Goal: Task Accomplishment & Management: Manage account settings

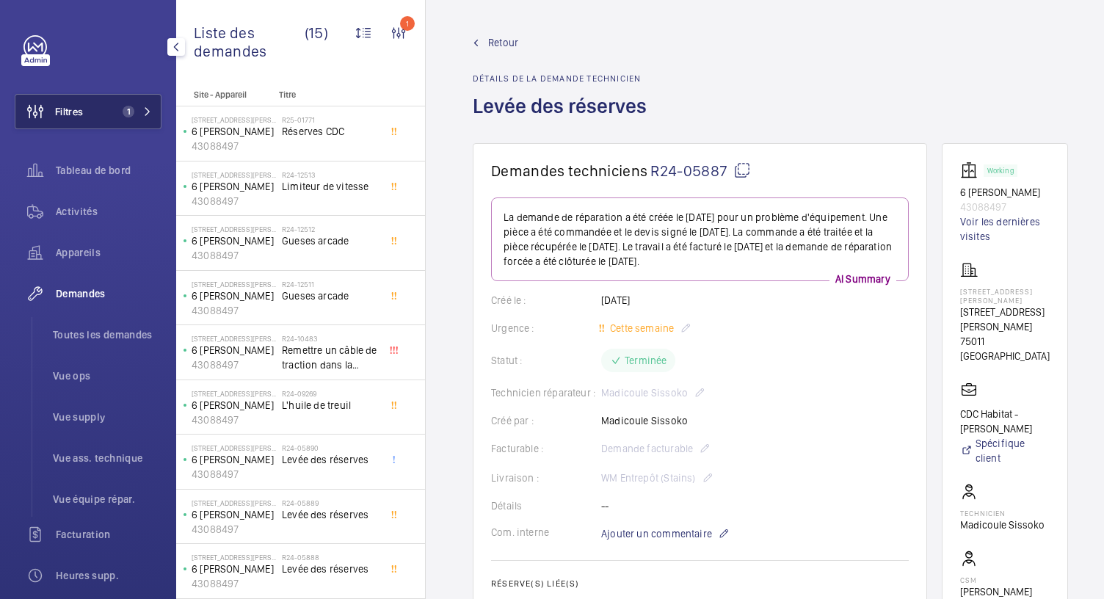
scroll to position [904, 0]
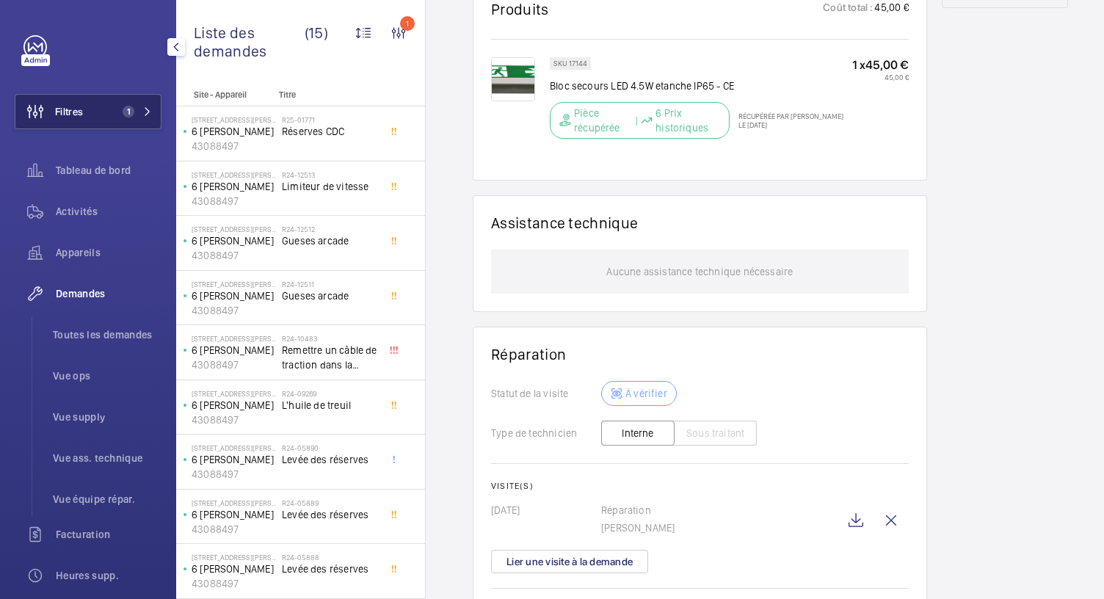
click at [123, 114] on span "1" at bounding box center [129, 112] width 12 height 12
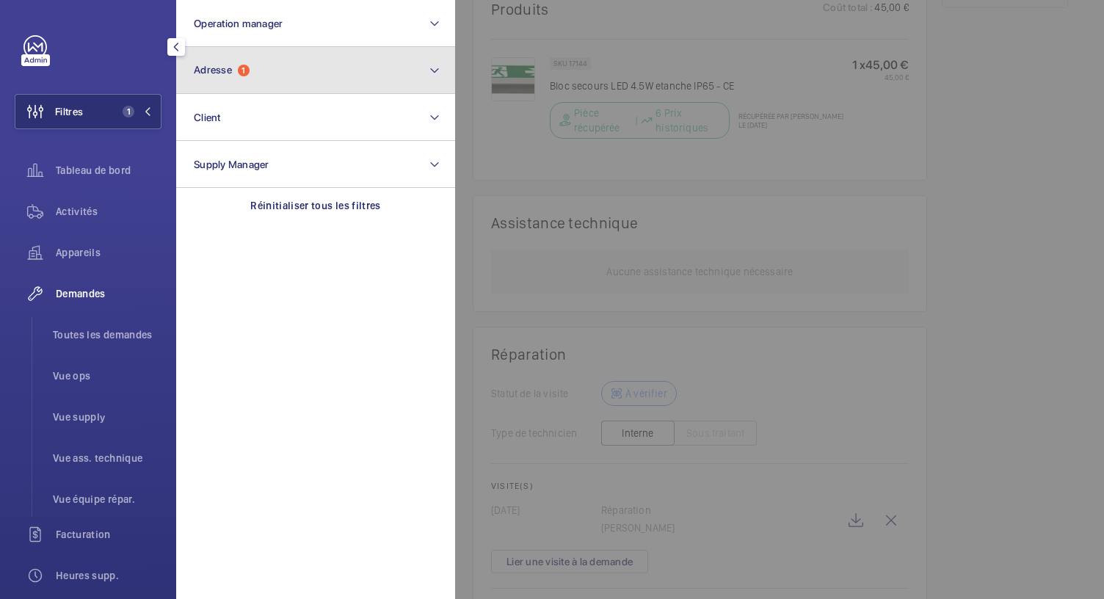
click at [221, 76] on span "Adresse" at bounding box center [213, 70] width 38 height 12
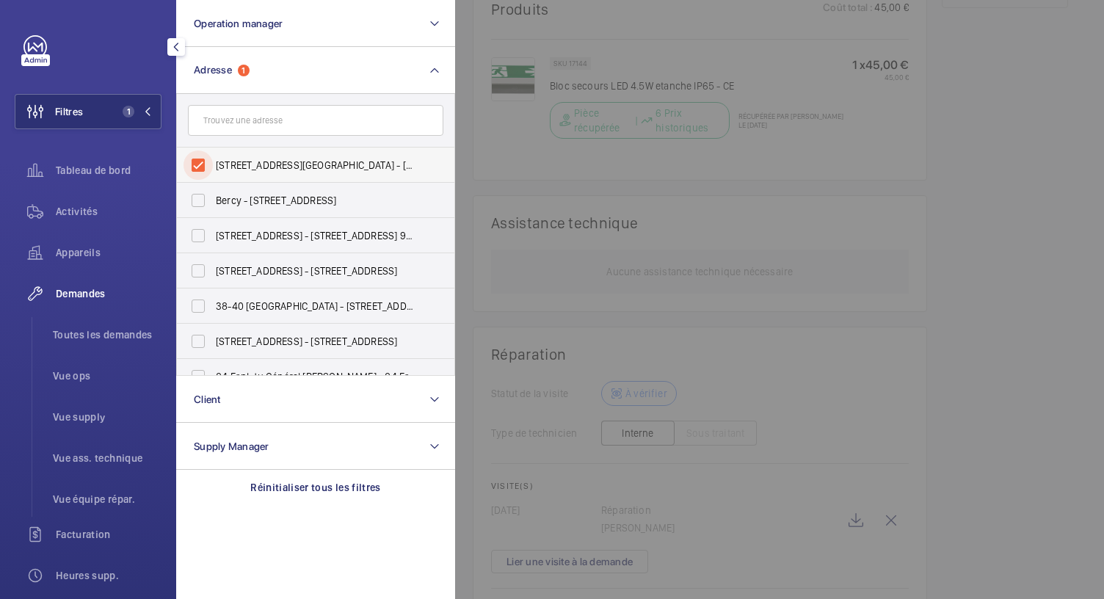
click at [205, 164] on input "6 rue Félix Voisin - 6 rue Félix Voisin, PARIS 75011" at bounding box center [198, 165] width 29 height 29
checkbox input "false"
click at [79, 249] on span "Appareils" at bounding box center [109, 252] width 106 height 15
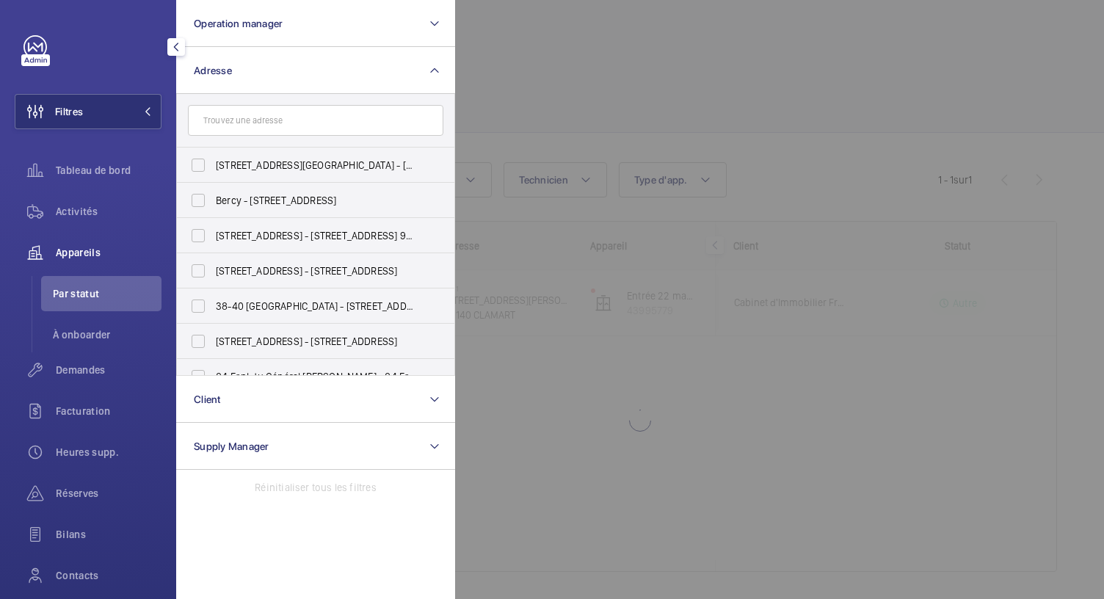
click at [540, 95] on div at bounding box center [1007, 299] width 1104 height 599
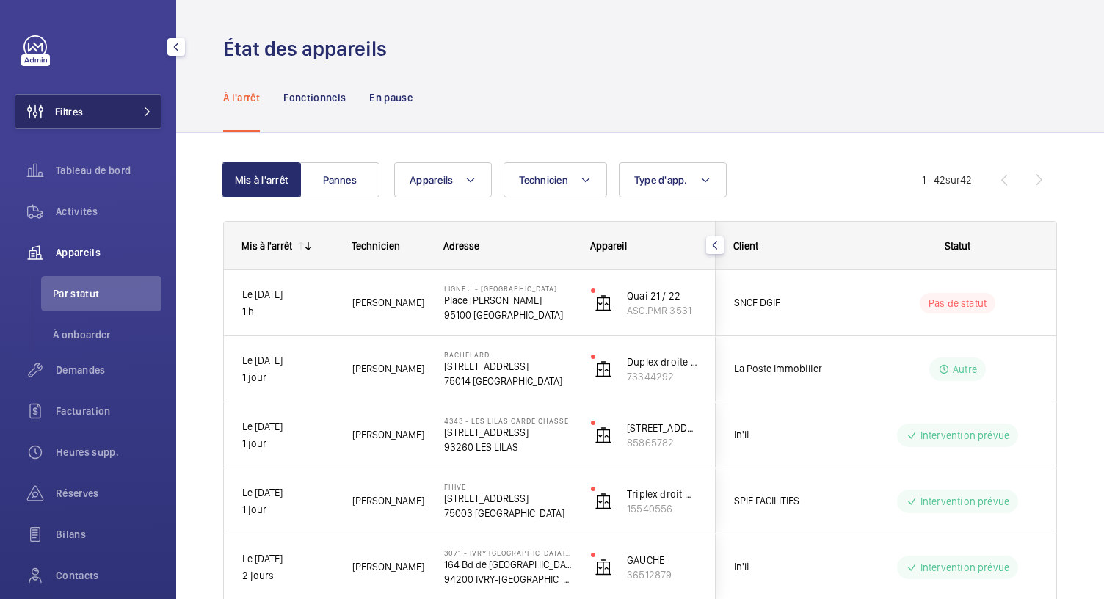
click at [142, 120] on button "Filtres" at bounding box center [88, 111] width 147 height 35
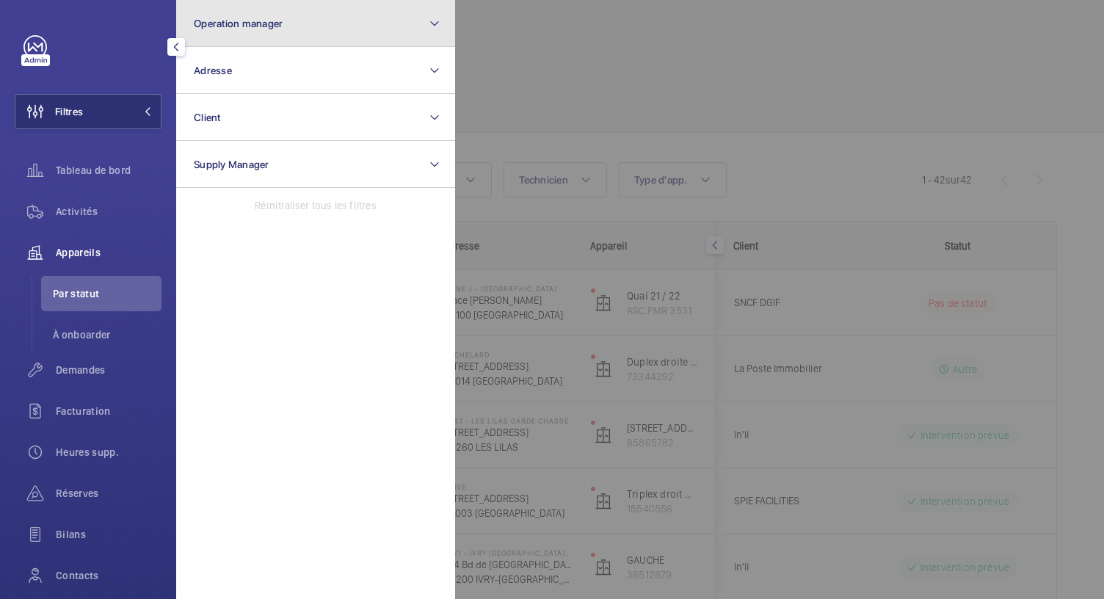
click at [336, 40] on button "Operation manager" at bounding box center [315, 23] width 279 height 47
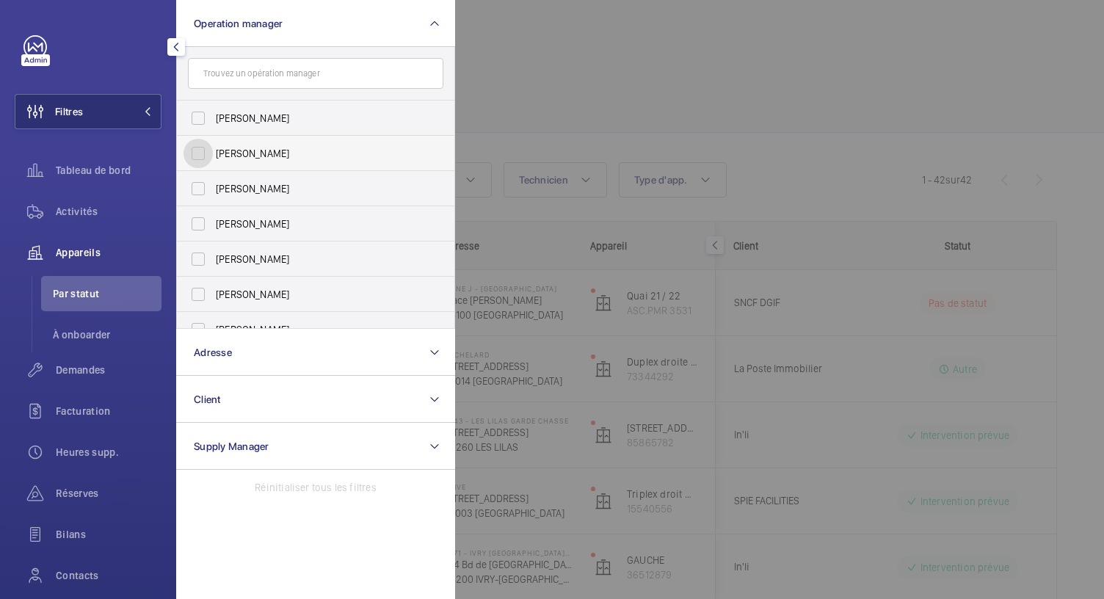
click at [198, 156] on input "Zohra Hamdani" at bounding box center [198, 153] width 29 height 29
checkbox input "true"
click at [551, 70] on div at bounding box center [1007, 299] width 1104 height 599
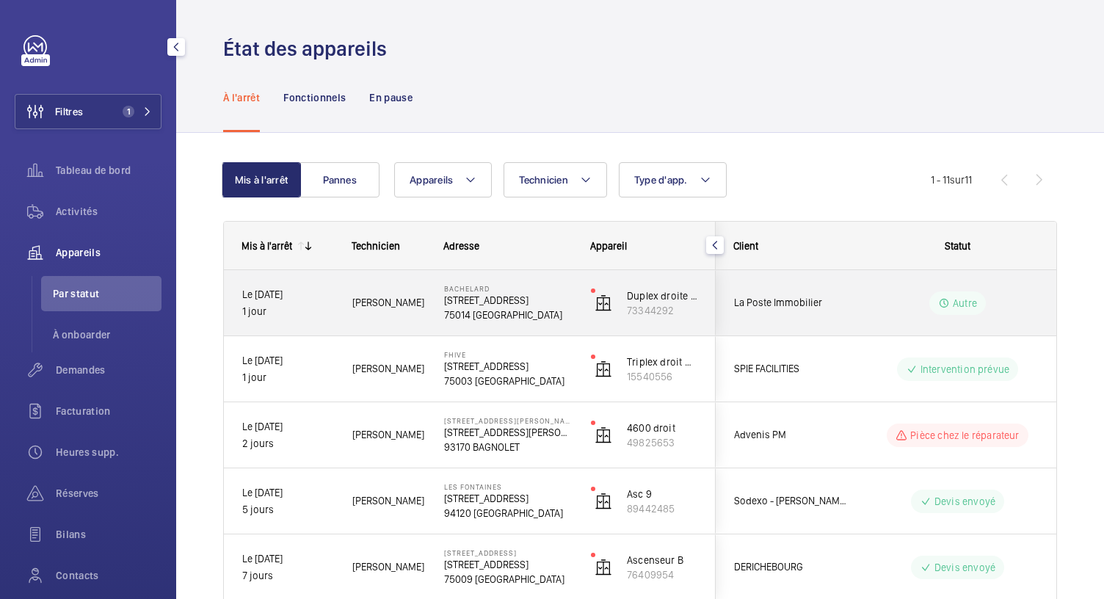
scroll to position [479, 0]
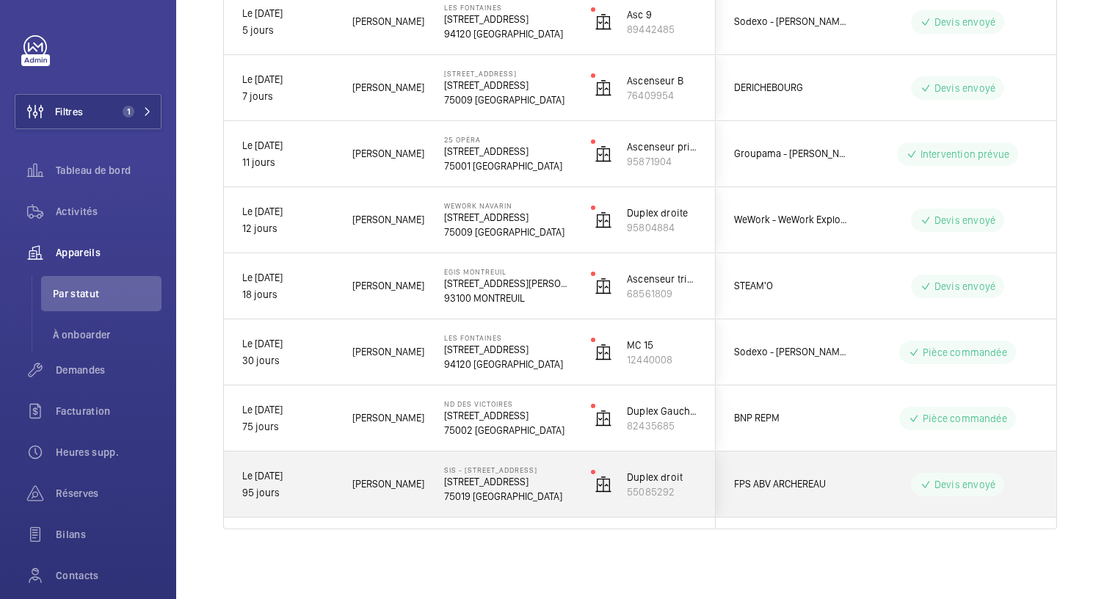
click at [463, 482] on p "73 Rue Archereau" at bounding box center [508, 481] width 128 height 15
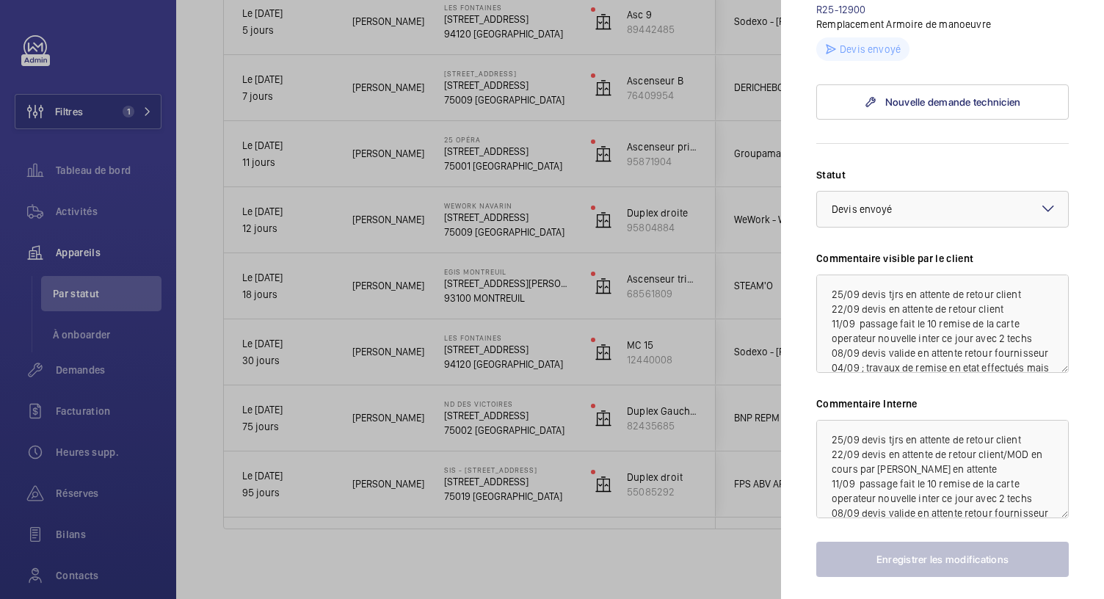
scroll to position [924, 0]
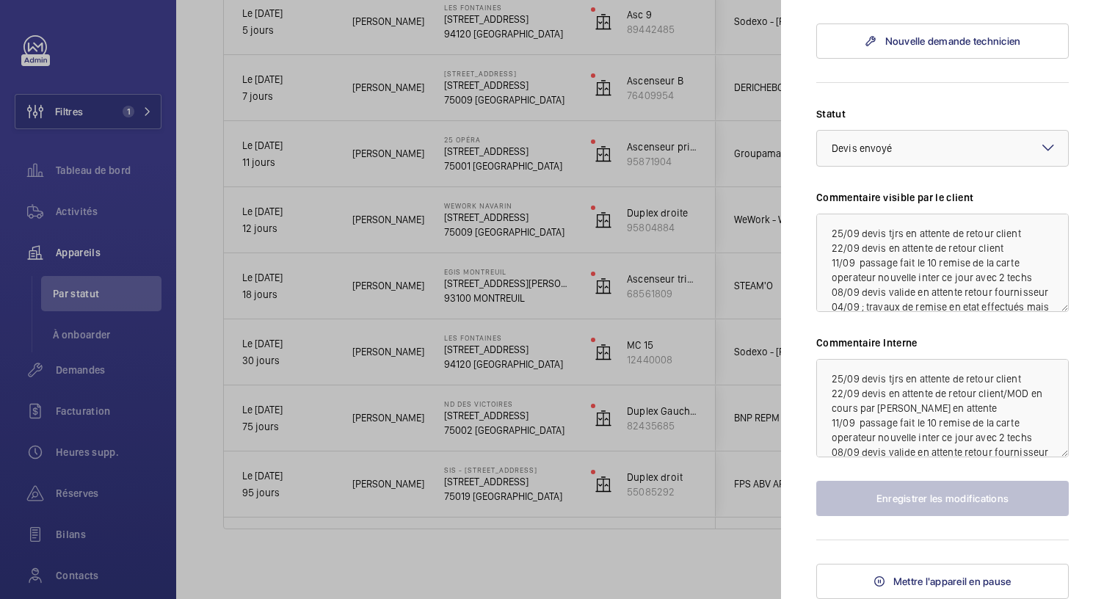
click at [510, 428] on div at bounding box center [552, 299] width 1104 height 599
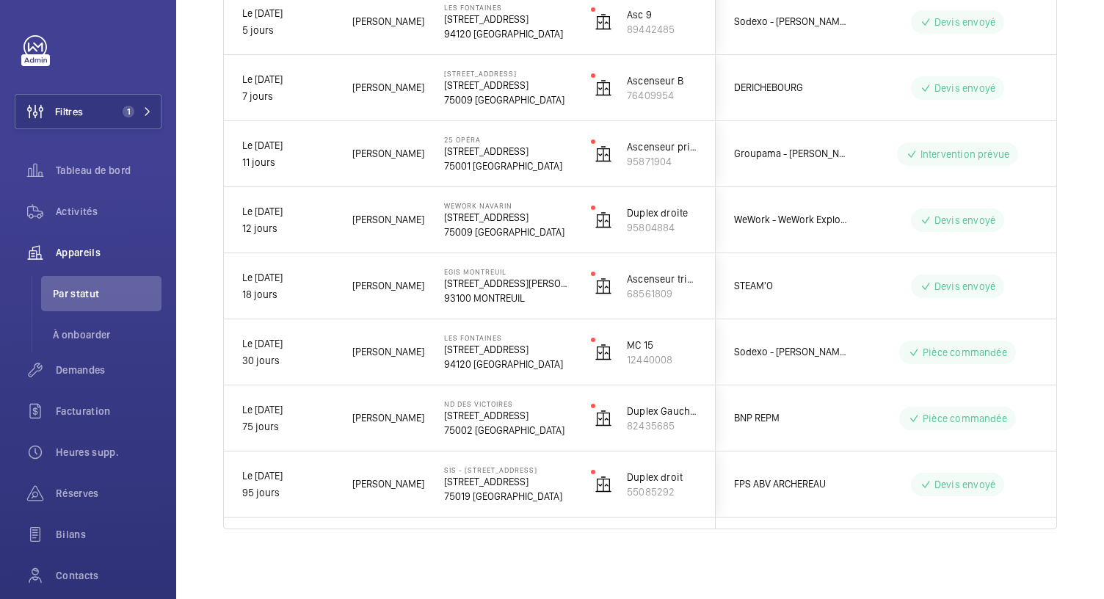
scroll to position [0, 0]
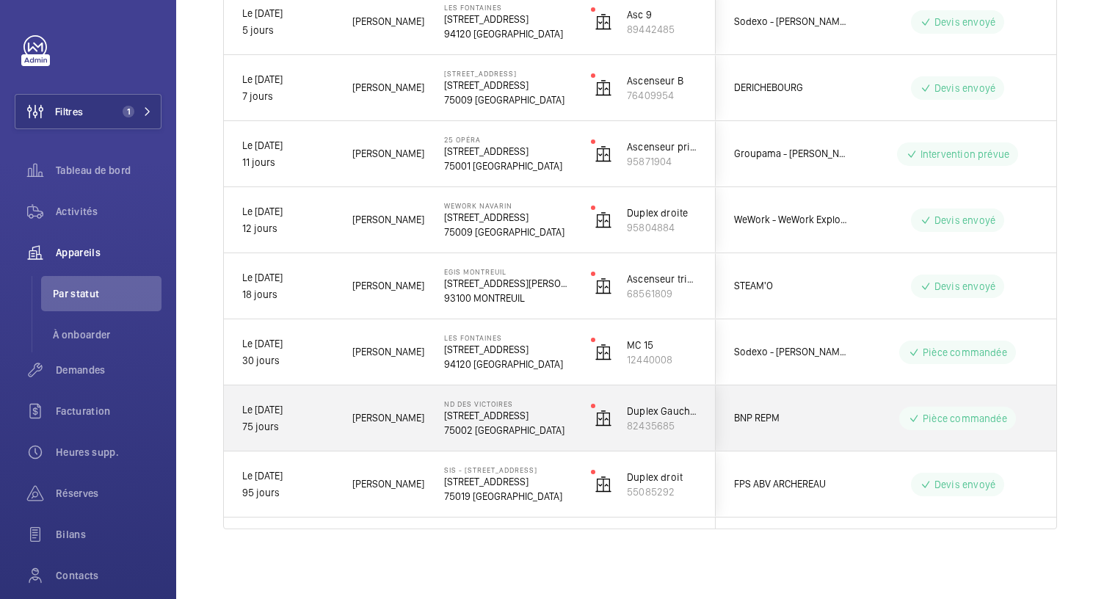
click at [510, 428] on p "75002 PARIS" at bounding box center [508, 430] width 128 height 15
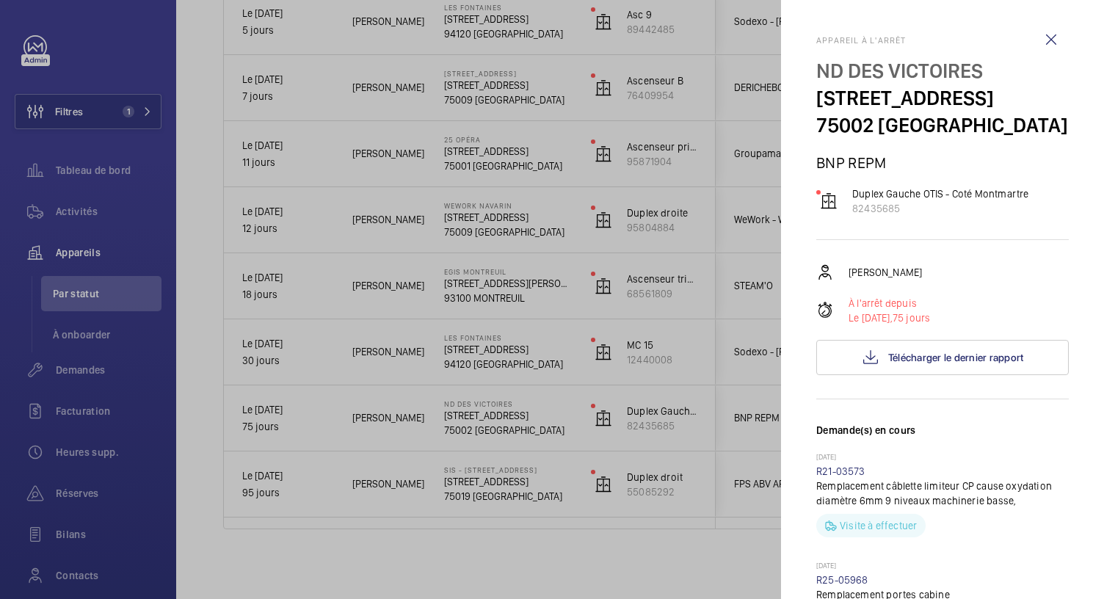
click at [513, 357] on div at bounding box center [552, 299] width 1104 height 599
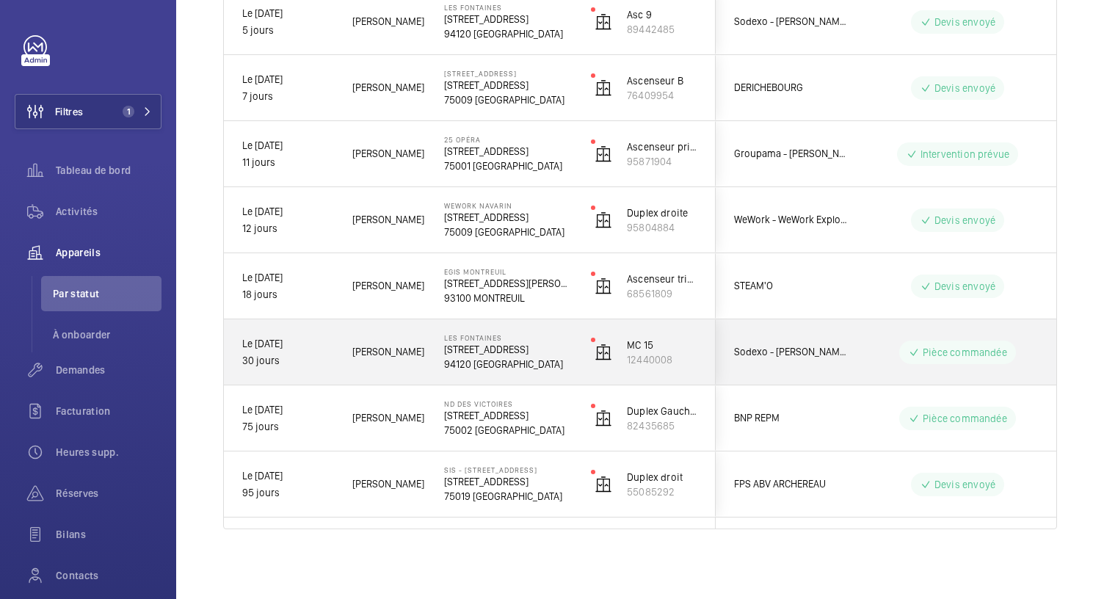
click at [513, 357] on p "94120 FONTENAY-SOUS-BOIS" at bounding box center [508, 364] width 128 height 15
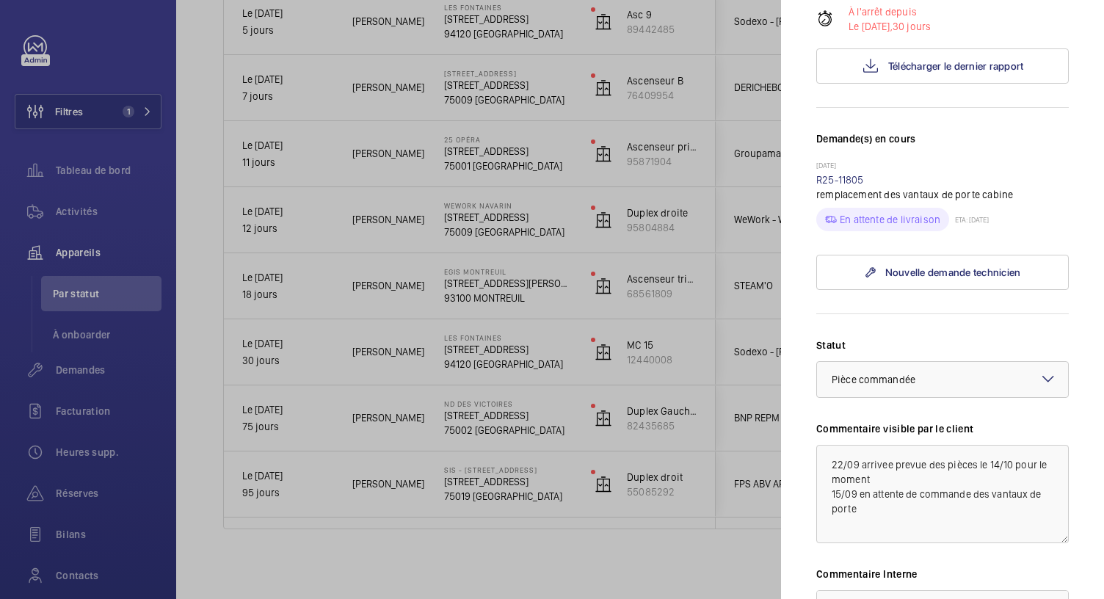
scroll to position [548, 0]
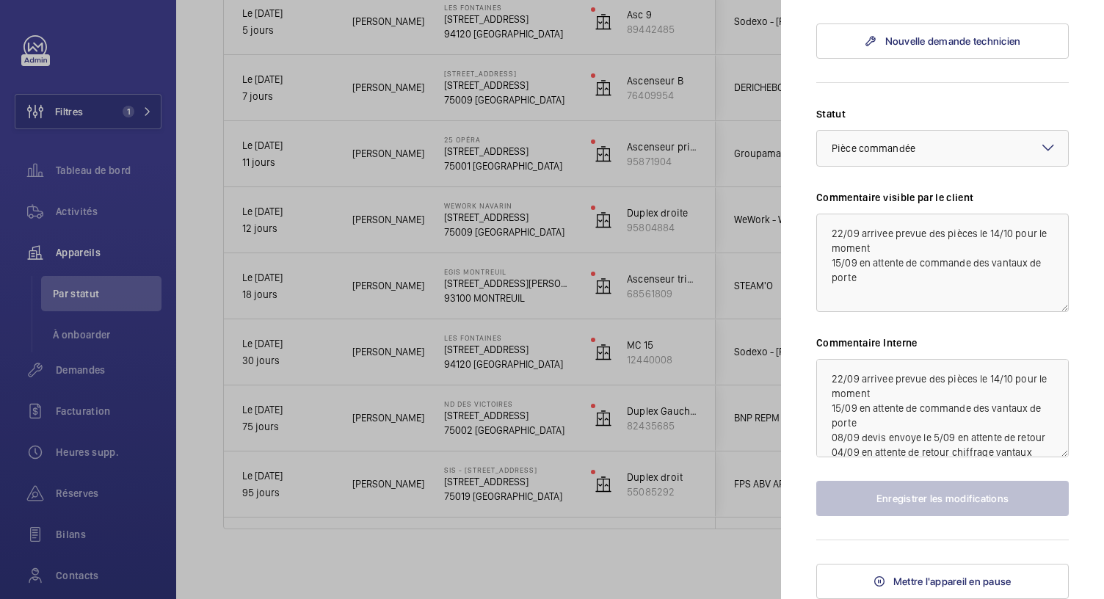
click at [512, 290] on div at bounding box center [552, 299] width 1104 height 599
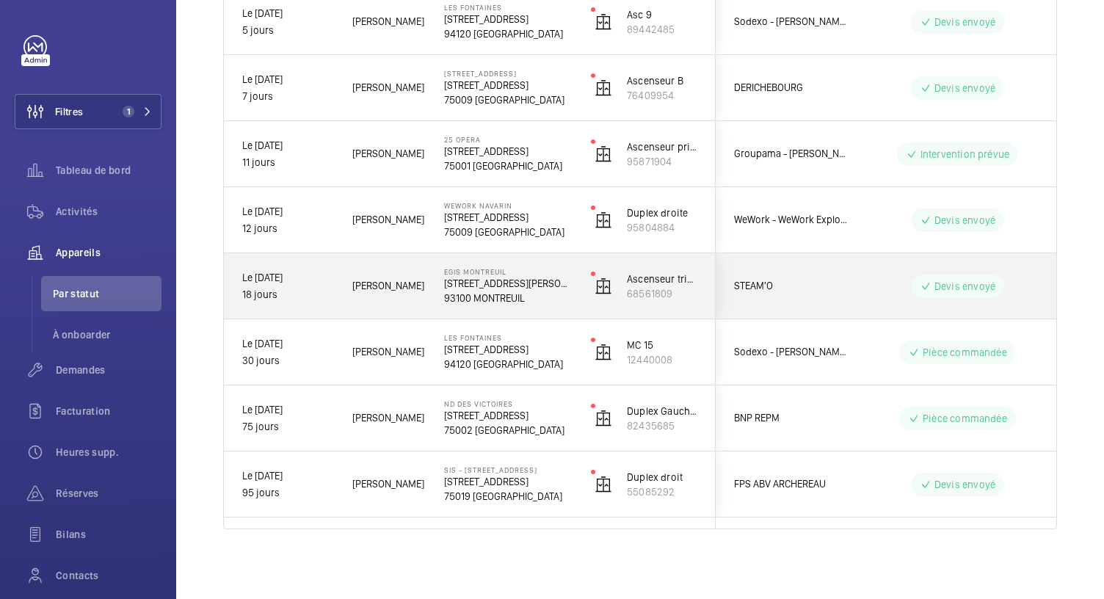
click at [512, 291] on p "93100 MONTREUIL" at bounding box center [508, 298] width 128 height 15
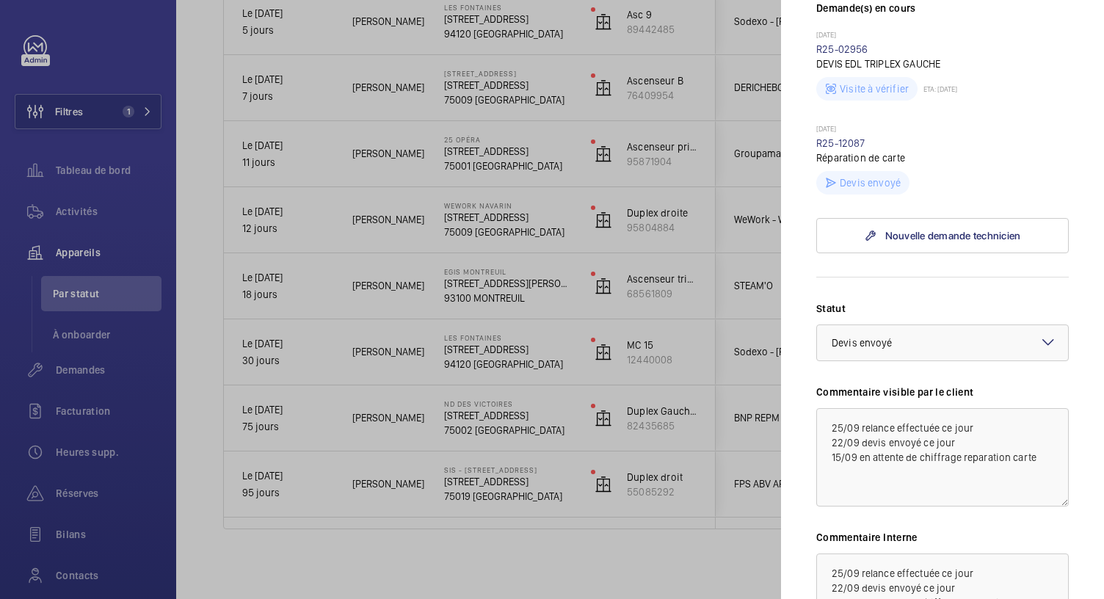
scroll to position [615, 0]
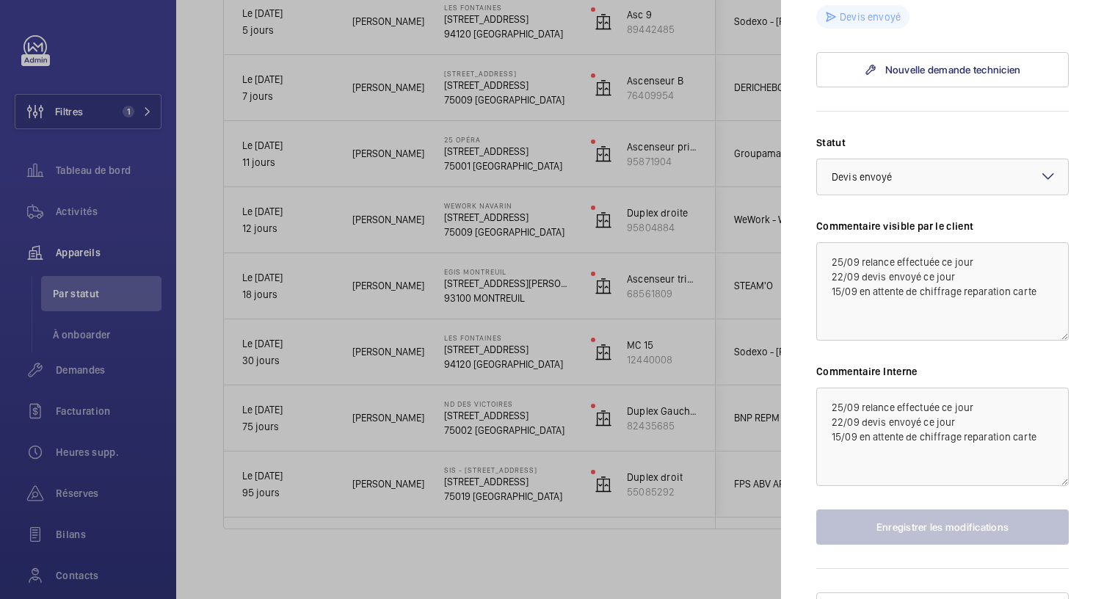
click at [493, 233] on div at bounding box center [552, 299] width 1104 height 599
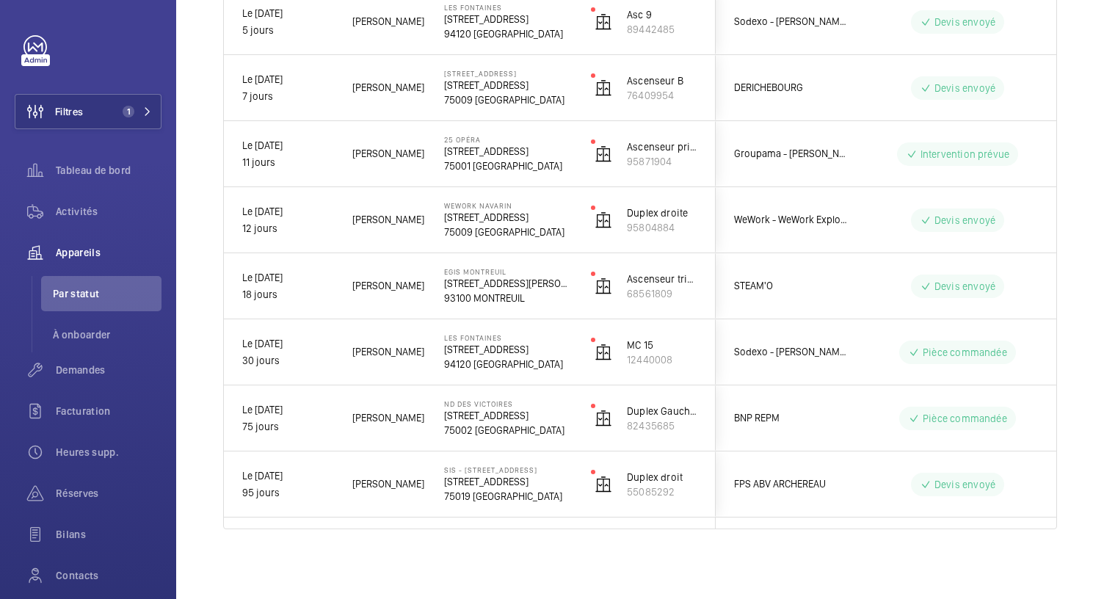
scroll to position [0, 0]
click at [493, 233] on p "75009 PARIS" at bounding box center [508, 232] width 128 height 15
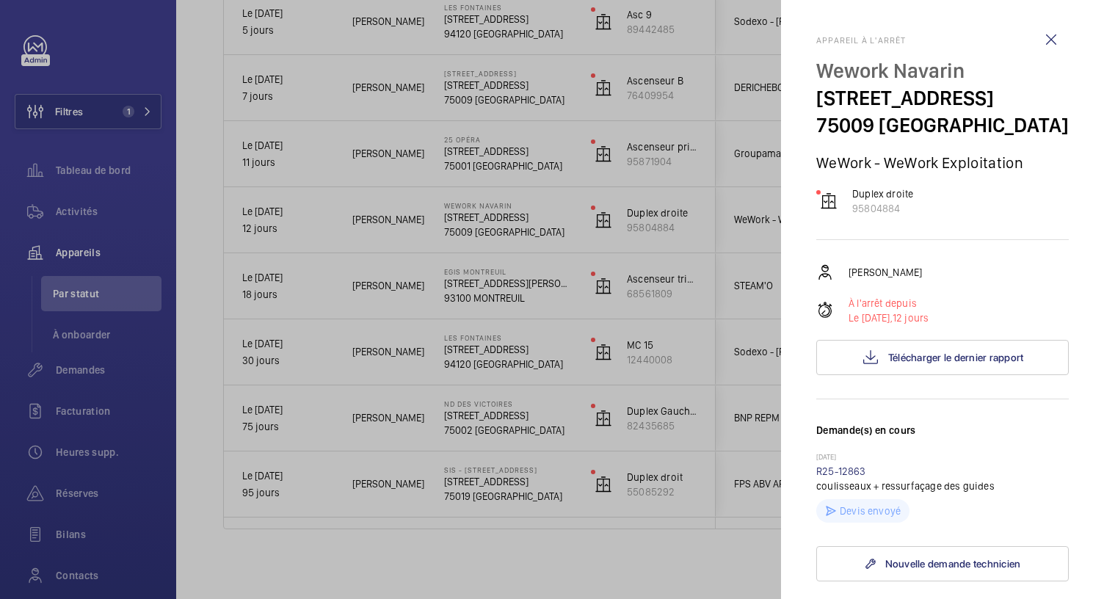
scroll to position [521, 0]
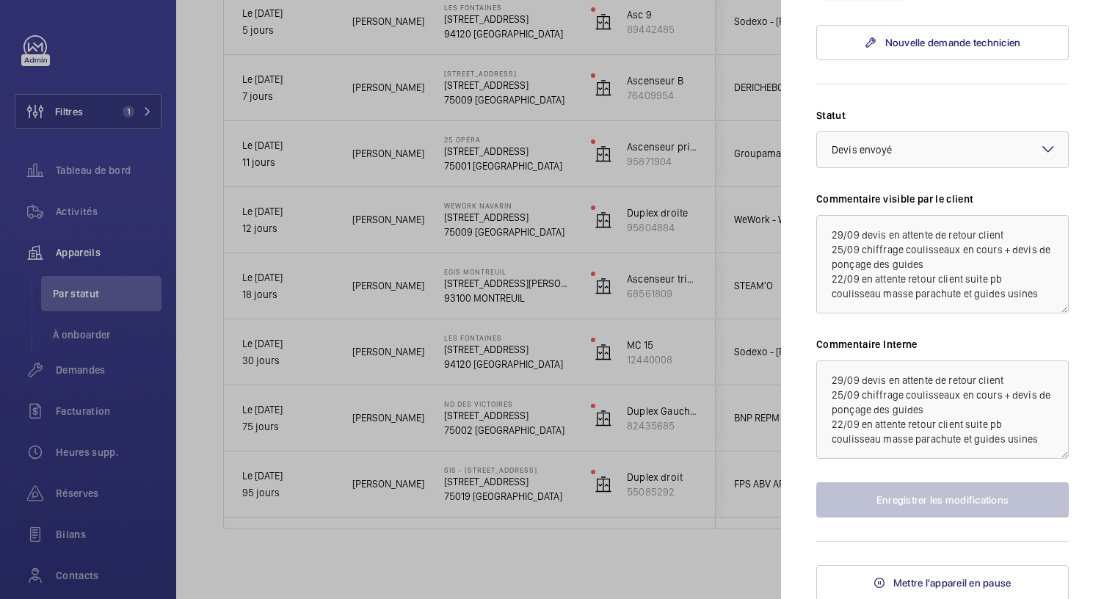
click at [526, 156] on div at bounding box center [552, 299] width 1104 height 599
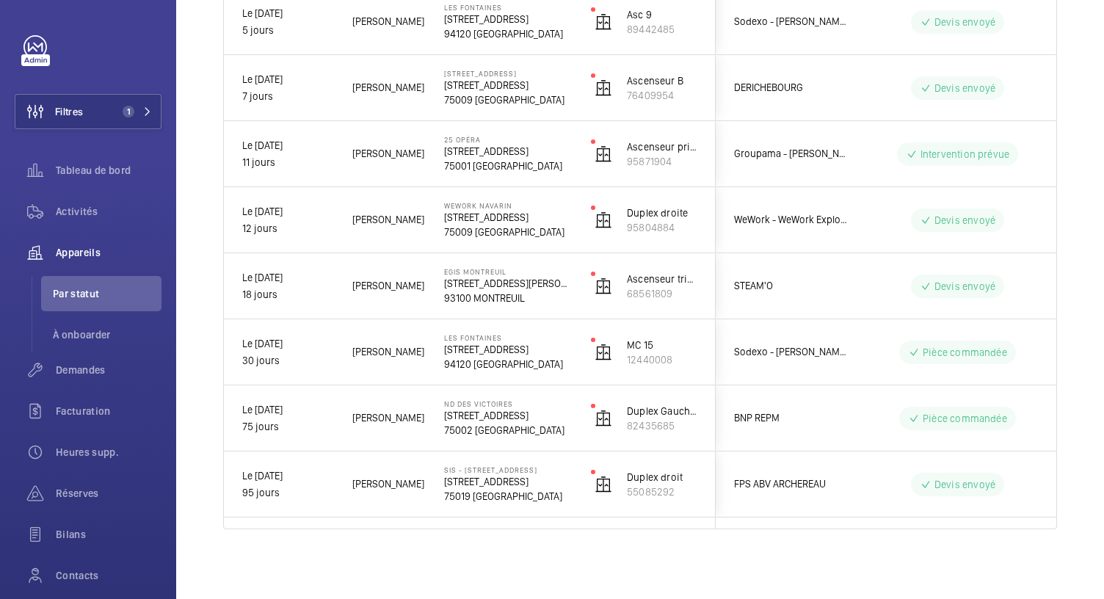
scroll to position [0, 0]
click at [526, 156] on p "25 Avenue de l'Opéra, 75001 PARIS" at bounding box center [508, 151] width 128 height 15
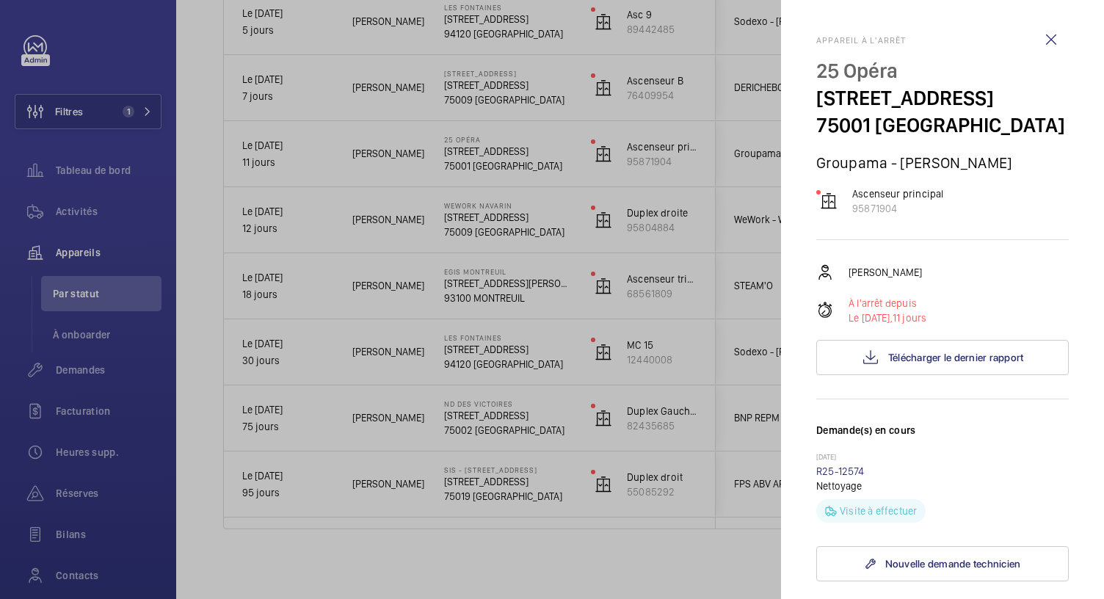
scroll to position [548, 0]
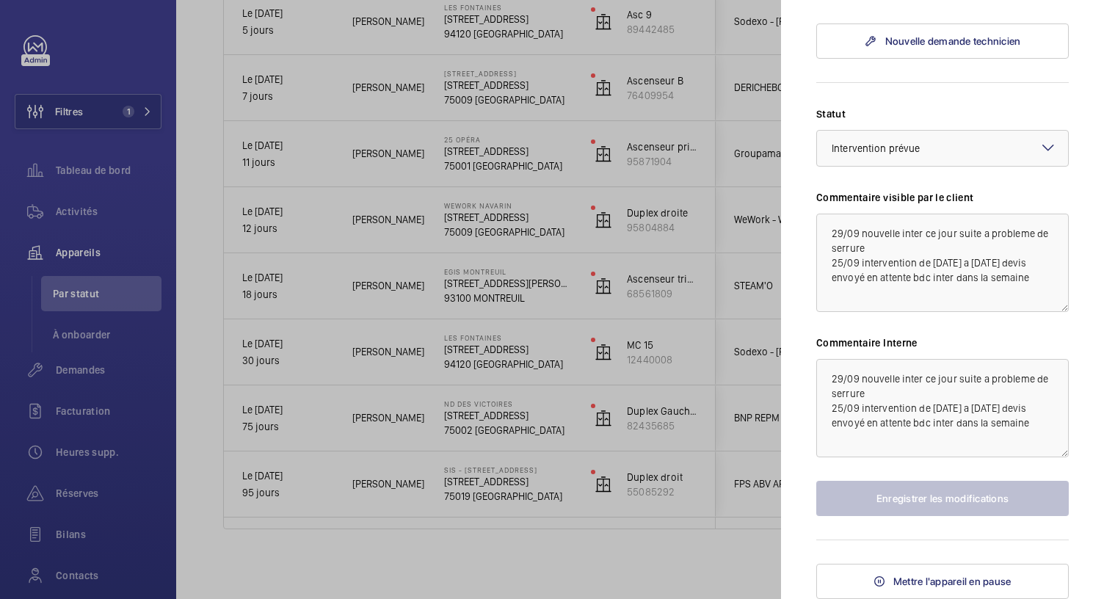
click at [510, 89] on div at bounding box center [552, 299] width 1104 height 599
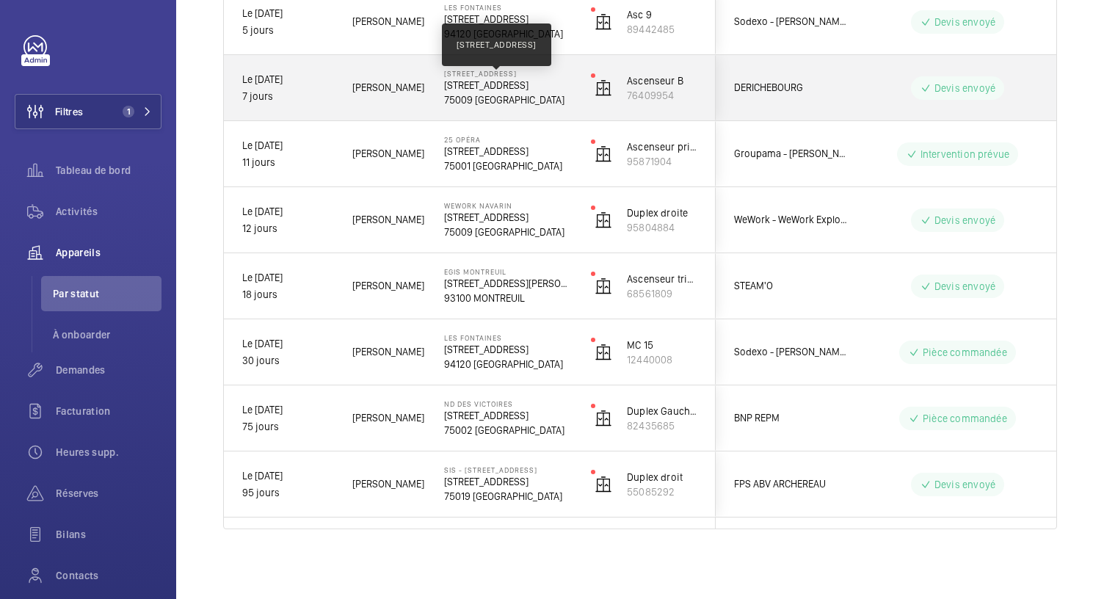
click at [510, 89] on p "59 Rue de Provence, 75009 PARIS" at bounding box center [508, 85] width 128 height 15
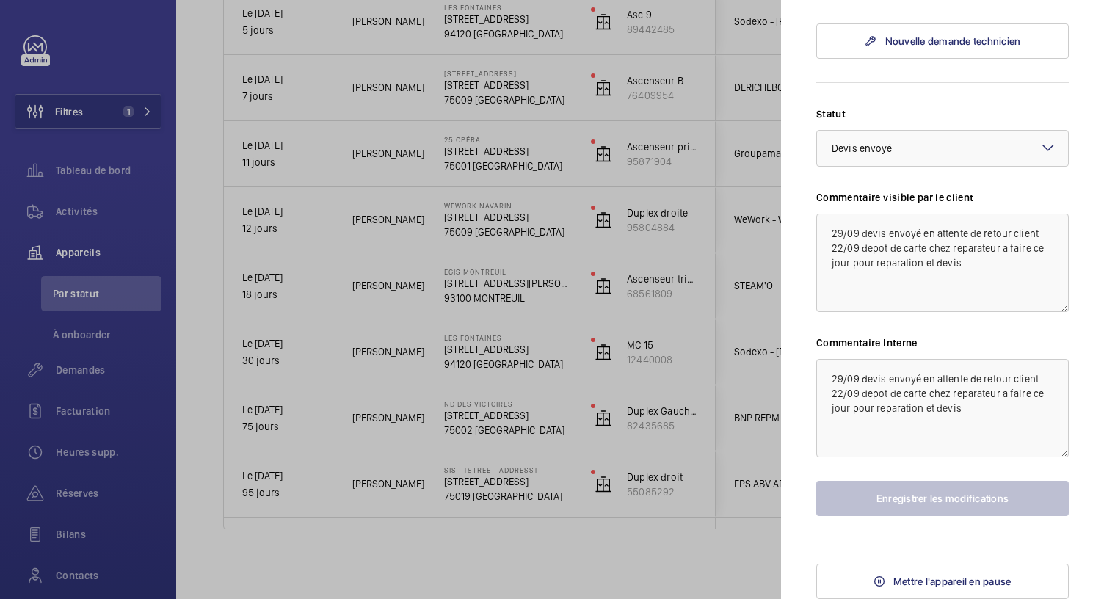
scroll to position [642, 0]
click at [627, 324] on div at bounding box center [552, 299] width 1104 height 599
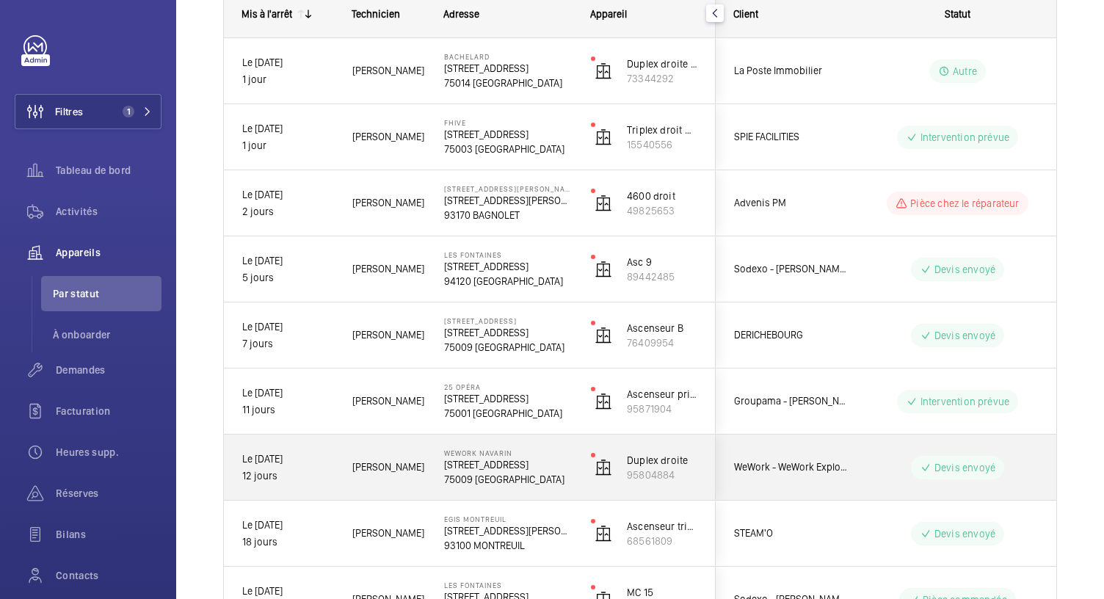
scroll to position [231, 0]
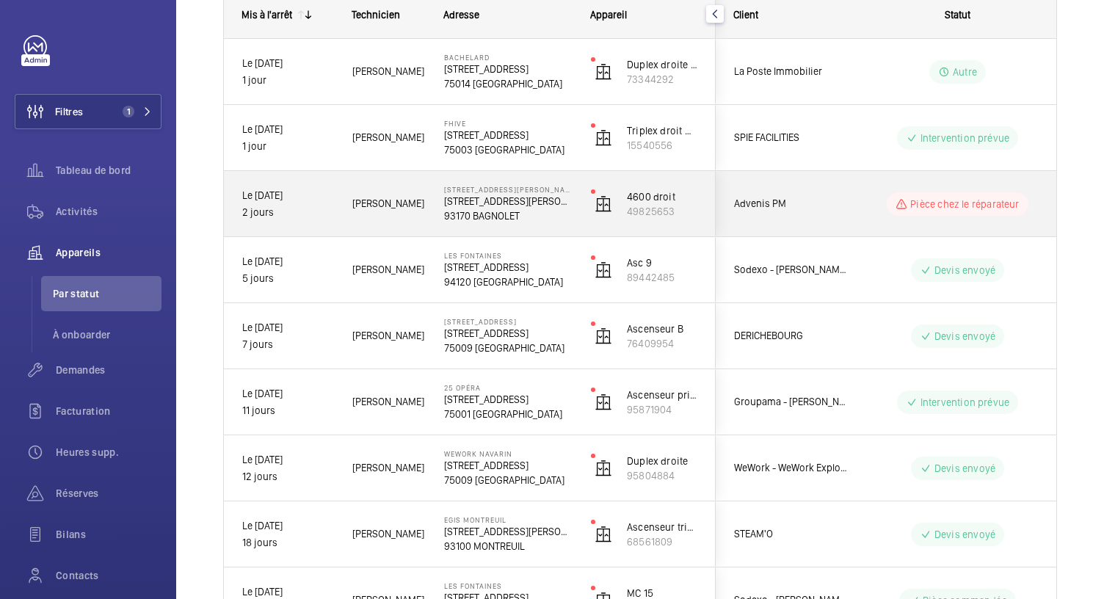
click at [512, 214] on p "93170 BAGNOLET" at bounding box center [508, 216] width 128 height 15
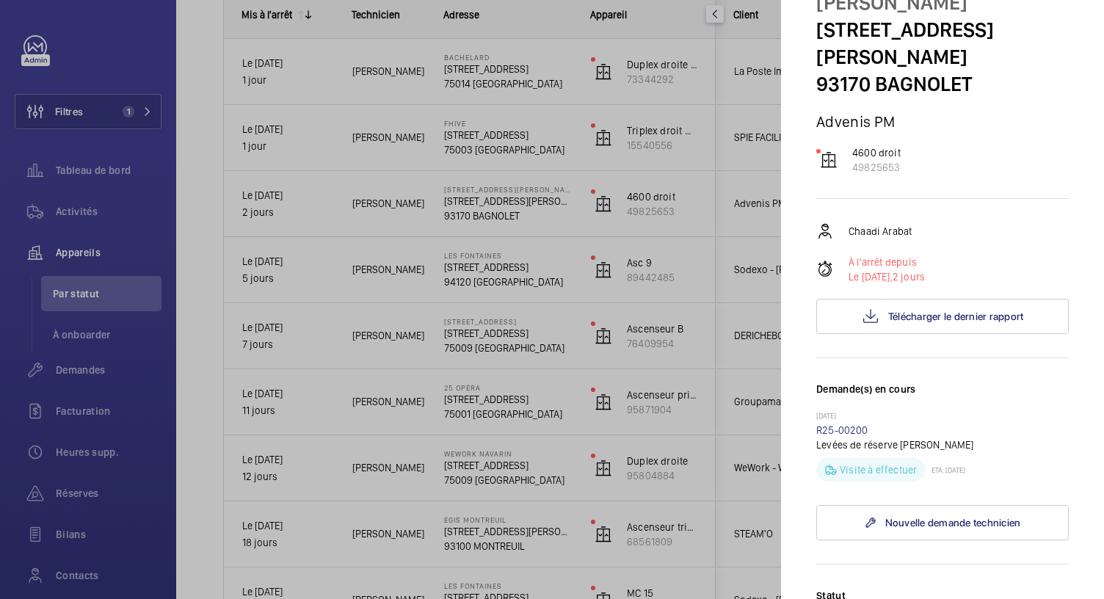
scroll to position [94, 0]
click at [471, 136] on div at bounding box center [552, 299] width 1104 height 599
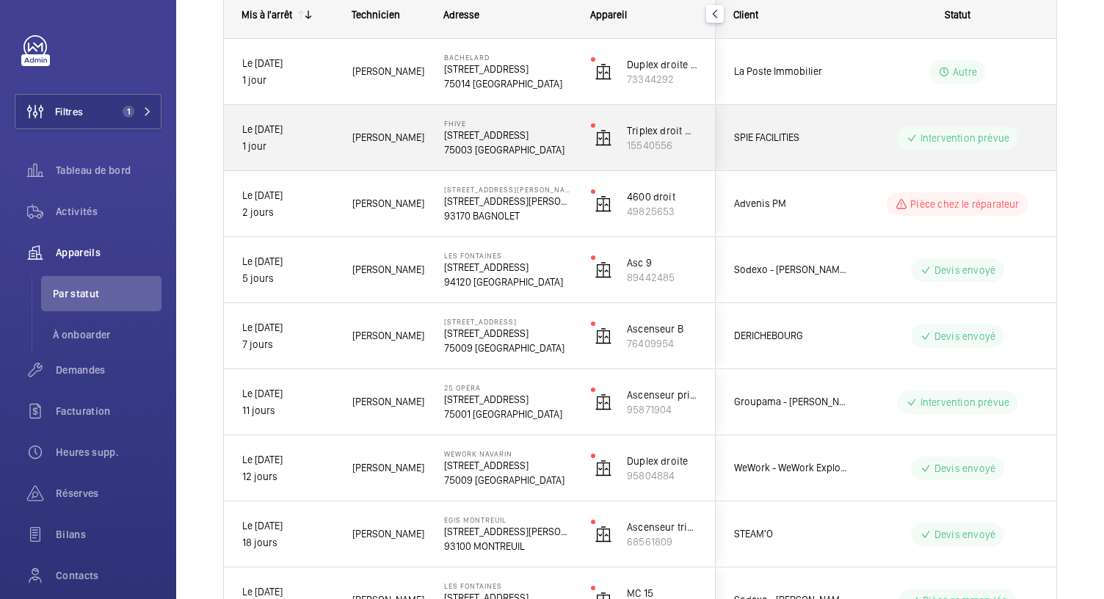
click at [471, 136] on p "5 Rue Charlot, 75003 PARIS" at bounding box center [508, 135] width 128 height 15
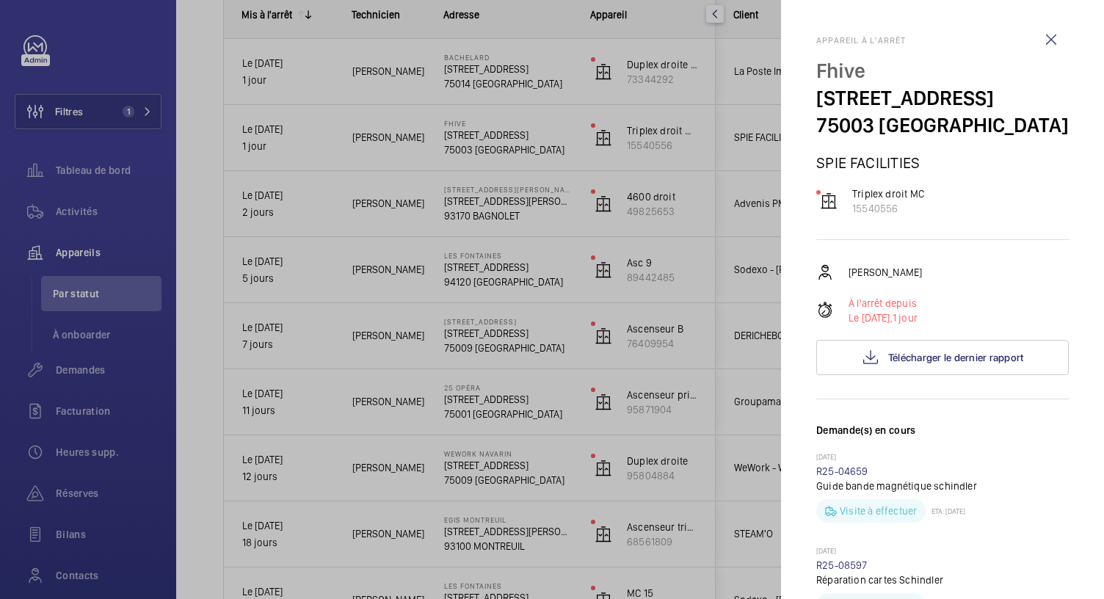
click at [498, 90] on div at bounding box center [552, 299] width 1104 height 599
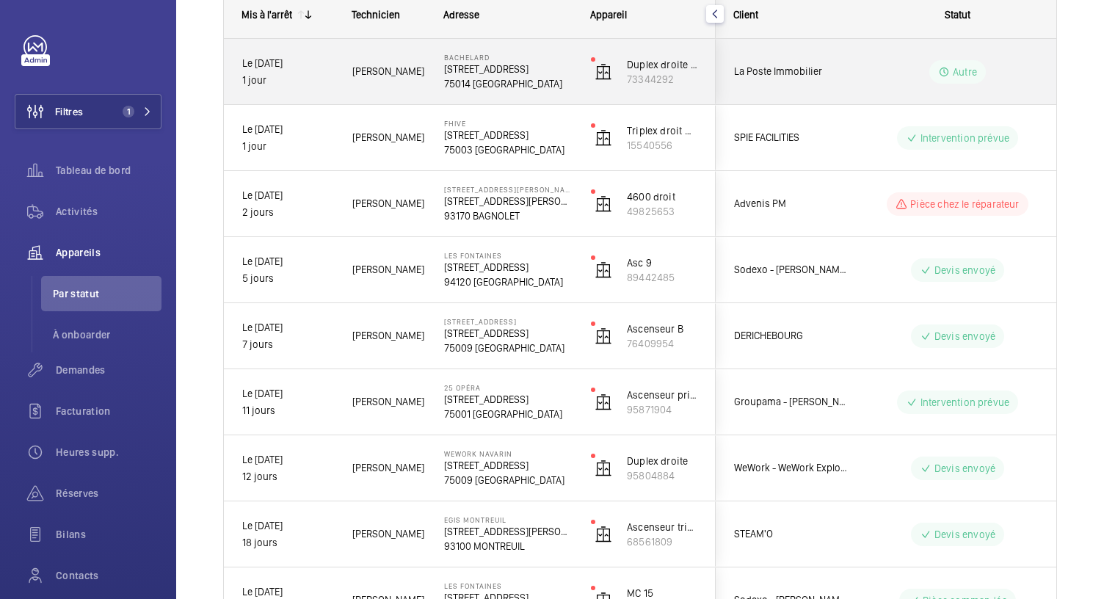
click at [498, 90] on div "Bachelard 111 Boulevard Brune 75014 PARIS" at bounding box center [499, 72] width 145 height 66
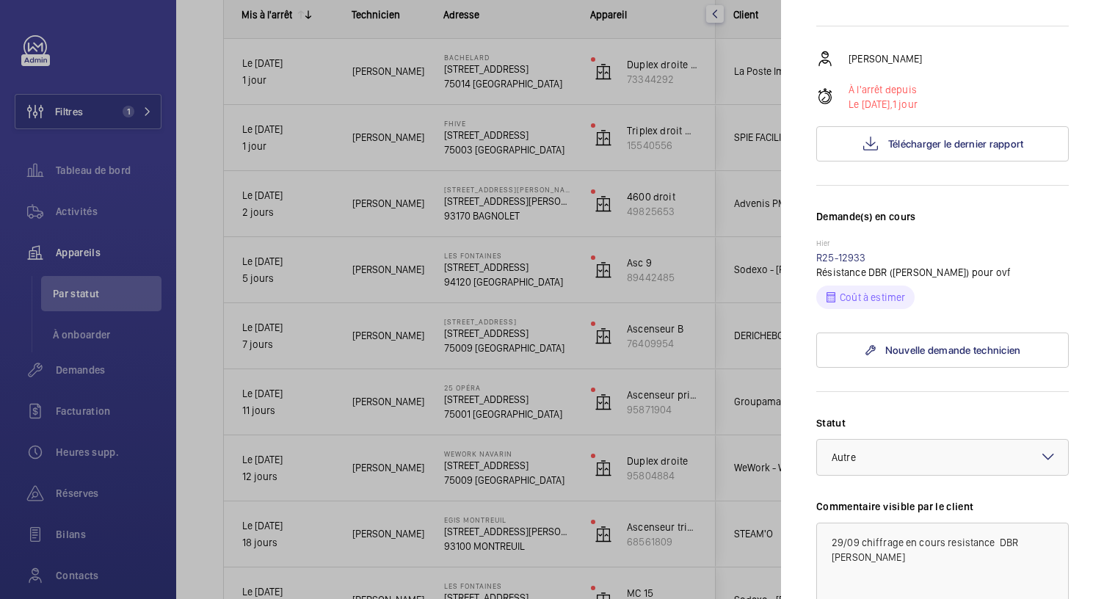
scroll to position [213, 0]
click at [830, 262] on link "R25-12933" at bounding box center [841, 259] width 50 height 12
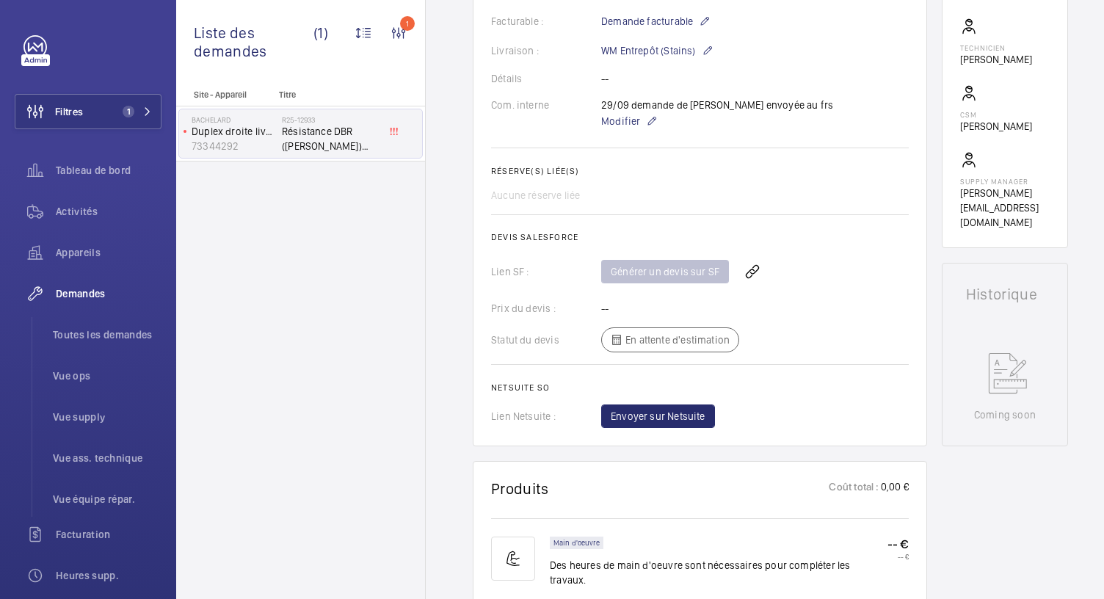
scroll to position [795, 0]
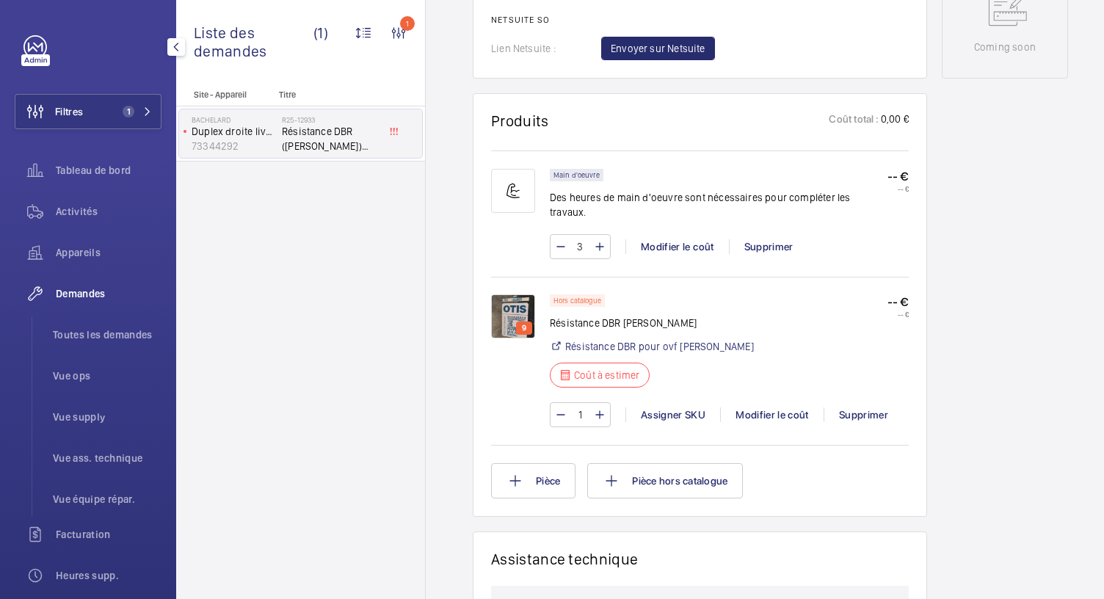
click at [75, 300] on span "Demandes" at bounding box center [109, 293] width 106 height 15
click at [106, 339] on span "Toutes les demandes" at bounding box center [107, 334] width 109 height 15
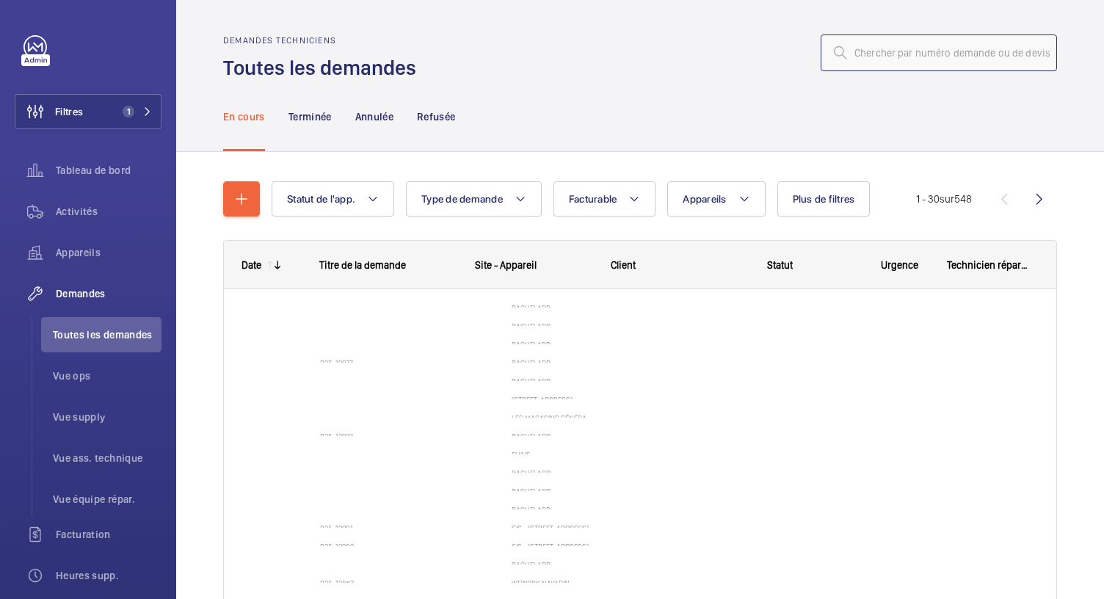
click at [845, 59] on input "text" at bounding box center [939, 53] width 236 height 37
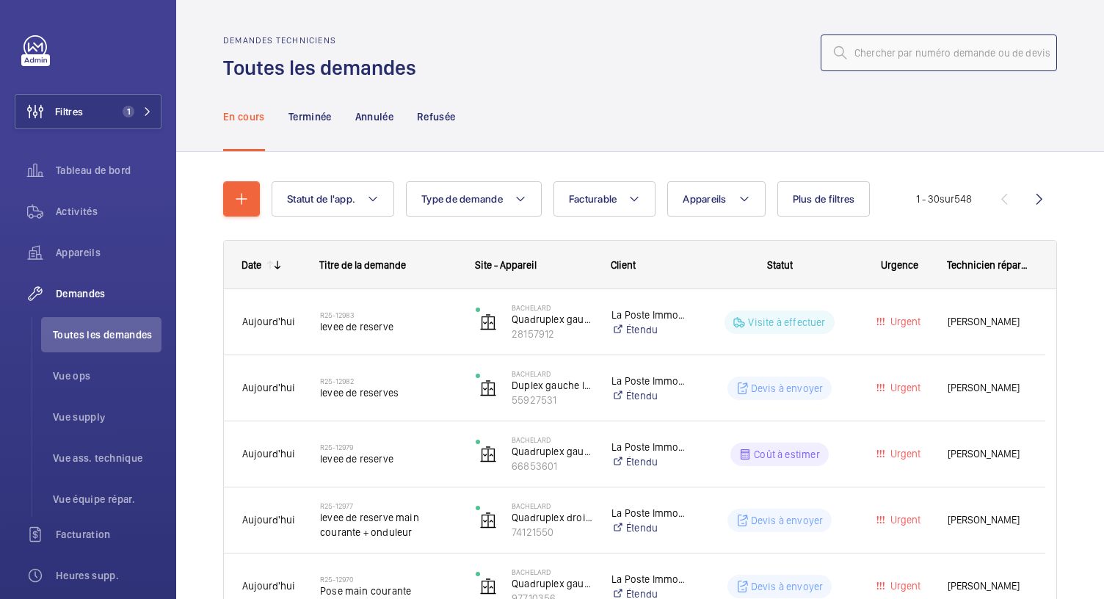
paste input "R25-09897"
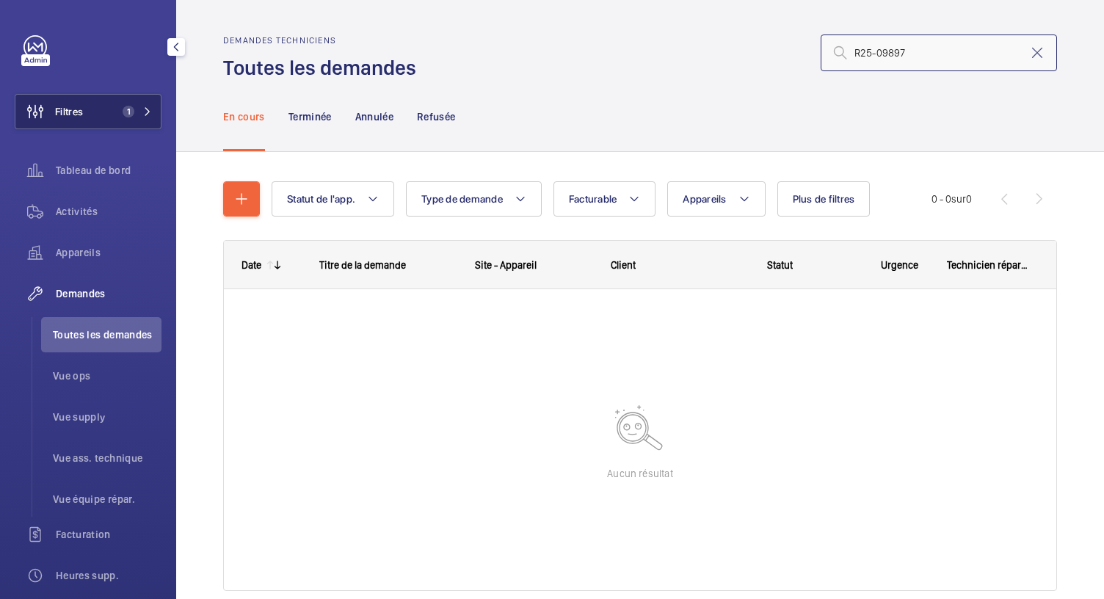
type input "R25-09897"
click at [138, 113] on span "1" at bounding box center [134, 112] width 35 height 12
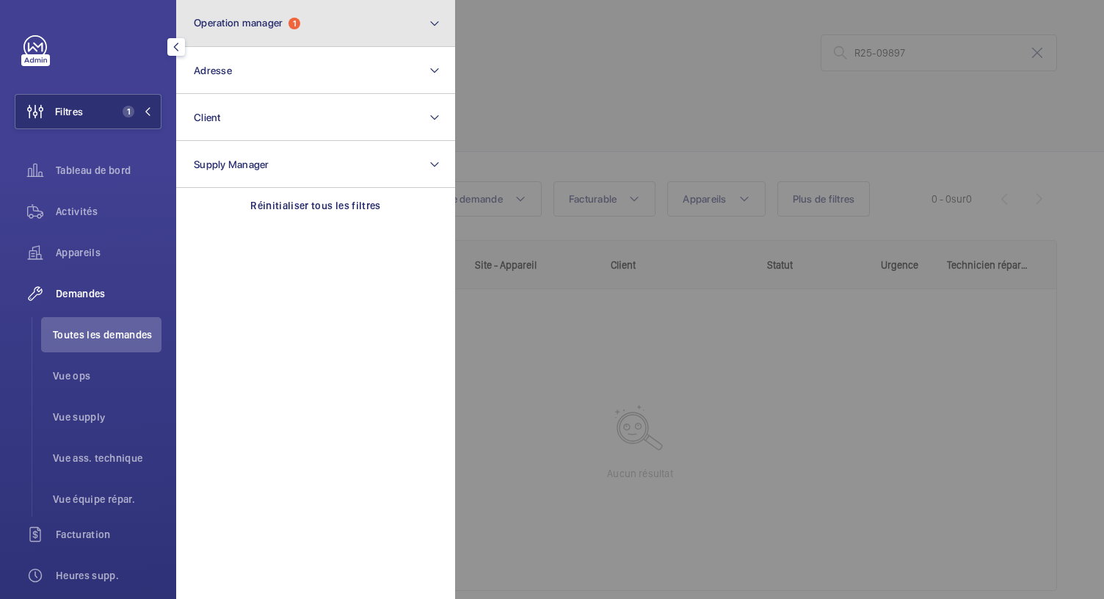
click at [250, 35] on button "Operation manager 1" at bounding box center [315, 23] width 279 height 47
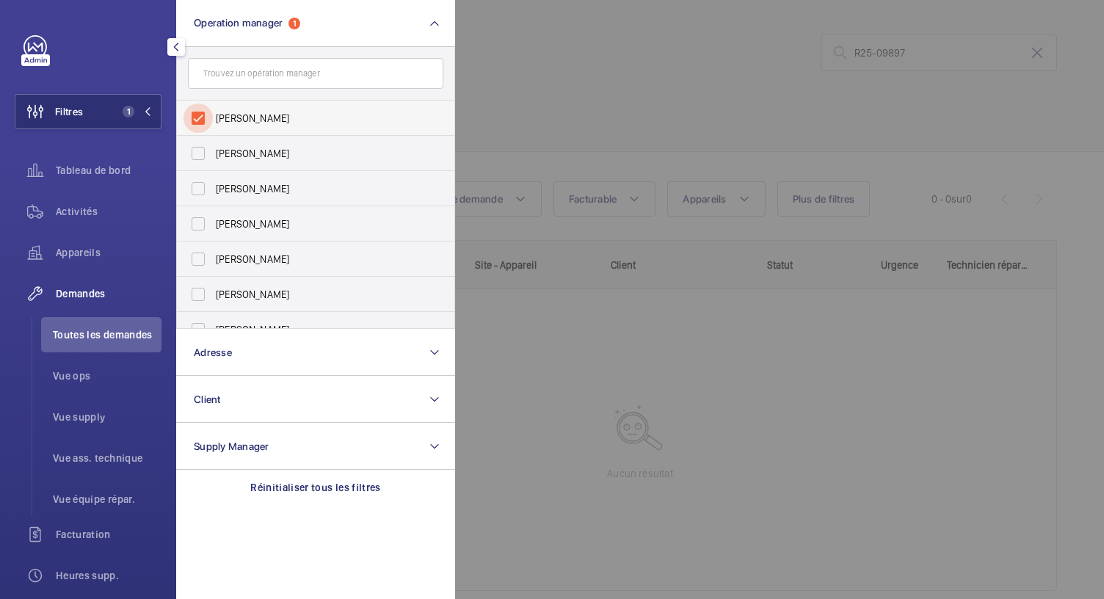
click at [201, 118] on input "Zohra Hamdani" at bounding box center [198, 118] width 29 height 29
checkbox input "false"
click at [533, 98] on div at bounding box center [1007, 299] width 1104 height 599
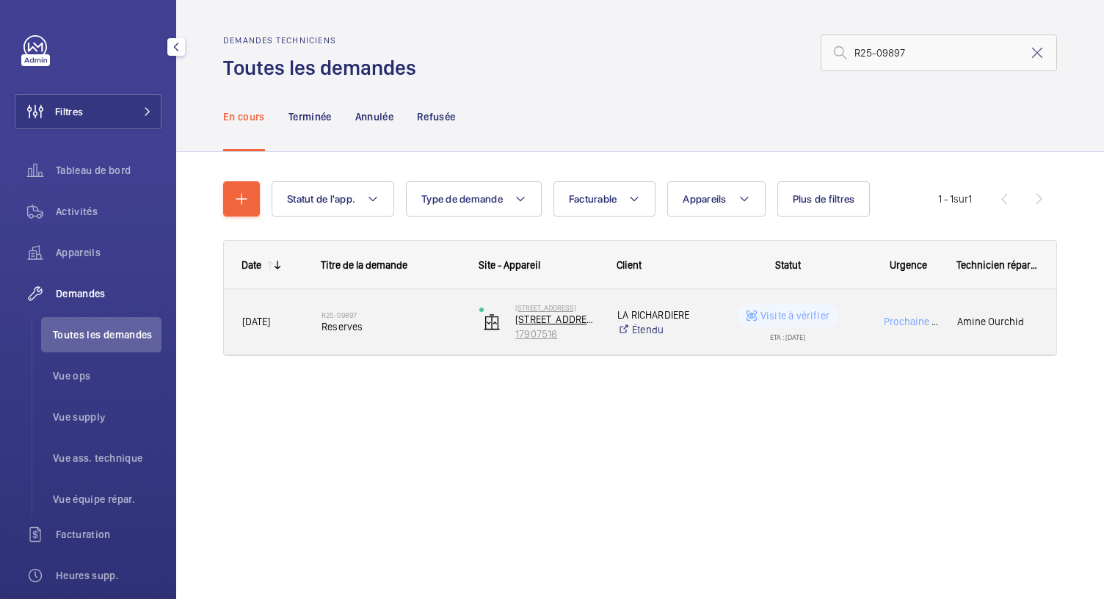
click at [557, 327] on p "17907516" at bounding box center [556, 334] width 83 height 15
click at [355, 329] on span "Reserves" at bounding box center [391, 326] width 139 height 15
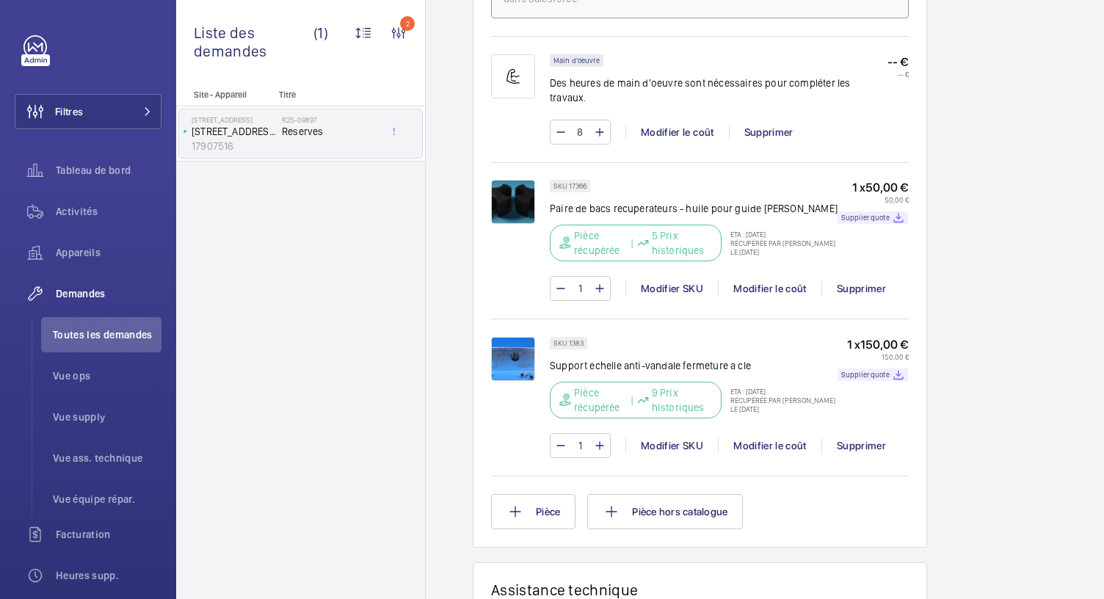
scroll to position [1015, 0]
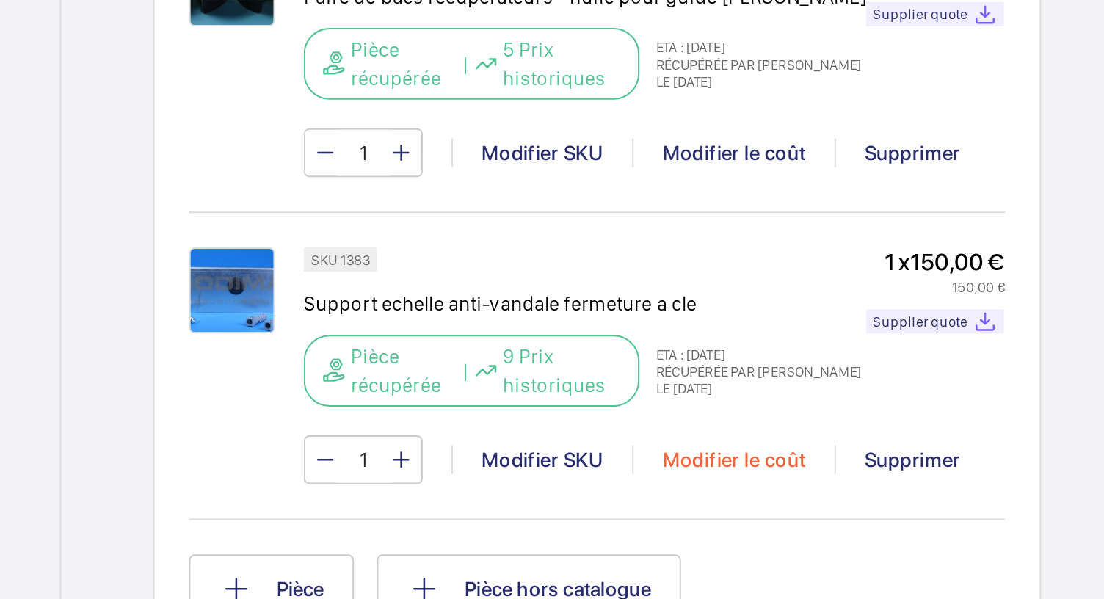
click at [753, 438] on div "Modifier le coût" at bounding box center [770, 445] width 104 height 15
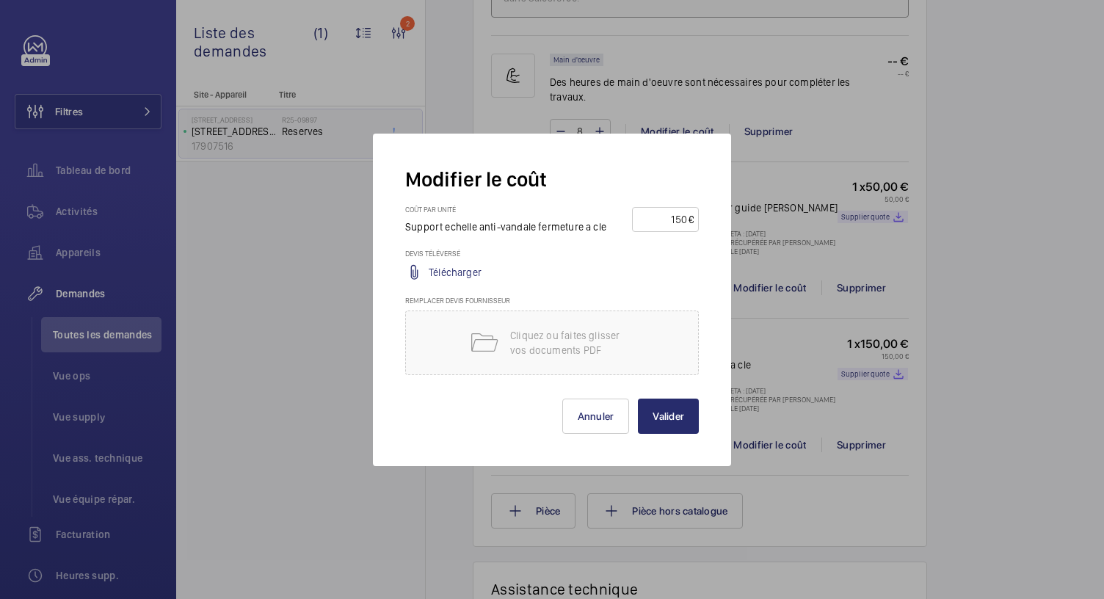
click at [650, 222] on input "150" at bounding box center [662, 219] width 51 height 23
click at [630, 278] on div "Télécharger" at bounding box center [552, 273] width 294 height 18
click at [593, 419] on button "Annuler" at bounding box center [596, 416] width 68 height 35
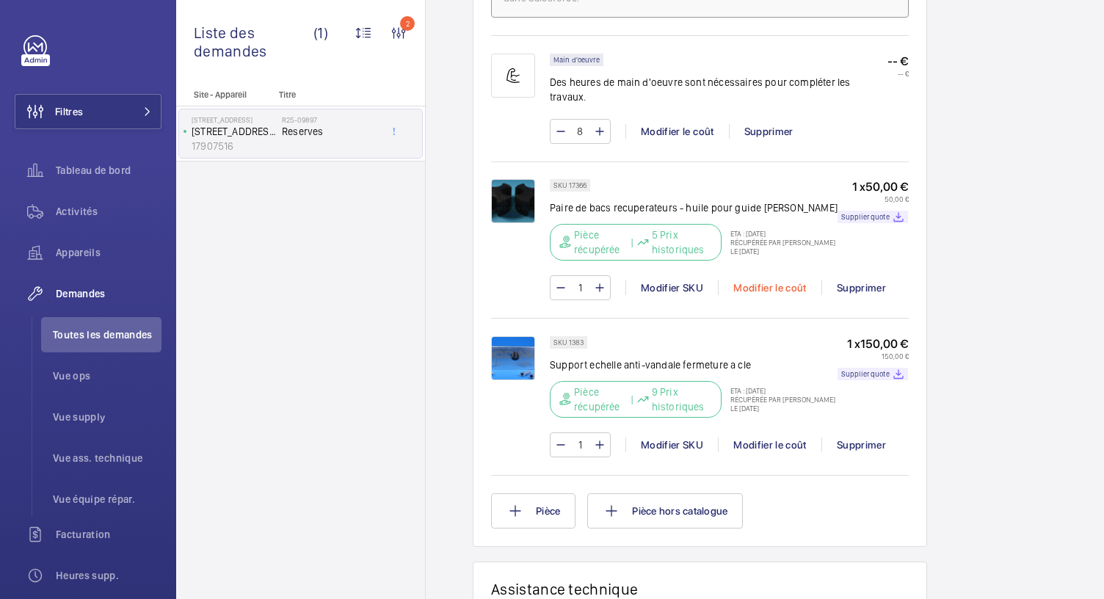
click at [768, 280] on div "Modifier le coût" at bounding box center [770, 287] width 104 height 15
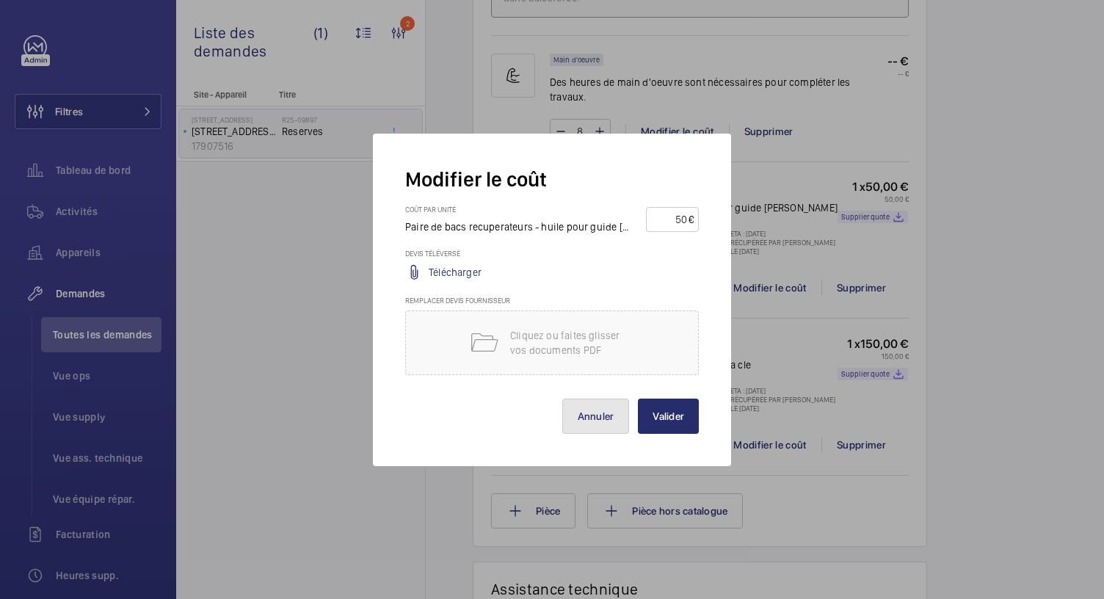
click at [610, 424] on button "Annuler" at bounding box center [596, 416] width 68 height 35
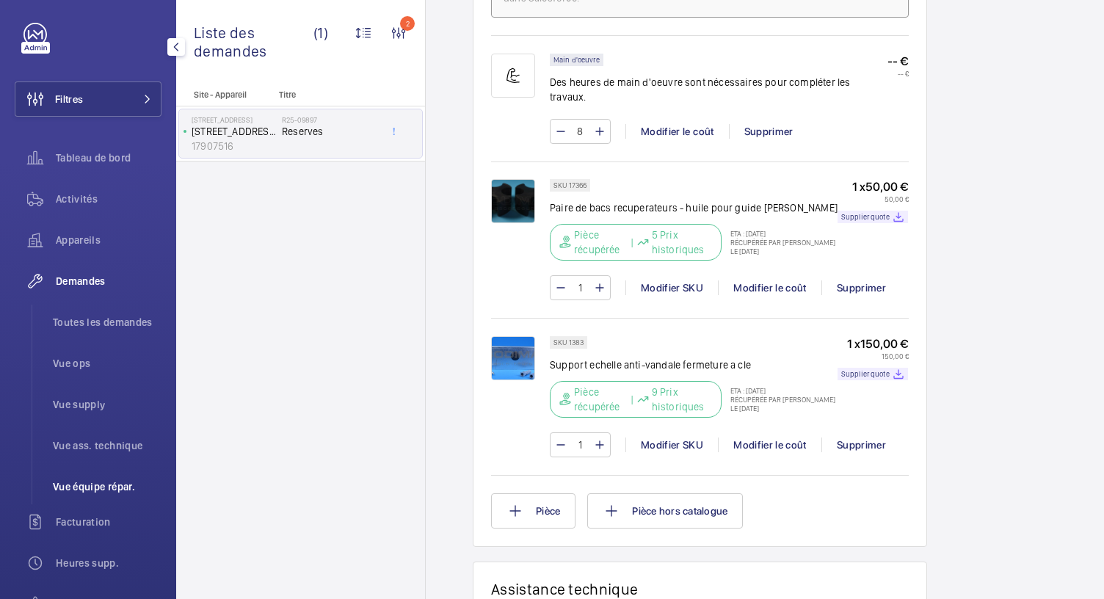
scroll to position [34, 0]
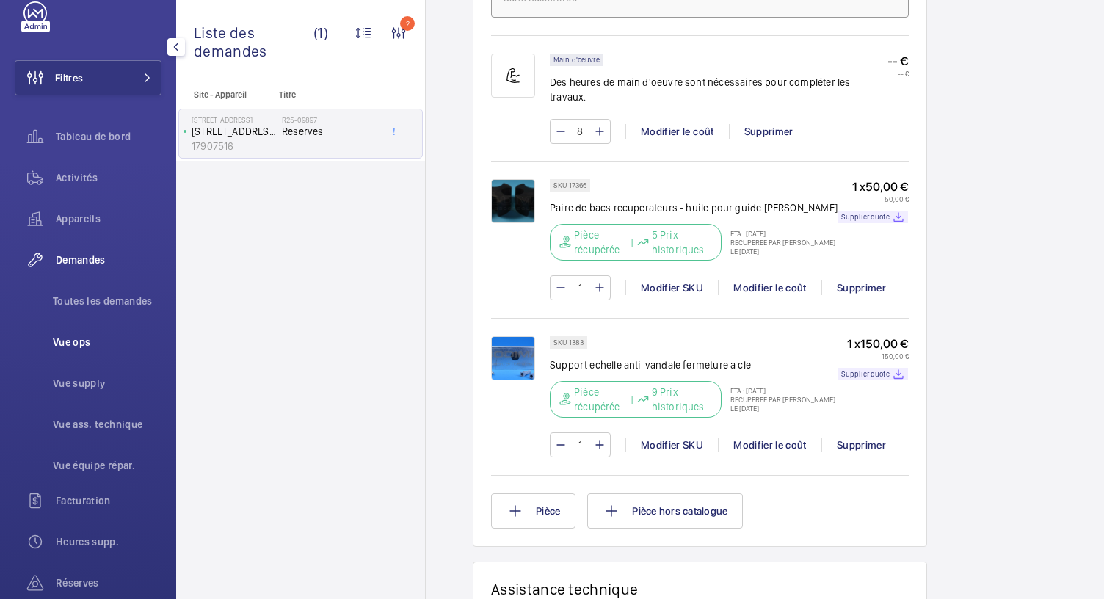
click at [85, 355] on li "Vue ops" at bounding box center [101, 342] width 120 height 35
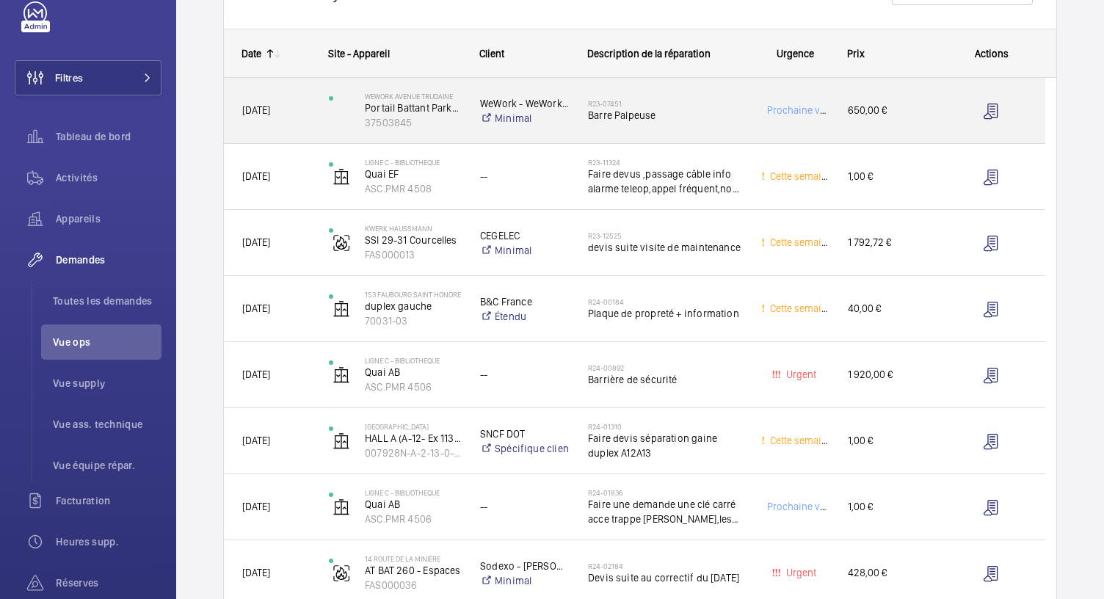
scroll to position [211, 0]
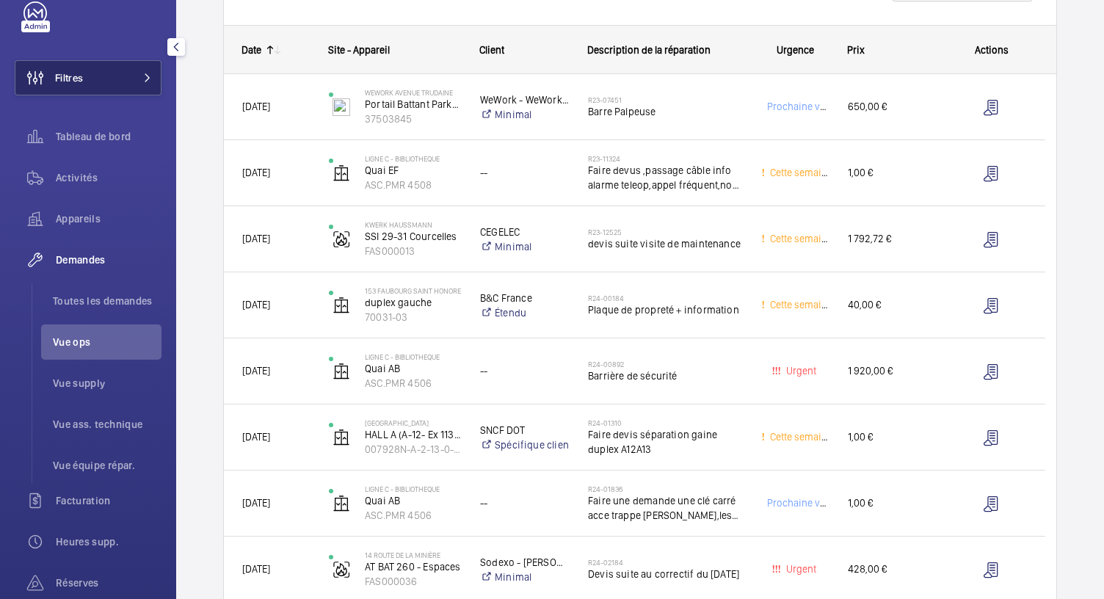
click at [148, 73] on button "Filtres" at bounding box center [88, 77] width 147 height 35
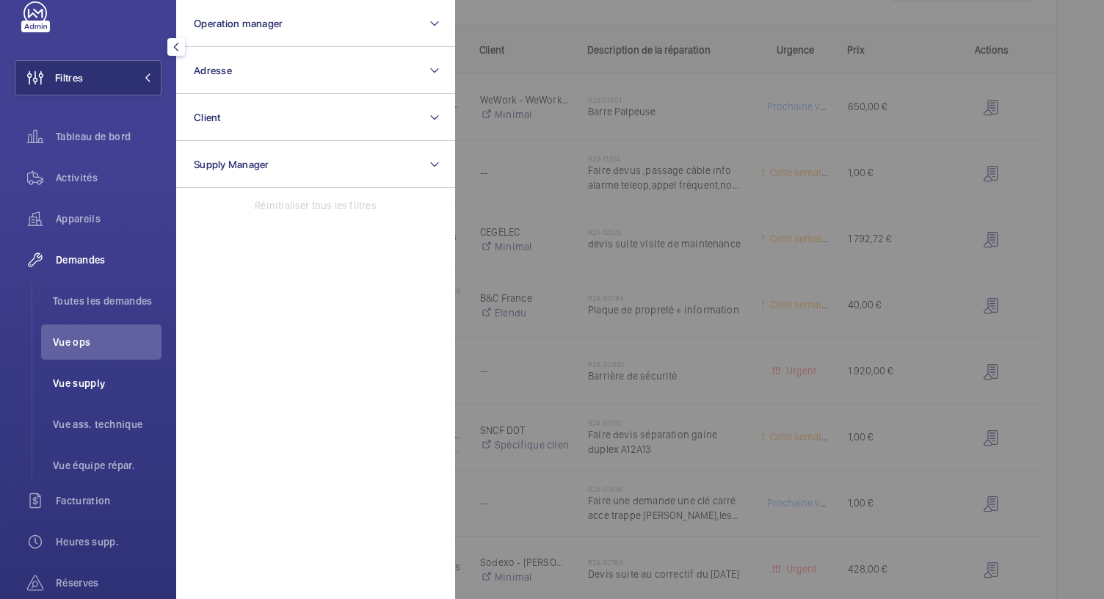
click at [94, 384] on span "Vue supply" at bounding box center [107, 383] width 109 height 15
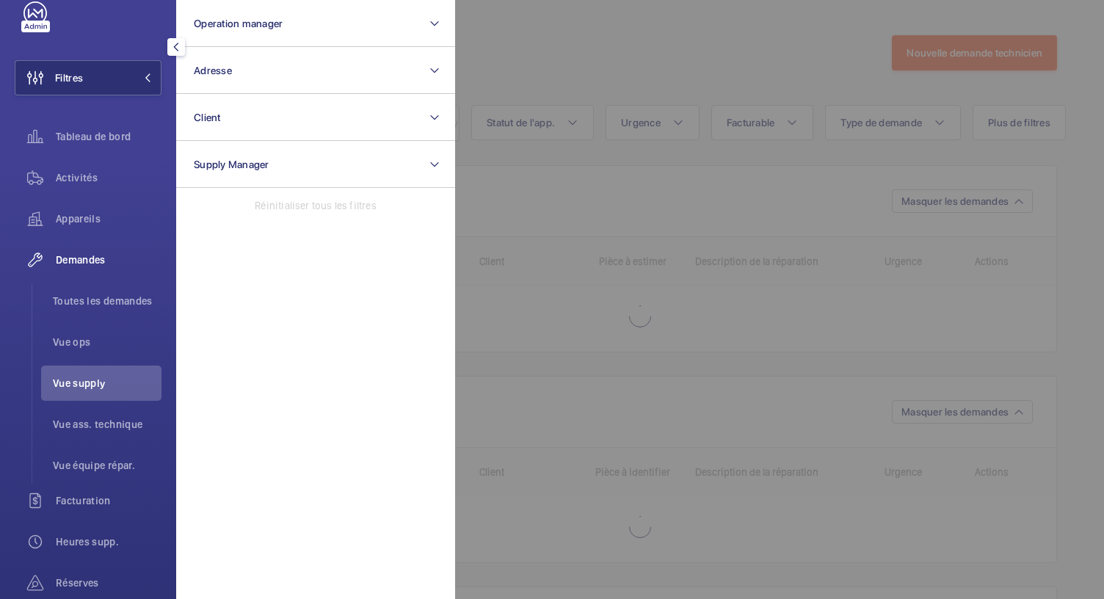
click at [590, 36] on div at bounding box center [1007, 299] width 1104 height 599
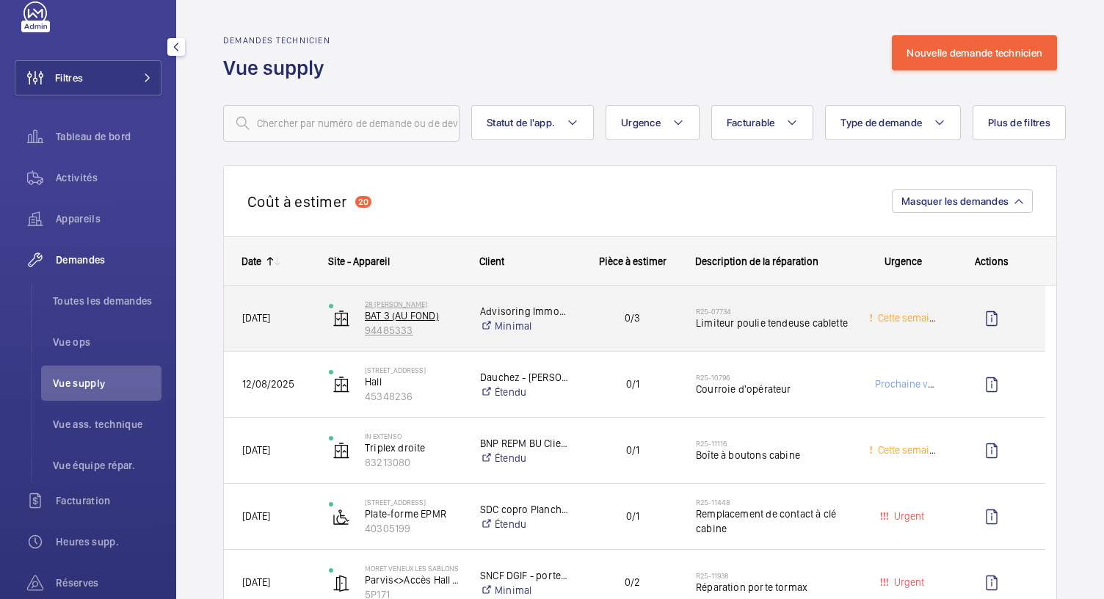
click at [413, 316] on p "BAT 3 (AU FOND)" at bounding box center [413, 315] width 96 height 15
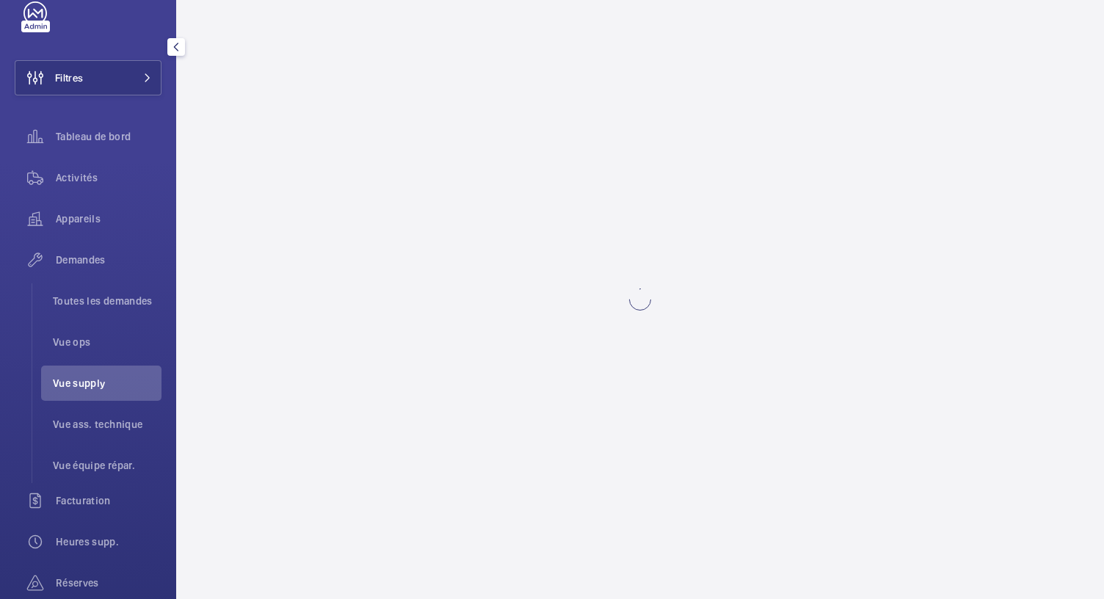
scroll to position [29, 0]
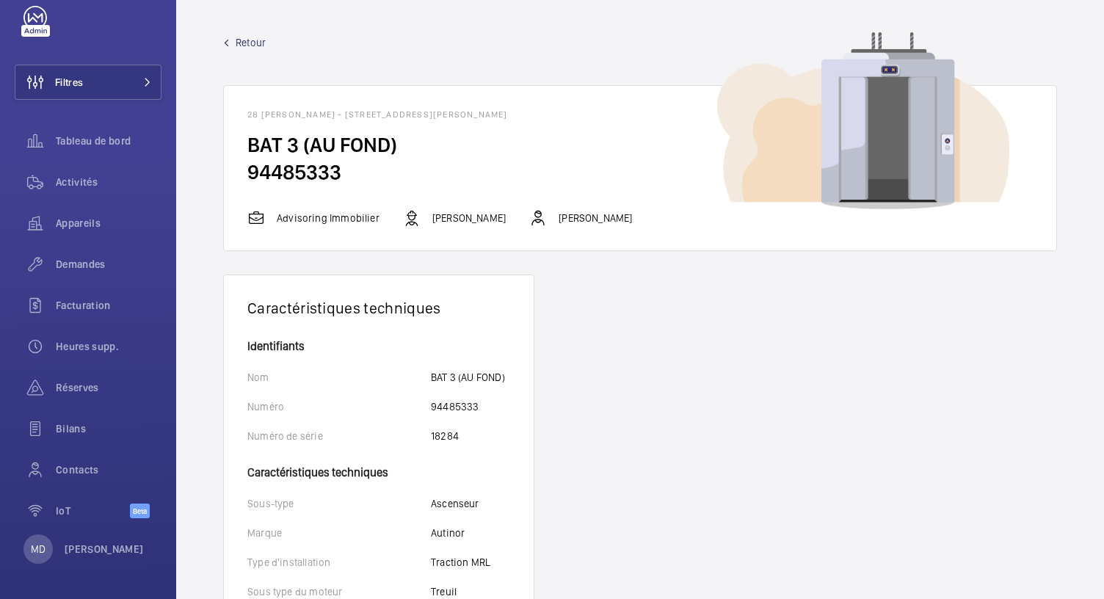
click at [236, 43] on span "Retour" at bounding box center [251, 42] width 30 height 15
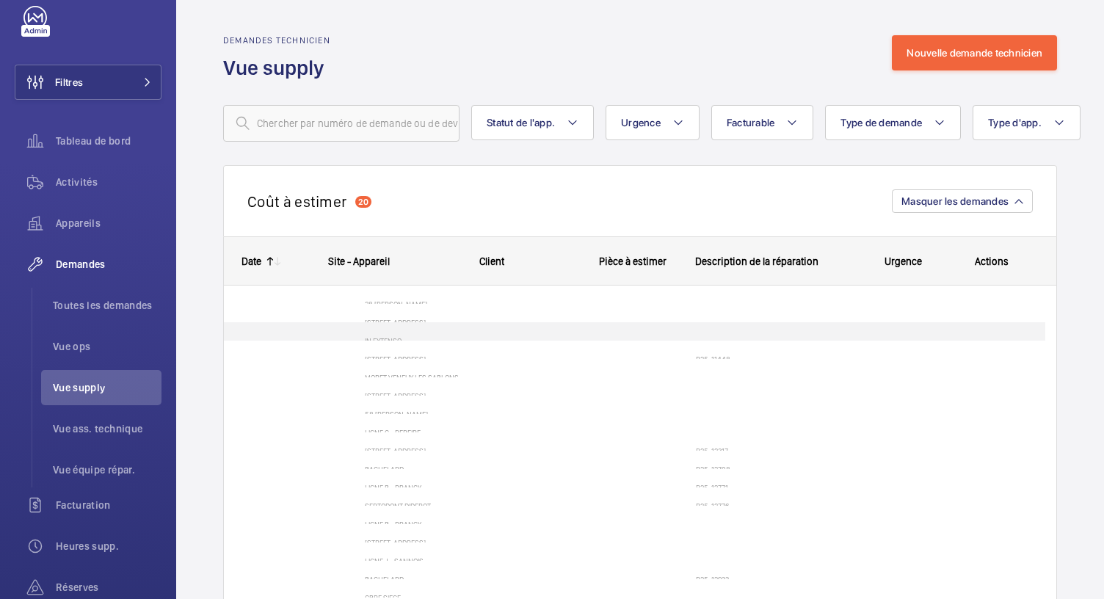
scroll to position [34, 0]
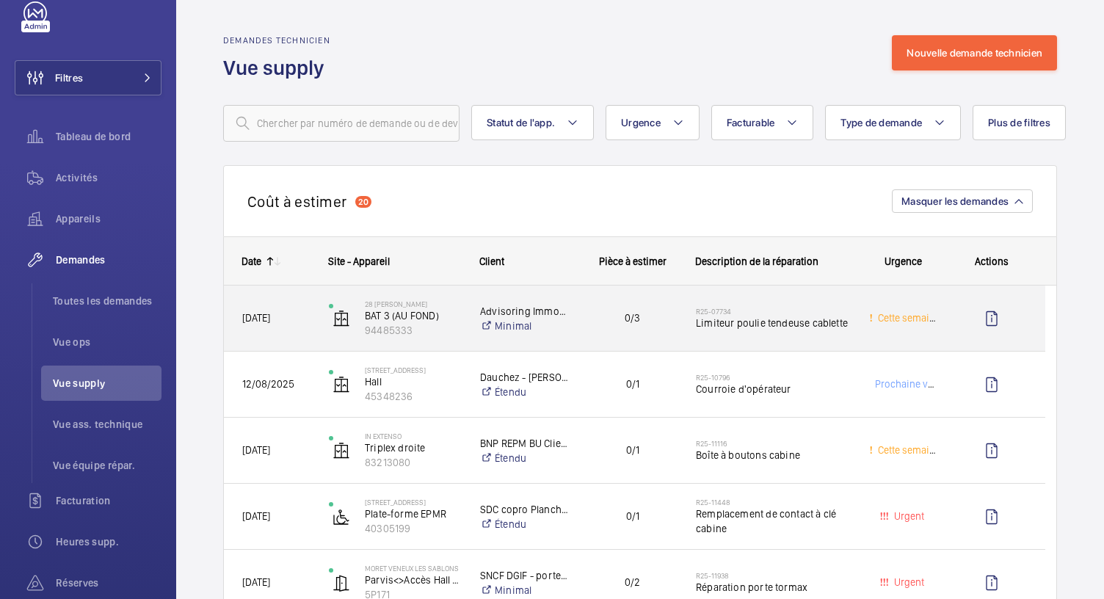
click at [733, 325] on span "Limiteur poulie tendeuse cablette" at bounding box center [773, 323] width 154 height 15
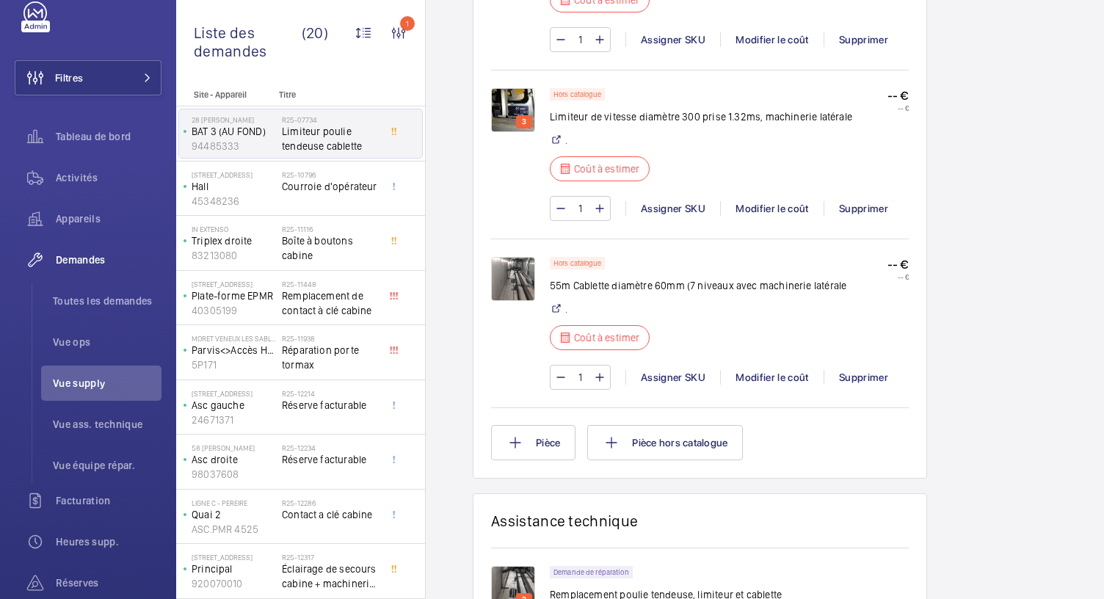
scroll to position [1222, 0]
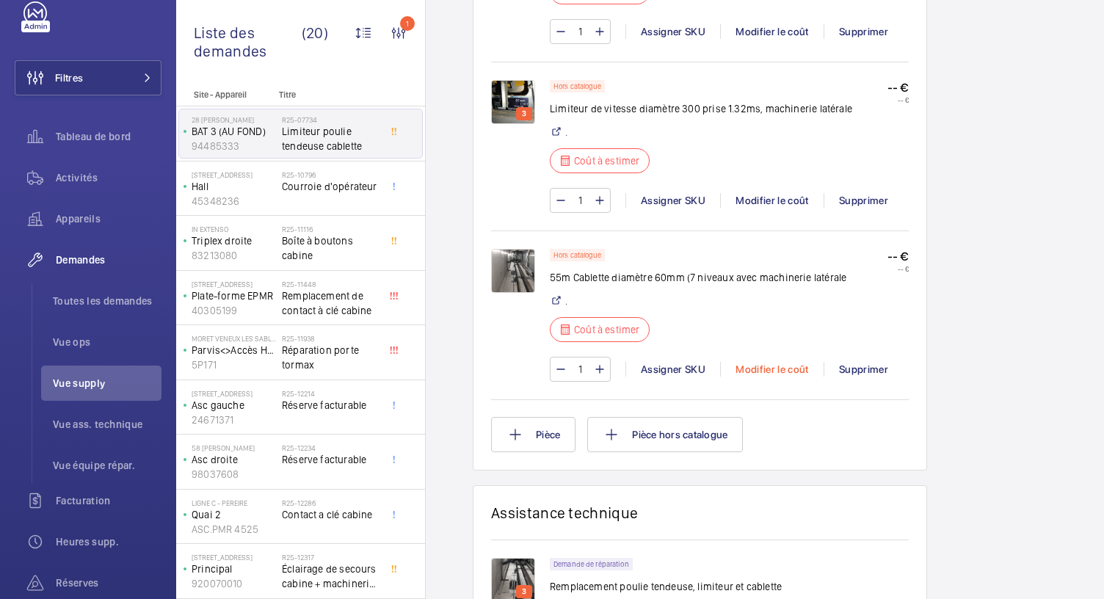
click at [759, 362] on div "Modifier le coût" at bounding box center [772, 369] width 104 height 15
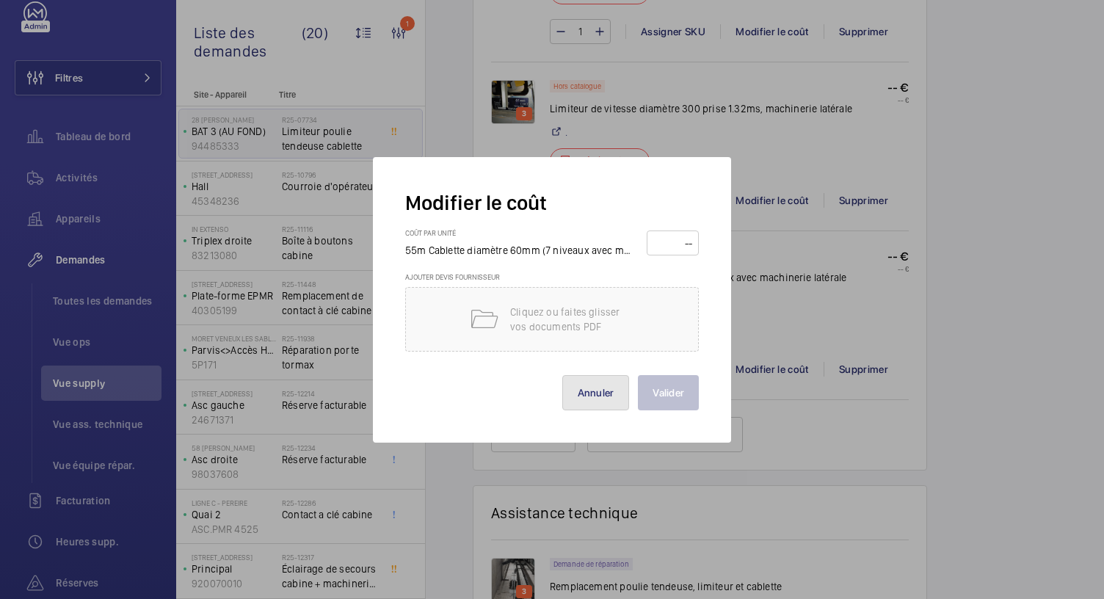
click at [590, 390] on button "Annuler" at bounding box center [596, 392] width 68 height 35
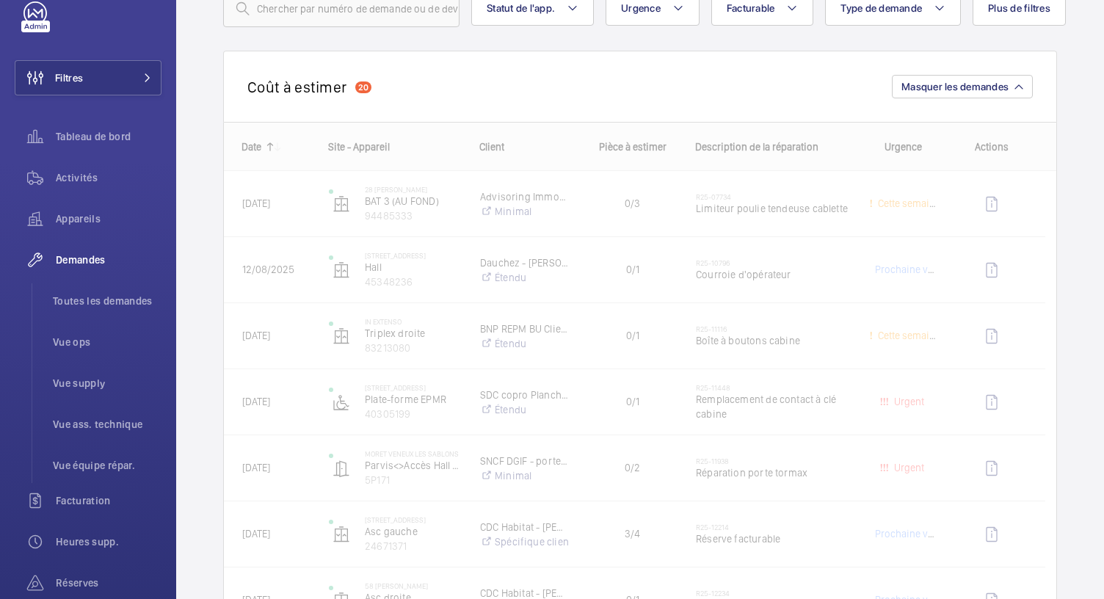
scroll to position [237, 0]
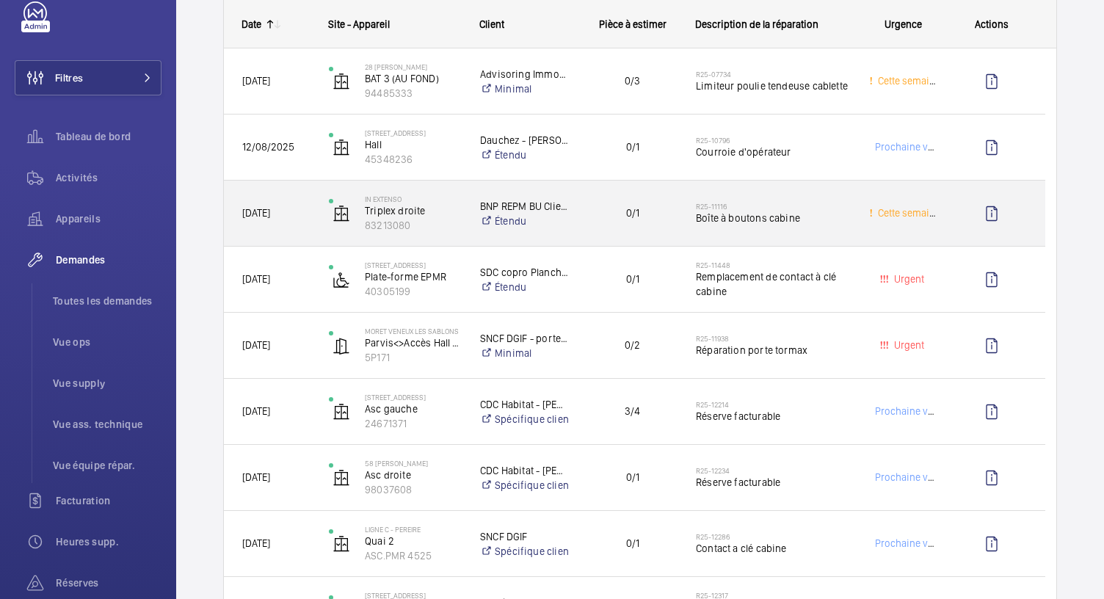
click at [715, 208] on h2 "R25-11116" at bounding box center [773, 206] width 154 height 9
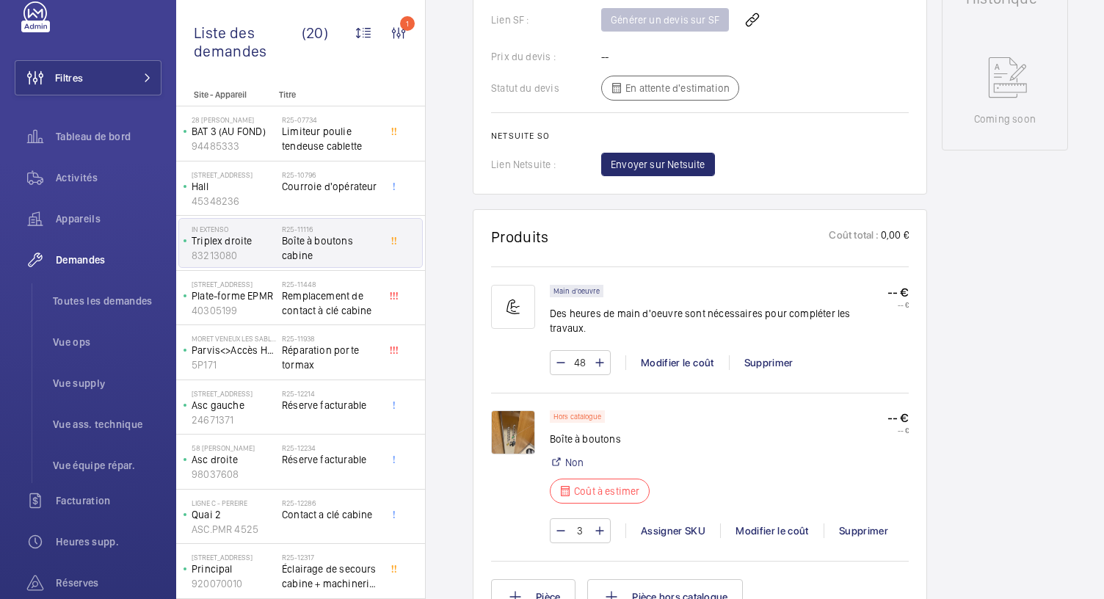
scroll to position [738, 0]
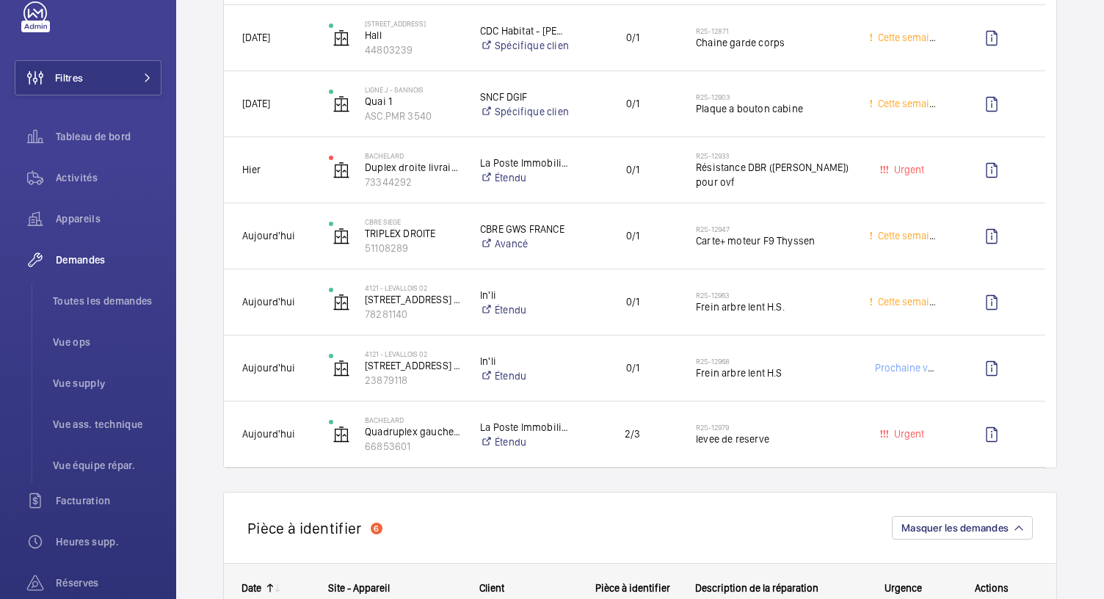
scroll to position [1138, 0]
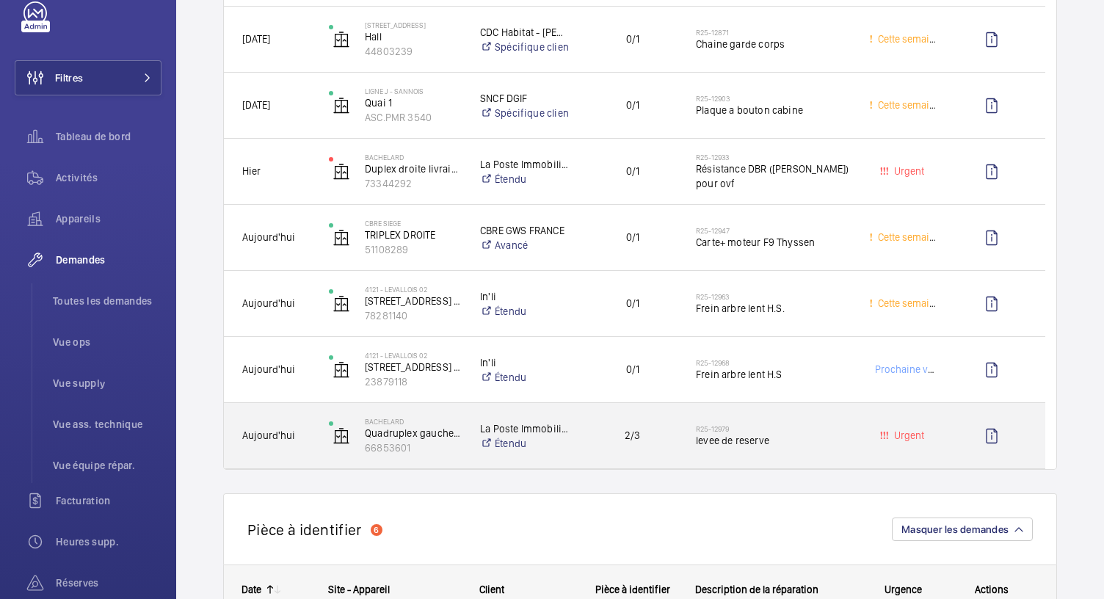
click at [749, 443] on span "levee de reserve" at bounding box center [773, 440] width 154 height 15
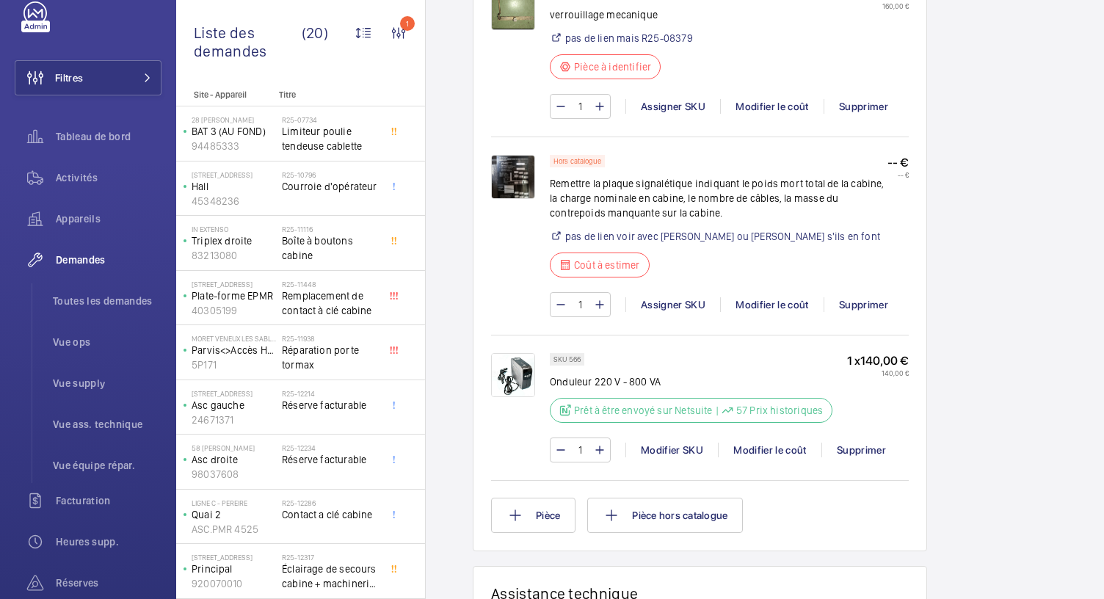
scroll to position [1322, 0]
click at [770, 444] on div "Modifier le coût" at bounding box center [770, 449] width 104 height 15
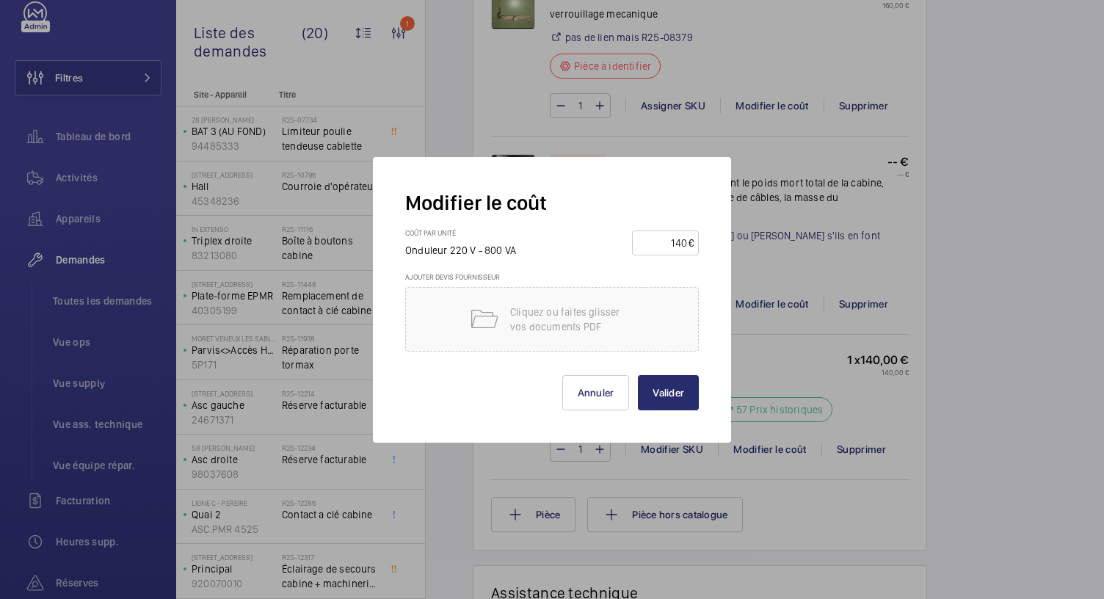
click at [805, 380] on div at bounding box center [552, 299] width 1104 height 599
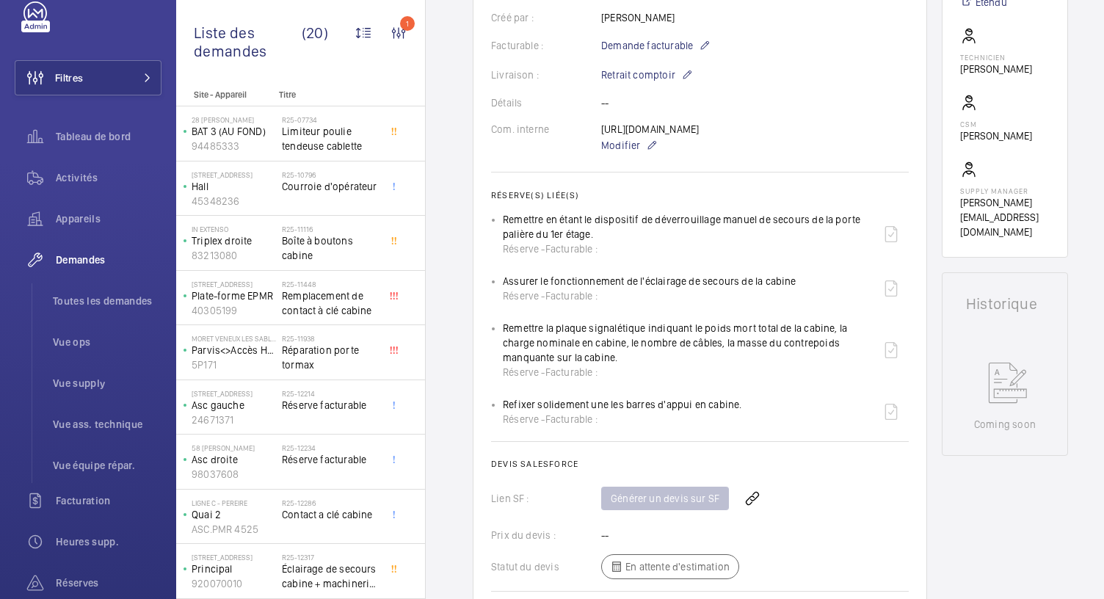
scroll to position [0, 0]
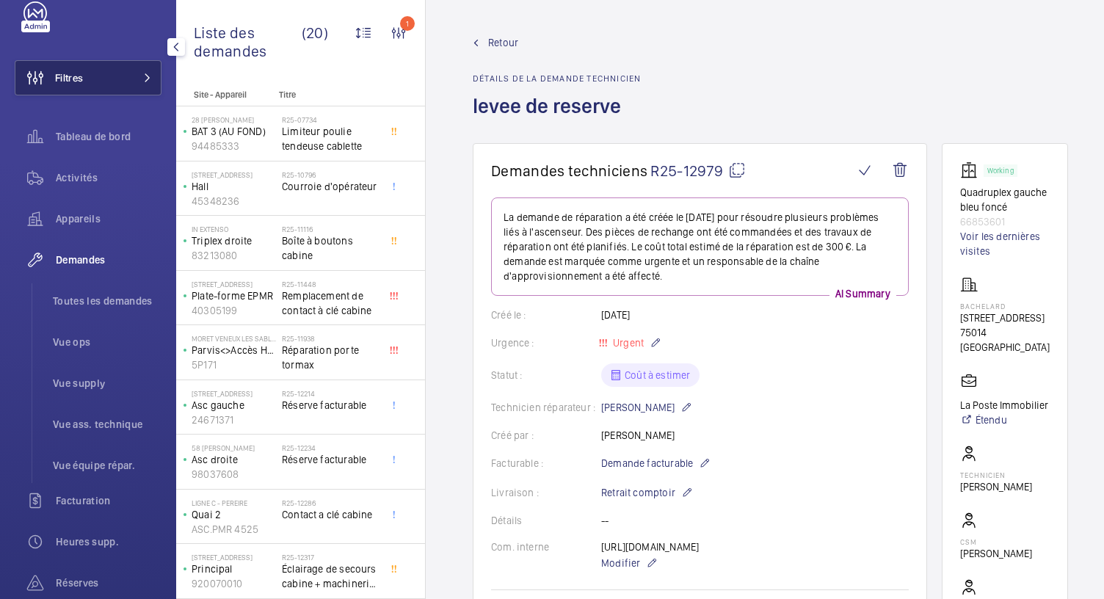
click at [98, 87] on button "Filtres" at bounding box center [88, 77] width 147 height 35
click at [138, 81] on span at bounding box center [143, 77] width 18 height 9
click at [119, 74] on button "Filtres" at bounding box center [88, 77] width 147 height 35
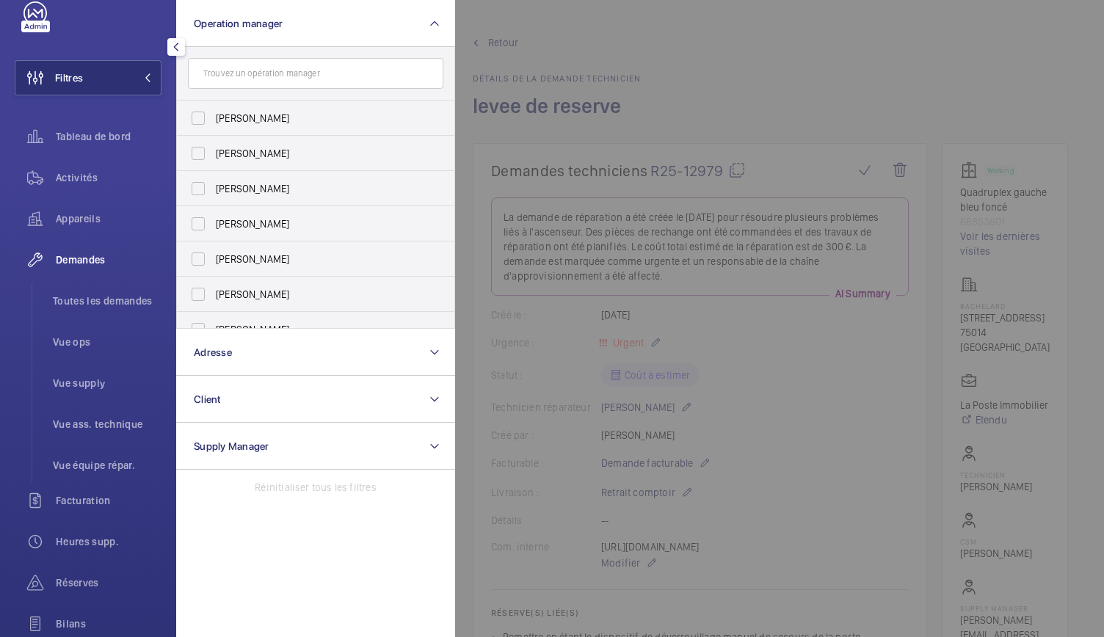
click at [502, 405] on div at bounding box center [1007, 318] width 1104 height 637
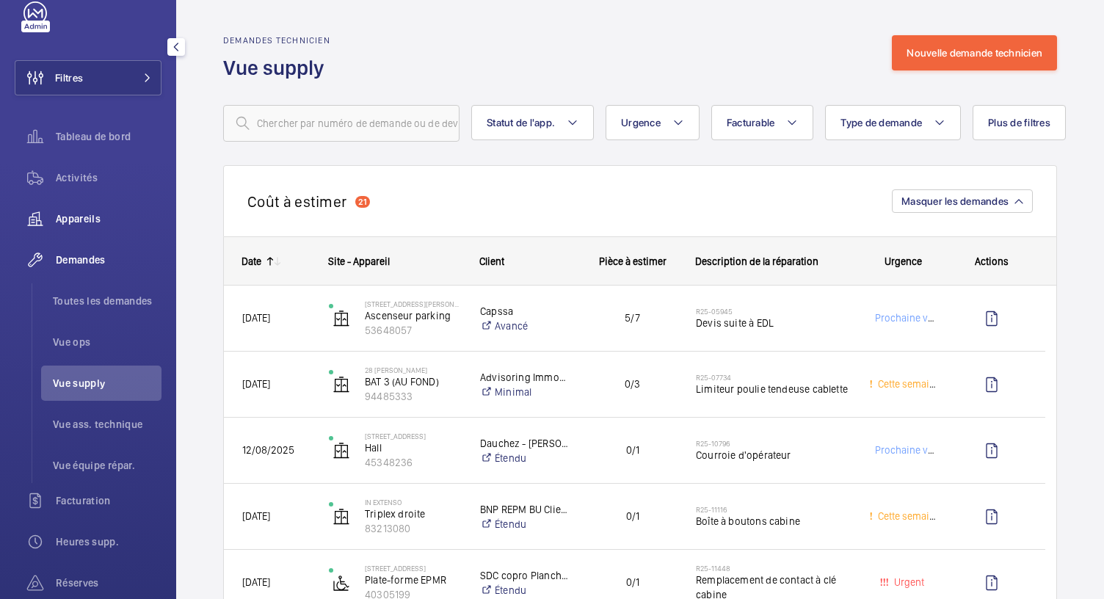
click at [81, 220] on span "Appareils" at bounding box center [109, 218] width 106 height 15
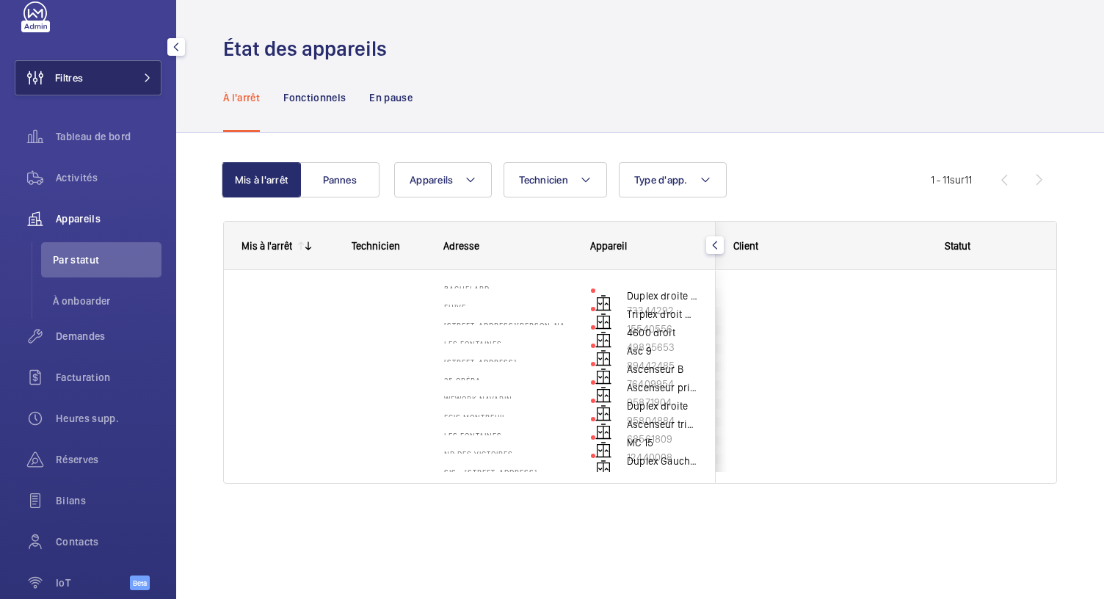
click at [125, 77] on button "Filtres" at bounding box center [88, 77] width 147 height 35
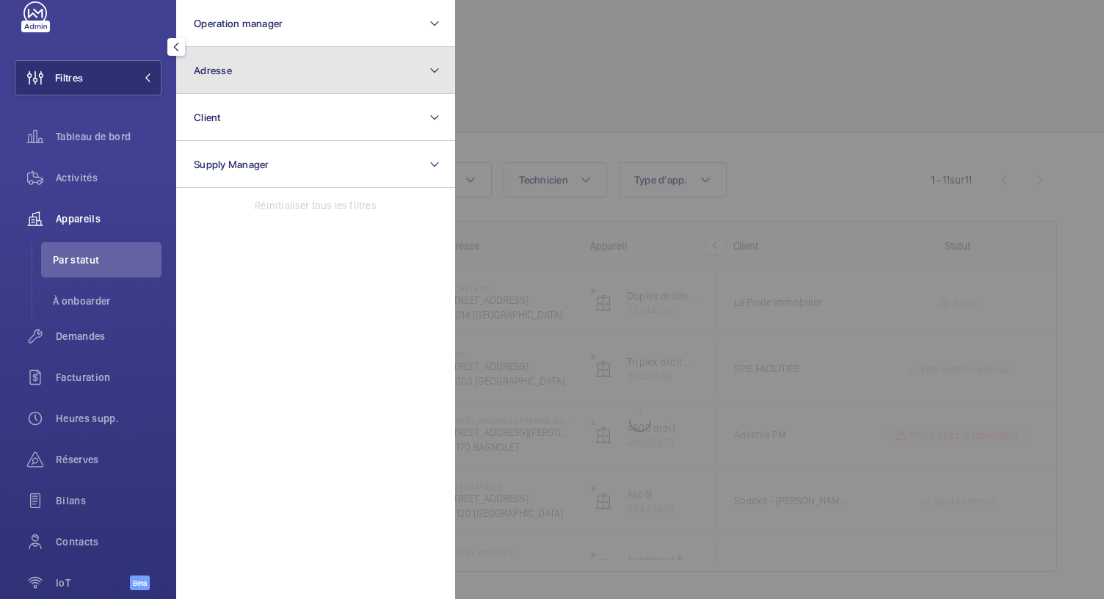
click at [253, 72] on button "Adresse" at bounding box center [315, 70] width 279 height 47
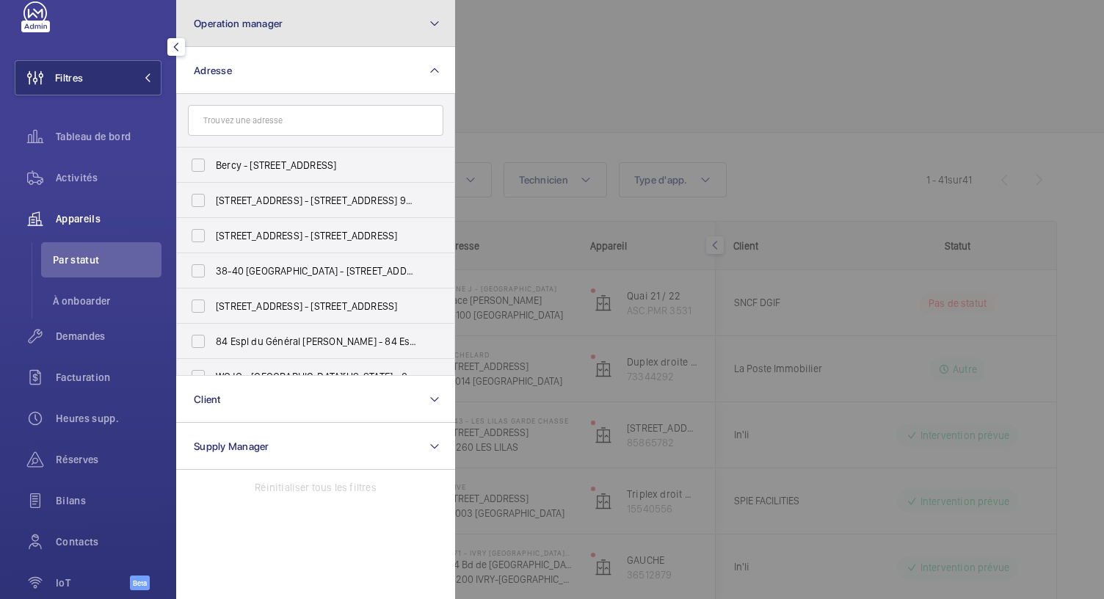
click at [237, 35] on button "Operation manager" at bounding box center [315, 23] width 279 height 47
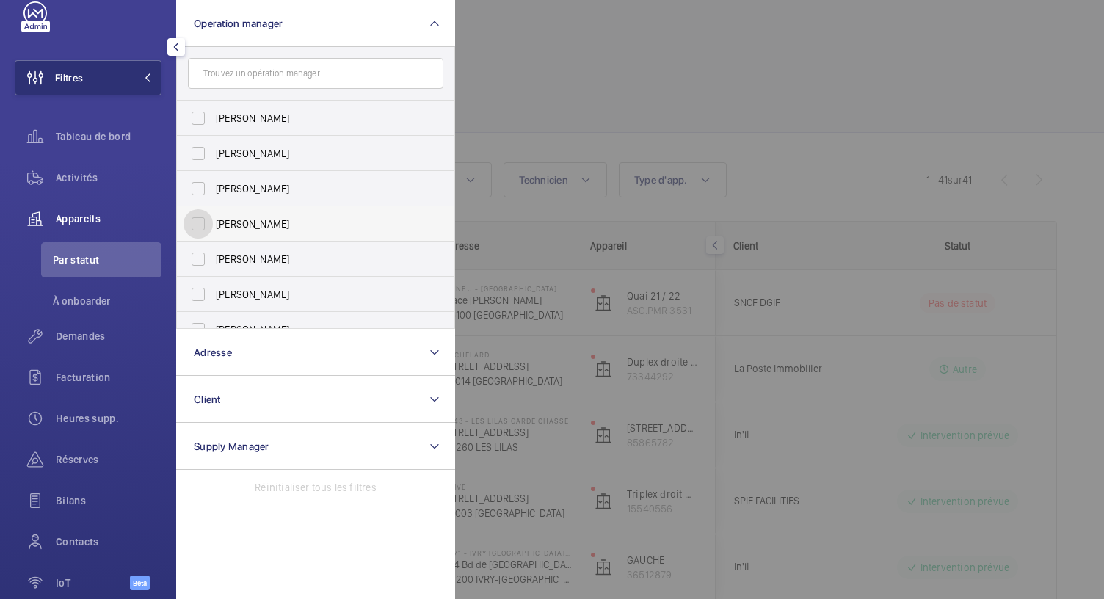
click at [212, 223] on input "[PERSON_NAME]" at bounding box center [198, 223] width 29 height 29
checkbox input "true"
click at [623, 77] on div at bounding box center [1007, 299] width 1104 height 599
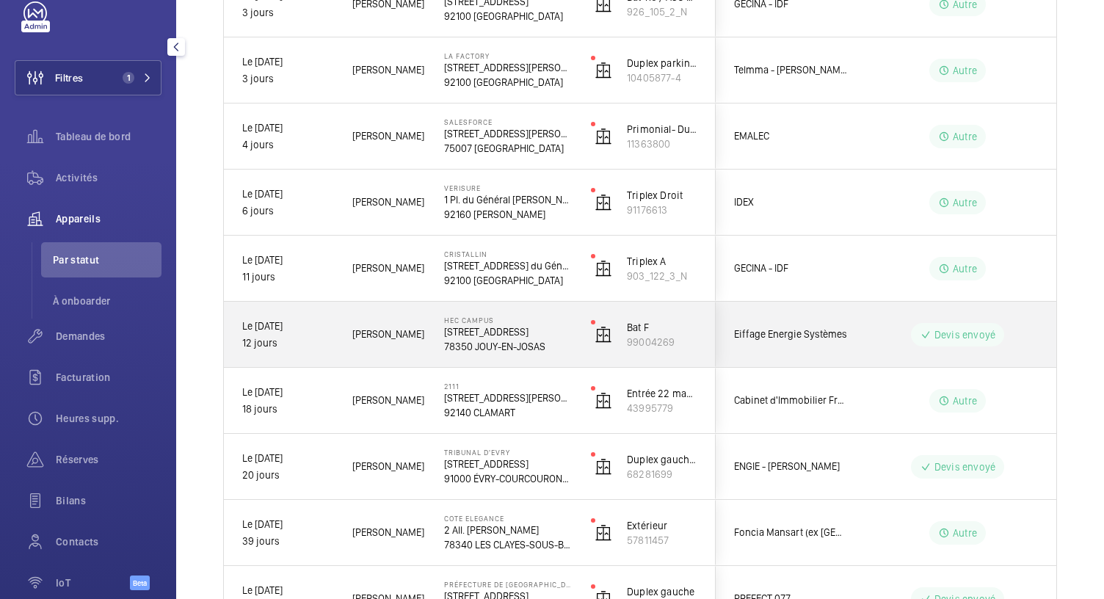
scroll to position [546, 0]
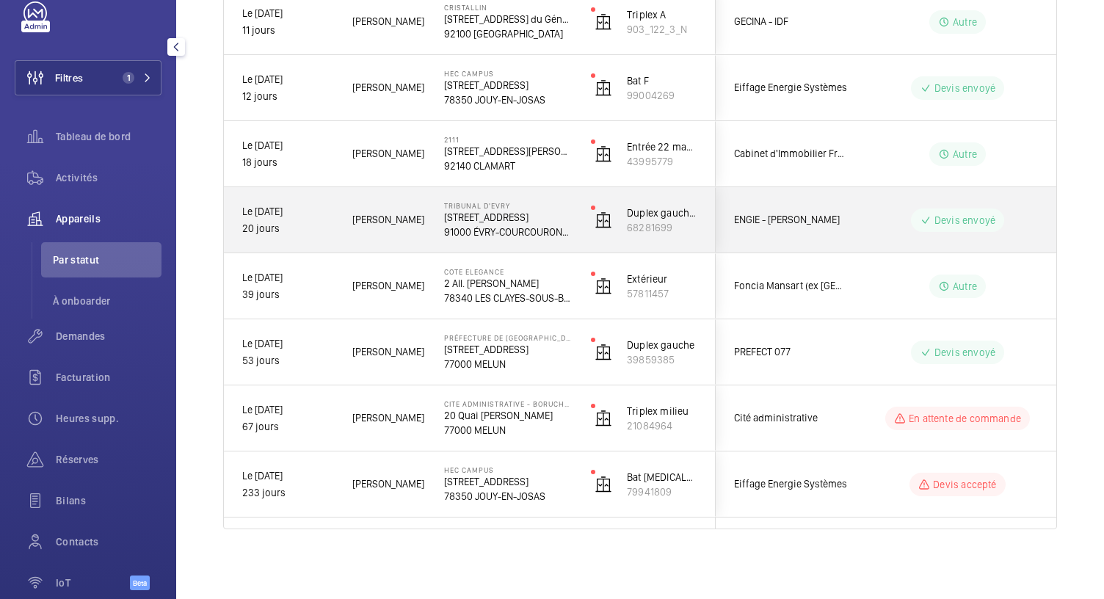
click at [490, 217] on p "9 Rue des Mazières" at bounding box center [508, 217] width 128 height 15
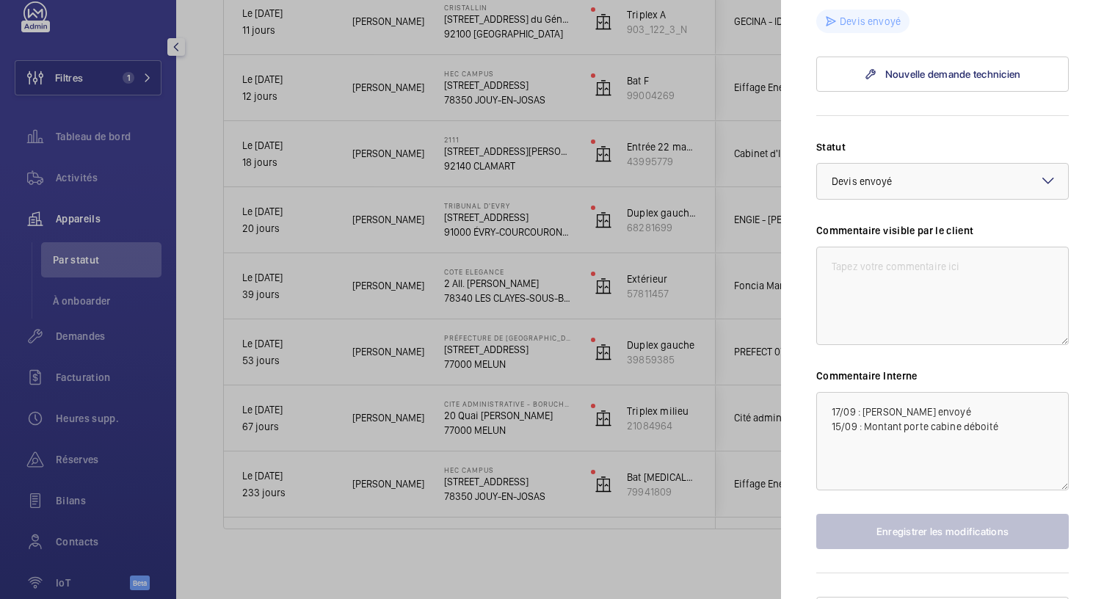
scroll to position [628, 0]
click at [511, 171] on div at bounding box center [552, 299] width 1104 height 599
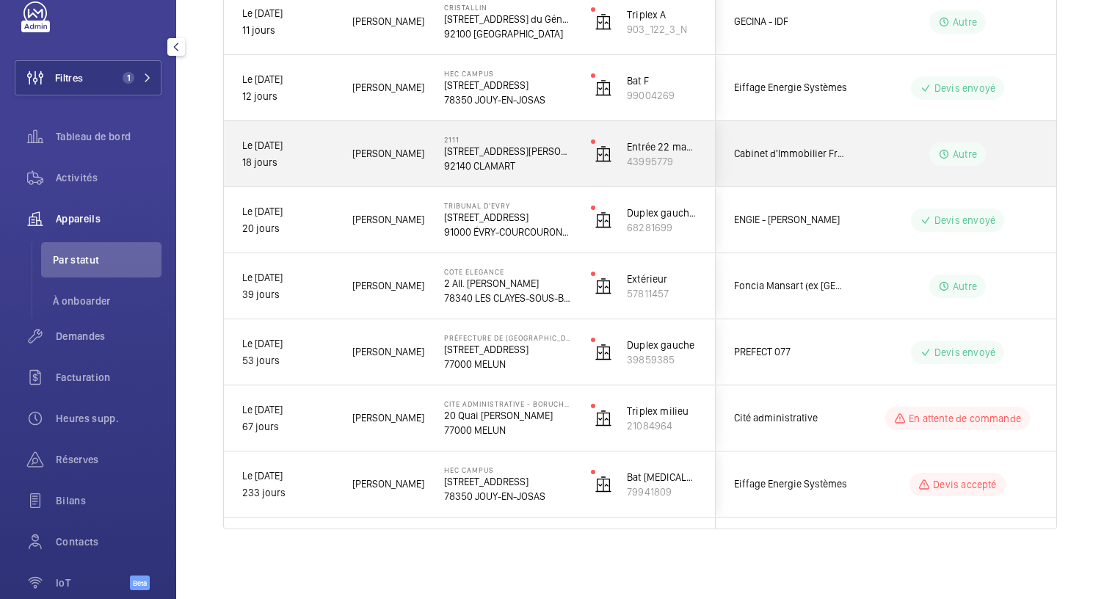
click at [511, 171] on p "92140 CLAMART" at bounding box center [508, 166] width 128 height 15
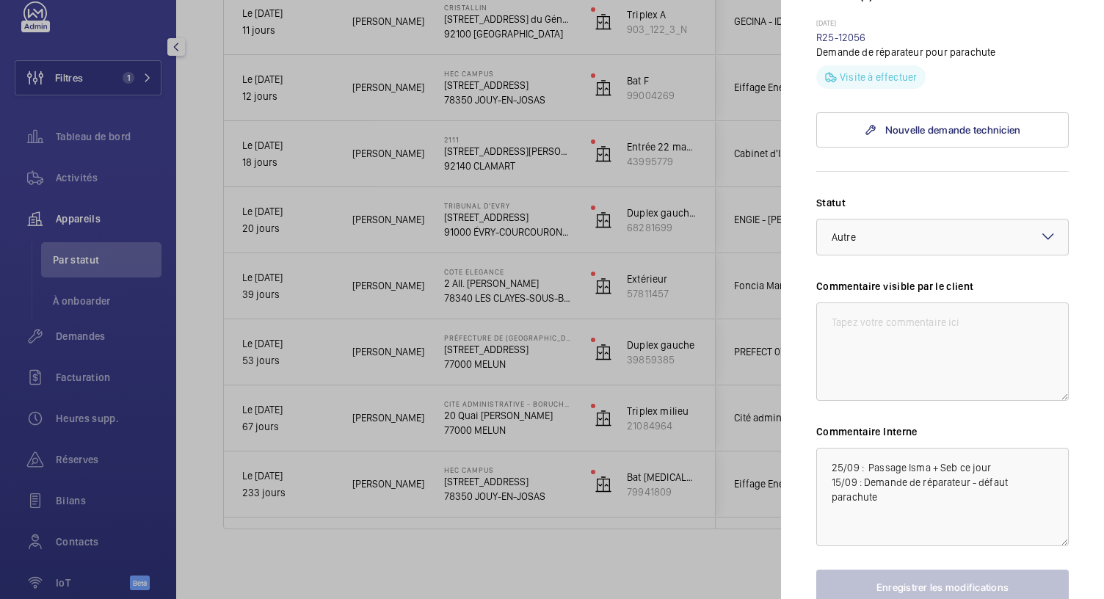
scroll to position [479, 0]
click at [826, 463] on textarea "25/09 : Passage Isma + Seb ce jour 15/09 : Demande de réparateur - défaut parac…" at bounding box center [942, 498] width 253 height 98
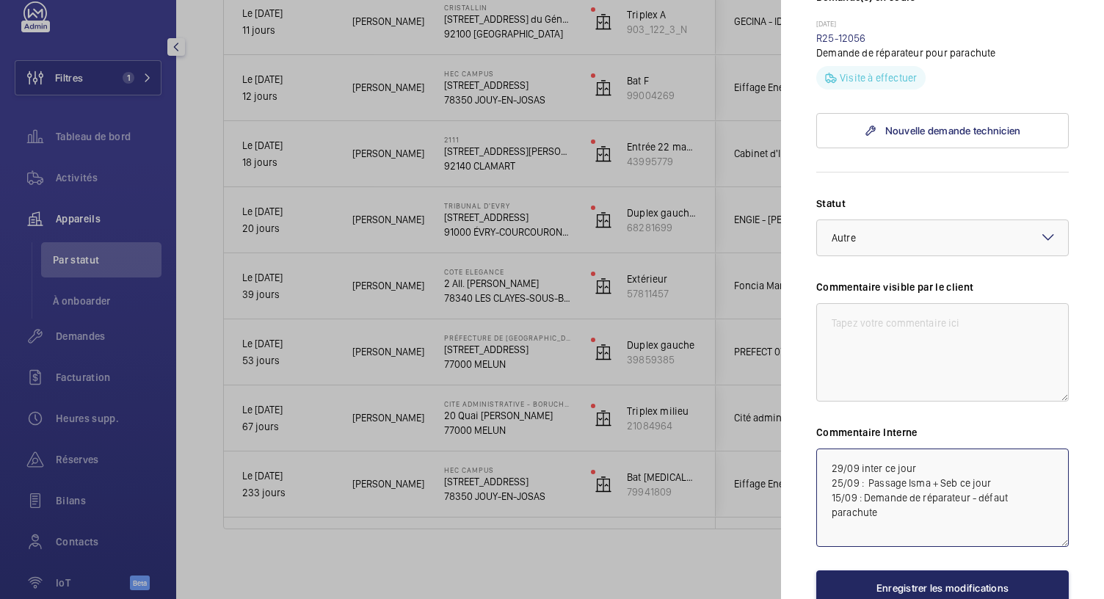
type textarea "29/09 inter ce jour 25/09 : Passage Isma + Seb ce jour 15/09 : Demande de répar…"
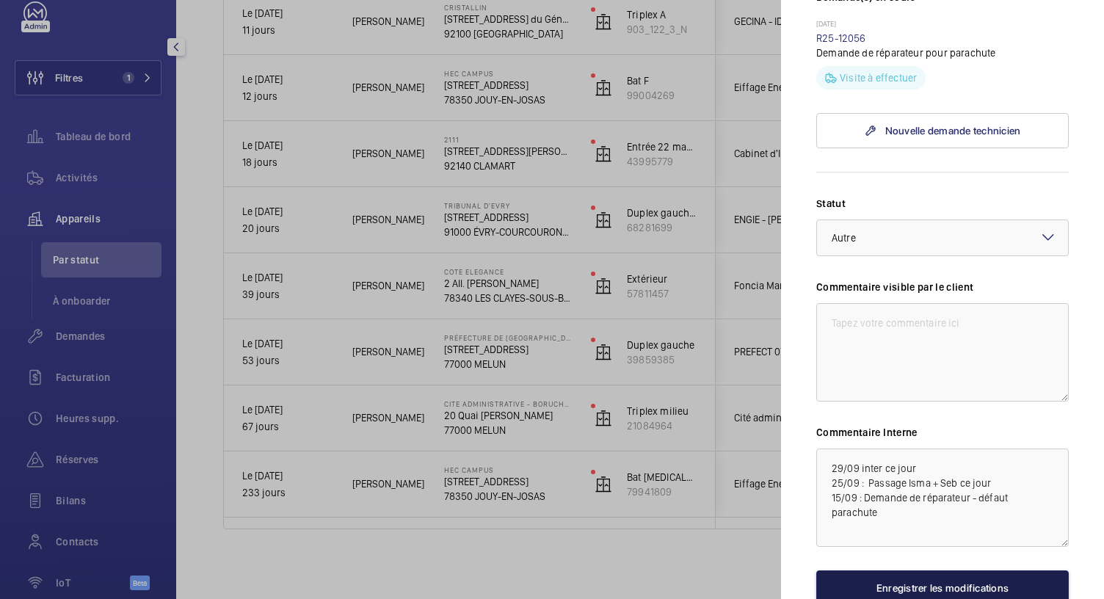
click at [893, 575] on button "Enregistrer les modifications" at bounding box center [942, 587] width 253 height 35
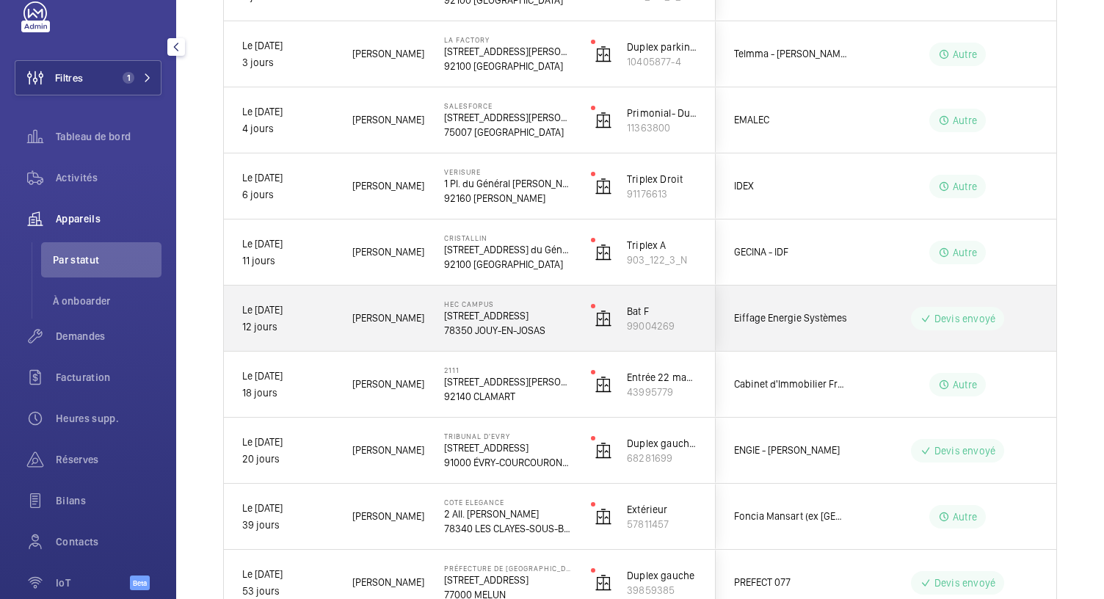
scroll to position [316, 0]
click at [515, 325] on p "78350 JOUY-EN-JOSAS" at bounding box center [508, 329] width 128 height 15
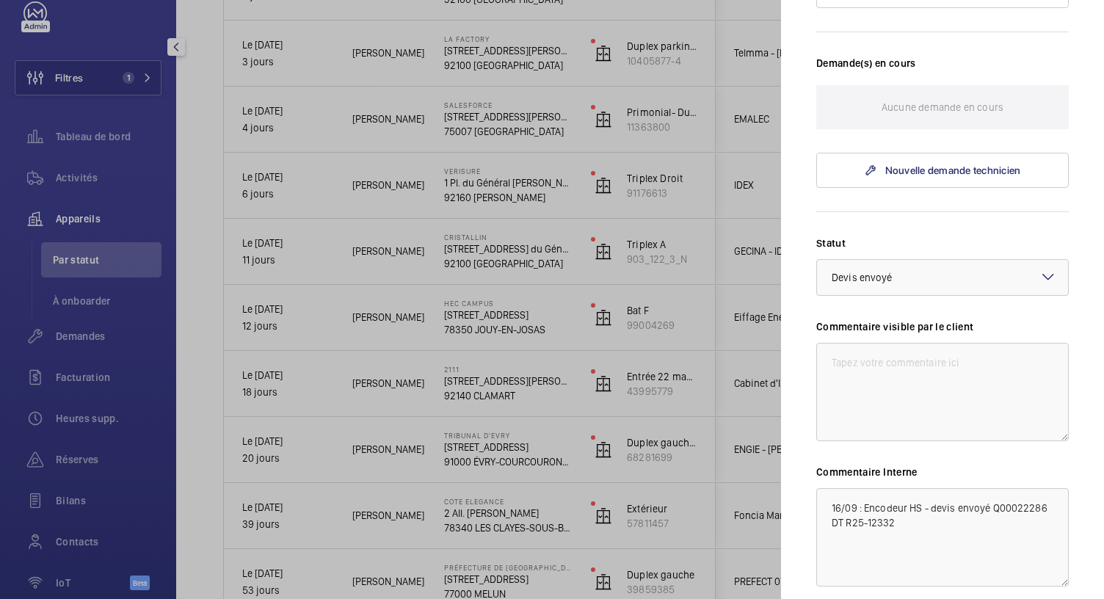
scroll to position [423, 0]
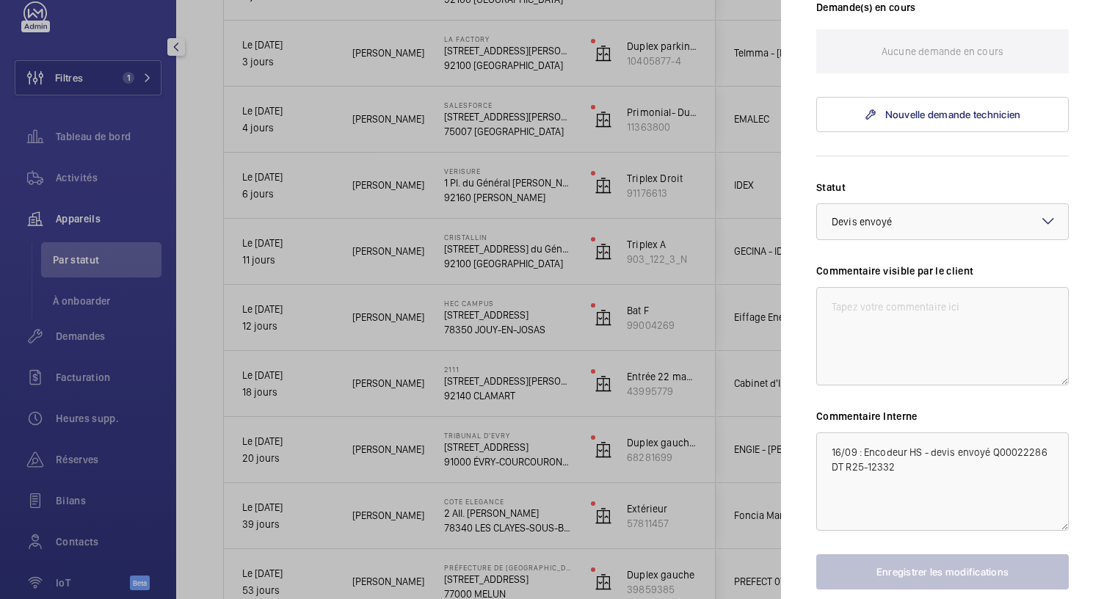
click at [510, 258] on div at bounding box center [552, 299] width 1104 height 599
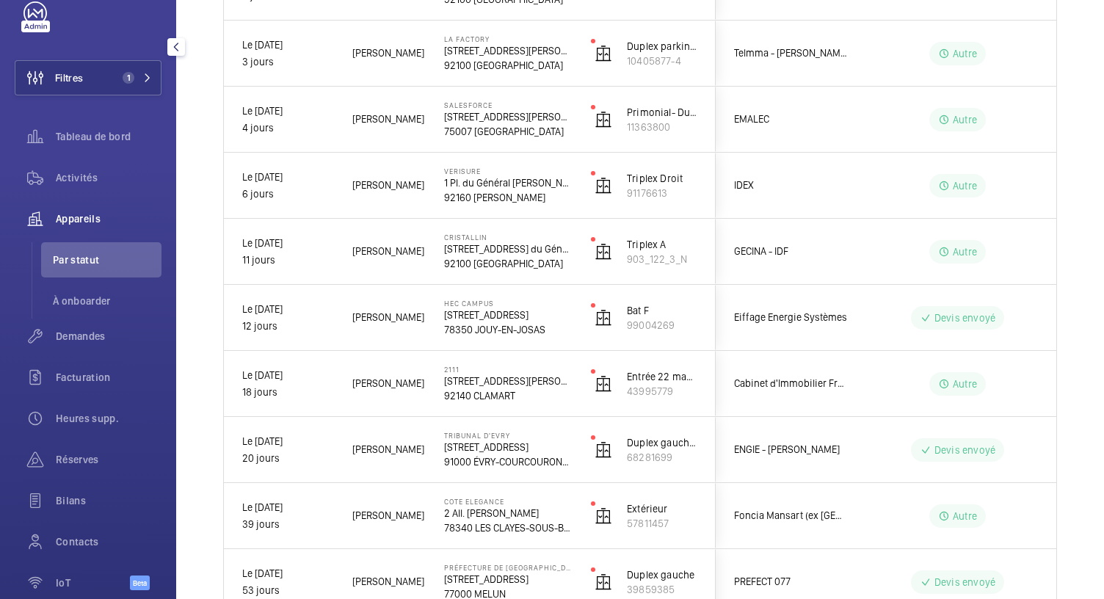
scroll to position [0, 0]
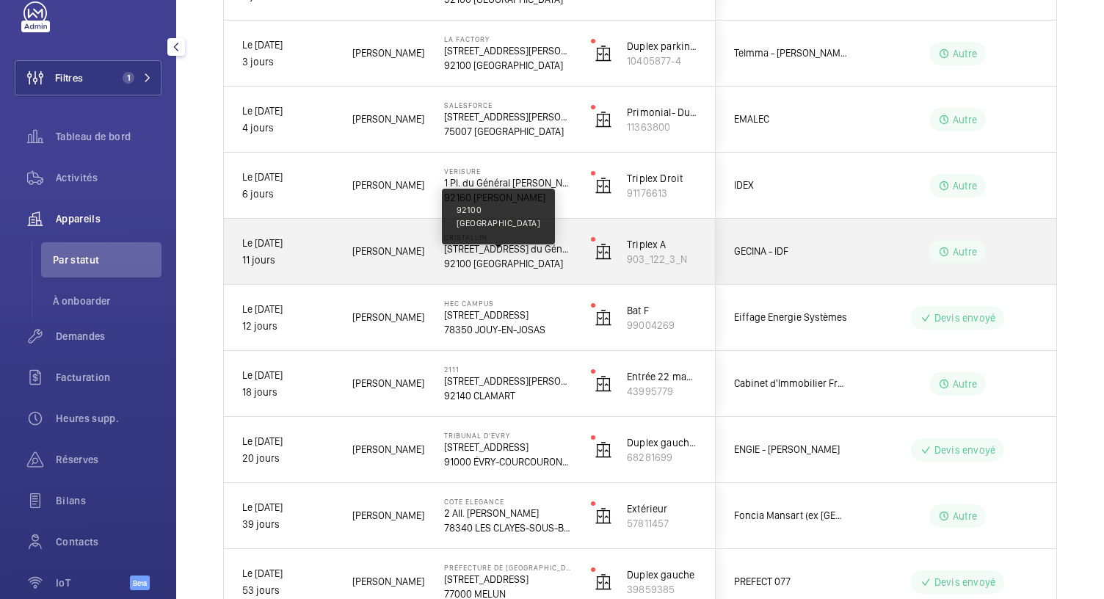
click at [510, 258] on p "92100 BOULOGNE-BILLANCOURT" at bounding box center [508, 263] width 128 height 15
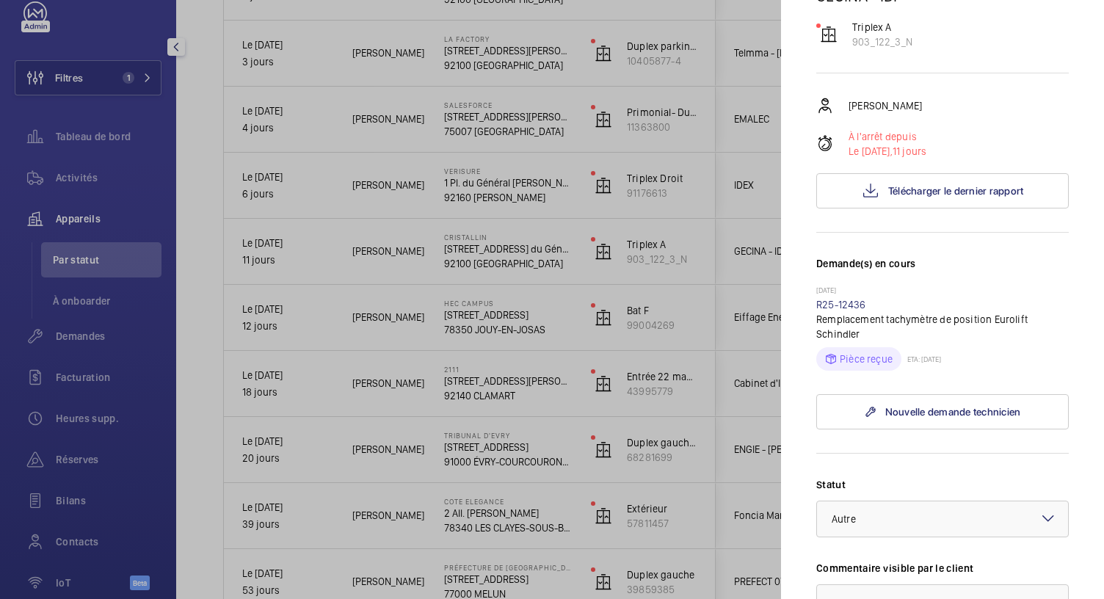
scroll to position [79, 0]
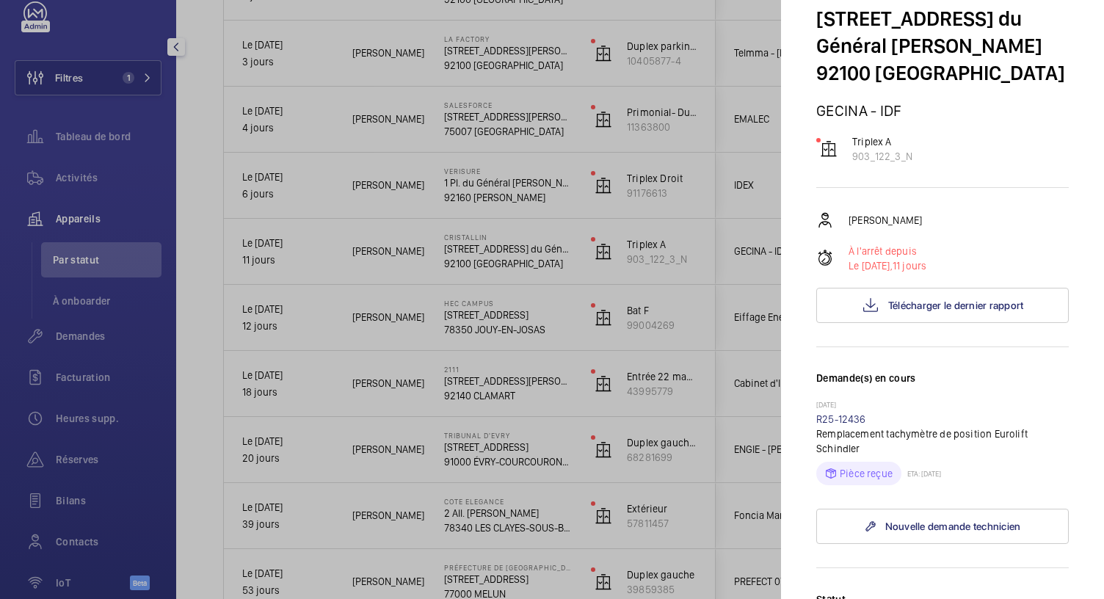
click at [490, 243] on div at bounding box center [552, 299] width 1104 height 599
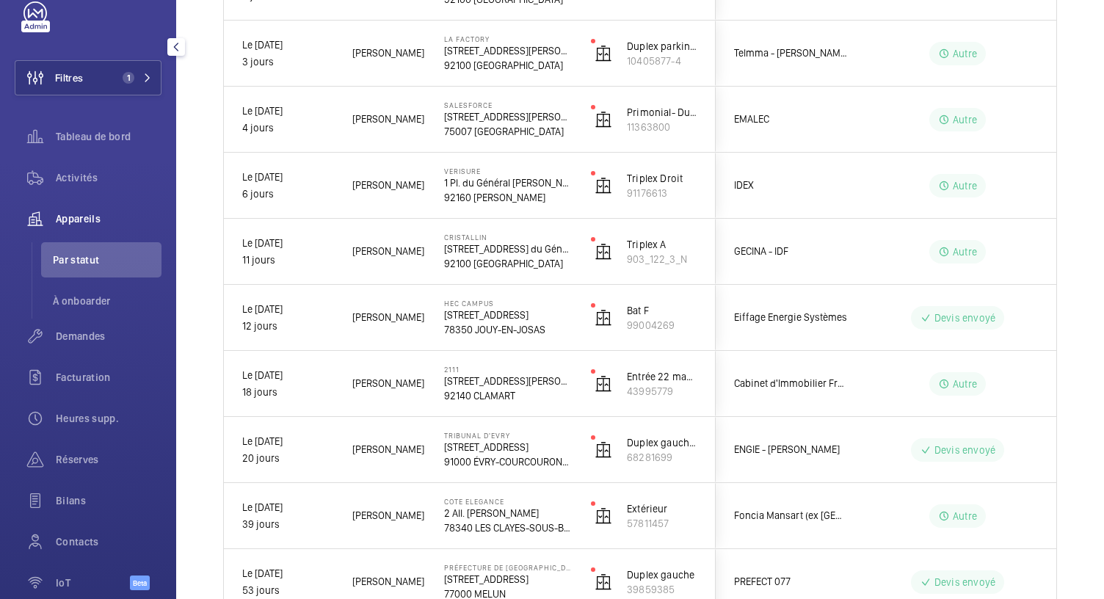
scroll to position [0, 0]
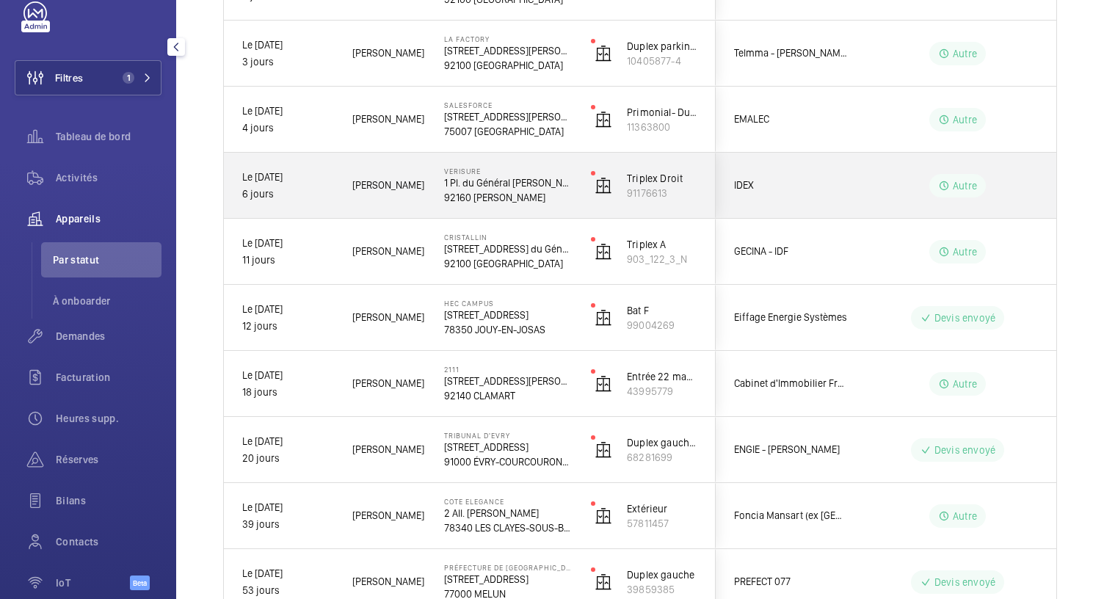
click at [492, 195] on p "92160 ANTONY" at bounding box center [508, 197] width 128 height 15
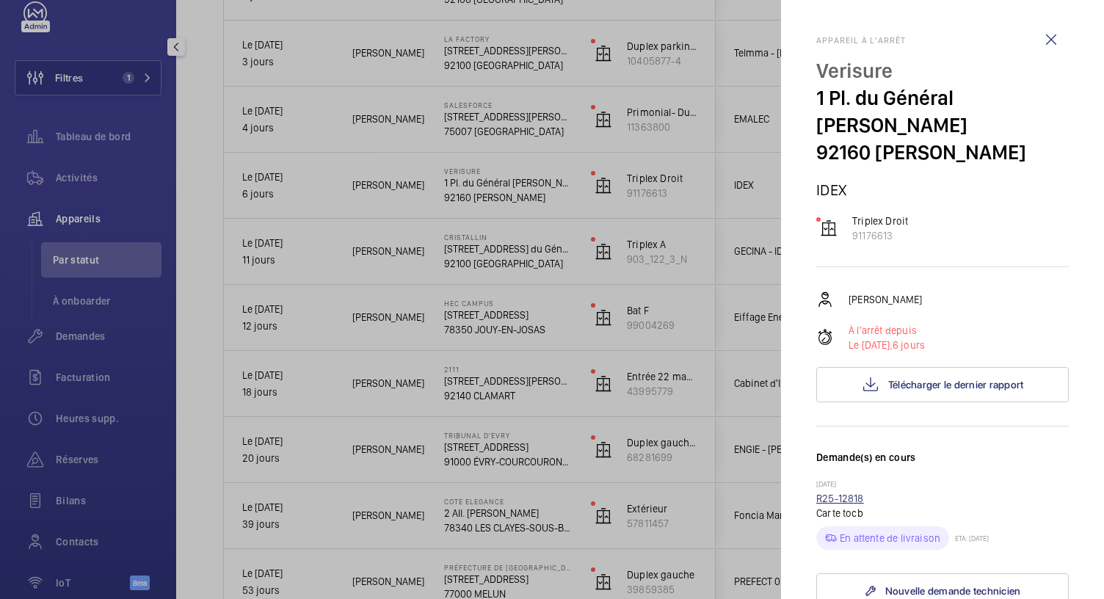
click at [846, 493] on link "R25-12818" at bounding box center [840, 499] width 48 height 12
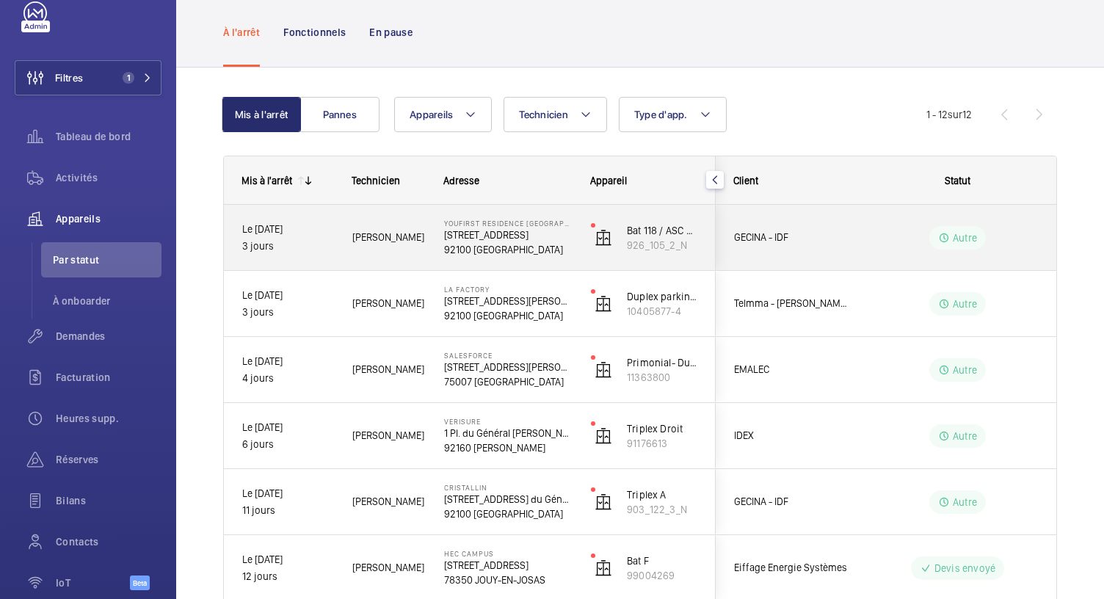
scroll to position [65, 0]
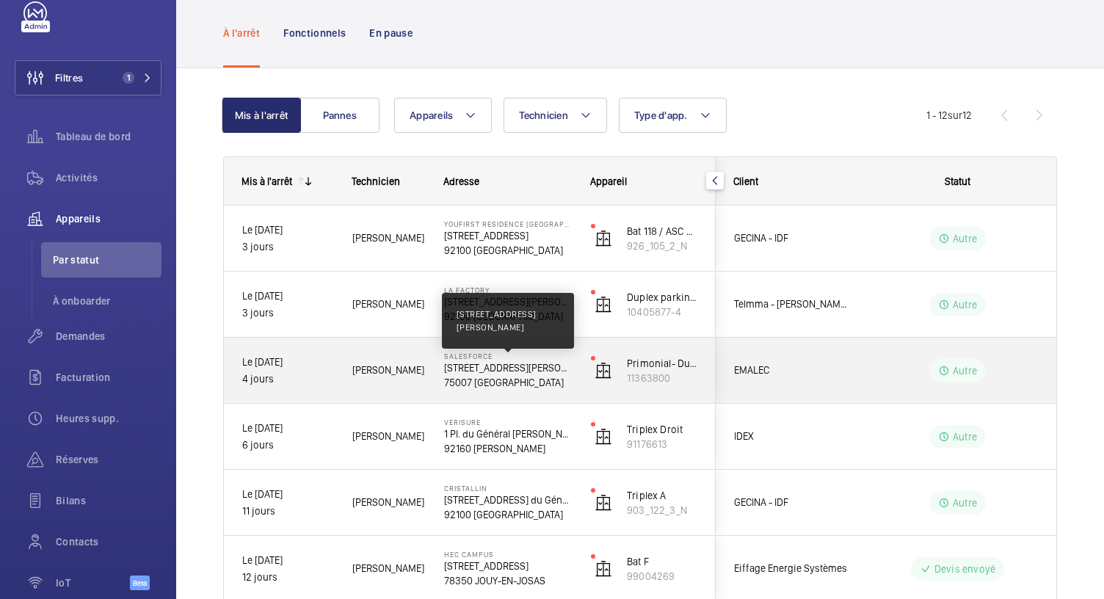
click at [529, 368] on p "3 Avenue Octave Gréard, 75007 PARIS" at bounding box center [508, 367] width 128 height 15
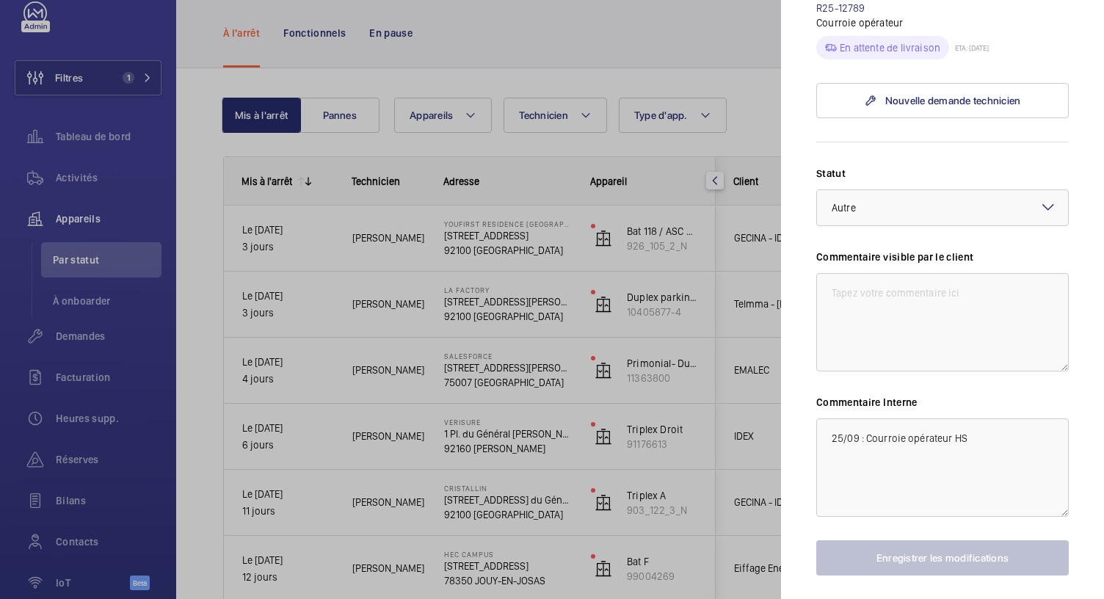
scroll to position [589, 0]
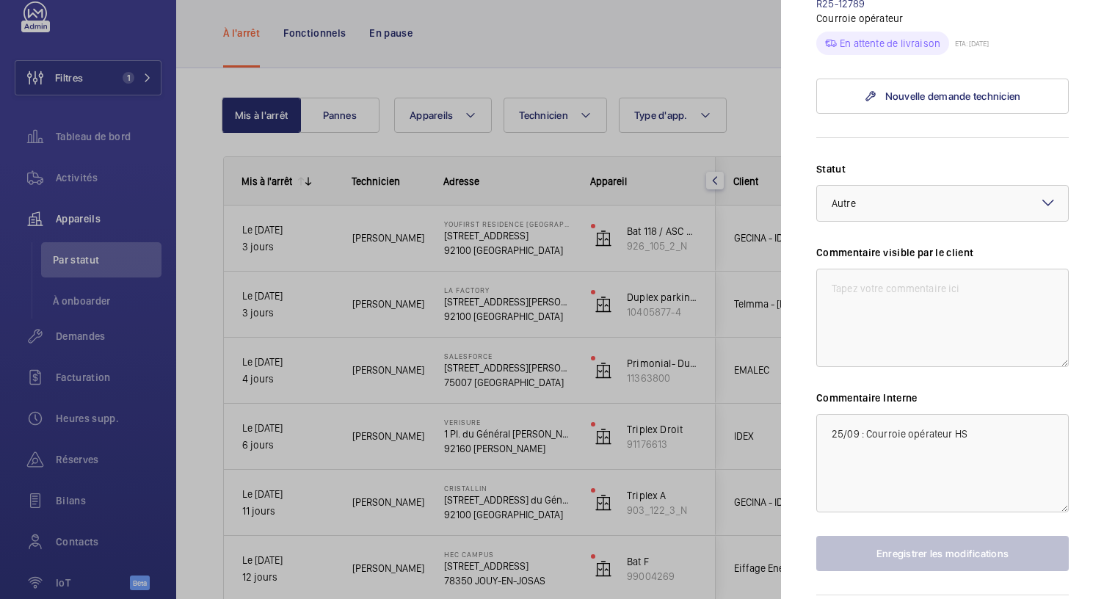
click at [479, 302] on div at bounding box center [552, 299] width 1104 height 599
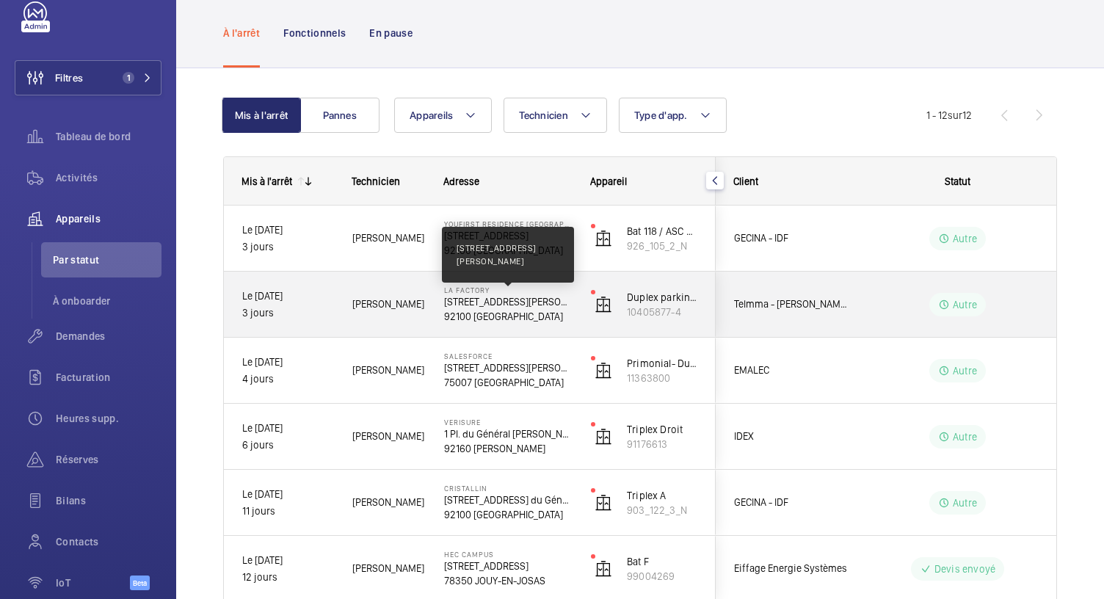
click at [479, 302] on p "53, avenue Emile Zola, 92100 BOULOGNE-BILLANCOURT" at bounding box center [508, 301] width 128 height 15
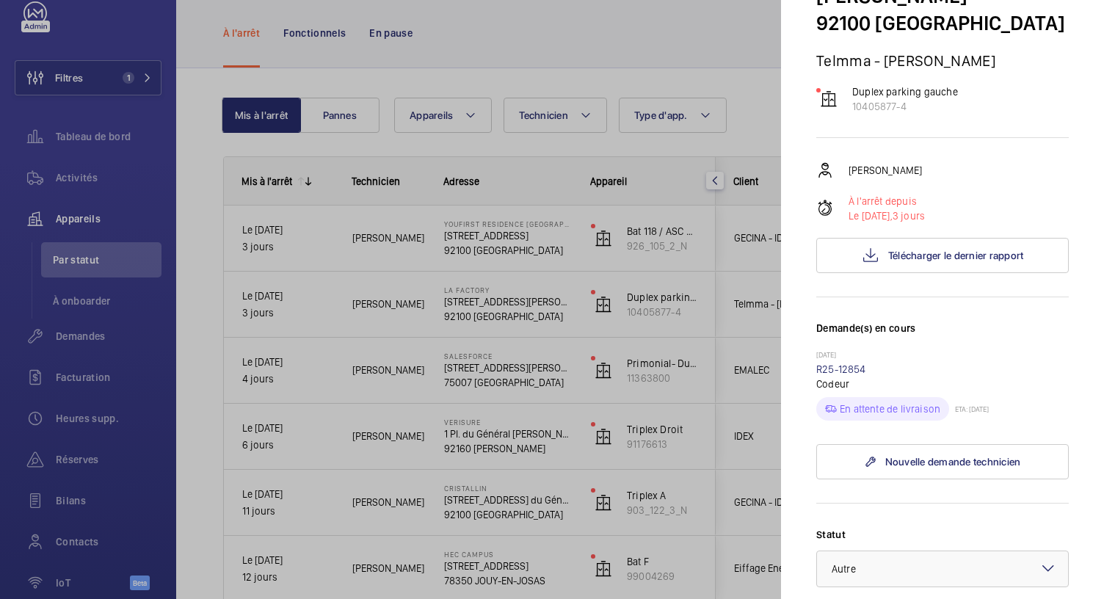
scroll to position [136, 0]
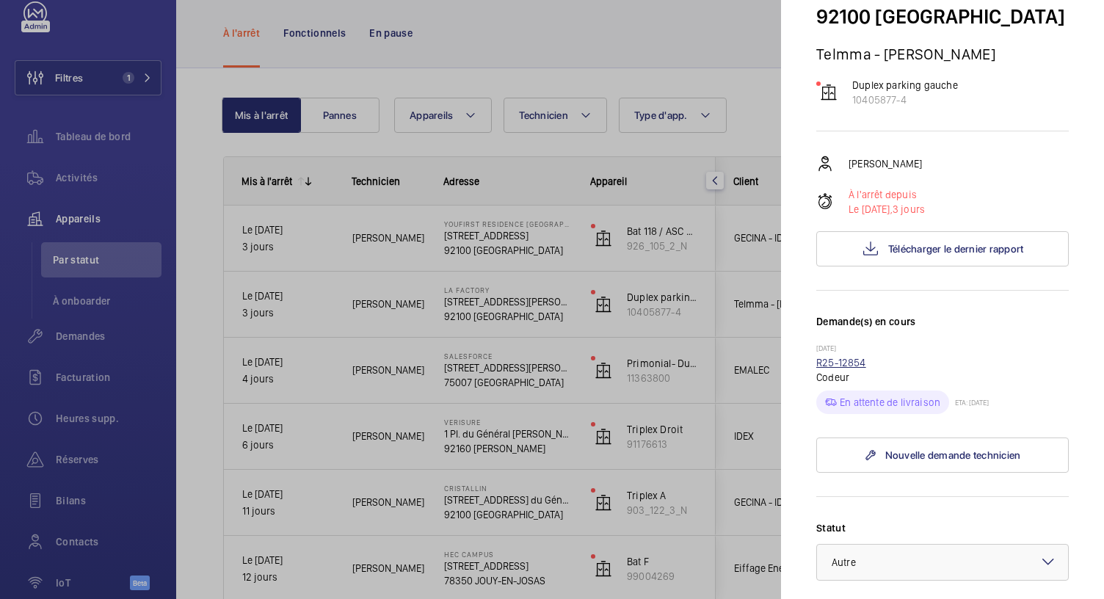
click at [848, 369] on link "R25-12854" at bounding box center [841, 363] width 50 height 12
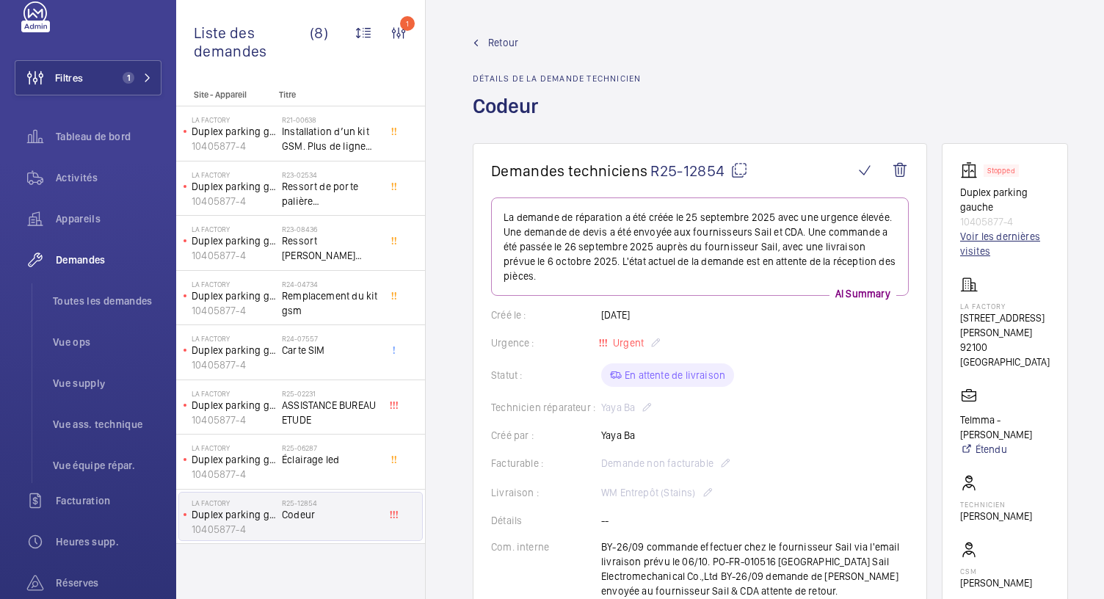
click at [996, 248] on link "Voir les dernières visites" at bounding box center [1005, 243] width 90 height 29
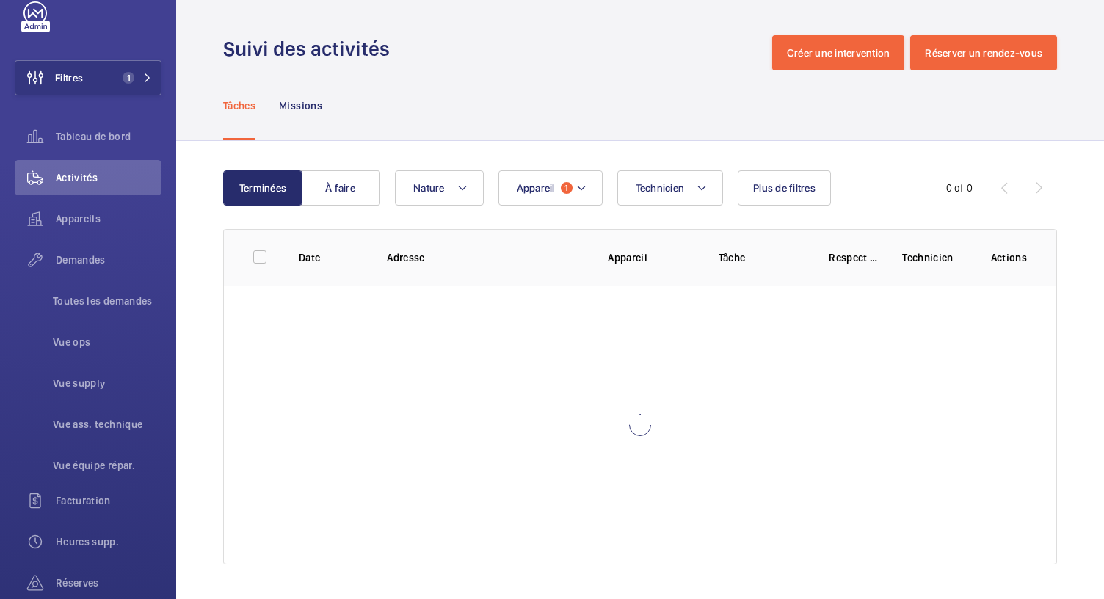
scroll to position [29, 0]
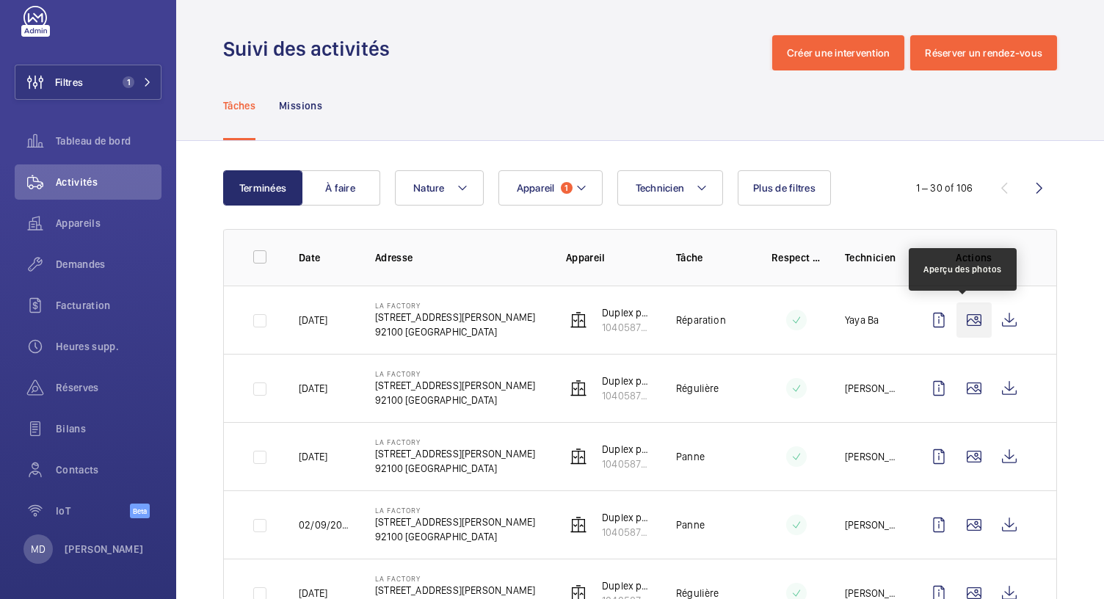
click at [968, 327] on wm-front-icon-button at bounding box center [974, 319] width 35 height 35
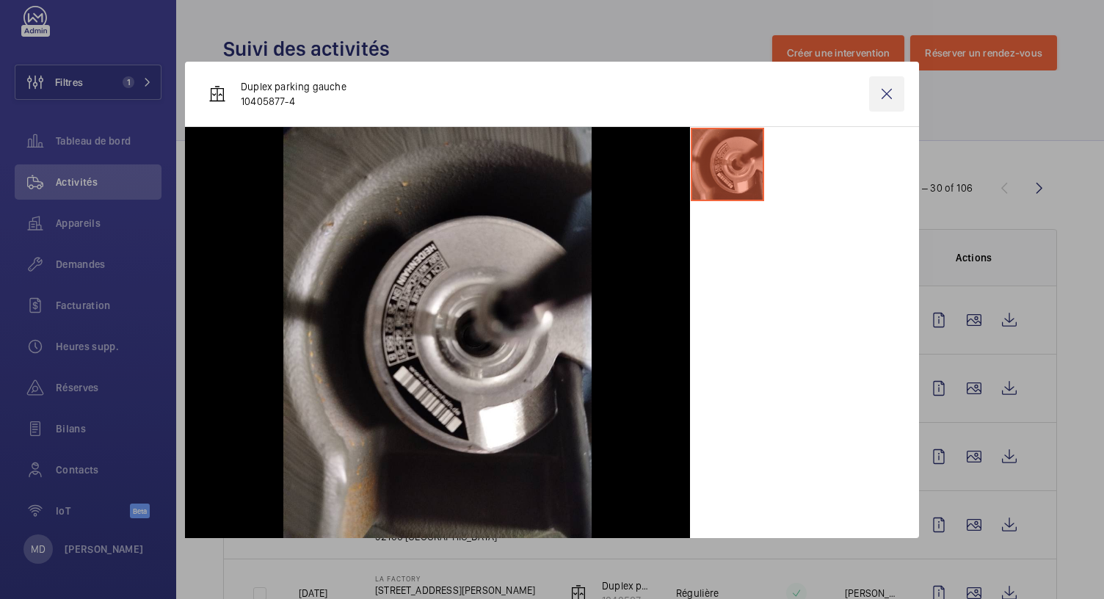
click at [897, 89] on wm-front-icon-button at bounding box center [886, 93] width 35 height 35
click at [1005, 314] on wm-front-icon-button at bounding box center [1009, 319] width 35 height 35
click at [1003, 326] on wm-front-icon-button at bounding box center [1009, 319] width 35 height 35
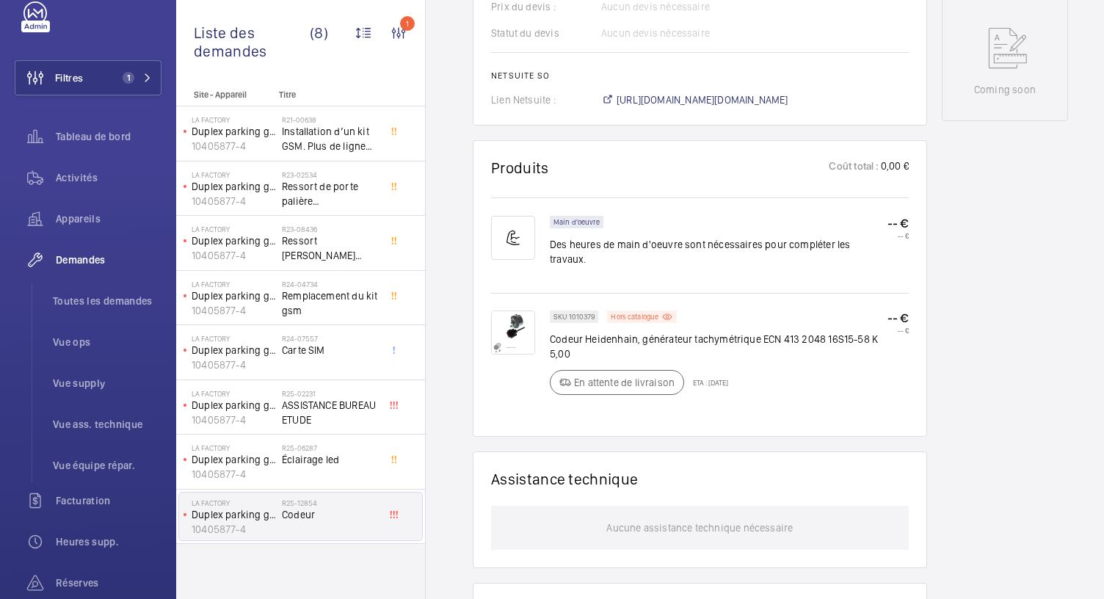
scroll to position [768, 0]
click at [634, 314] on p "Hors catalogue" at bounding box center [635, 316] width 48 height 5
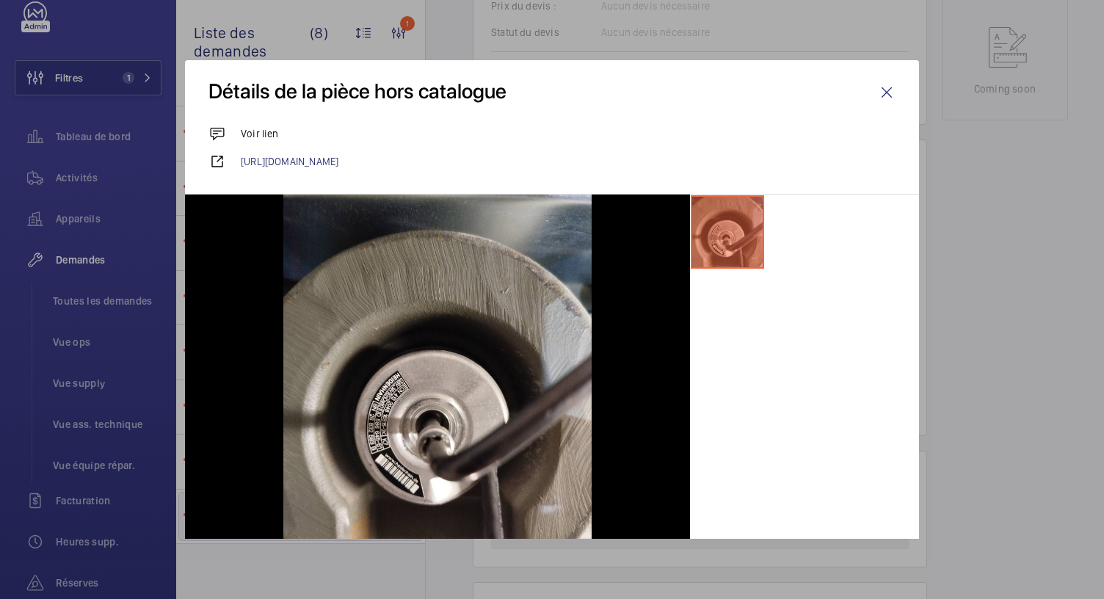
drag, startPoint x: 877, startPoint y: 95, endPoint x: 598, endPoint y: 284, distance: 336.6
click at [877, 95] on wm-front-icon-button at bounding box center [886, 92] width 35 height 35
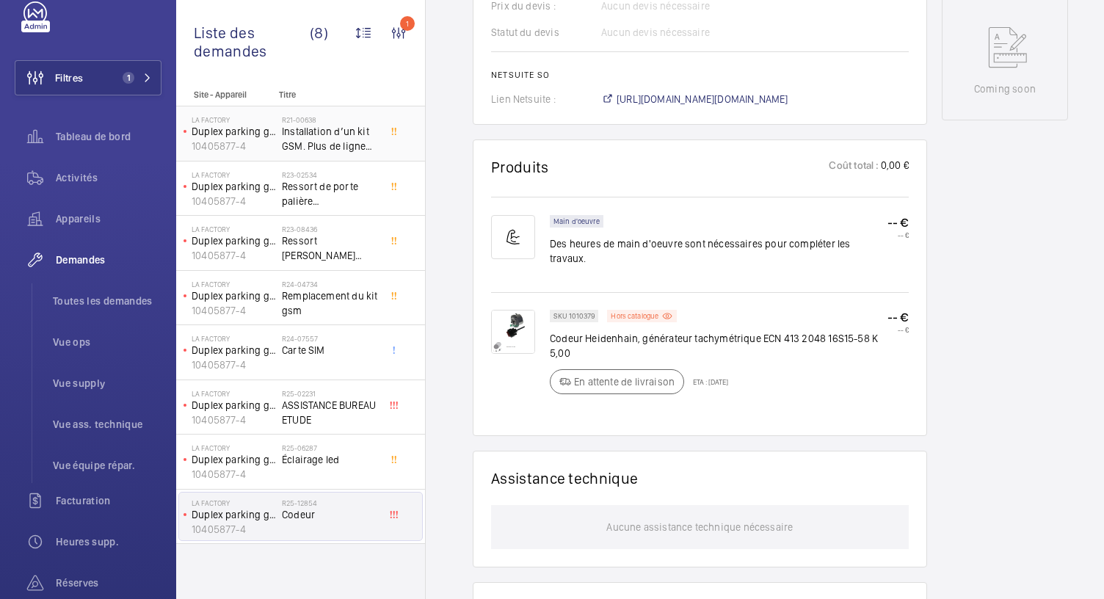
scroll to position [154, 0]
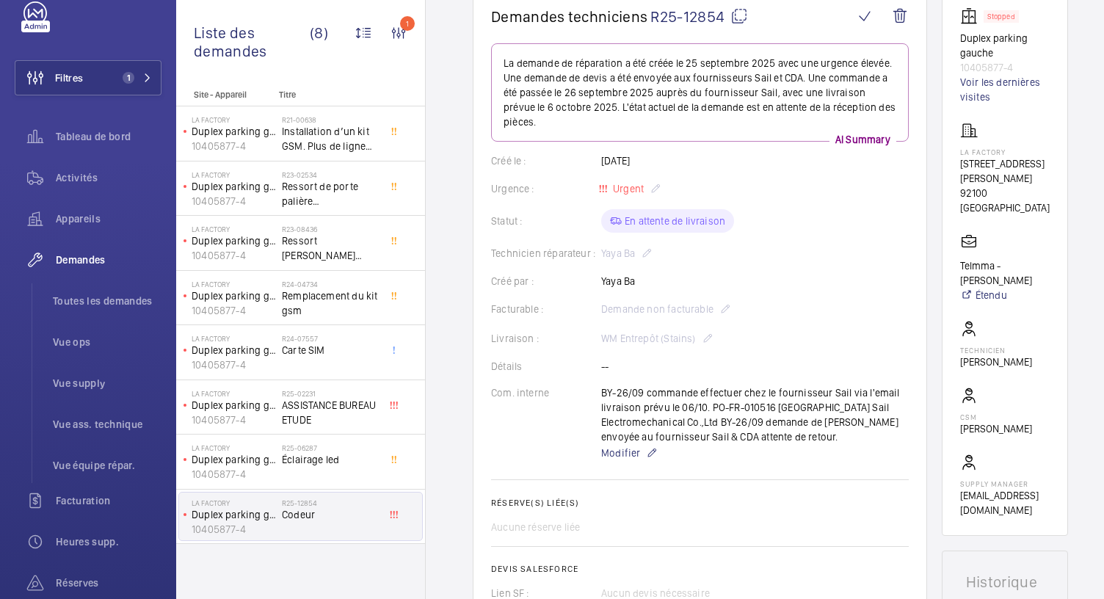
click at [728, 469] on wm-front-card-body "La demande de réparation a été créée le 25 septembre 2025 avec une urgence élev…" at bounding box center [700, 381] width 418 height 677
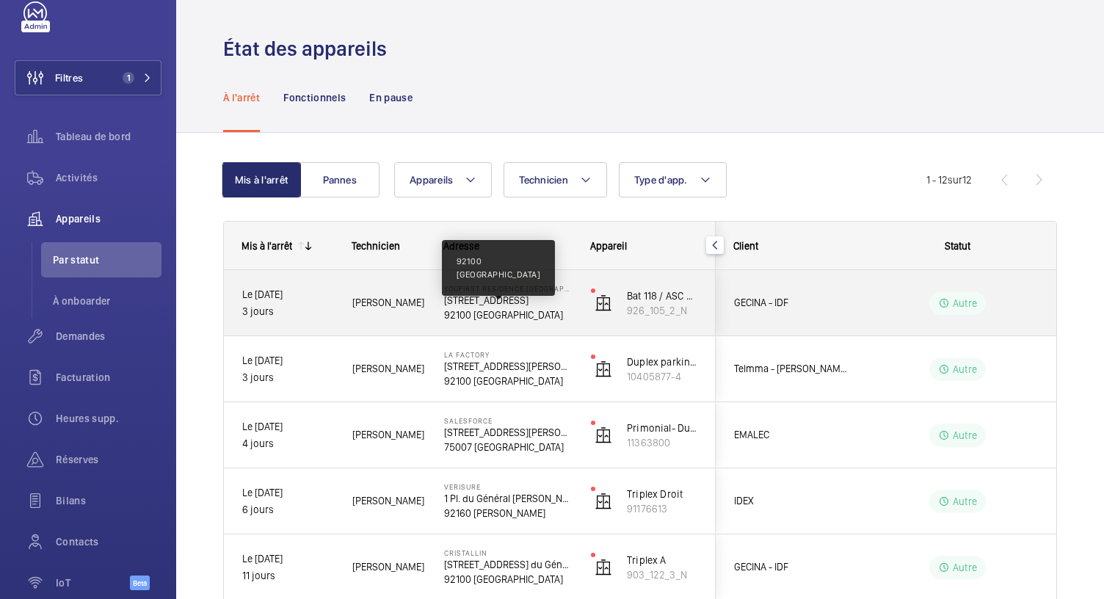
click at [473, 319] on p "92100 BOULOGNE-BILLANCOURT" at bounding box center [508, 315] width 128 height 15
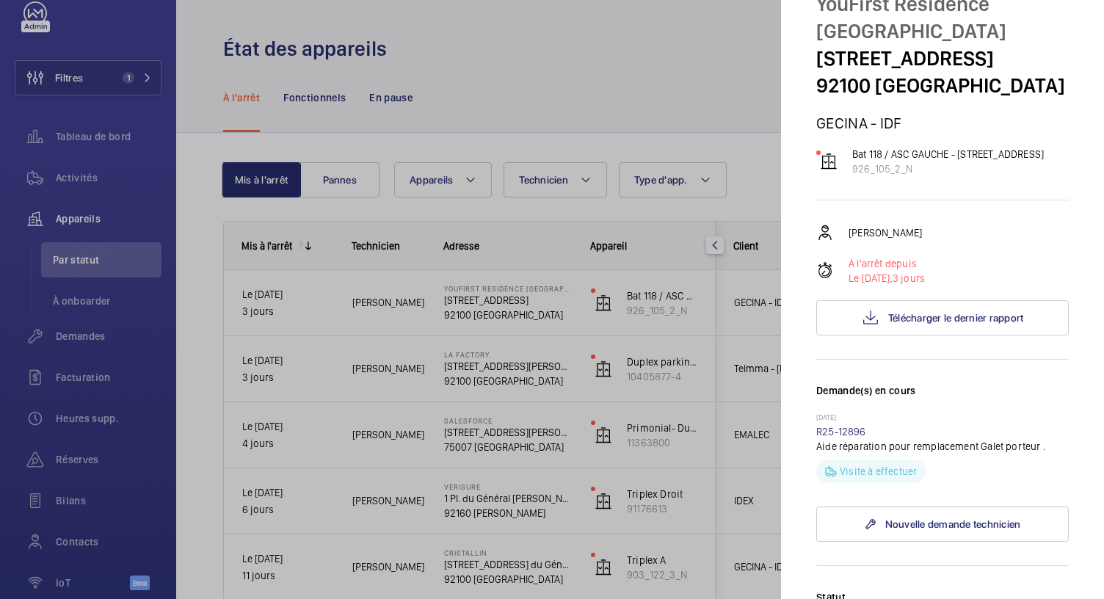
scroll to position [62, 0]
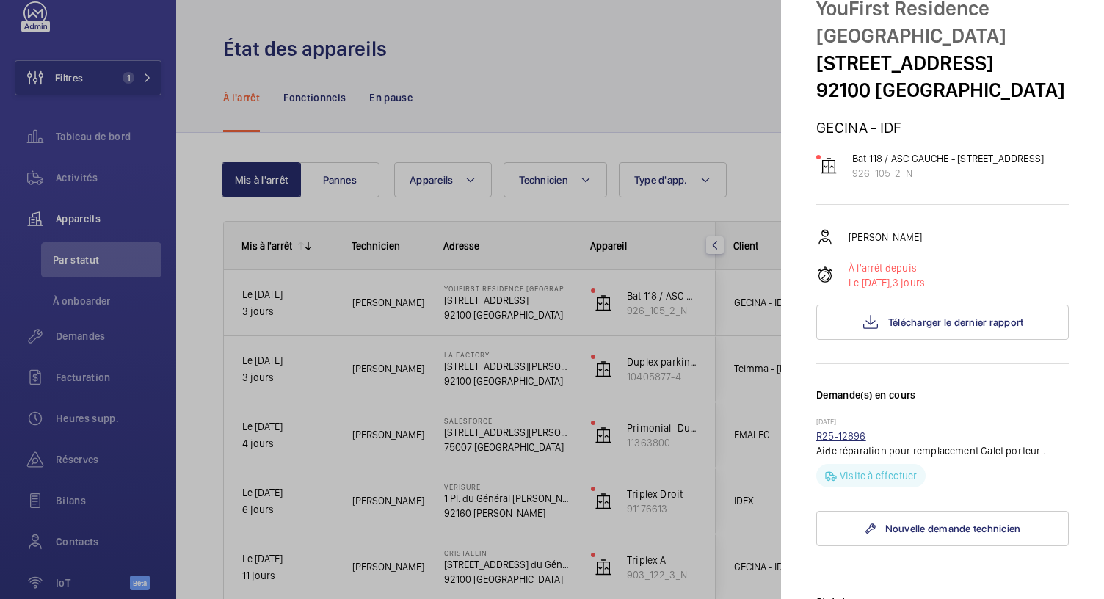
click at [833, 442] on link "R25-12896" at bounding box center [841, 436] width 50 height 12
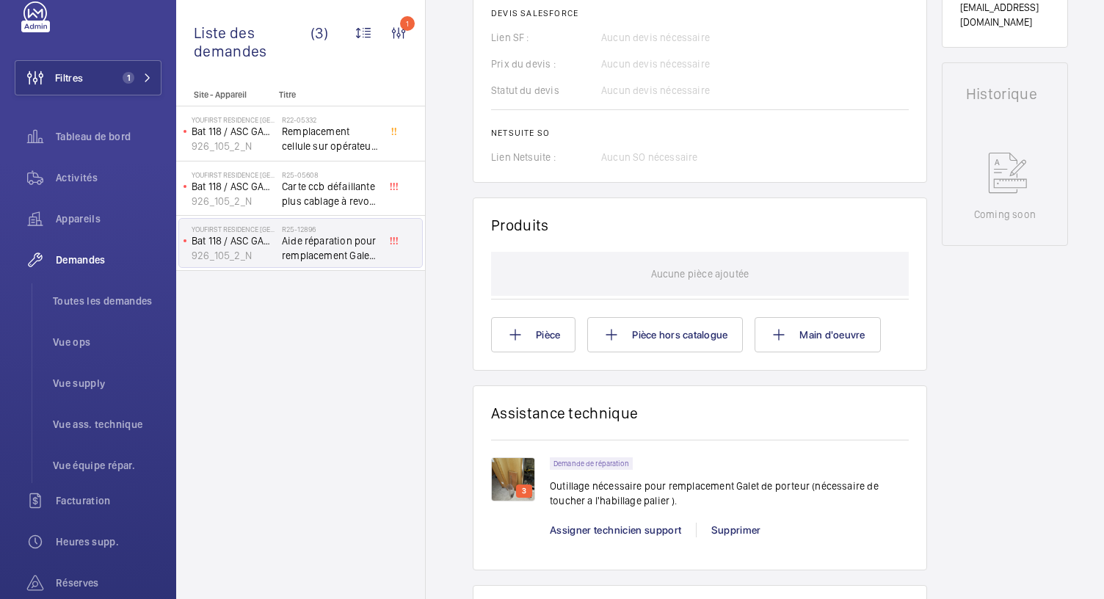
scroll to position [847, 0]
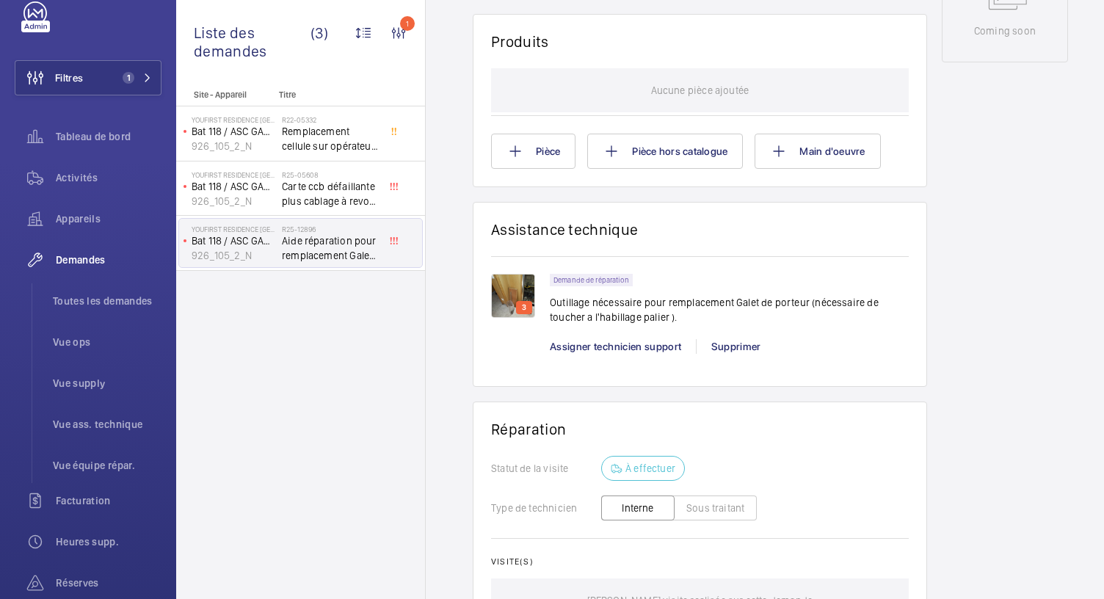
click at [514, 303] on img at bounding box center [513, 296] width 44 height 44
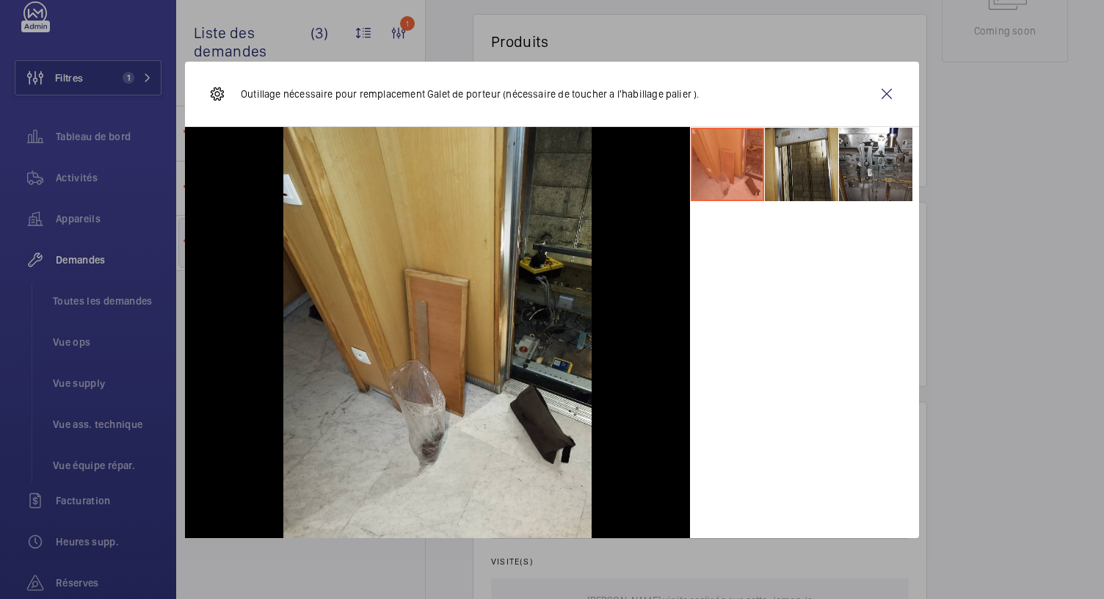
click at [786, 167] on li at bounding box center [801, 164] width 73 height 73
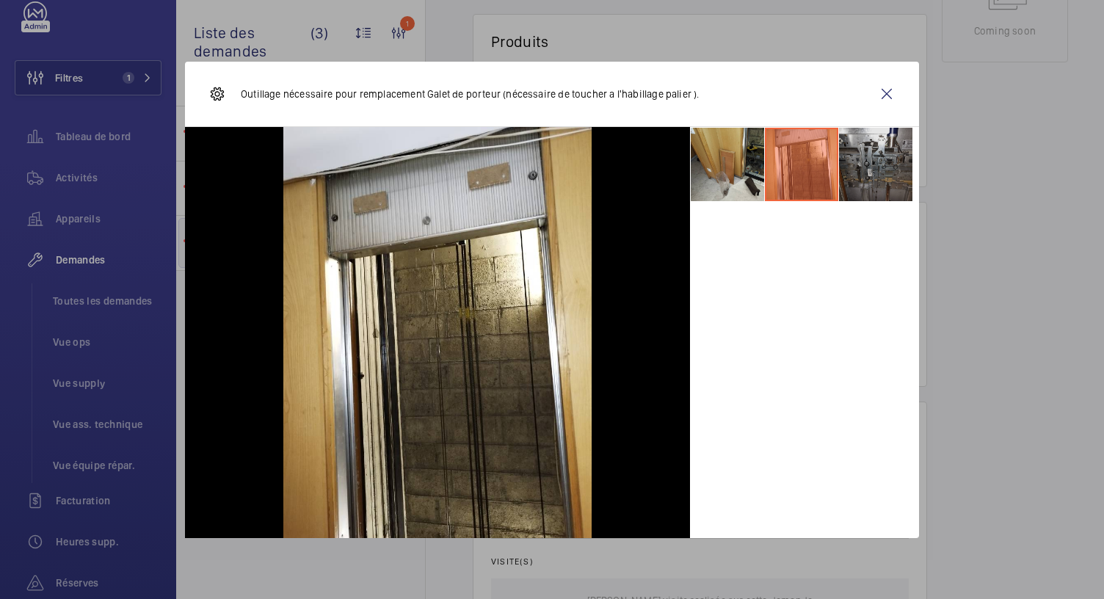
click at [880, 145] on li at bounding box center [875, 164] width 73 height 73
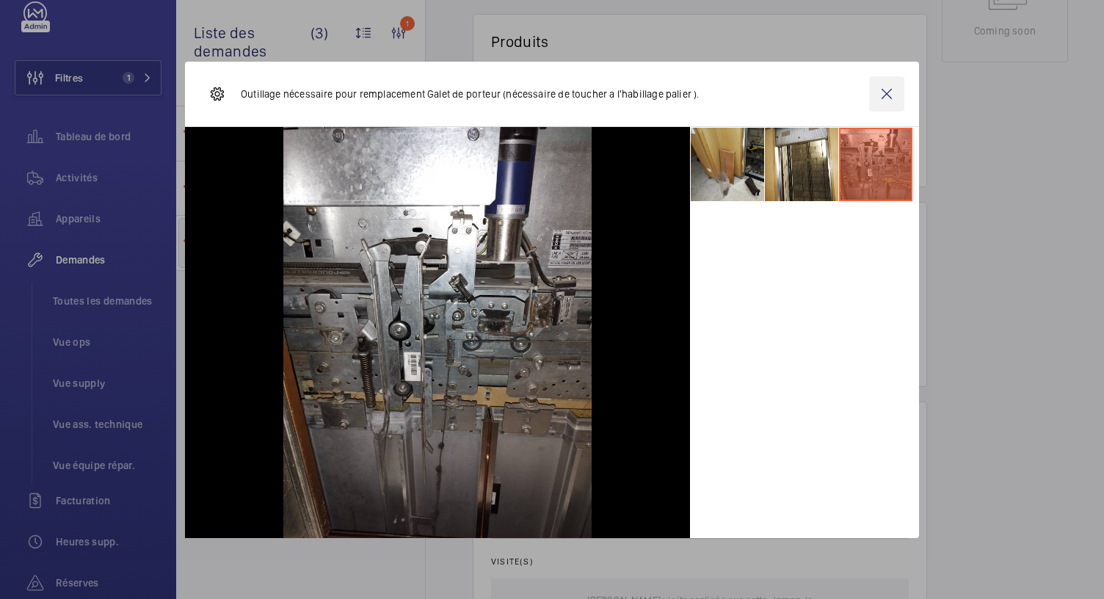
click at [888, 89] on wm-front-icon-button at bounding box center [886, 93] width 35 height 35
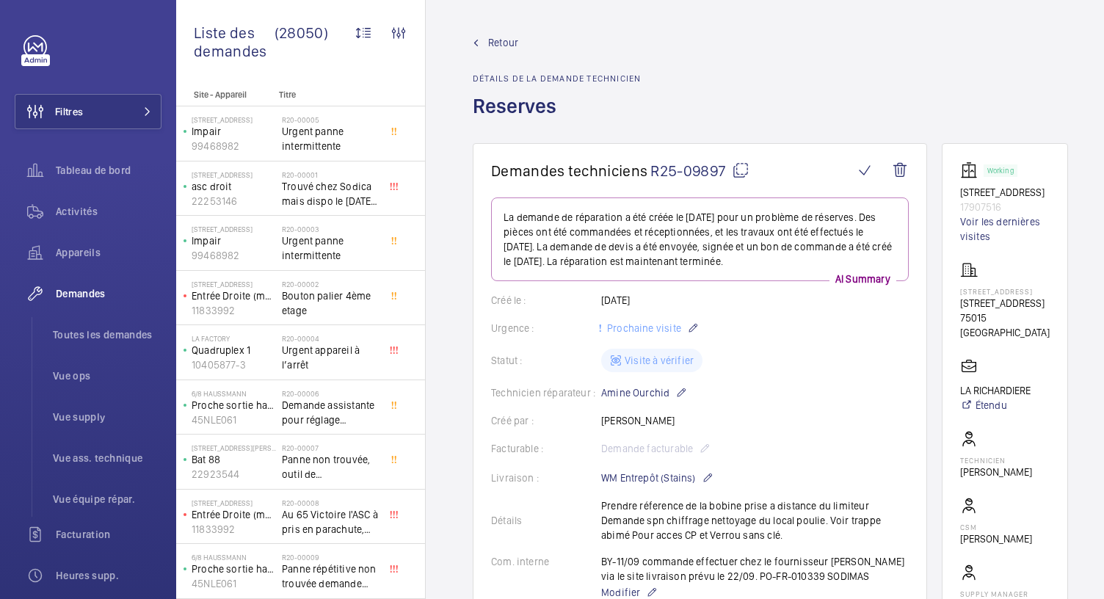
click at [733, 168] on mat-icon at bounding box center [741, 171] width 18 height 18
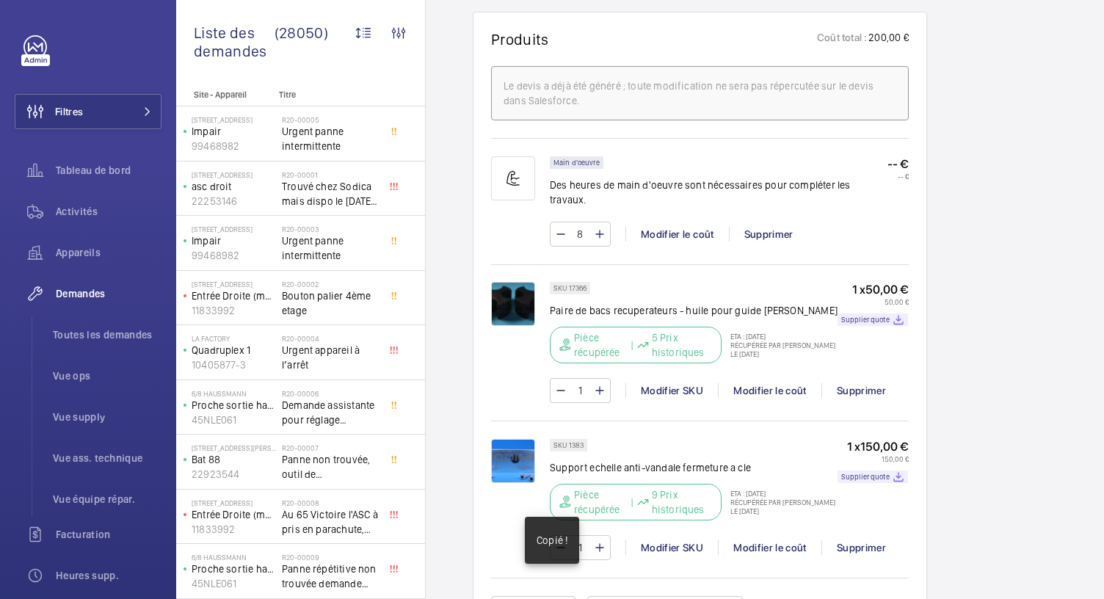
scroll to position [915, 0]
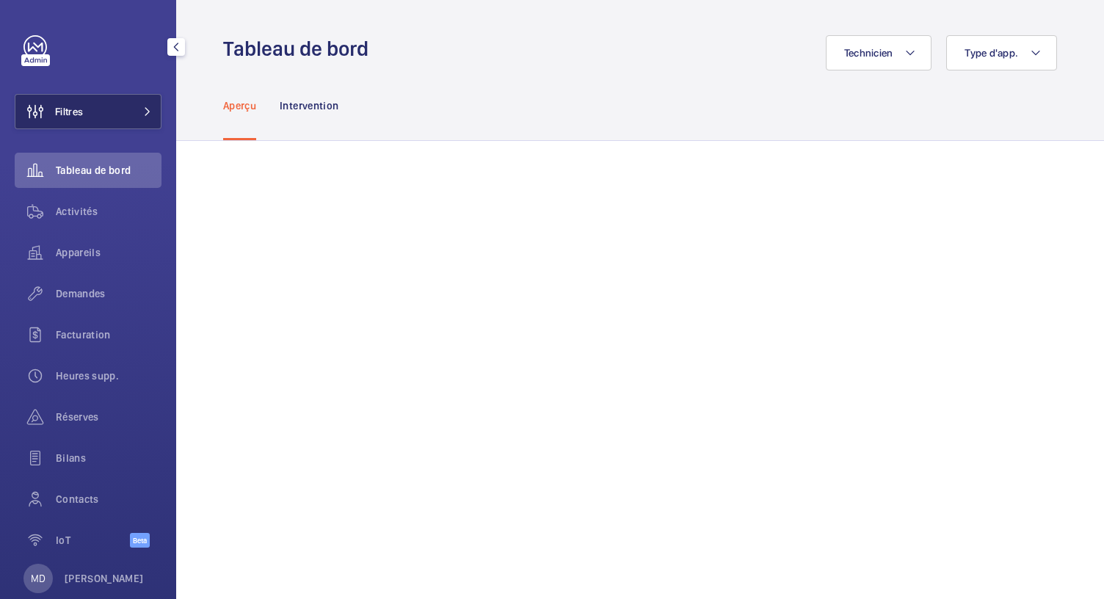
click at [119, 112] on button "Filtres" at bounding box center [88, 111] width 147 height 35
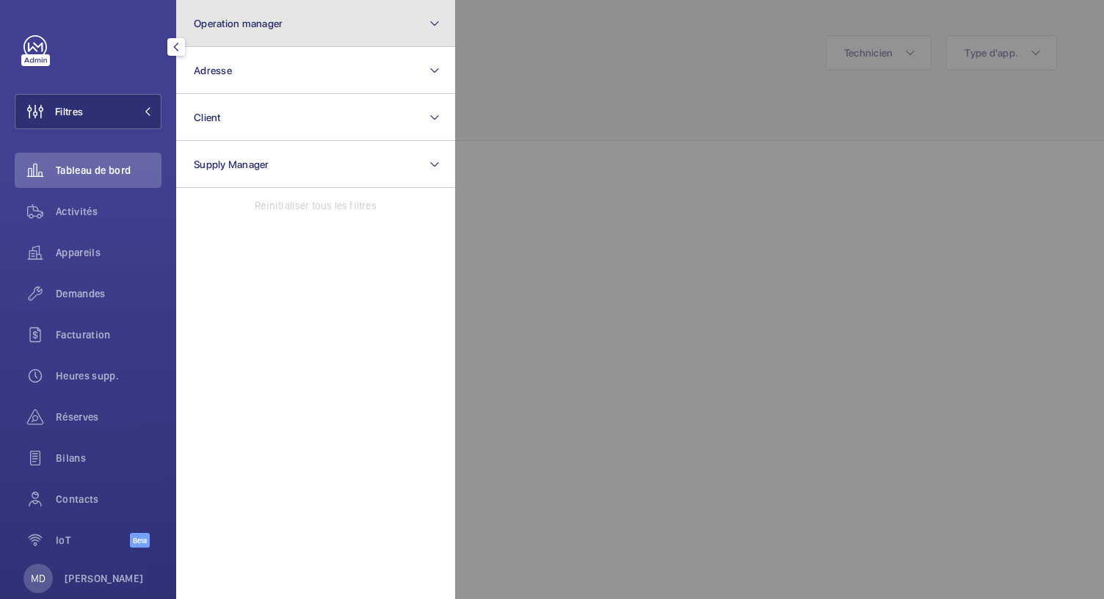
click at [318, 42] on button "Operation manager" at bounding box center [315, 23] width 279 height 47
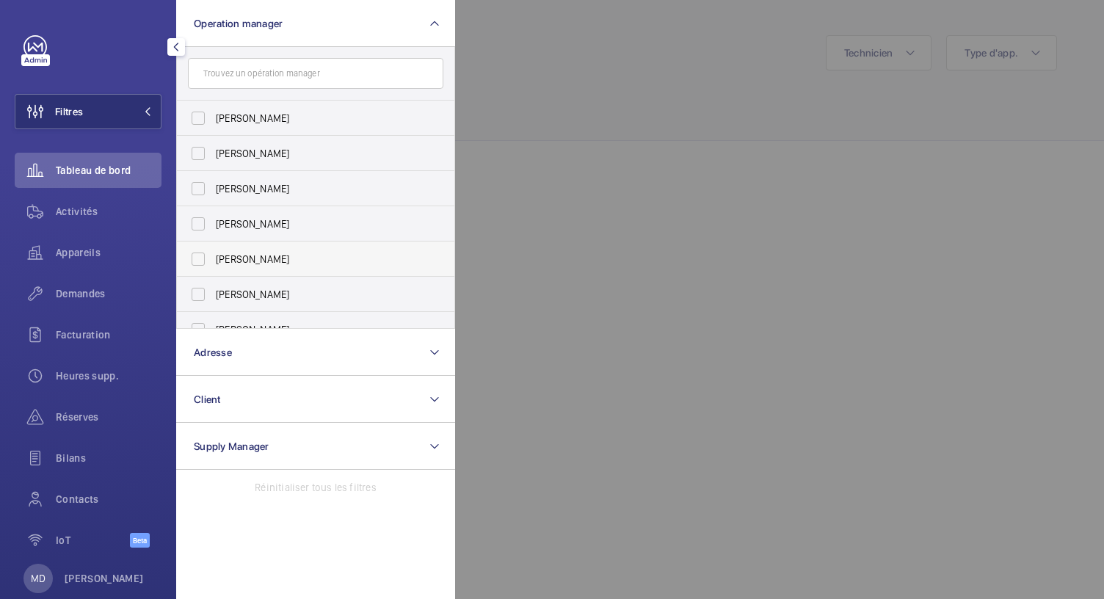
click at [222, 257] on span "Caroline Diallo" at bounding box center [317, 259] width 202 height 15
click at [213, 257] on input "Caroline Diallo" at bounding box center [198, 258] width 29 height 29
checkbox input "true"
click at [641, 146] on div at bounding box center [1007, 299] width 1104 height 599
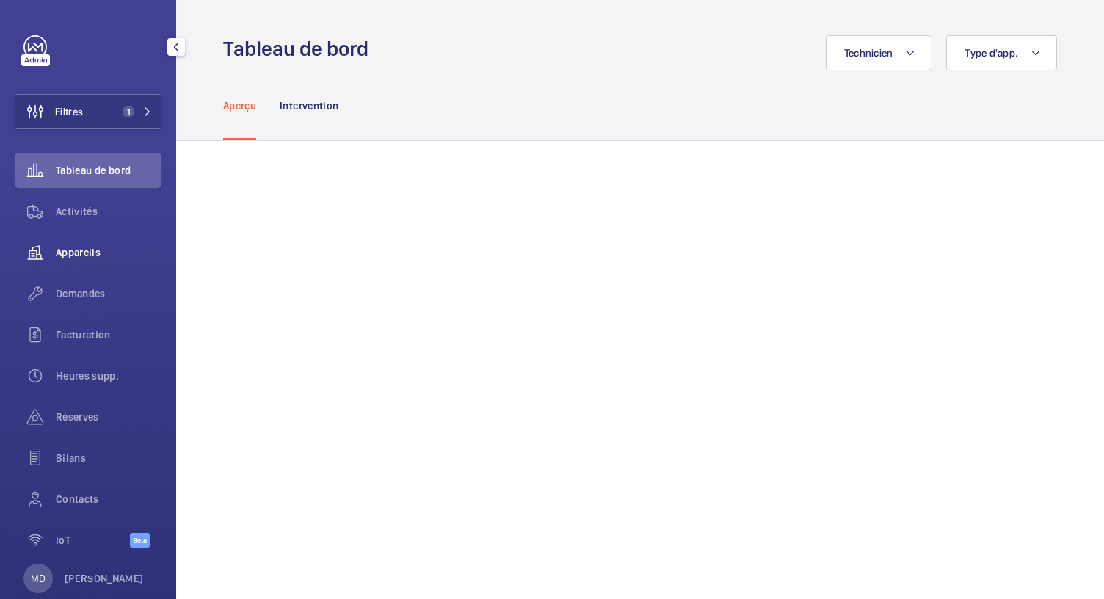
click at [85, 249] on span "Appareils" at bounding box center [109, 252] width 106 height 15
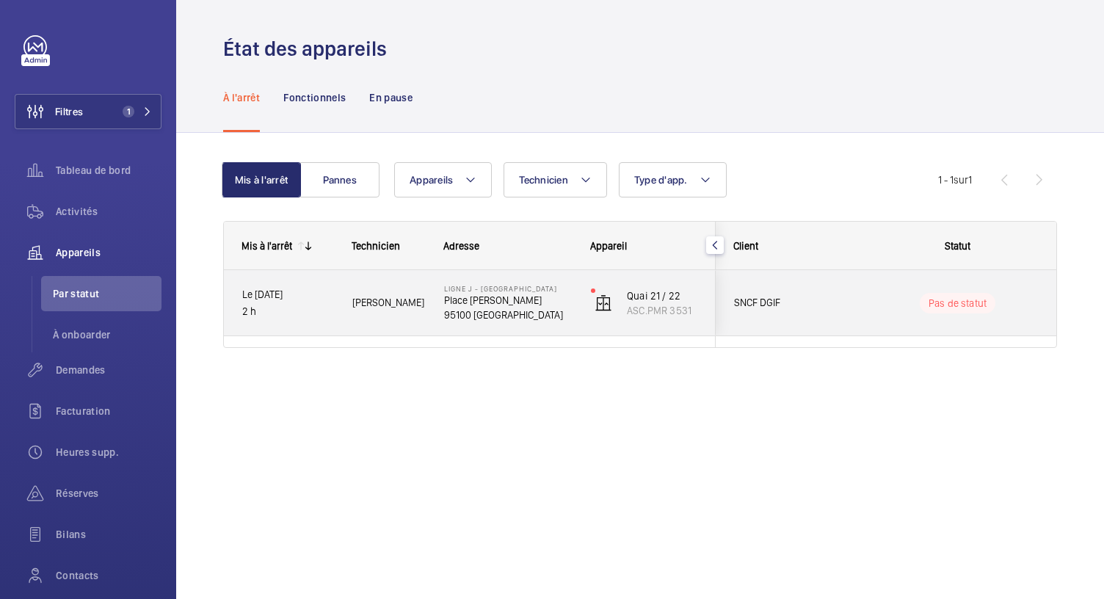
click at [479, 303] on p "Place Pierre Sémard" at bounding box center [508, 300] width 128 height 15
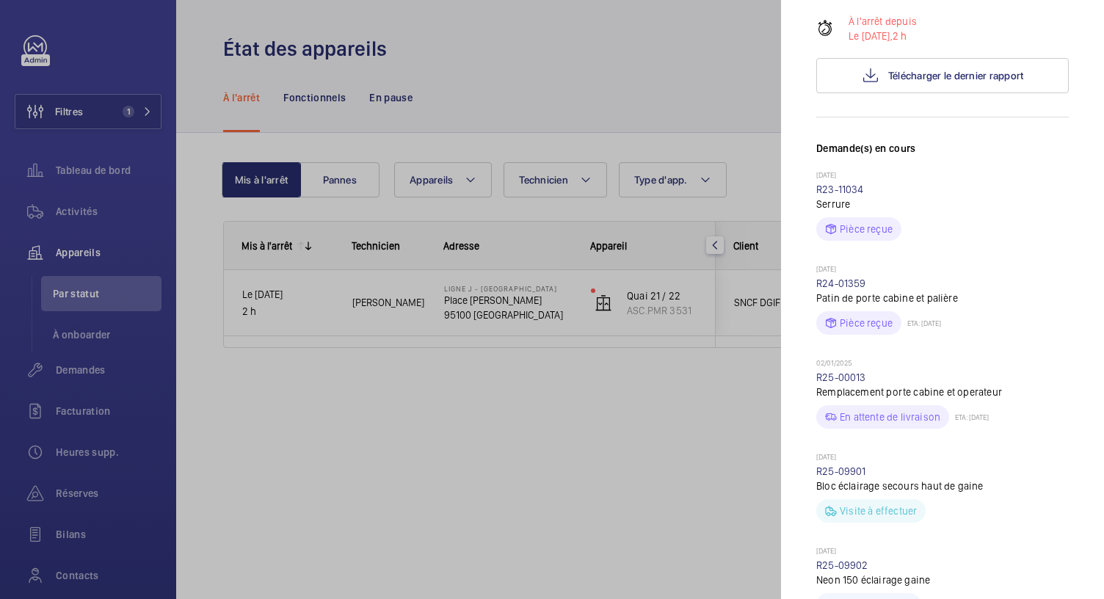
scroll to position [897, 0]
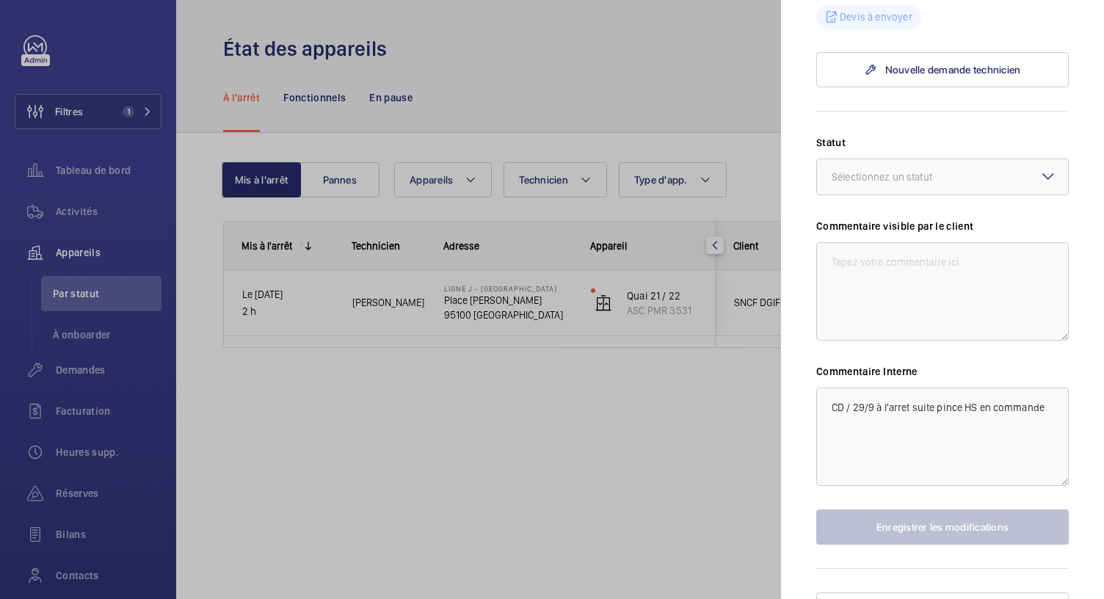
click at [553, 84] on div at bounding box center [552, 299] width 1104 height 599
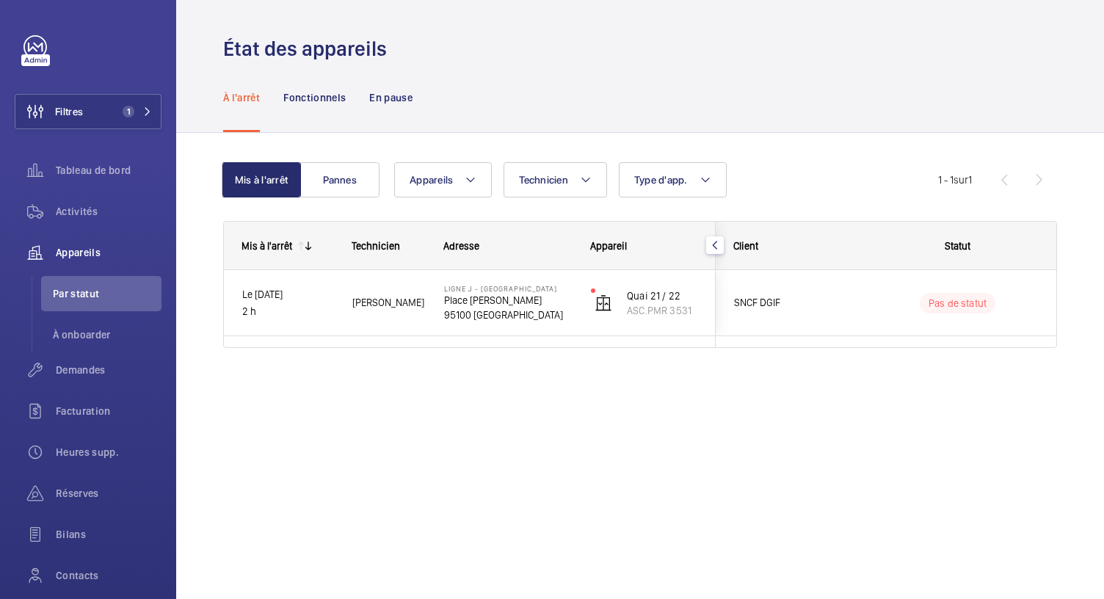
scroll to position [0, 0]
click at [117, 106] on span "1" at bounding box center [126, 112] width 18 height 12
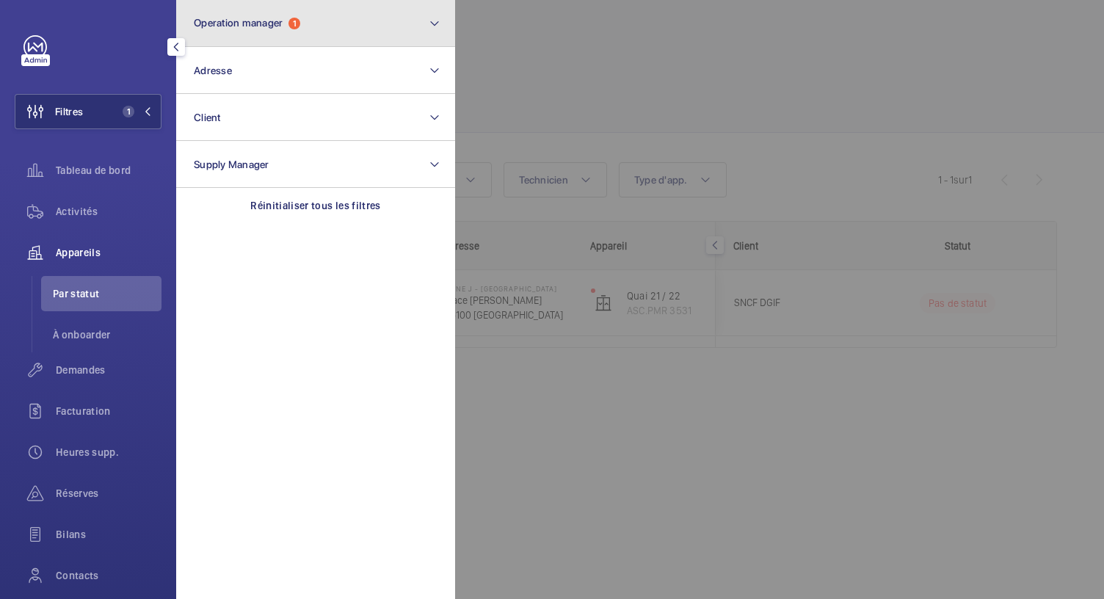
click at [307, 32] on button "Operation manager 1" at bounding box center [315, 23] width 279 height 47
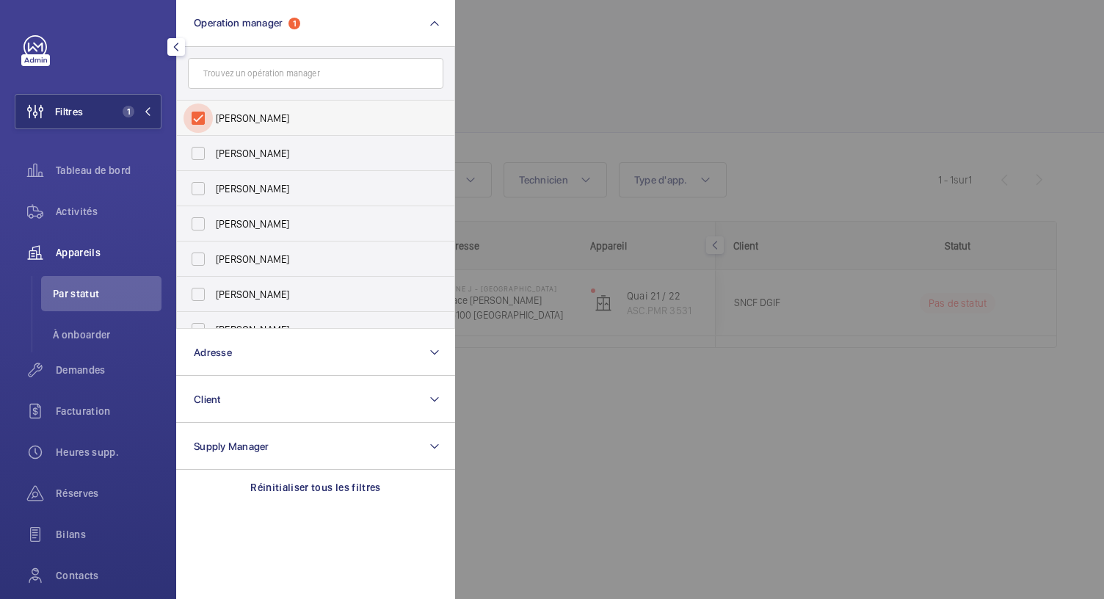
click at [195, 119] on input "Caroline Diallo" at bounding box center [198, 118] width 29 height 29
checkbox input "false"
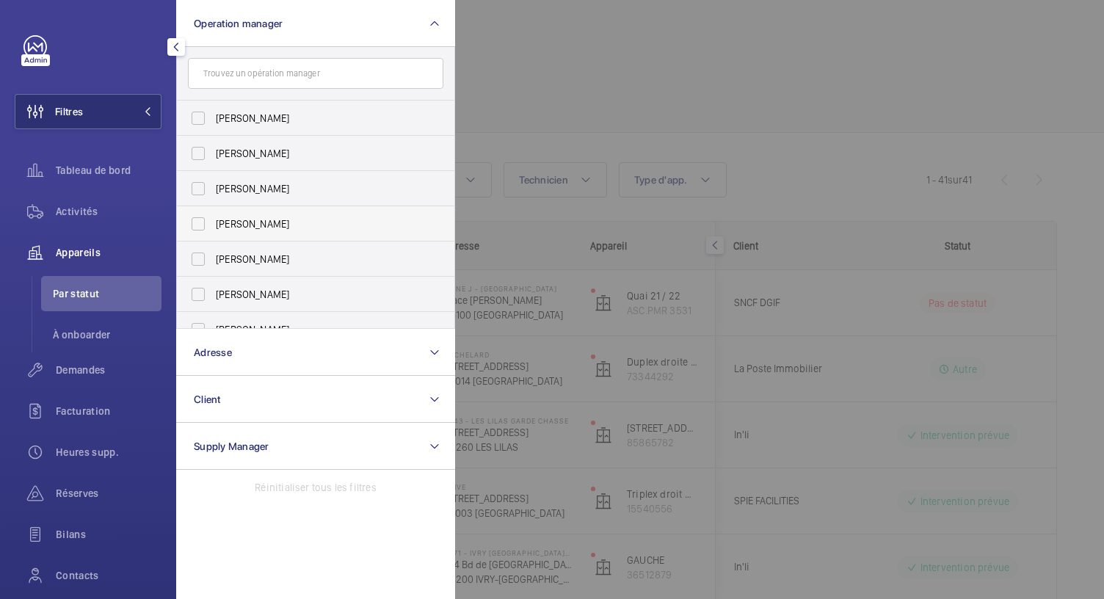
click at [250, 228] on span "[PERSON_NAME]" at bounding box center [317, 224] width 202 height 15
click at [213, 228] on input "[PERSON_NAME]" at bounding box center [198, 223] width 29 height 29
checkbox input "true"
click at [527, 66] on div at bounding box center [1007, 299] width 1104 height 599
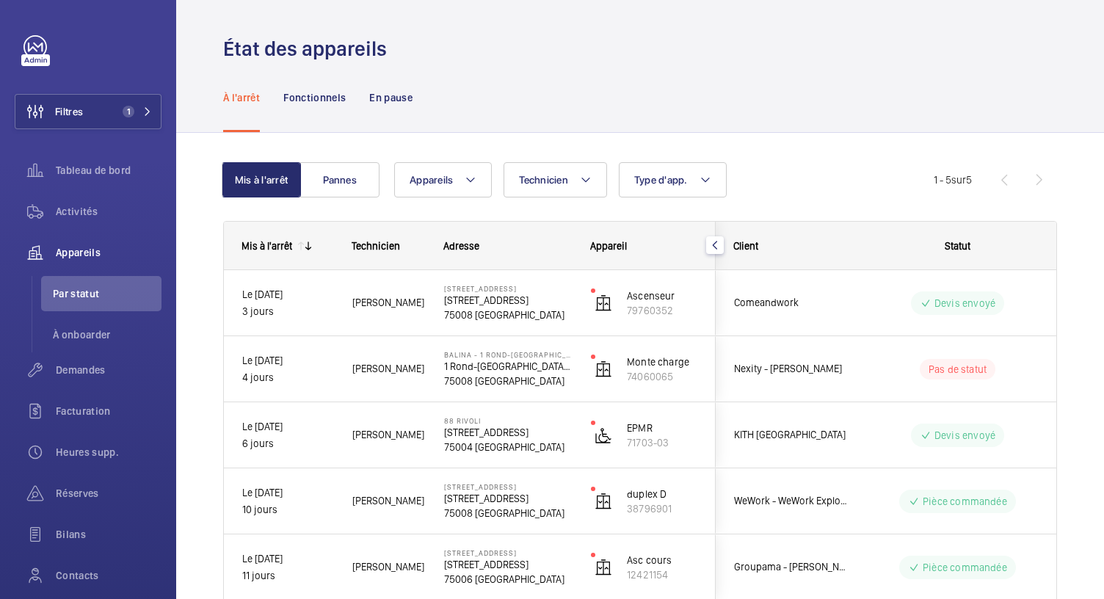
scroll to position [83, 0]
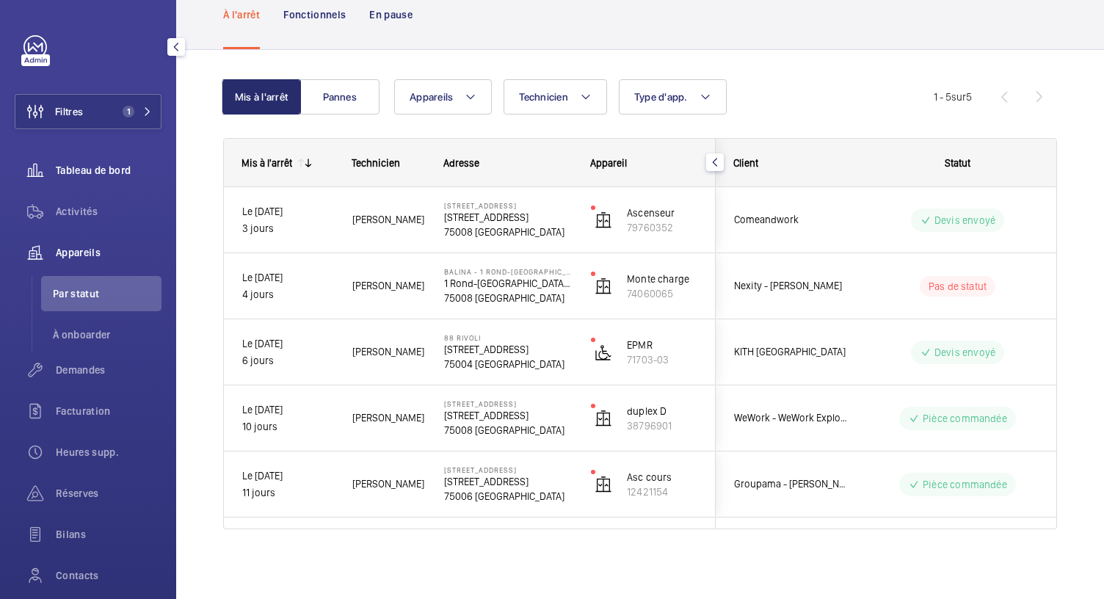
click at [128, 169] on span "Tableau de bord" at bounding box center [109, 170] width 106 height 15
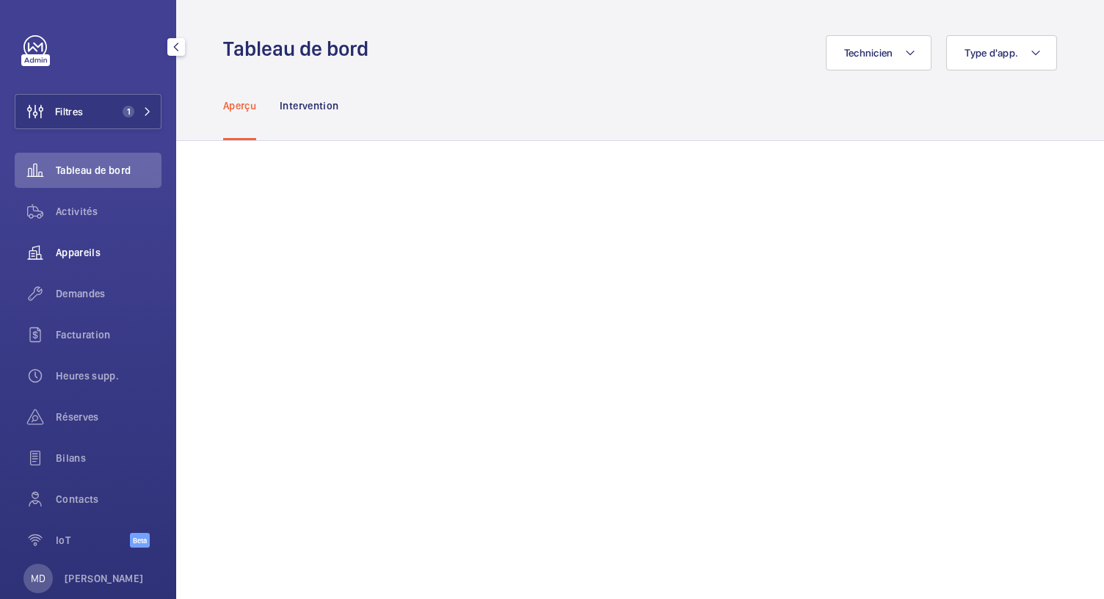
click at [51, 258] on wm-front-icon-button at bounding box center [35, 252] width 41 height 35
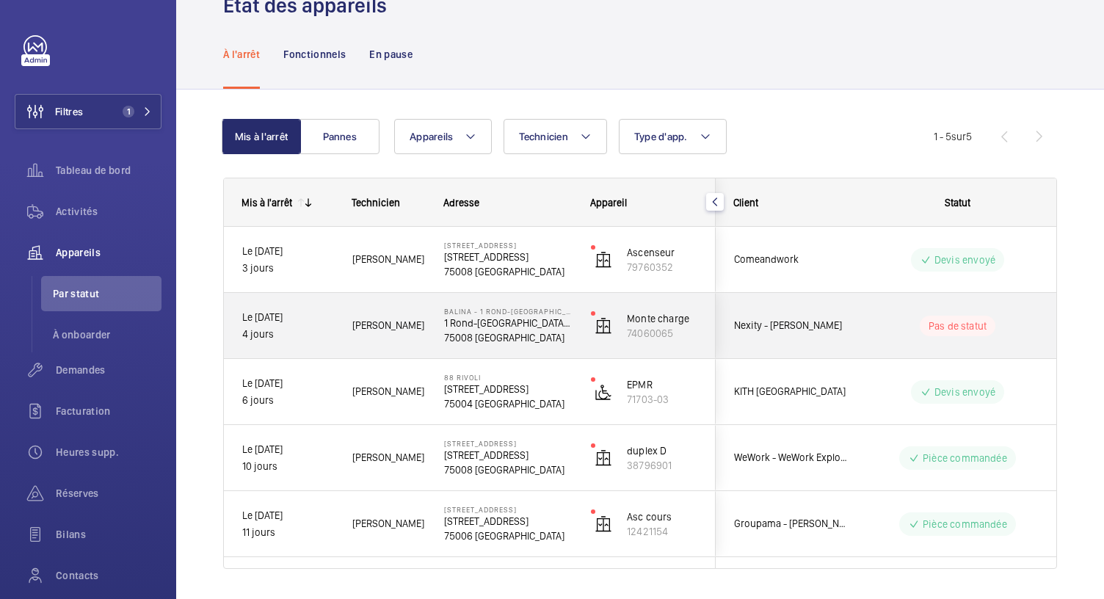
scroll to position [83, 0]
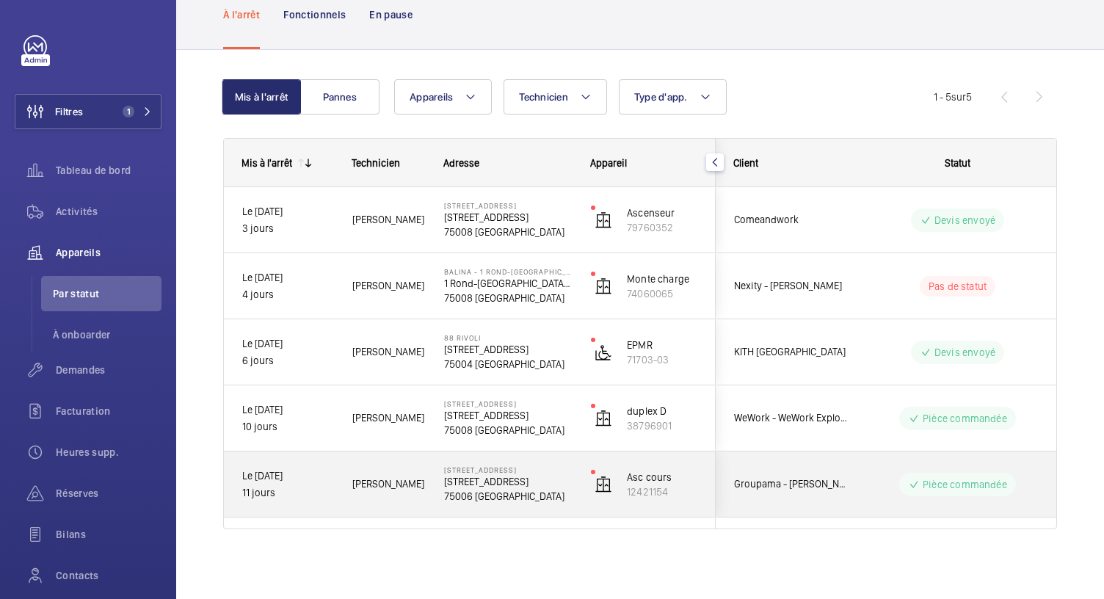
click at [480, 487] on p "12 Rue Littré" at bounding box center [508, 481] width 128 height 15
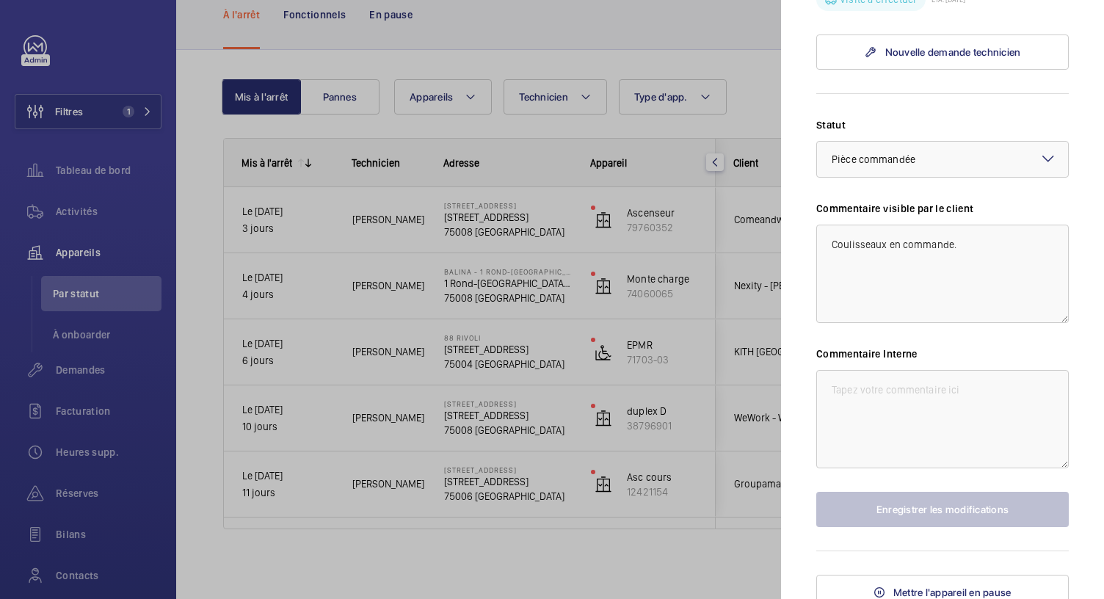
scroll to position [818, 0]
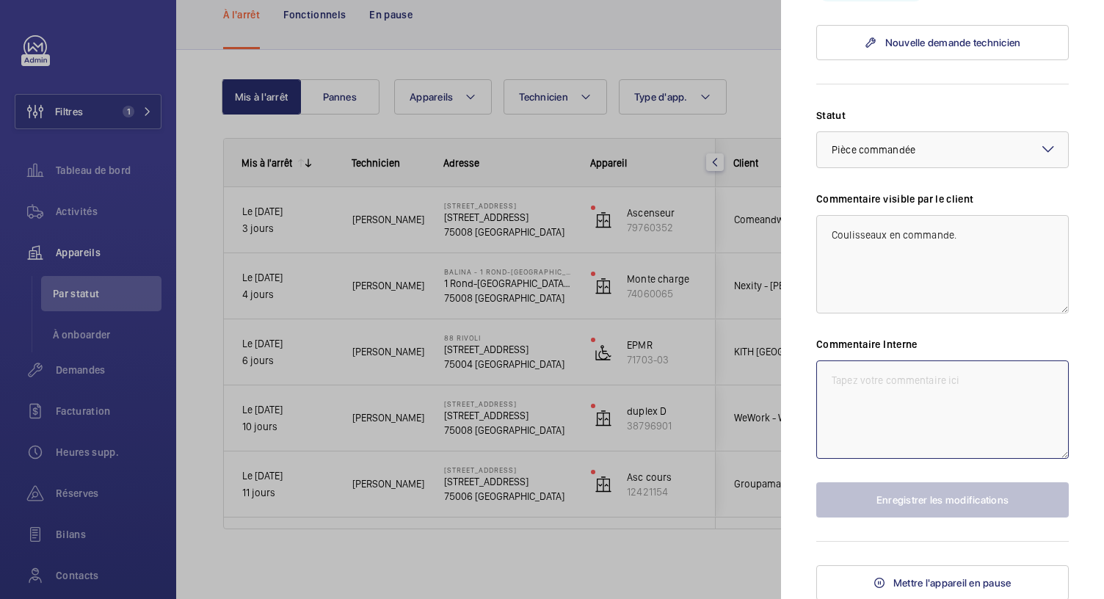
click at [842, 407] on textarea at bounding box center [942, 409] width 253 height 98
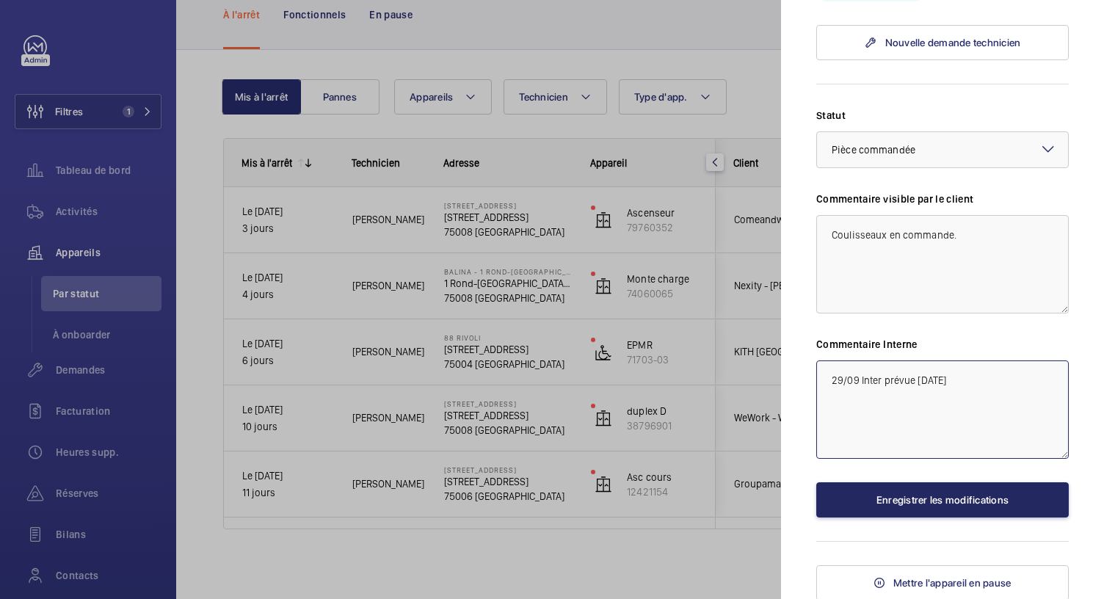
type textarea "29/09 Inter prévue demain"
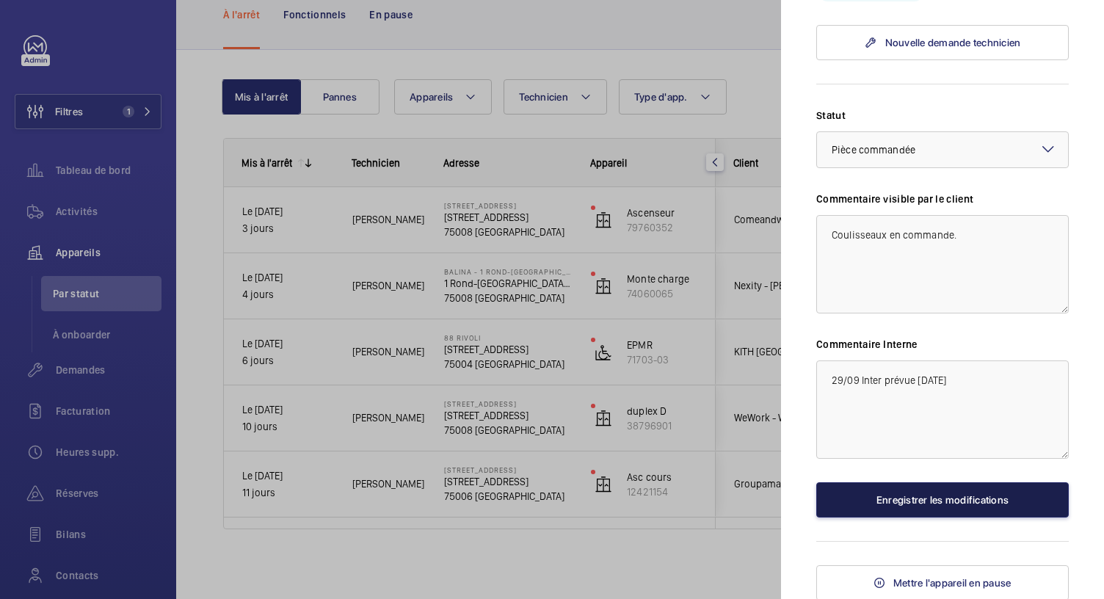
click at [918, 509] on button "Enregistrer les modifications" at bounding box center [942, 499] width 253 height 35
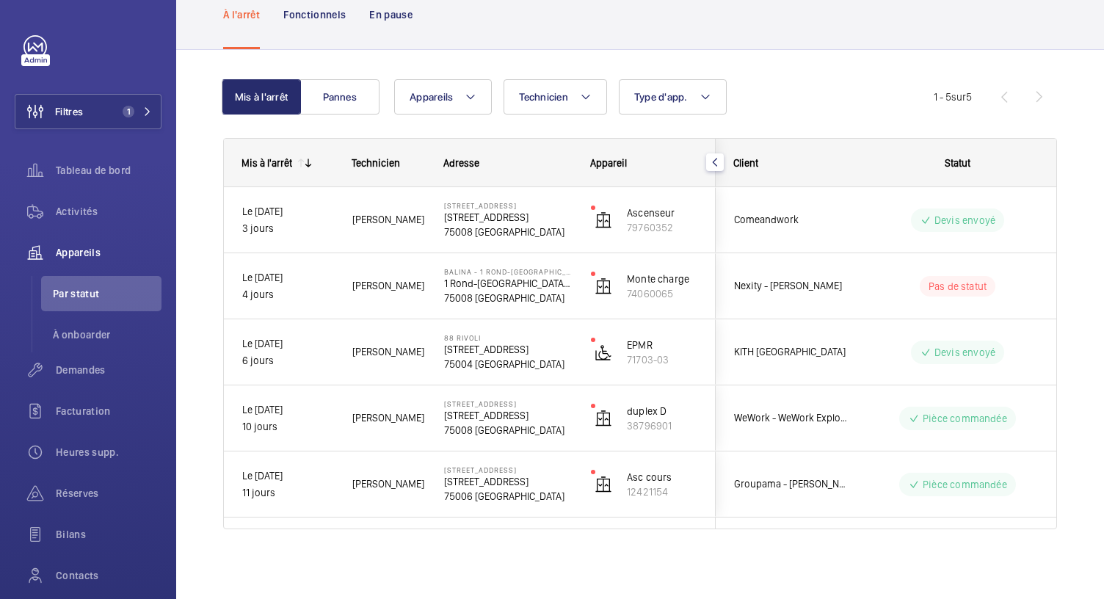
scroll to position [0, 0]
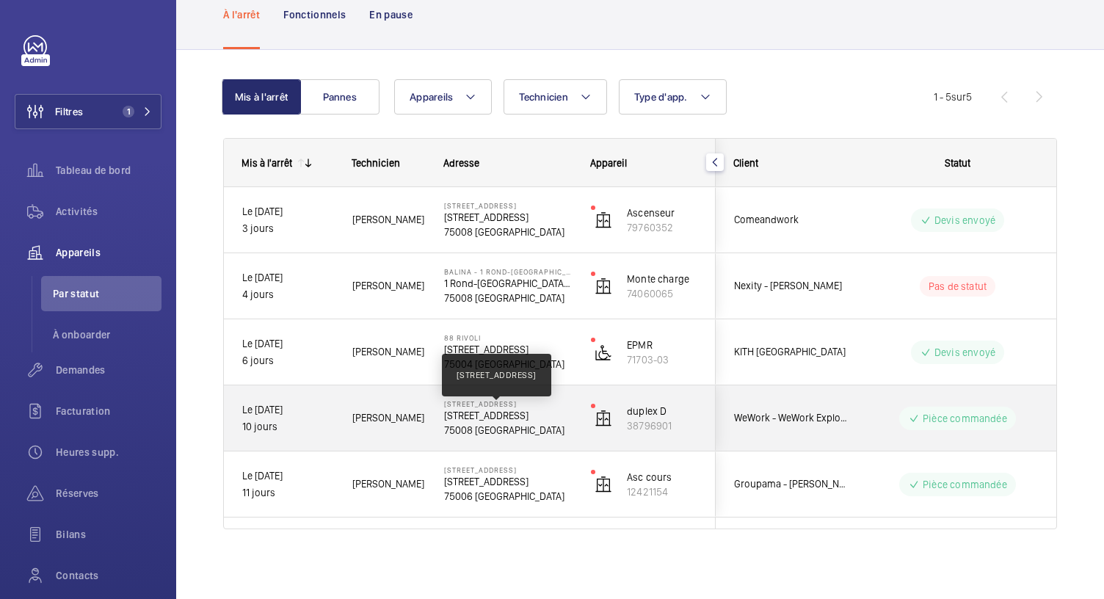
click at [530, 416] on p "40 Rue du Colisée, 75008 PARIS" at bounding box center [508, 415] width 128 height 15
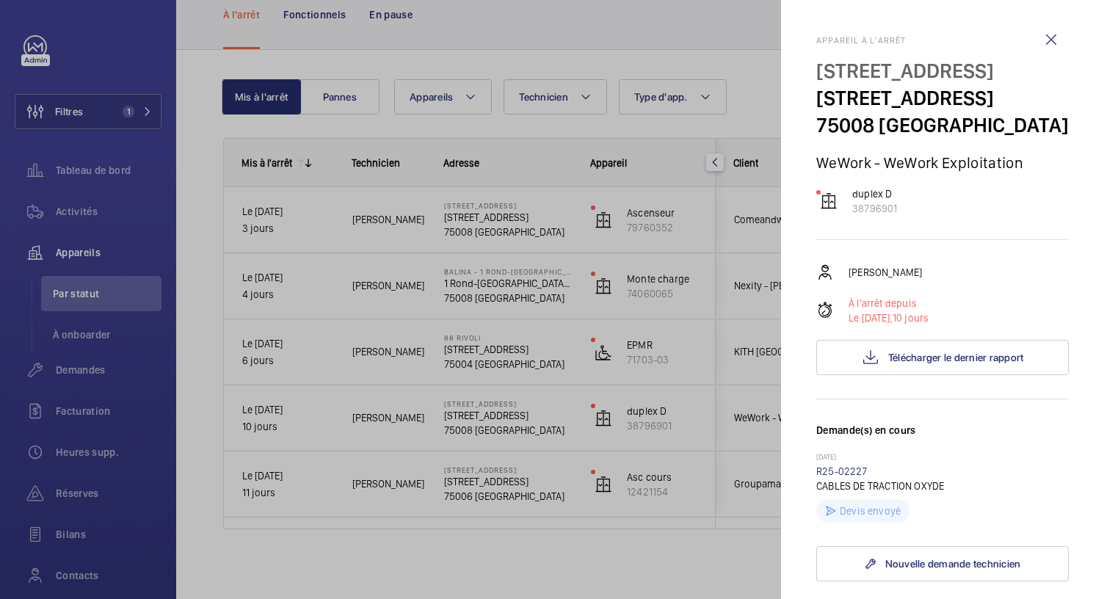
click at [511, 348] on div at bounding box center [552, 299] width 1104 height 599
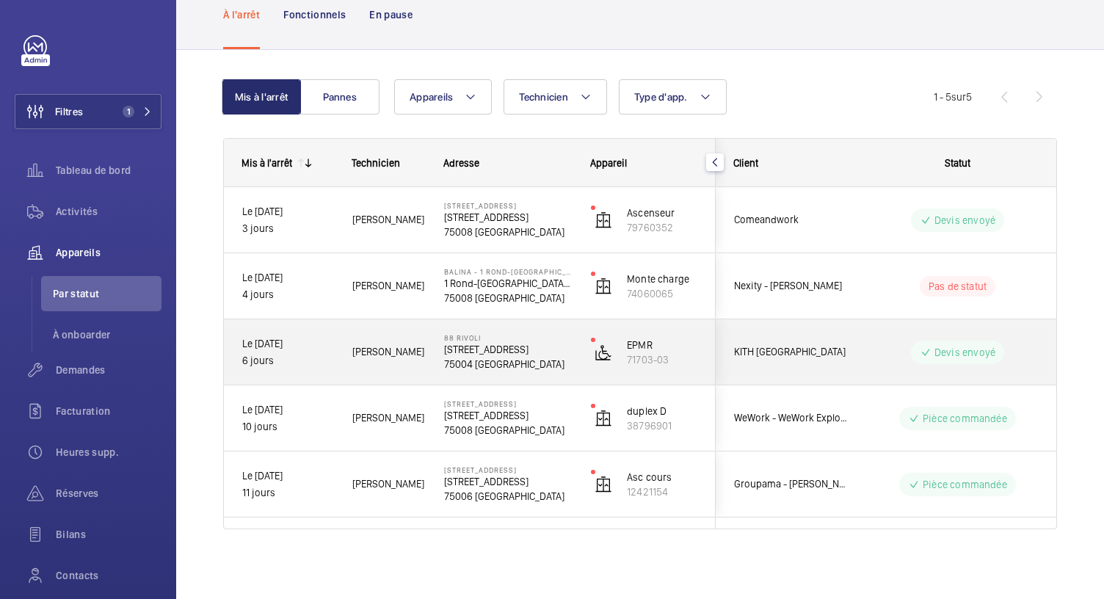
click at [466, 363] on p "75004 PARIS" at bounding box center [508, 364] width 128 height 15
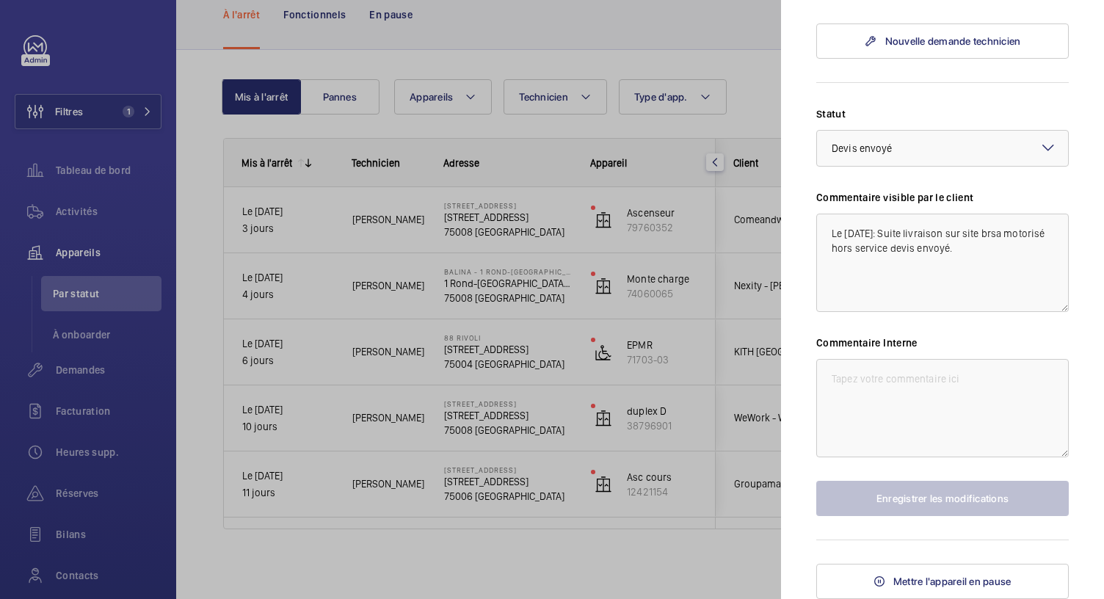
scroll to position [548, 0]
click at [860, 394] on textarea at bounding box center [942, 408] width 253 height 98
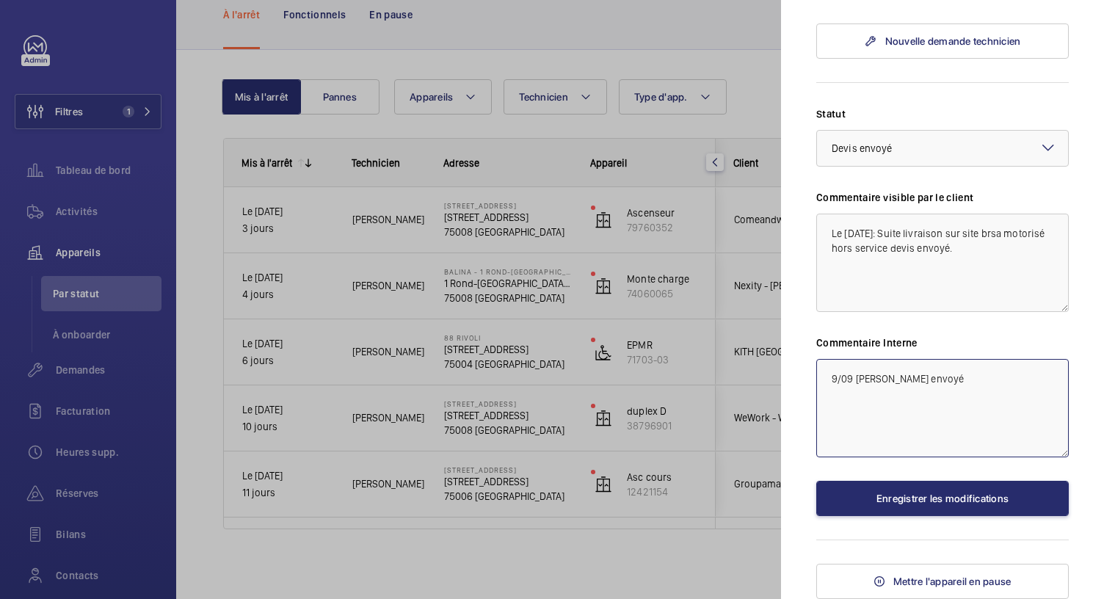
click at [831, 374] on textarea "9/09 Devis envoyé" at bounding box center [942, 408] width 253 height 98
type textarea "29/09 Devis envoyé"
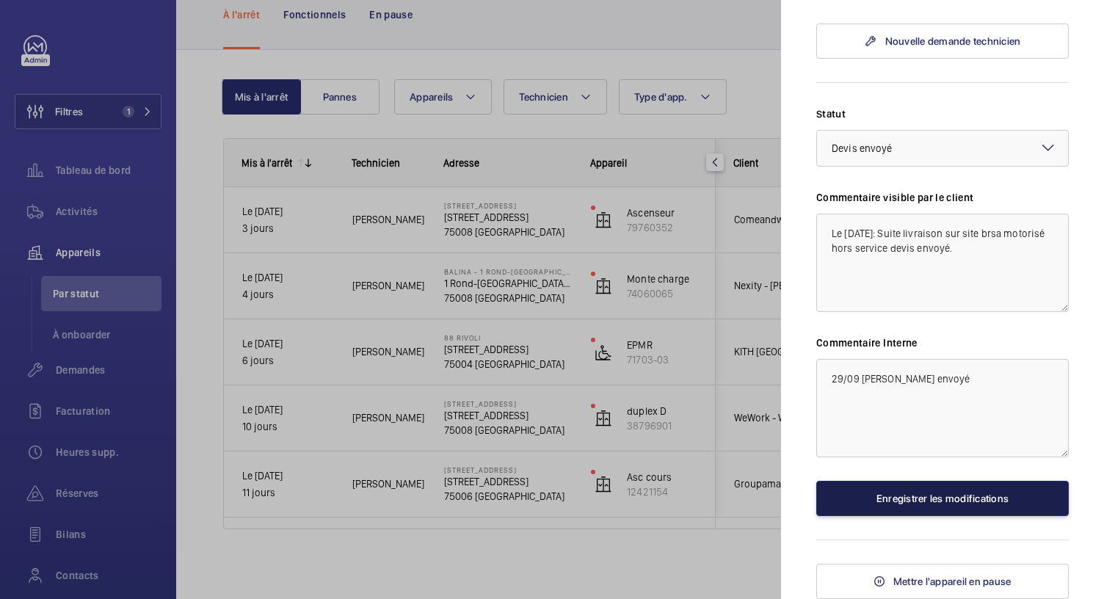
click at [899, 501] on button "Enregistrer les modifications" at bounding box center [942, 498] width 253 height 35
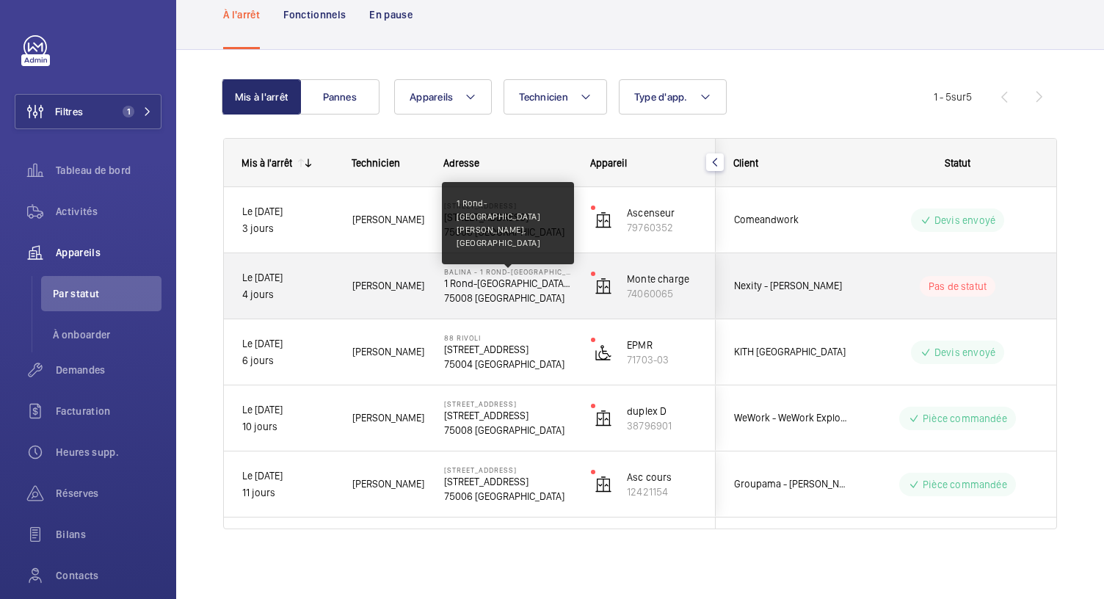
click at [492, 276] on p "1 Rond-Point des Champs-Élysées Marcel-Dassault, 75008 PARIS" at bounding box center [508, 283] width 128 height 15
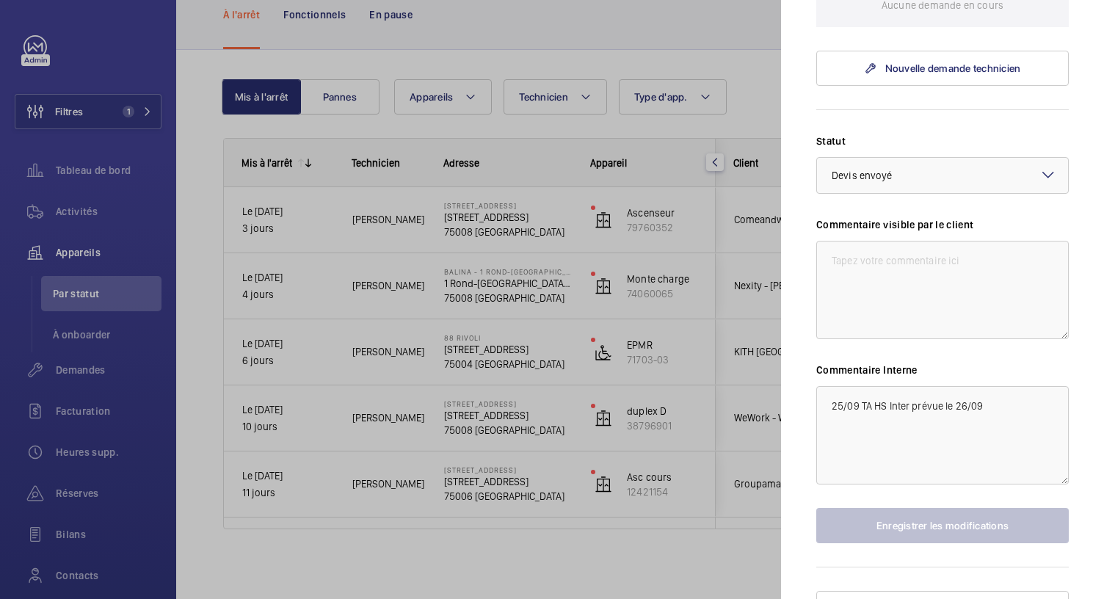
scroll to position [604, 0]
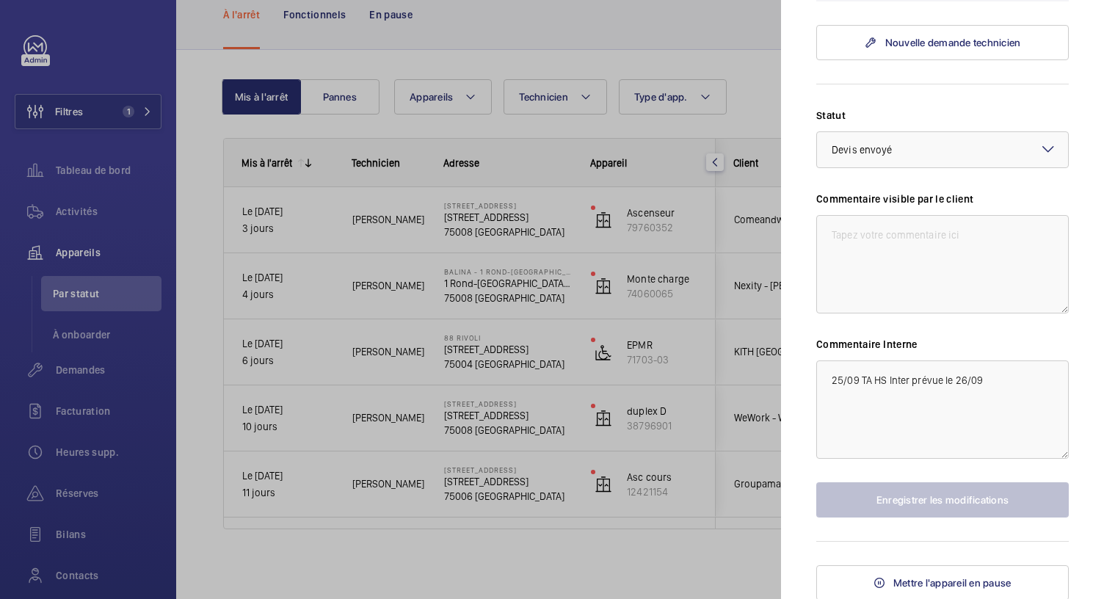
click at [492, 222] on div at bounding box center [552, 299] width 1104 height 599
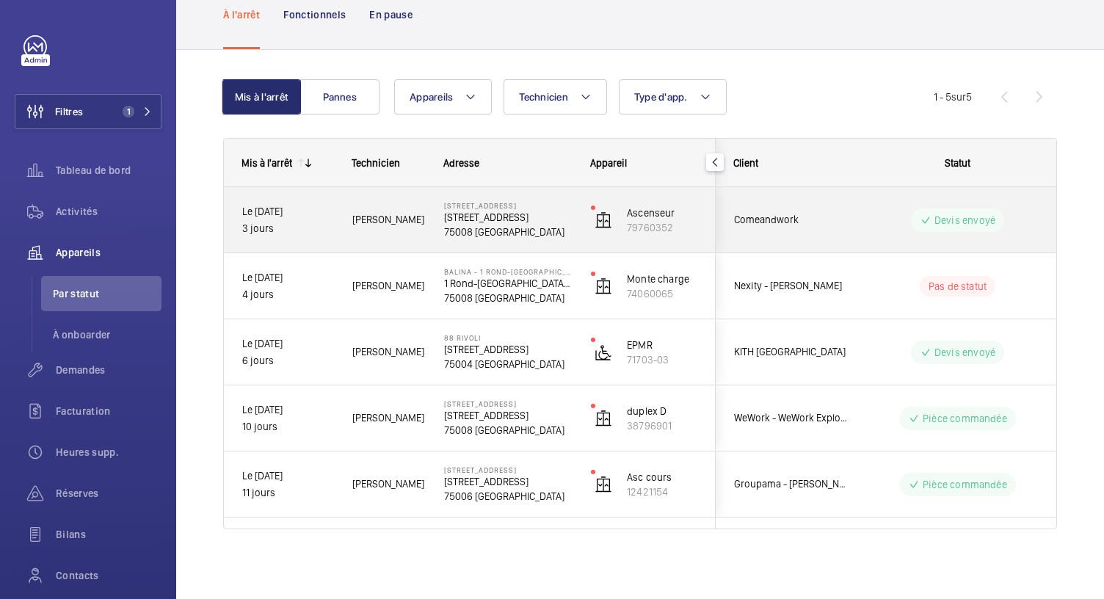
click at [461, 206] on p "16 rue Portalis" at bounding box center [508, 205] width 128 height 9
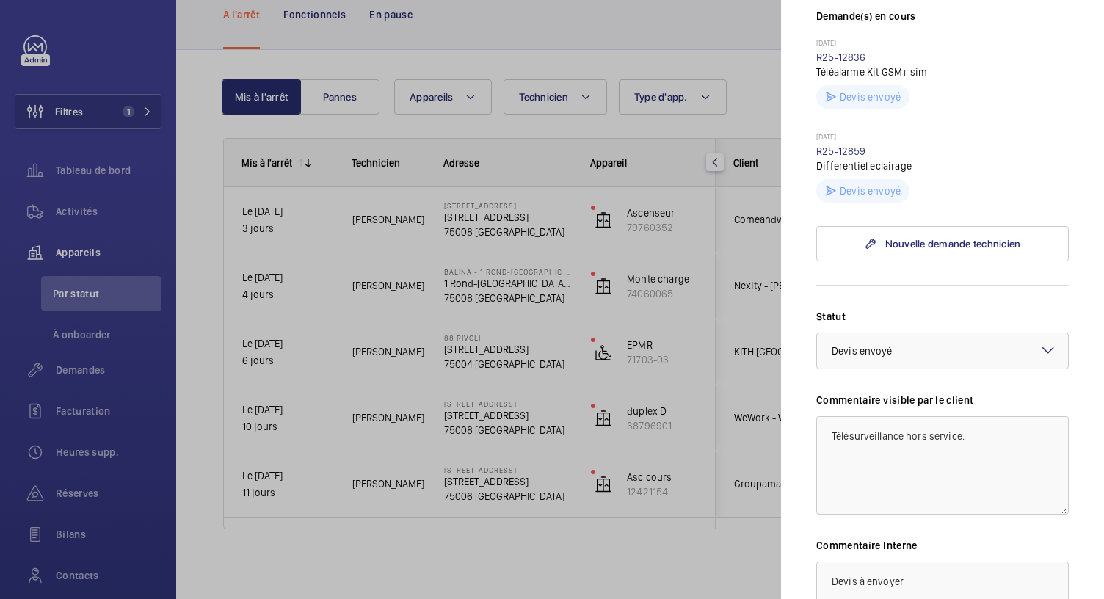
scroll to position [615, 0]
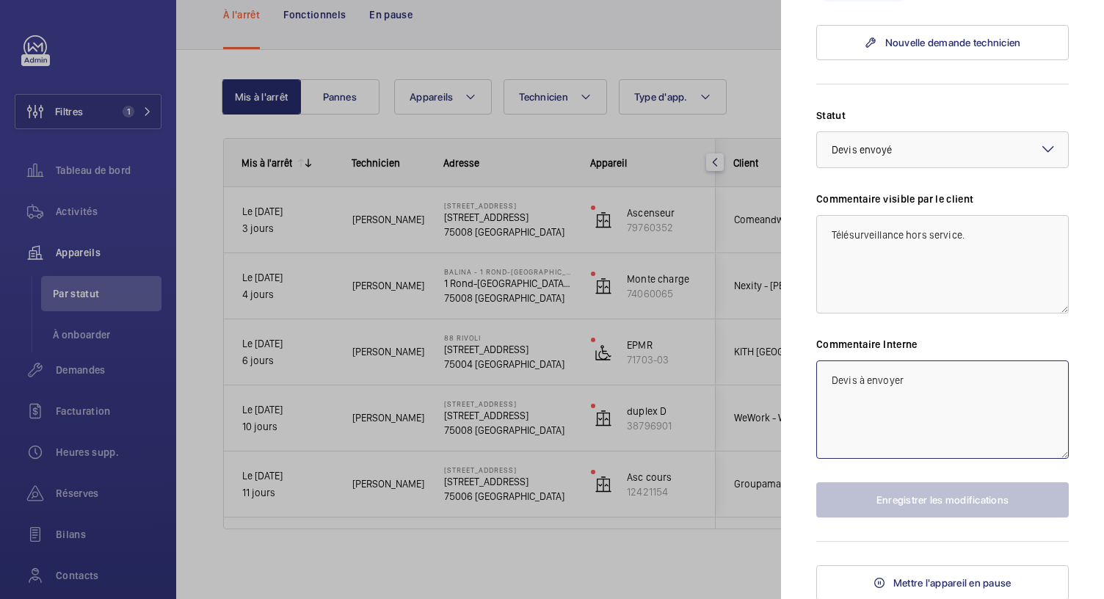
click at [867, 385] on textarea "Devis à envoyer" at bounding box center [942, 409] width 253 height 98
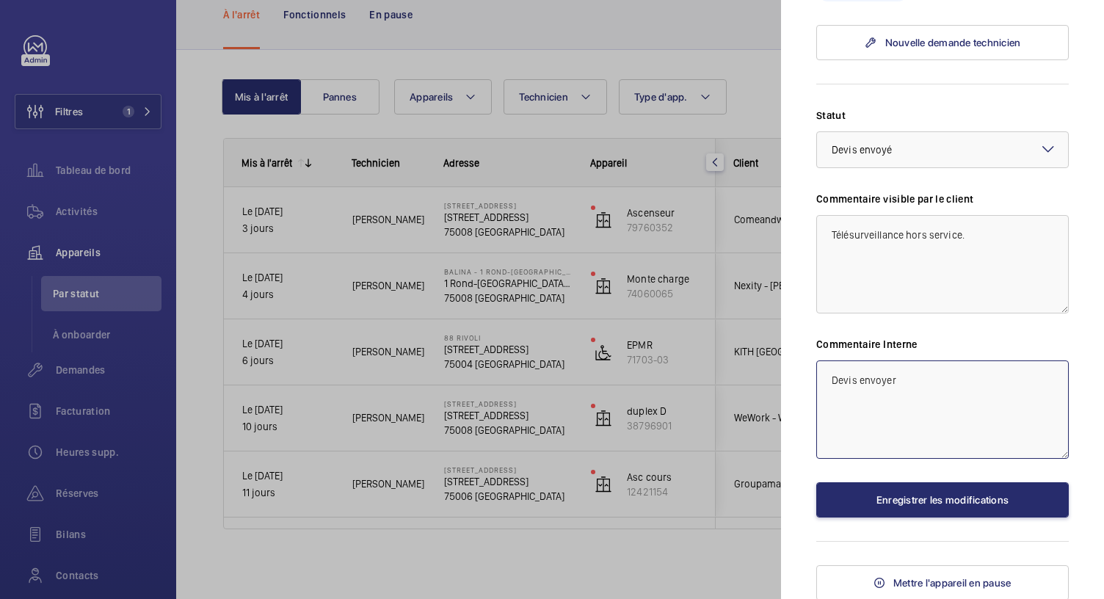
click at [825, 374] on textarea "Devis envoyer" at bounding box center [942, 409] width 253 height 98
click at [901, 383] on textarea "Devis envoyer" at bounding box center [942, 409] width 253 height 98
click at [822, 378] on textarea "Devis envoyé" at bounding box center [942, 409] width 253 height 98
type textarea "29/09 Devis envoyé"
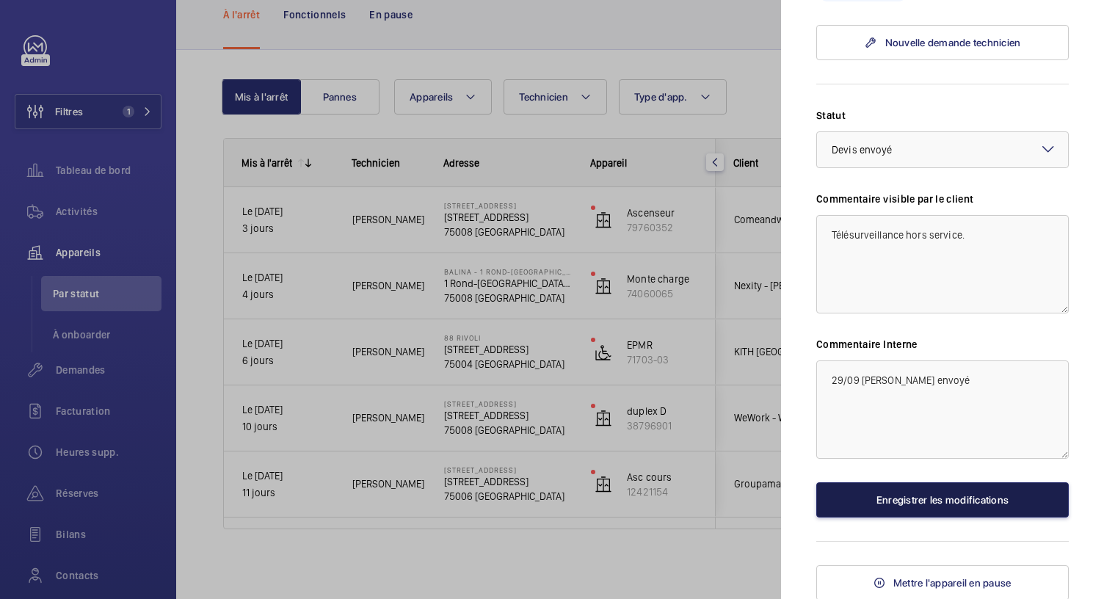
click at [943, 499] on button "Enregistrer les modifications" at bounding box center [942, 499] width 253 height 35
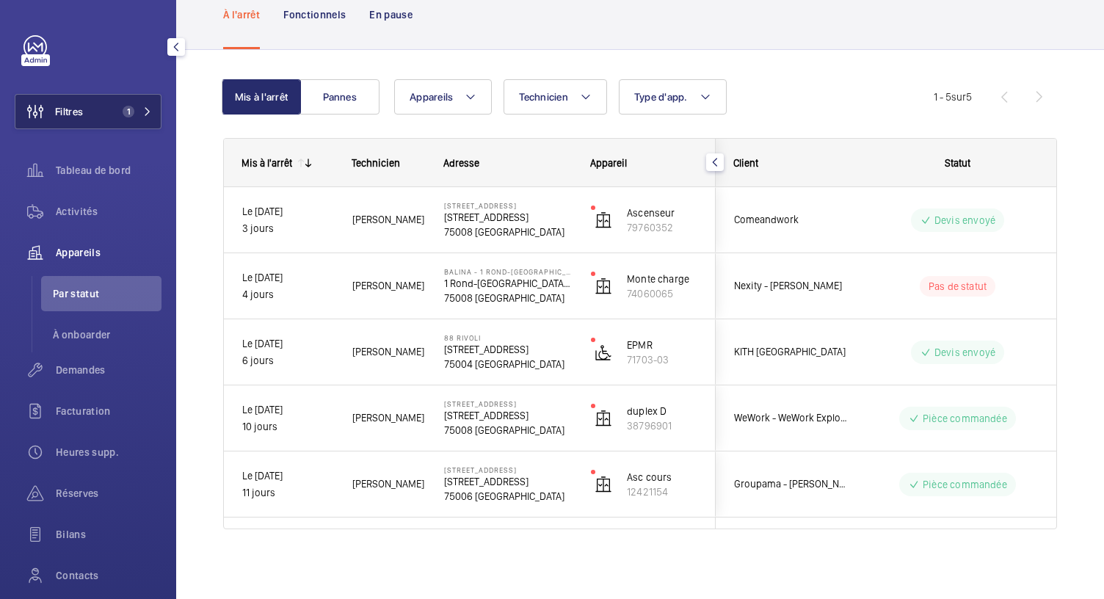
click at [148, 117] on button "Filtres 1" at bounding box center [88, 111] width 147 height 35
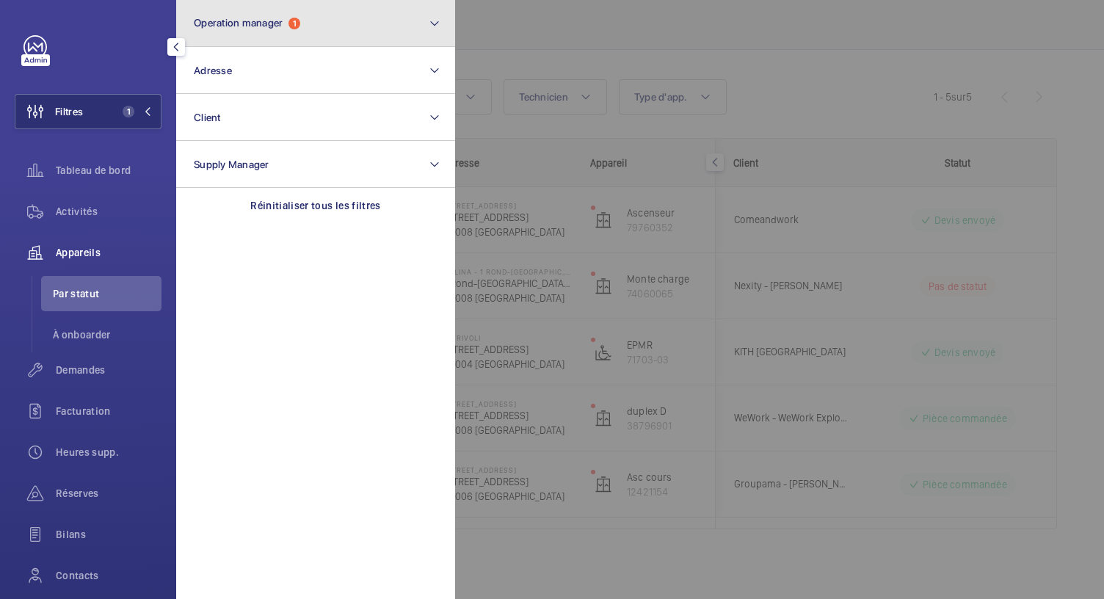
click at [315, 24] on button "Operation manager 1" at bounding box center [315, 23] width 279 height 47
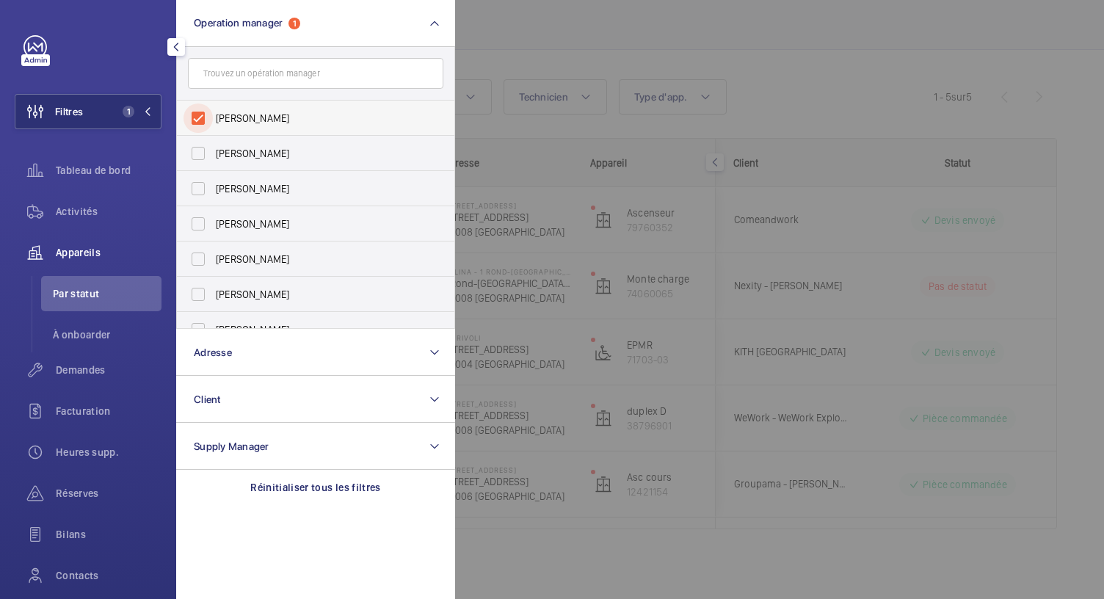
click at [203, 118] on input "[PERSON_NAME]" at bounding box center [198, 118] width 29 height 29
checkbox input "false"
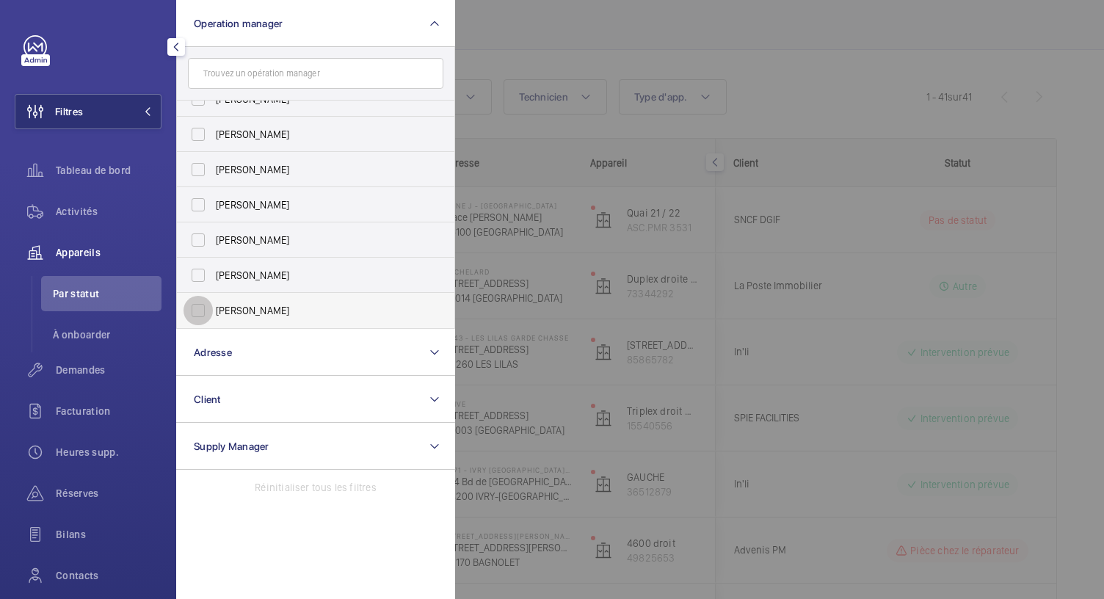
click at [195, 314] on input "Bruno Alves" at bounding box center [198, 310] width 29 height 29
checkbox input "true"
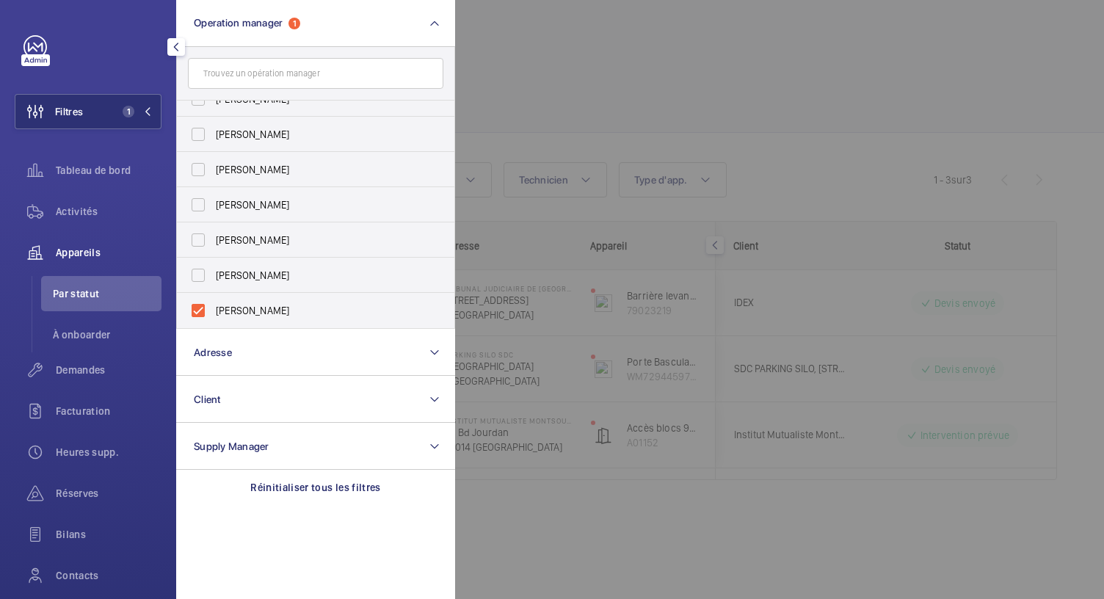
click at [513, 65] on div at bounding box center [1007, 299] width 1104 height 599
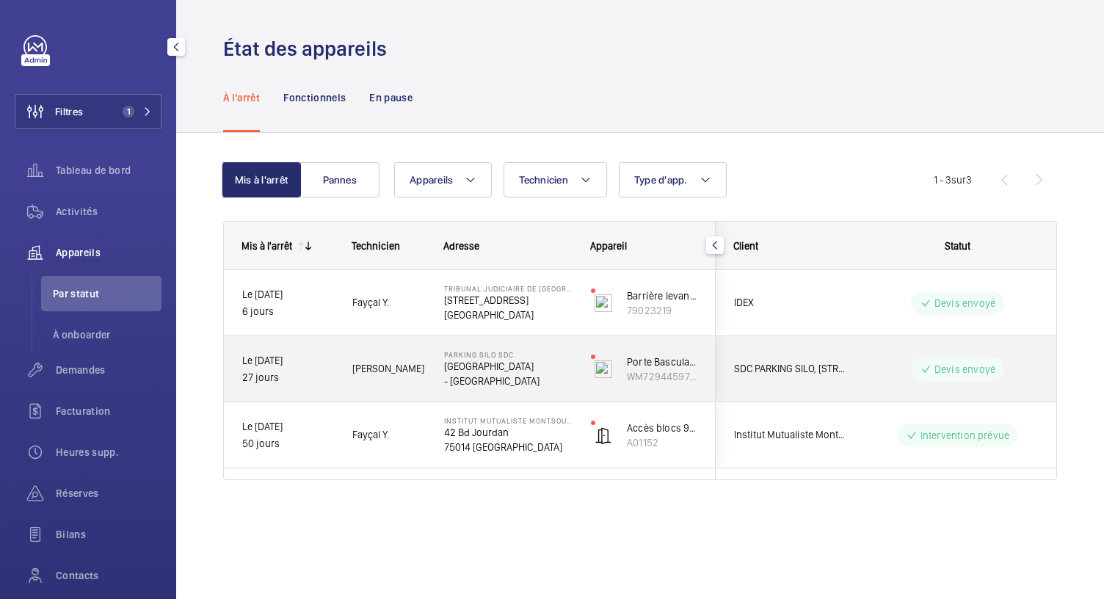
click at [504, 377] on p "- ROMAINVILLE" at bounding box center [508, 381] width 128 height 15
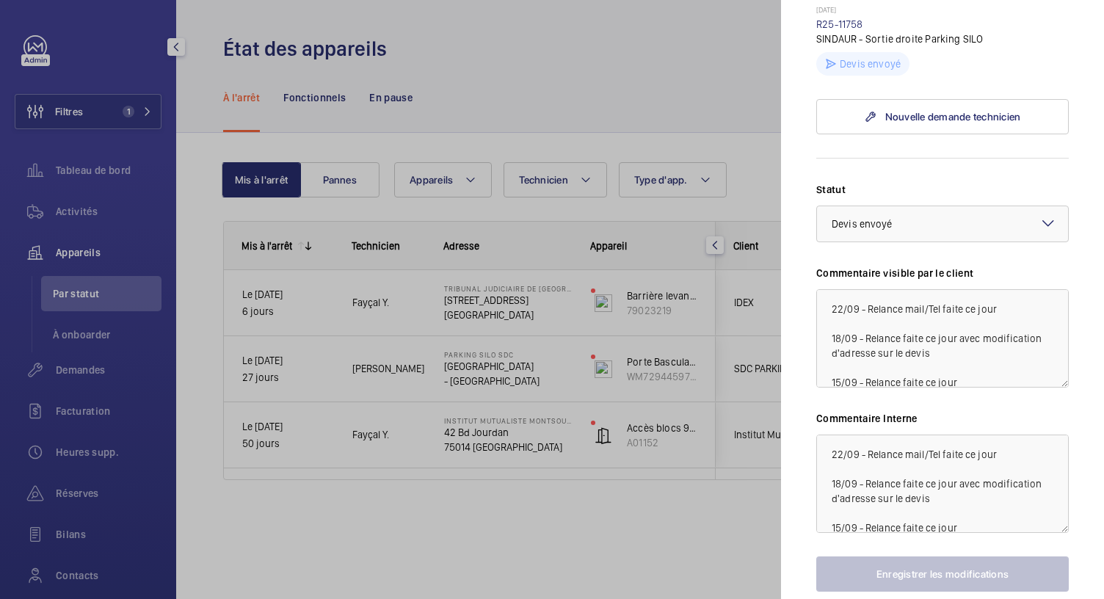
scroll to position [585, 0]
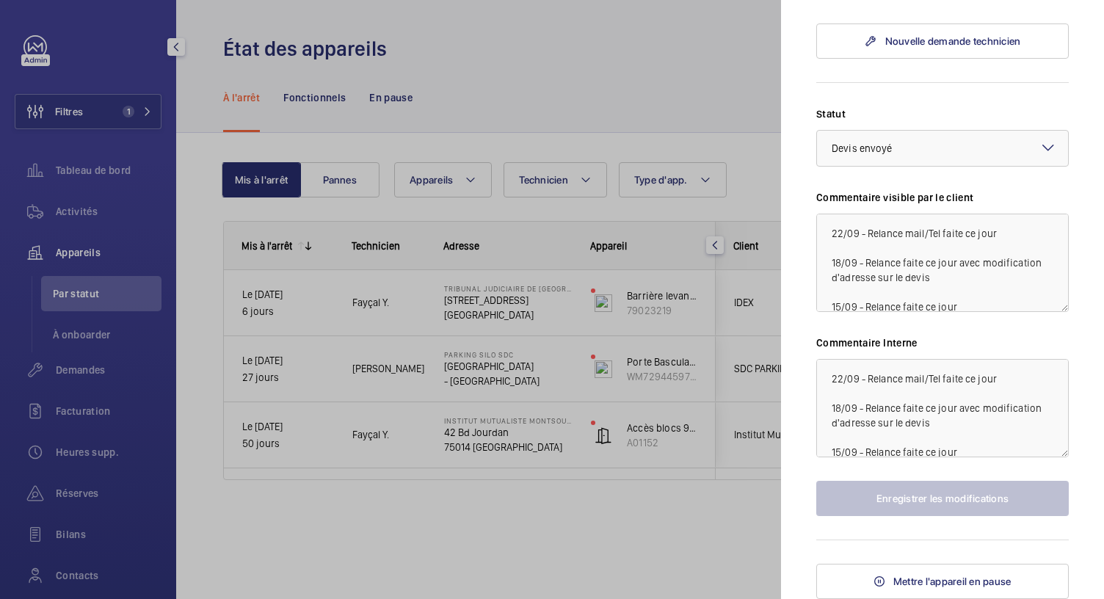
click at [517, 311] on div at bounding box center [552, 299] width 1104 height 599
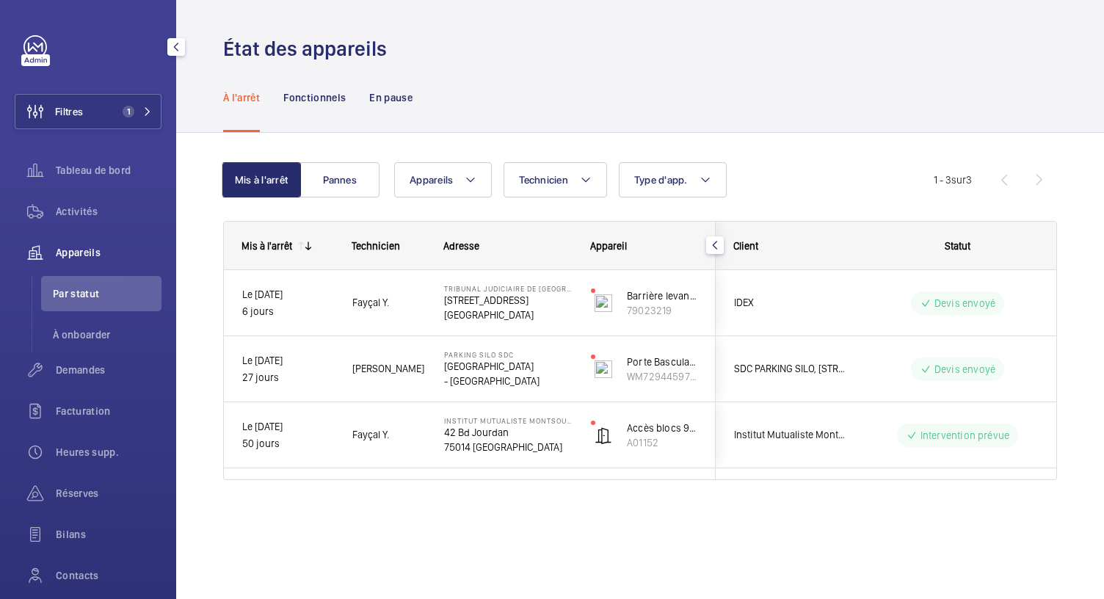
scroll to position [0, 0]
click at [517, 311] on div at bounding box center [552, 299] width 1104 height 599
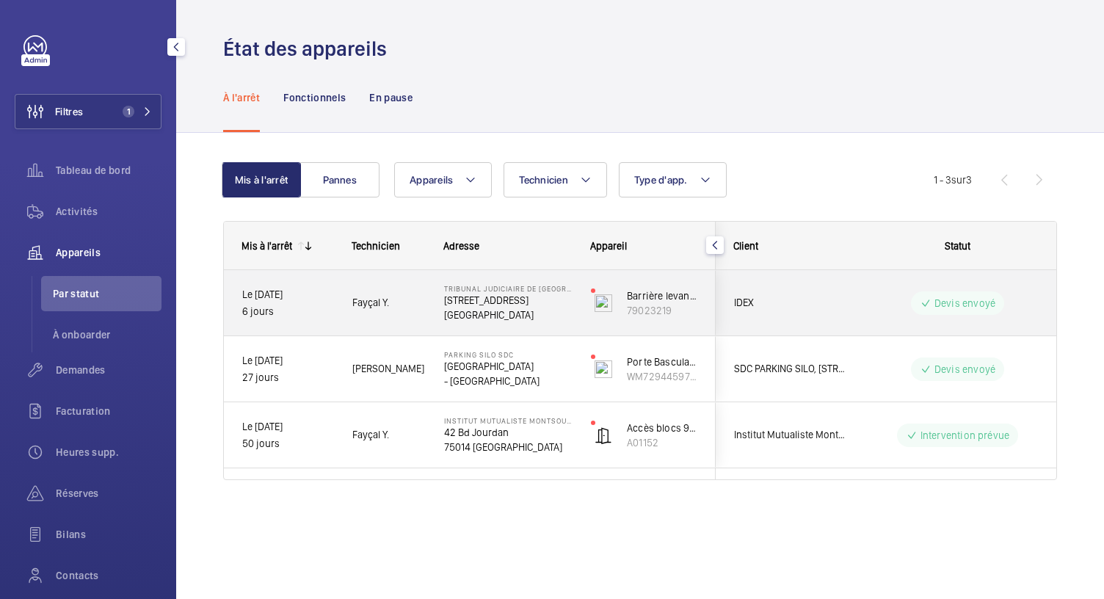
click at [521, 311] on p "77300 FONTAINEBLEAU" at bounding box center [508, 315] width 128 height 15
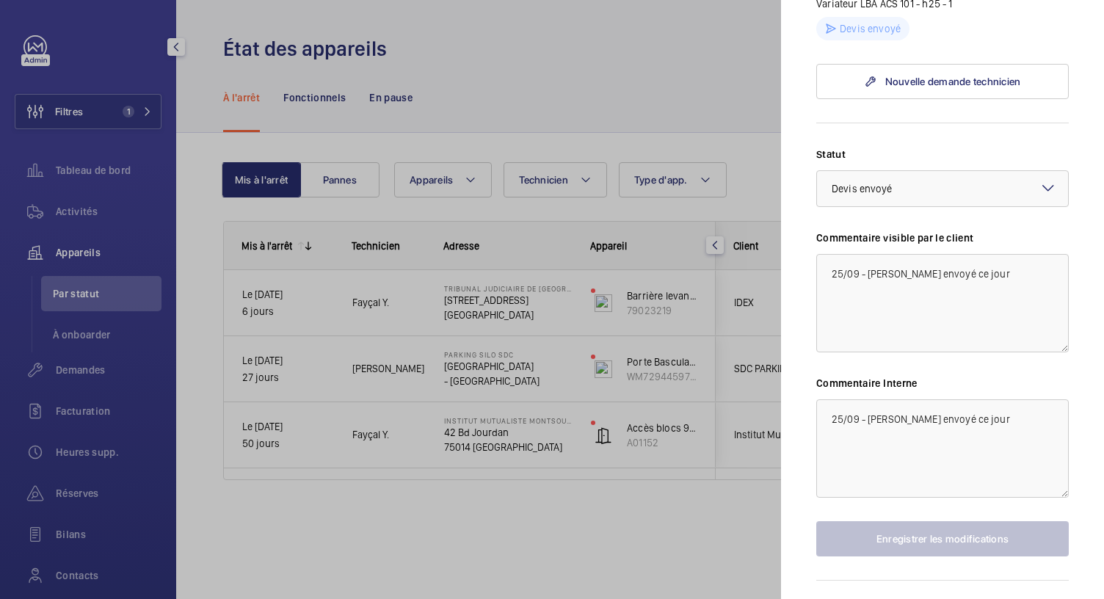
scroll to position [505, 0]
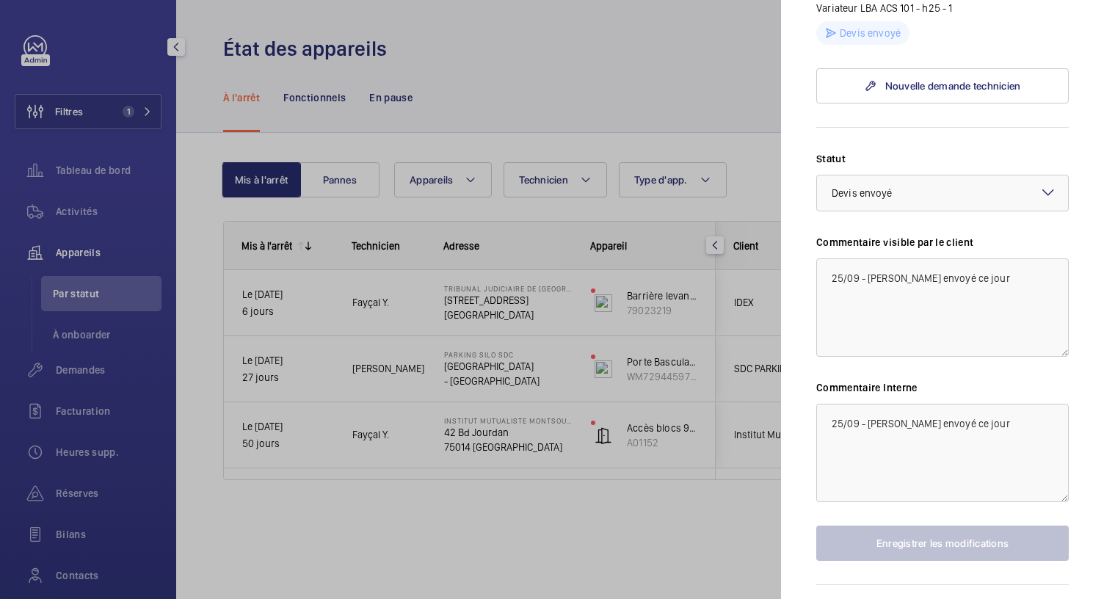
click at [559, 124] on div at bounding box center [552, 299] width 1104 height 599
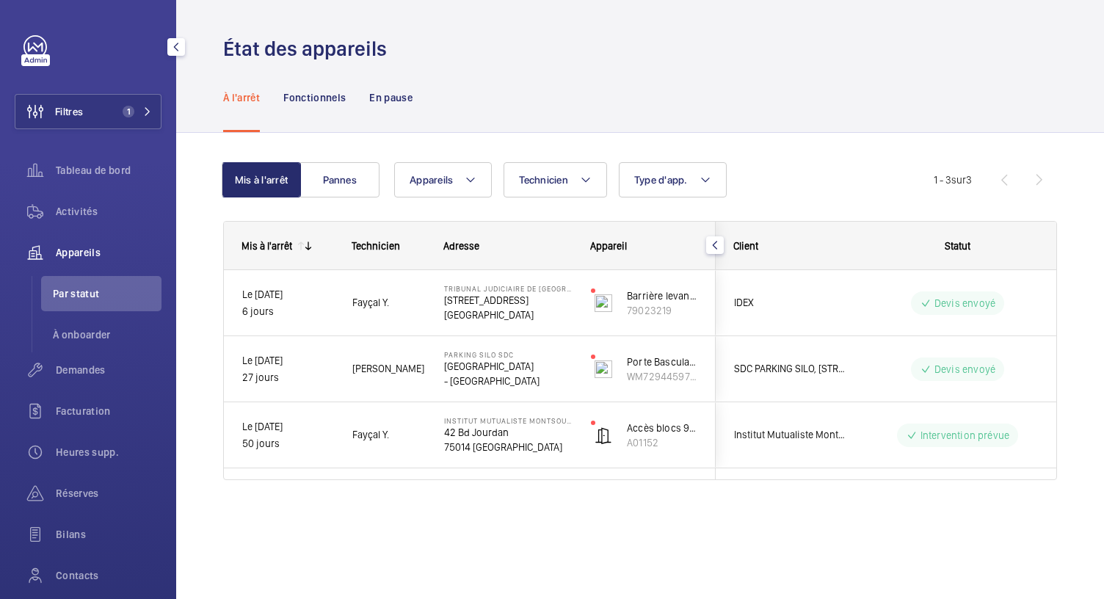
scroll to position [0, 0]
click at [117, 116] on span "1" at bounding box center [126, 112] width 18 height 12
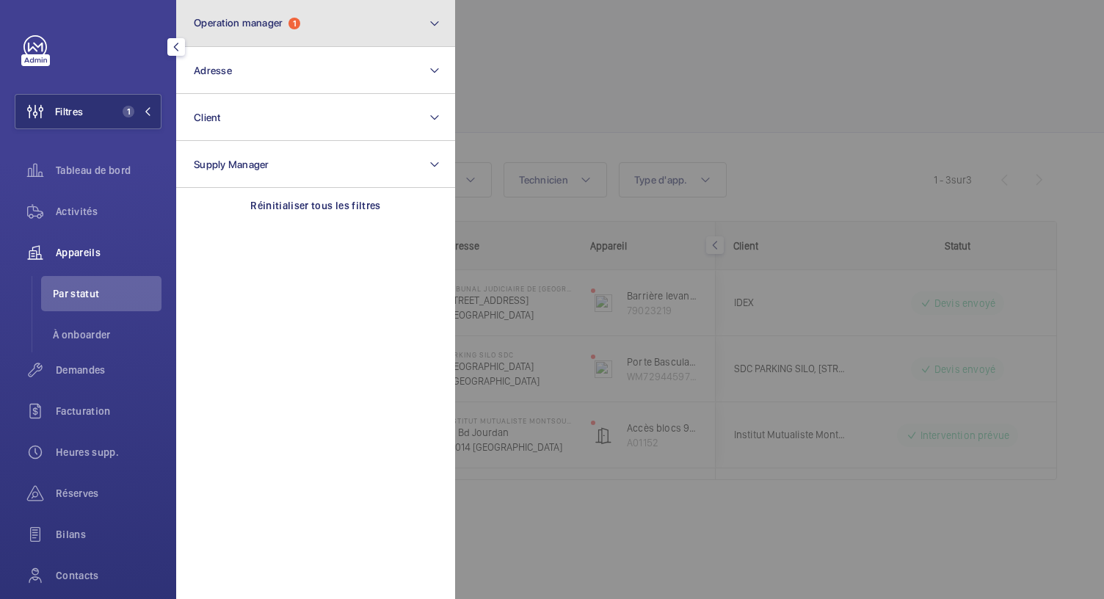
click at [297, 28] on span "1" at bounding box center [295, 24] width 12 height 12
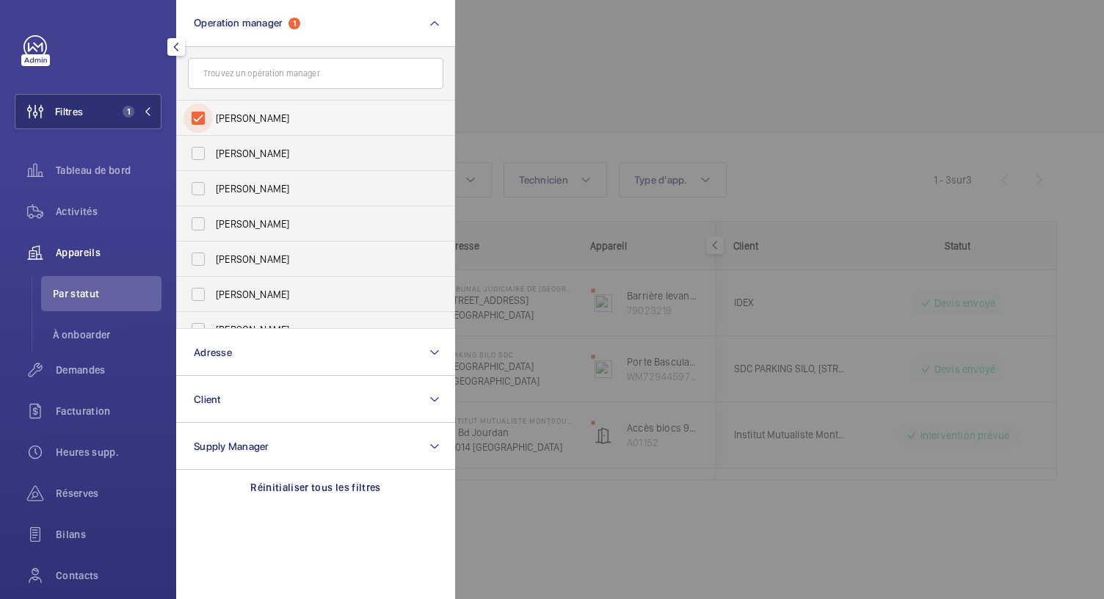
click at [197, 116] on input "Bruno Alves" at bounding box center [198, 118] width 29 height 29
checkbox input "false"
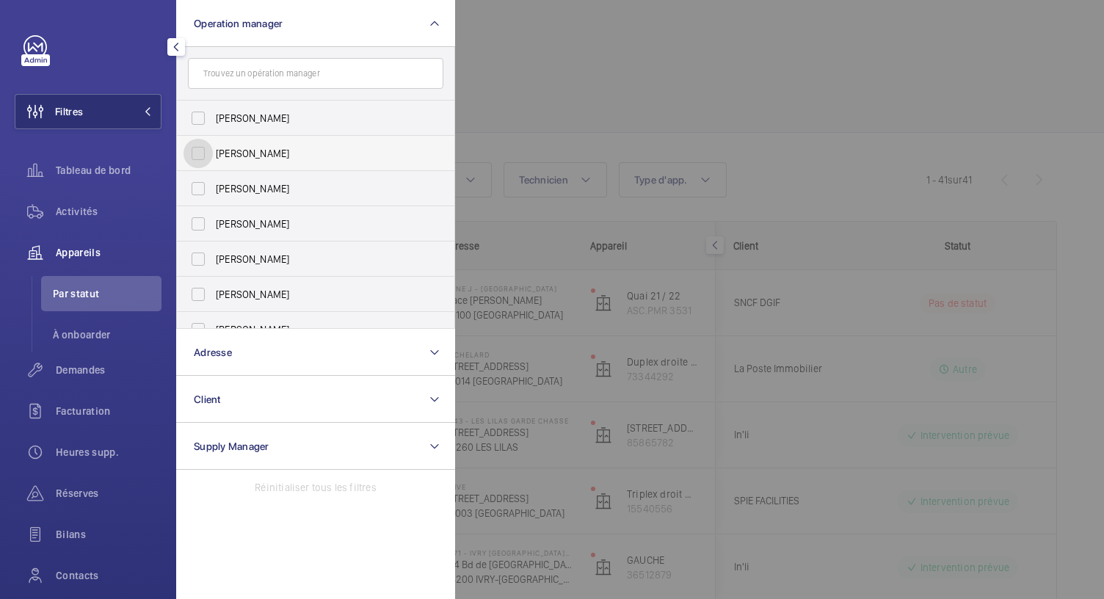
click at [210, 153] on input "Florence Dulin" at bounding box center [198, 153] width 29 height 29
checkbox input "true"
click at [525, 69] on div at bounding box center [1007, 299] width 1104 height 599
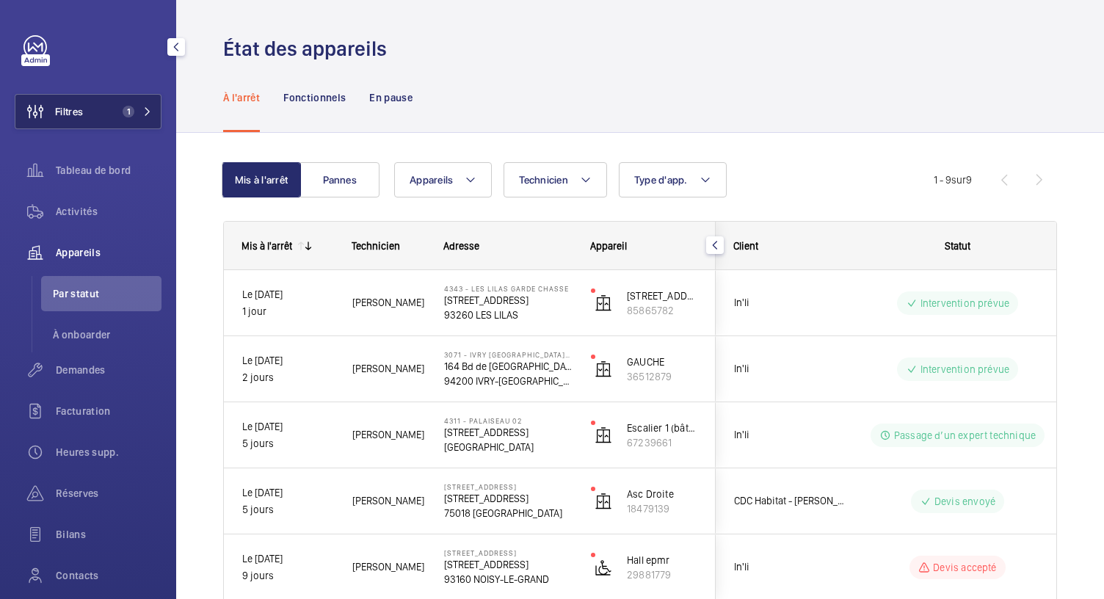
click at [148, 123] on button "Filtres 1" at bounding box center [88, 111] width 147 height 35
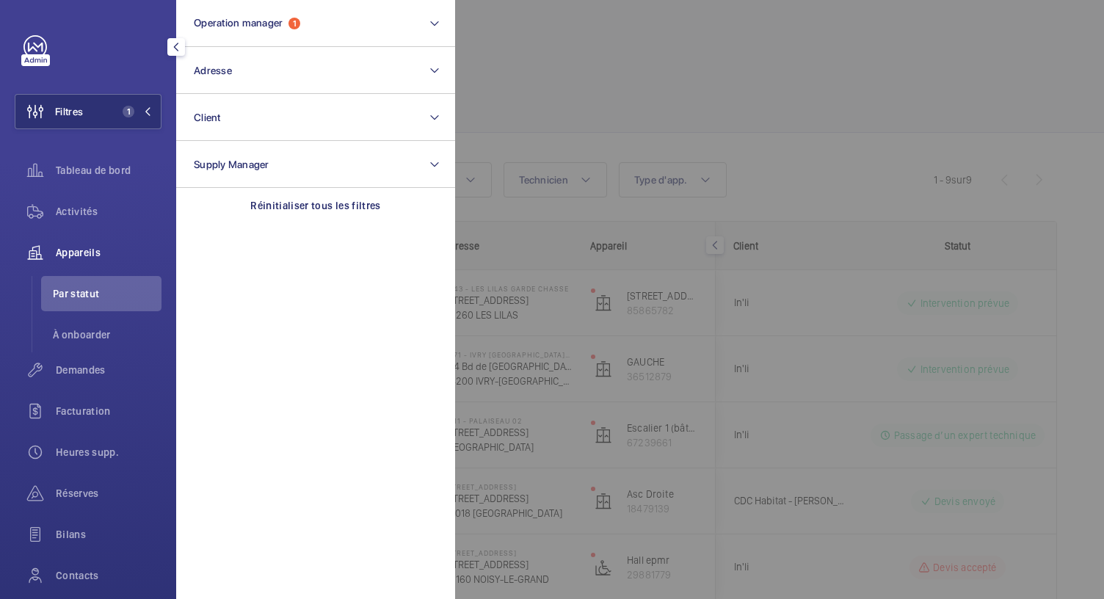
click at [533, 102] on div at bounding box center [1007, 299] width 1104 height 599
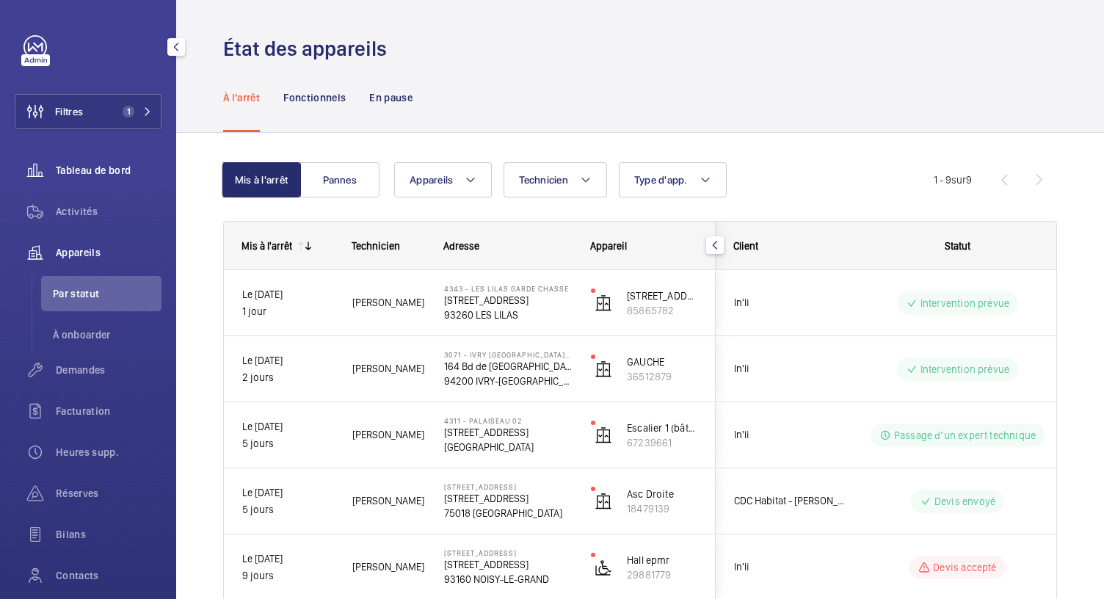
click at [101, 166] on span "Tableau de bord" at bounding box center [109, 170] width 106 height 15
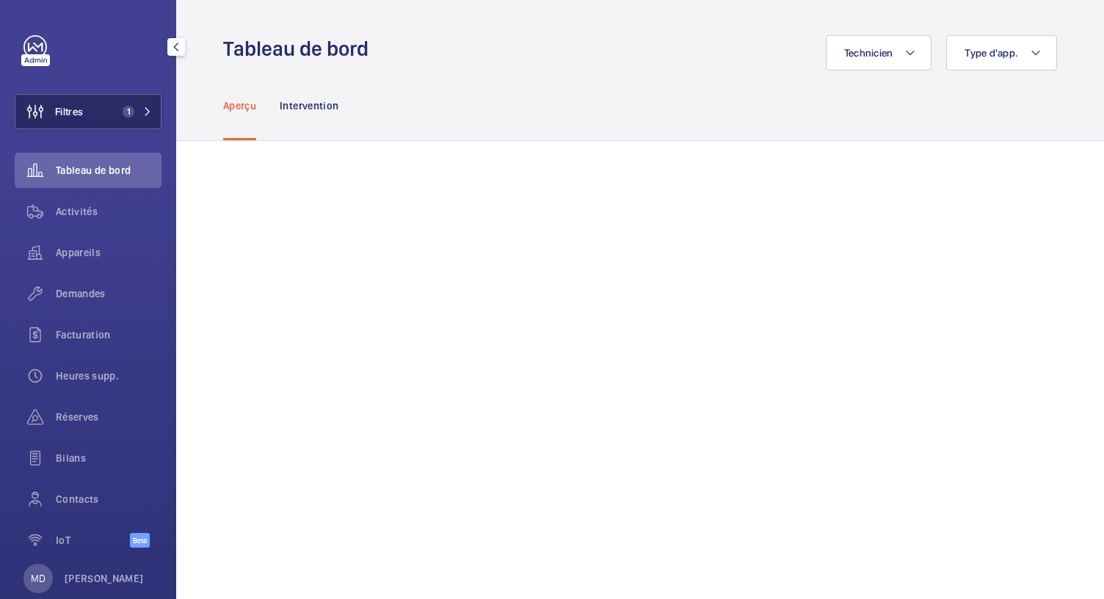
click at [136, 120] on button "Filtres 1" at bounding box center [88, 111] width 147 height 35
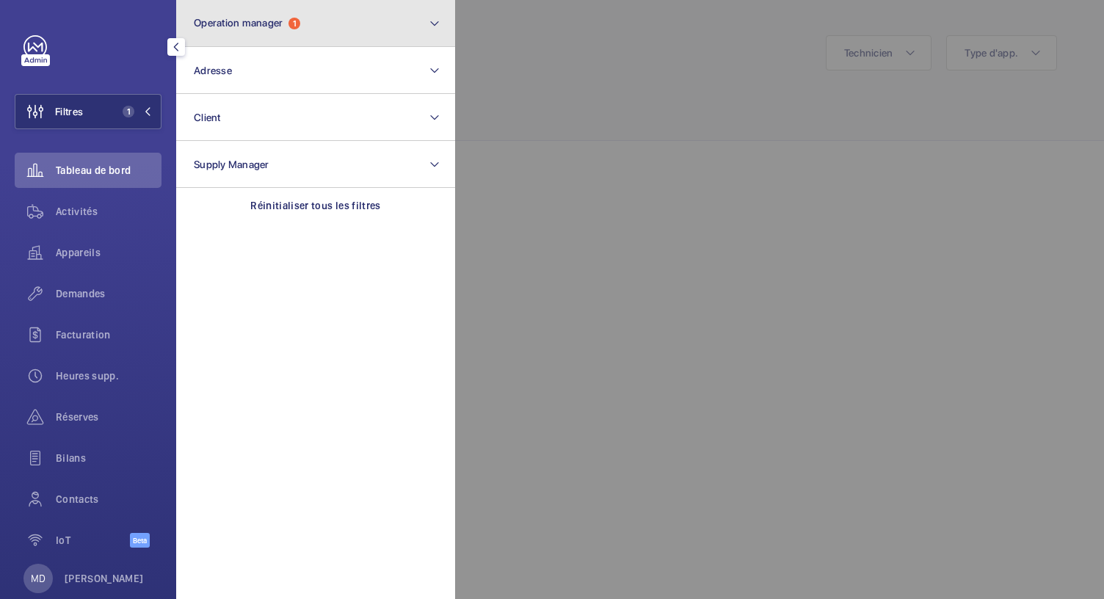
click at [280, 29] on button "Operation manager 1" at bounding box center [315, 23] width 279 height 47
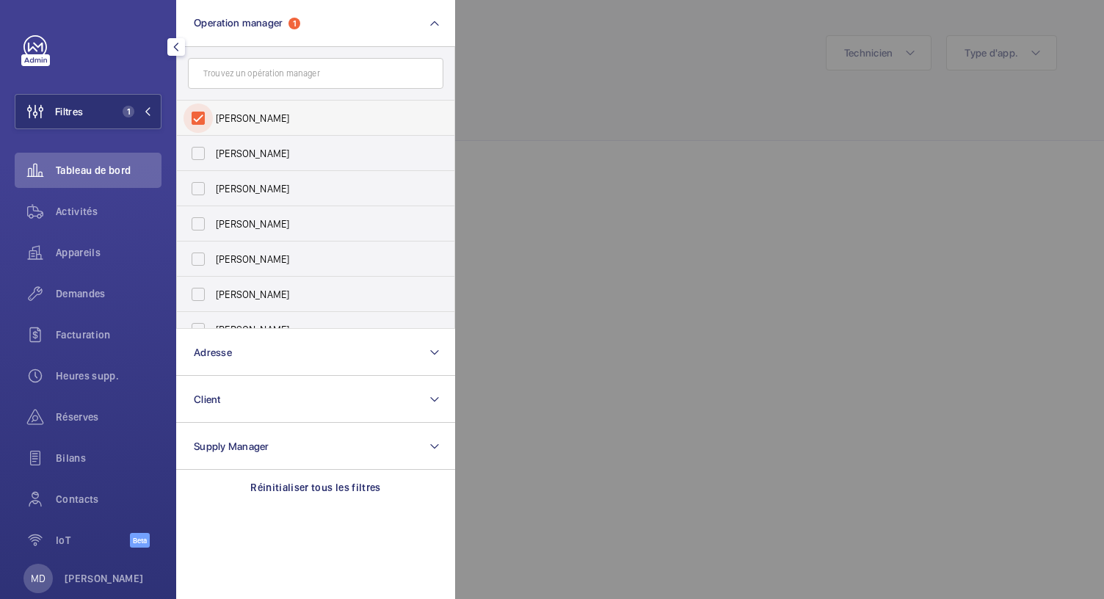
click at [203, 120] on input "Florence Dulin" at bounding box center [198, 118] width 29 height 29
click at [203, 125] on input "Florence Dulin" at bounding box center [198, 118] width 29 height 29
checkbox input "true"
click at [79, 254] on span "Appareils" at bounding box center [109, 252] width 106 height 15
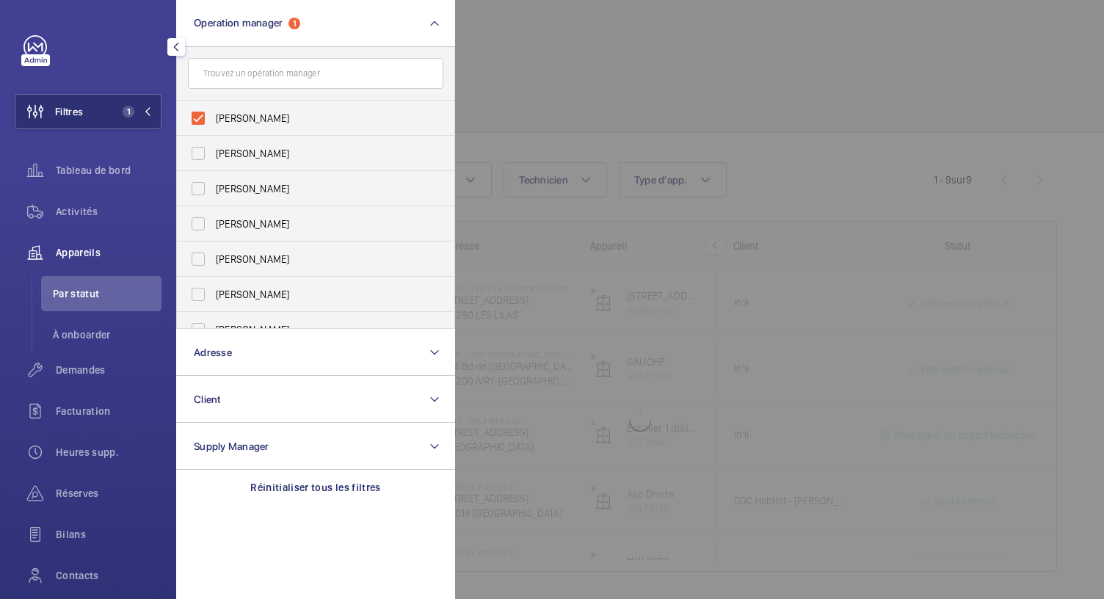
click at [625, 104] on div at bounding box center [1007, 299] width 1104 height 599
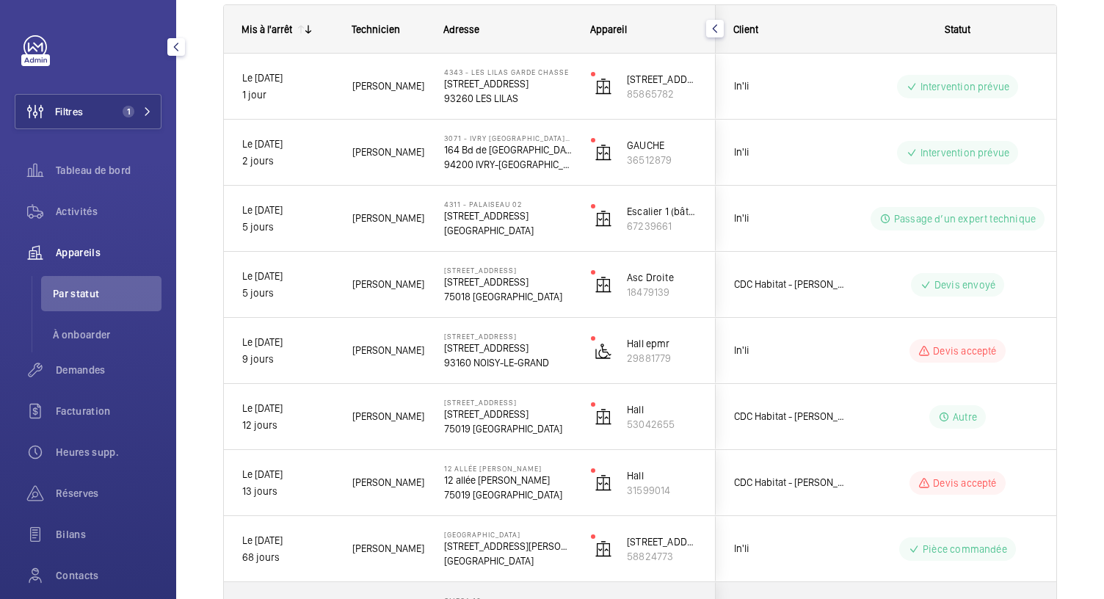
scroll to position [347, 0]
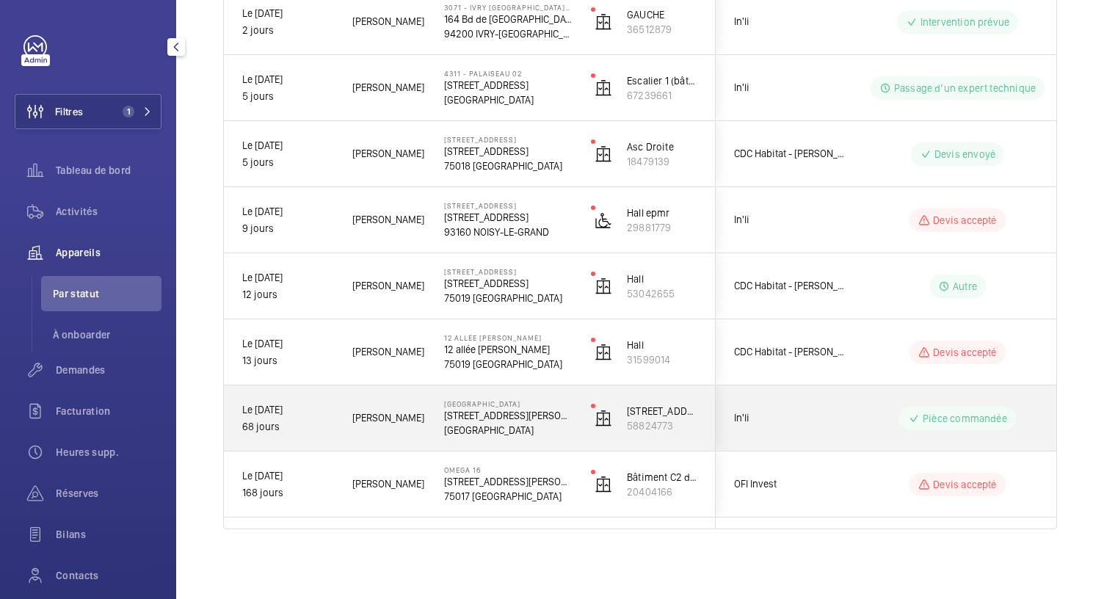
click at [554, 427] on p "92500 RUEIL-MALMAISON" at bounding box center [508, 430] width 128 height 15
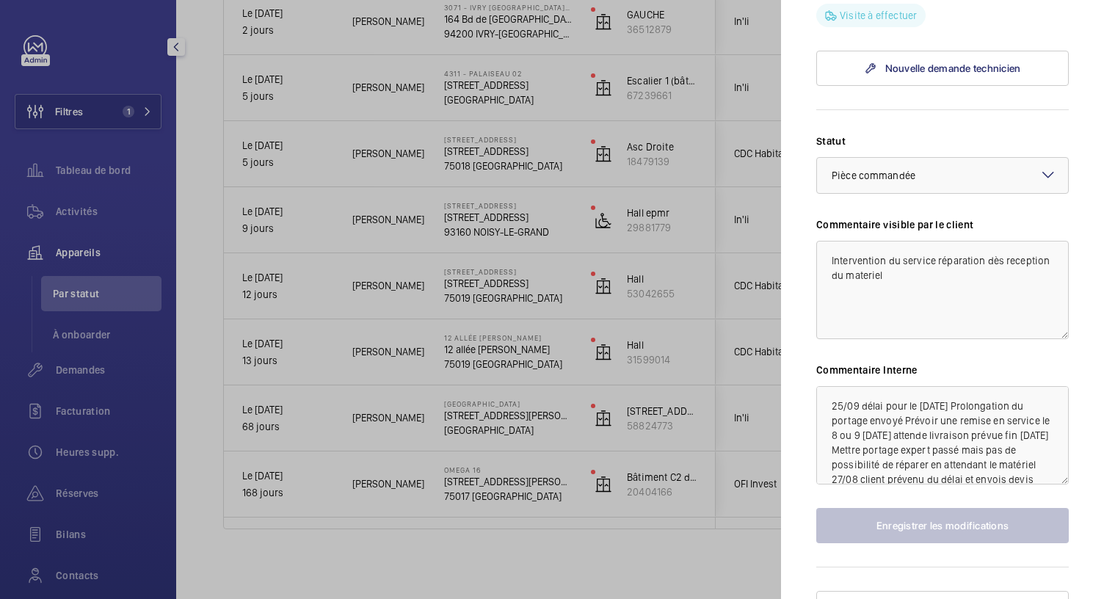
scroll to position [1098, 0]
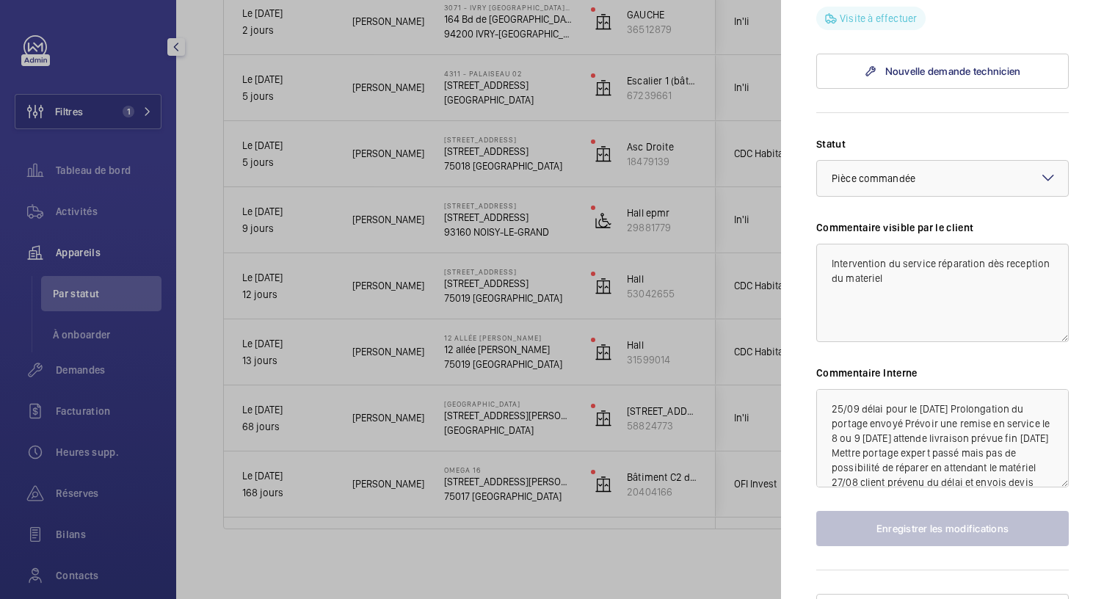
click at [501, 352] on div at bounding box center [552, 299] width 1104 height 599
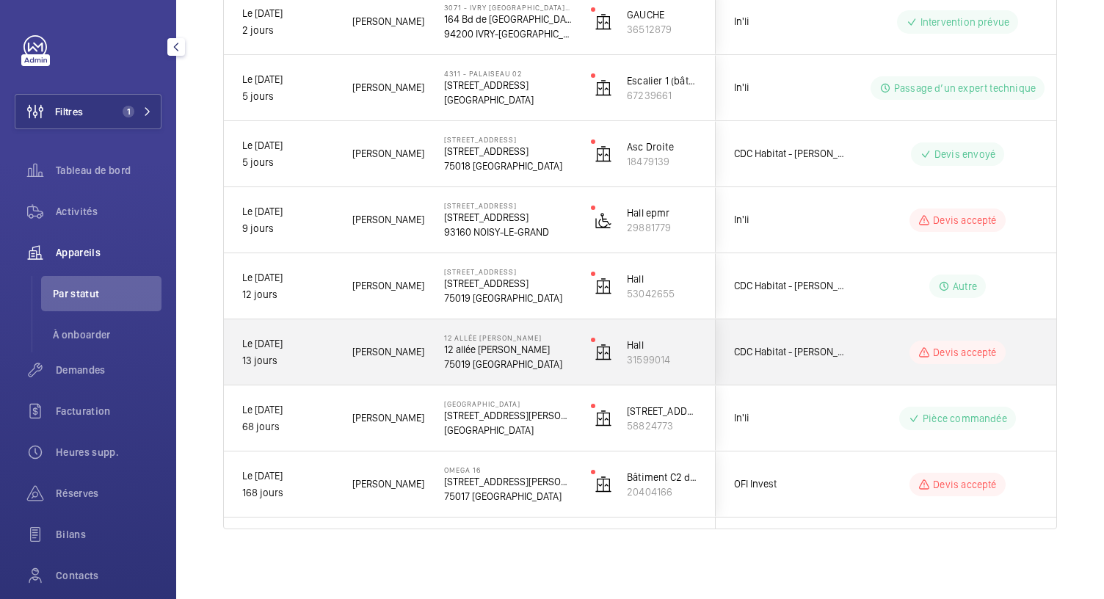
click at [501, 352] on p "12 allée Pernette de Guillet" at bounding box center [508, 349] width 128 height 15
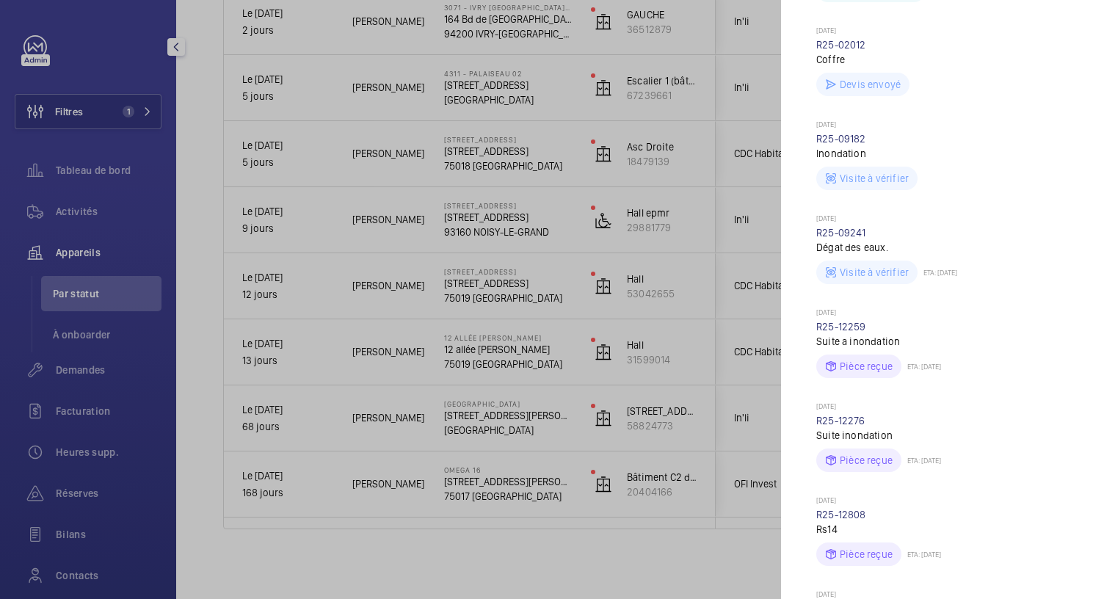
scroll to position [516, 0]
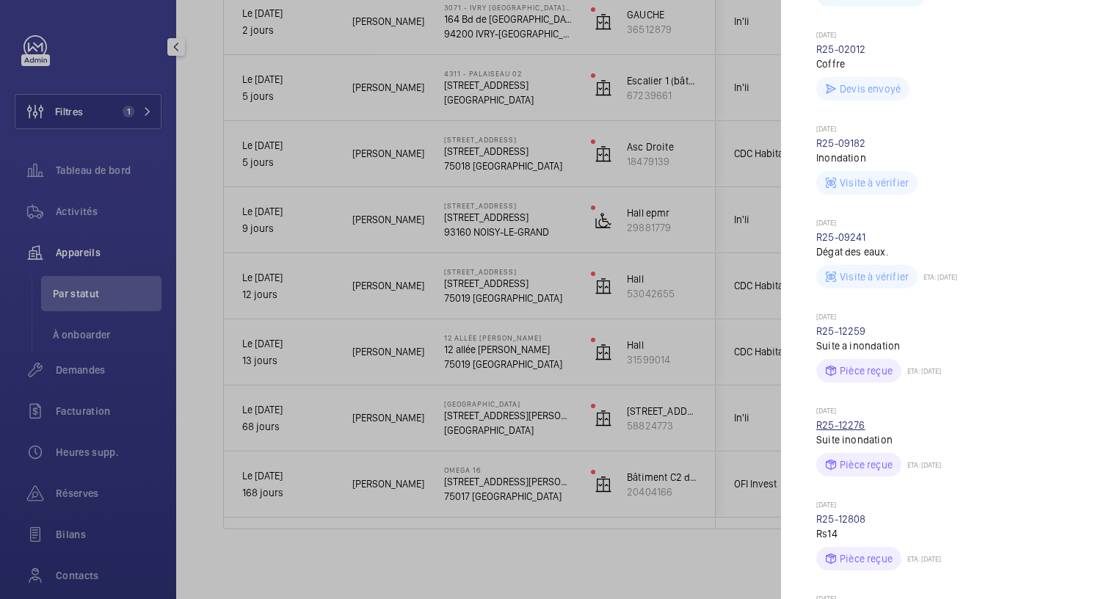
click at [847, 430] on link "R25-12276" at bounding box center [840, 425] width 49 height 12
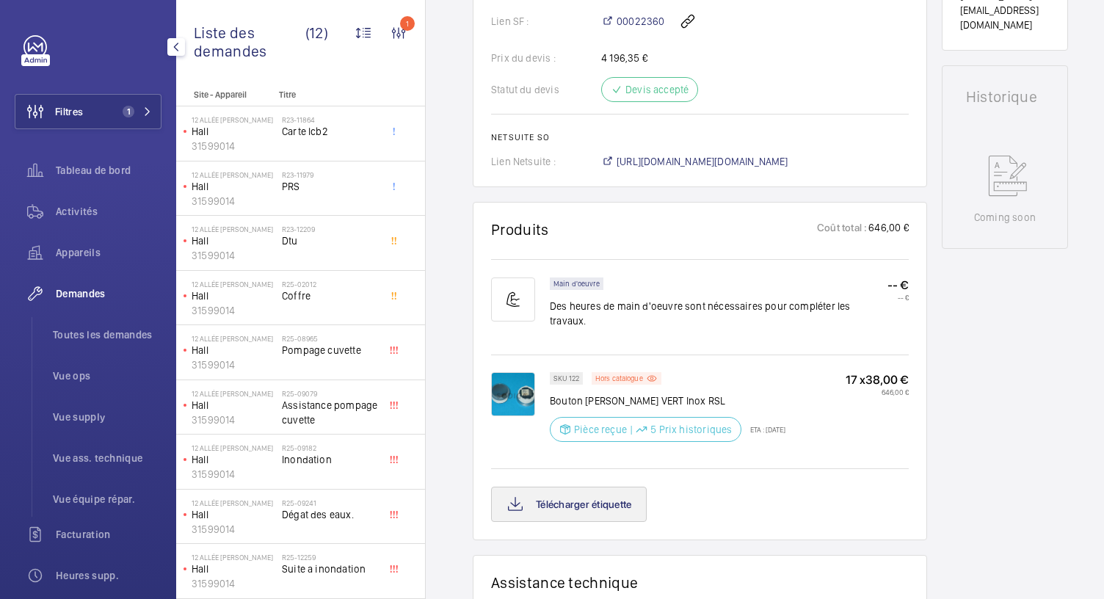
scroll to position [628, 0]
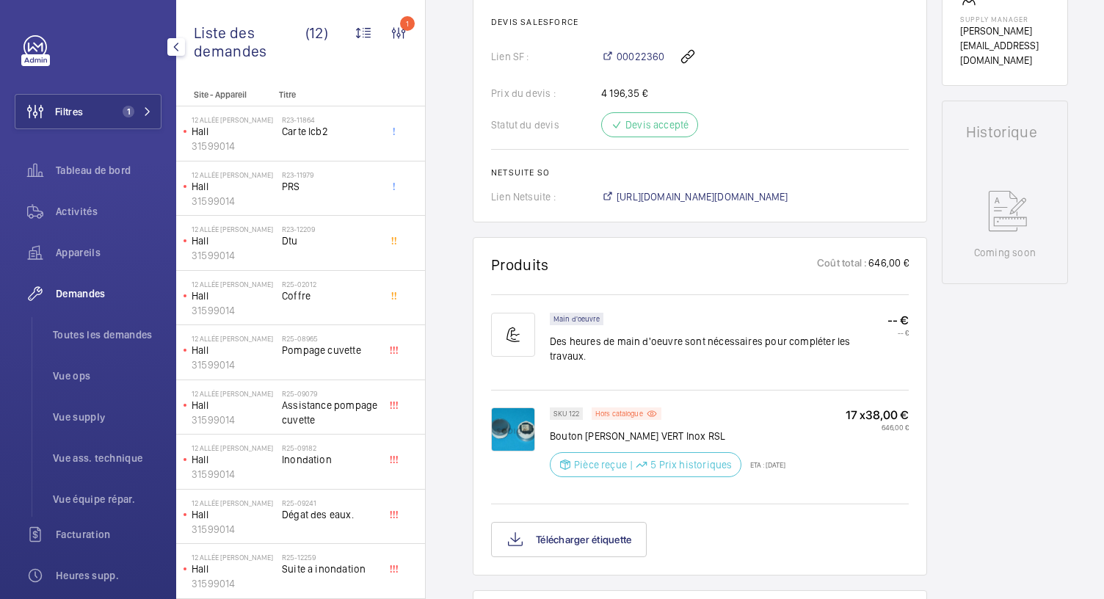
click at [521, 407] on img at bounding box center [513, 429] width 44 height 44
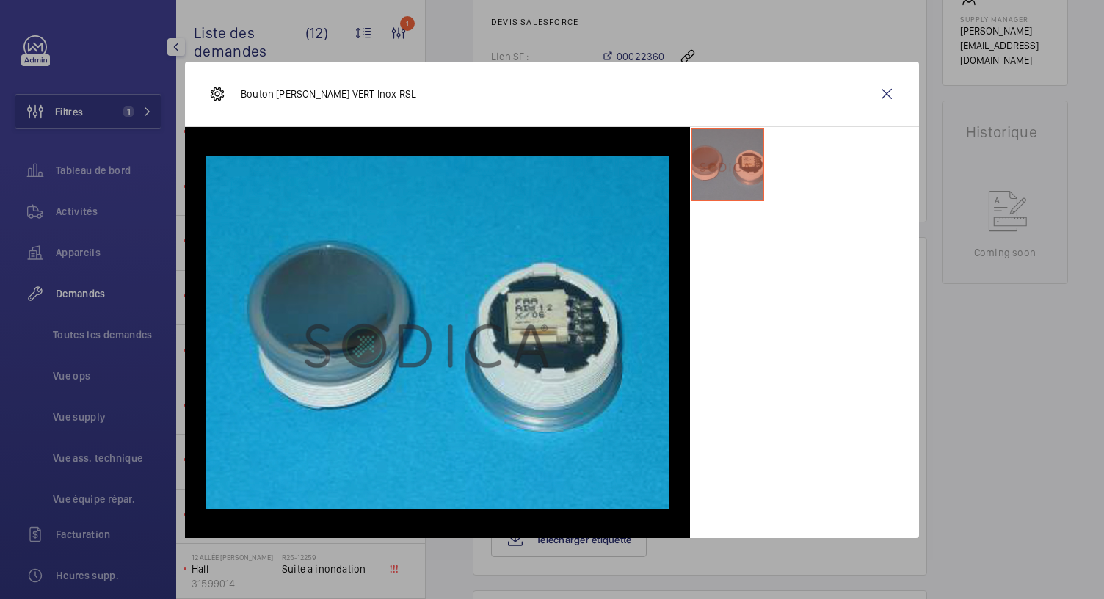
click at [726, 26] on div at bounding box center [552, 299] width 1104 height 599
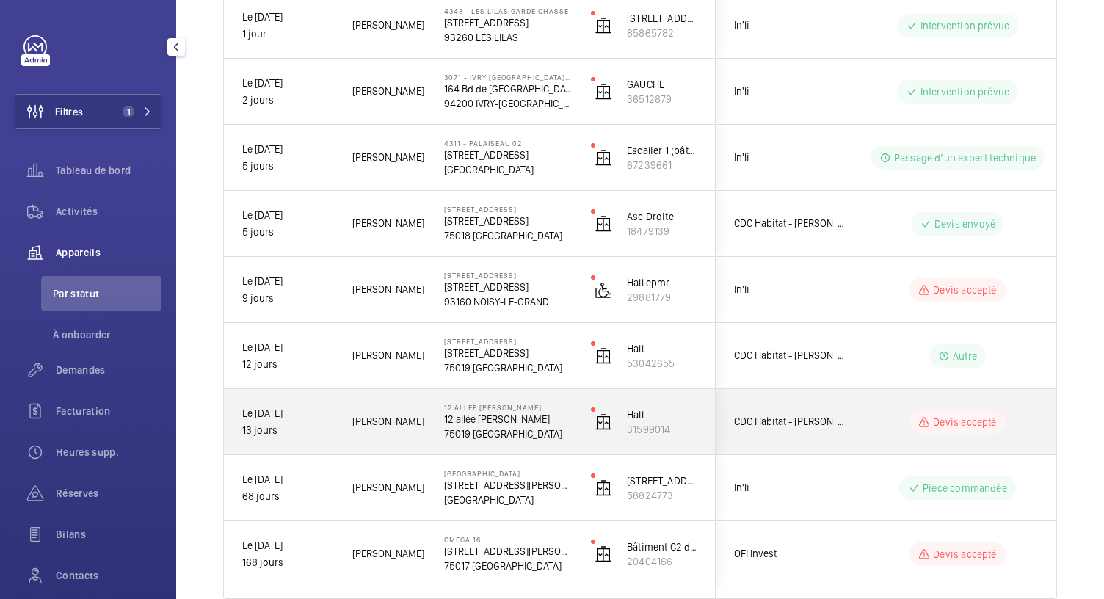
scroll to position [263, 0]
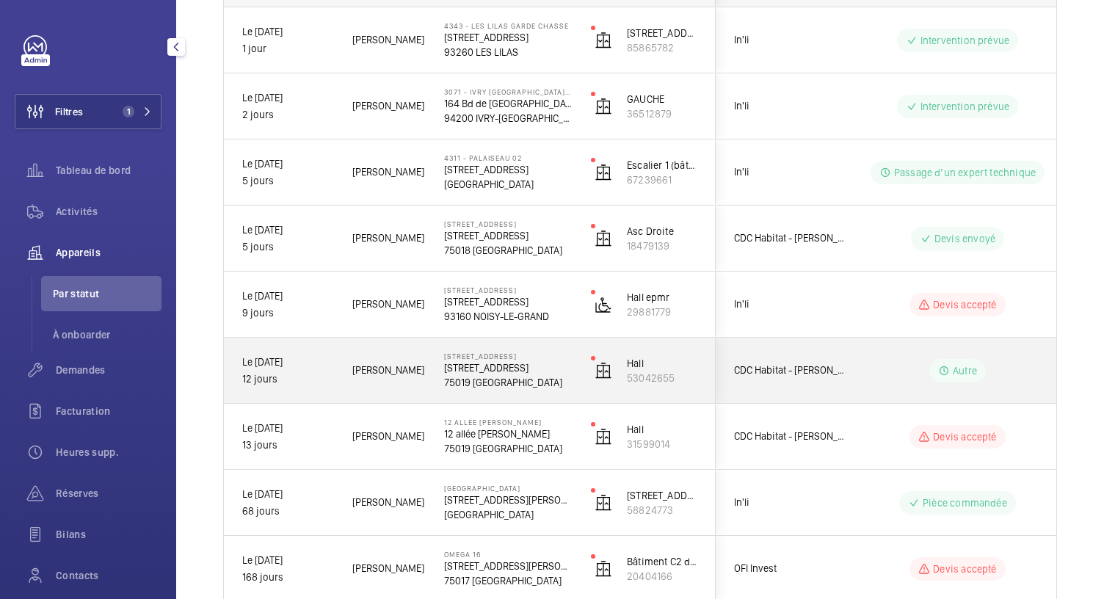
click at [495, 366] on p "101, boulevard Macdonald" at bounding box center [508, 367] width 128 height 15
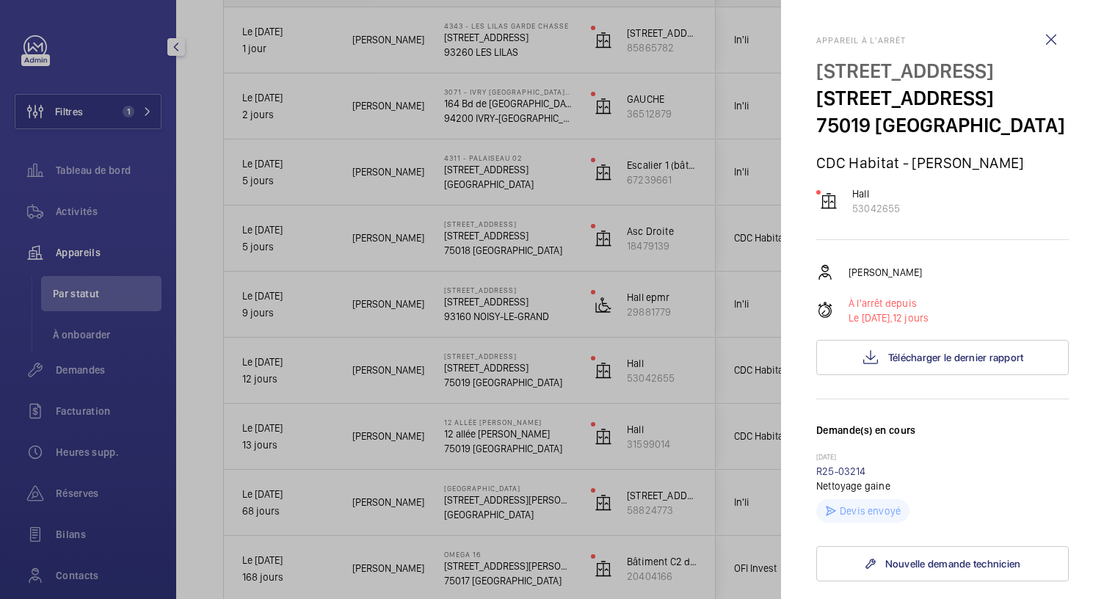
click at [496, 432] on div at bounding box center [552, 299] width 1104 height 599
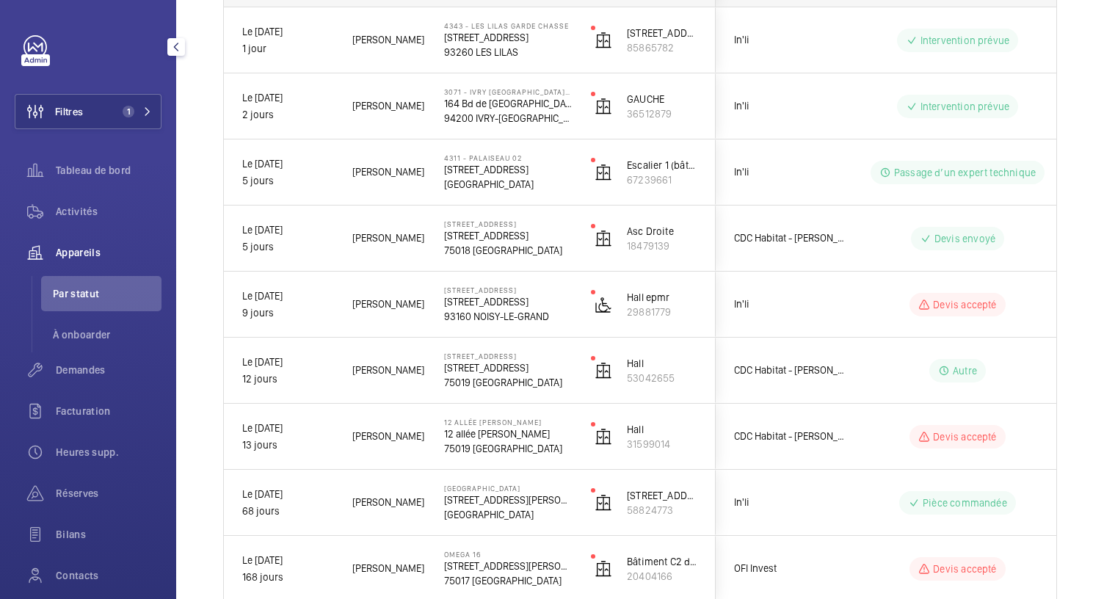
click at [496, 432] on p "12 allée Pernette de Guillet" at bounding box center [508, 434] width 128 height 15
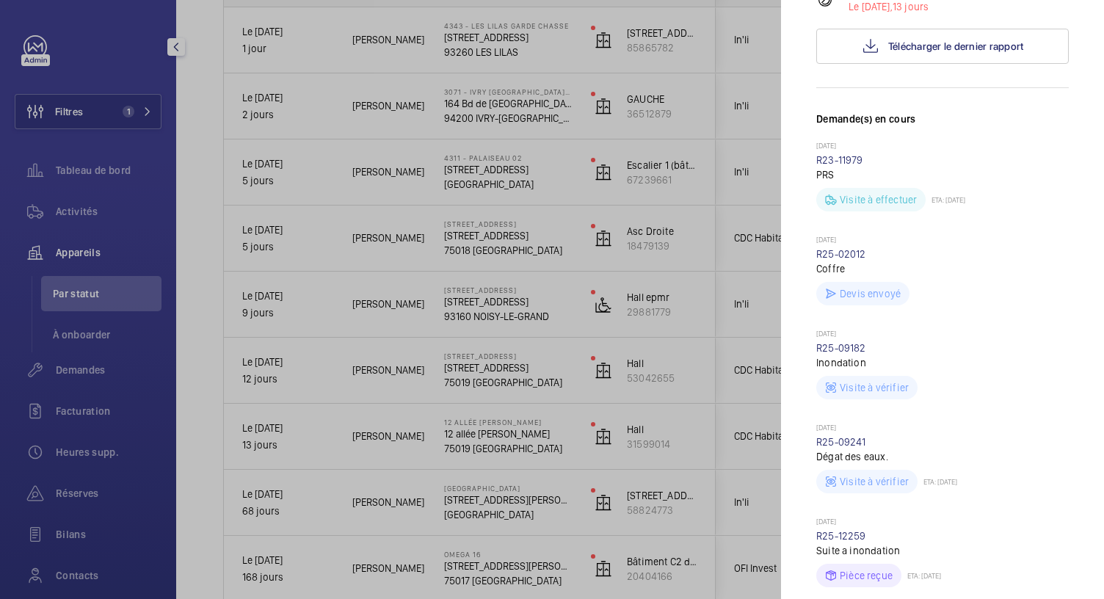
scroll to position [0, 0]
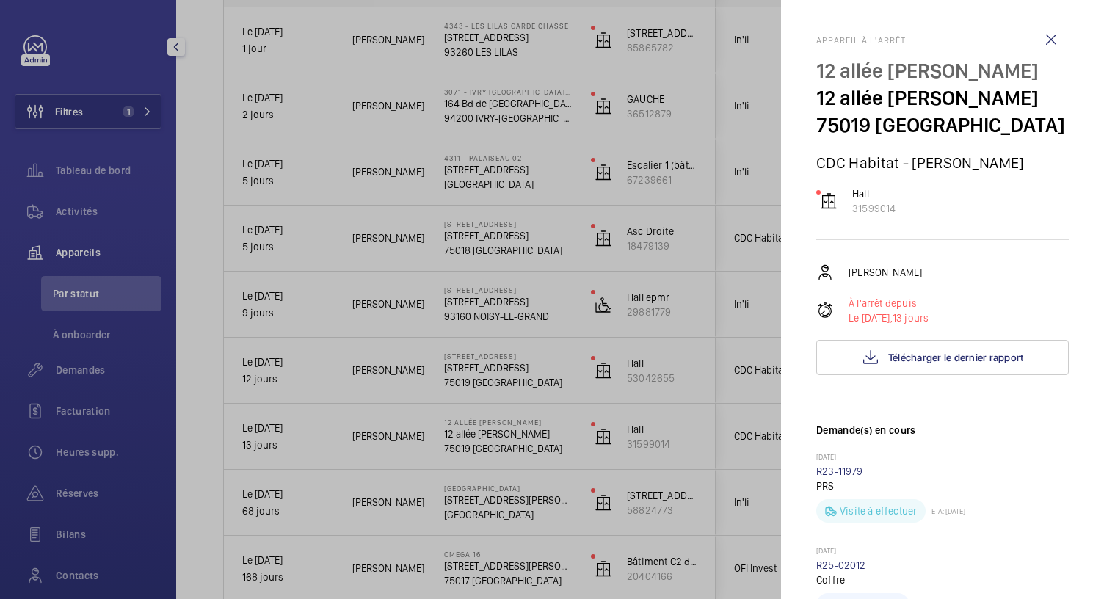
click at [514, 358] on div at bounding box center [552, 299] width 1104 height 599
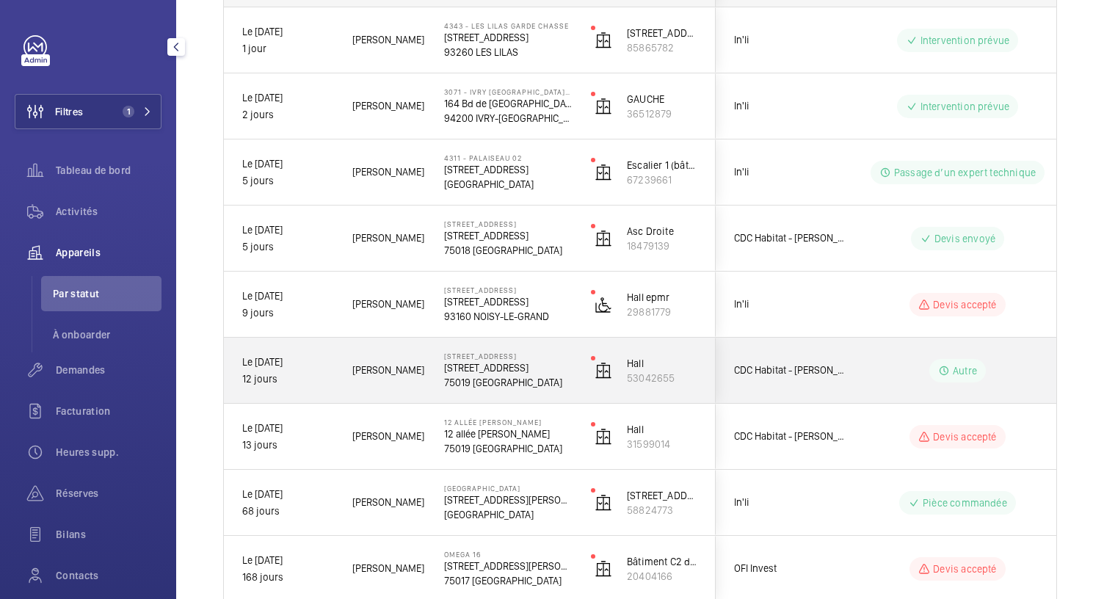
click at [514, 358] on p "101, boulevard Macdonald" at bounding box center [508, 356] width 128 height 9
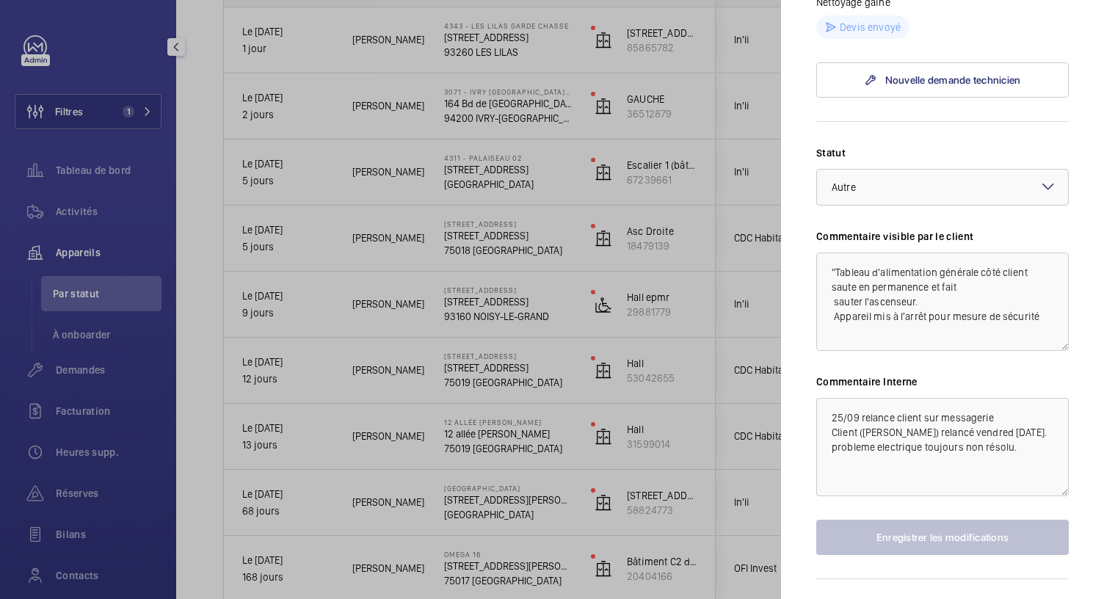
scroll to position [485, 0]
click at [502, 301] on div at bounding box center [552, 299] width 1104 height 599
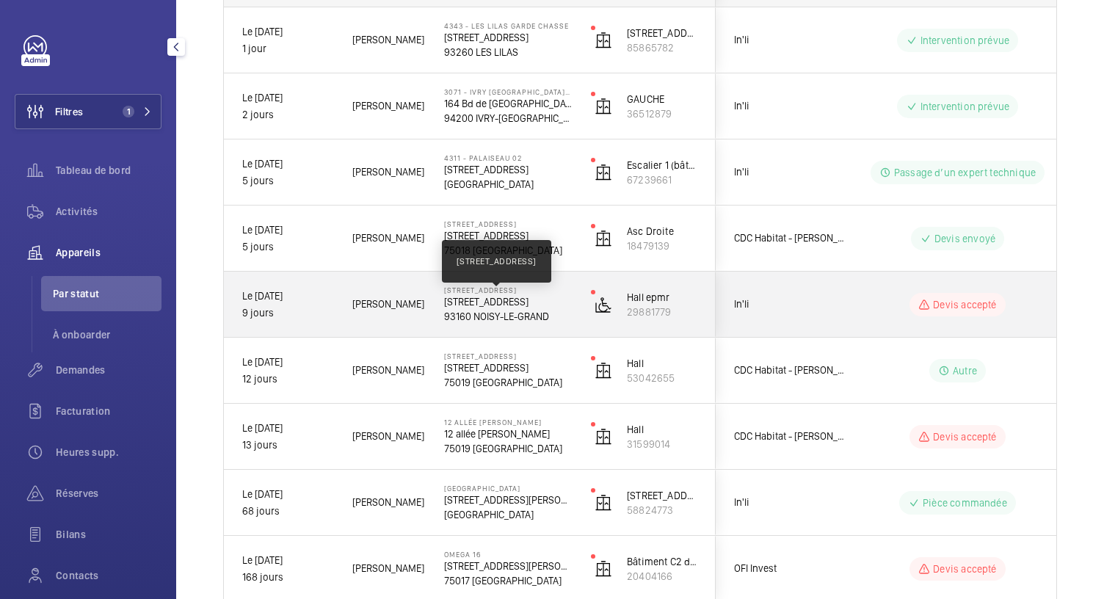
click at [502, 301] on p "3 RUE DU CLOS DES AULNES Noisy-le-Grand" at bounding box center [508, 301] width 128 height 15
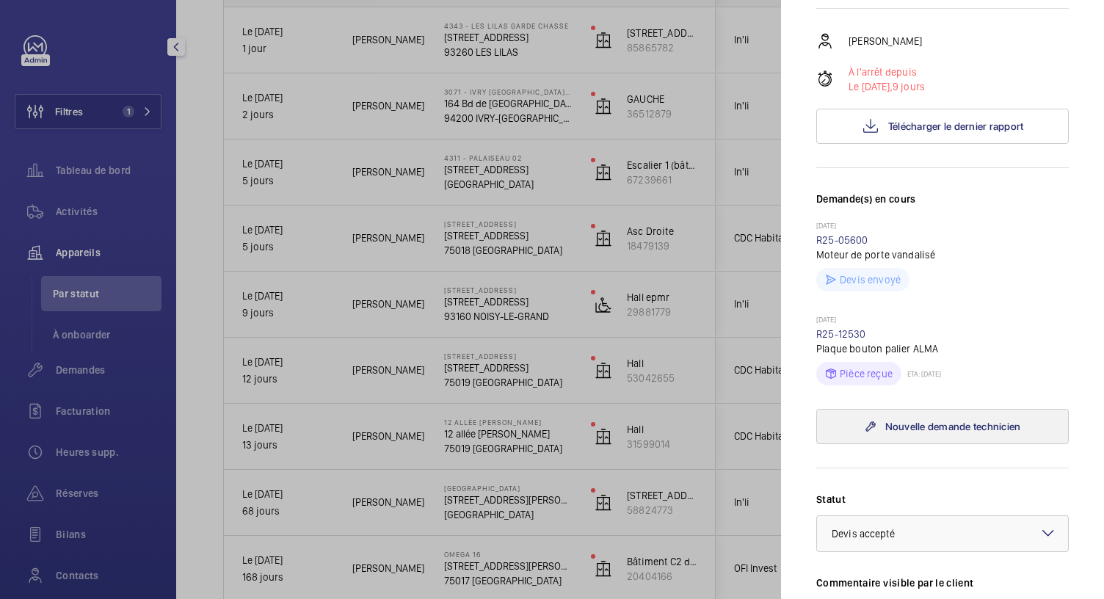
scroll to position [230, 0]
click at [847, 341] on link "R25-12530" at bounding box center [841, 336] width 50 height 12
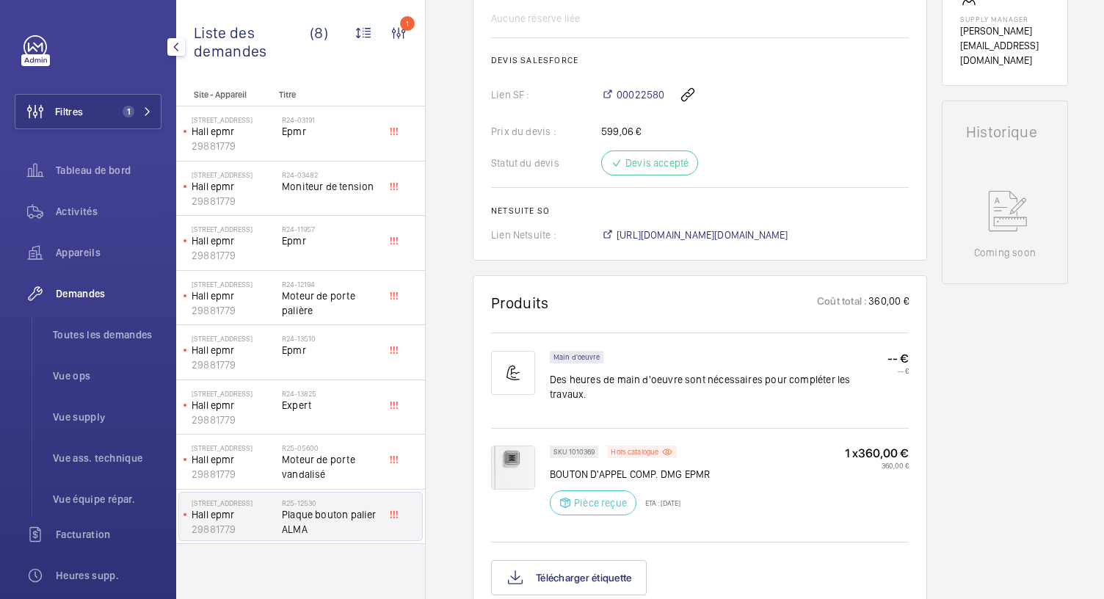
scroll to position [711, 0]
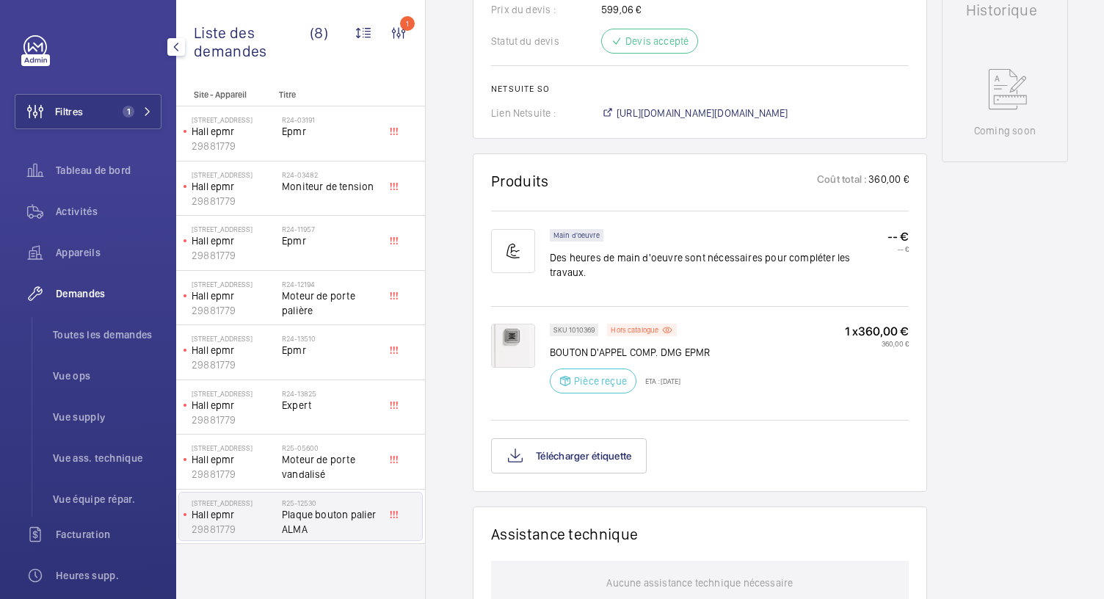
click at [505, 344] on img at bounding box center [513, 346] width 44 height 44
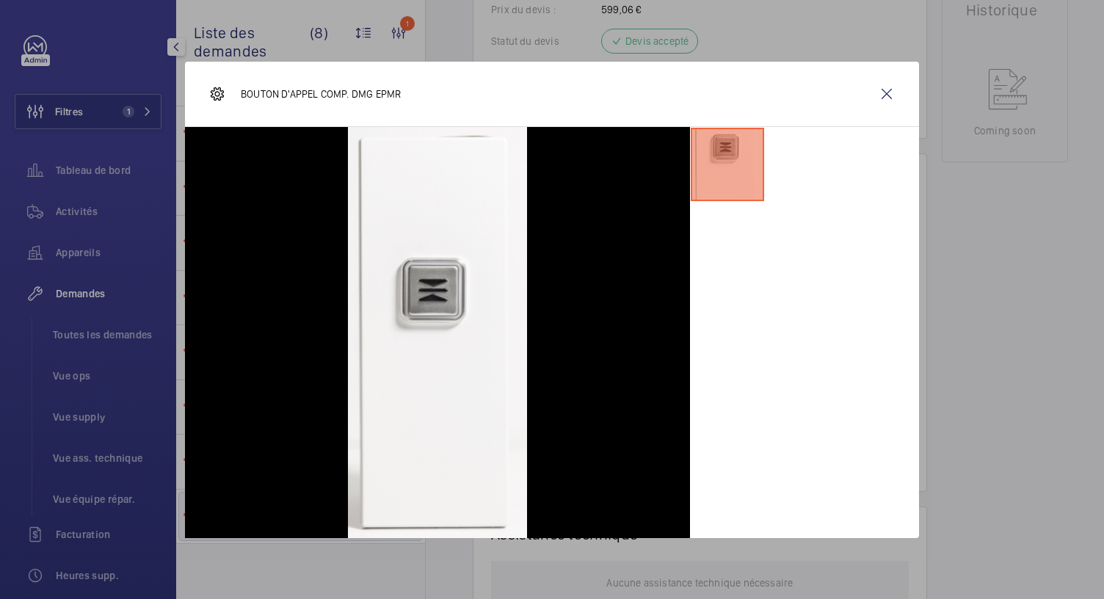
click at [757, 96] on div "BOUTON D'APPEL COMP. DMG EPMR" at bounding box center [552, 94] width 734 height 65
click at [949, 351] on div at bounding box center [552, 299] width 1104 height 599
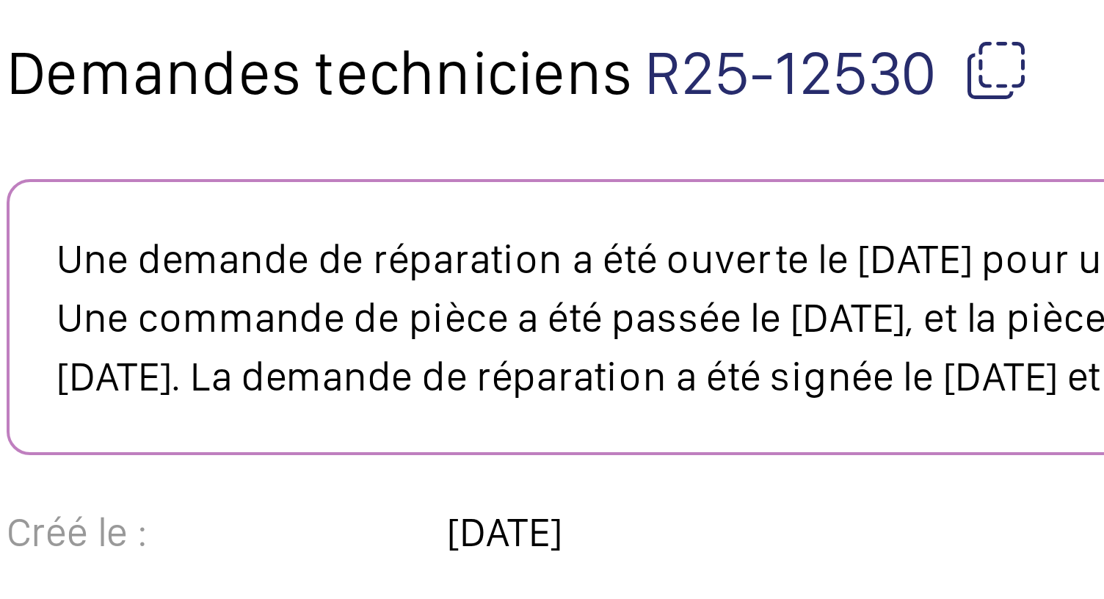
scroll to position [0, 32]
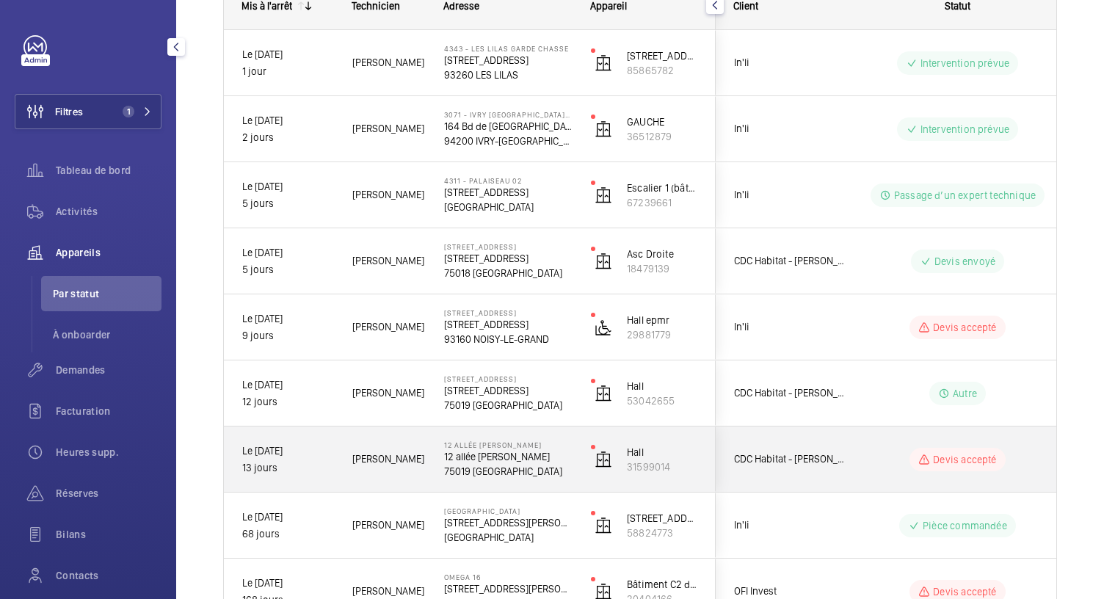
scroll to position [243, 0]
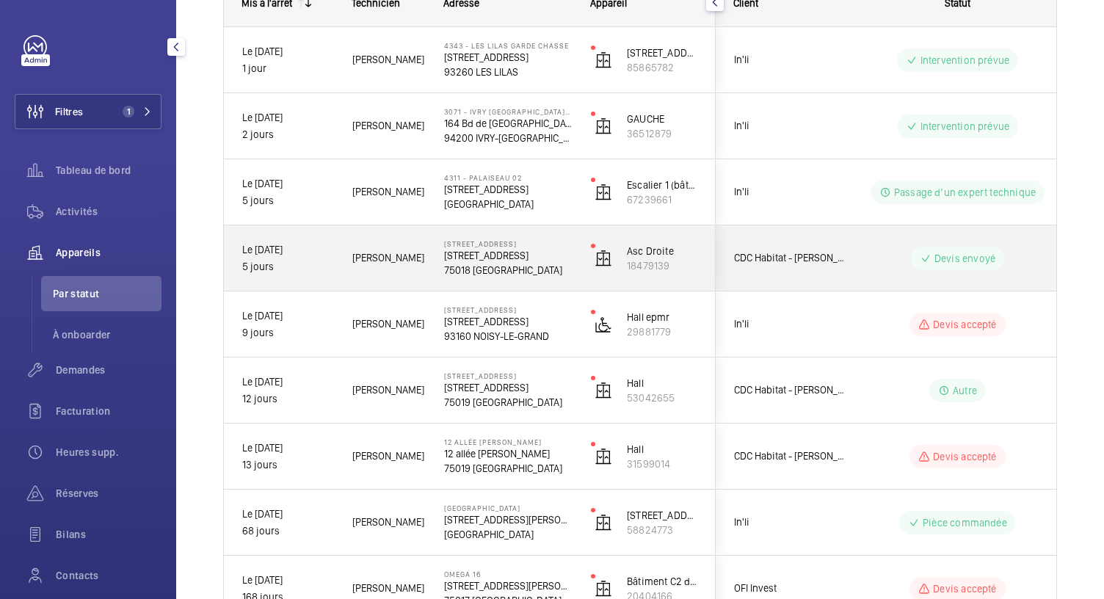
click at [540, 265] on p "75018 PARIS" at bounding box center [508, 270] width 128 height 15
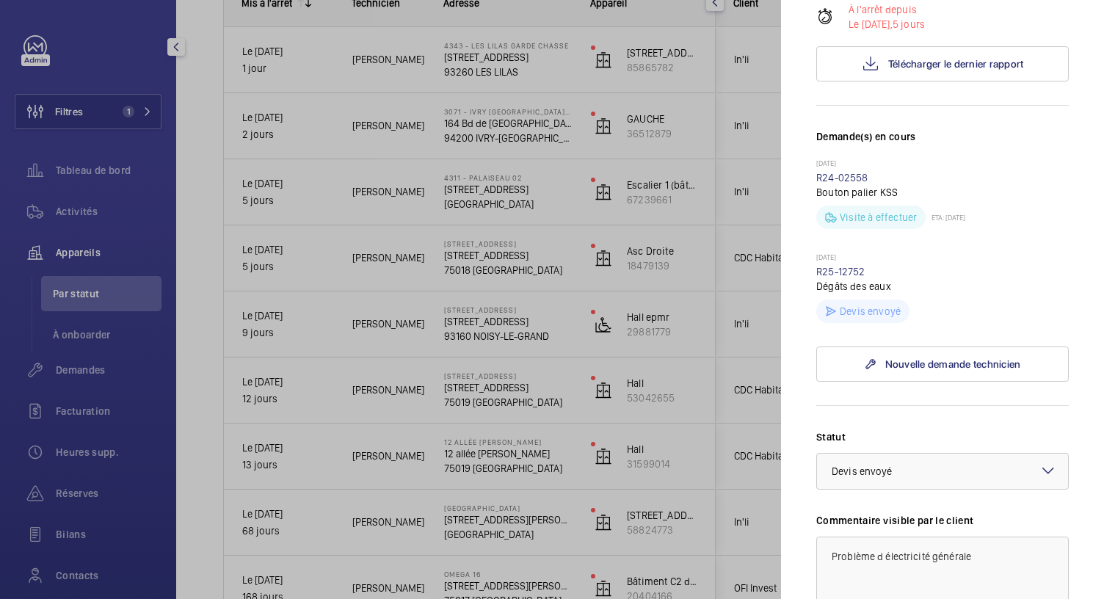
scroll to position [343, 0]
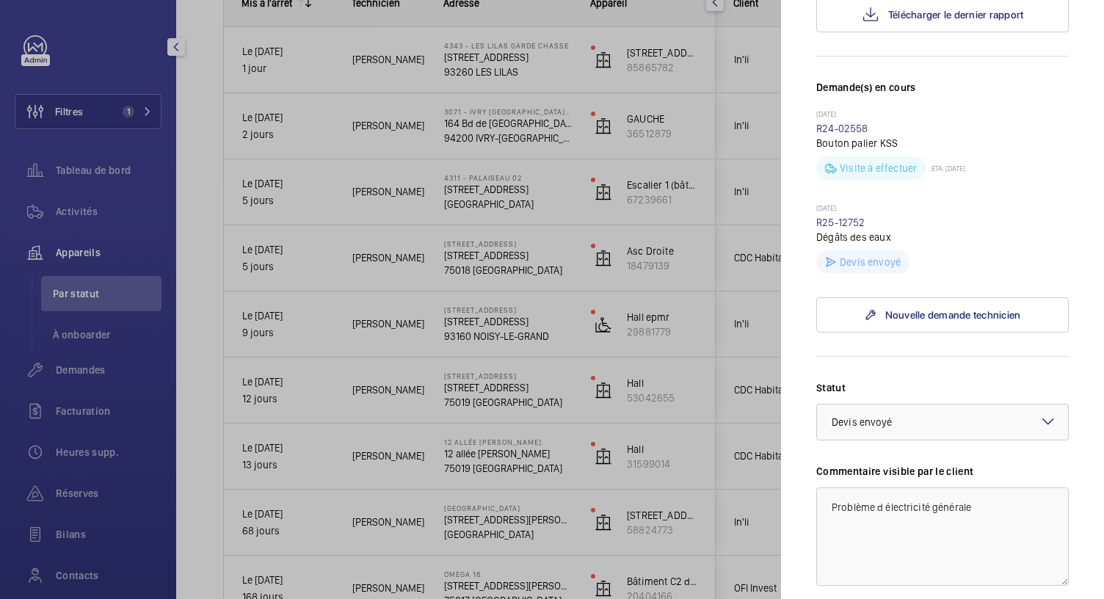
click at [504, 187] on div at bounding box center [552, 299] width 1104 height 599
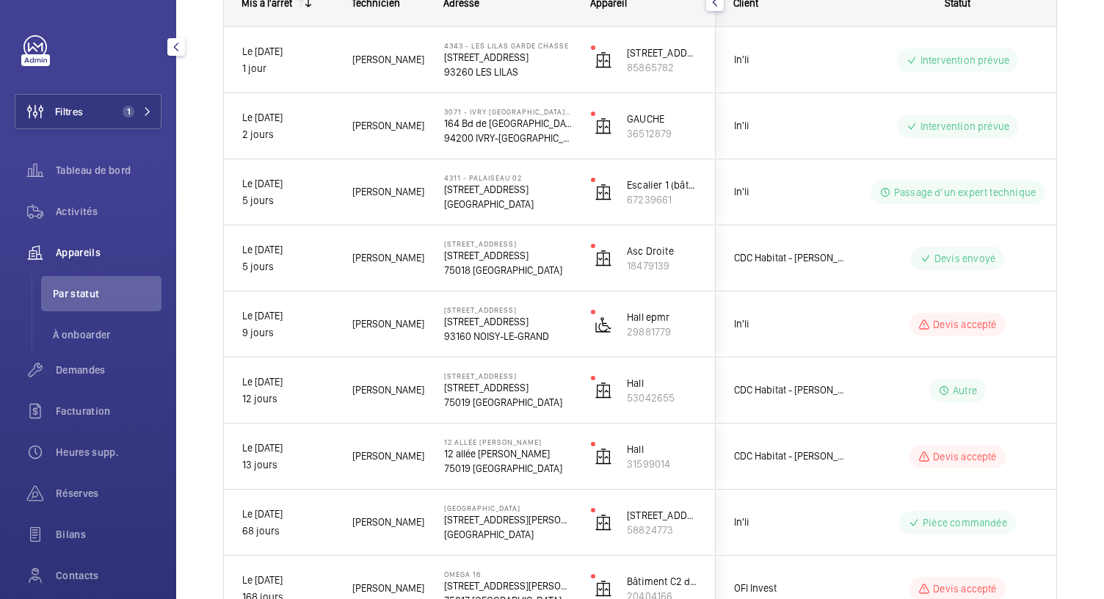
scroll to position [0, 0]
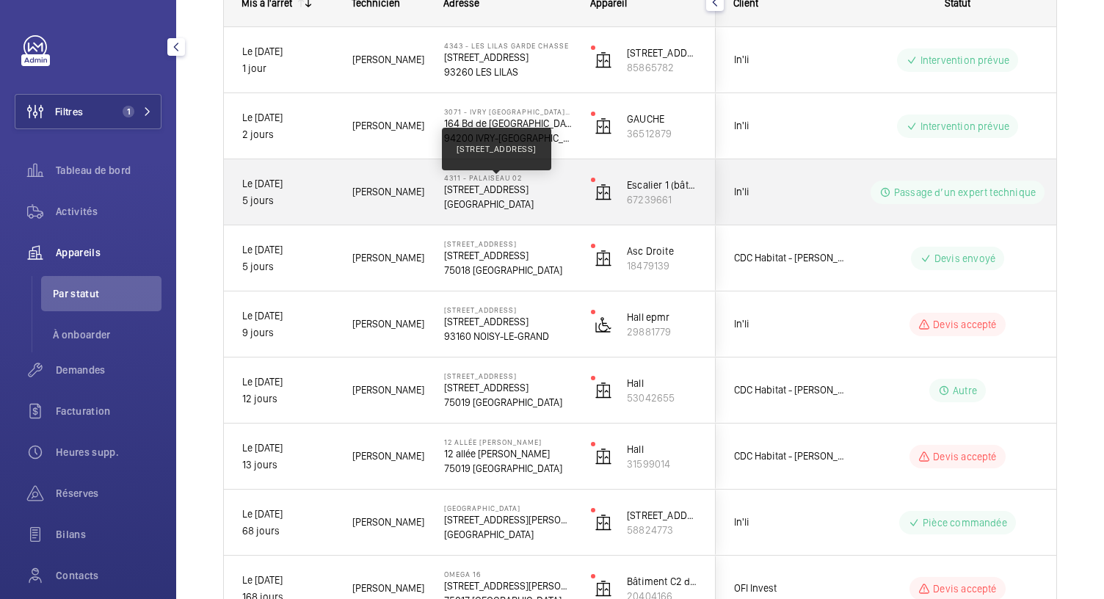
click at [504, 187] on p "9, rue Tronchet 91120 Palaiseau" at bounding box center [508, 189] width 128 height 15
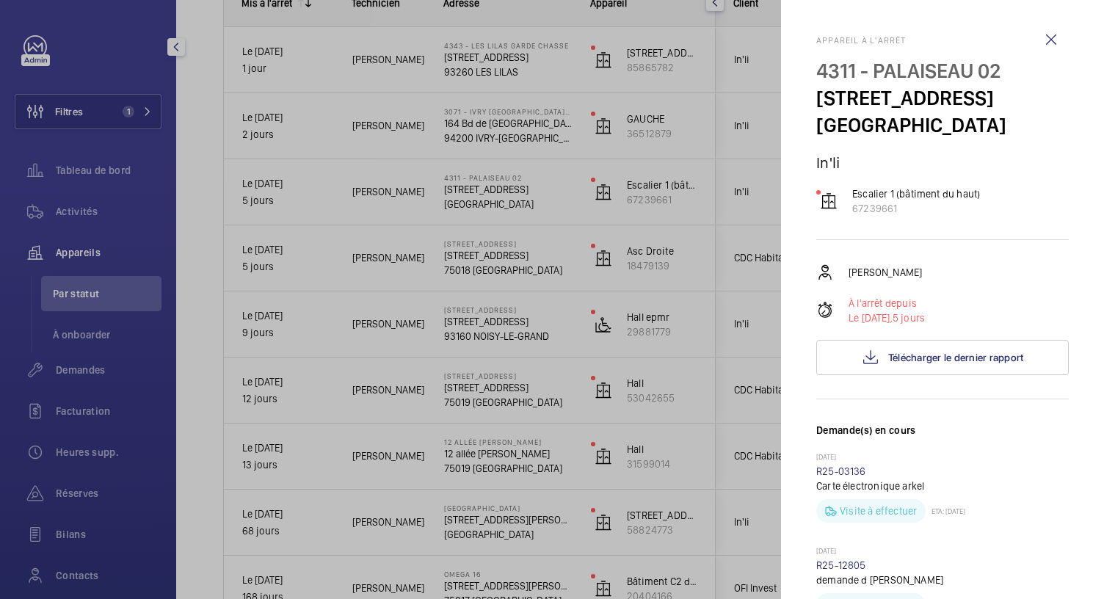
click at [495, 131] on div at bounding box center [552, 299] width 1104 height 599
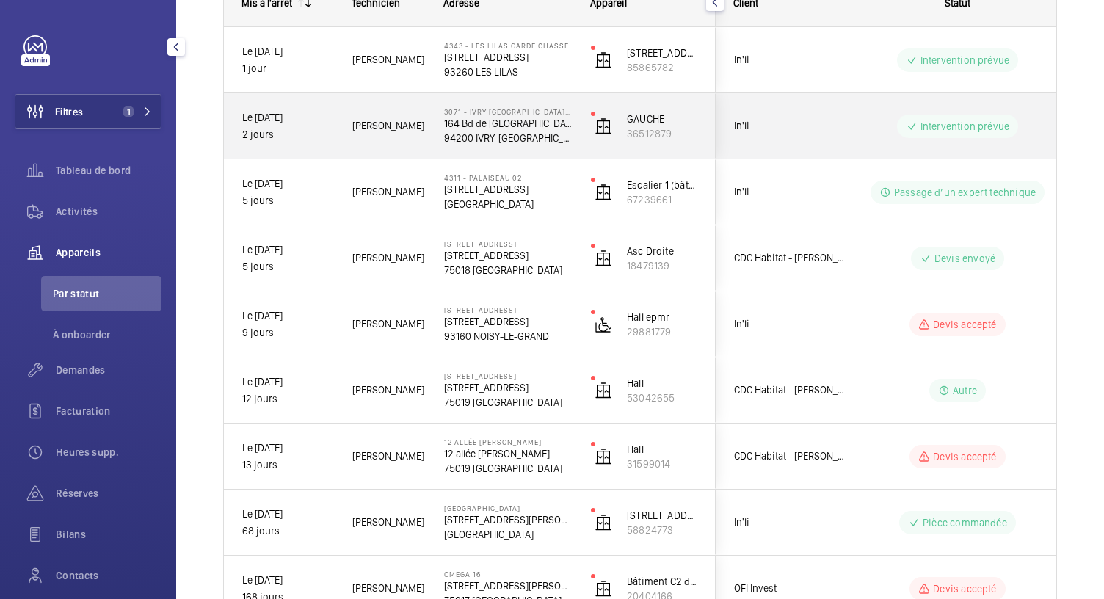
click at [495, 131] on p "94200 IVRY-SUR-SEINE" at bounding box center [508, 138] width 128 height 15
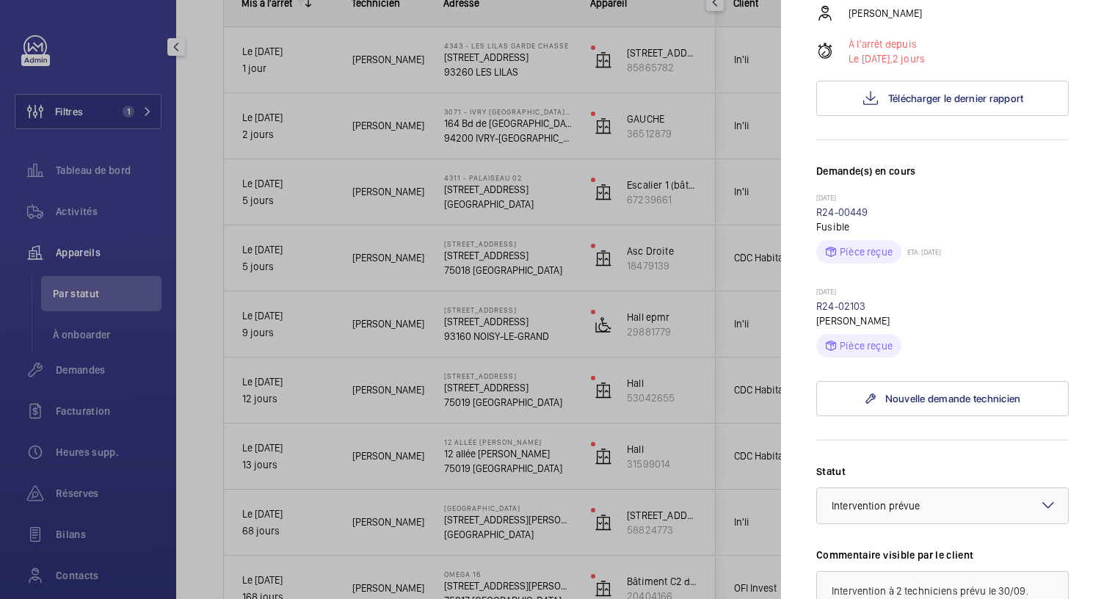
scroll to position [391, 0]
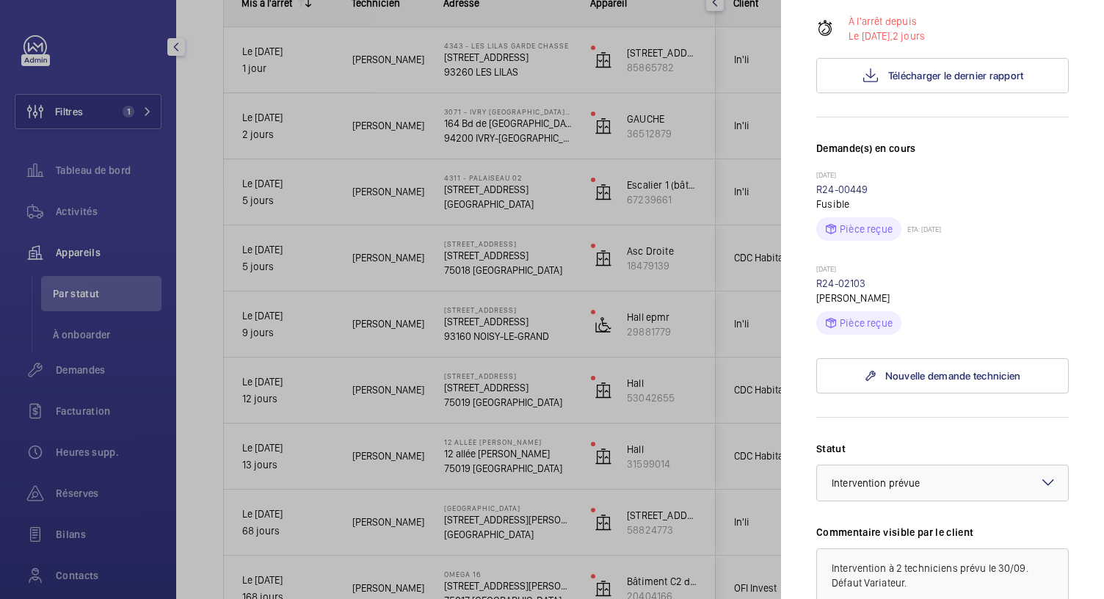
click at [514, 180] on div at bounding box center [552, 299] width 1104 height 599
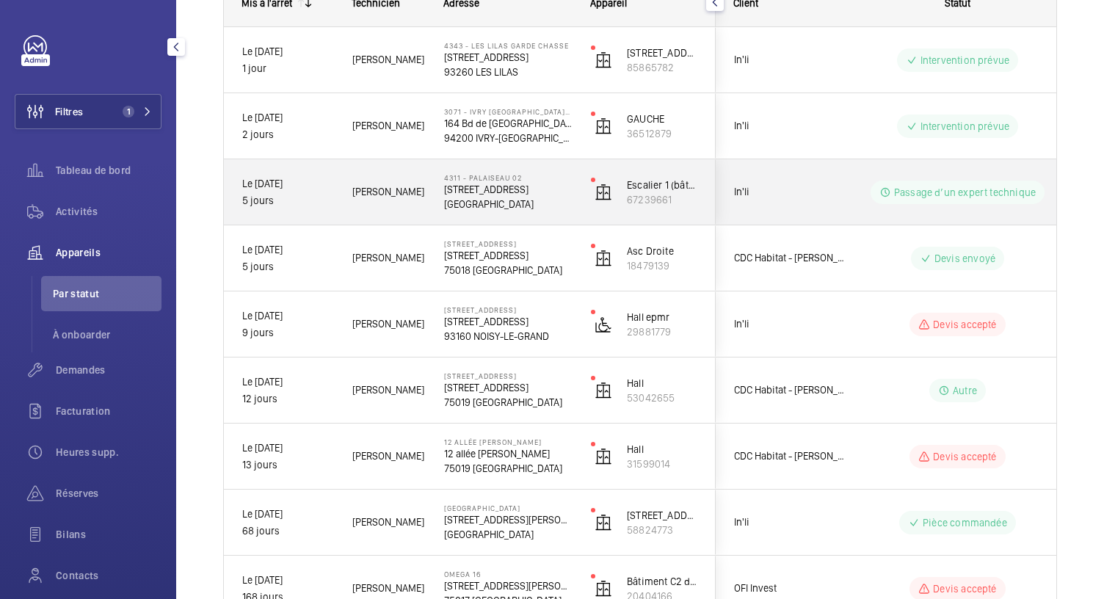
click at [514, 180] on p "4311 - PALAISEAU 02" at bounding box center [508, 177] width 128 height 9
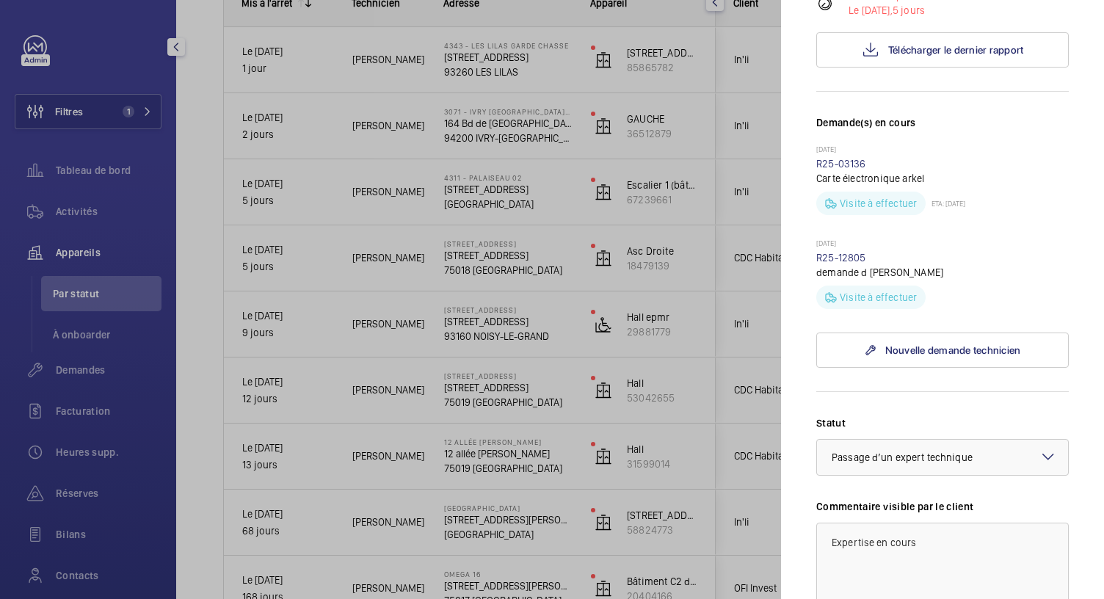
scroll to position [344, 0]
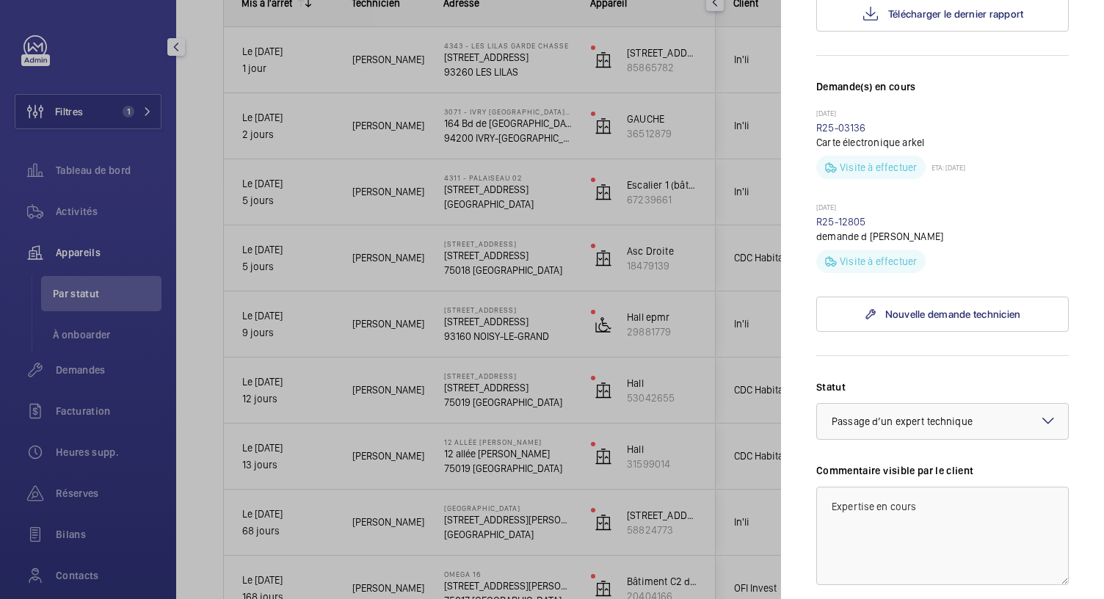
click at [479, 131] on div at bounding box center [552, 299] width 1104 height 599
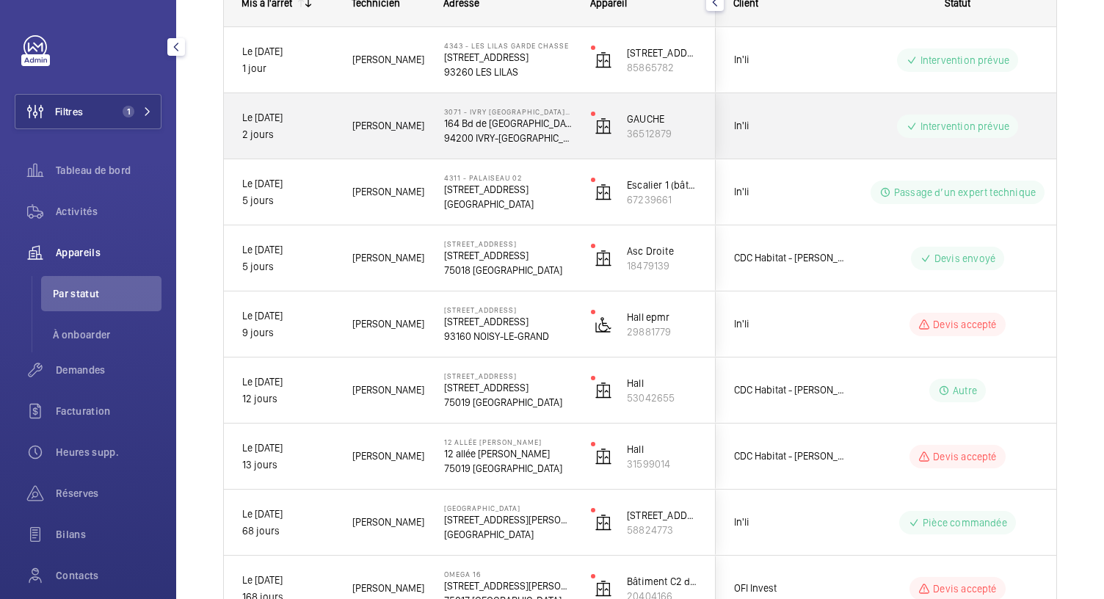
click at [479, 131] on p "94200 IVRY-SUR-SEINE" at bounding box center [508, 138] width 128 height 15
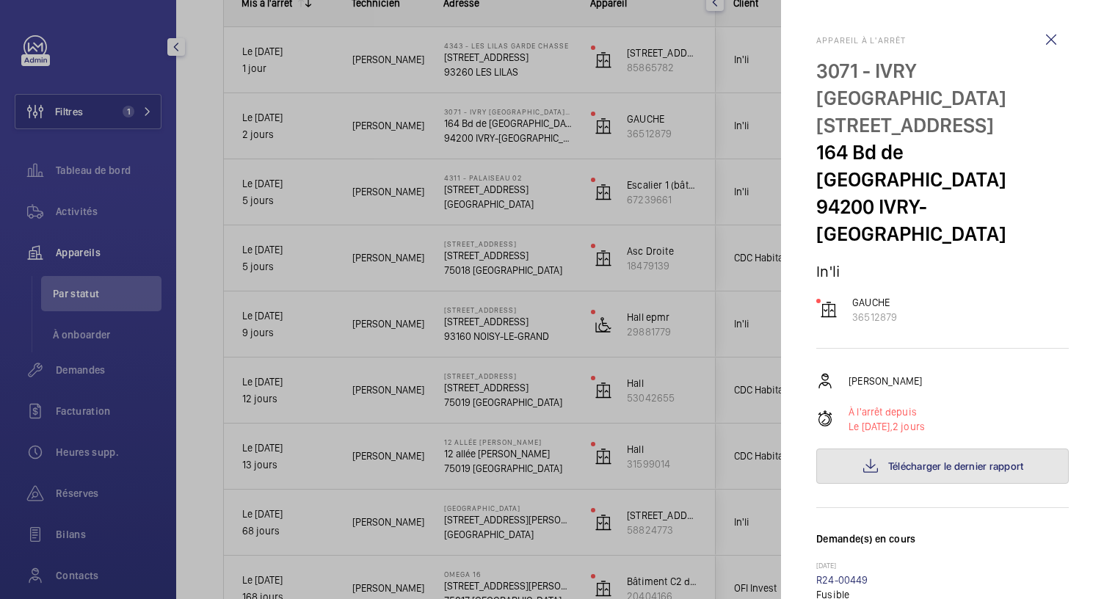
drag, startPoint x: 866, startPoint y: 415, endPoint x: 808, endPoint y: 104, distance: 316.8
click at [847, 372] on div "Lassana Fadiga À l'arrêt depuis Le 27/09/2025, 2 jours Télécharger le dernier r…" at bounding box center [942, 428] width 253 height 112
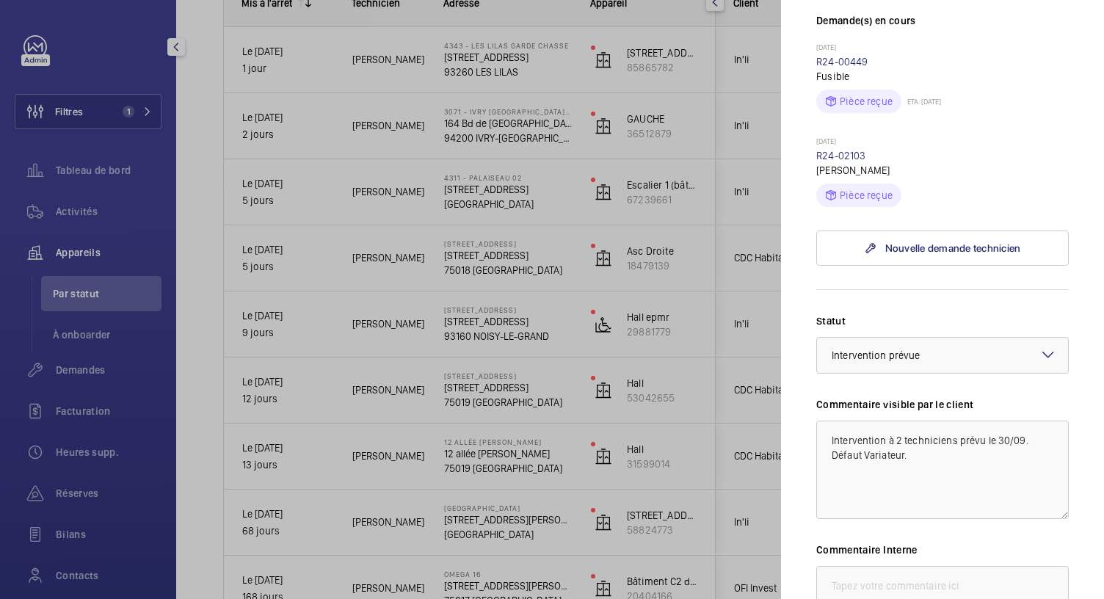
scroll to position [517, 0]
click at [824, 422] on textarea "Intervention à 2 techniciens prévu le 30/09. Défaut Variateur." at bounding box center [942, 471] width 253 height 98
drag, startPoint x: 828, startPoint y: 391, endPoint x: 1028, endPoint y: 427, distance: 202.9
click at [1028, 427] on textarea "29/09 Intervention à 2 techniciens prévu le 30/09. Défaut Variateur." at bounding box center [942, 471] width 253 height 98
type textarea "29/09 Intervention à 2 techniciens prévu le 30/09. Défaut Variateur."
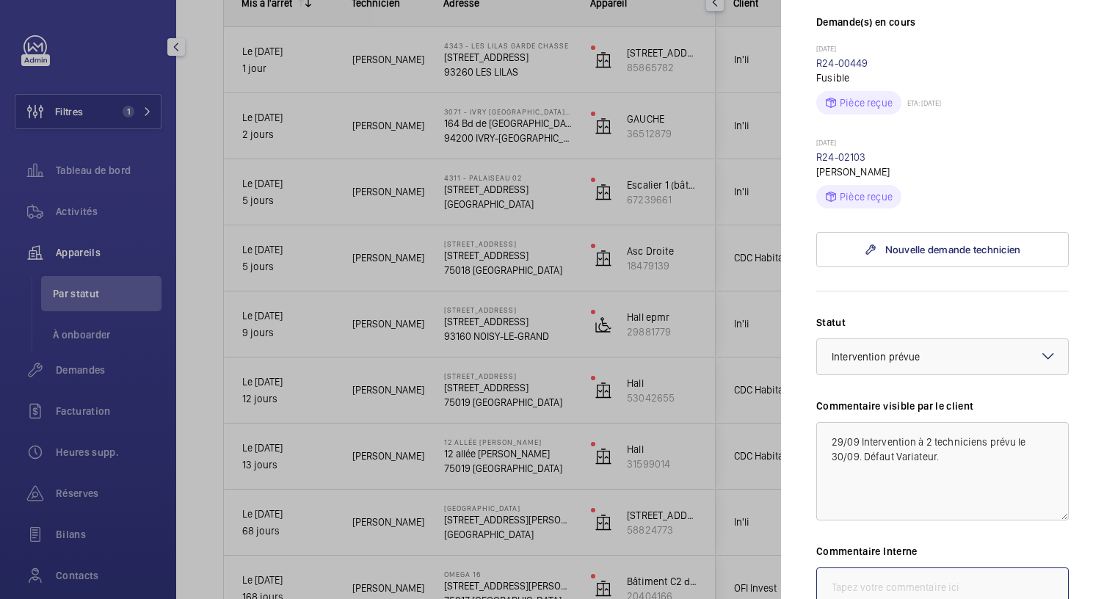
paste textarea "29/09 Intervention à 2 techniciens prévu le 30/09. Défaut Variateur."
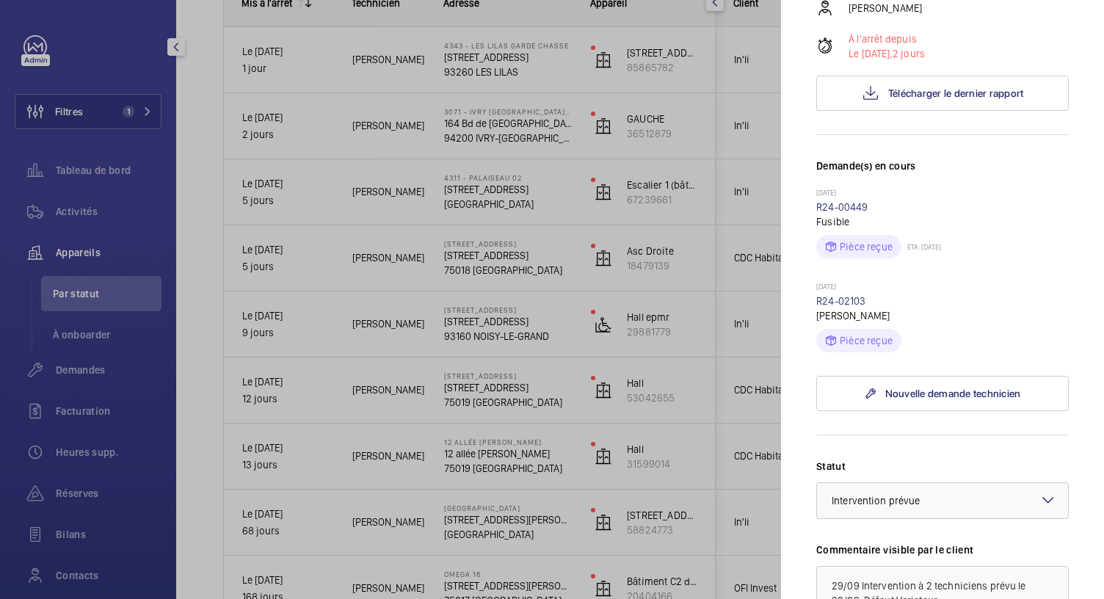
scroll to position [670, 0]
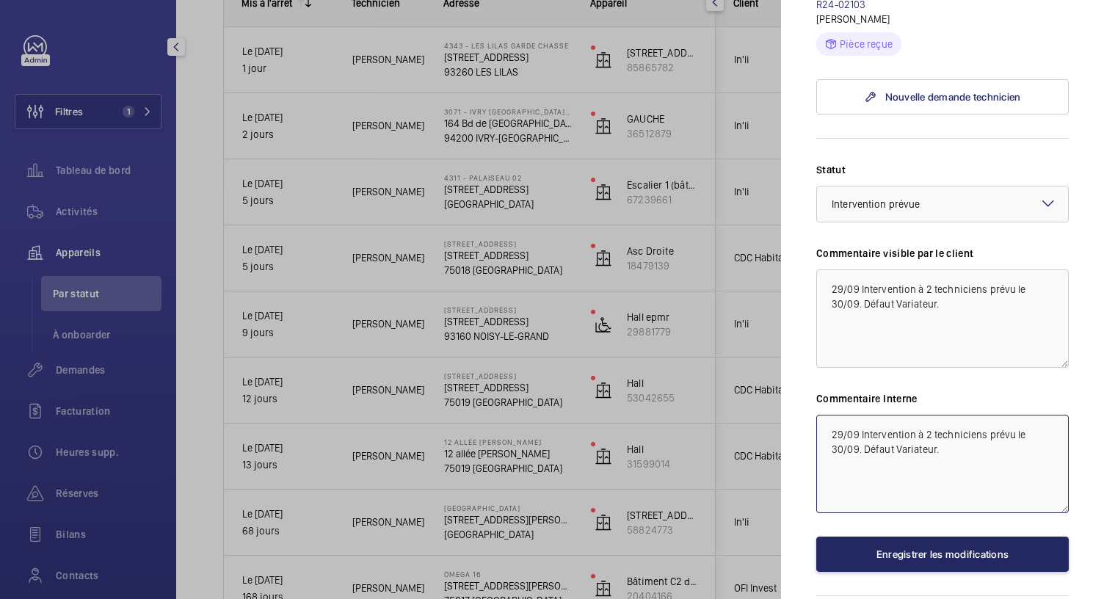
type textarea "29/09 Intervention à 2 techniciens prévu le 30/09. Défaut Variateur."
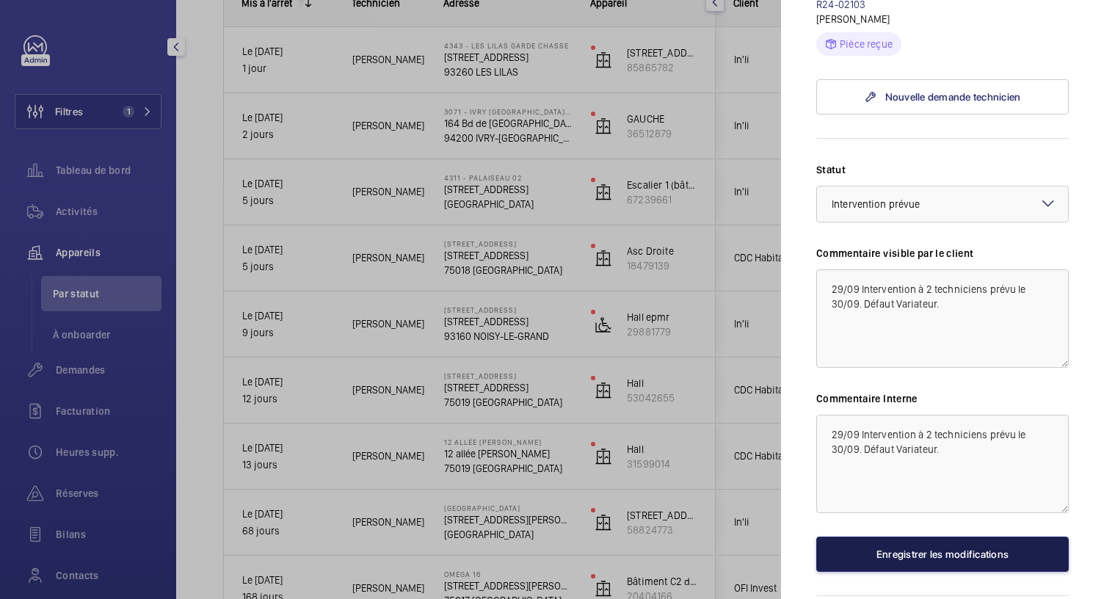
click at [896, 537] on button "Enregistrer les modifications" at bounding box center [942, 554] width 253 height 35
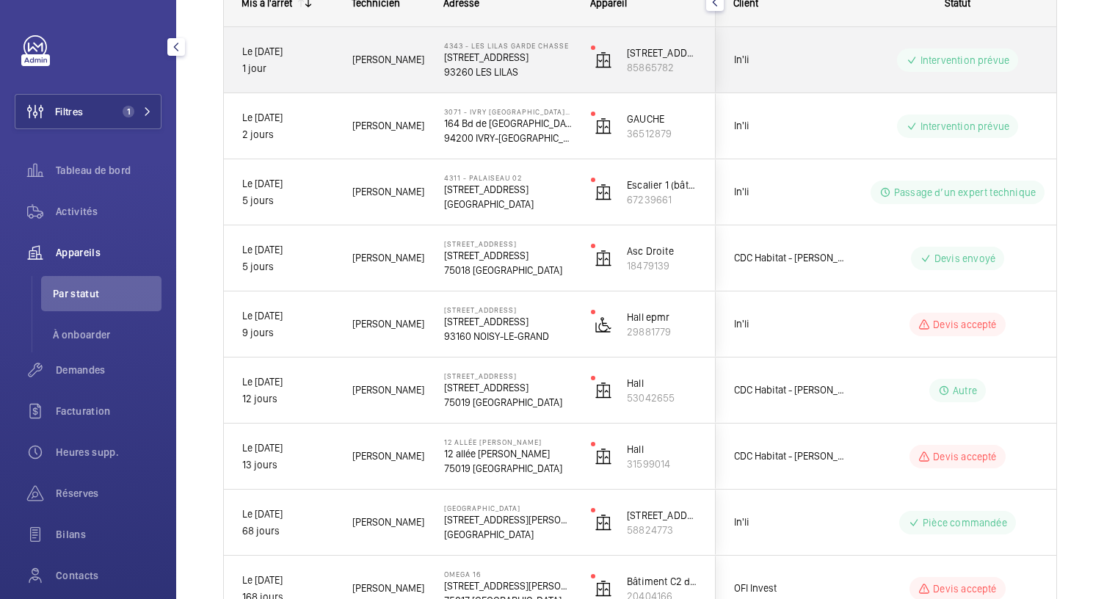
click at [499, 79] on div "4343 - LES LILAS GARDE CHASSE 14, Rue du Garde Chasse 93260 Les Lilas 93260 LES…" at bounding box center [499, 60] width 145 height 66
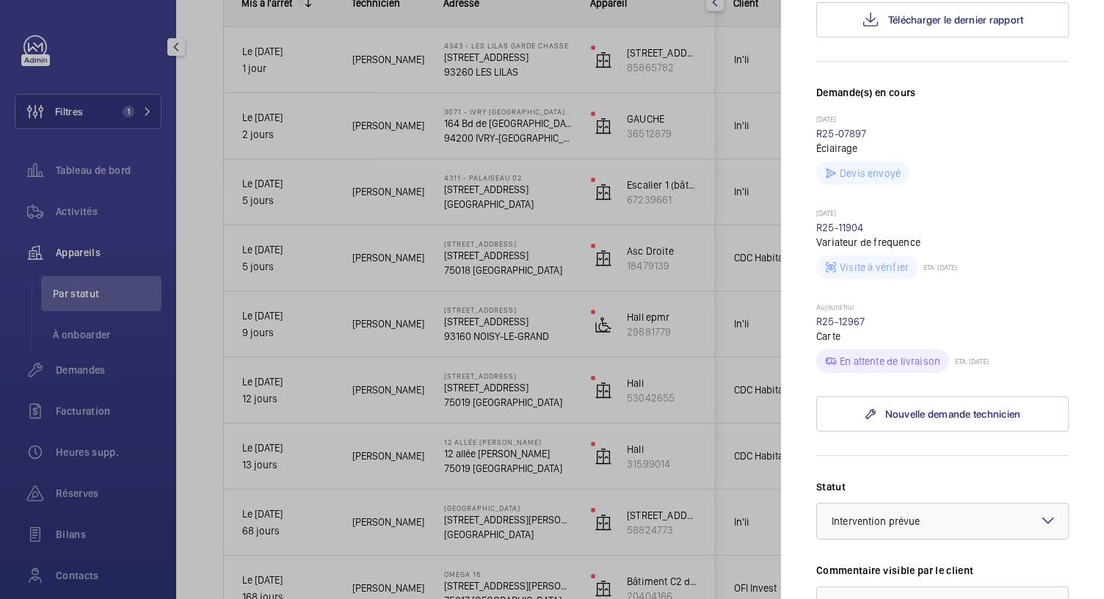
scroll to position [336, 0]
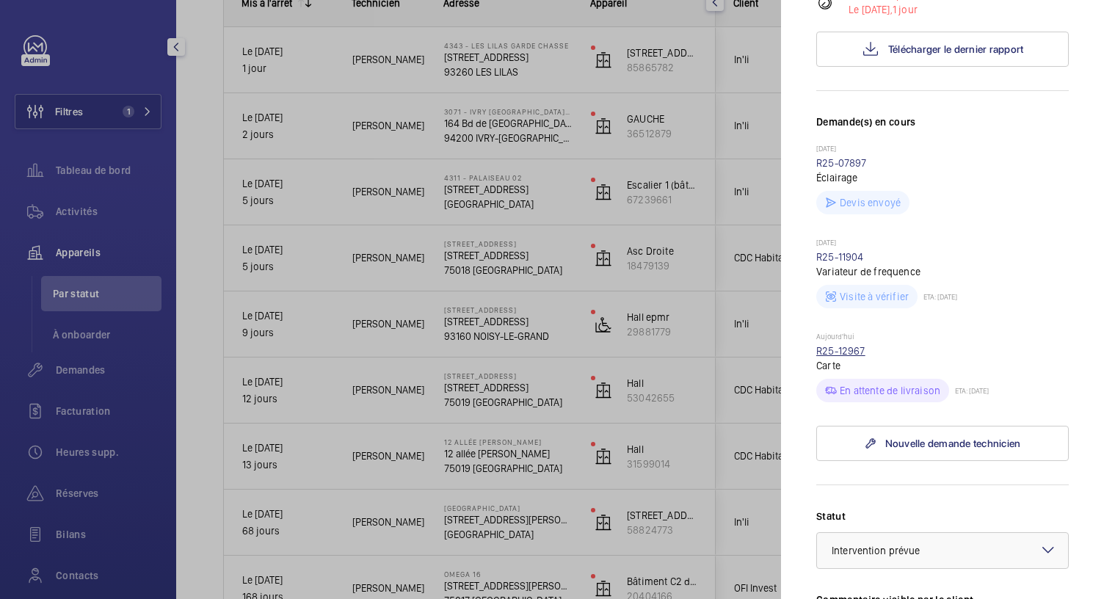
click at [846, 357] on link "R25-12967" at bounding box center [840, 351] width 49 height 12
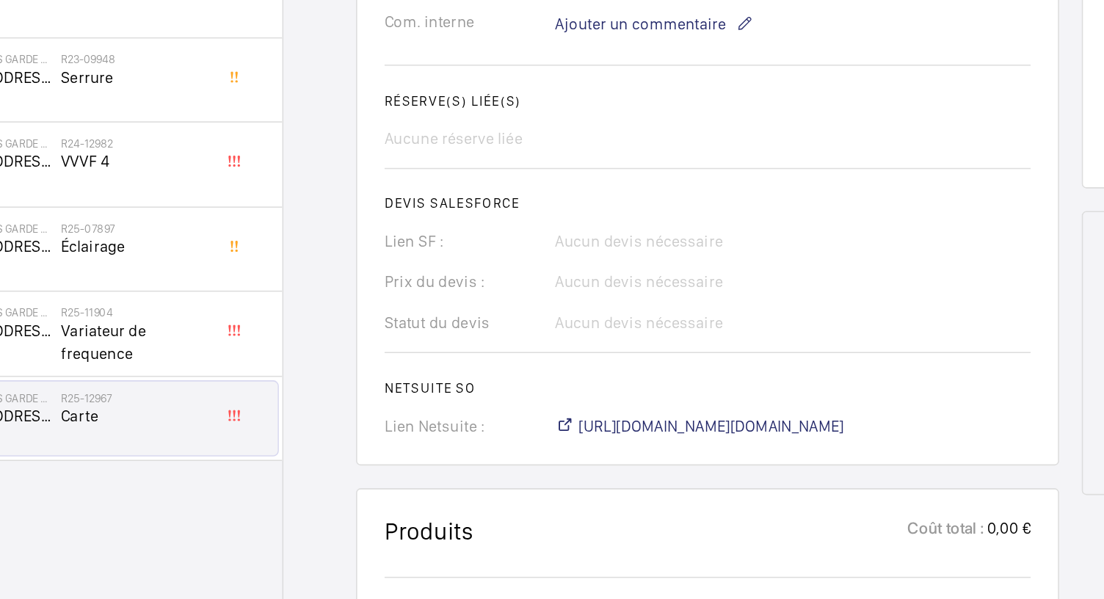
scroll to position [258, 0]
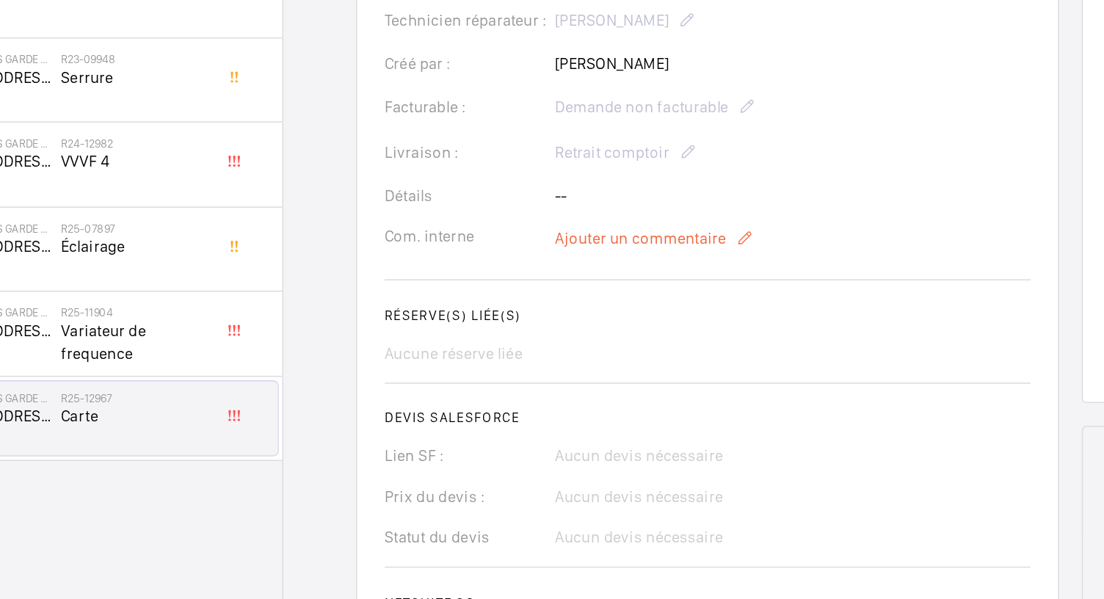
click at [642, 293] on span "Ajouter un commentaire" at bounding box center [656, 290] width 111 height 15
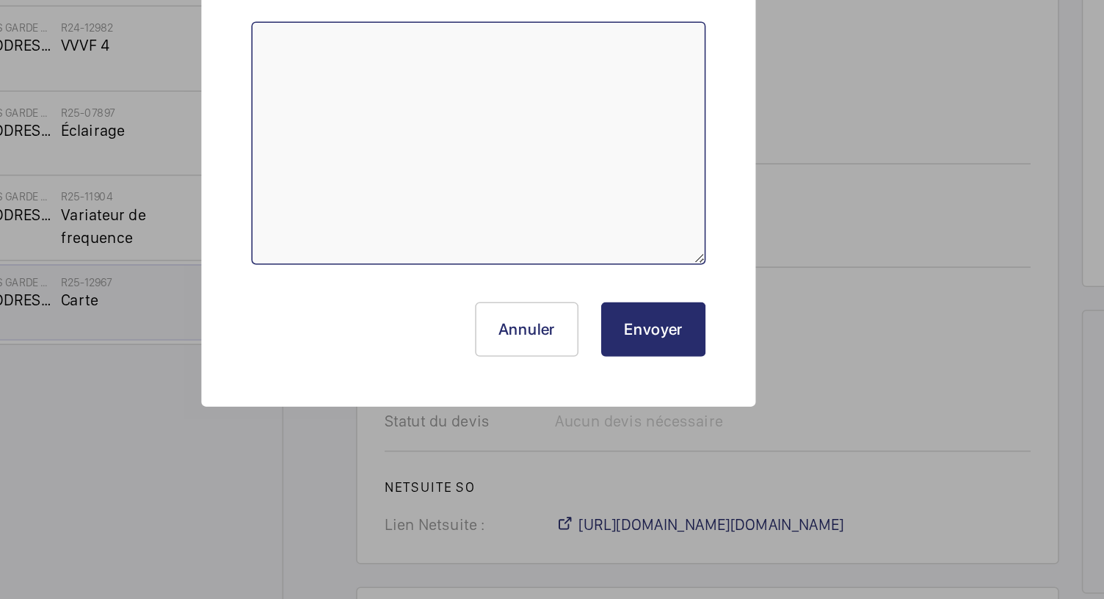
click at [498, 297] on textarea at bounding box center [552, 303] width 294 height 157
type textarea "Déposé chez Nova"
click at [663, 432] on button "Envoyer" at bounding box center [665, 424] width 68 height 35
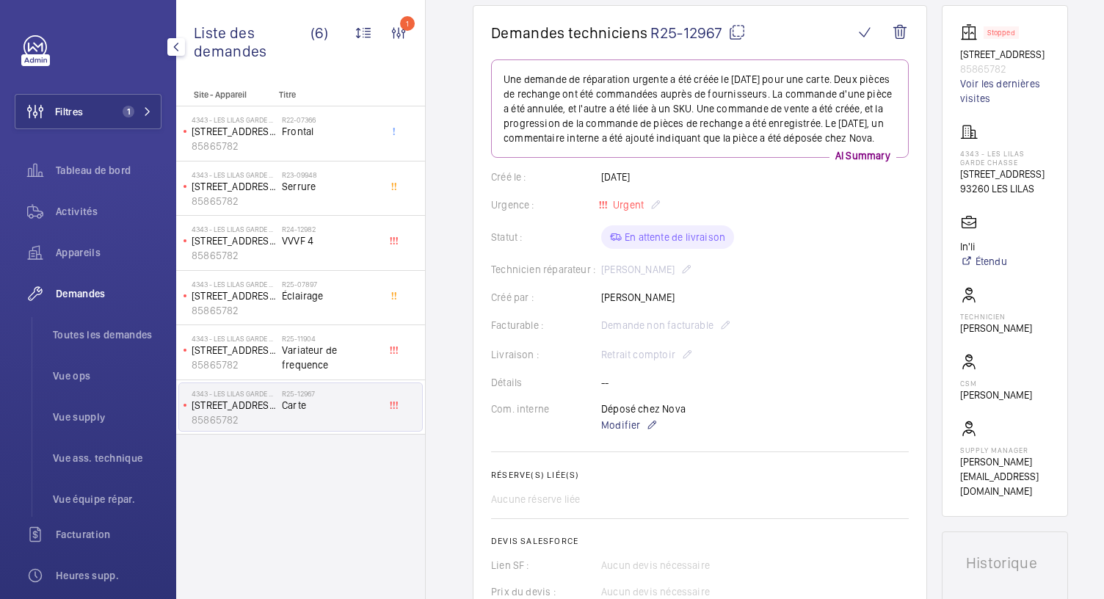
scroll to position [0, 0]
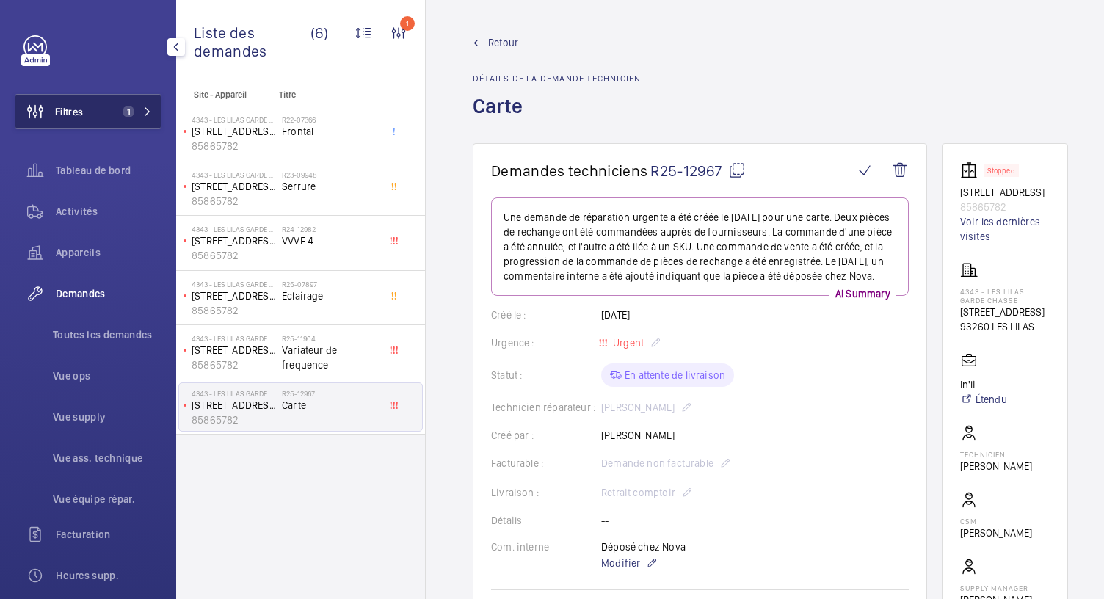
click at [128, 103] on button "Filtres 1" at bounding box center [88, 111] width 147 height 35
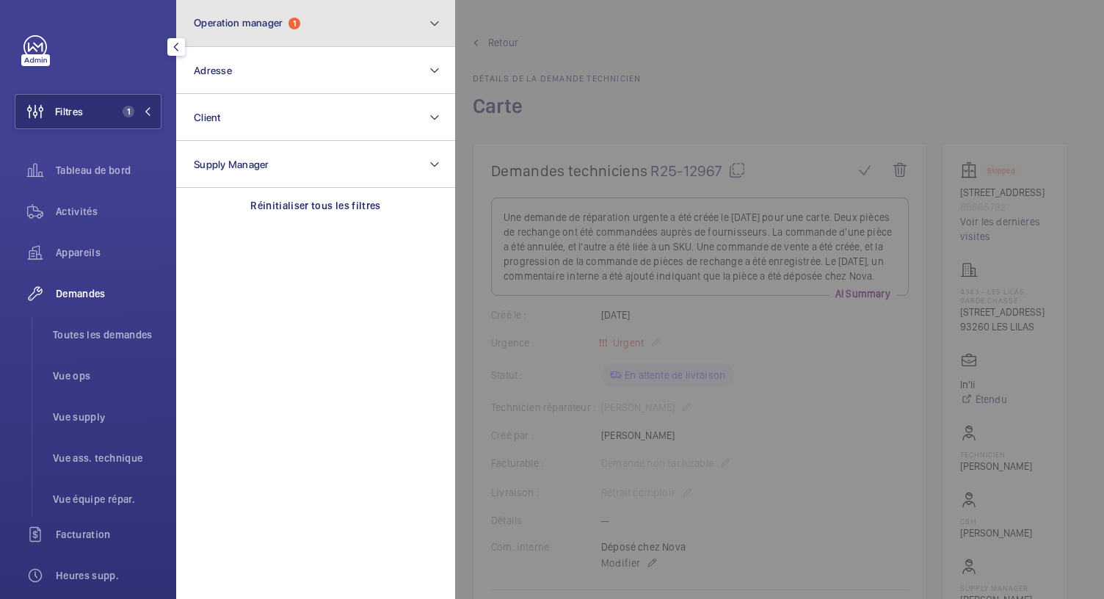
click at [267, 24] on span "Operation manager" at bounding box center [238, 23] width 89 height 12
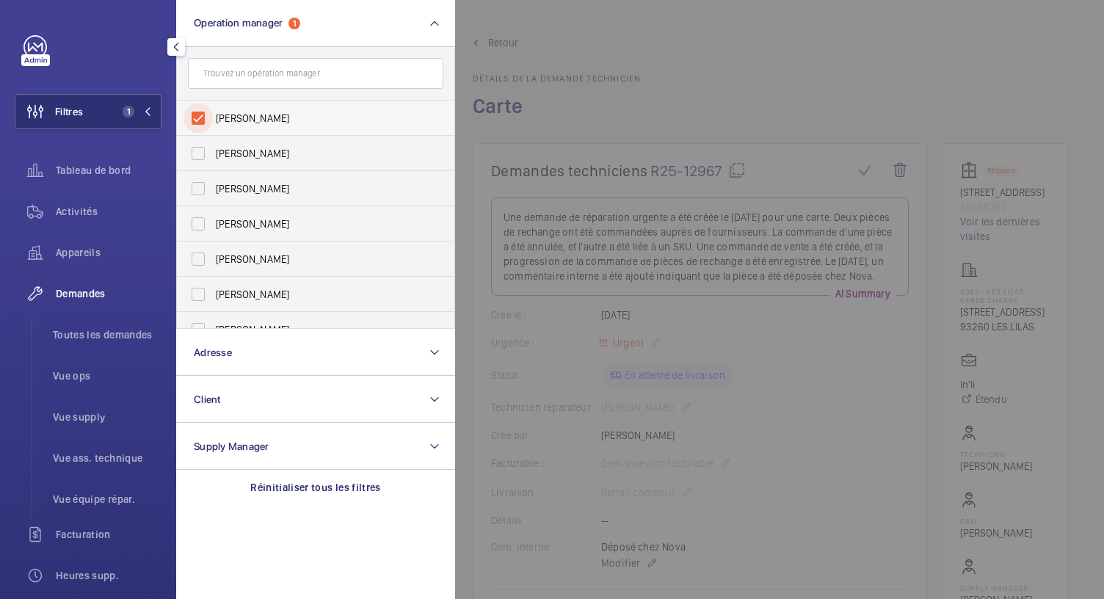
click at [203, 113] on input "Florence Dulin" at bounding box center [198, 118] width 29 height 29
checkbox input "false"
click at [219, 226] on span "[PERSON_NAME]" at bounding box center [317, 224] width 202 height 15
click at [213, 226] on input "[PERSON_NAME]" at bounding box center [198, 223] width 29 height 29
checkbox input "true"
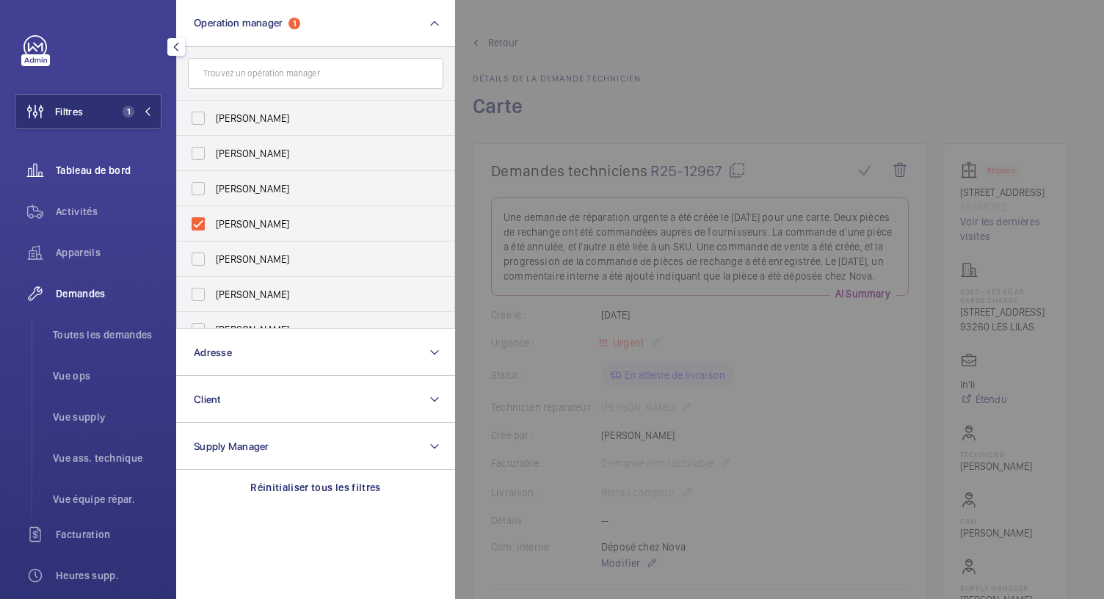
click at [117, 174] on span "Tableau de bord" at bounding box center [109, 170] width 106 height 15
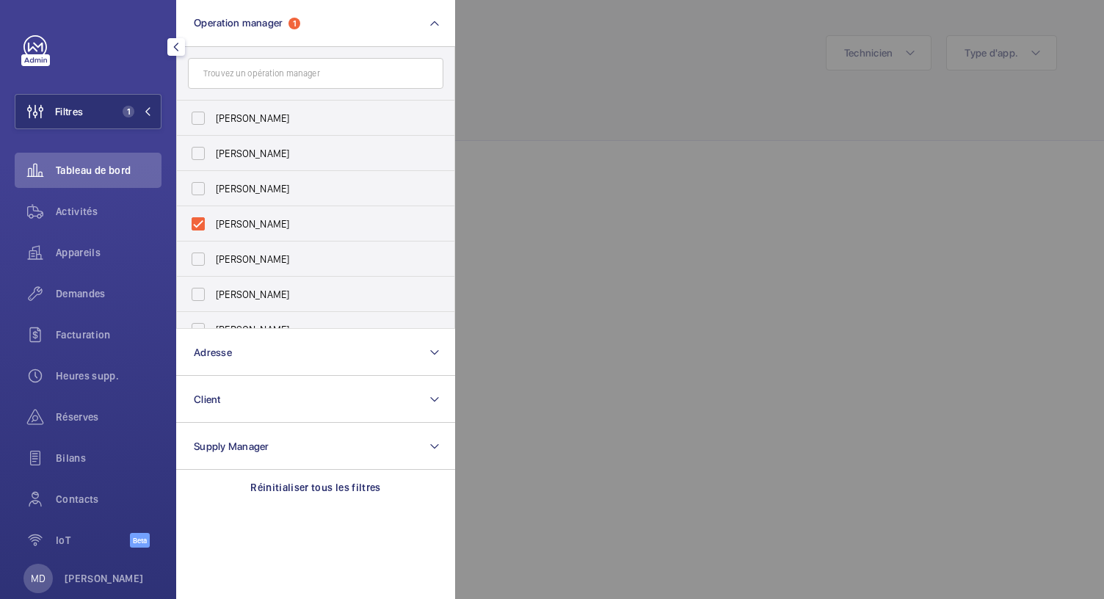
click at [575, 117] on div at bounding box center [1007, 299] width 1104 height 599
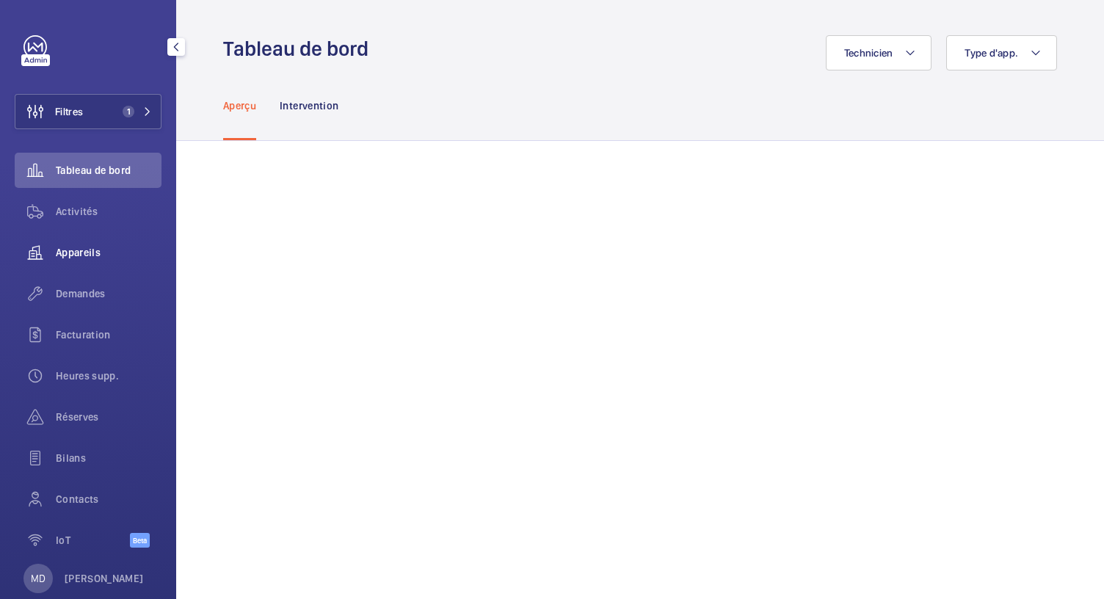
click at [95, 240] on div "Appareils" at bounding box center [88, 252] width 147 height 35
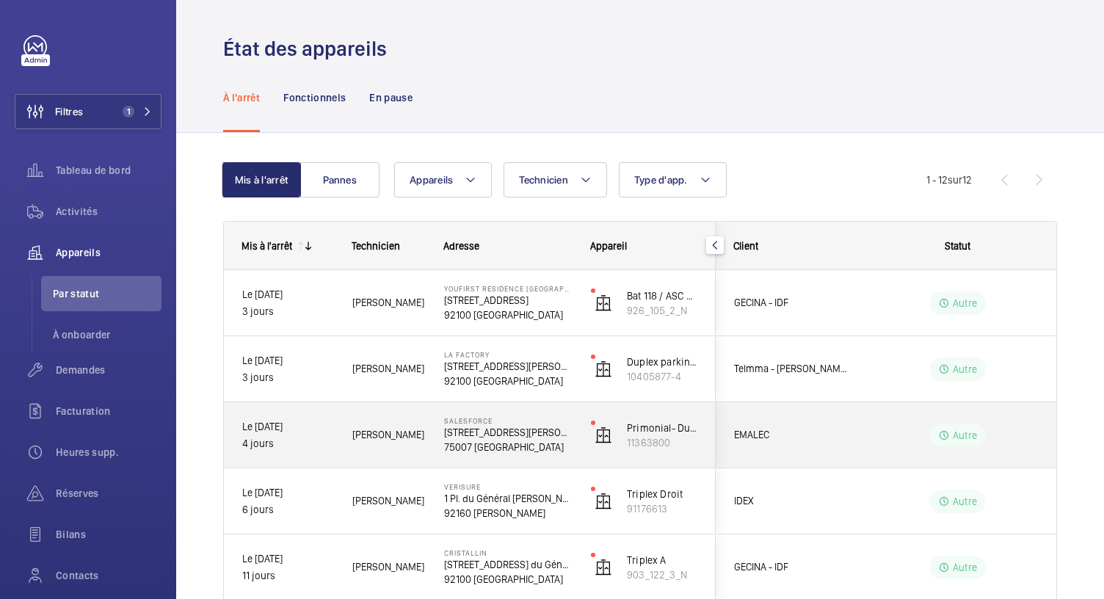
scroll to position [546, 0]
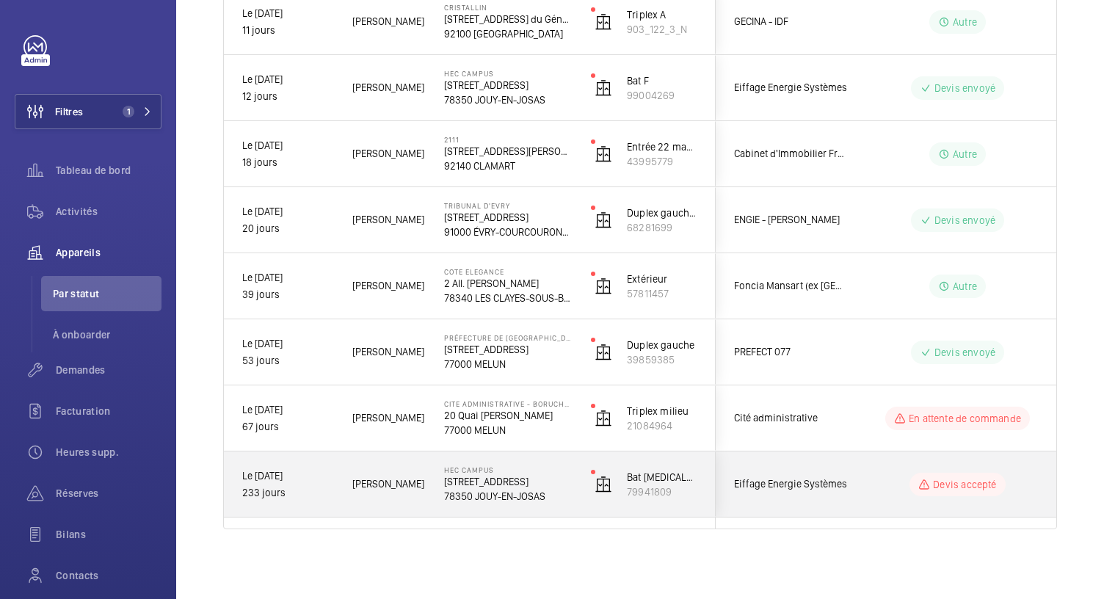
click at [499, 500] on p "78350 JOUY-EN-JOSAS" at bounding box center [508, 496] width 128 height 15
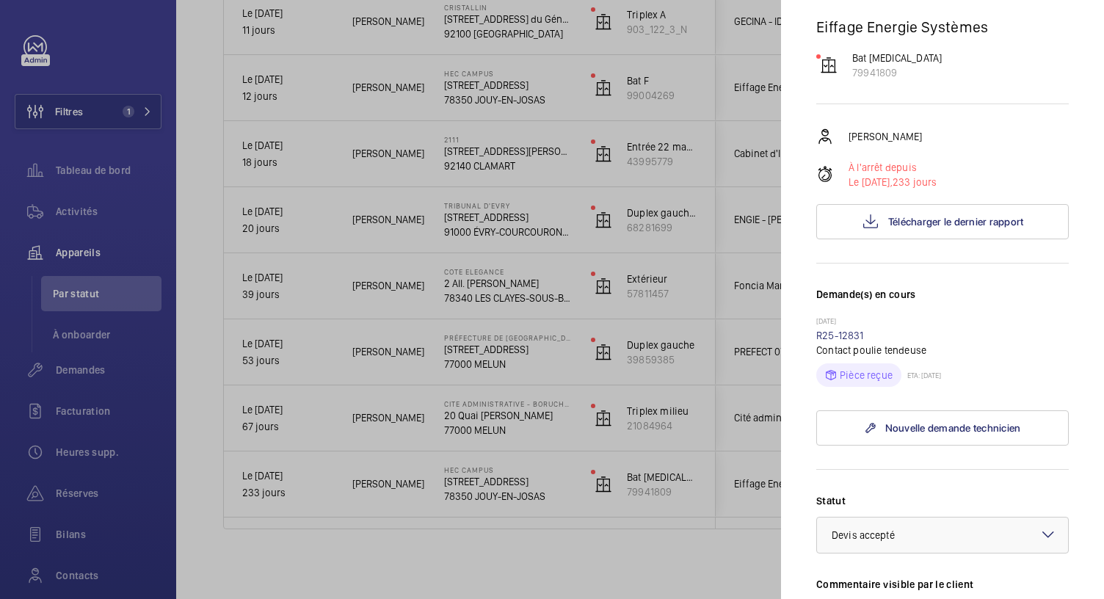
scroll to position [132, 0]
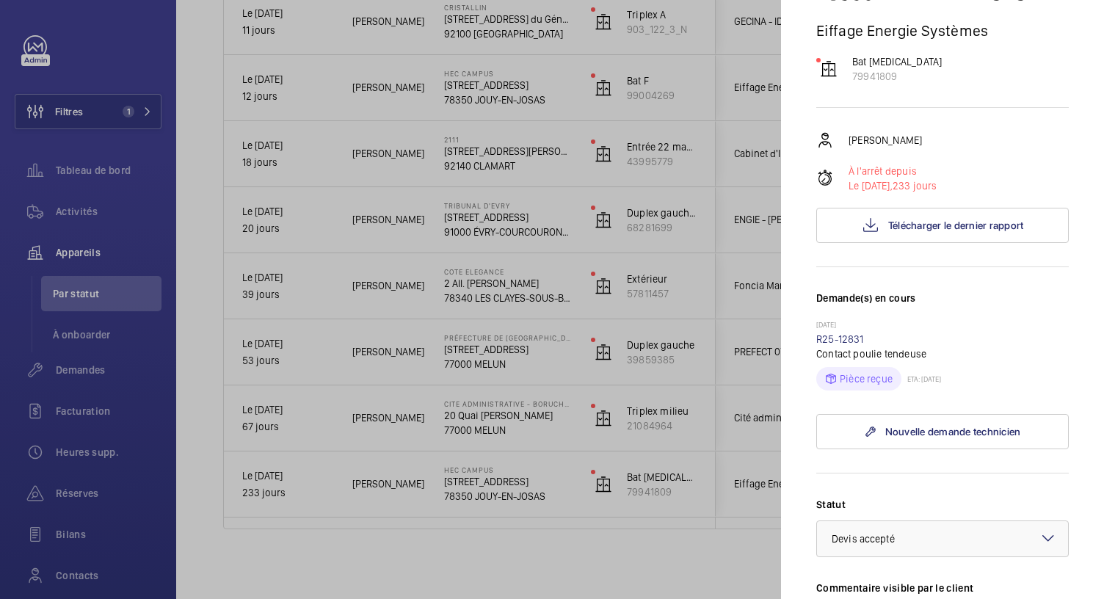
click at [510, 415] on div at bounding box center [552, 299] width 1104 height 599
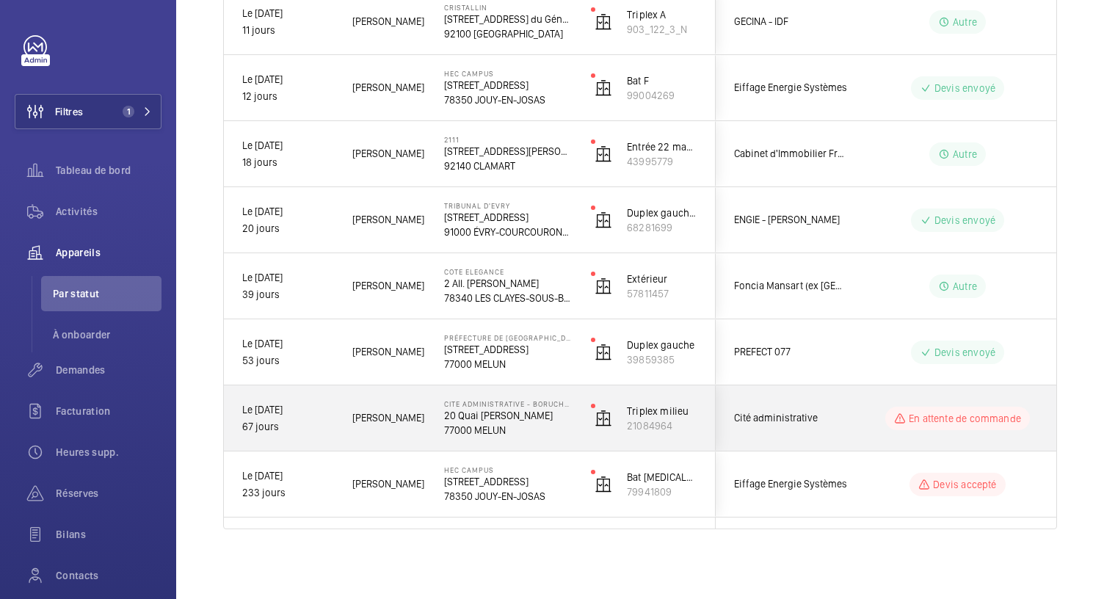
click at [510, 415] on p "20 Quai Hippolyte Rossignol" at bounding box center [508, 415] width 128 height 15
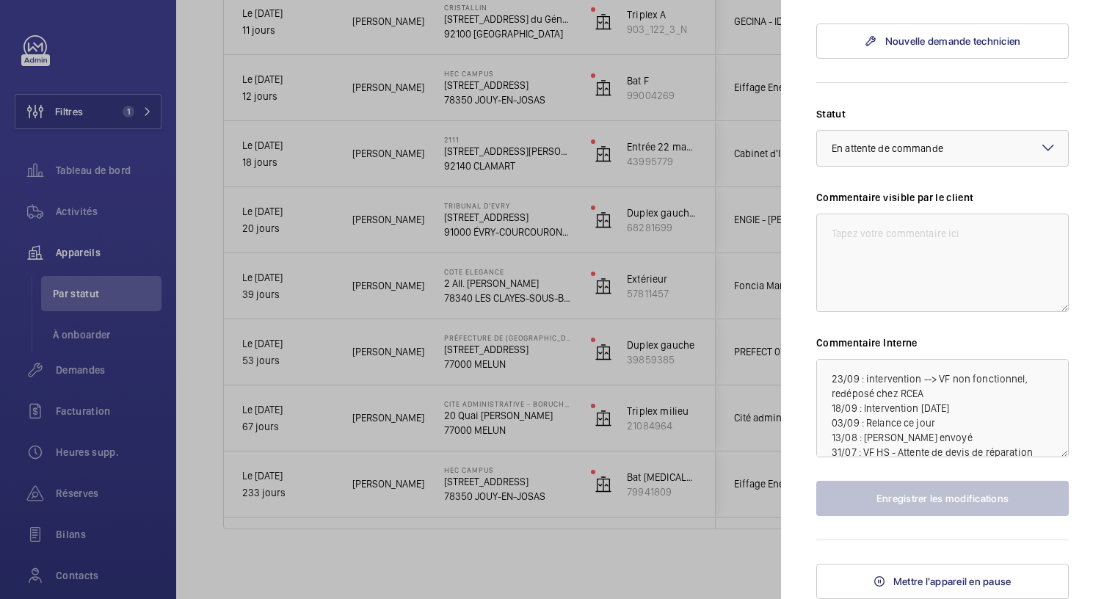
scroll to position [551, 0]
click at [827, 395] on textarea "23/09 : intervention --> VF non fonctionnel, redéposé chez RCEA 18/09 : Interve…" at bounding box center [942, 408] width 253 height 98
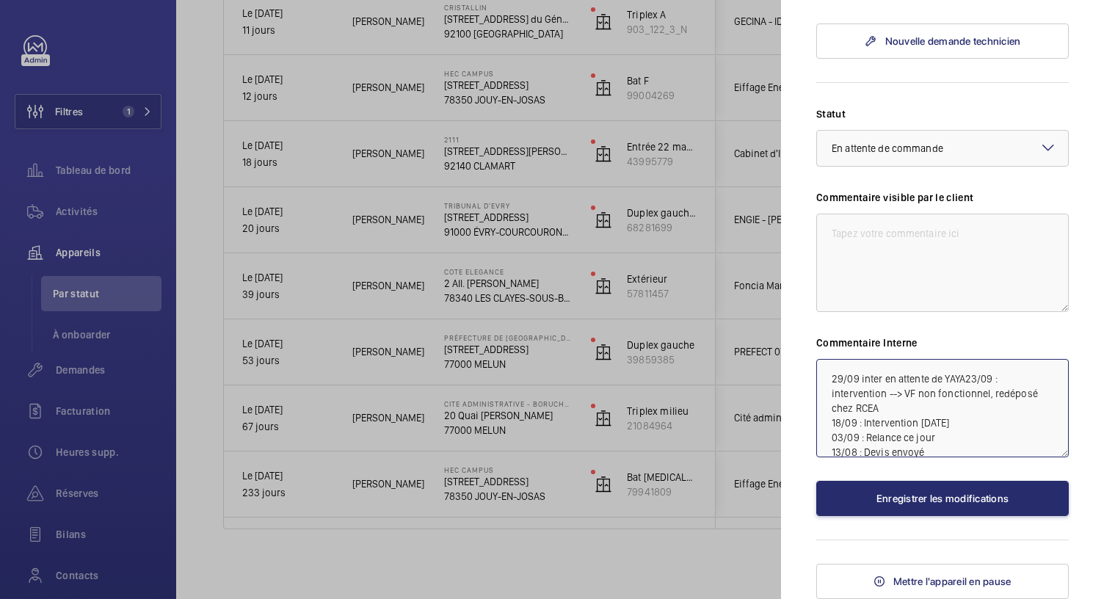
click at [942, 406] on textarea "29/09 inter en attente de YAYA23/09 : intervention --> VF non fonctionnel, redé…" at bounding box center [942, 408] width 253 height 98
click at [988, 407] on textarea "29/09 inter en attente de Date YAYA23/09 : intervention --> VF non fonctionnel,…" at bounding box center [942, 408] width 253 height 98
type textarea "29/09 inter en attente de Date YAYA 23/09 : intervention --> VF non fonctionnel…"
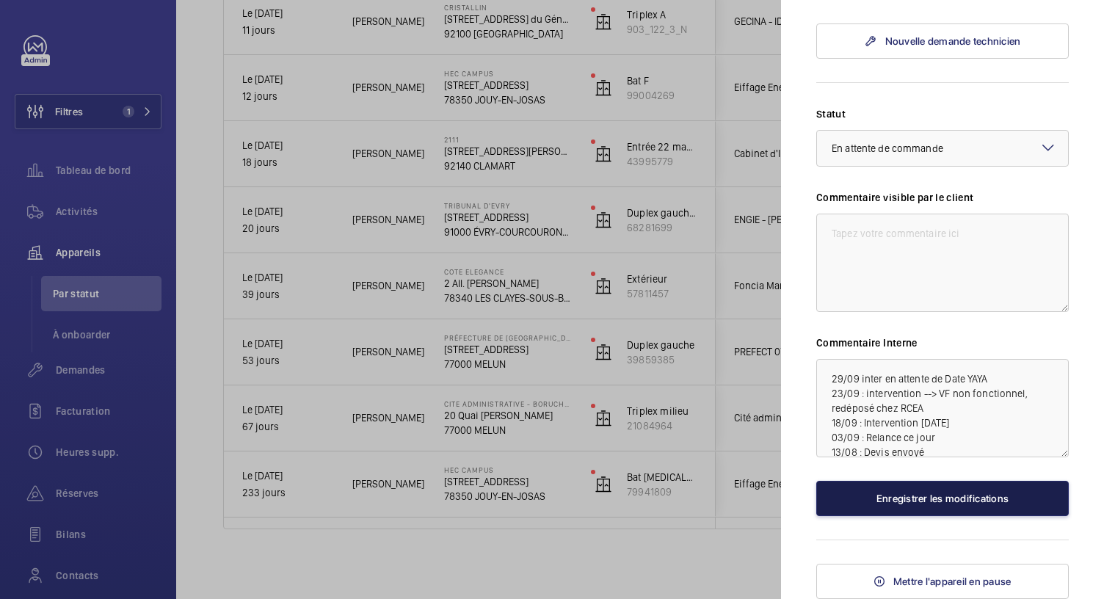
click at [927, 516] on button "Enregistrer les modifications" at bounding box center [942, 498] width 253 height 35
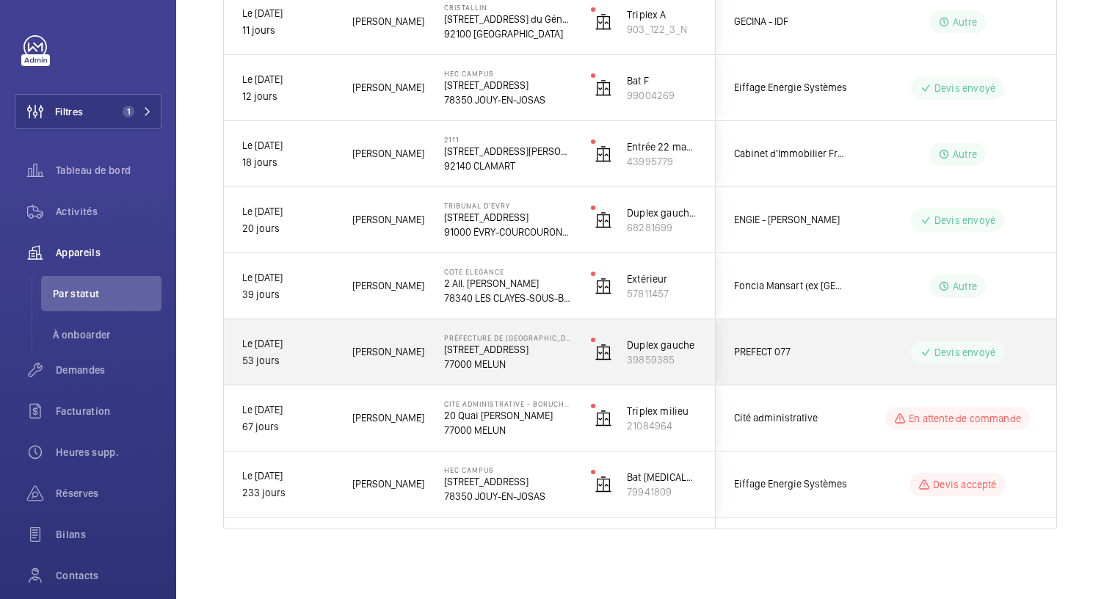
click at [471, 347] on p "12 Rue des Saints-Pères" at bounding box center [508, 349] width 128 height 15
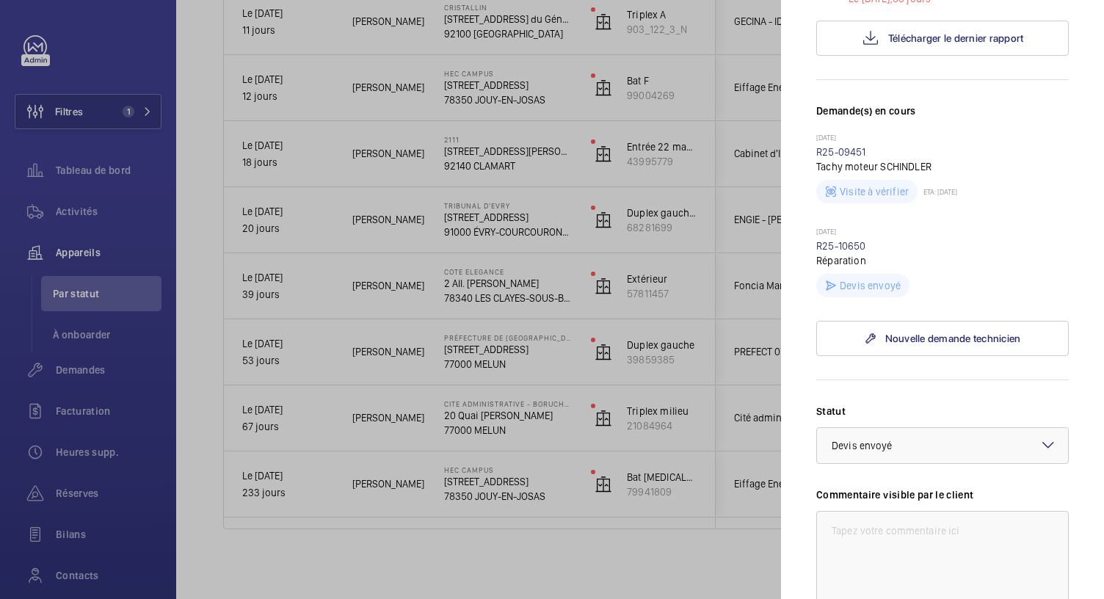
scroll to position [242, 0]
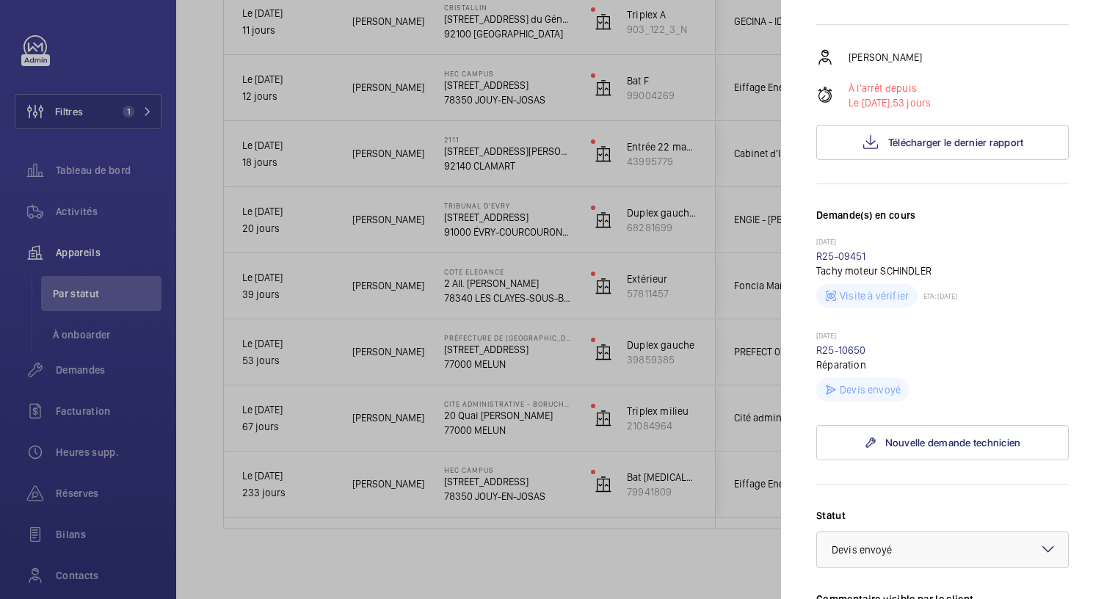
click at [532, 294] on div at bounding box center [552, 299] width 1104 height 599
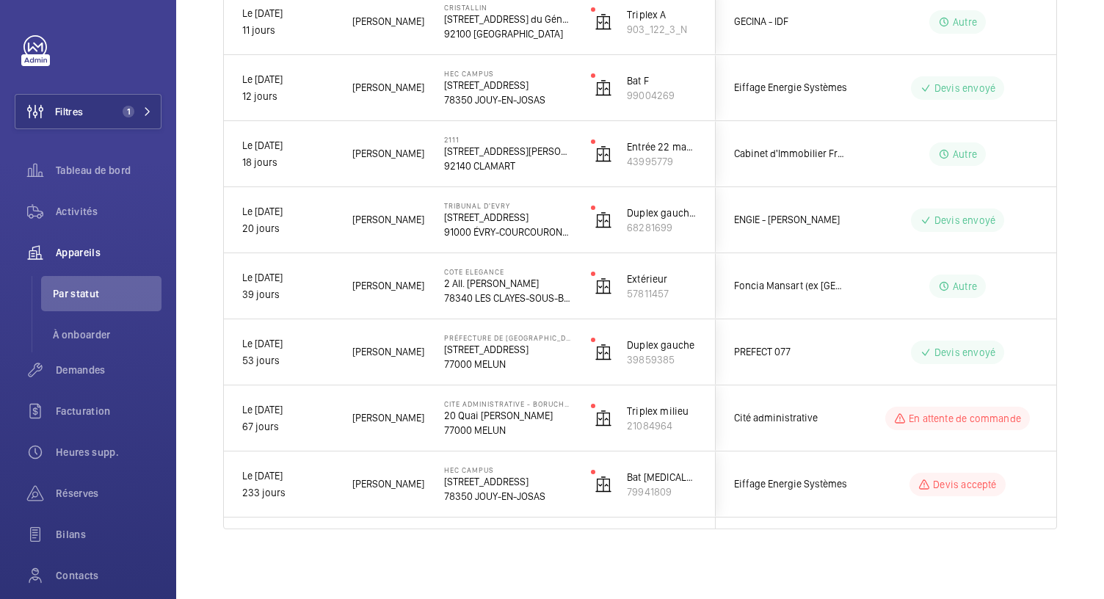
scroll to position [0, 0]
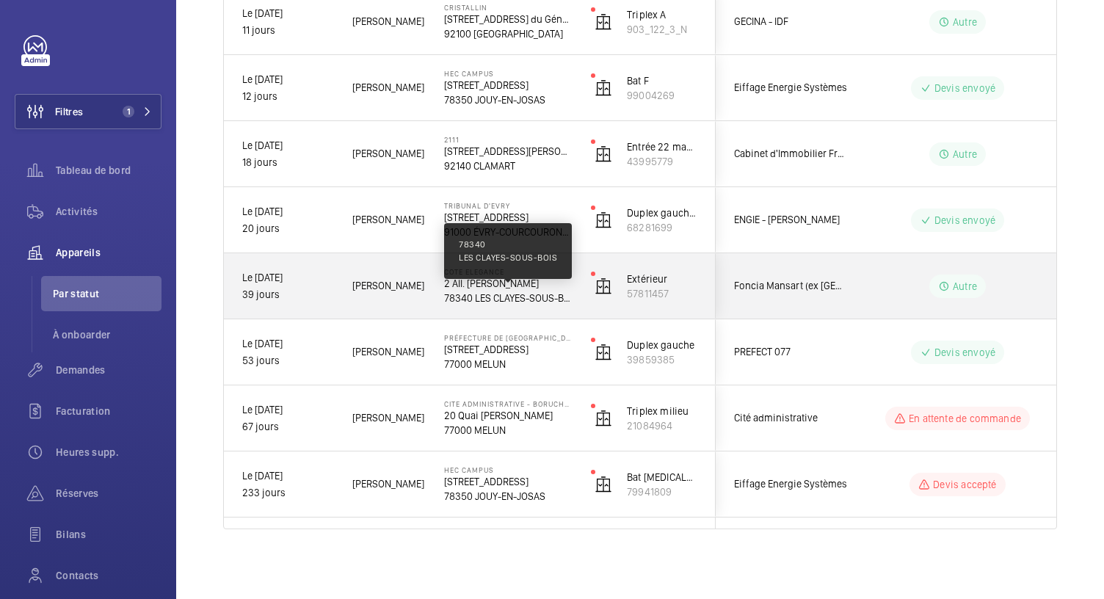
click at [518, 291] on p "78340 LES CLAYES-SOUS-BOIS" at bounding box center [508, 298] width 128 height 15
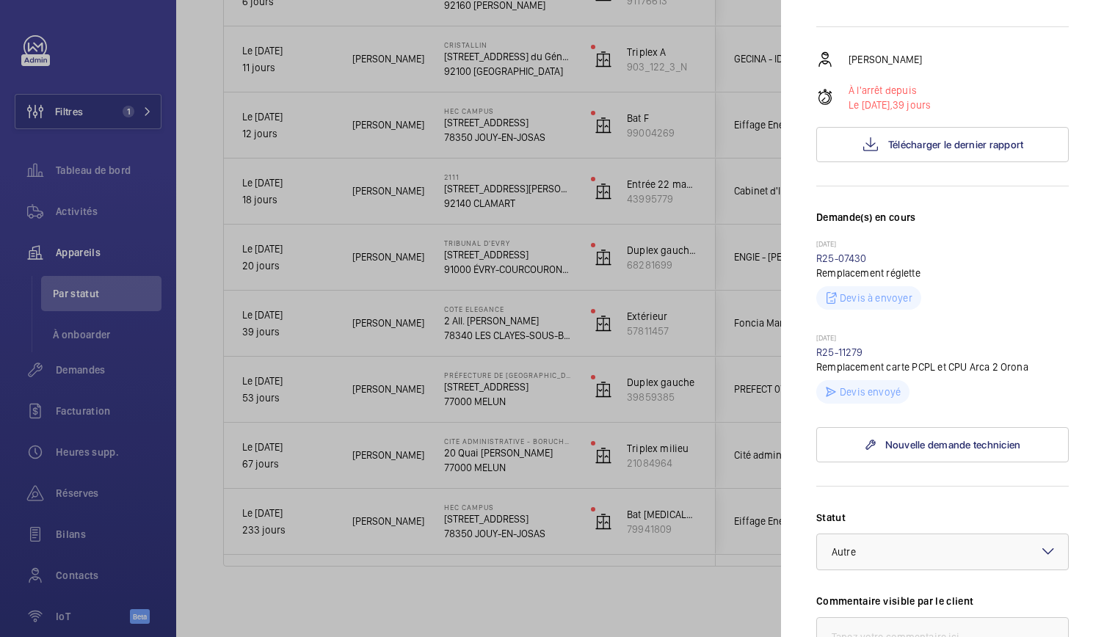
scroll to position [507, 0]
click at [578, 268] on div at bounding box center [552, 318] width 1104 height 637
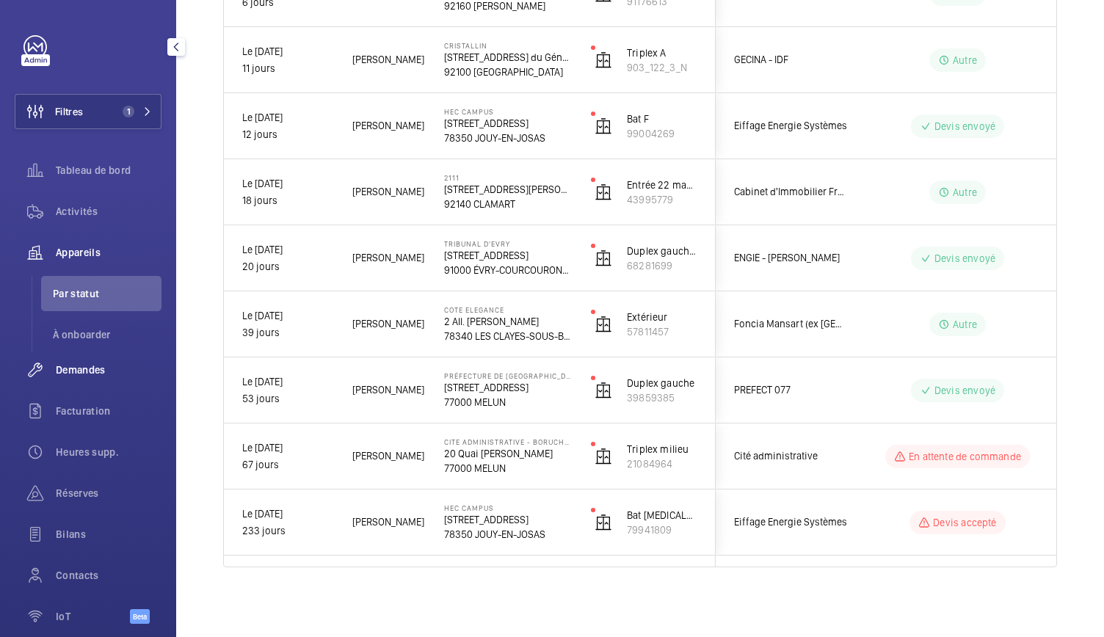
click at [87, 381] on div "Demandes" at bounding box center [88, 369] width 147 height 35
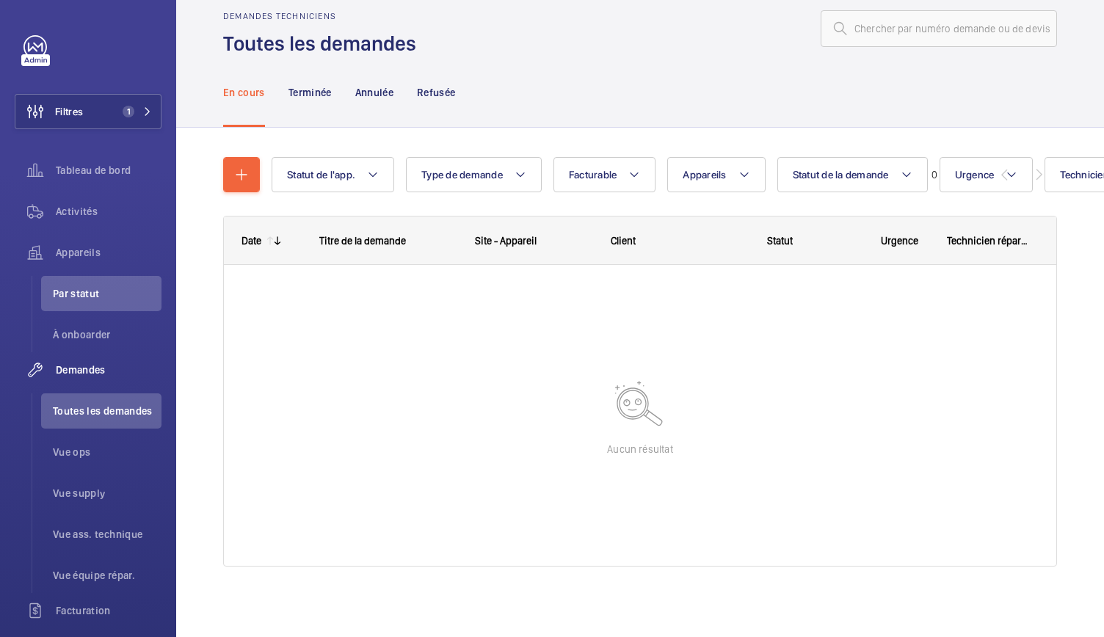
scroll to position [24, 0]
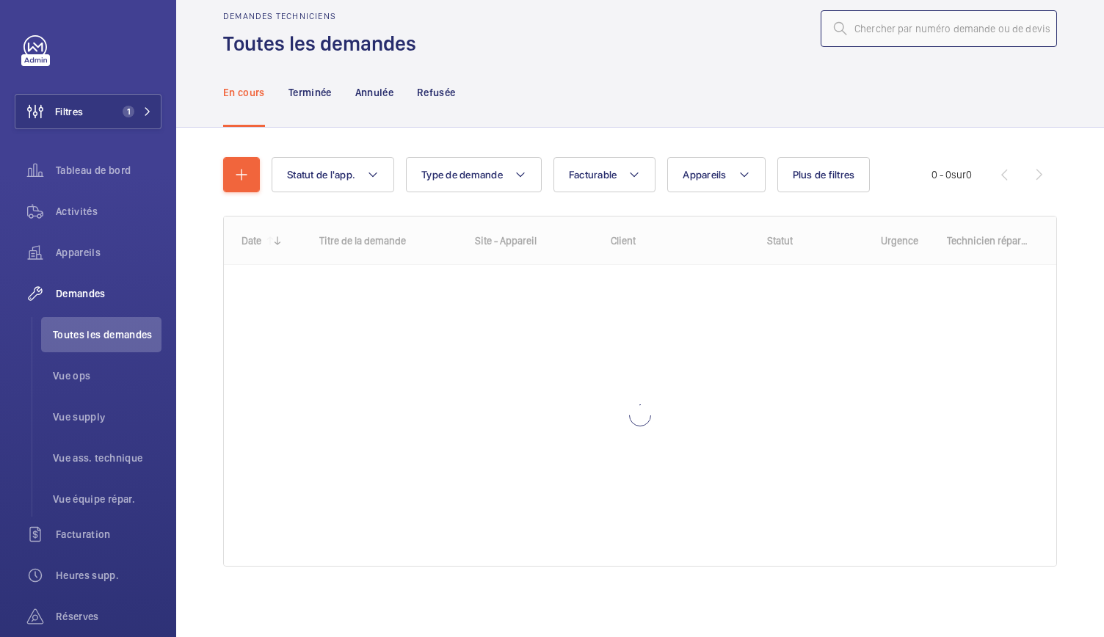
click at [865, 30] on input "text" at bounding box center [939, 28] width 236 height 37
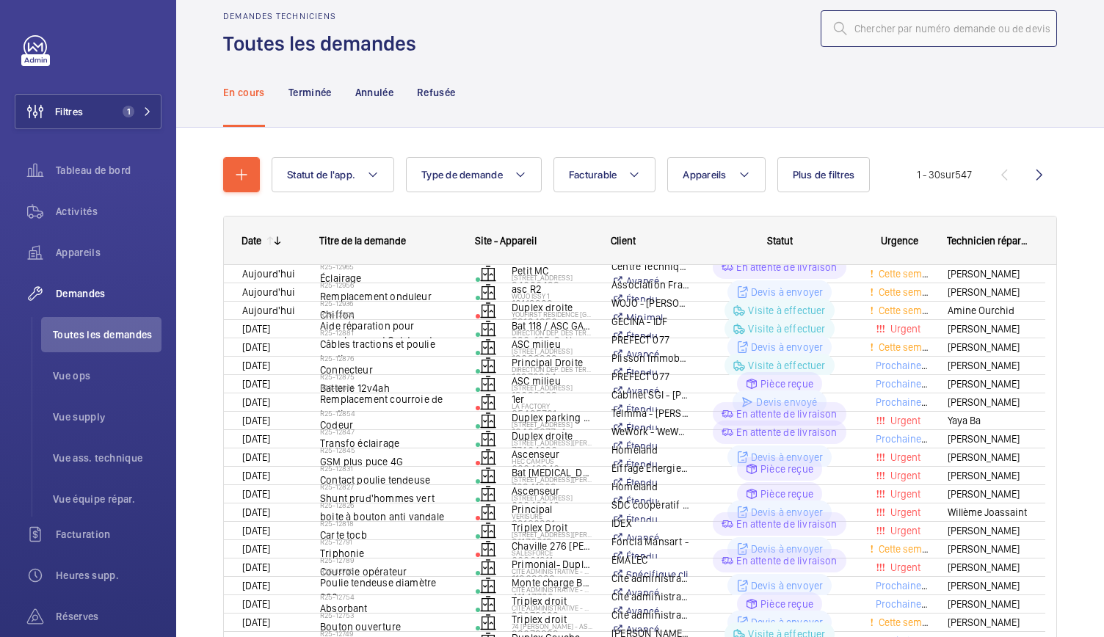
scroll to position [35, 0]
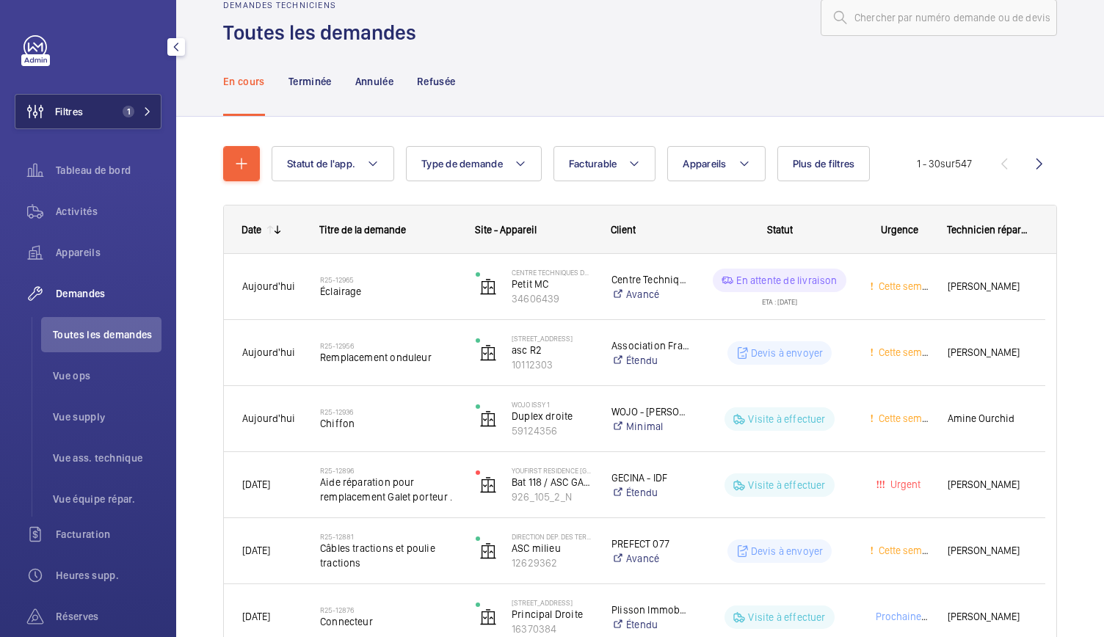
click at [92, 115] on button "Filtres 1" at bounding box center [88, 111] width 147 height 35
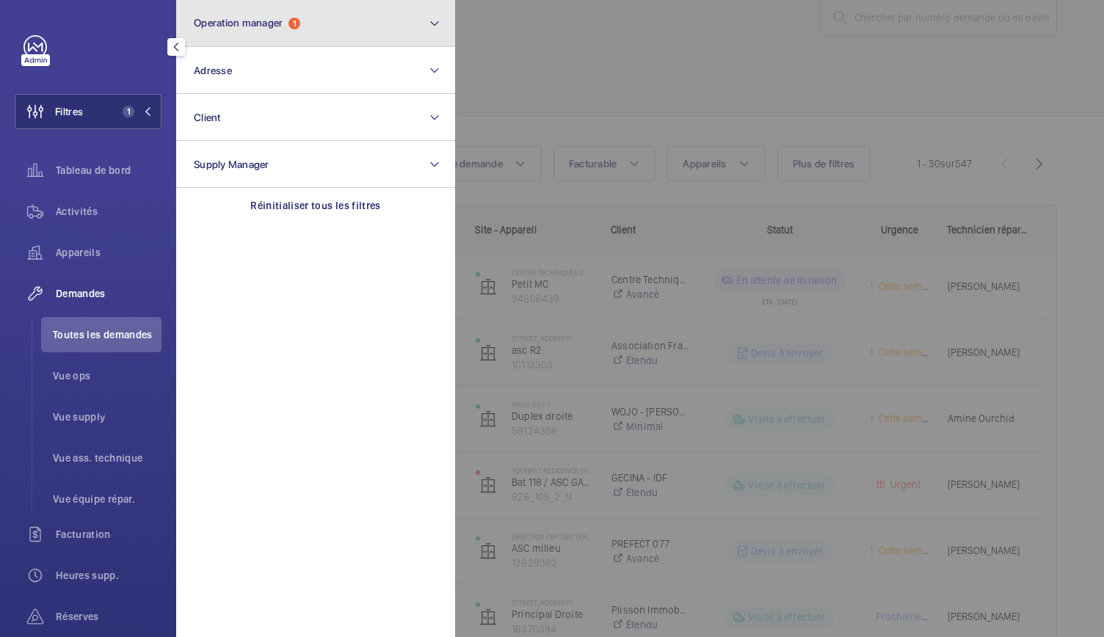
click at [294, 22] on span "1" at bounding box center [295, 24] width 12 height 12
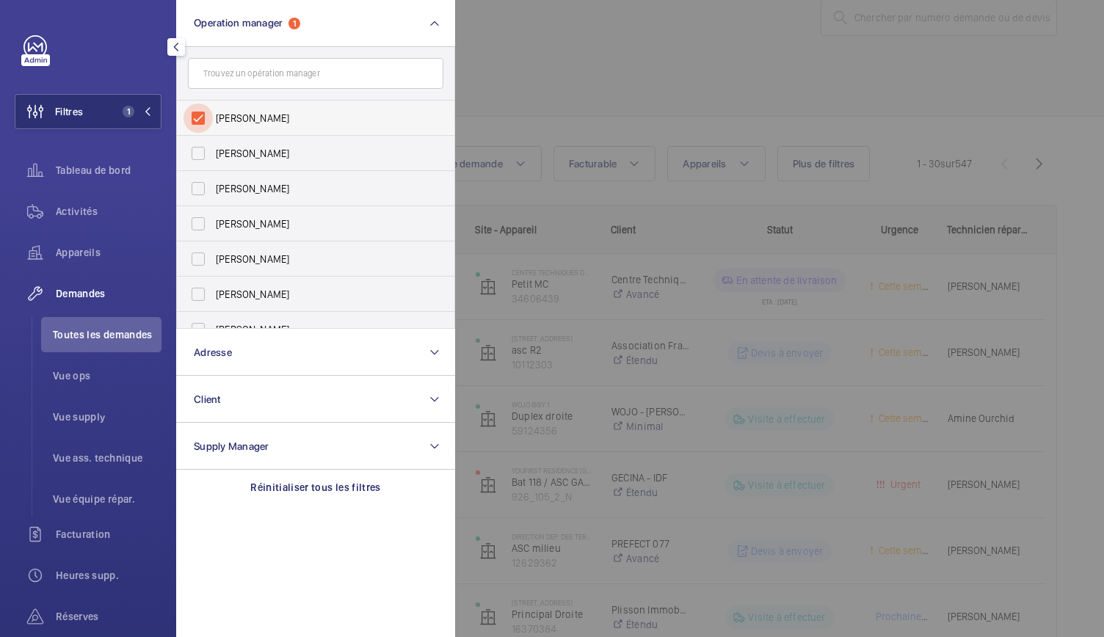
click at [194, 124] on input "[PERSON_NAME]" at bounding box center [198, 118] width 29 height 29
checkbox input "false"
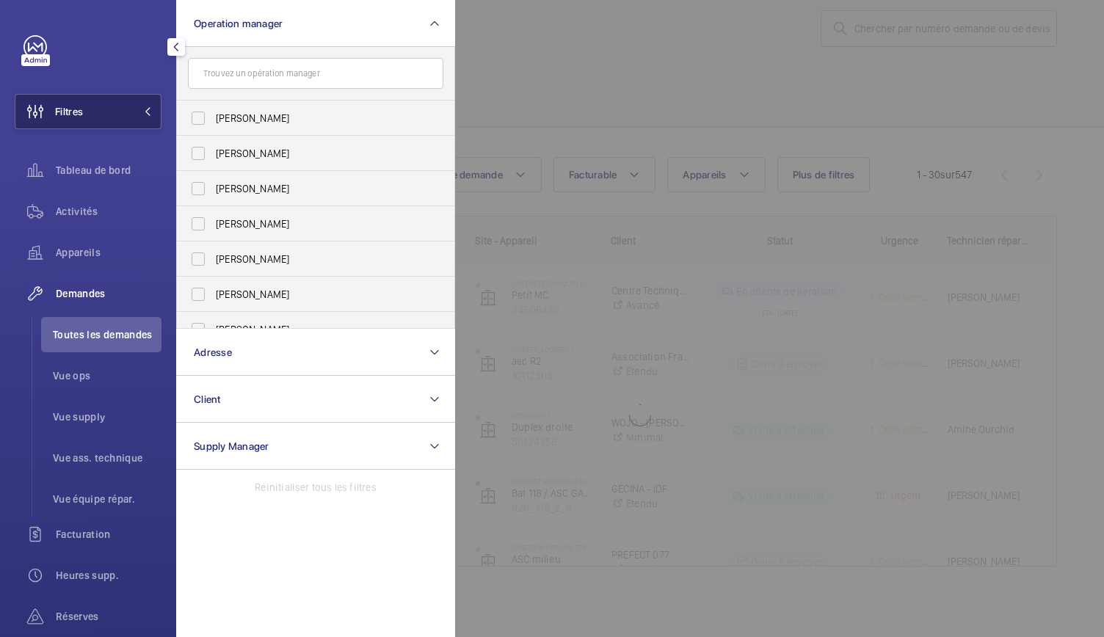
click at [116, 118] on button "Filtres" at bounding box center [88, 111] width 147 height 35
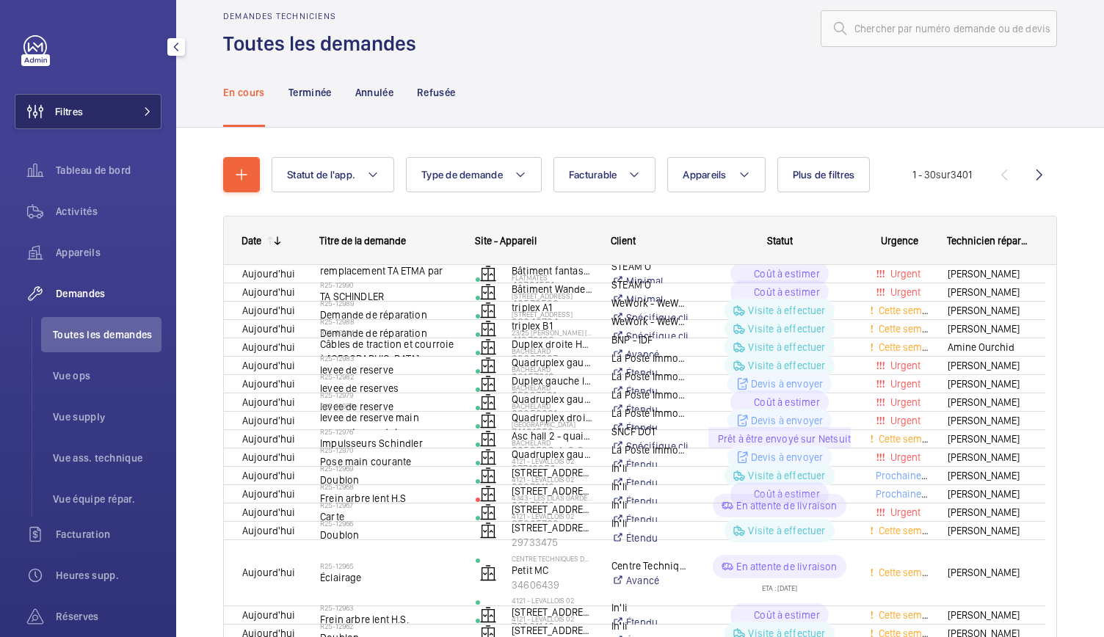
scroll to position [35, 0]
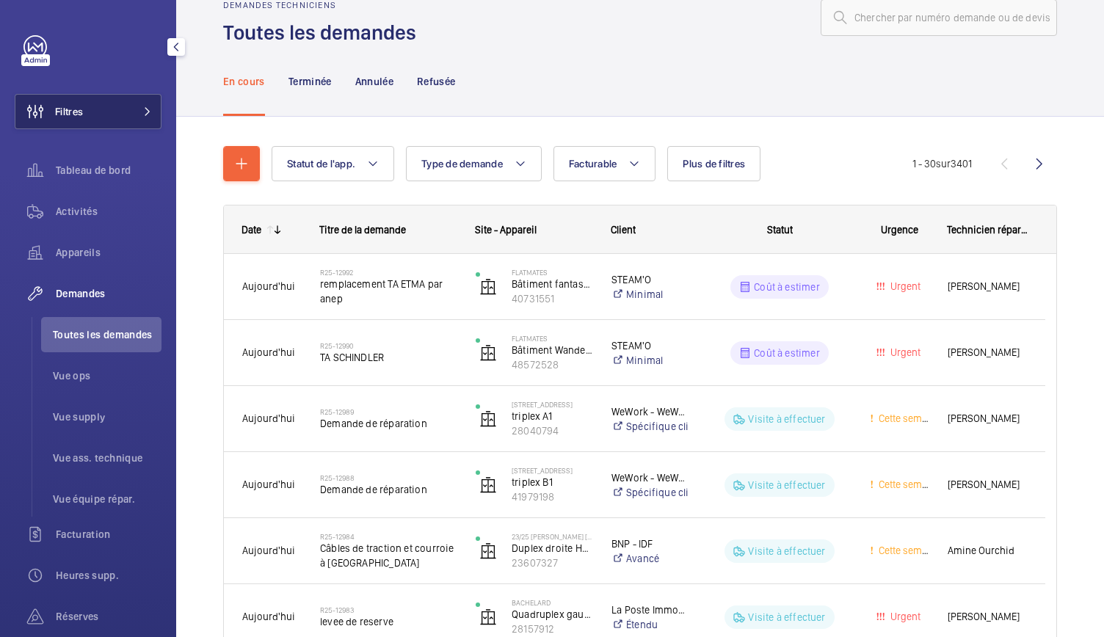
click at [129, 113] on button "Filtres" at bounding box center [88, 111] width 147 height 35
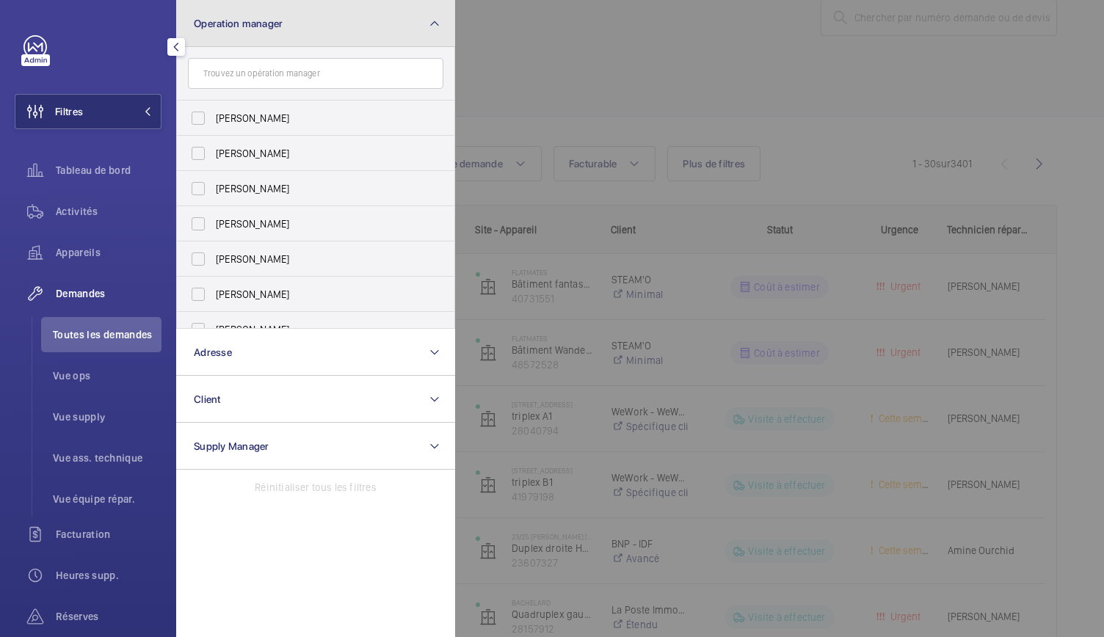
click at [229, 29] on button "Operation manager" at bounding box center [315, 23] width 279 height 47
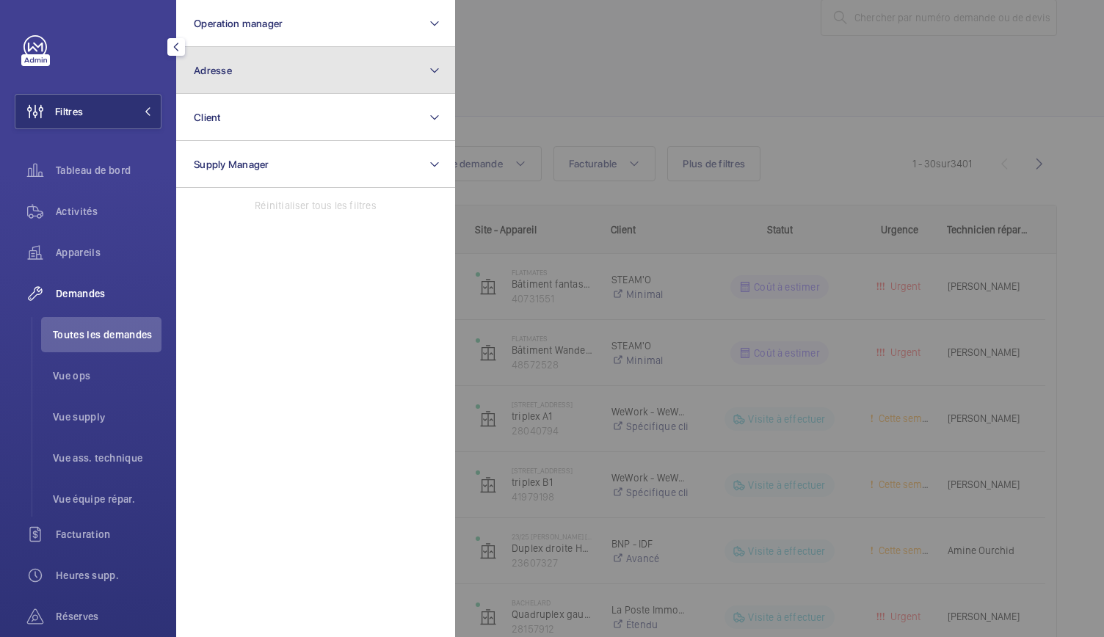
click at [217, 76] on button "Adresse" at bounding box center [315, 70] width 279 height 47
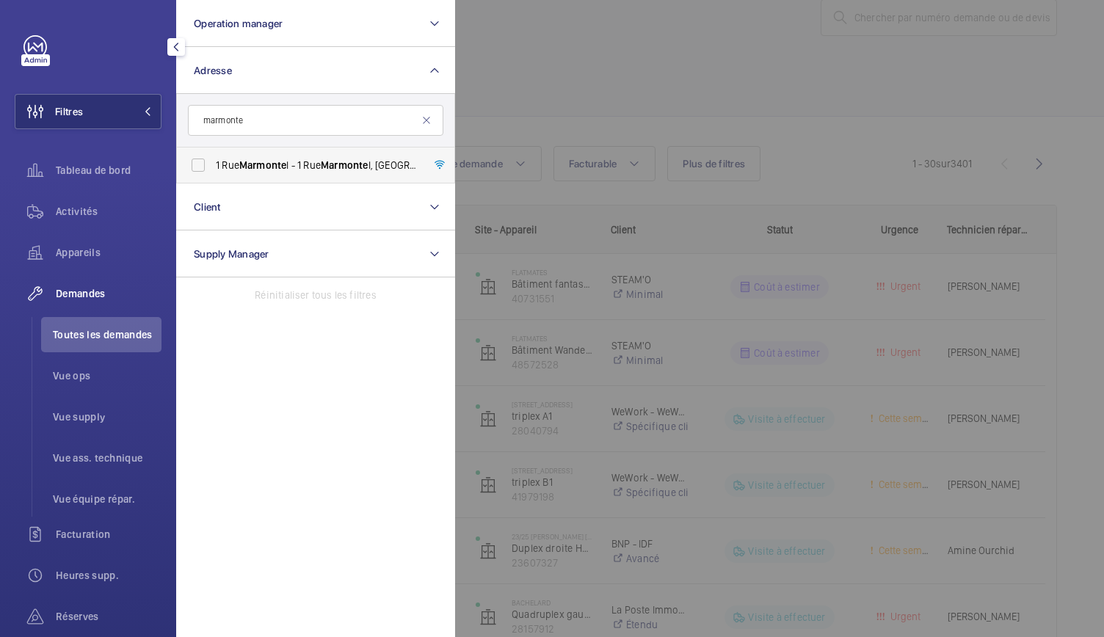
type input "marmonte"
click at [236, 164] on span "1 Rue Marmonte l - 1 Rue Marmonte l, 75015 PARIS, PARIS 75015" at bounding box center [317, 165] width 202 height 15
click at [213, 164] on input "1 Rue Marmonte l - 1 Rue Marmonte l, 75015 PARIS, PARIS 75015" at bounding box center [198, 165] width 29 height 29
checkbox input "true"
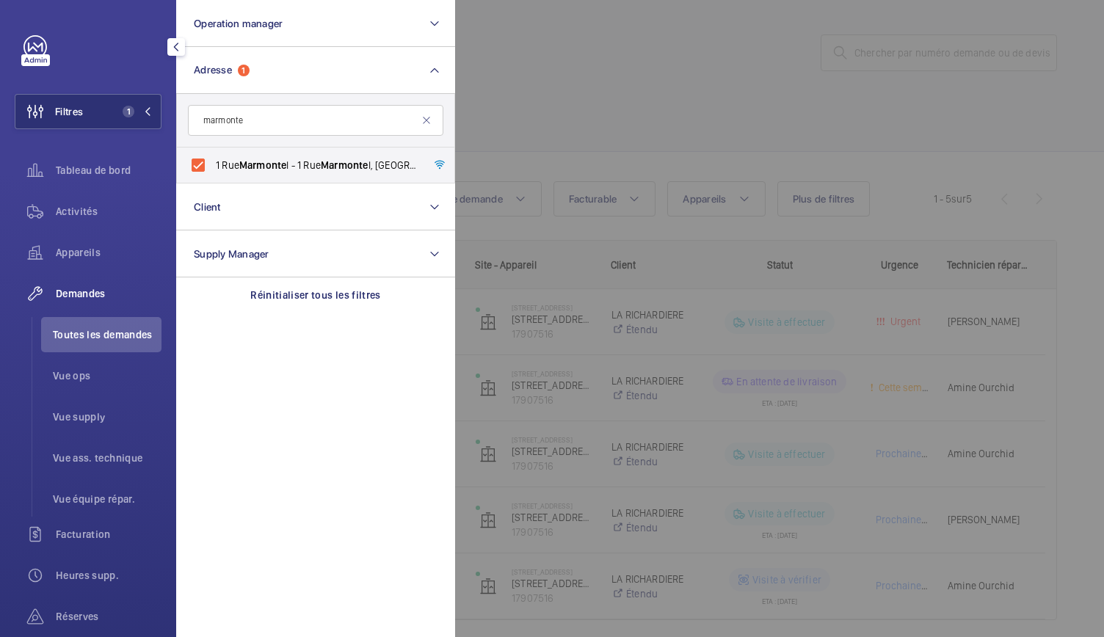
click at [634, 100] on div at bounding box center [1007, 318] width 1104 height 637
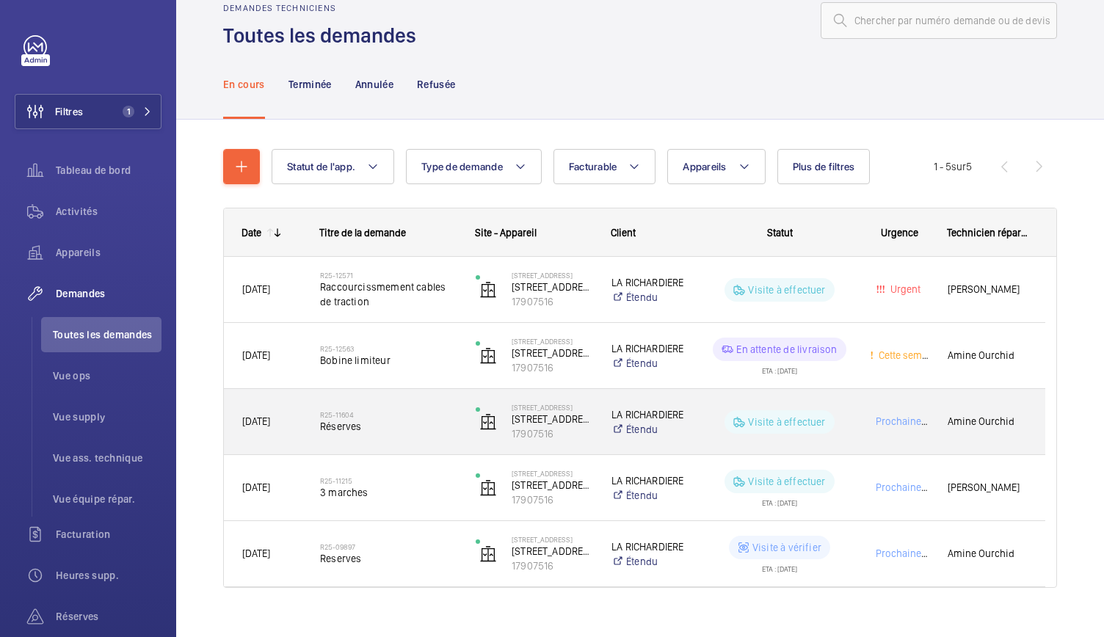
scroll to position [53, 0]
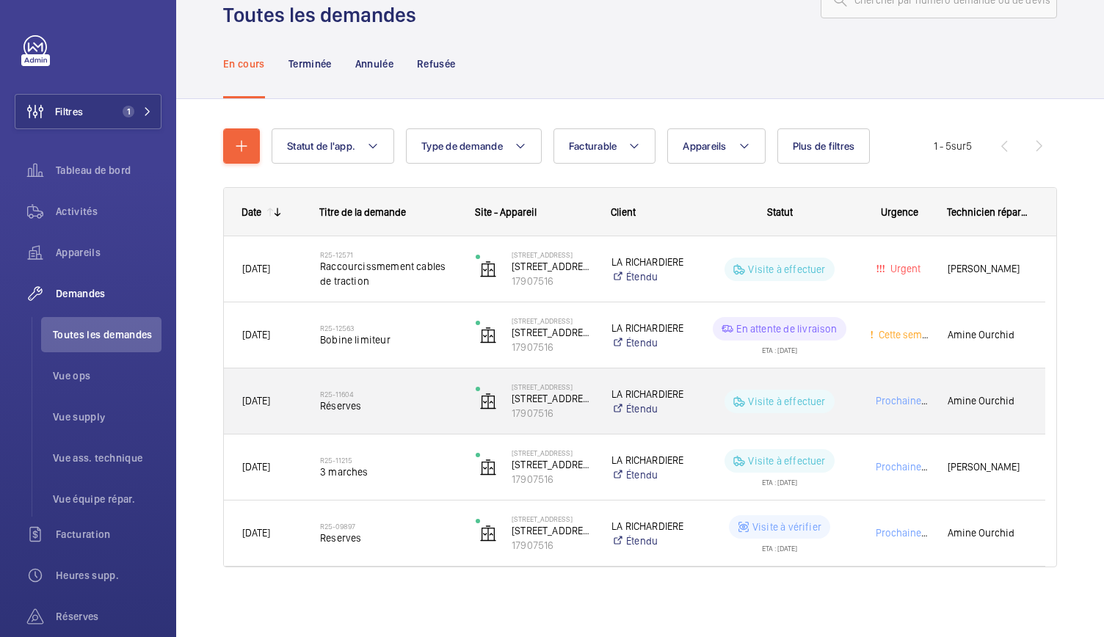
click at [384, 406] on span "Réserves" at bounding box center [388, 406] width 137 height 15
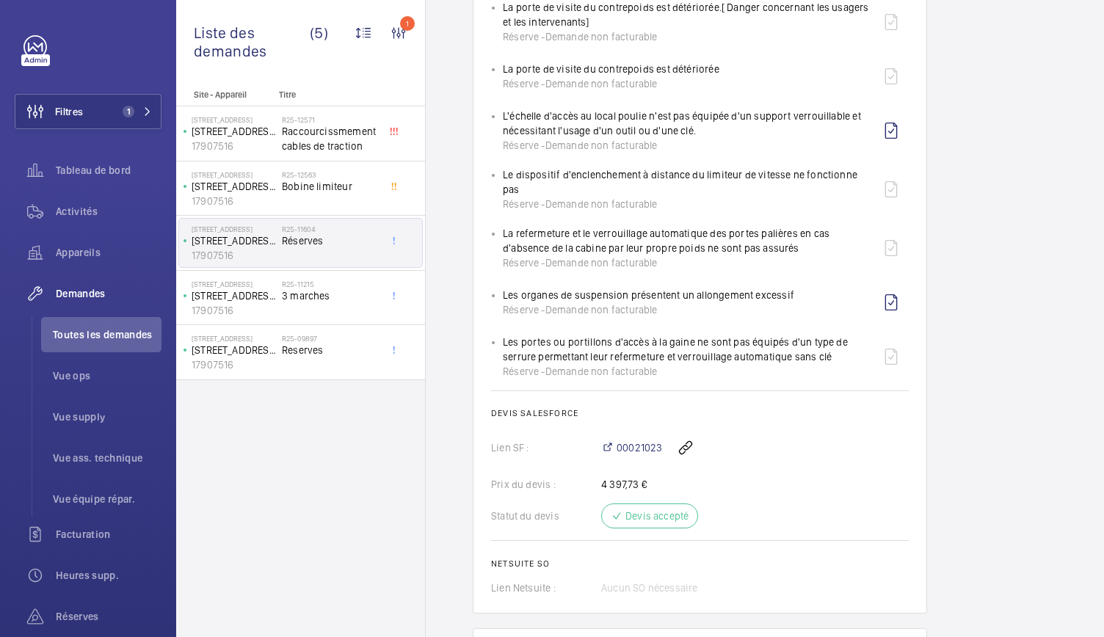
scroll to position [1498, 0]
click at [888, 350] on link at bounding box center [891, 358] width 35 height 35
click at [733, 344] on div "Les portes ou portillons d'accès à la gaine ne sont pas équipés d'un type de se…" at bounding box center [688, 358] width 371 height 44
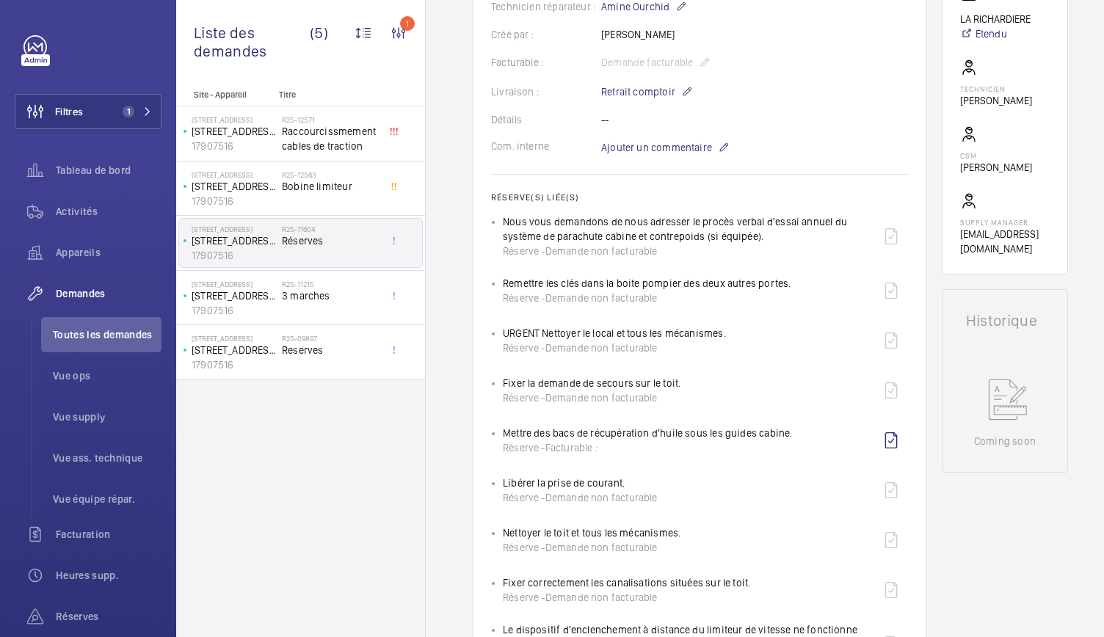
scroll to position [361, 0]
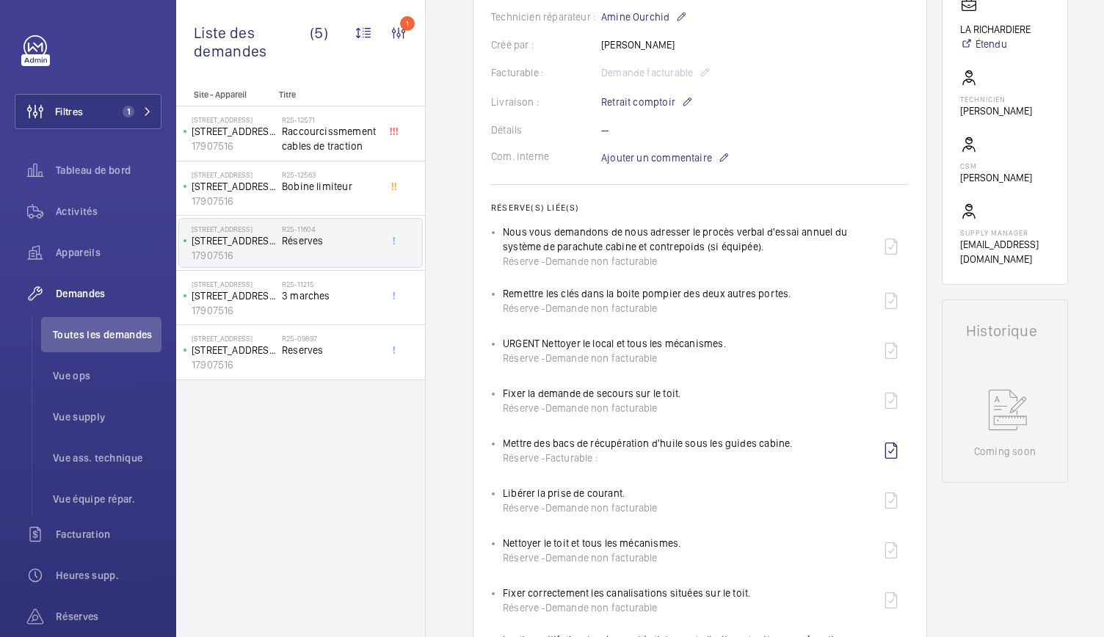
click at [587, 249] on div "Nous vous demandons de nous adresser le procès verbal d'essai annuel du système…" at bounding box center [688, 247] width 371 height 44
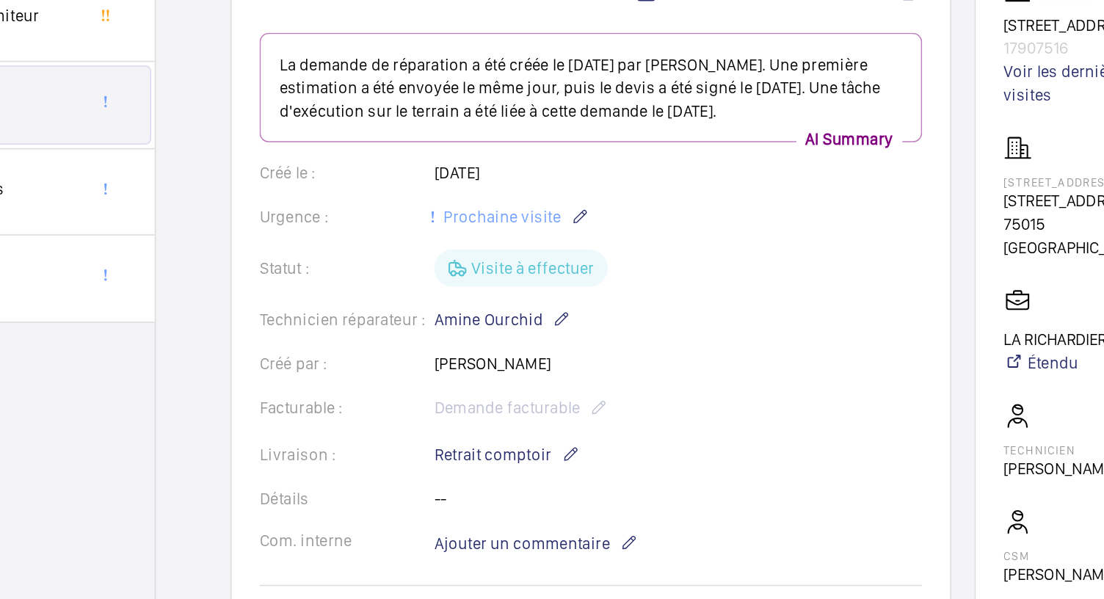
scroll to position [0, 0]
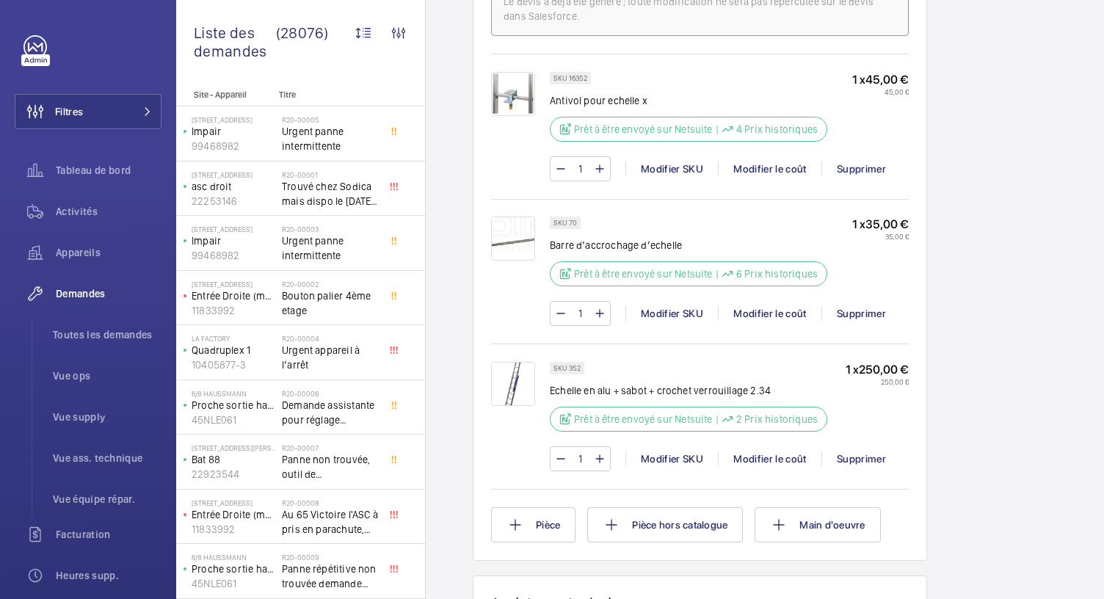
scroll to position [993, 0]
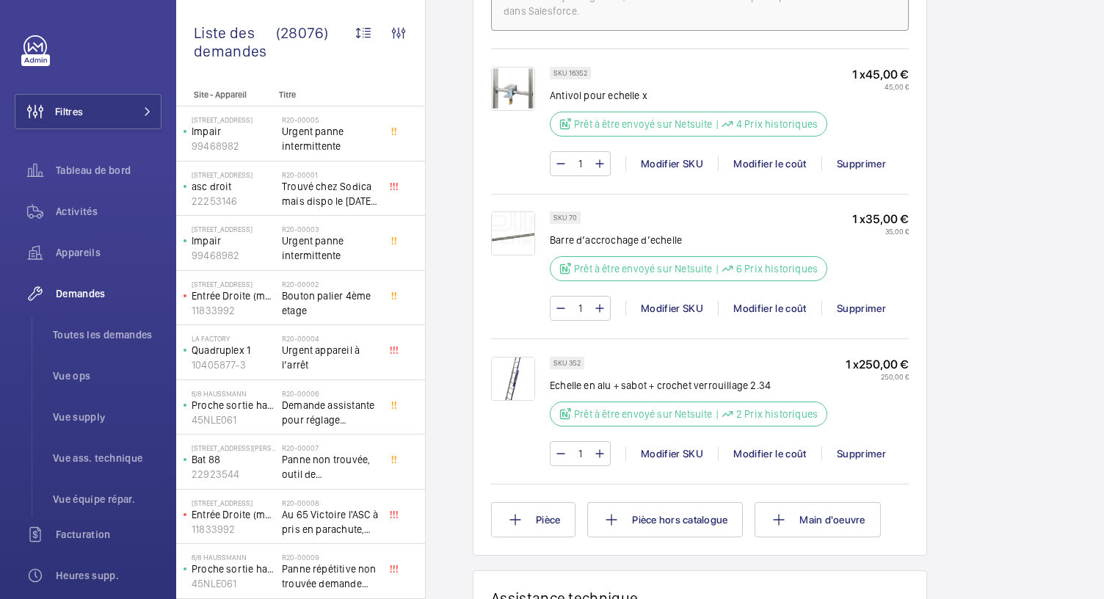
click at [508, 367] on img at bounding box center [513, 379] width 44 height 44
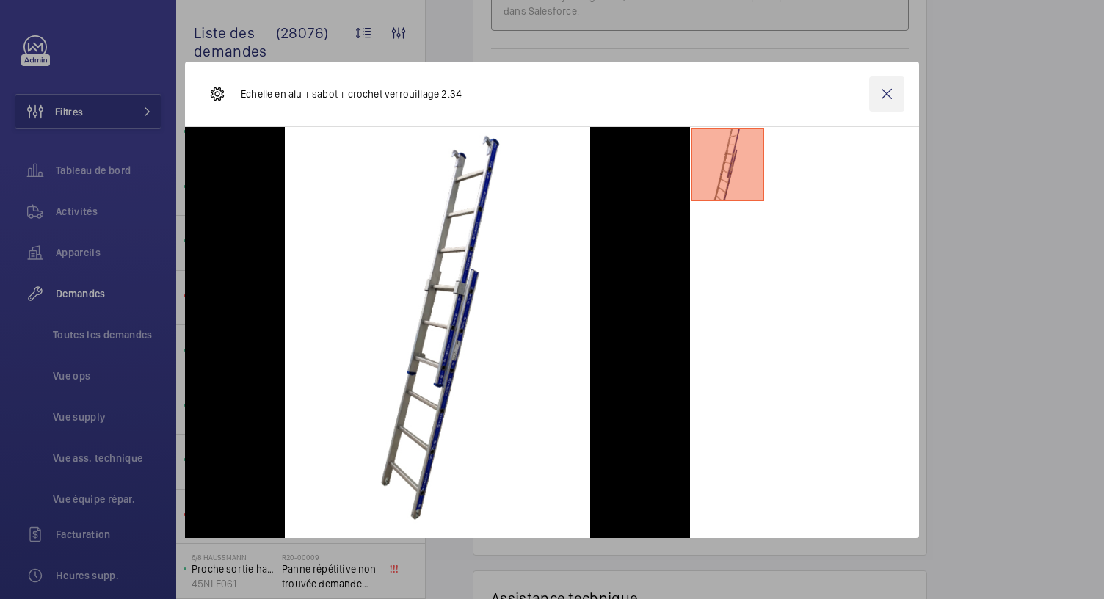
click at [886, 96] on wm-front-icon-button at bounding box center [886, 93] width 35 height 35
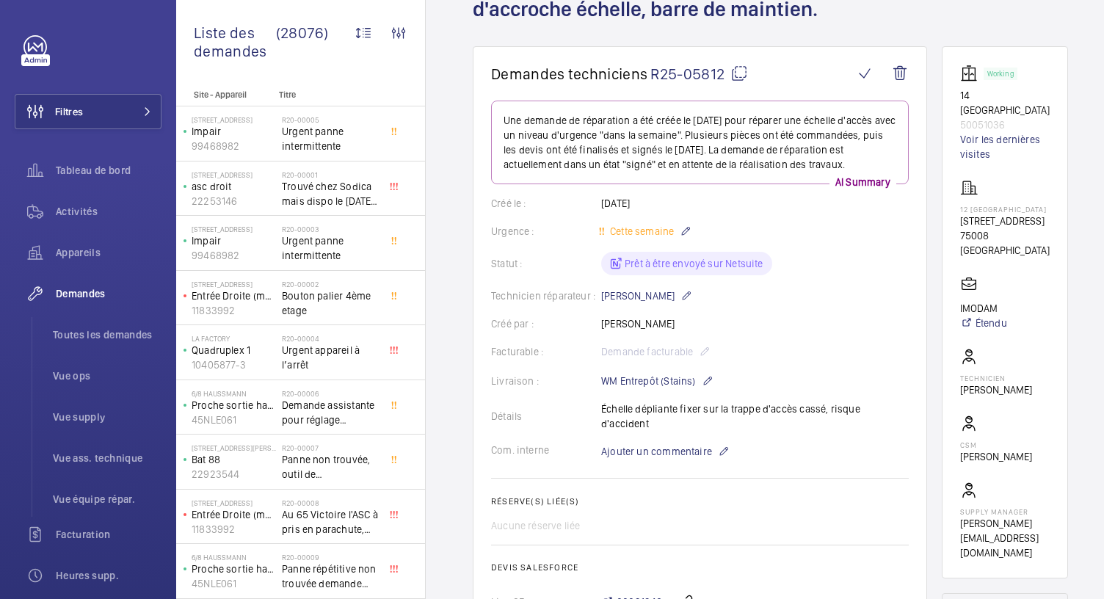
scroll to position [0, 0]
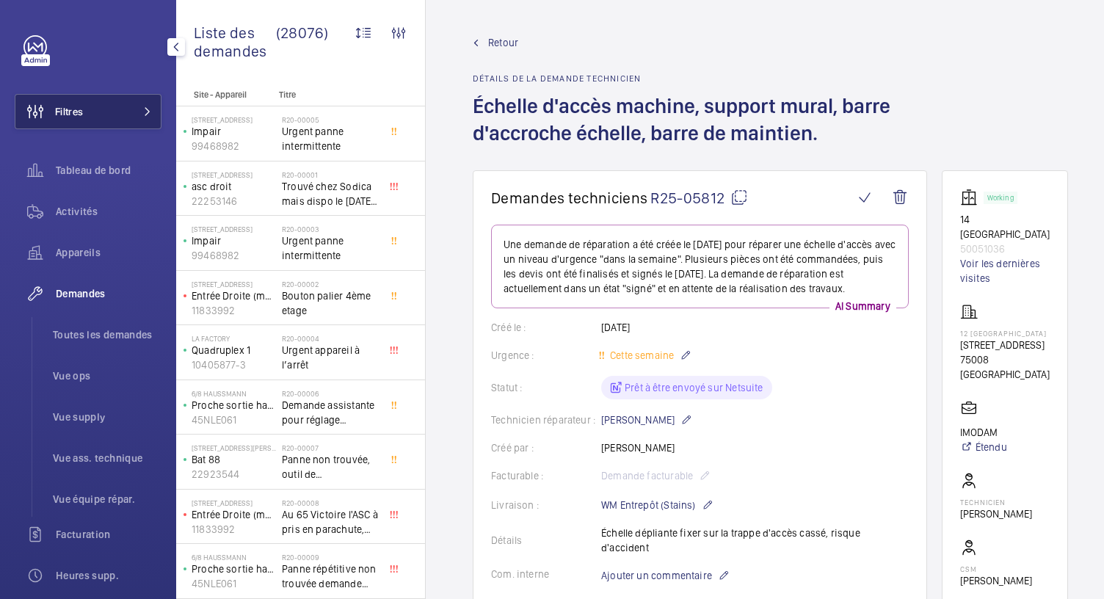
click at [88, 117] on button "Filtres" at bounding box center [88, 111] width 147 height 35
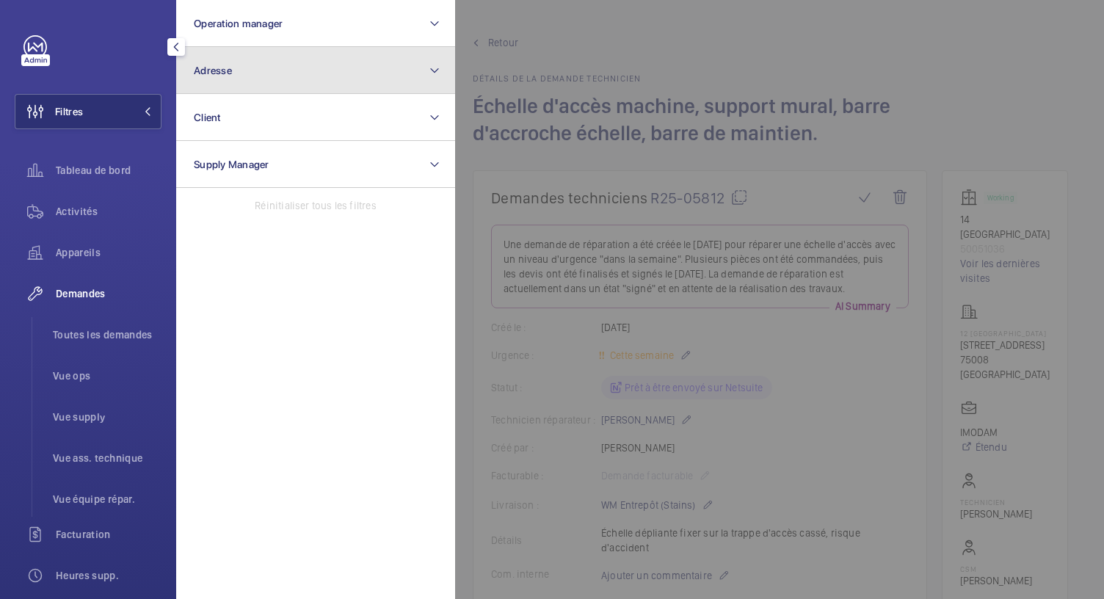
click at [200, 73] on span "Adresse" at bounding box center [213, 71] width 38 height 12
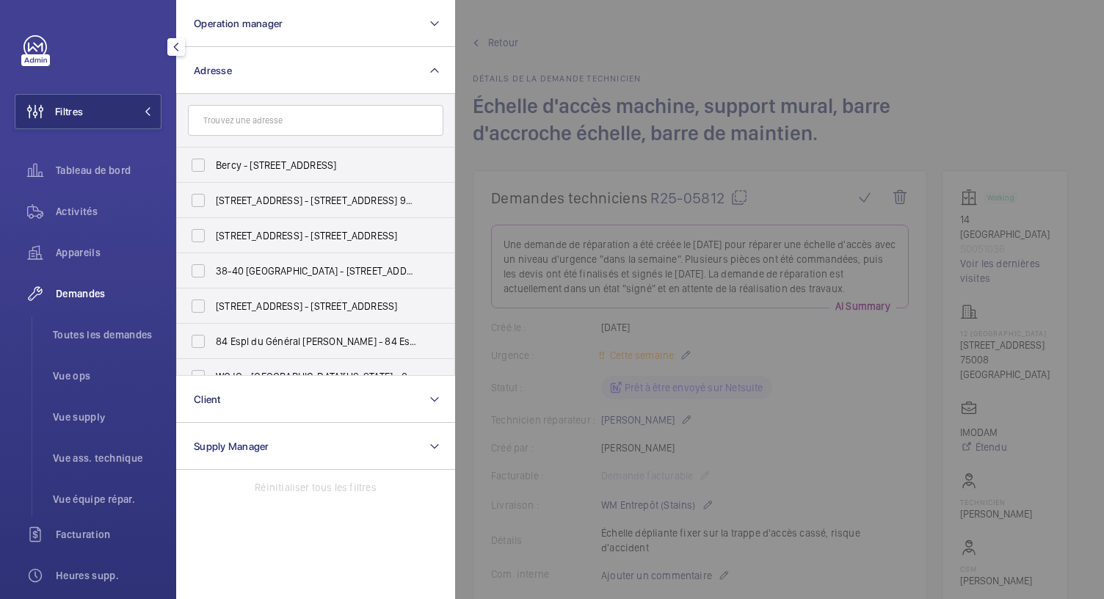
click at [213, 113] on input "text" at bounding box center [315, 120] width 255 height 31
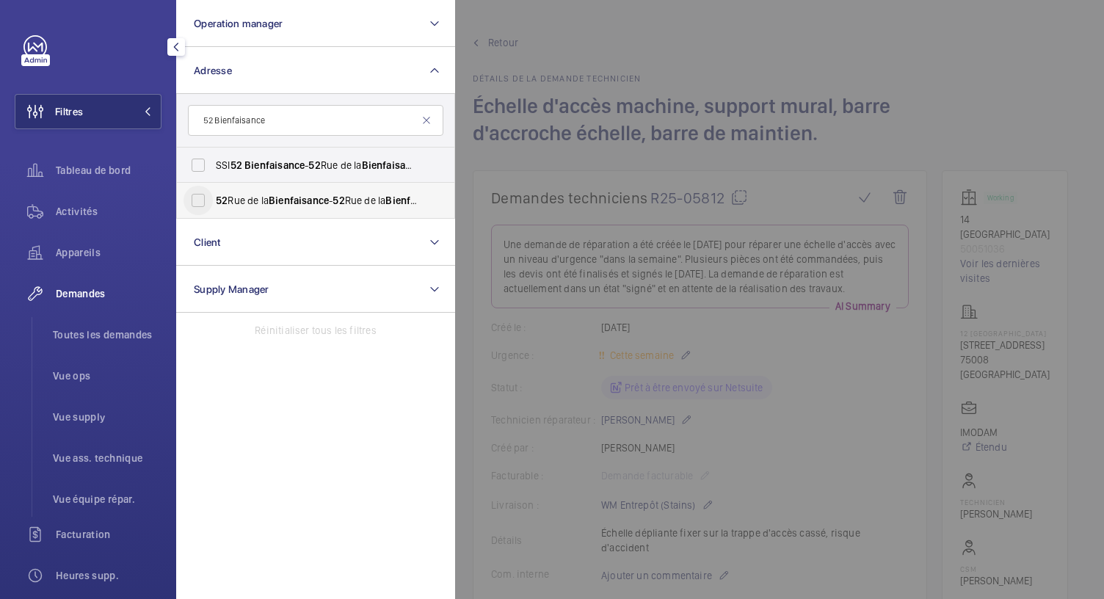
type input "52 Bienfaisance"
click at [203, 195] on input "52 Rue de la Bienfaisance - 52 Rue de la Bienfaisance , 75008 PARIS, PARIS 75008" at bounding box center [198, 200] width 29 height 29
checkbox input "true"
click at [198, 162] on input "SSI 52 Bienfaisance - 52 Rue de la Bienfaisance , PARIS 75008" at bounding box center [198, 165] width 29 height 29
checkbox input "true"
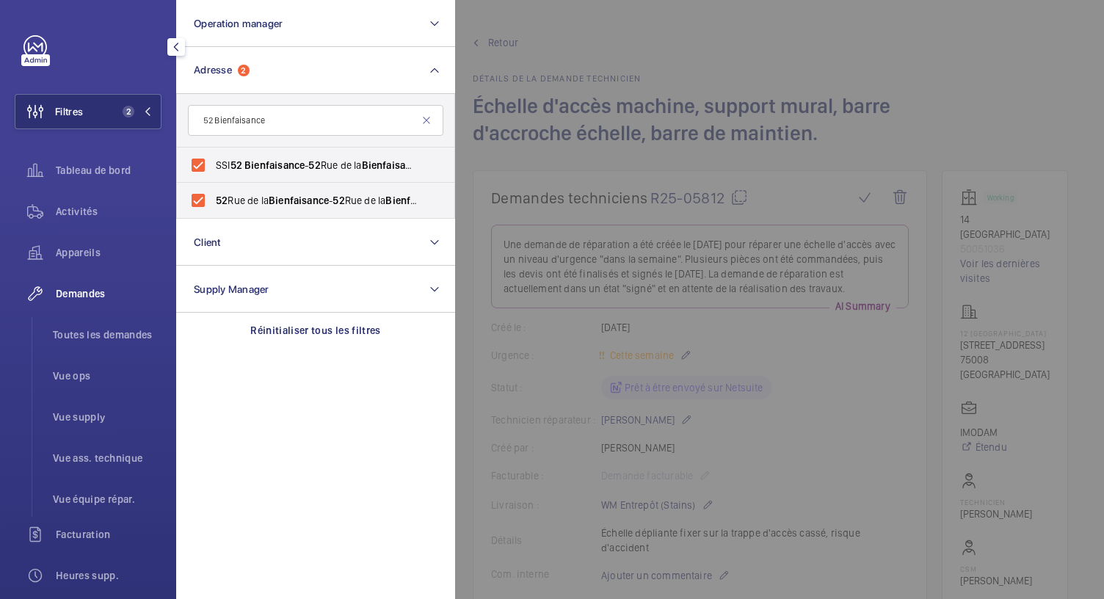
click at [633, 51] on div at bounding box center [1007, 299] width 1104 height 599
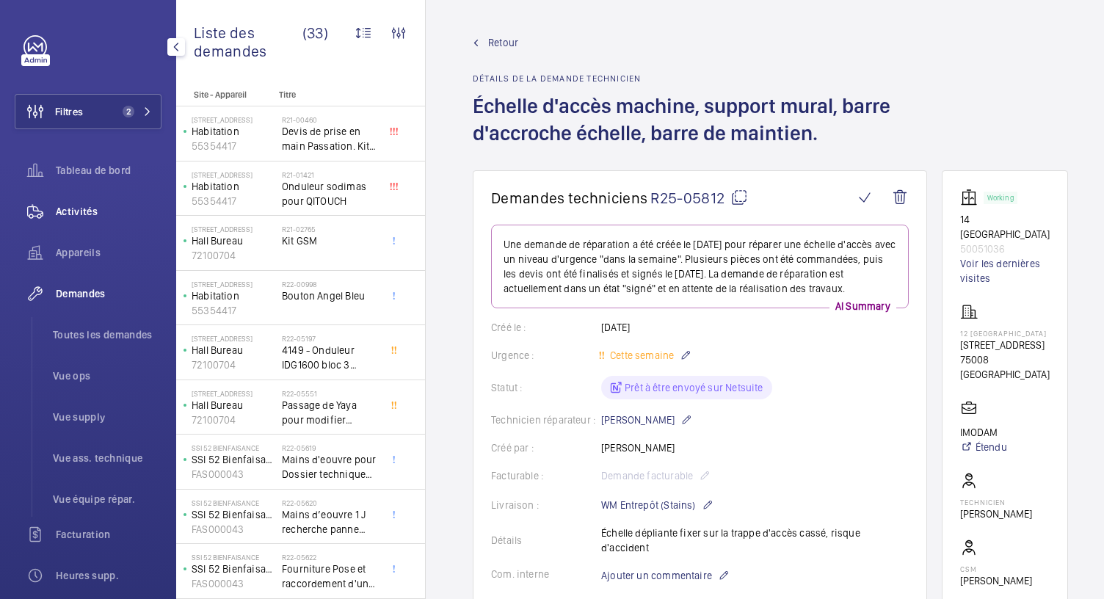
click at [77, 221] on div "Activités" at bounding box center [88, 211] width 147 height 35
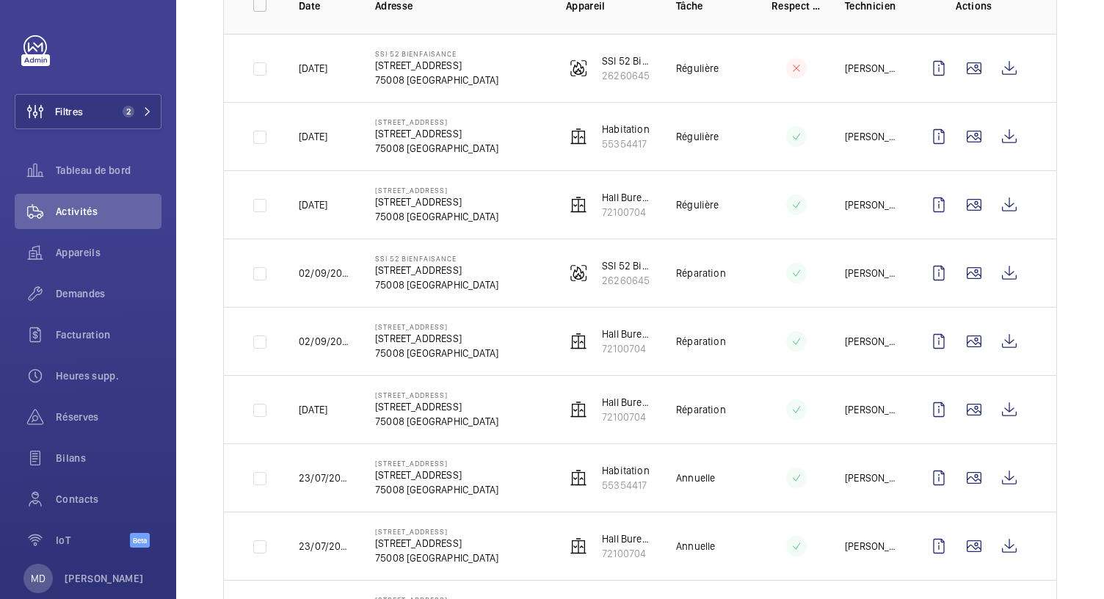
scroll to position [251, 0]
drag, startPoint x: 430, startPoint y: 146, endPoint x: 363, endPoint y: 138, distance: 67.3
click at [363, 138] on td "52 Rue de la Bienfaisance 52 Rue de la Bienfaisance, 75008 PARIS 75008 PARIS" at bounding box center [447, 137] width 191 height 68
click at [475, 163] on td "52 Rue de la Bienfaisance 52 Rue de la Bienfaisance, 75008 PARIS 75008 PARIS" at bounding box center [447, 137] width 191 height 68
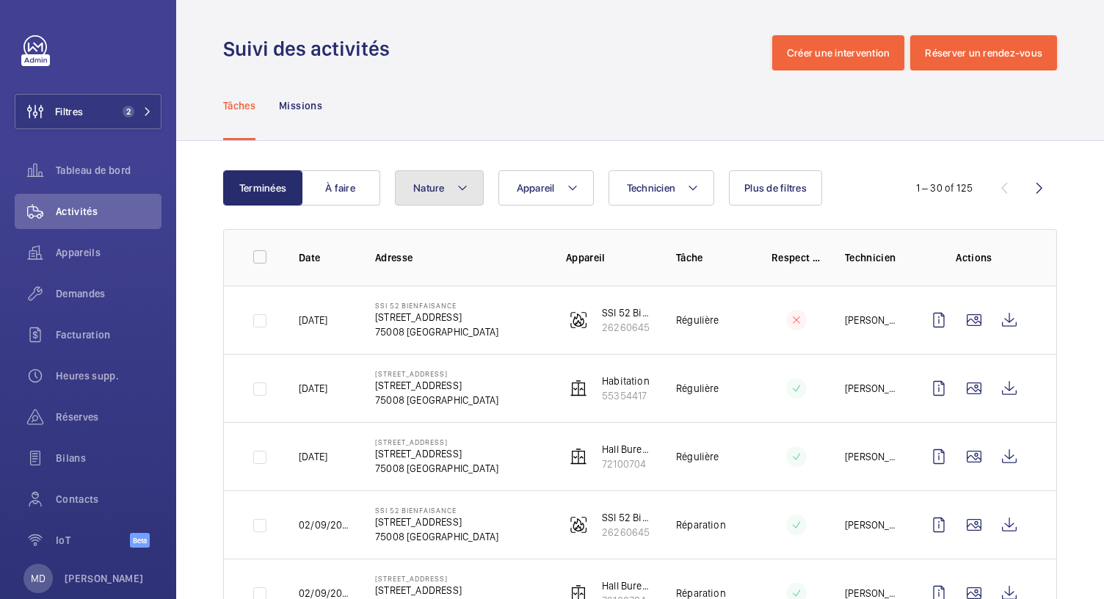
click at [445, 191] on button "Nature" at bounding box center [439, 187] width 89 height 35
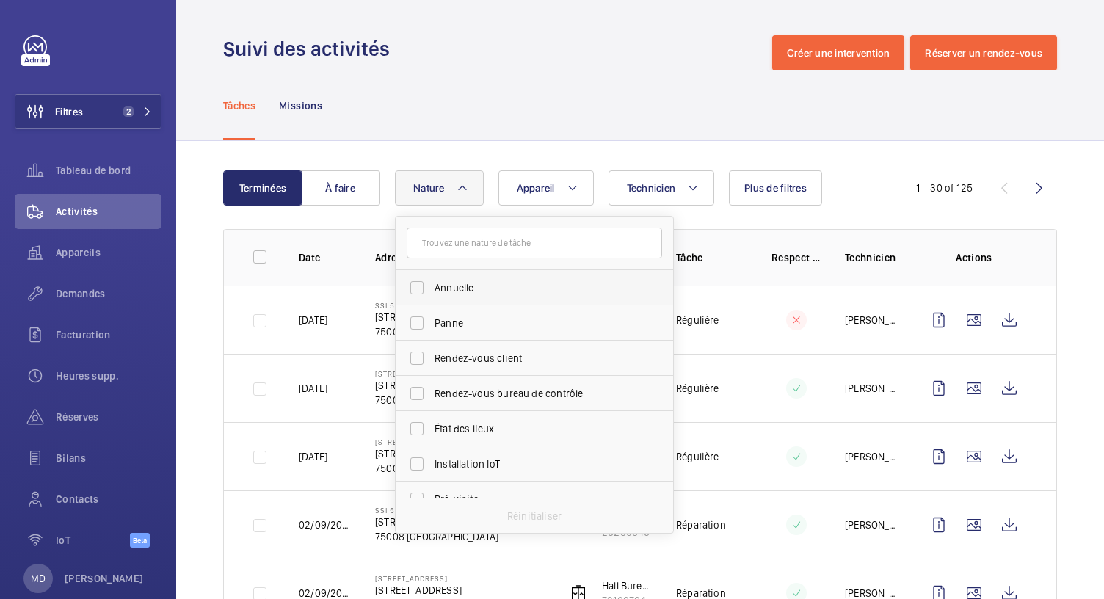
click at [474, 281] on span "Annuelle" at bounding box center [536, 287] width 202 height 15
click at [432, 281] on input "Annuelle" at bounding box center [416, 287] width 29 height 29
checkbox input "true"
click at [564, 77] on div "Tâches Missions" at bounding box center [640, 105] width 834 height 70
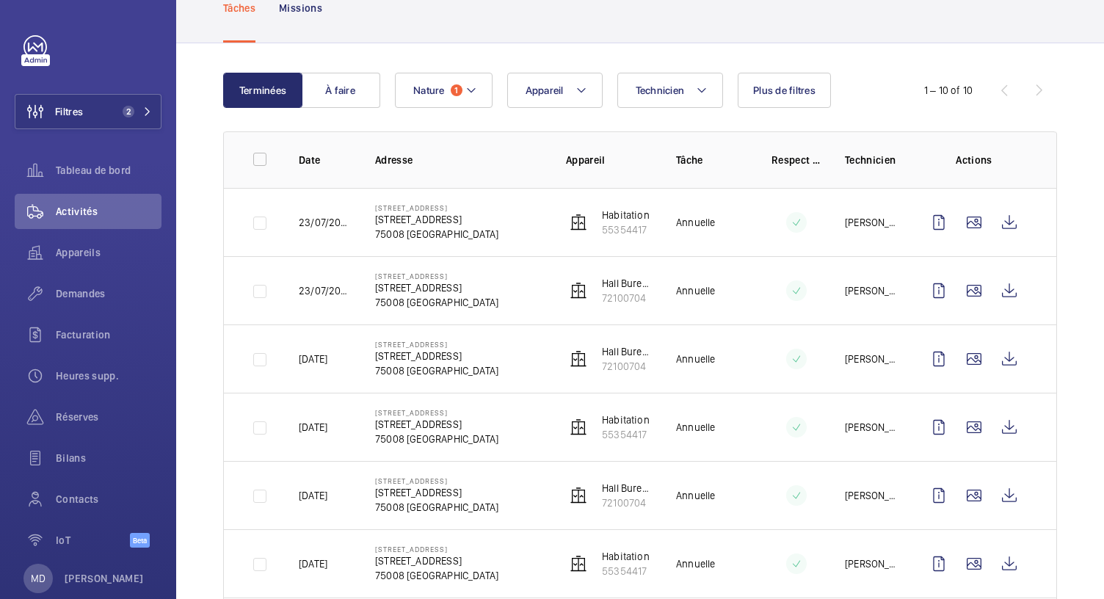
scroll to position [117, 0]
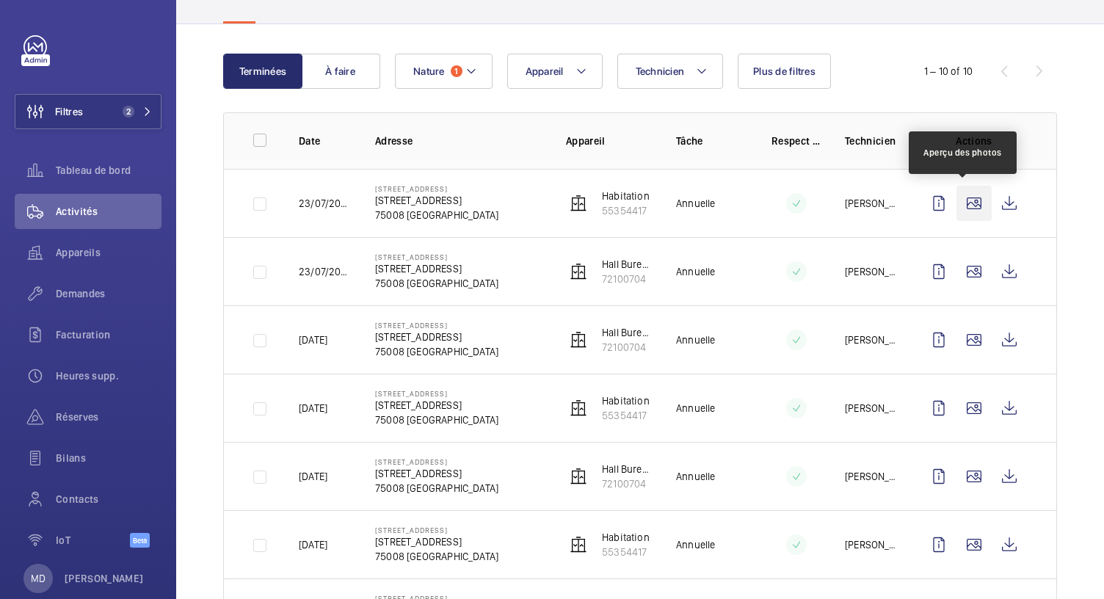
click at [966, 200] on wm-front-icon-button at bounding box center [974, 203] width 35 height 35
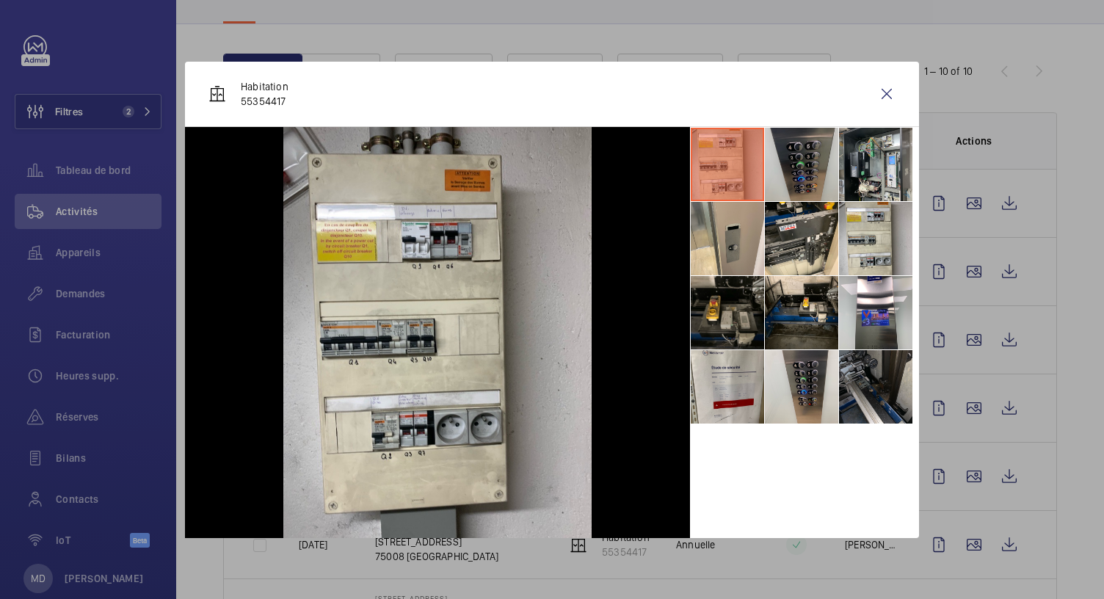
click at [802, 183] on li at bounding box center [801, 164] width 73 height 73
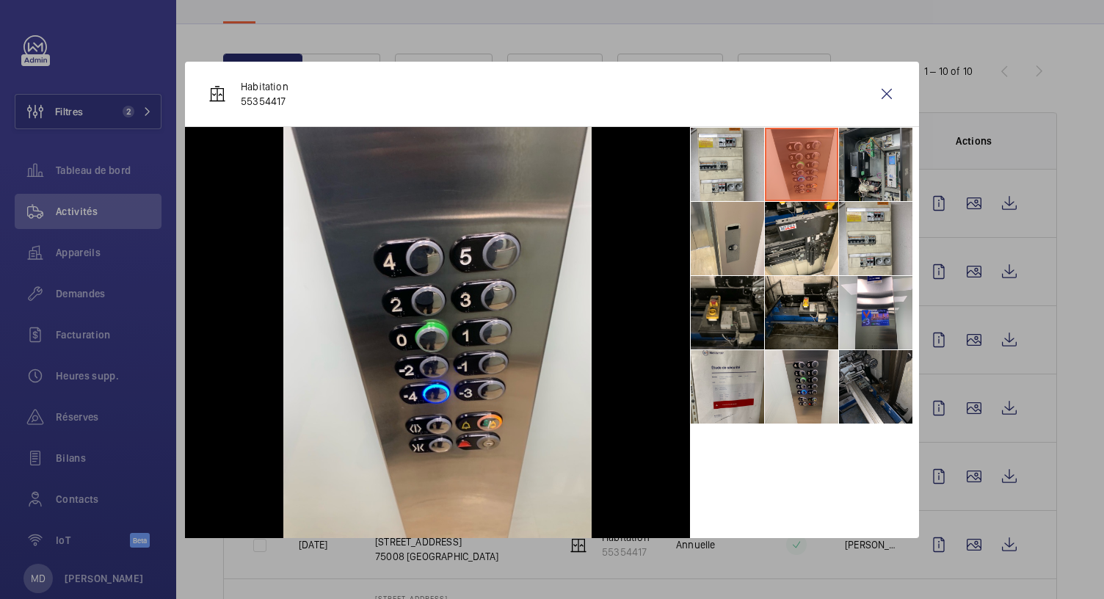
click at [846, 181] on li at bounding box center [875, 164] width 73 height 73
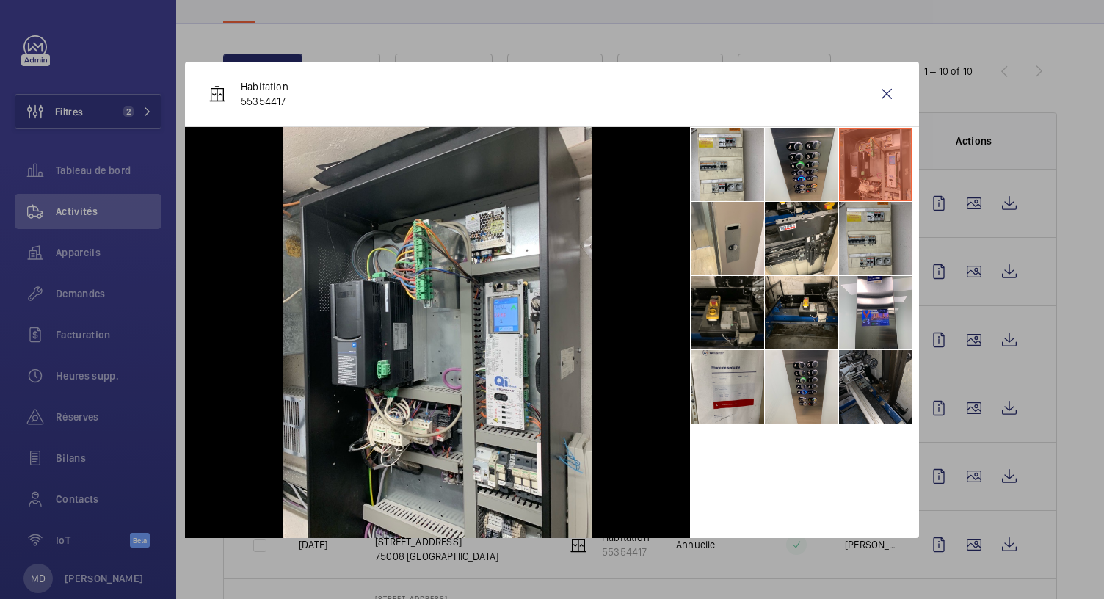
click at [846, 260] on li at bounding box center [875, 238] width 73 height 73
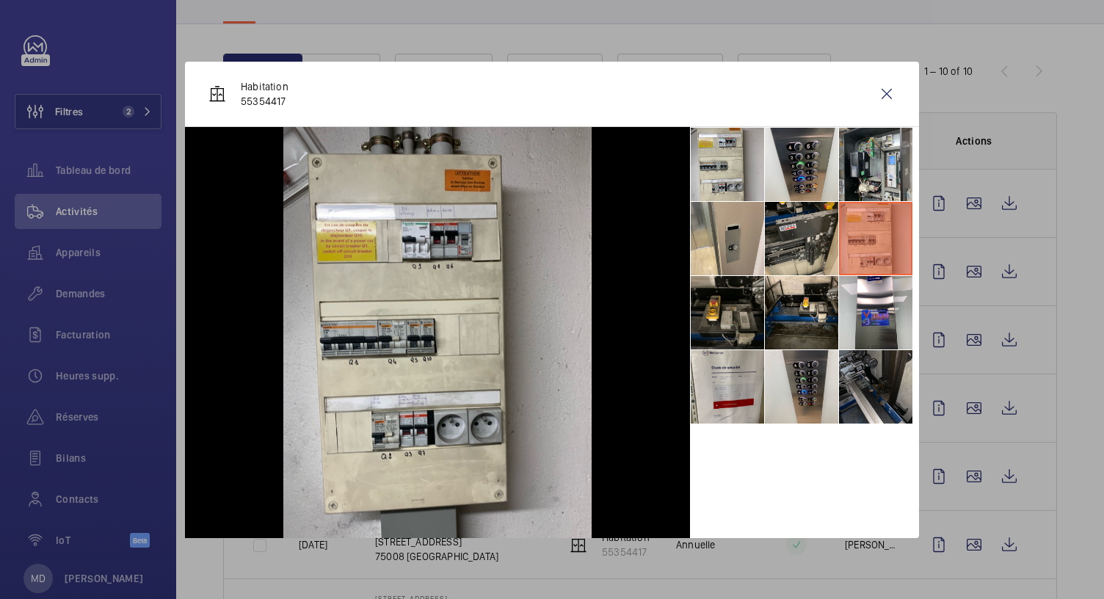
click at [790, 272] on li at bounding box center [801, 238] width 73 height 73
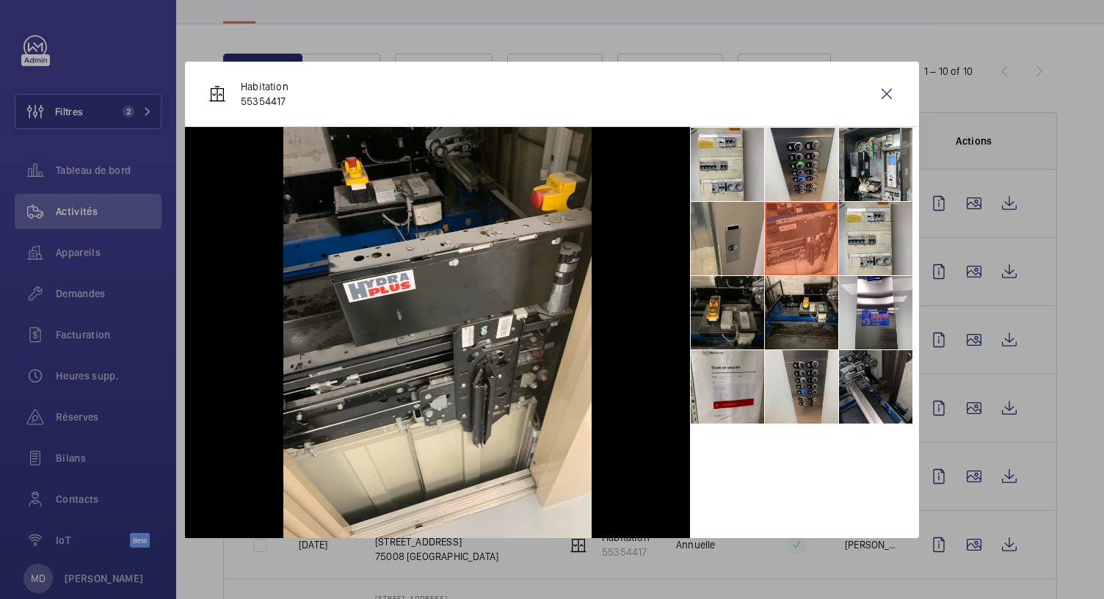
click at [730, 267] on li at bounding box center [727, 238] width 73 height 73
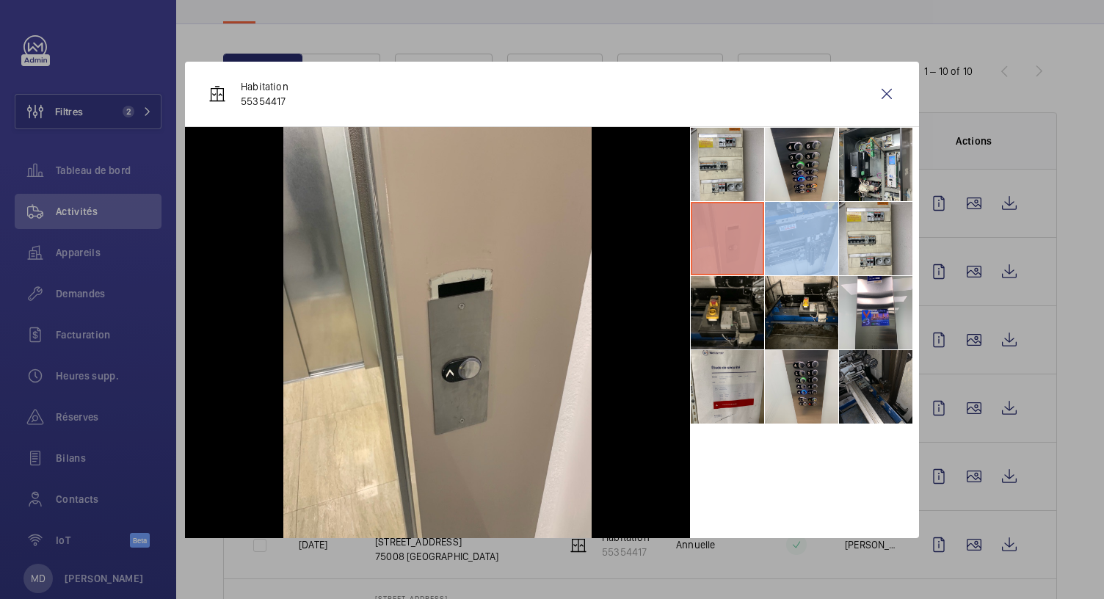
click at [730, 267] on li at bounding box center [727, 238] width 73 height 73
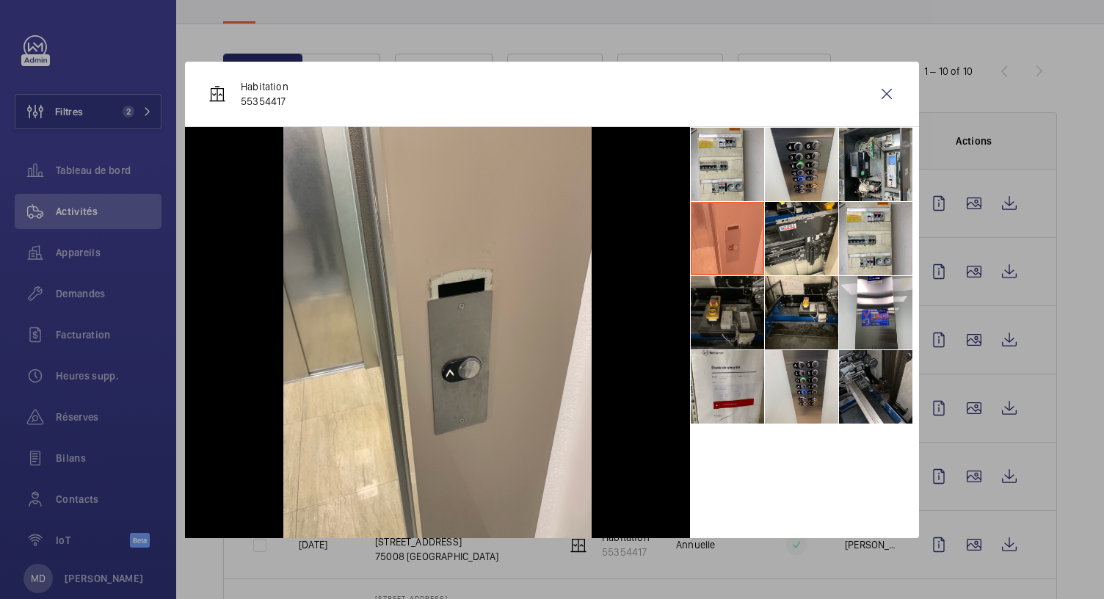
click at [736, 344] on li at bounding box center [727, 312] width 73 height 73
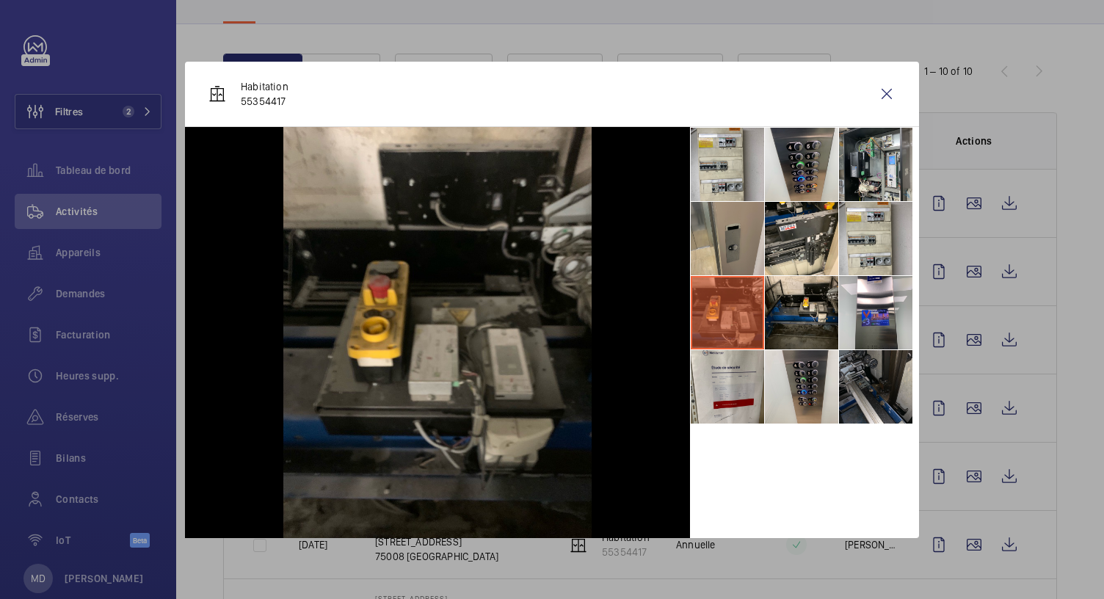
click at [729, 256] on li at bounding box center [727, 238] width 73 height 73
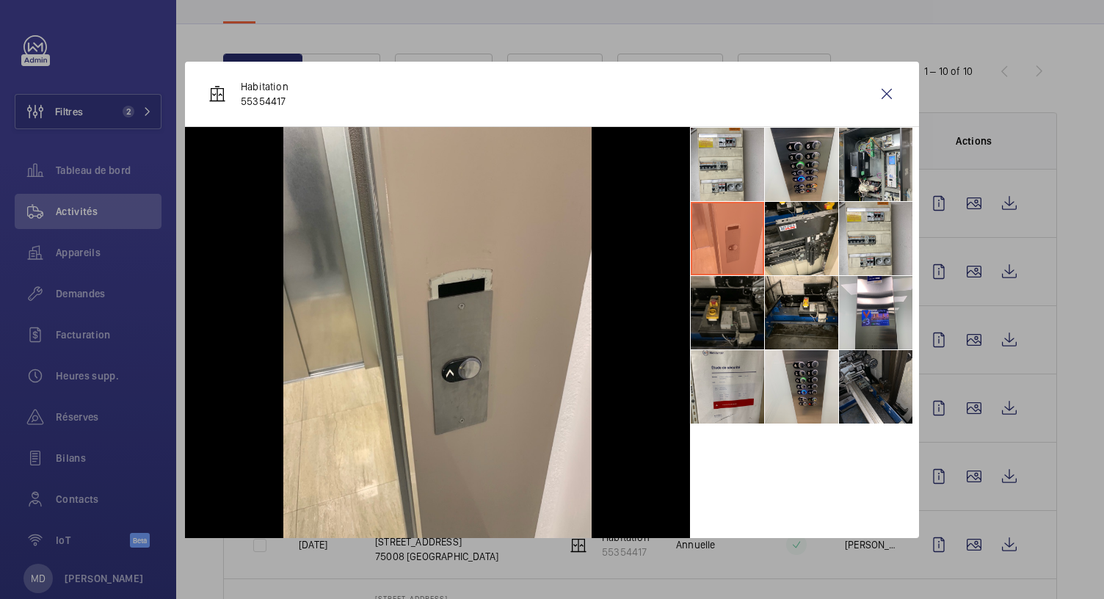
click at [733, 294] on li at bounding box center [727, 312] width 73 height 73
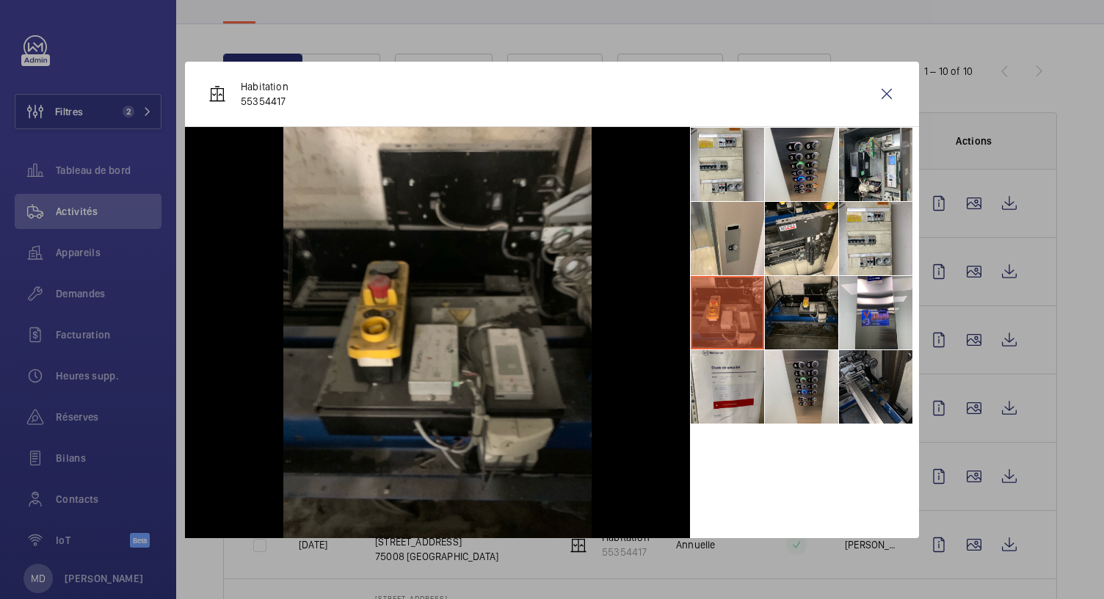
click at [789, 298] on li at bounding box center [801, 312] width 73 height 73
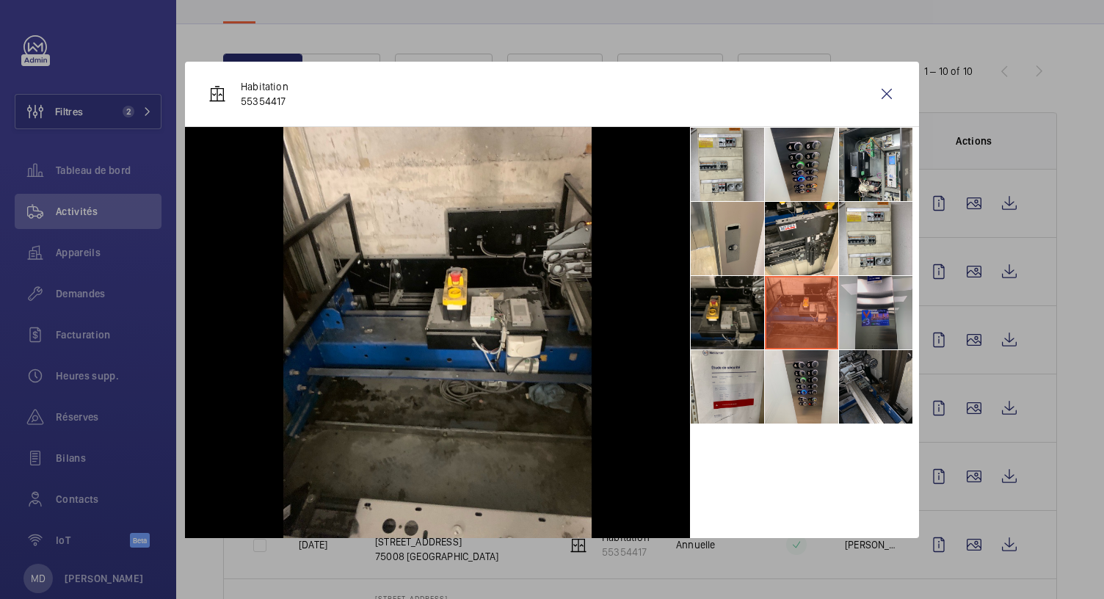
click at [851, 298] on li at bounding box center [875, 312] width 73 height 73
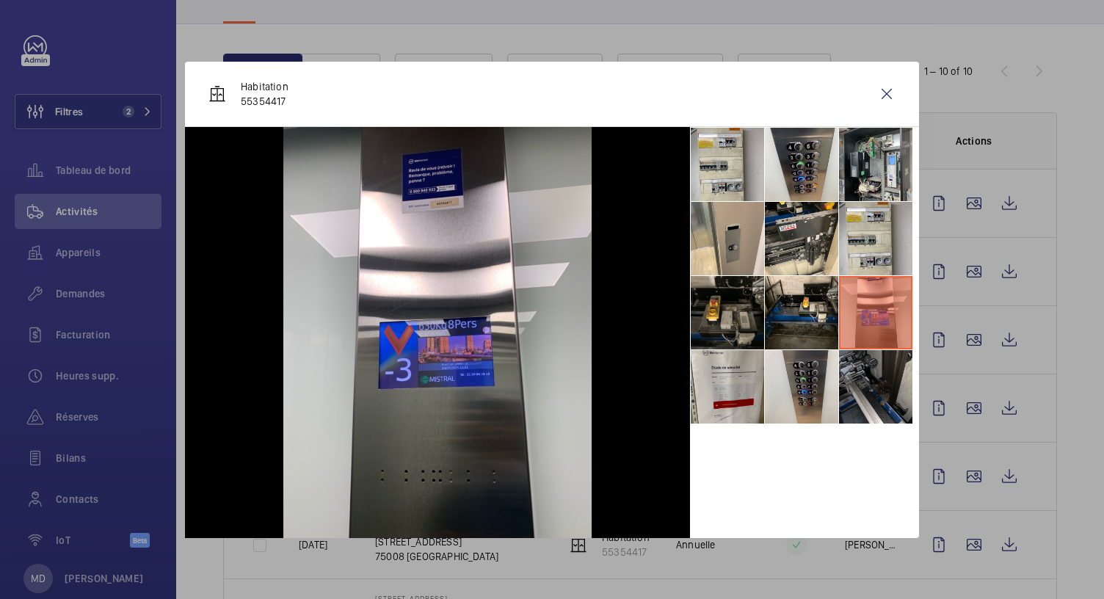
click at [711, 24] on div at bounding box center [552, 299] width 1104 height 599
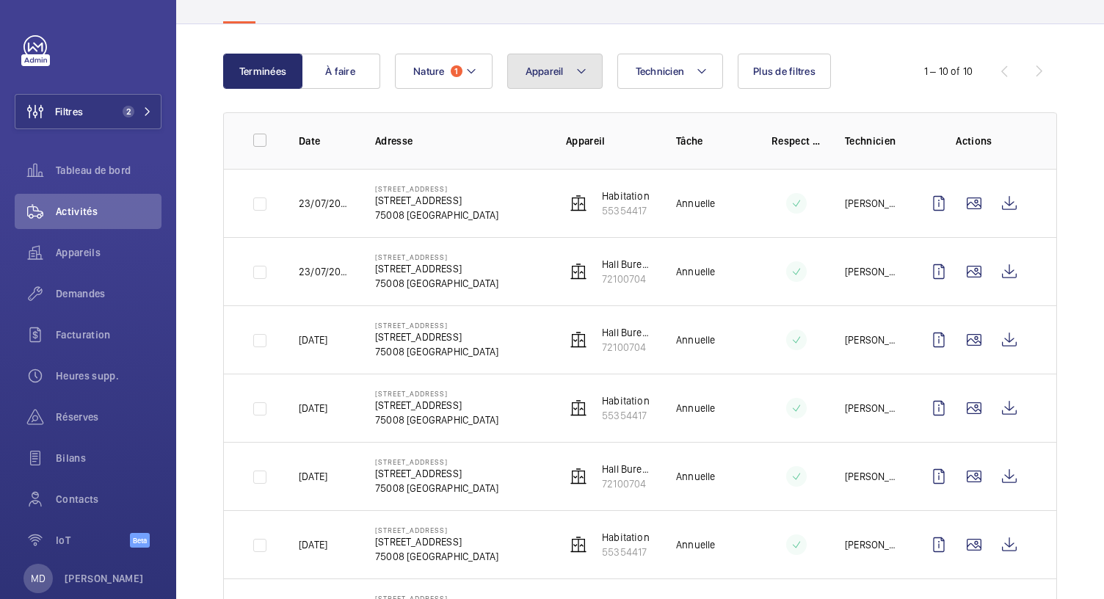
click at [572, 79] on button "Appareil" at bounding box center [554, 71] width 95 height 35
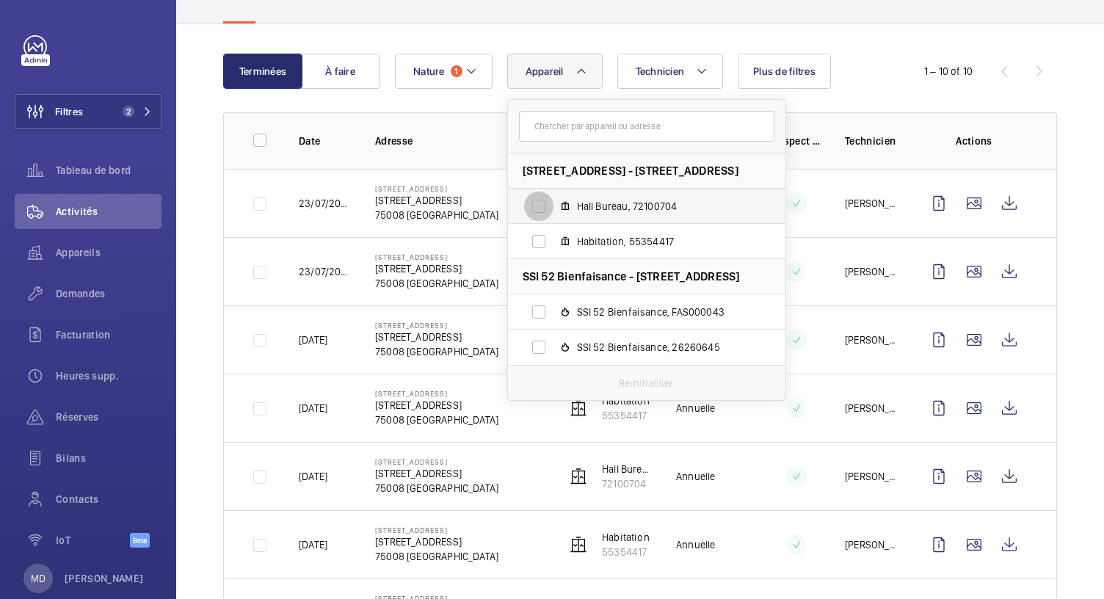
click at [539, 207] on input "Hall Bureau, 72100704" at bounding box center [538, 206] width 29 height 29
checkbox input "true"
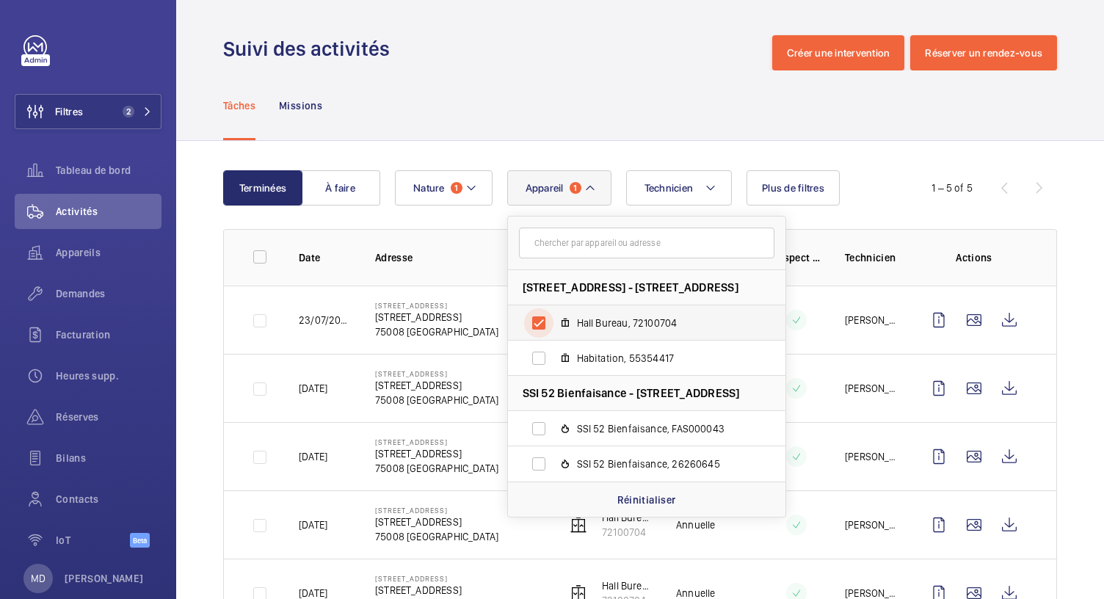
scroll to position [62, 0]
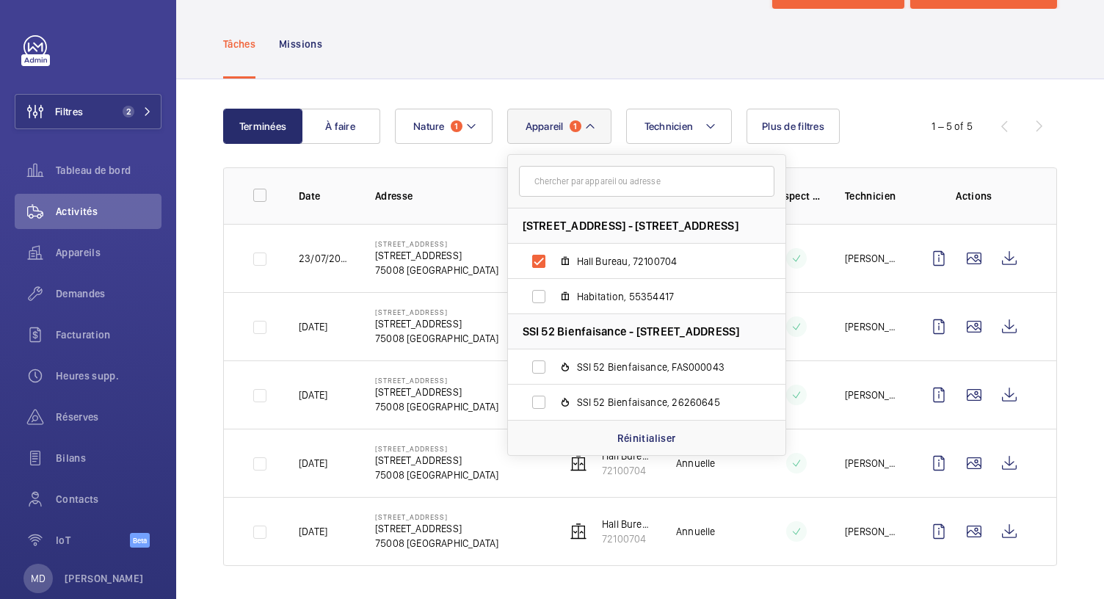
click at [559, 62] on div "Tâches Missions" at bounding box center [640, 44] width 834 height 70
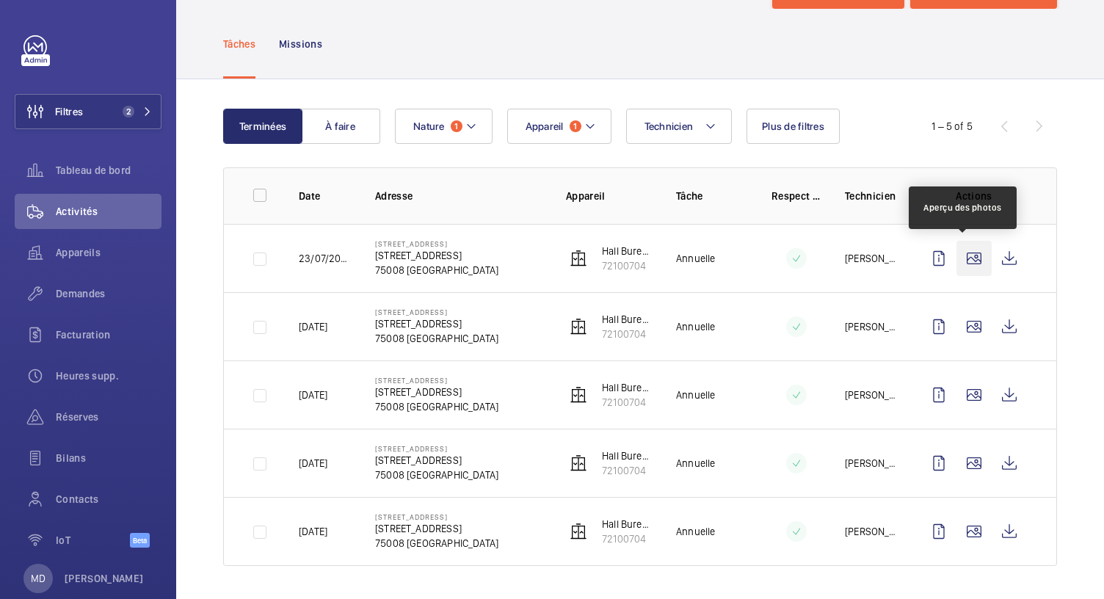
click at [968, 250] on wm-front-icon-button at bounding box center [974, 258] width 35 height 35
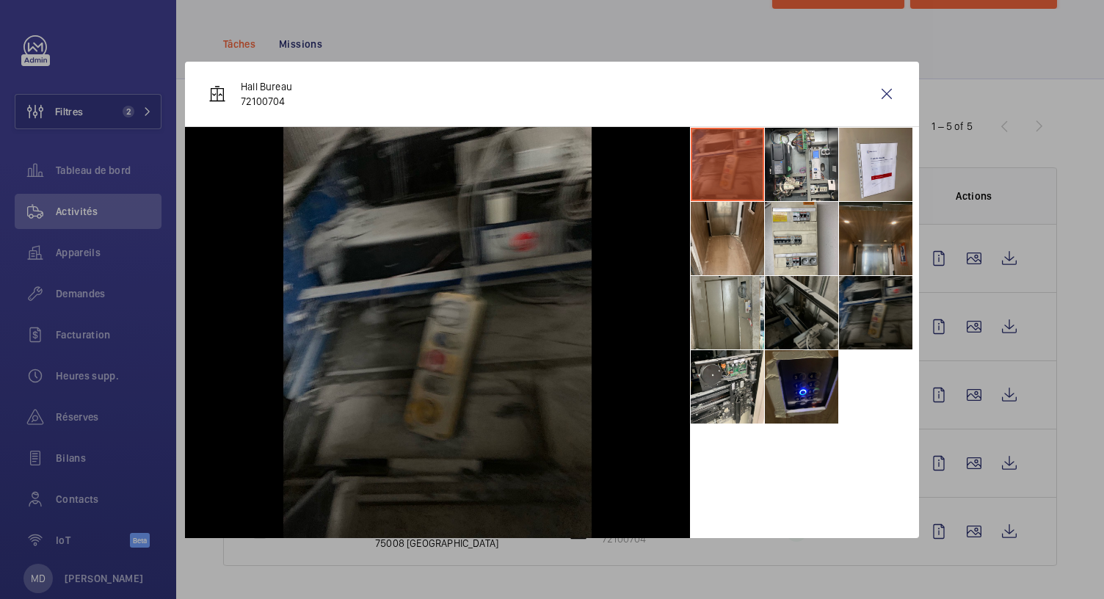
click at [887, 256] on li at bounding box center [875, 238] width 73 height 73
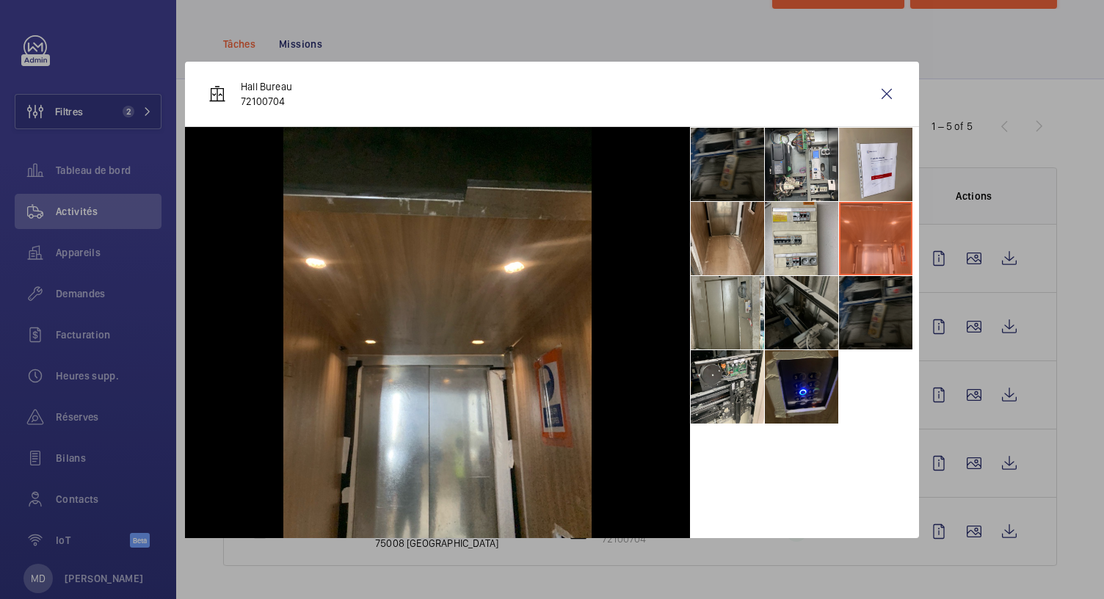
click at [888, 294] on li at bounding box center [875, 312] width 73 height 73
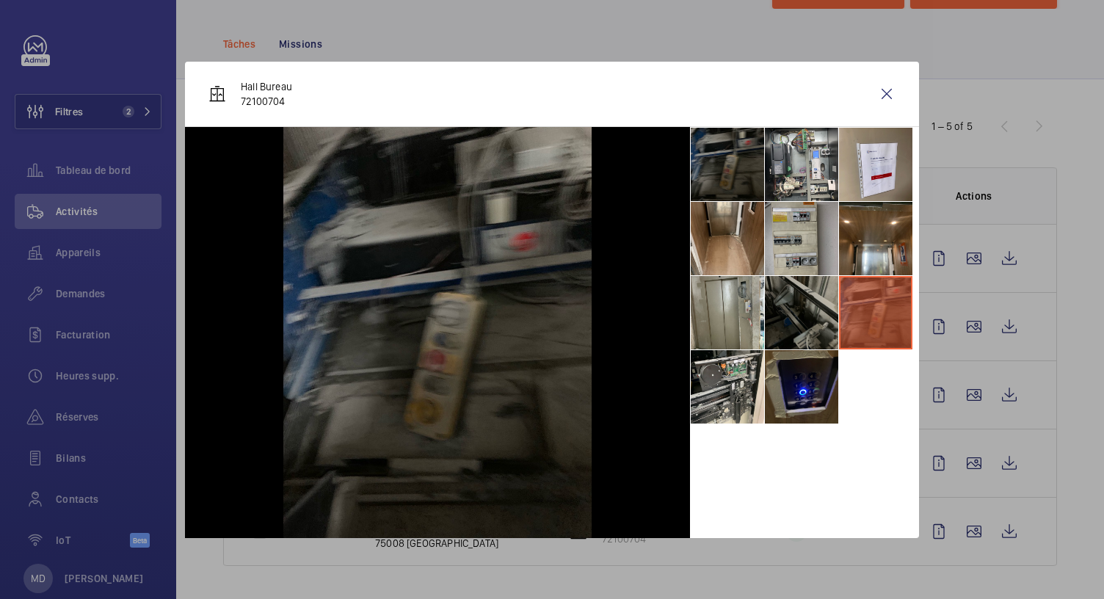
click at [815, 240] on li at bounding box center [801, 238] width 73 height 73
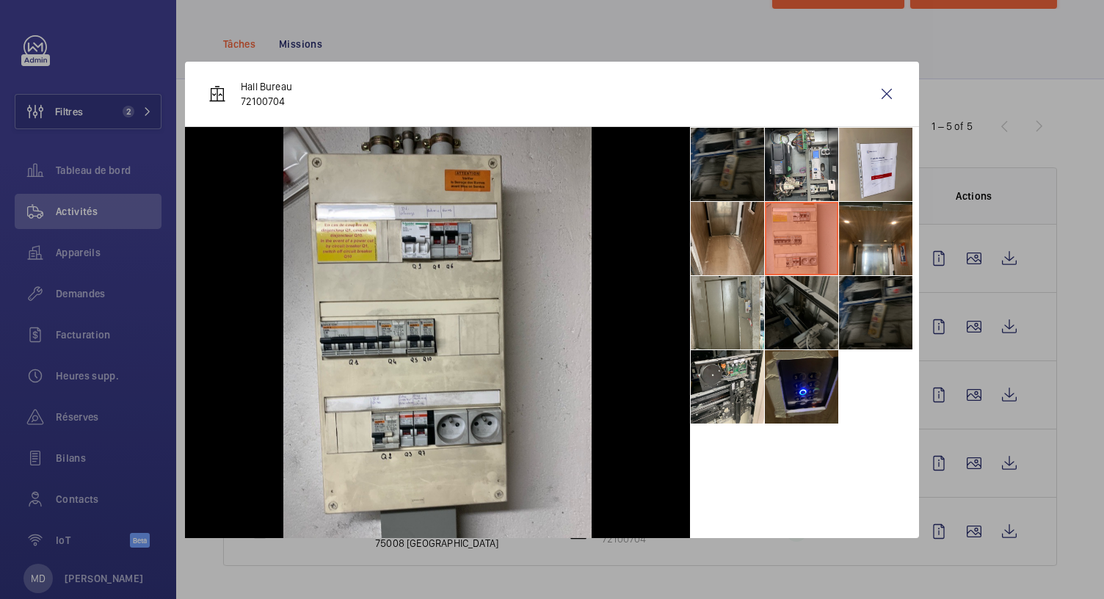
click at [797, 313] on li at bounding box center [801, 312] width 73 height 73
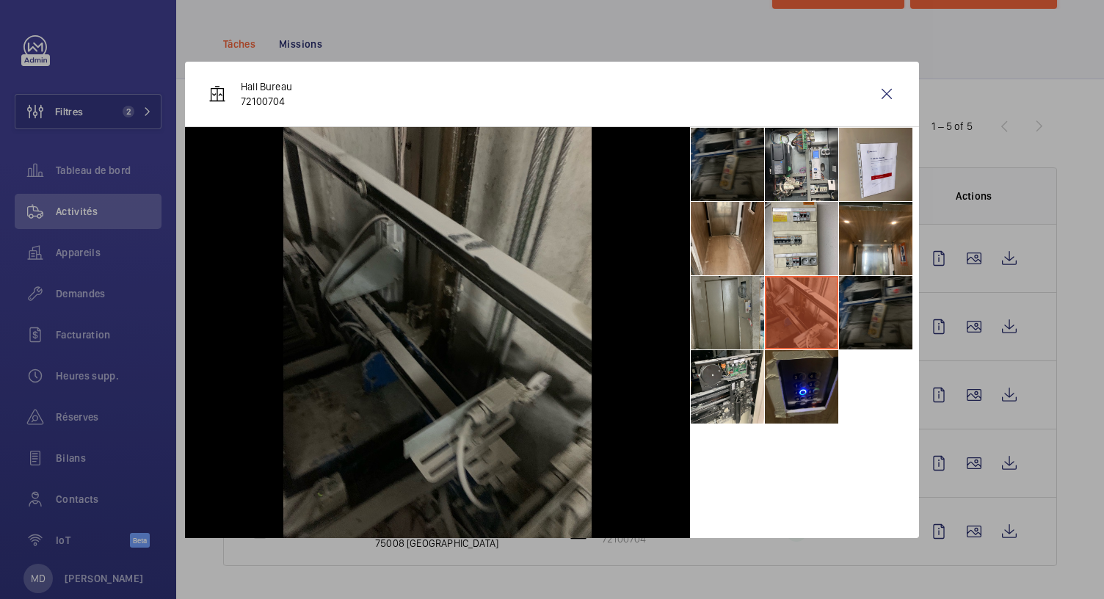
click at [739, 316] on li at bounding box center [727, 312] width 73 height 73
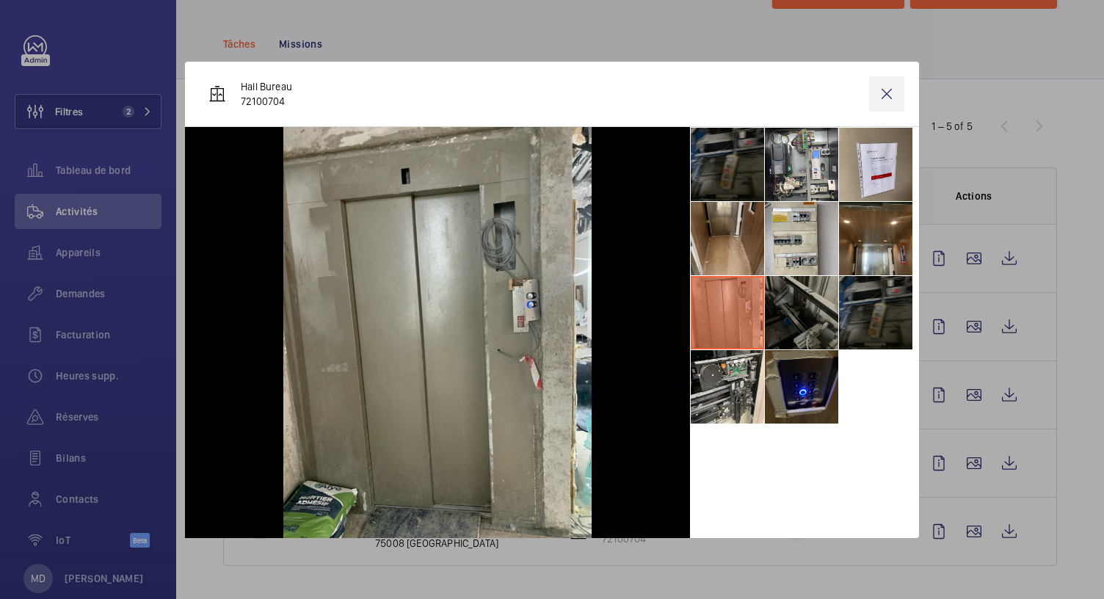
click at [884, 98] on wm-front-icon-button at bounding box center [886, 93] width 35 height 35
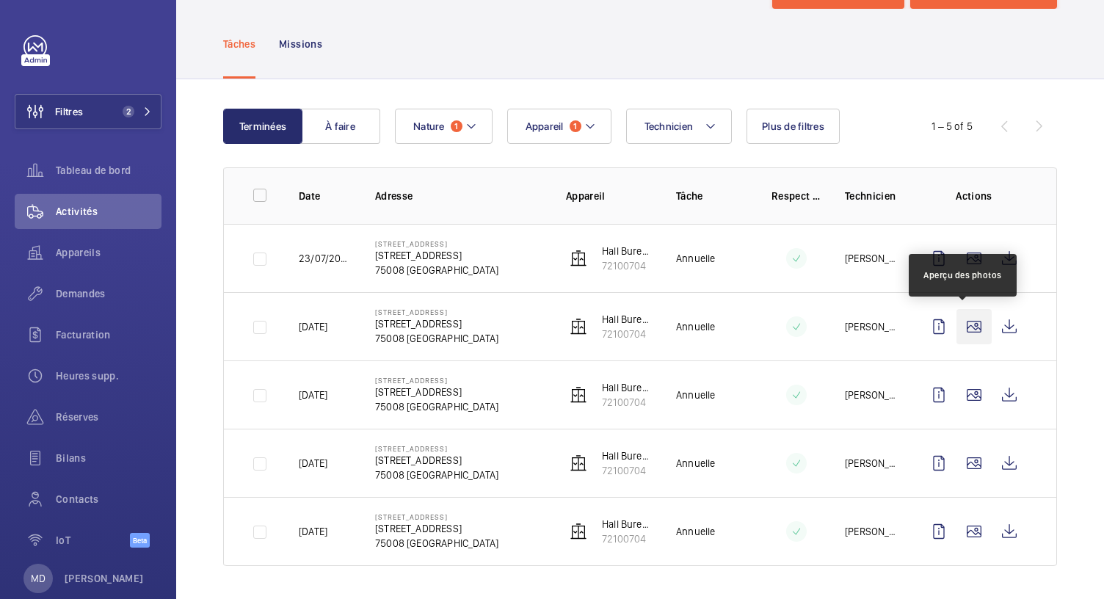
click at [969, 325] on wm-front-icon-button at bounding box center [974, 326] width 35 height 35
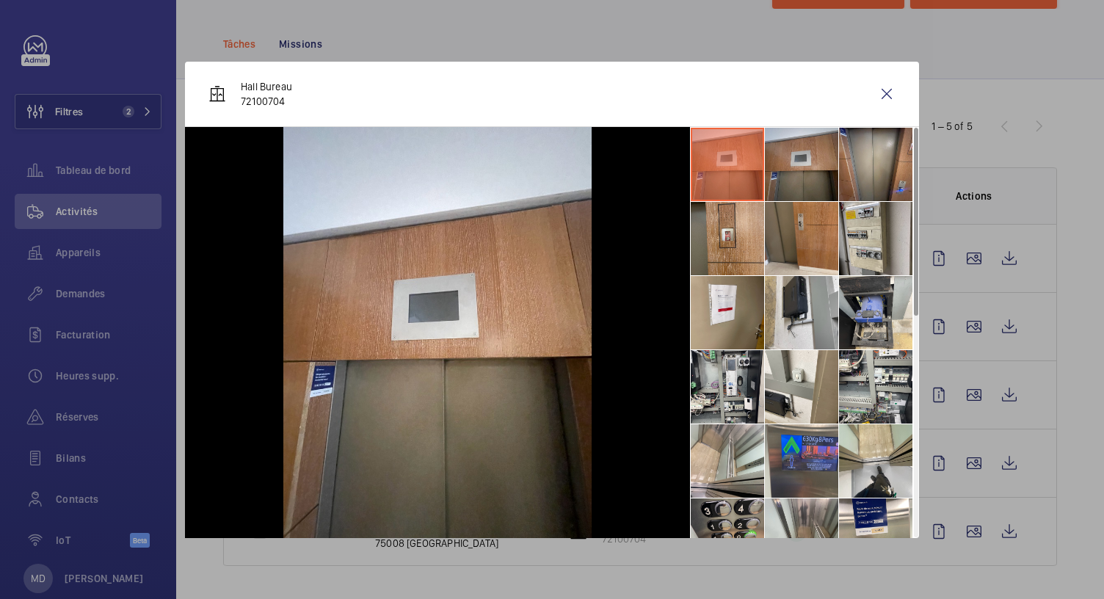
click at [809, 168] on li at bounding box center [801, 164] width 73 height 73
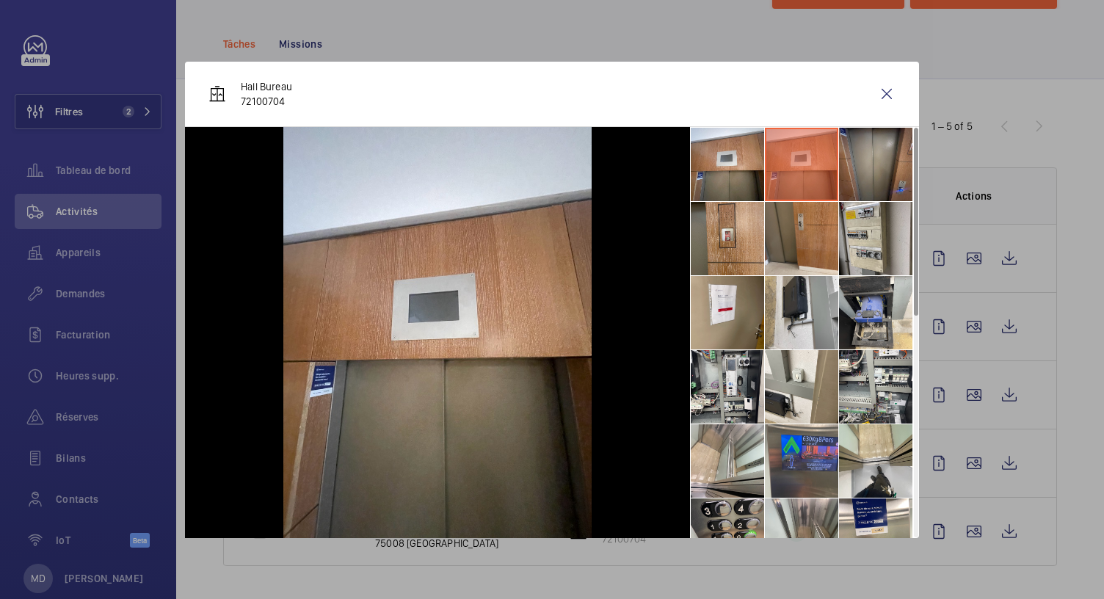
click at [883, 168] on li at bounding box center [875, 164] width 73 height 73
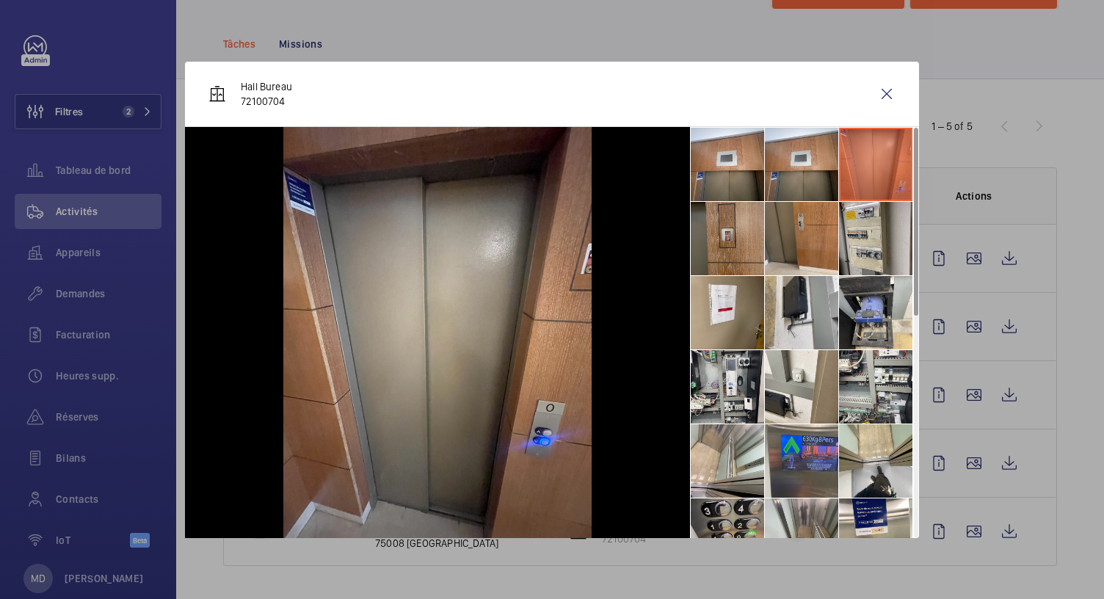
click at [738, 241] on li at bounding box center [727, 238] width 73 height 73
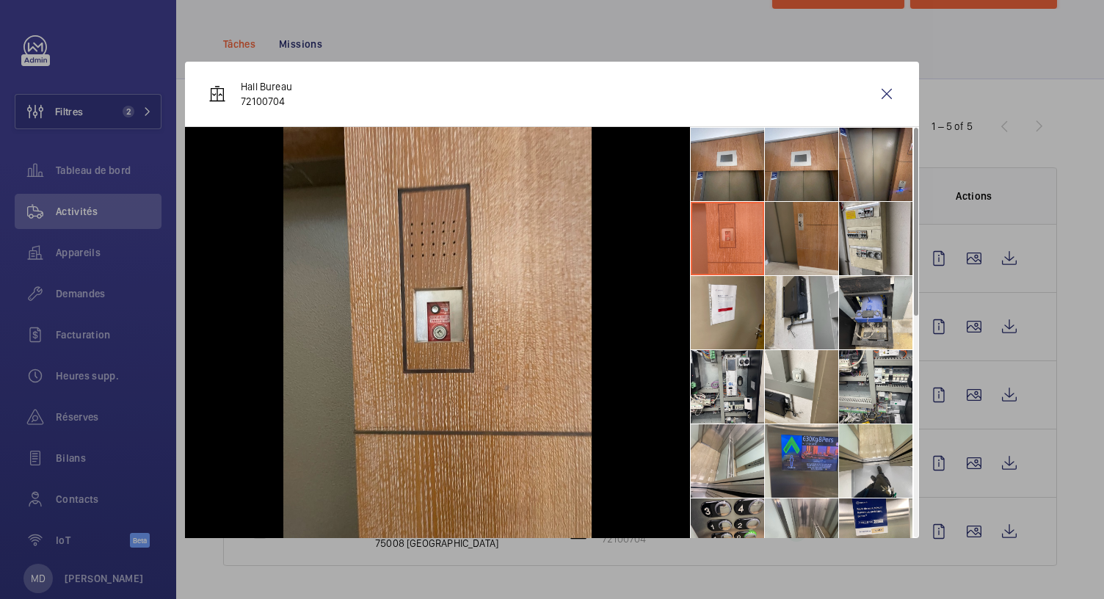
click at [789, 237] on li at bounding box center [801, 238] width 73 height 73
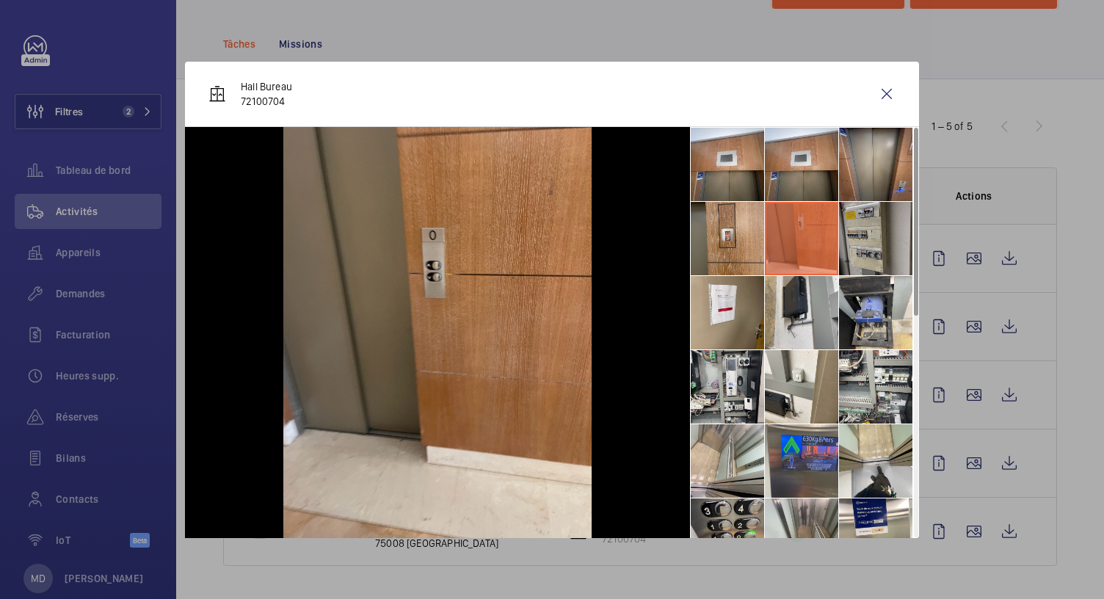
click at [849, 240] on li at bounding box center [875, 238] width 73 height 73
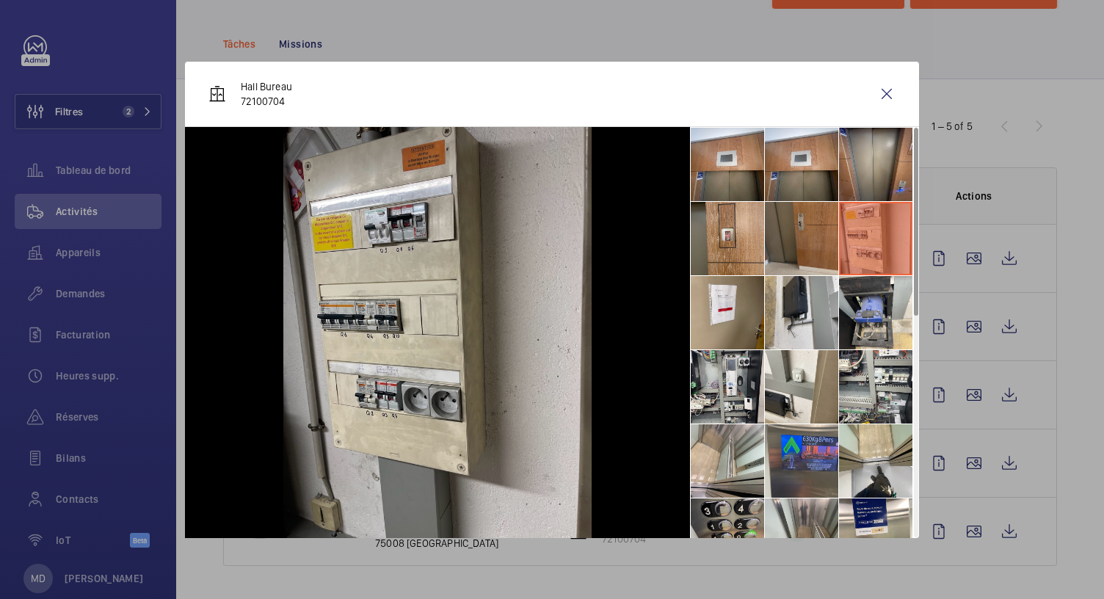
click at [776, 238] on li at bounding box center [801, 238] width 73 height 73
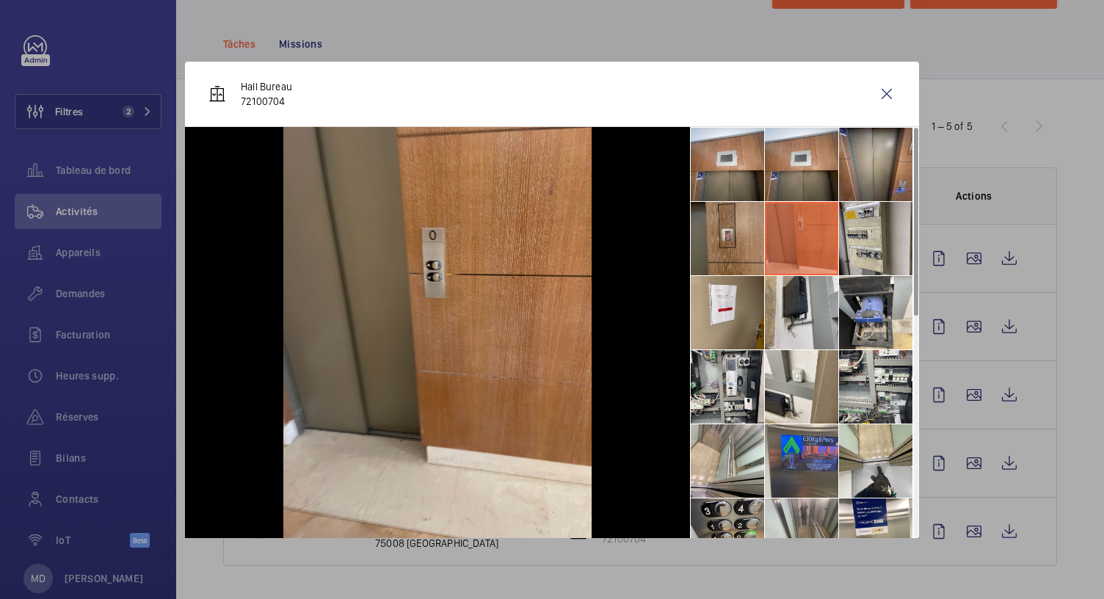
click at [706, 258] on li at bounding box center [727, 238] width 73 height 73
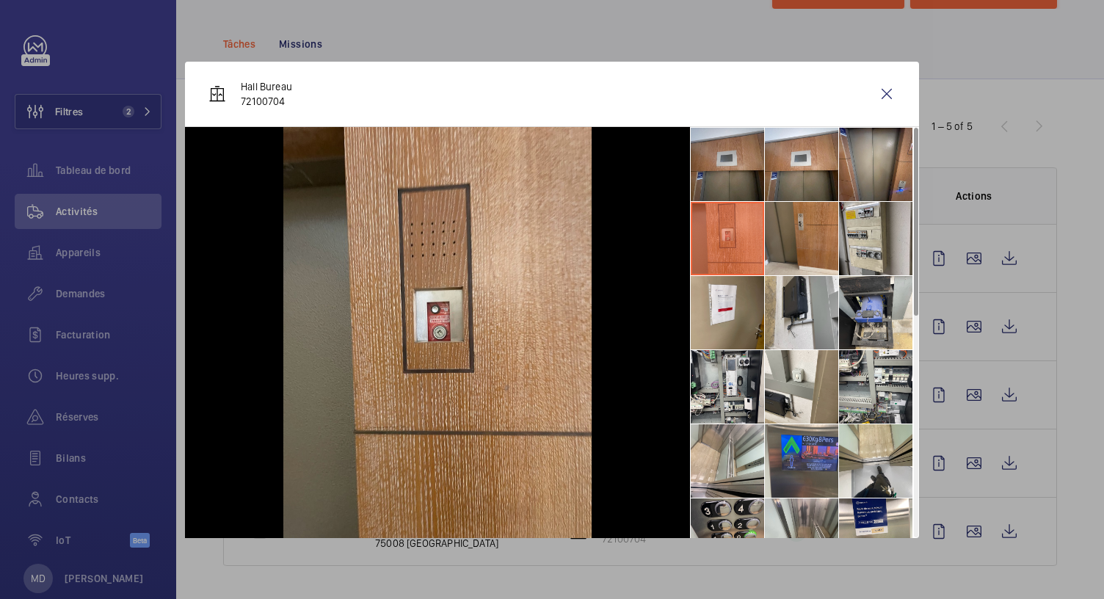
click at [741, 159] on li at bounding box center [727, 164] width 73 height 73
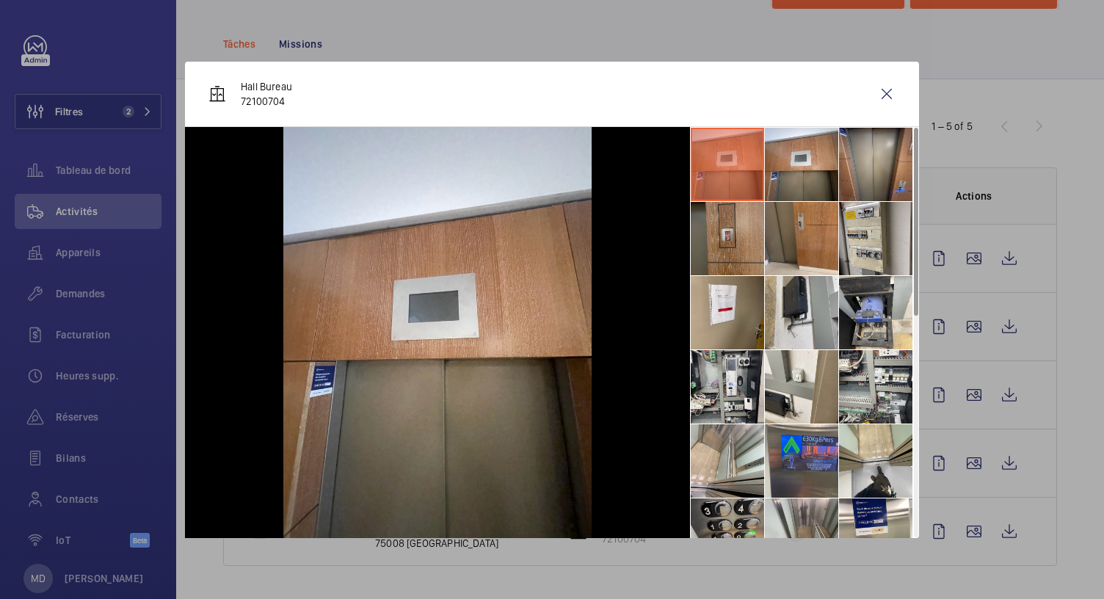
click at [760, 224] on li at bounding box center [727, 238] width 73 height 73
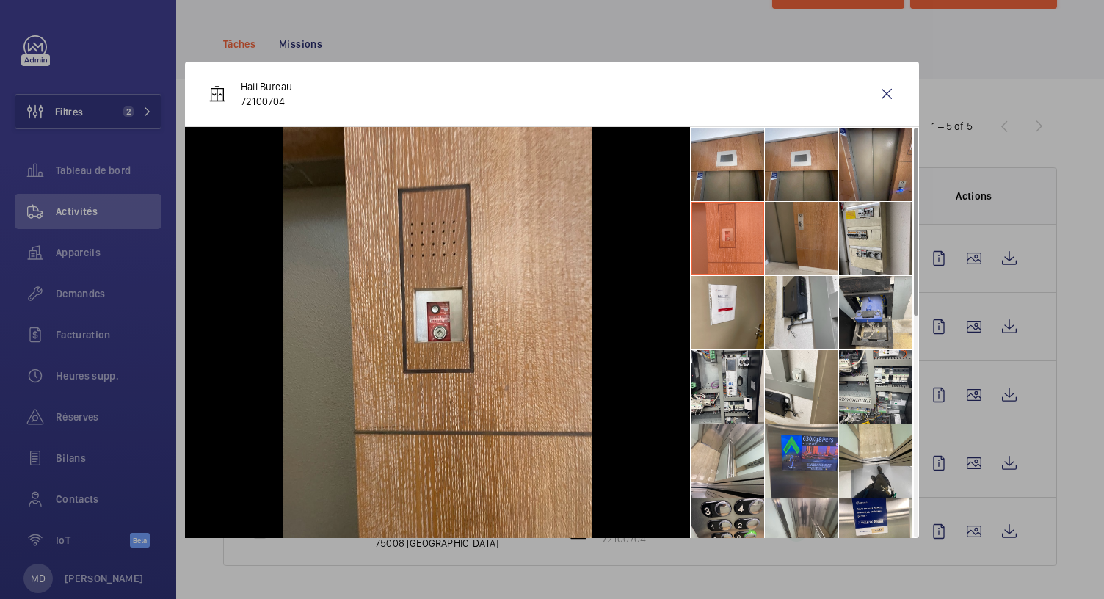
click at [786, 230] on li at bounding box center [801, 238] width 73 height 73
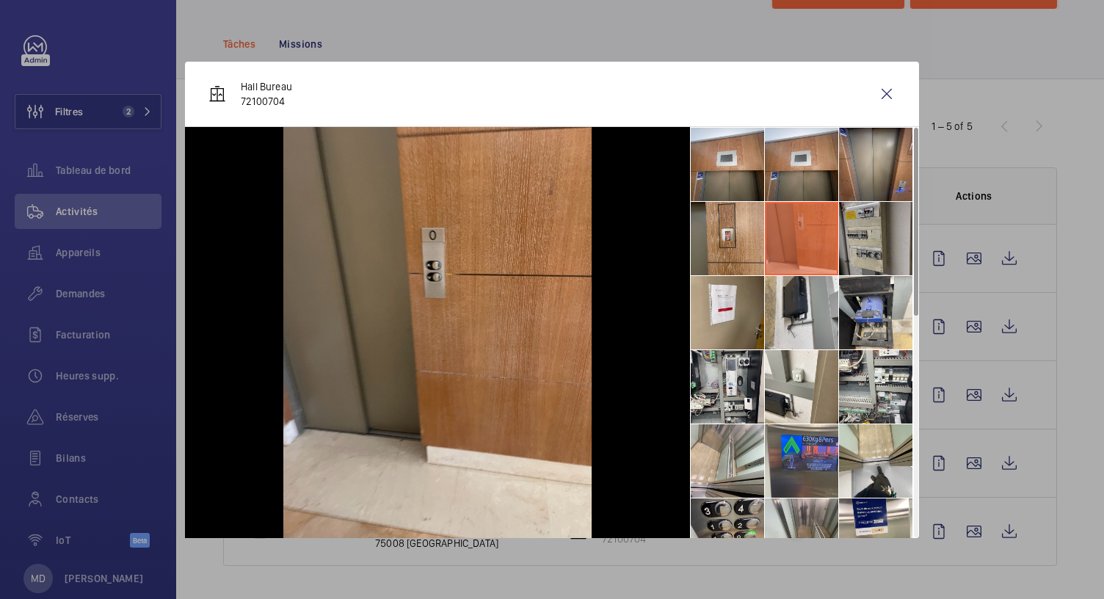
click at [861, 246] on li at bounding box center [875, 238] width 73 height 73
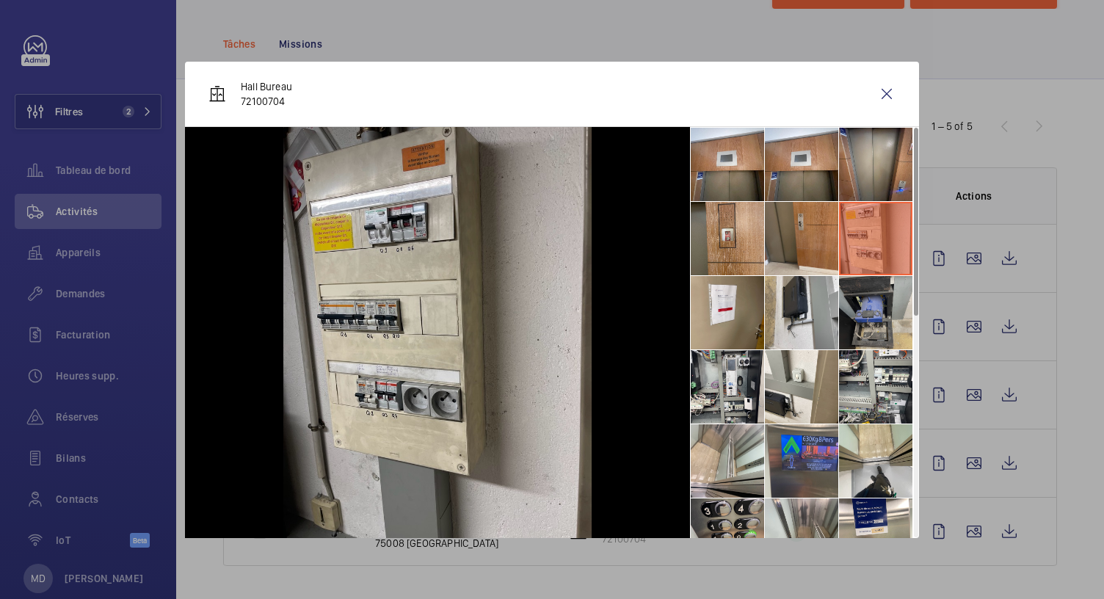
click at [851, 319] on li at bounding box center [875, 312] width 73 height 73
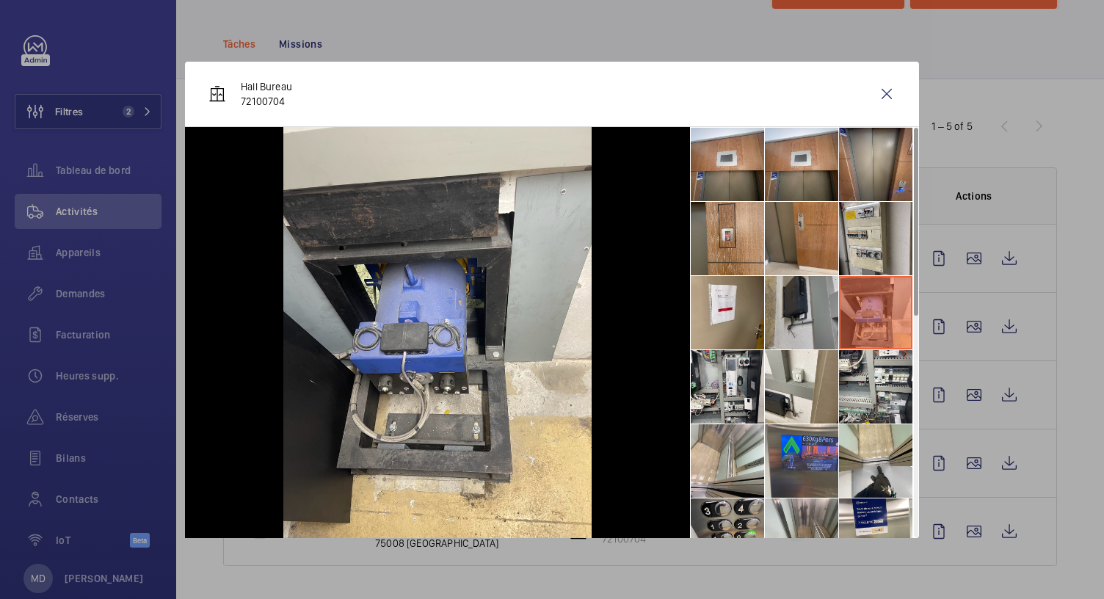
click at [784, 318] on li at bounding box center [801, 312] width 73 height 73
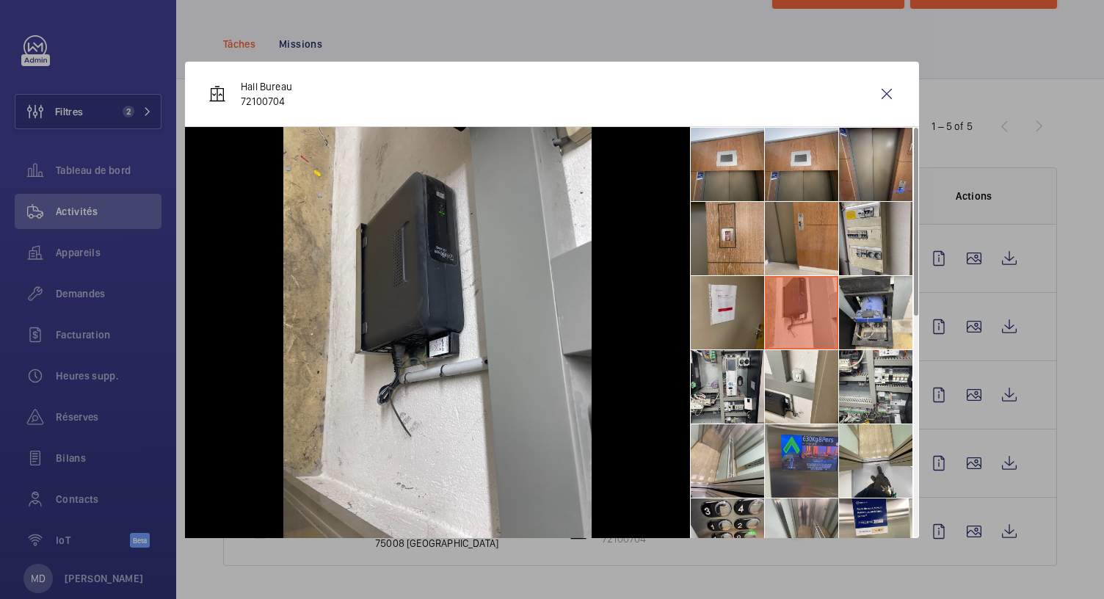
click at [735, 313] on li at bounding box center [727, 312] width 73 height 73
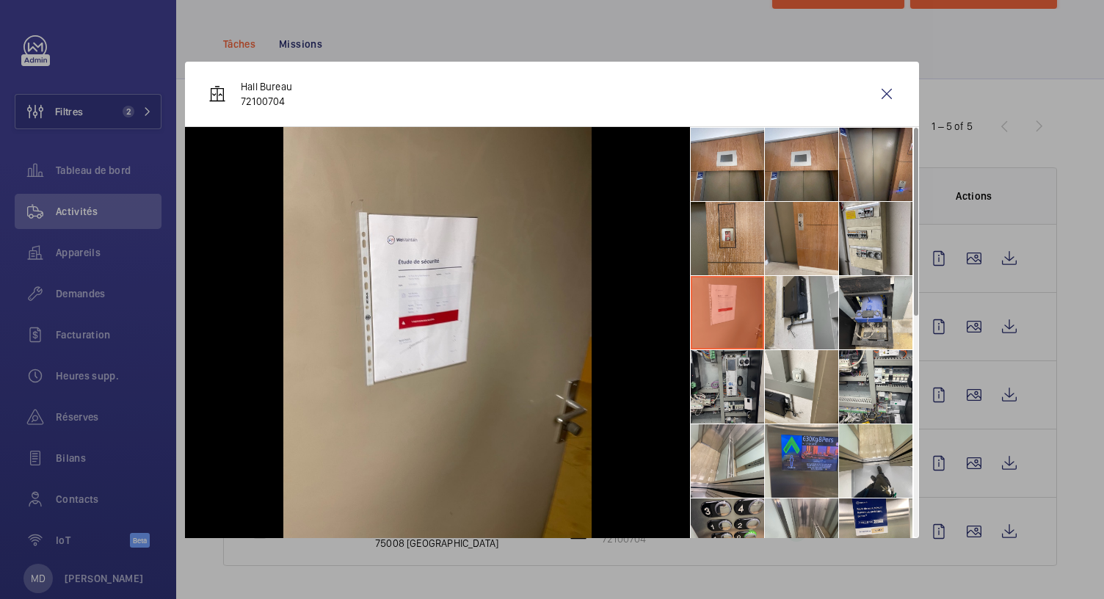
click at [728, 389] on li at bounding box center [727, 386] width 73 height 73
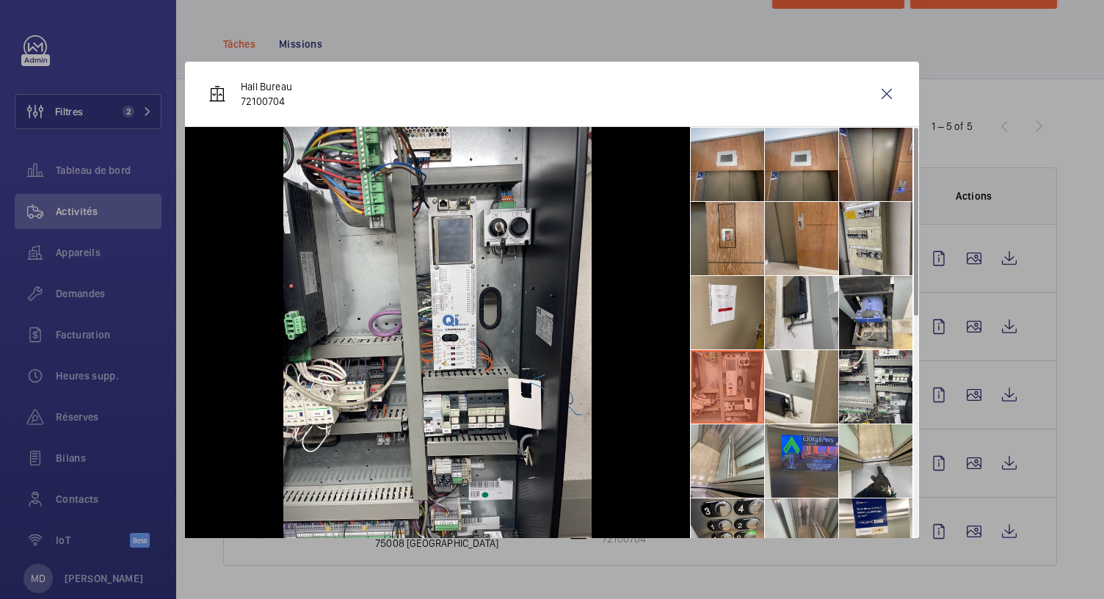
click at [763, 392] on li at bounding box center [727, 386] width 73 height 73
click at [789, 396] on li at bounding box center [801, 386] width 73 height 73
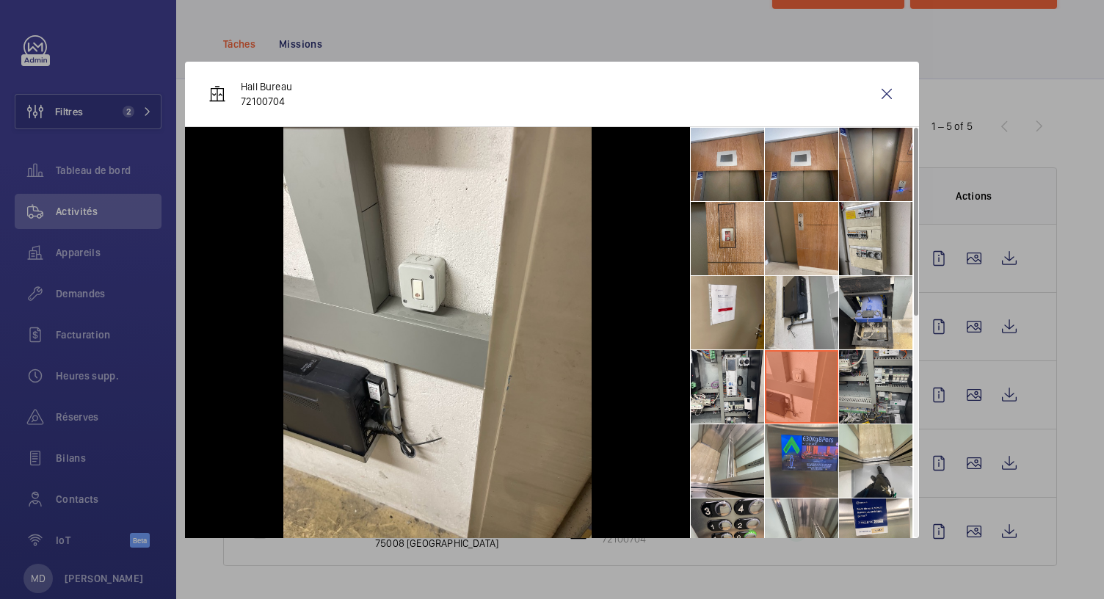
click at [865, 392] on li at bounding box center [875, 386] width 73 height 73
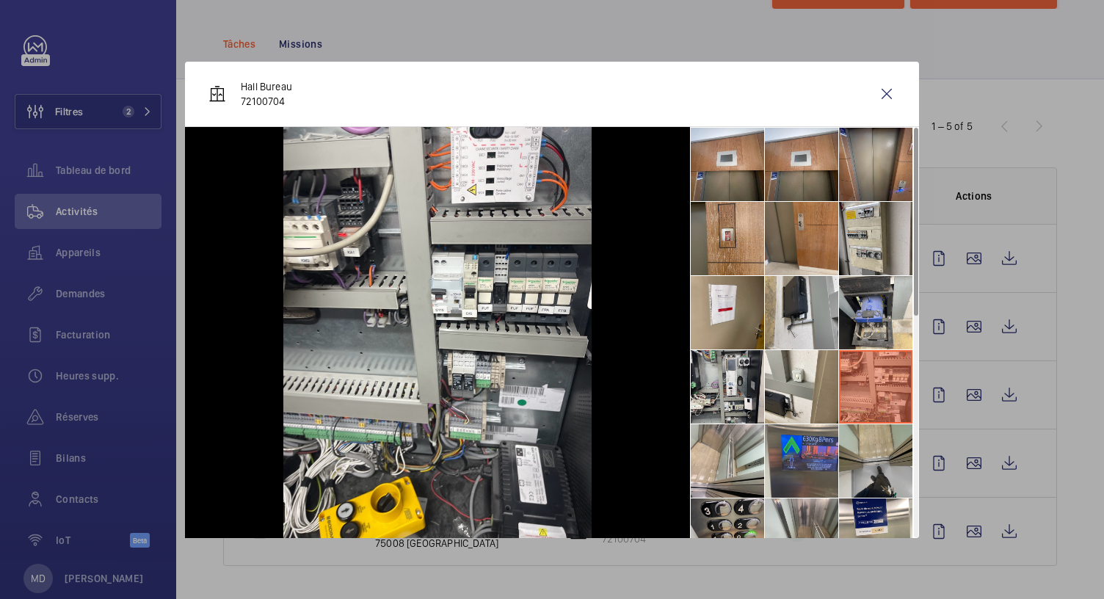
click at [851, 478] on li at bounding box center [875, 460] width 73 height 73
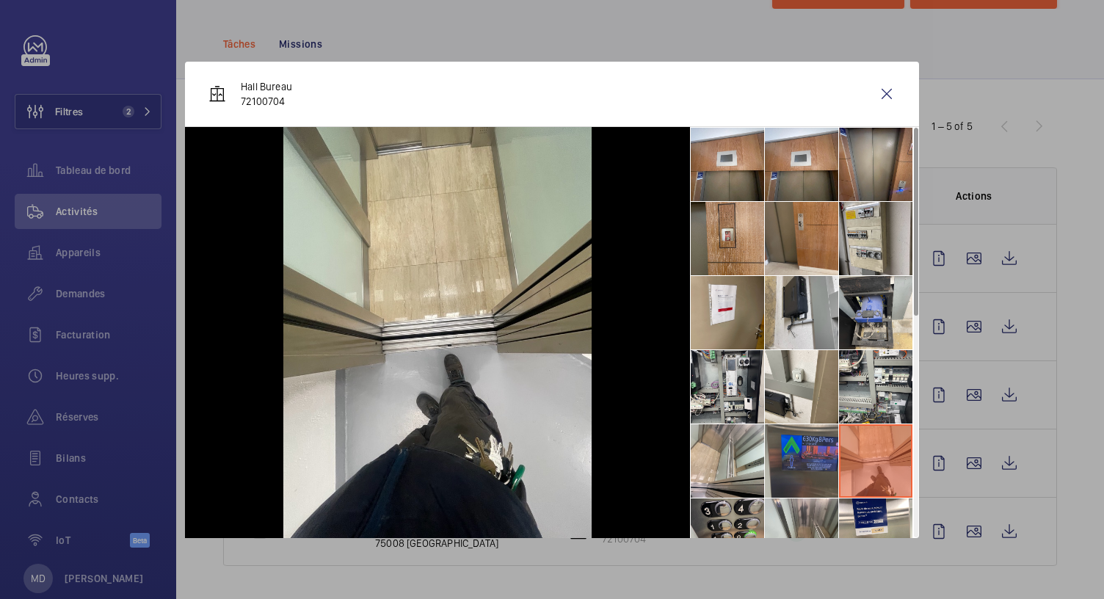
click at [775, 459] on li at bounding box center [801, 460] width 73 height 73
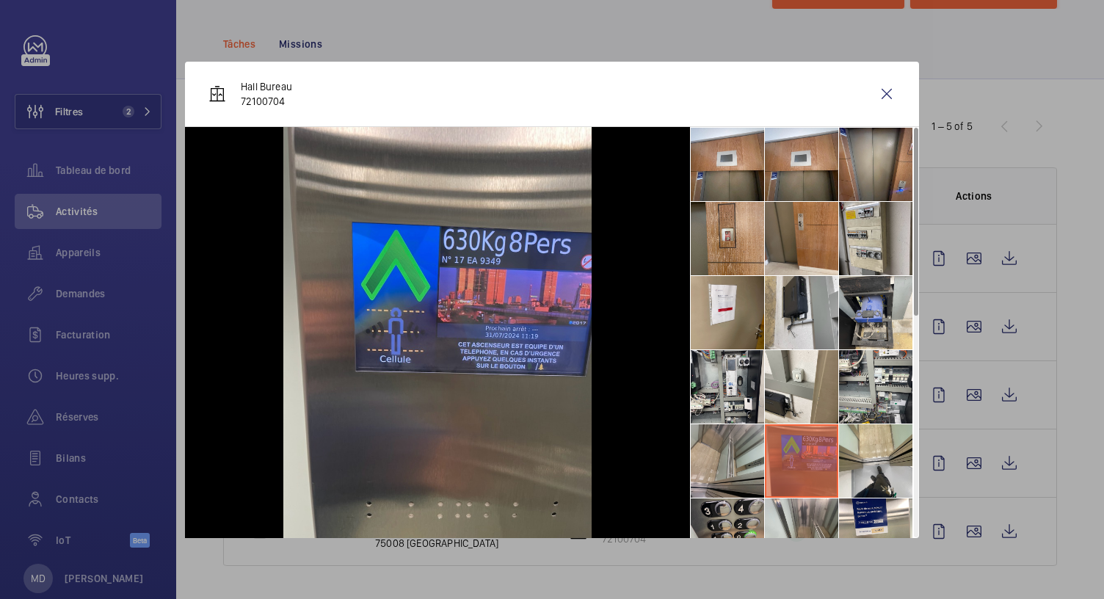
click at [715, 454] on li at bounding box center [727, 460] width 73 height 73
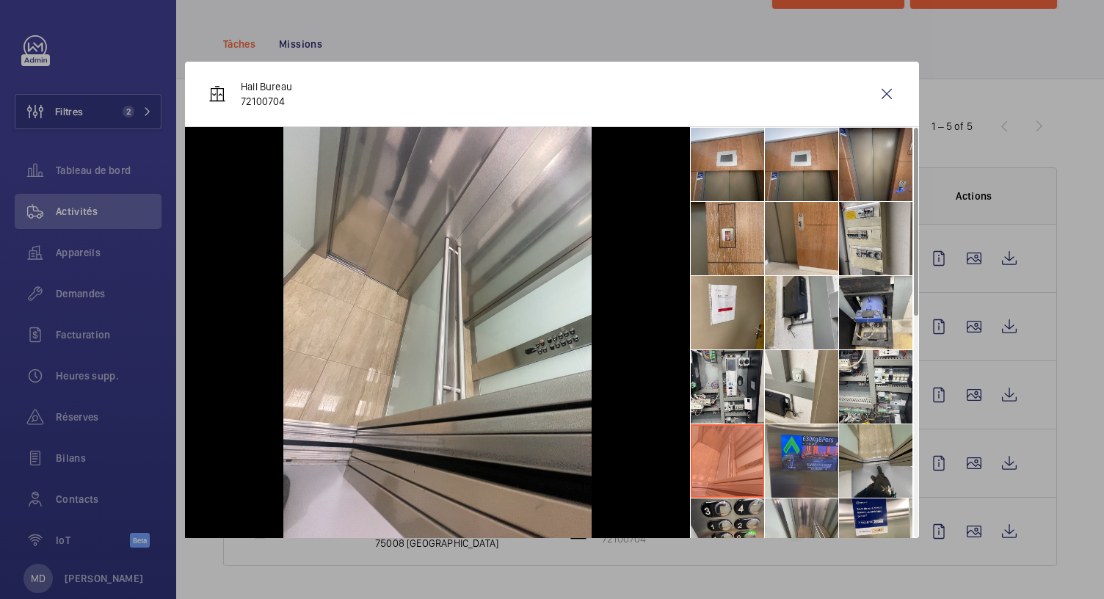
click at [879, 462] on li at bounding box center [875, 460] width 73 height 73
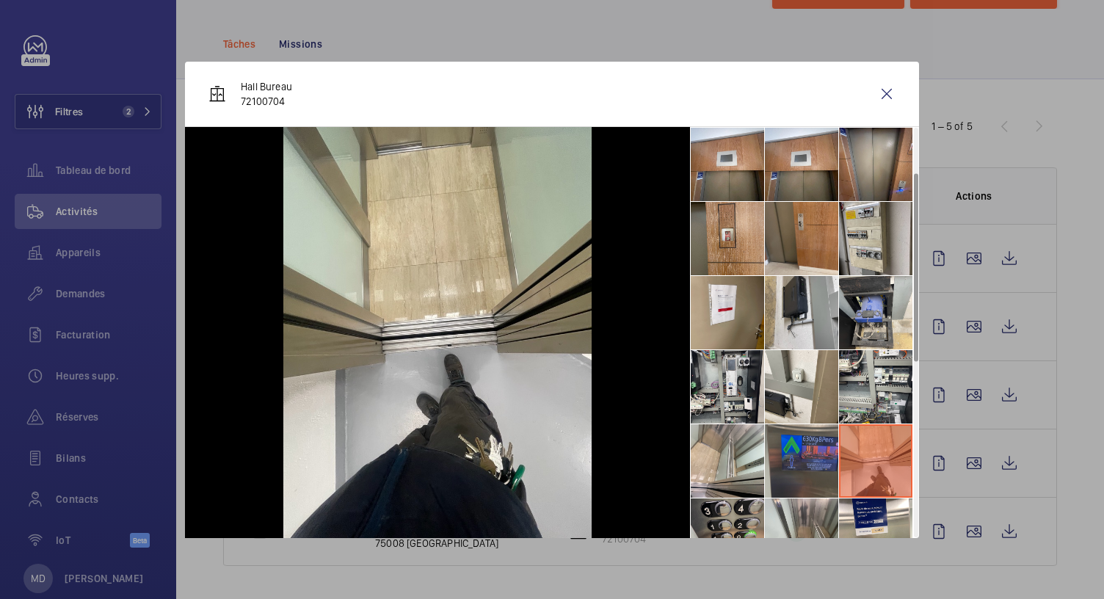
scroll to position [198, 0]
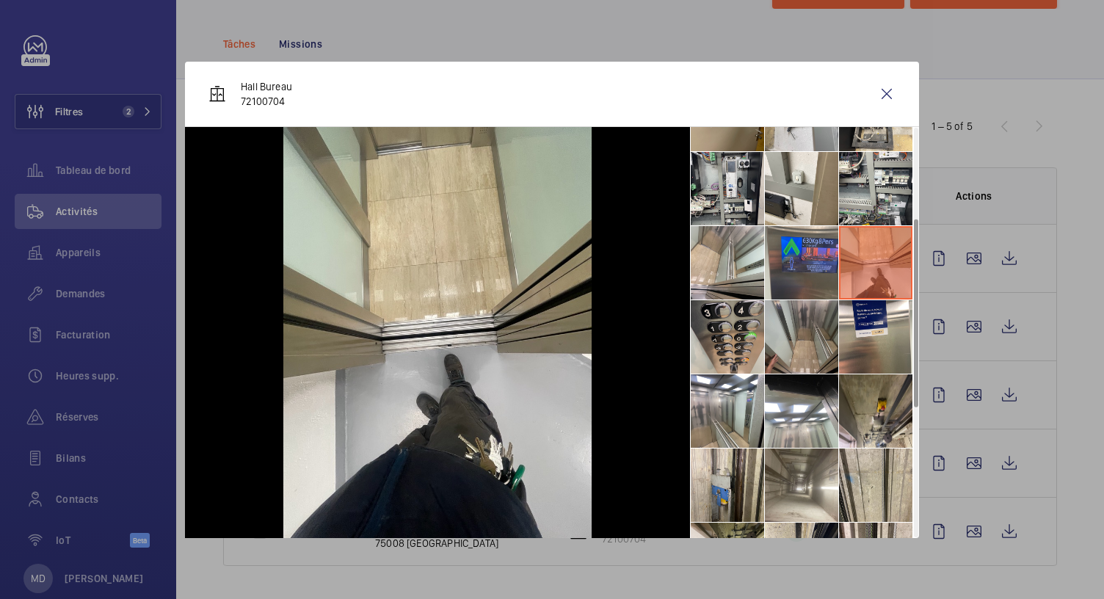
click at [805, 370] on li at bounding box center [801, 336] width 73 height 73
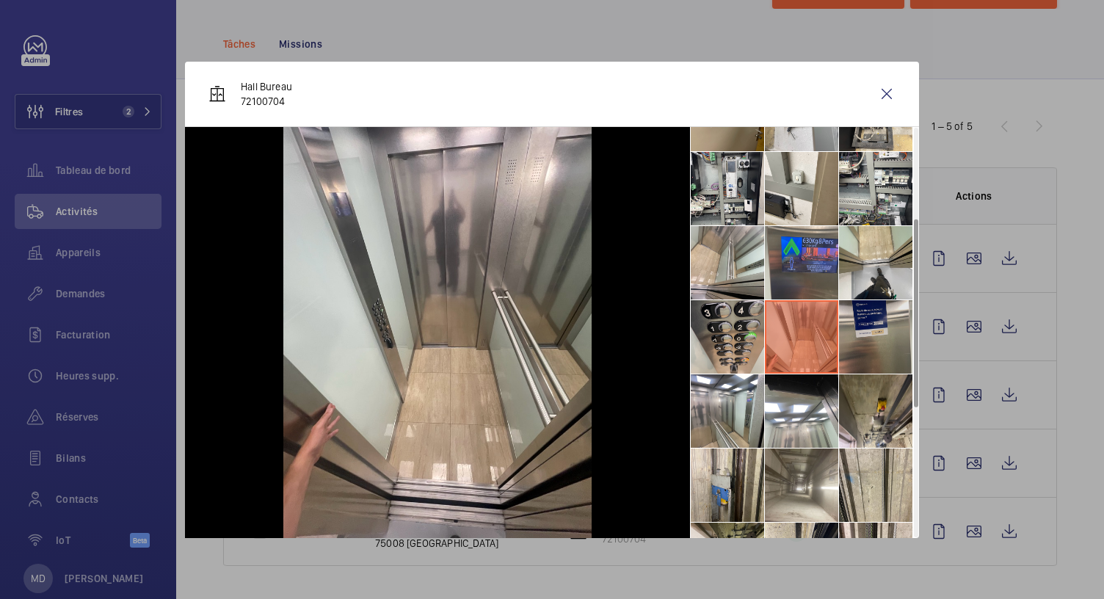
click at [886, 350] on li at bounding box center [875, 336] width 73 height 73
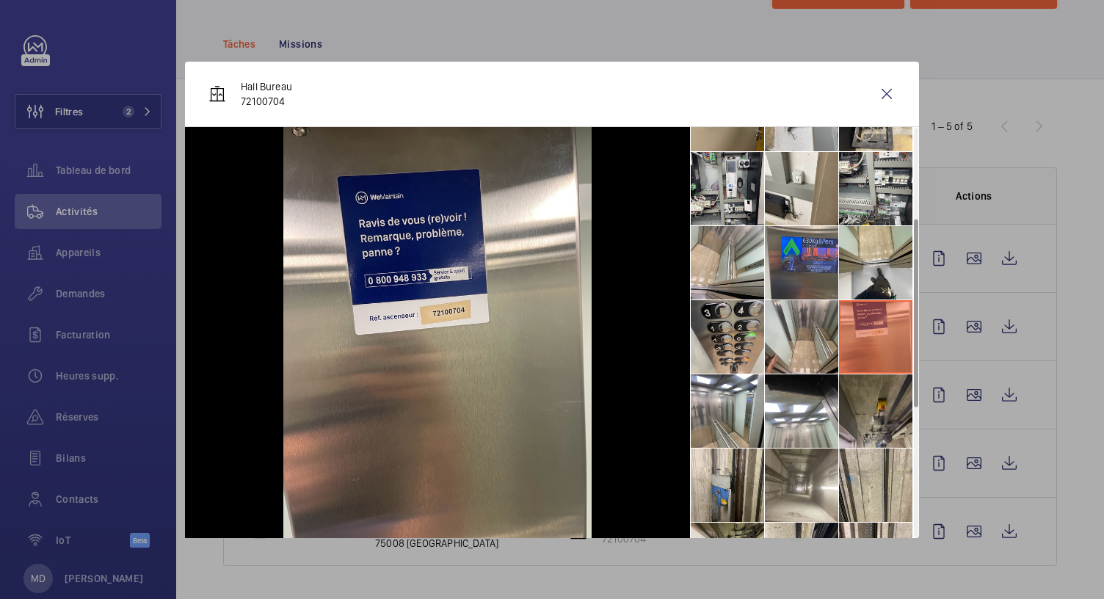
click at [884, 388] on li at bounding box center [875, 410] width 73 height 73
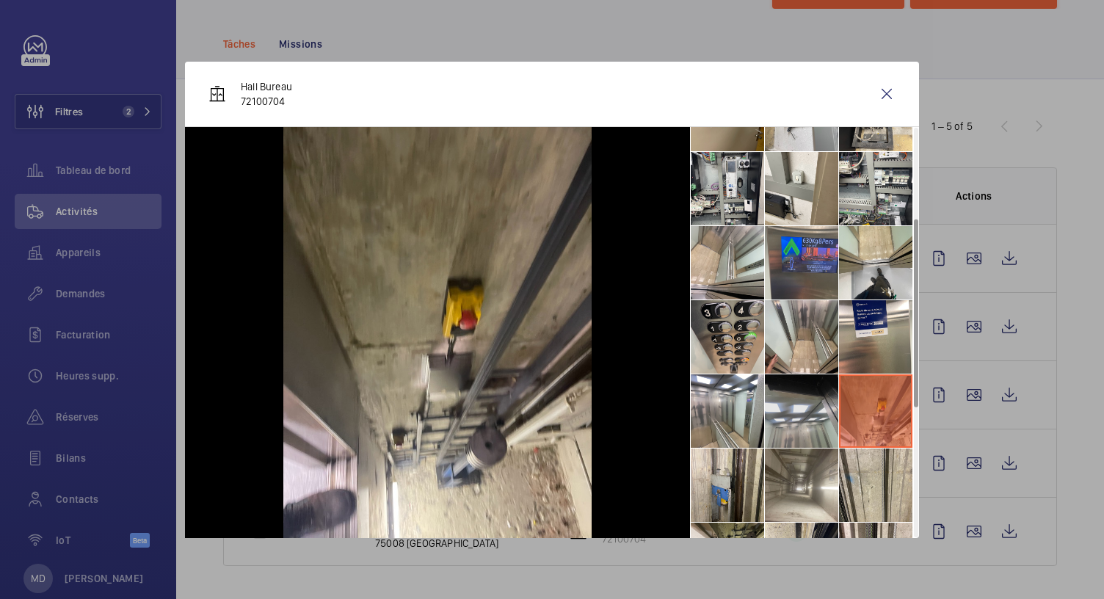
click at [822, 413] on li at bounding box center [801, 410] width 73 height 73
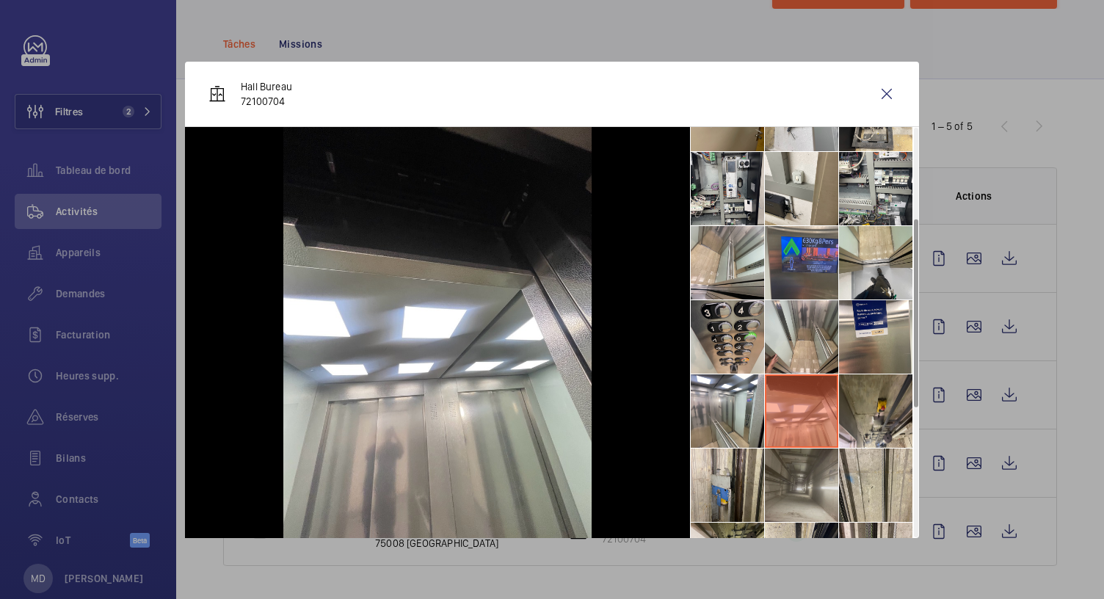
click at [808, 461] on li at bounding box center [801, 485] width 73 height 73
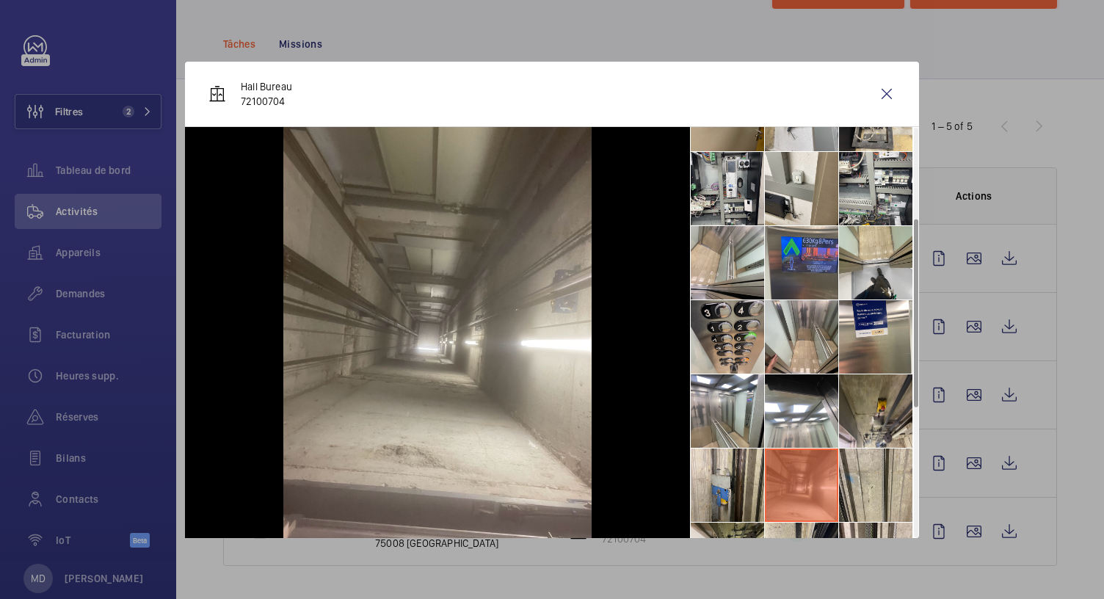
click at [772, 466] on li at bounding box center [801, 485] width 73 height 73
click at [743, 475] on li at bounding box center [727, 485] width 73 height 73
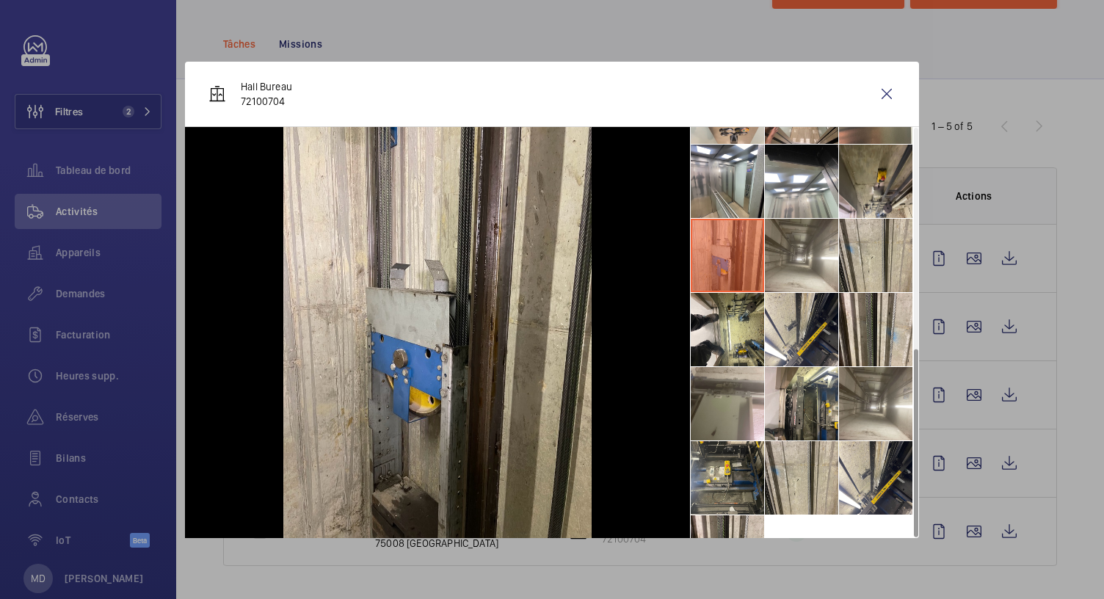
scroll to position [479, 0]
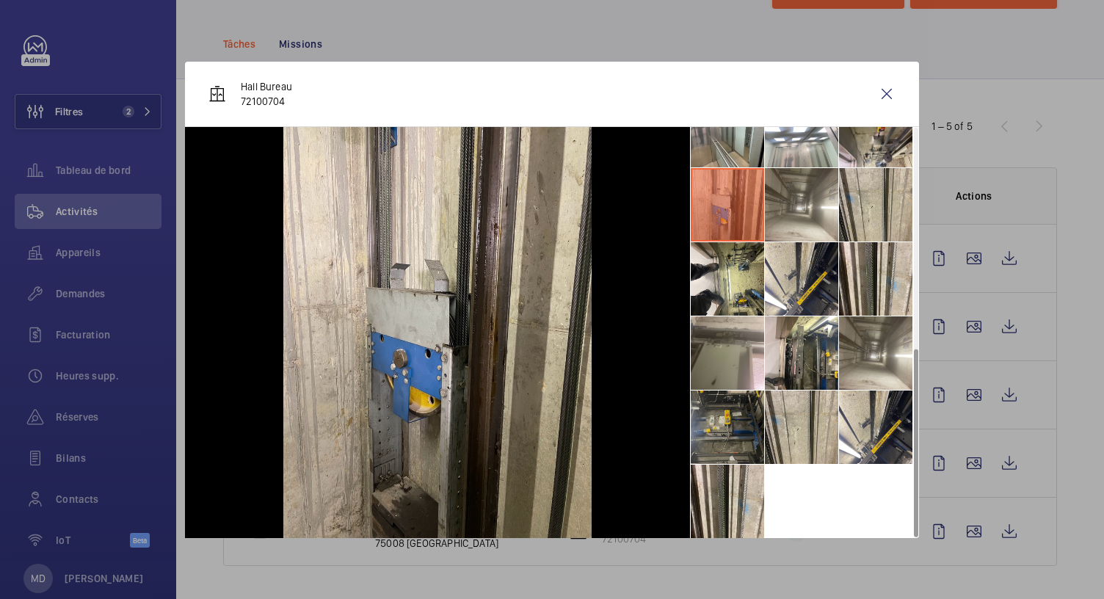
click at [725, 410] on li at bounding box center [727, 427] width 73 height 73
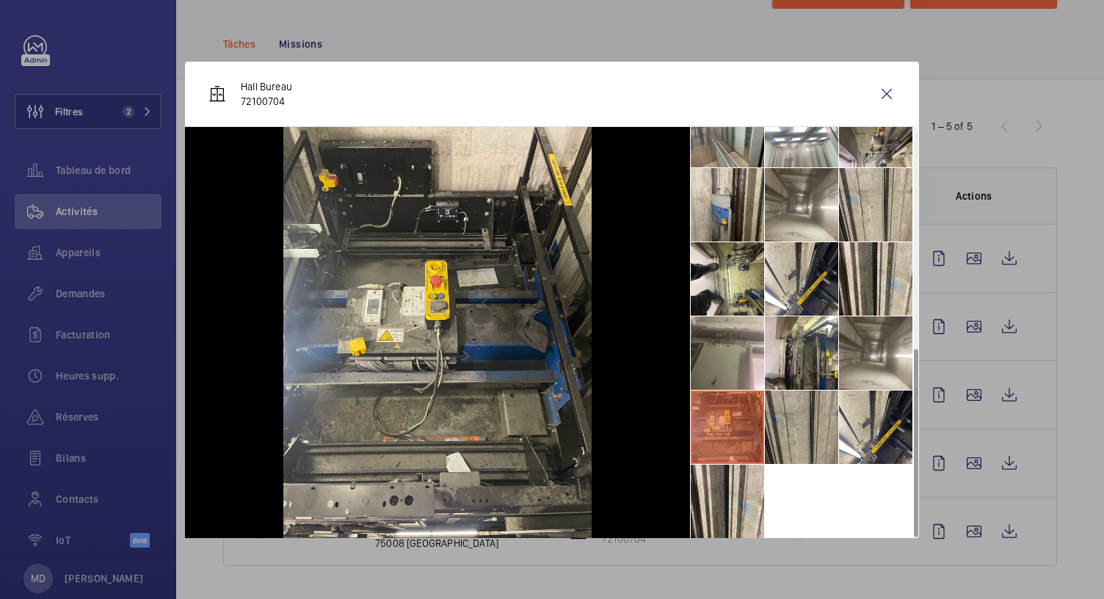
click at [787, 413] on li at bounding box center [801, 427] width 73 height 73
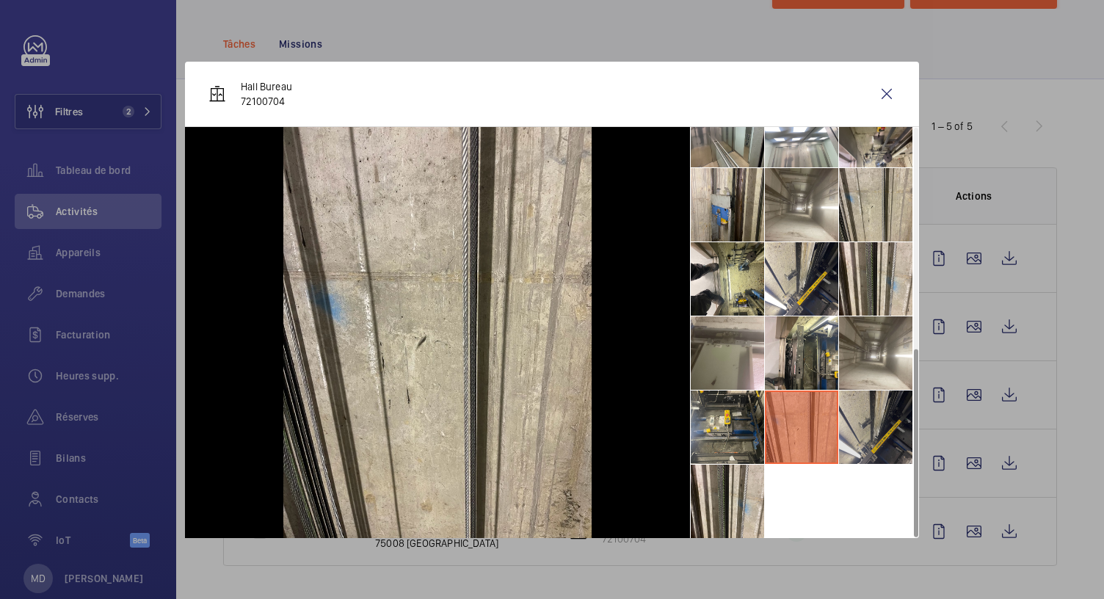
click at [872, 423] on li at bounding box center [875, 427] width 73 height 73
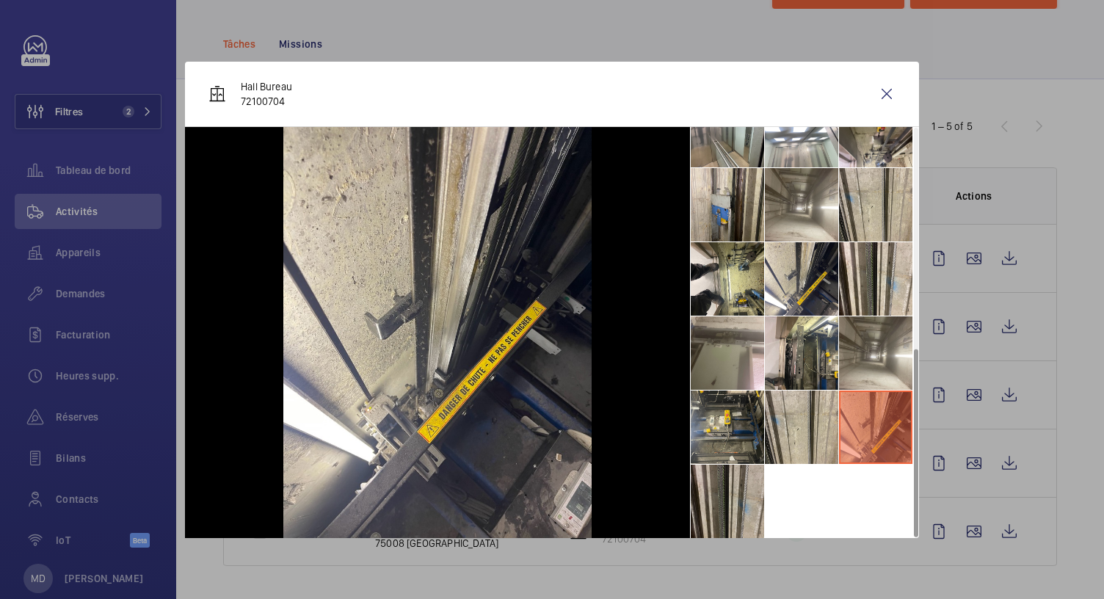
click at [754, 491] on li at bounding box center [727, 501] width 73 height 73
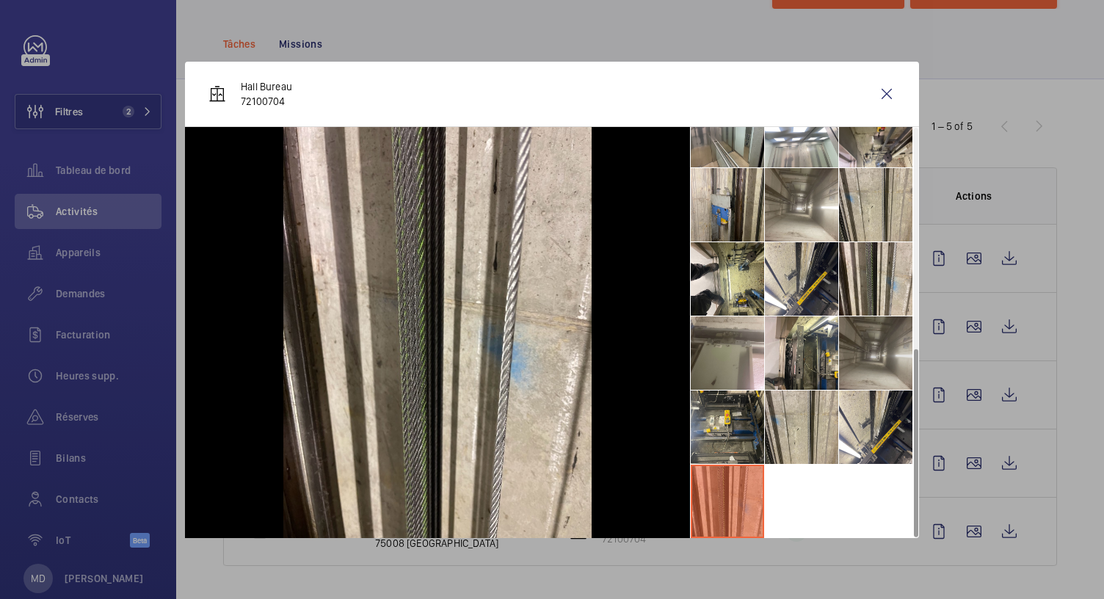
click at [875, 361] on li at bounding box center [875, 352] width 73 height 73
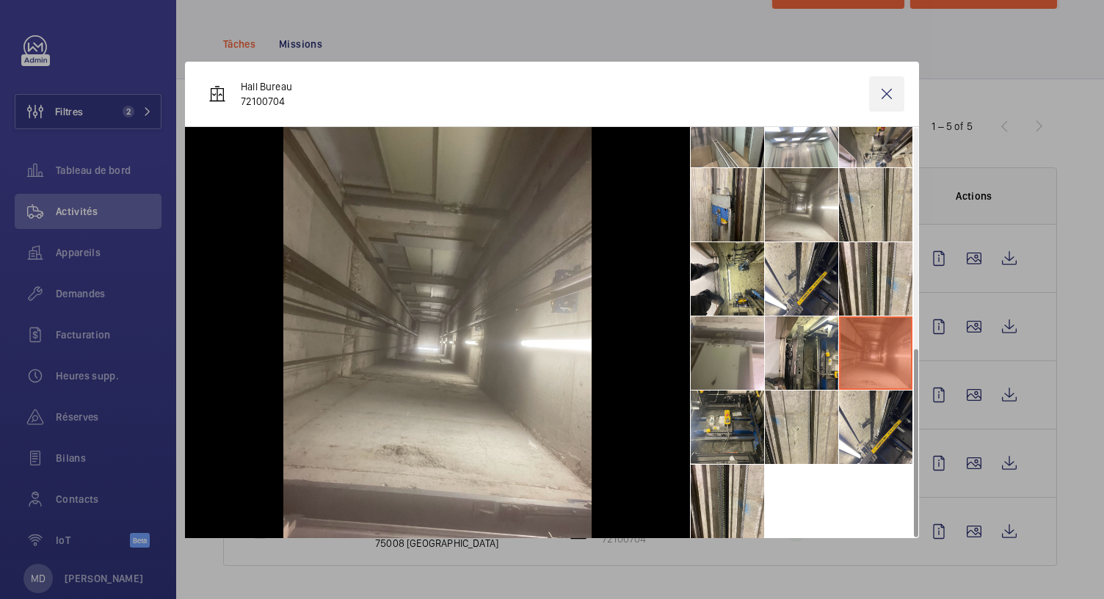
click at [888, 93] on wm-front-icon-button at bounding box center [886, 93] width 35 height 35
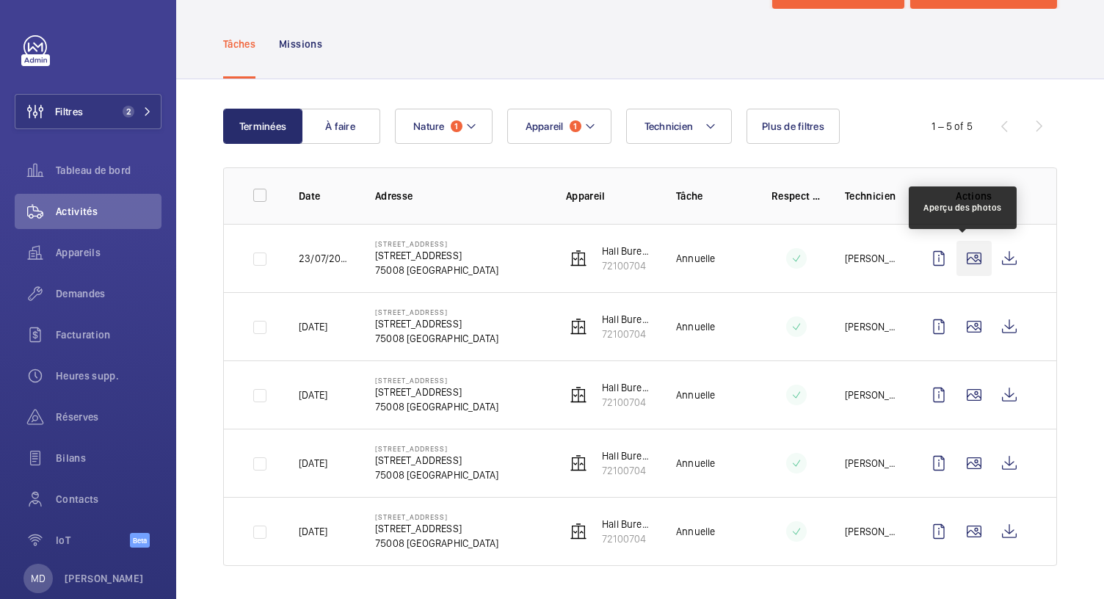
click at [962, 255] on wm-front-icon-button at bounding box center [974, 258] width 35 height 35
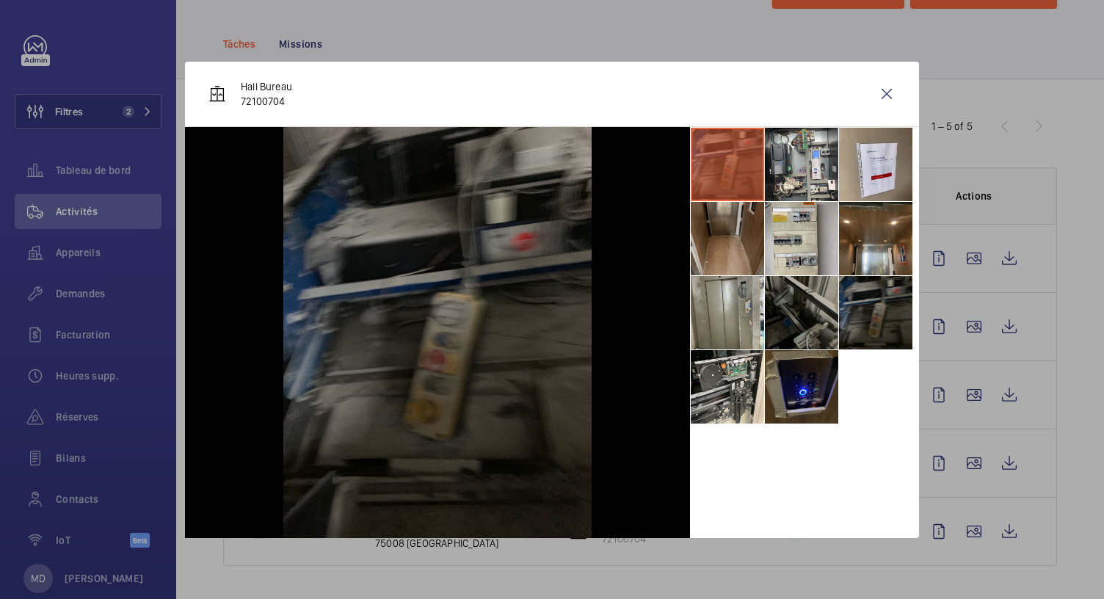
click at [747, 228] on li at bounding box center [727, 238] width 73 height 73
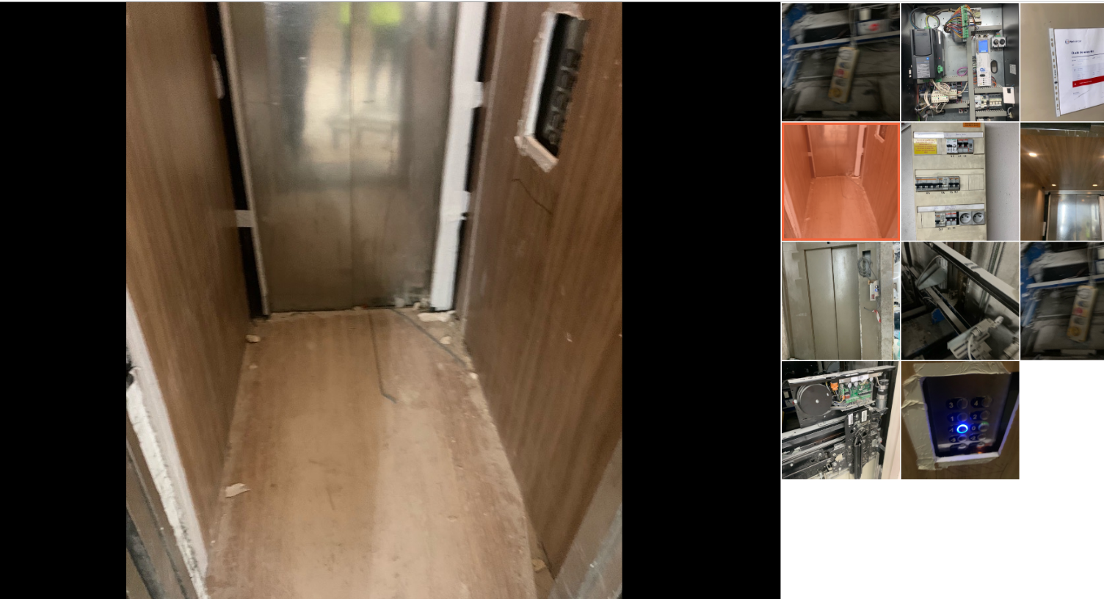
click at [686, 473] on div at bounding box center [437, 332] width 505 height 411
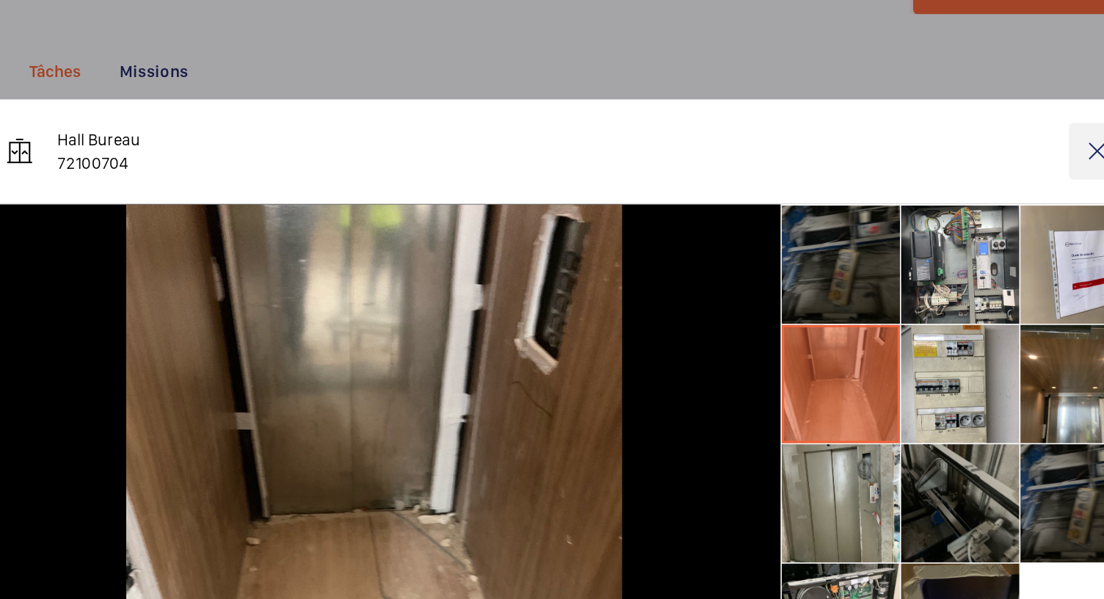
click at [888, 95] on wm-front-icon-button at bounding box center [886, 93] width 35 height 35
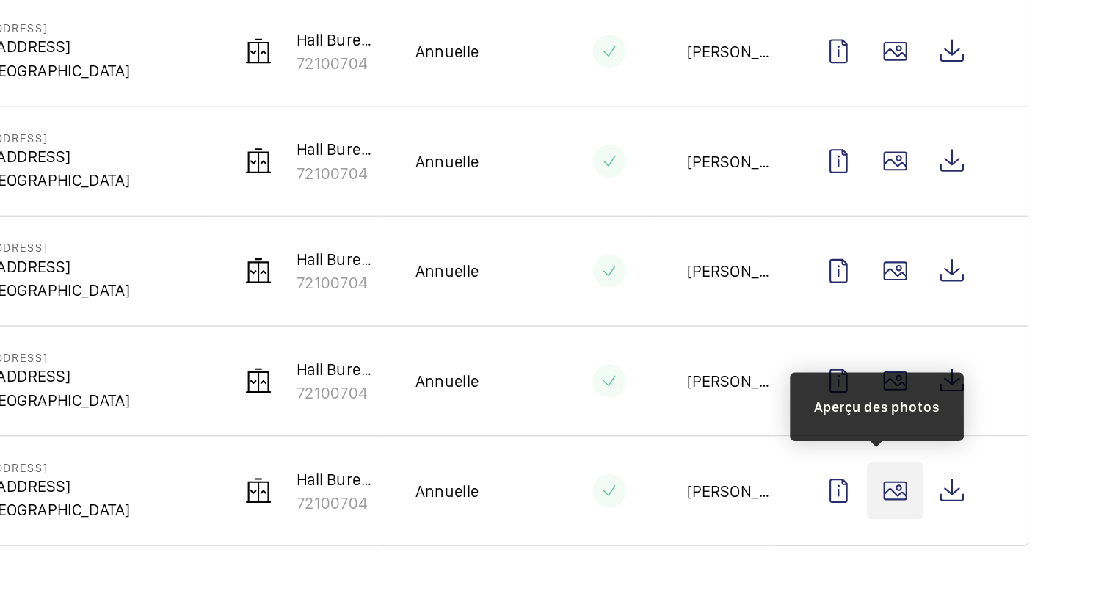
click at [966, 534] on wm-front-icon-button at bounding box center [974, 531] width 35 height 35
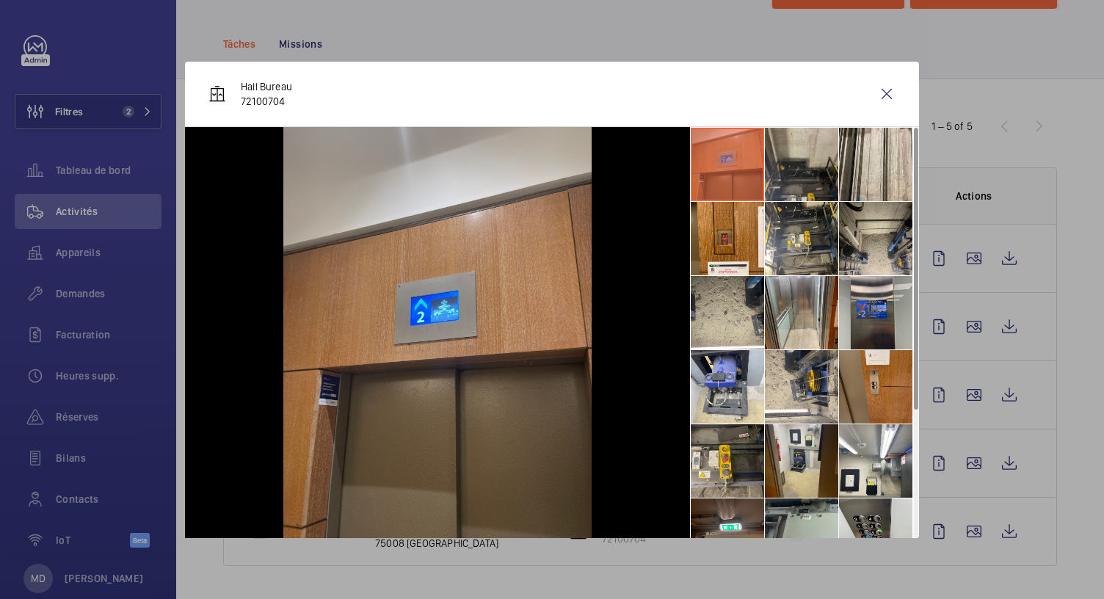
click at [797, 165] on li at bounding box center [801, 164] width 73 height 73
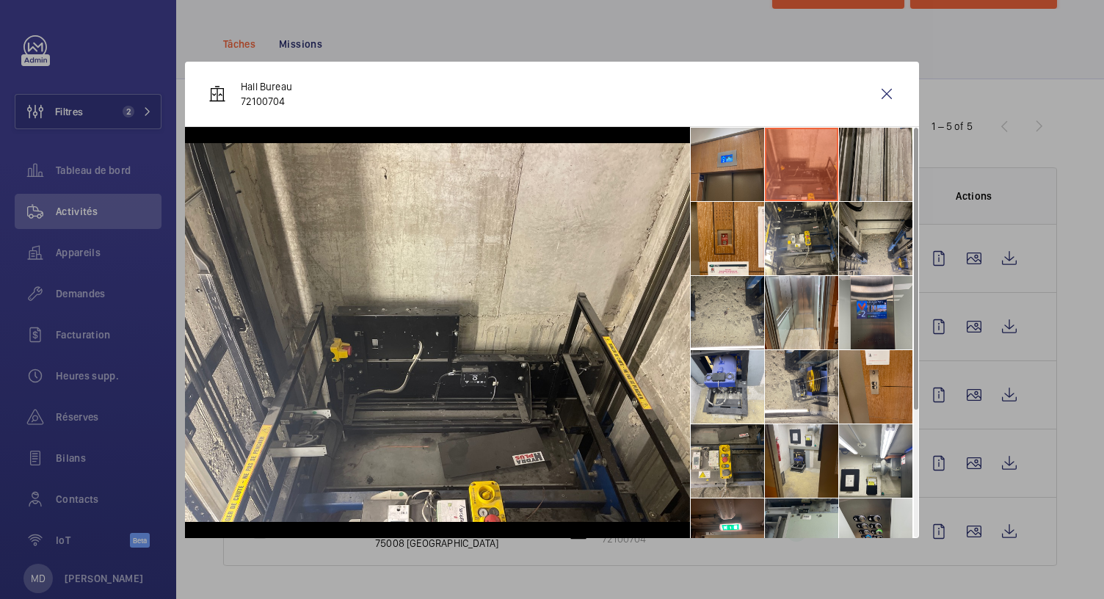
click at [841, 171] on li at bounding box center [875, 164] width 73 height 73
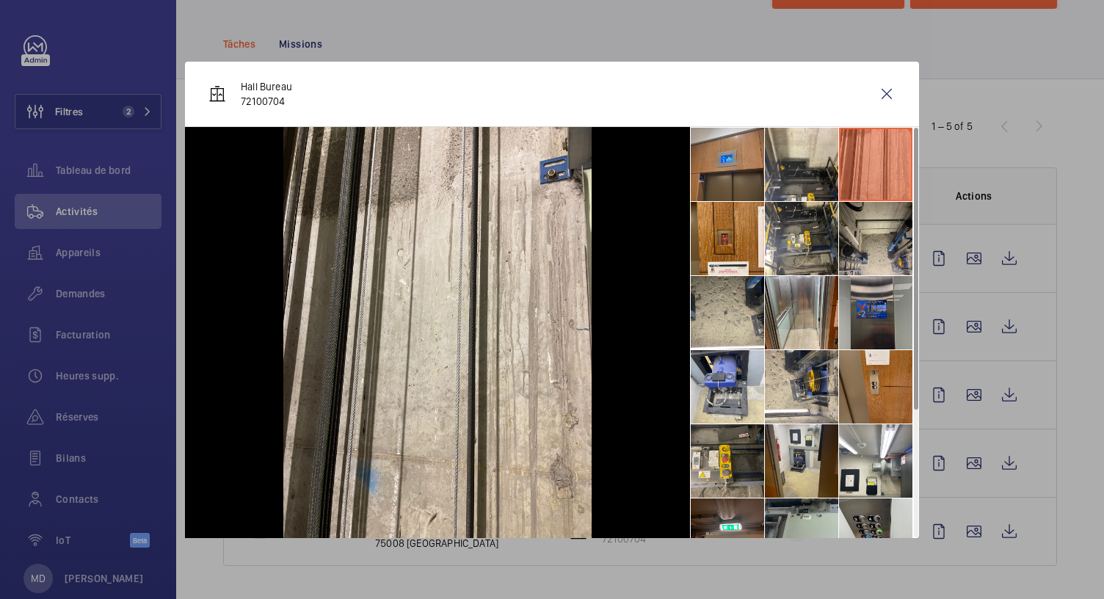
click at [863, 289] on li at bounding box center [875, 312] width 73 height 73
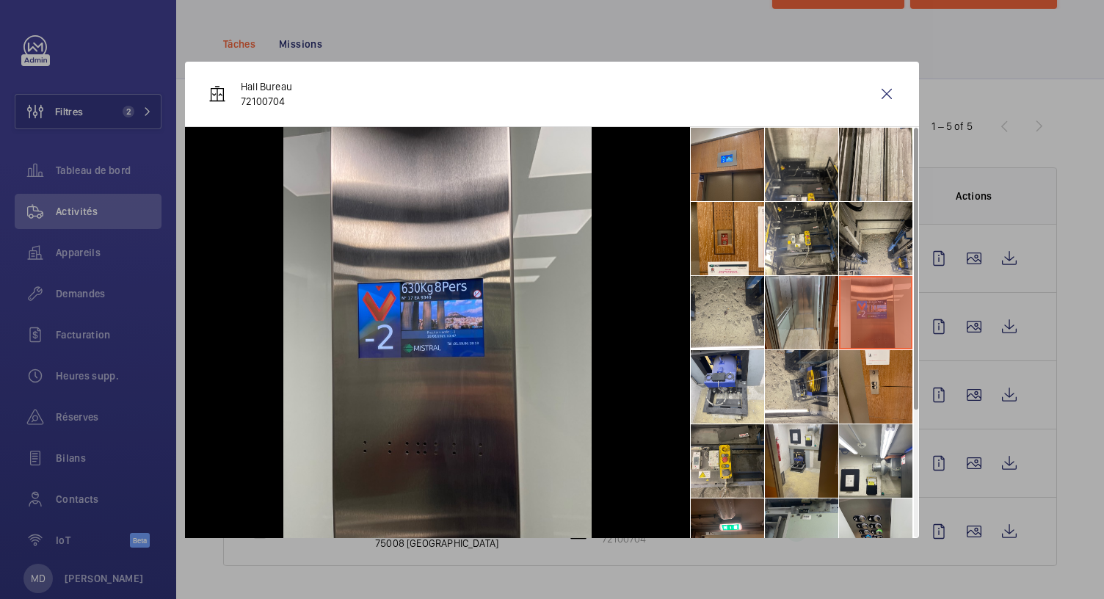
click at [816, 297] on li at bounding box center [801, 312] width 73 height 73
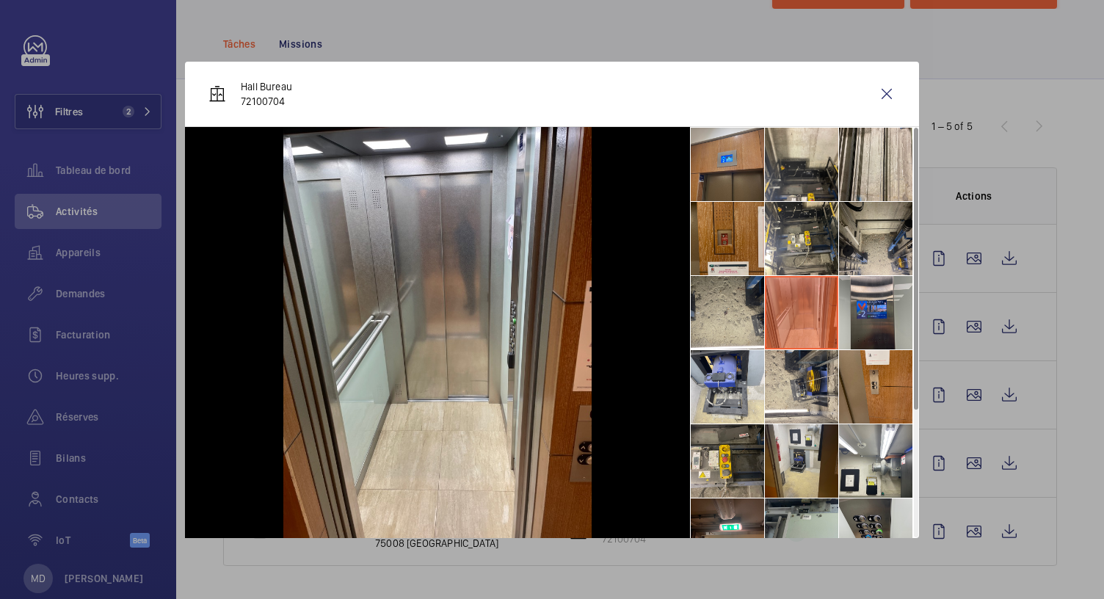
click at [740, 264] on li at bounding box center [727, 238] width 73 height 73
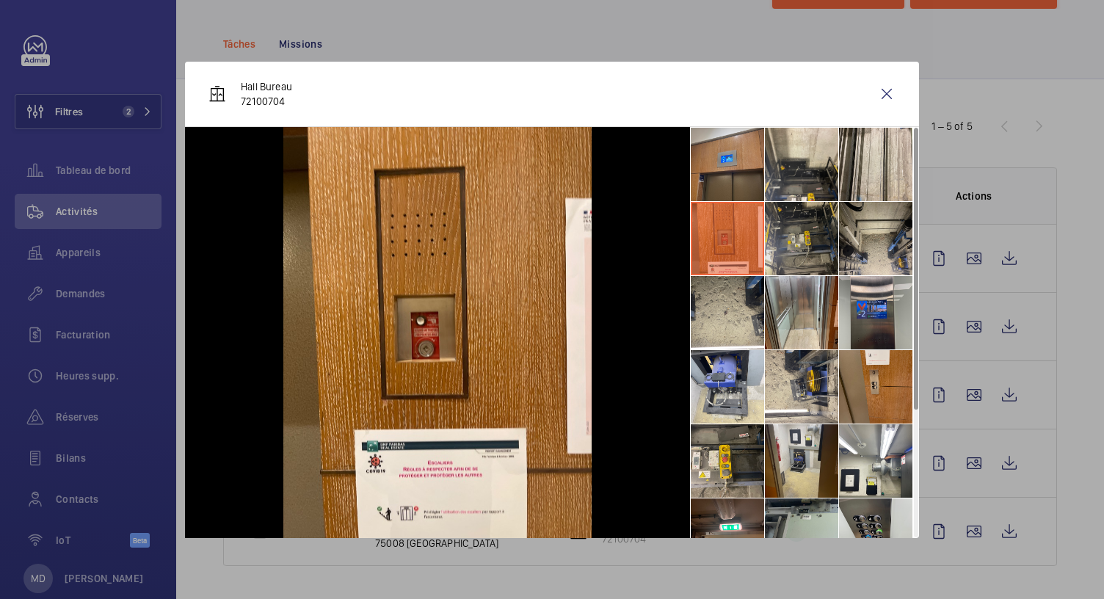
click at [782, 253] on li at bounding box center [801, 238] width 73 height 73
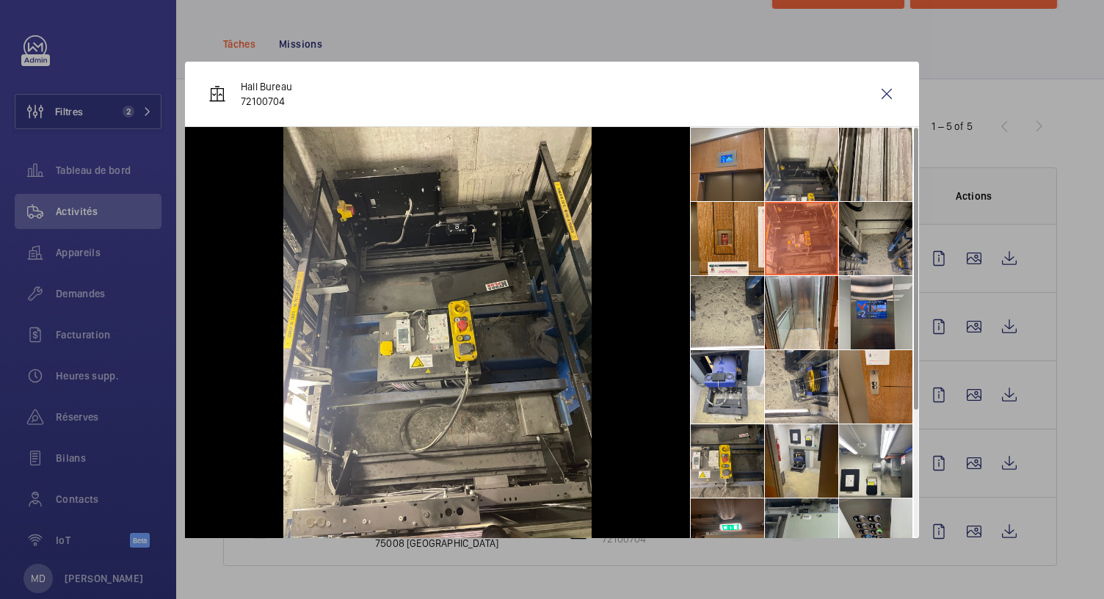
click at [841, 247] on li at bounding box center [875, 238] width 73 height 73
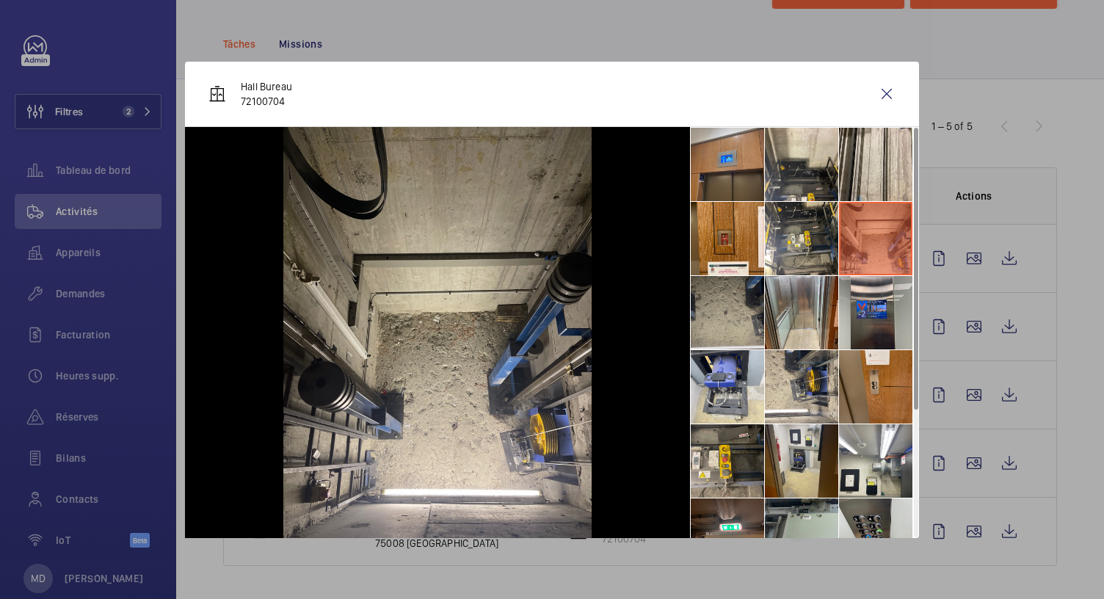
click at [746, 321] on li at bounding box center [727, 312] width 73 height 73
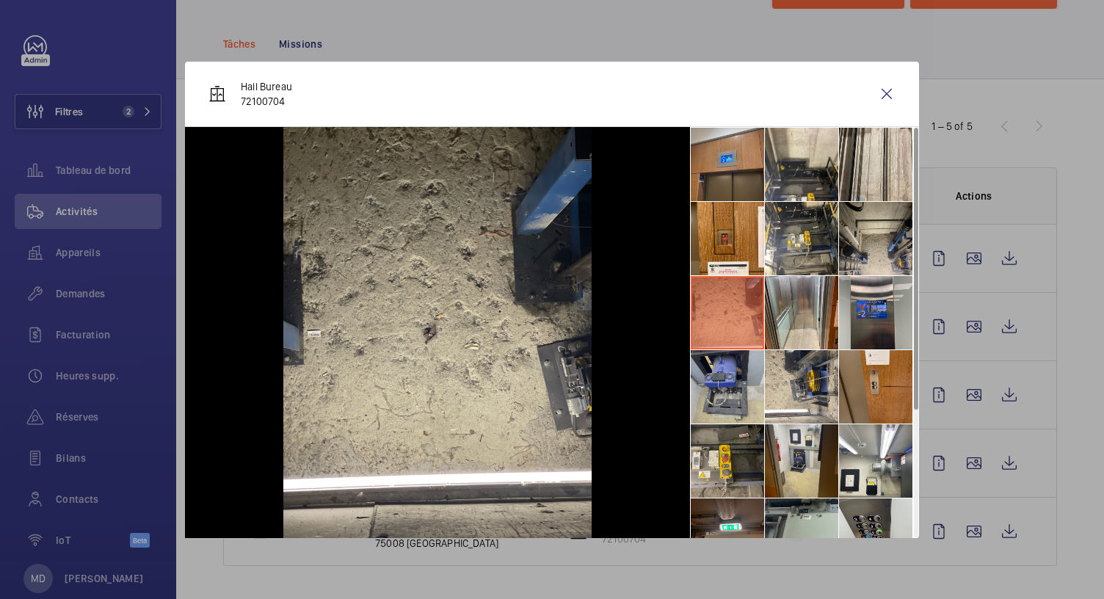
click at [736, 374] on li at bounding box center [727, 386] width 73 height 73
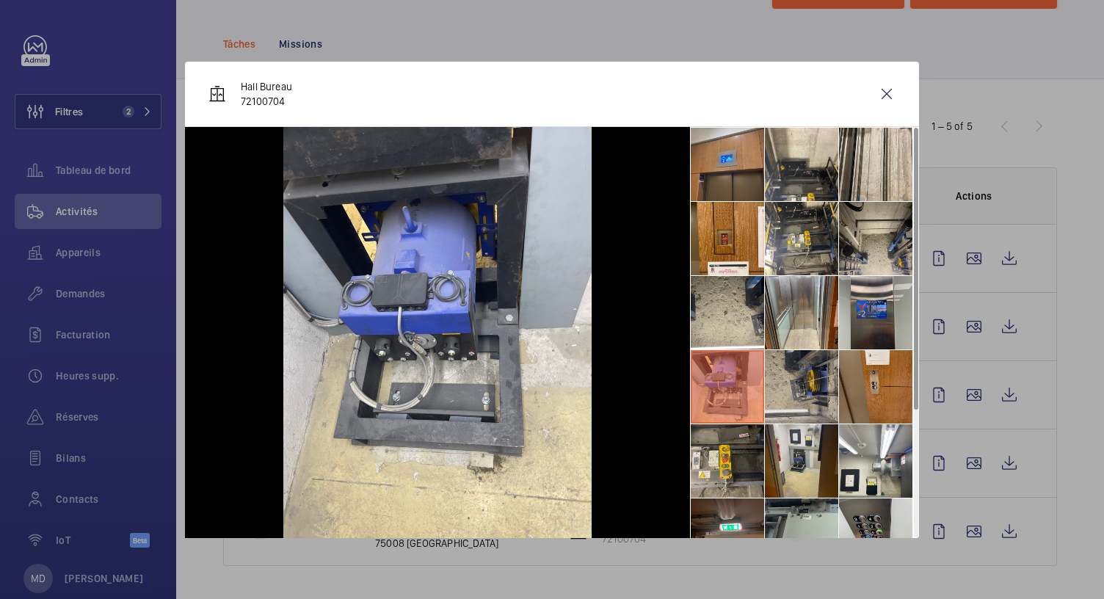
click at [793, 378] on li at bounding box center [801, 386] width 73 height 73
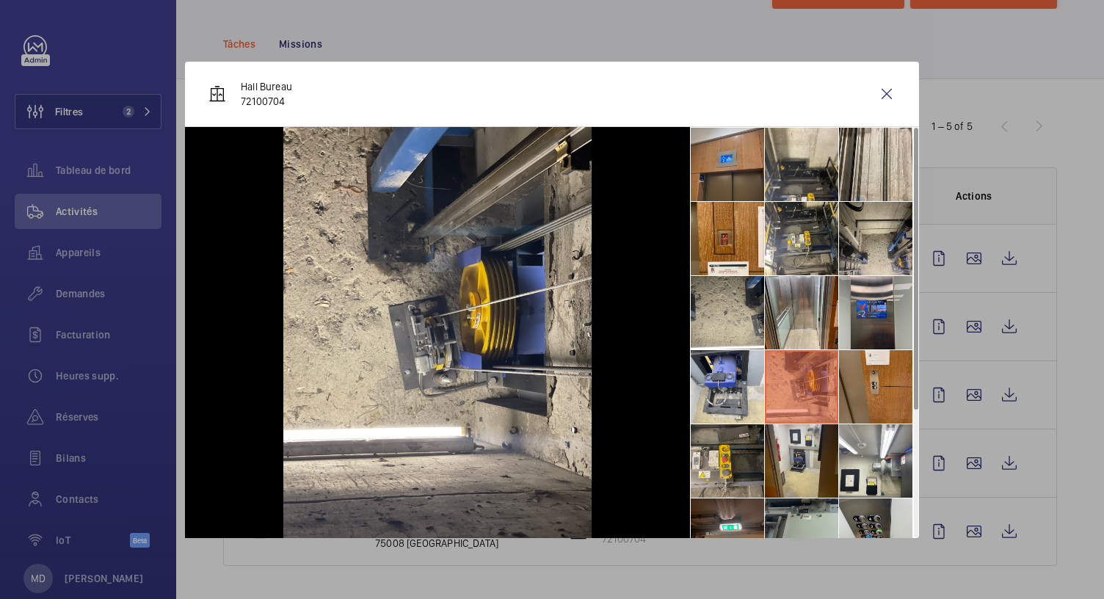
click at [836, 380] on li at bounding box center [801, 386] width 73 height 73
click at [846, 377] on li at bounding box center [875, 386] width 73 height 73
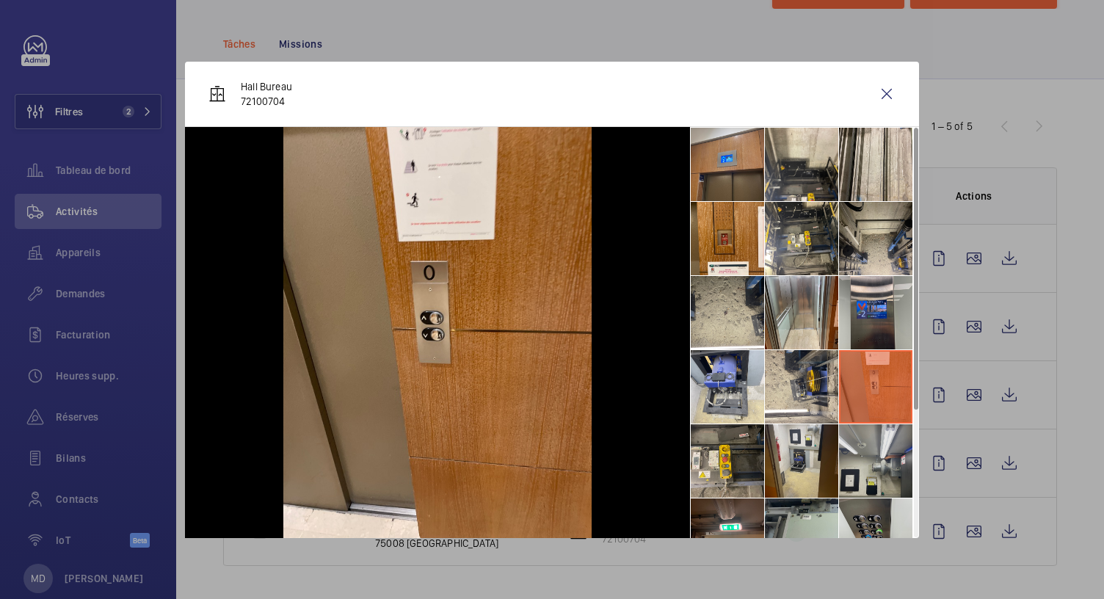
click at [863, 428] on li at bounding box center [875, 460] width 73 height 73
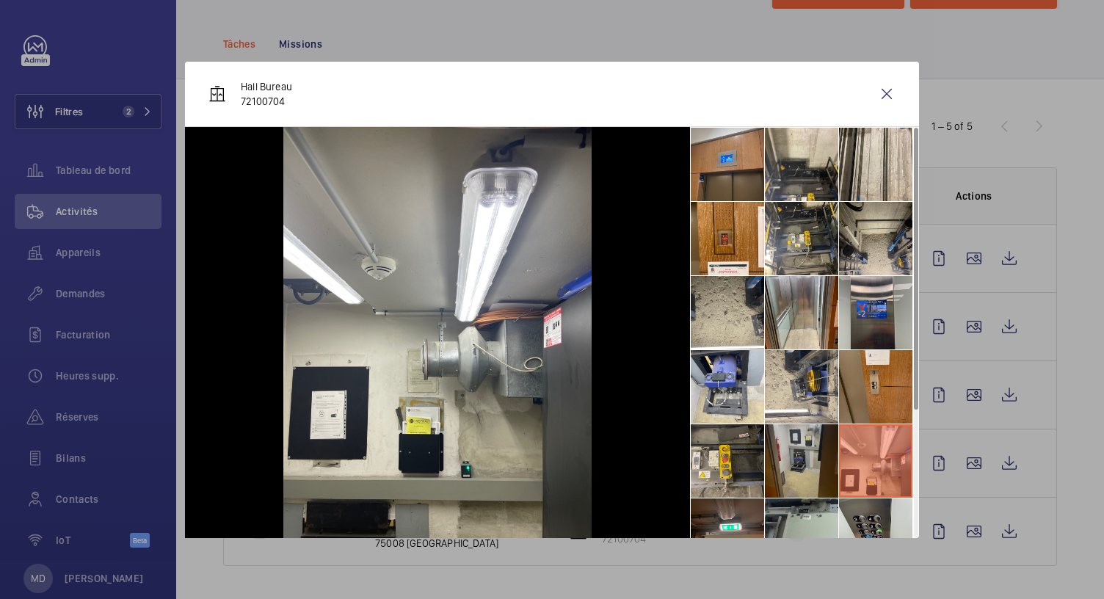
click at [801, 453] on li at bounding box center [801, 460] width 73 height 73
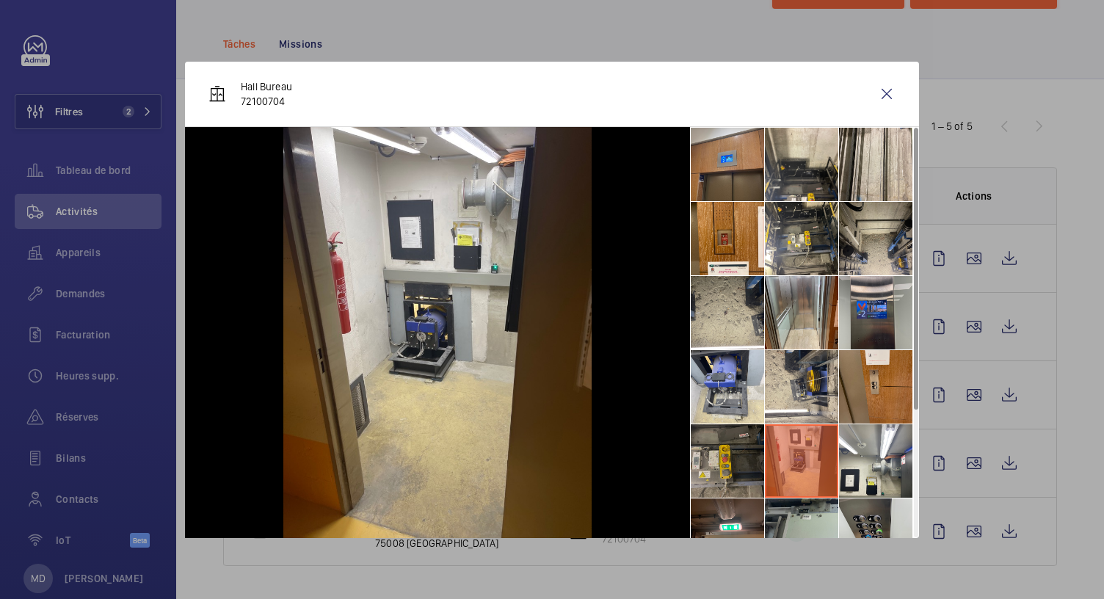
click at [732, 455] on li at bounding box center [727, 460] width 73 height 73
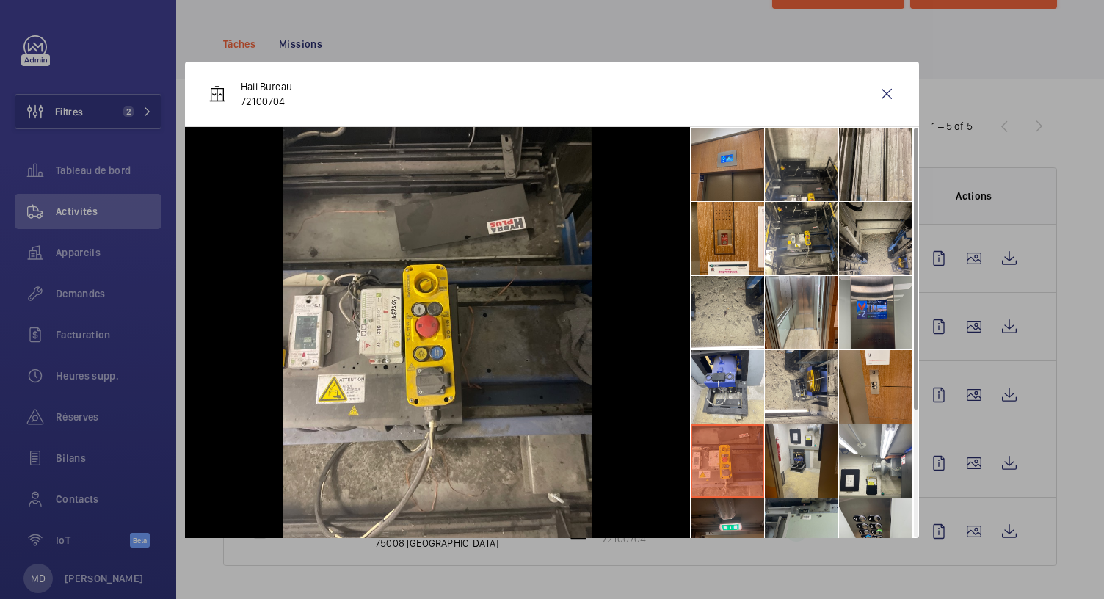
click at [727, 524] on li at bounding box center [727, 535] width 73 height 73
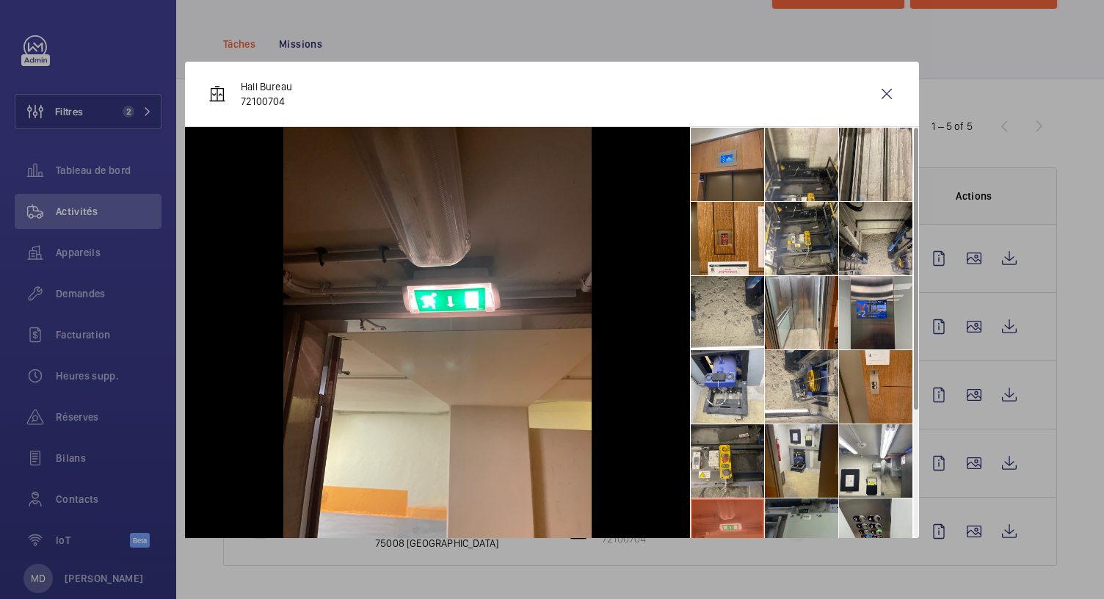
click at [774, 526] on li at bounding box center [801, 535] width 73 height 73
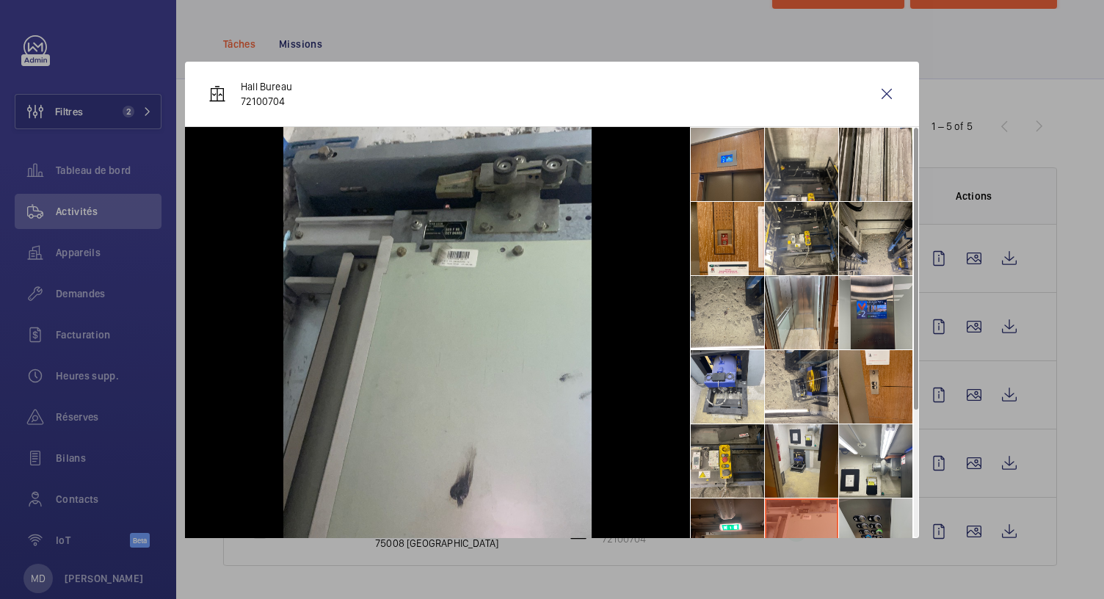
click at [866, 522] on li at bounding box center [875, 535] width 73 height 73
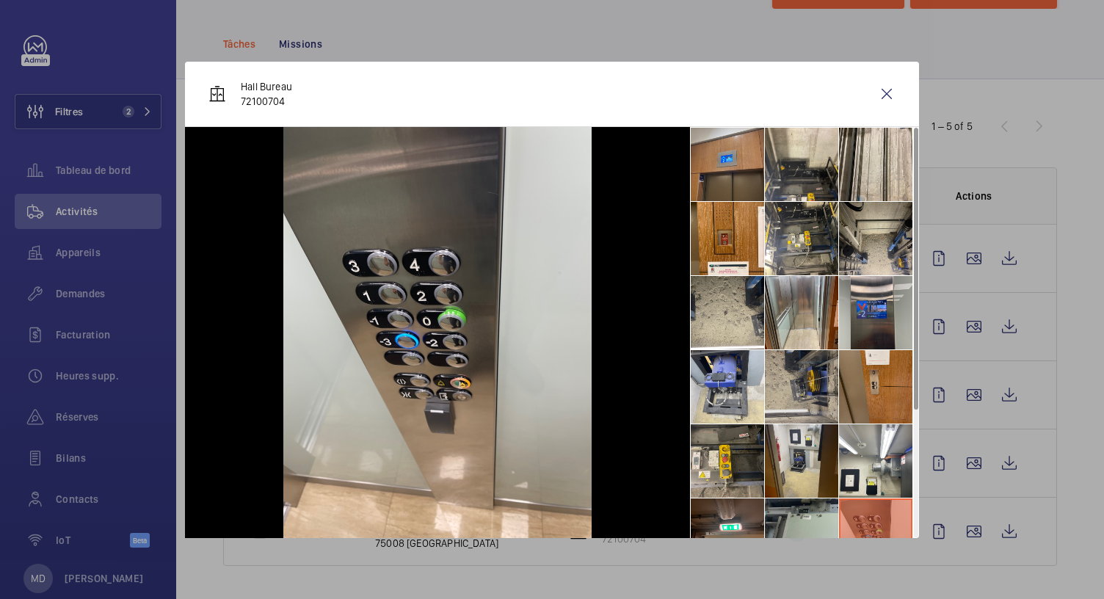
scroll to position [182, 0]
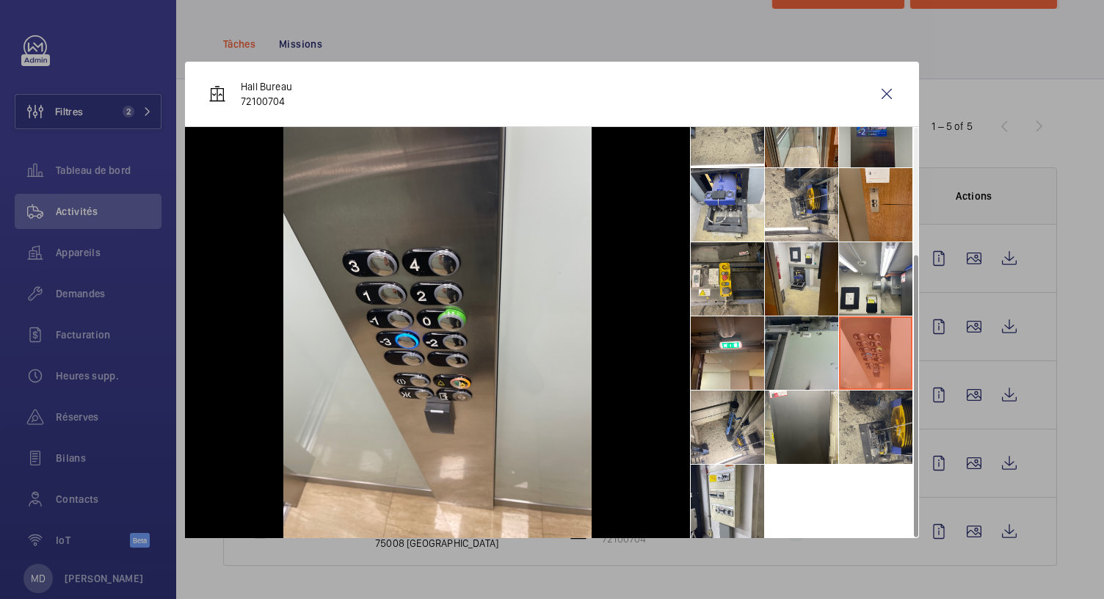
click at [880, 412] on li at bounding box center [875, 427] width 73 height 73
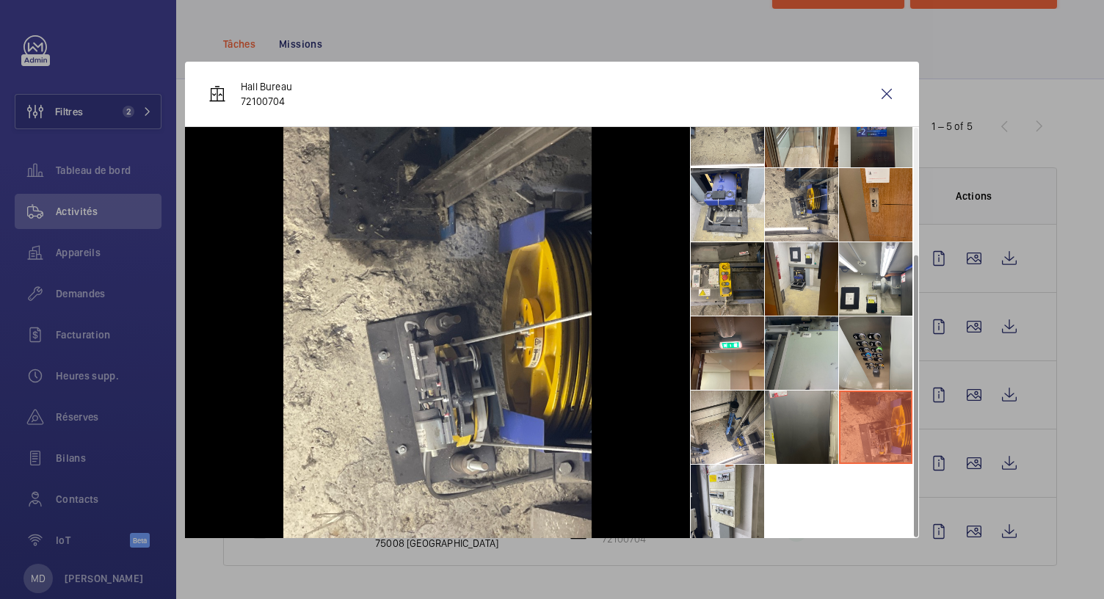
click at [831, 419] on li at bounding box center [801, 427] width 73 height 73
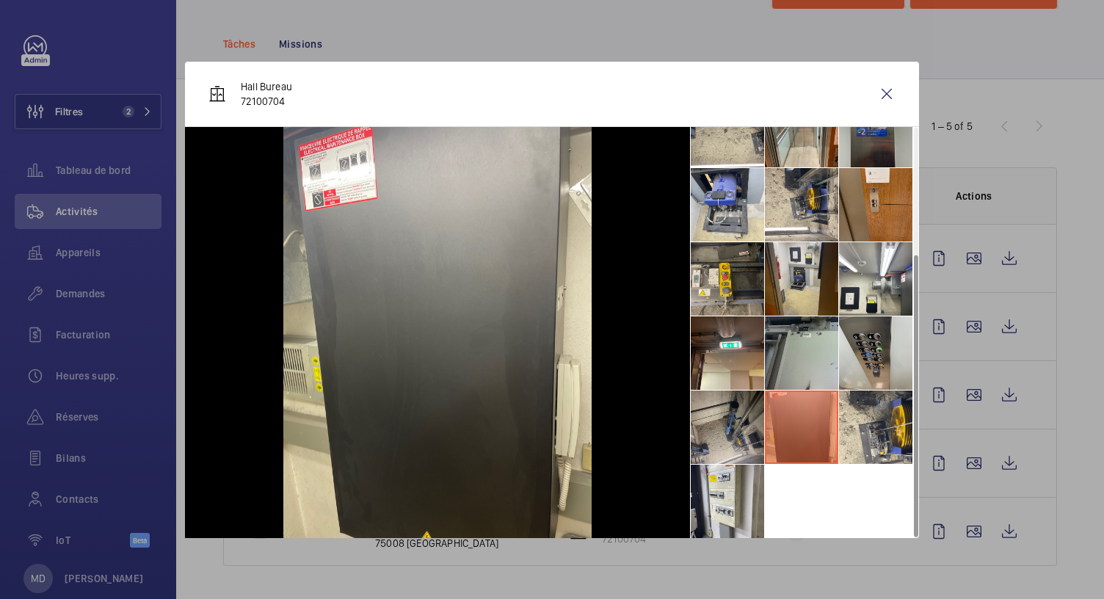
click at [740, 424] on li at bounding box center [727, 427] width 73 height 73
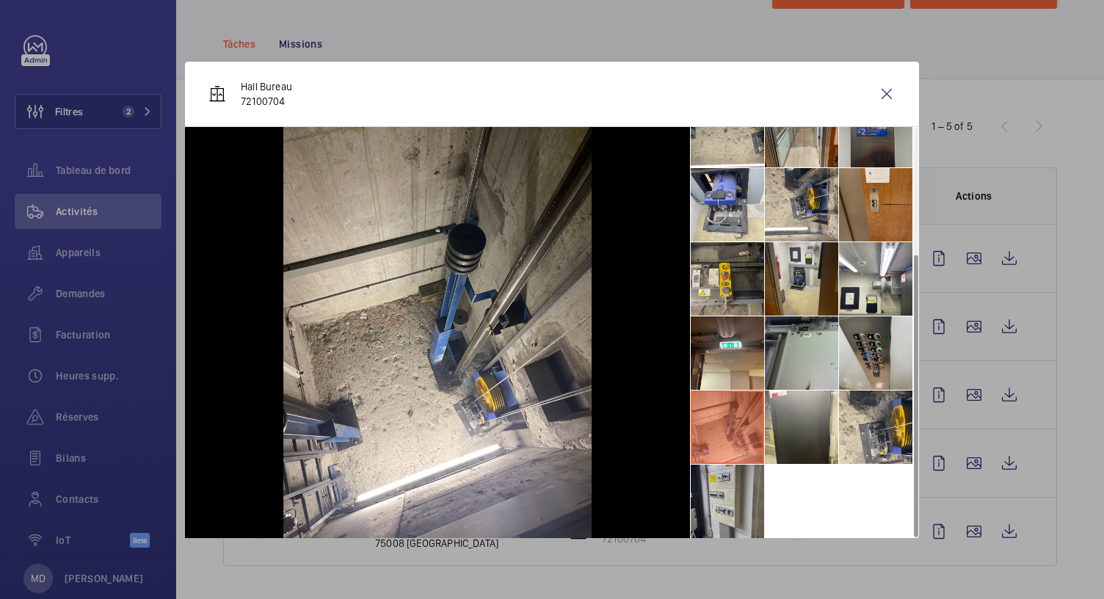
click at [722, 522] on li at bounding box center [727, 501] width 73 height 73
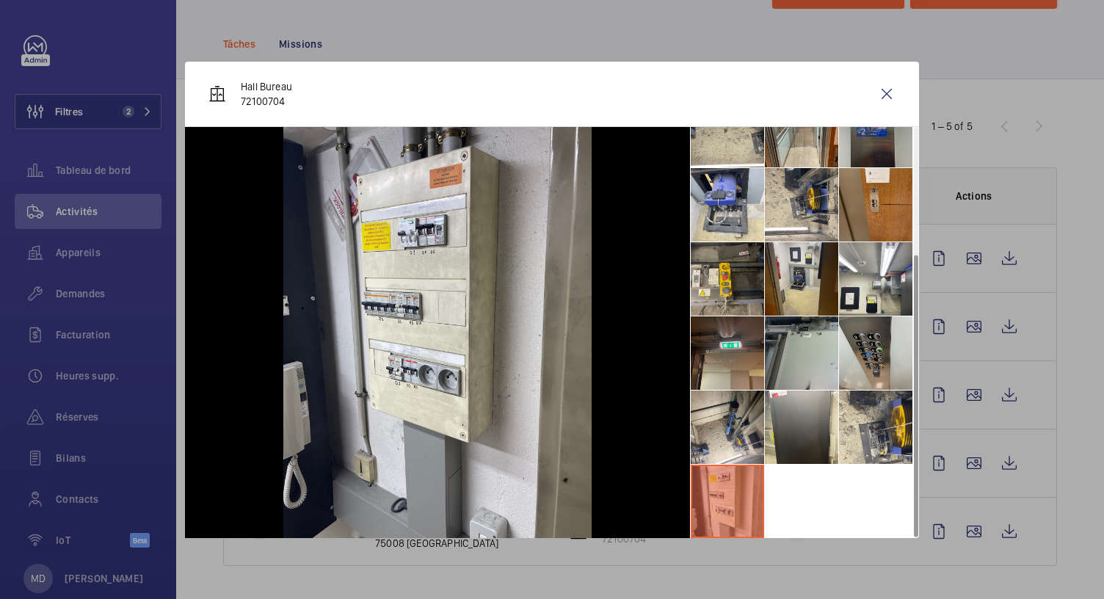
scroll to position [0, 0]
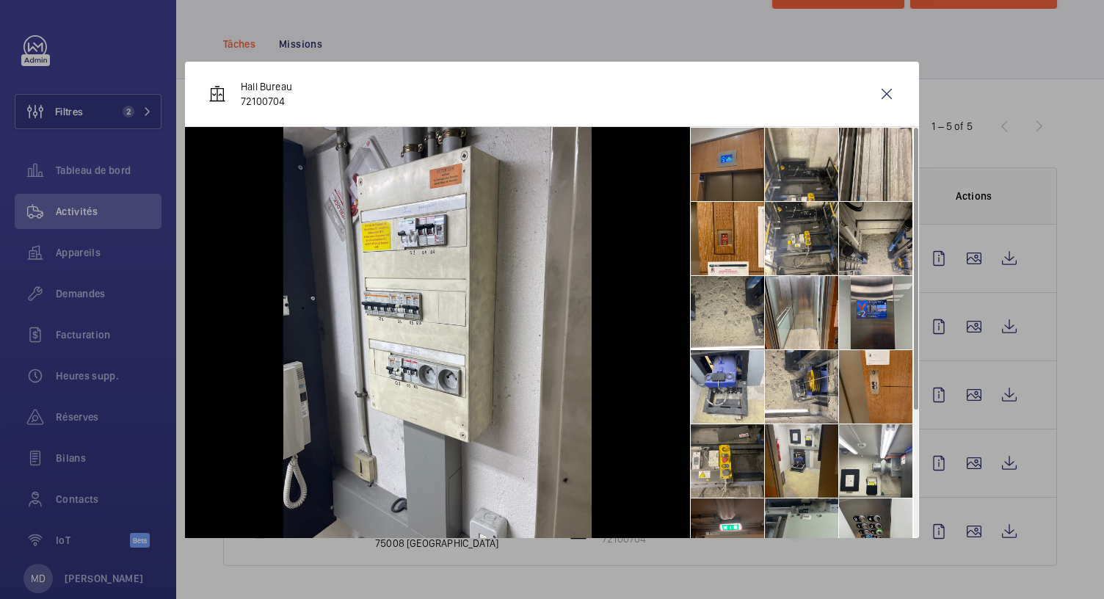
click at [738, 168] on li at bounding box center [727, 164] width 73 height 73
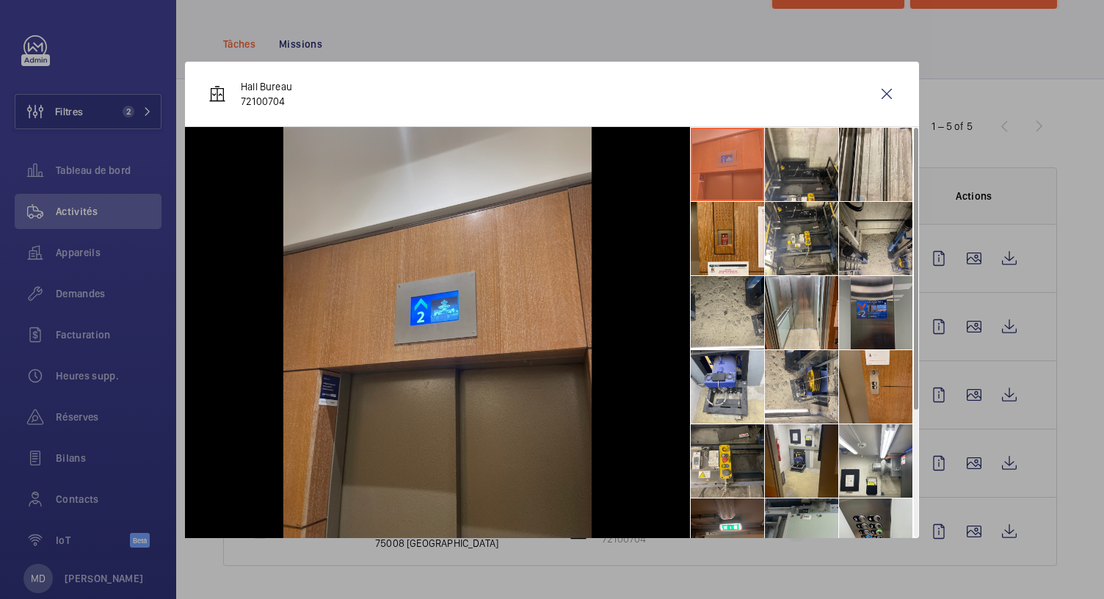
click at [861, 334] on li at bounding box center [875, 312] width 73 height 73
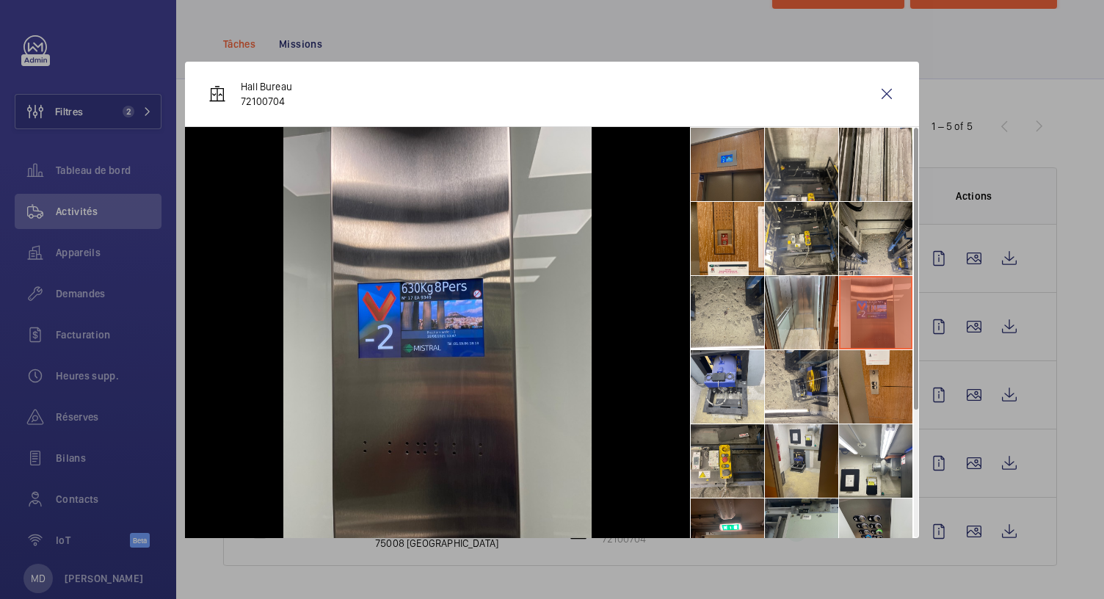
click at [734, 173] on li at bounding box center [727, 164] width 73 height 73
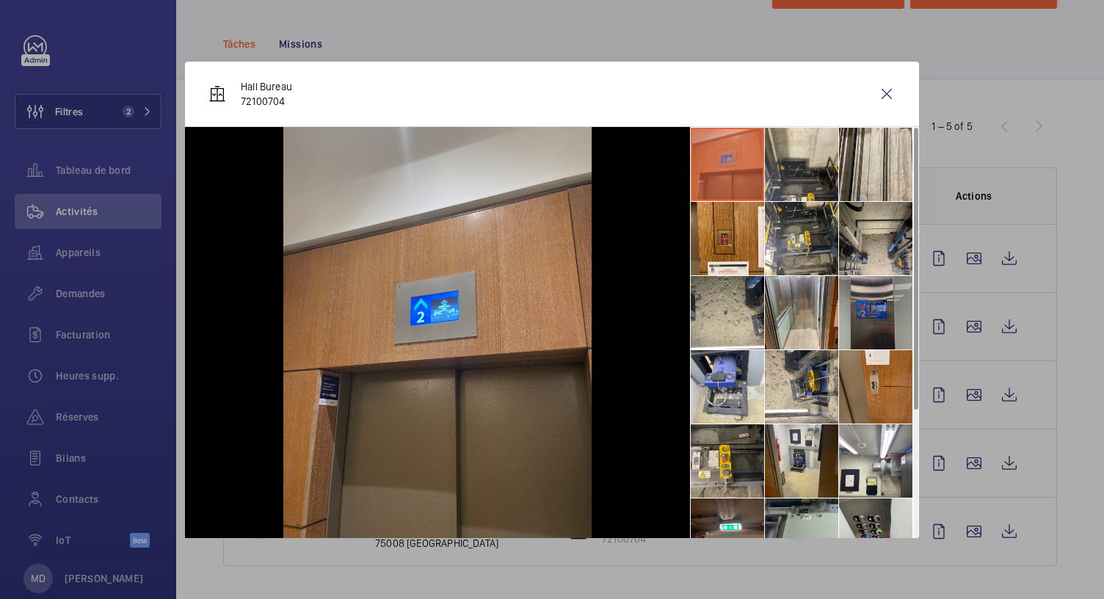
click at [861, 324] on li at bounding box center [875, 312] width 73 height 73
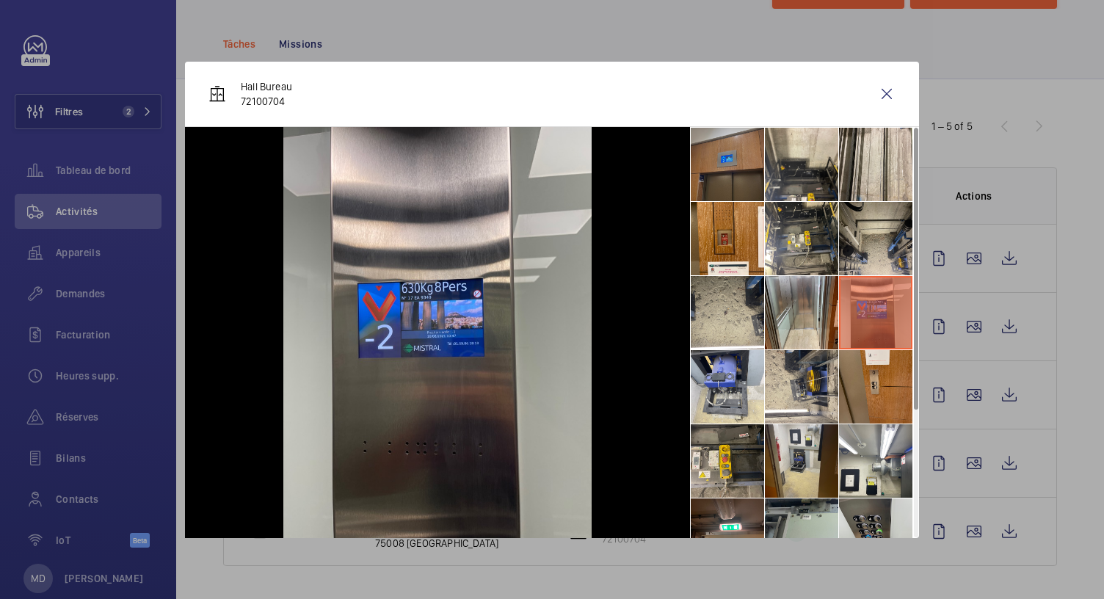
click at [732, 182] on li at bounding box center [727, 164] width 73 height 73
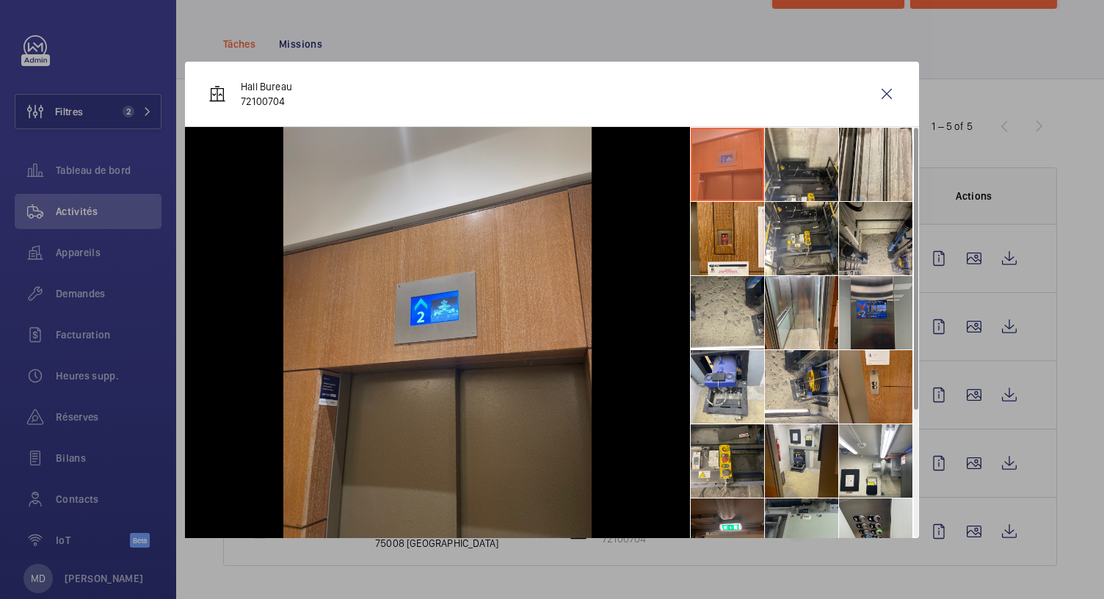
click at [860, 300] on li at bounding box center [875, 312] width 73 height 73
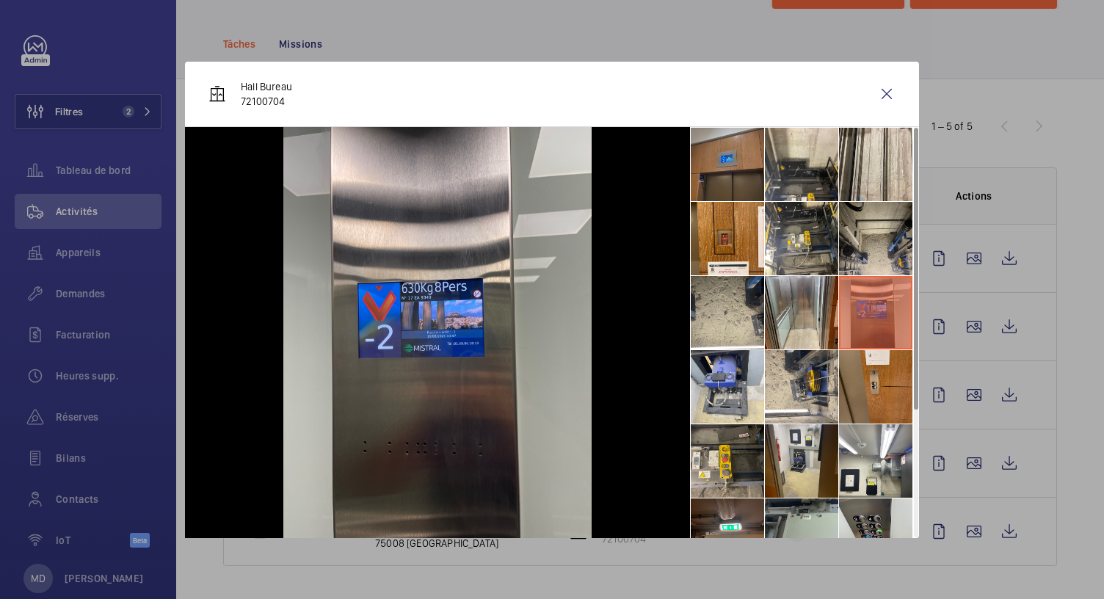
click at [736, 164] on li at bounding box center [727, 164] width 73 height 73
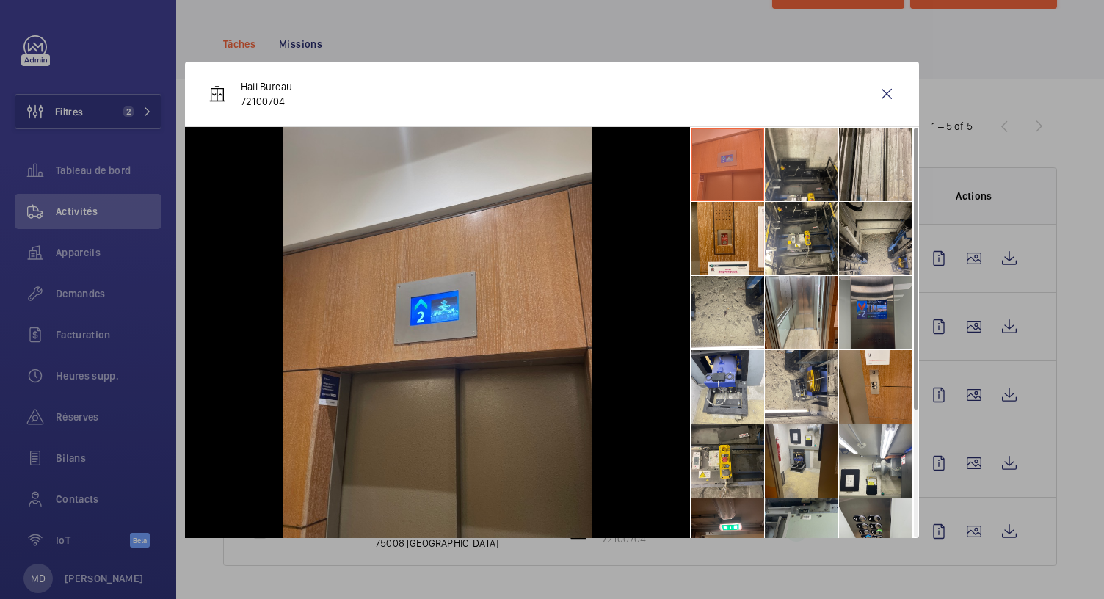
click at [861, 328] on li at bounding box center [875, 312] width 73 height 73
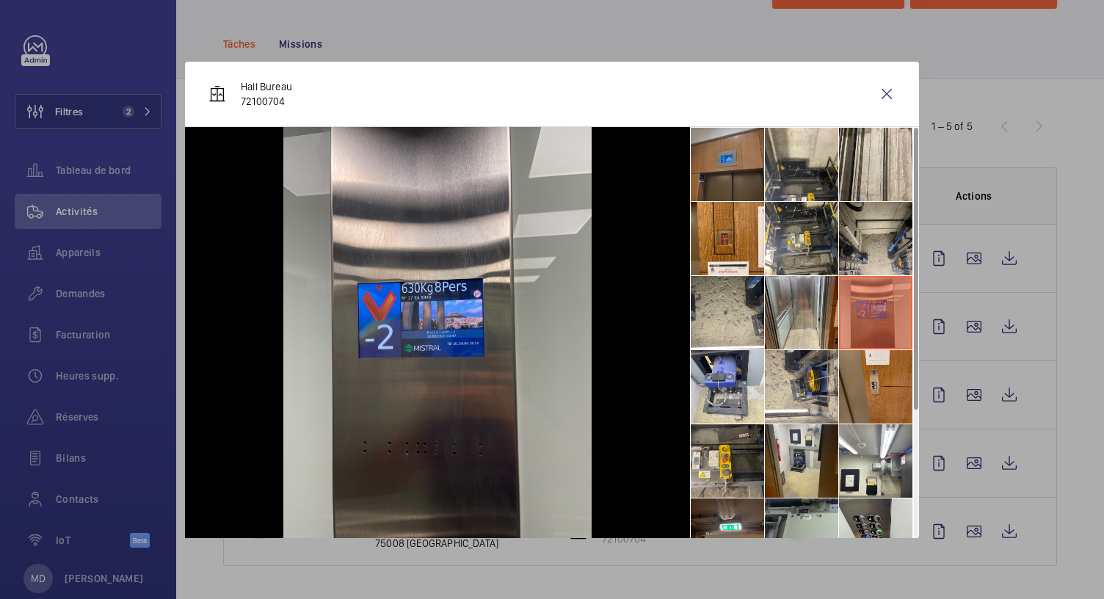
click at [747, 181] on li at bounding box center [727, 164] width 73 height 73
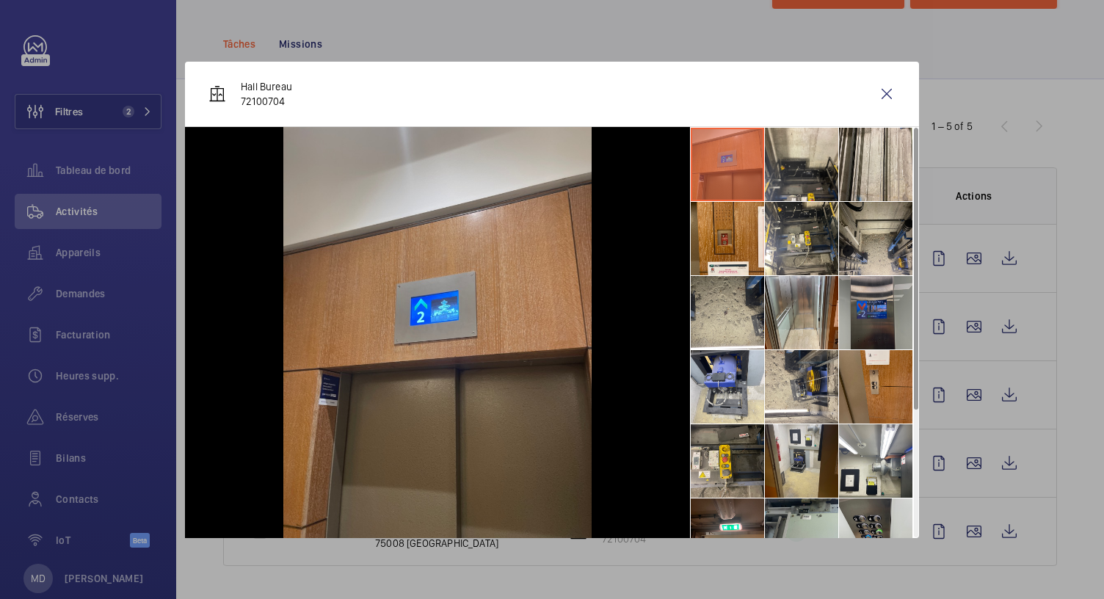
click at [871, 324] on li at bounding box center [875, 312] width 73 height 73
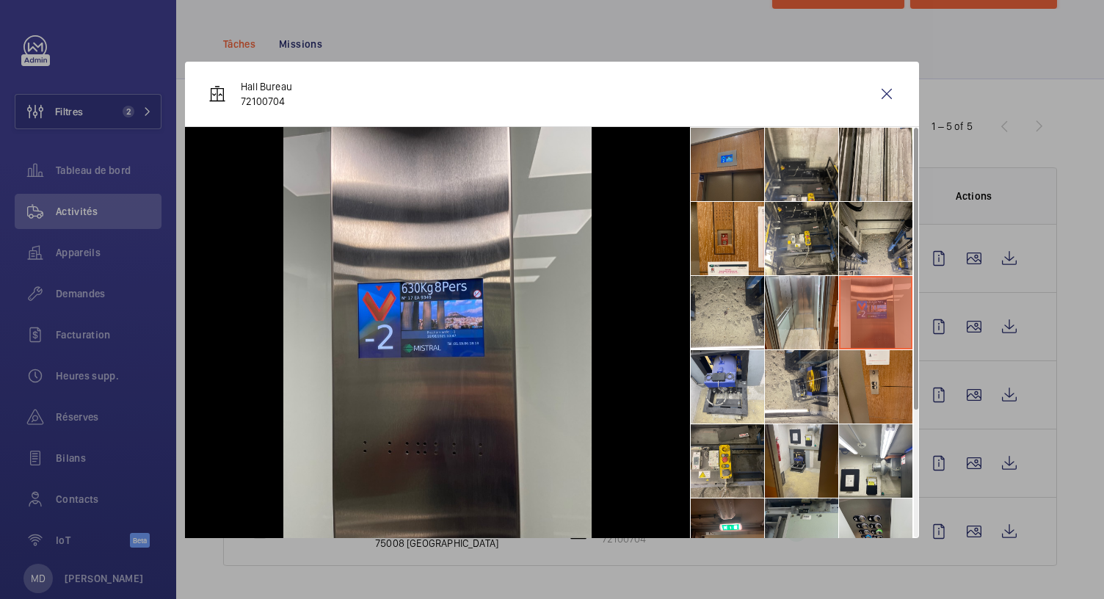
click at [711, 180] on li at bounding box center [727, 164] width 73 height 73
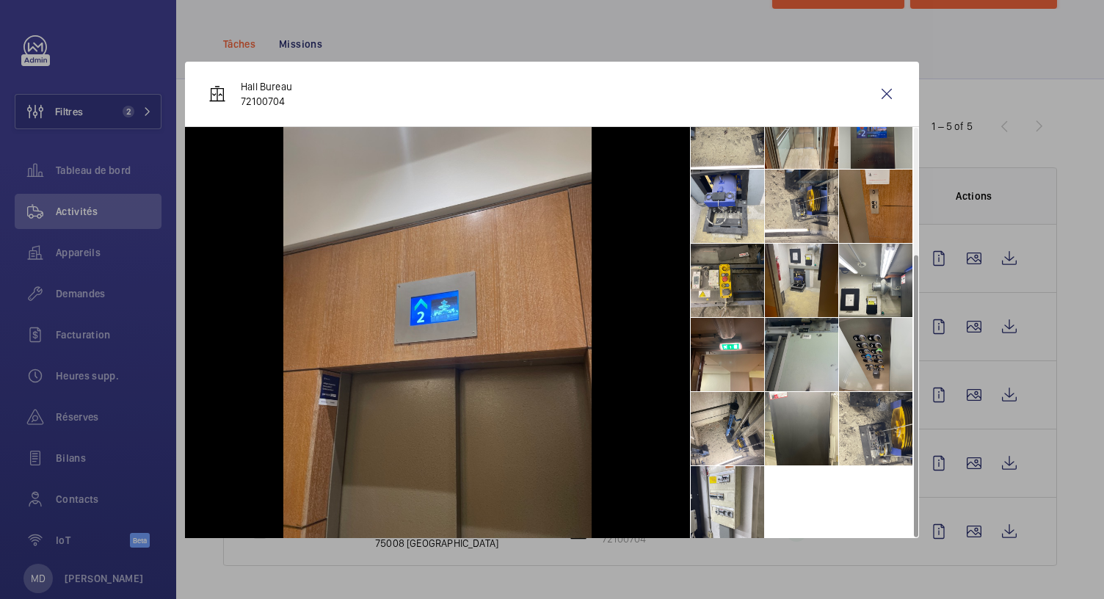
scroll to position [182, 0]
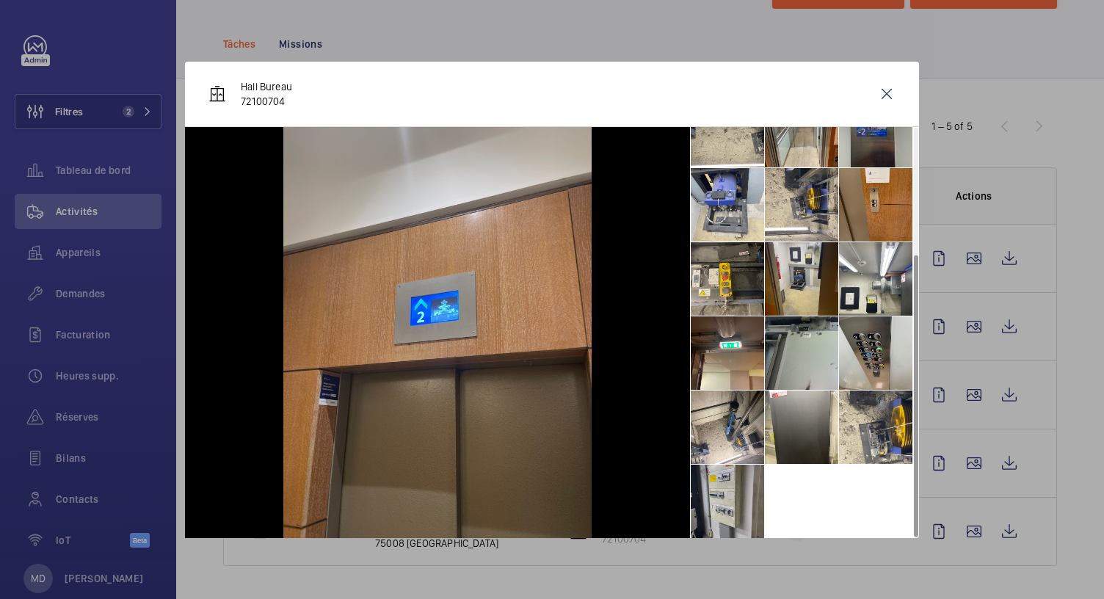
click at [722, 485] on li at bounding box center [727, 501] width 73 height 73
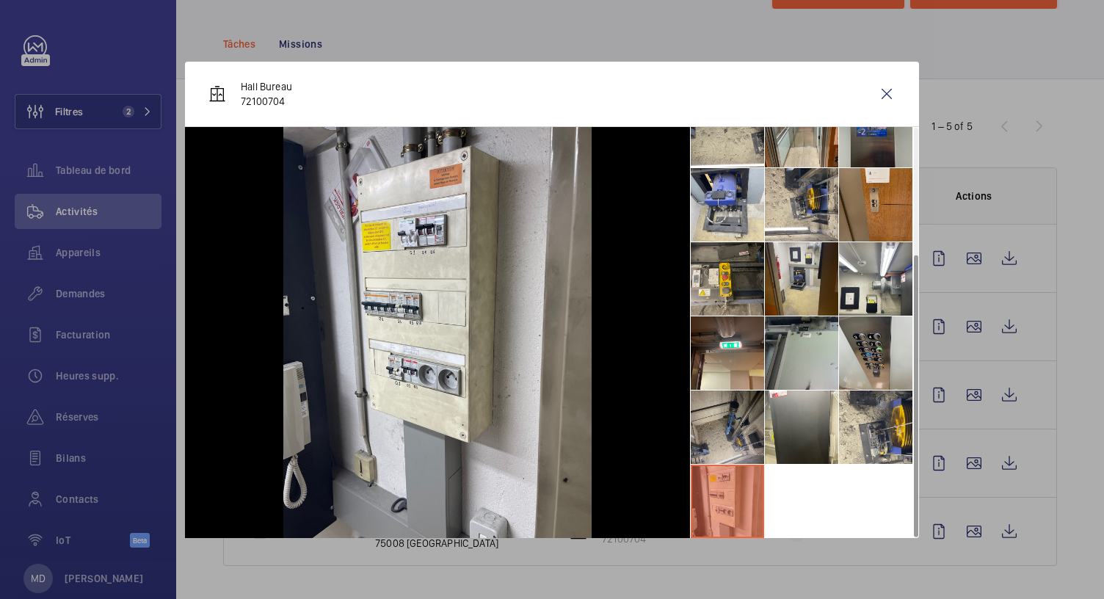
click at [721, 446] on li at bounding box center [727, 427] width 73 height 73
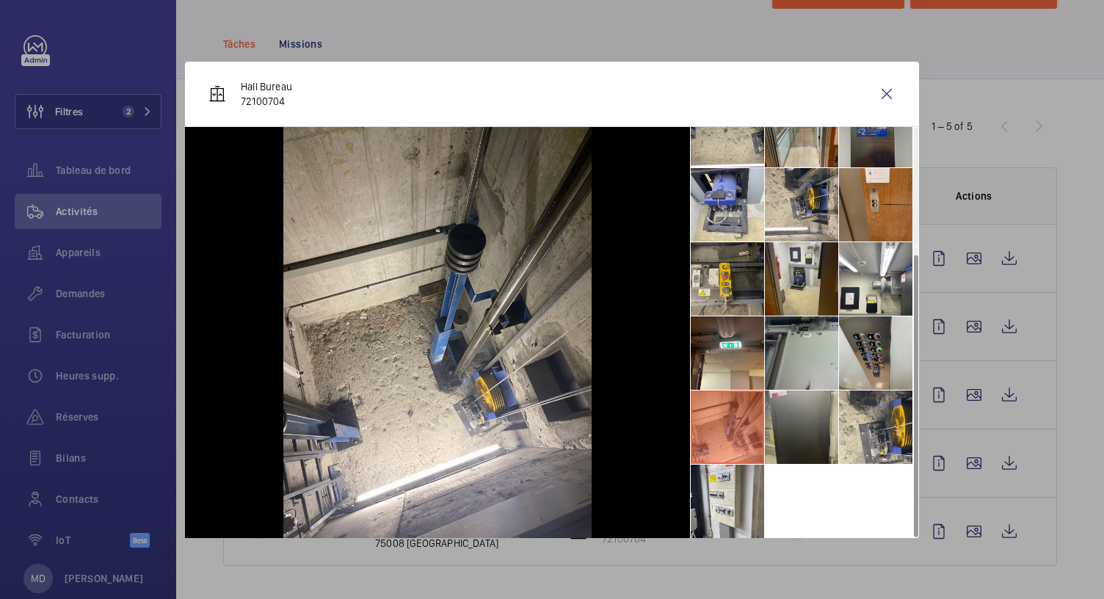
click at [800, 422] on li at bounding box center [801, 427] width 73 height 73
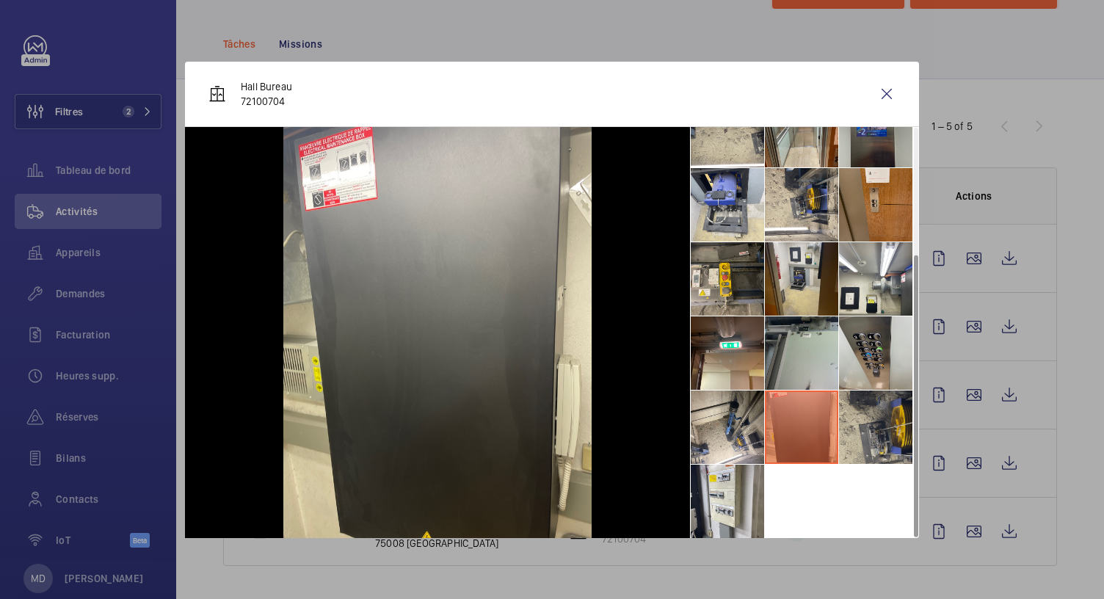
click at [878, 413] on li at bounding box center [875, 427] width 73 height 73
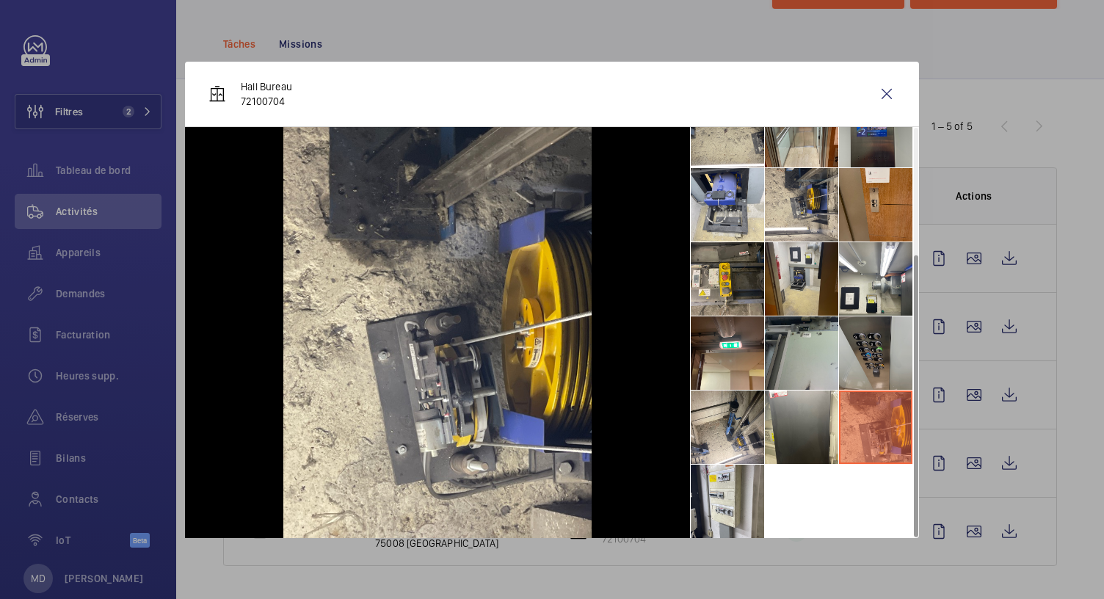
click at [881, 343] on li at bounding box center [875, 352] width 73 height 73
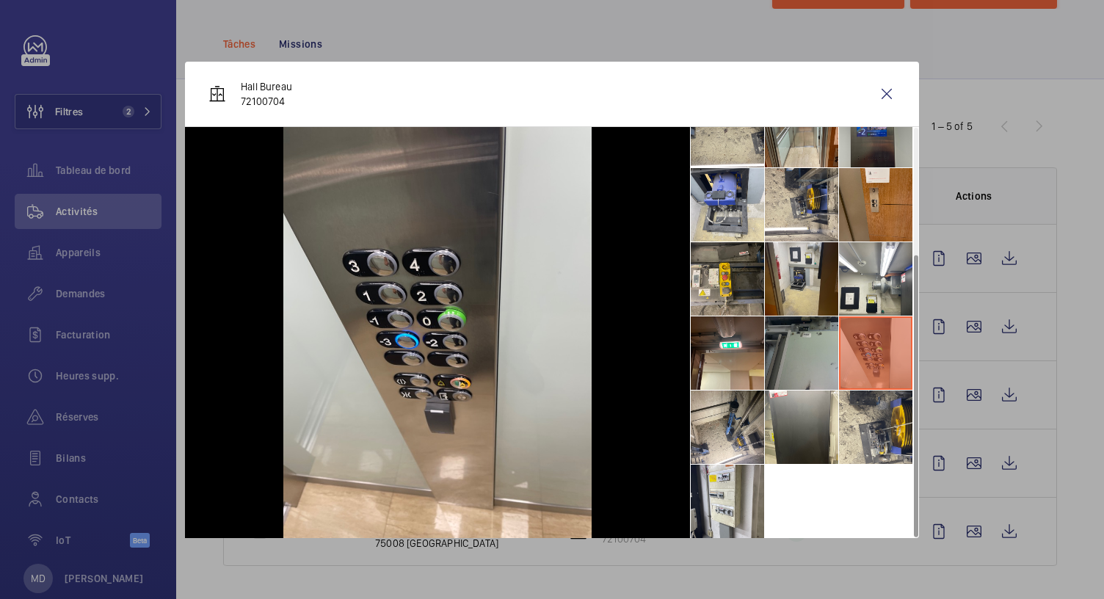
click at [835, 340] on li at bounding box center [801, 352] width 73 height 73
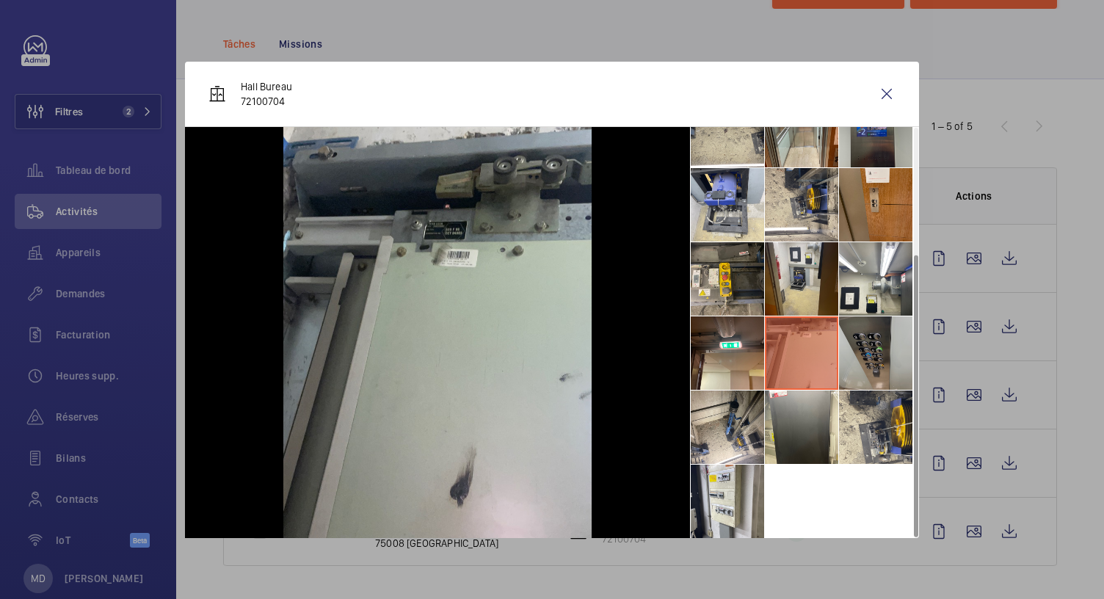
click at [883, 346] on li at bounding box center [875, 352] width 73 height 73
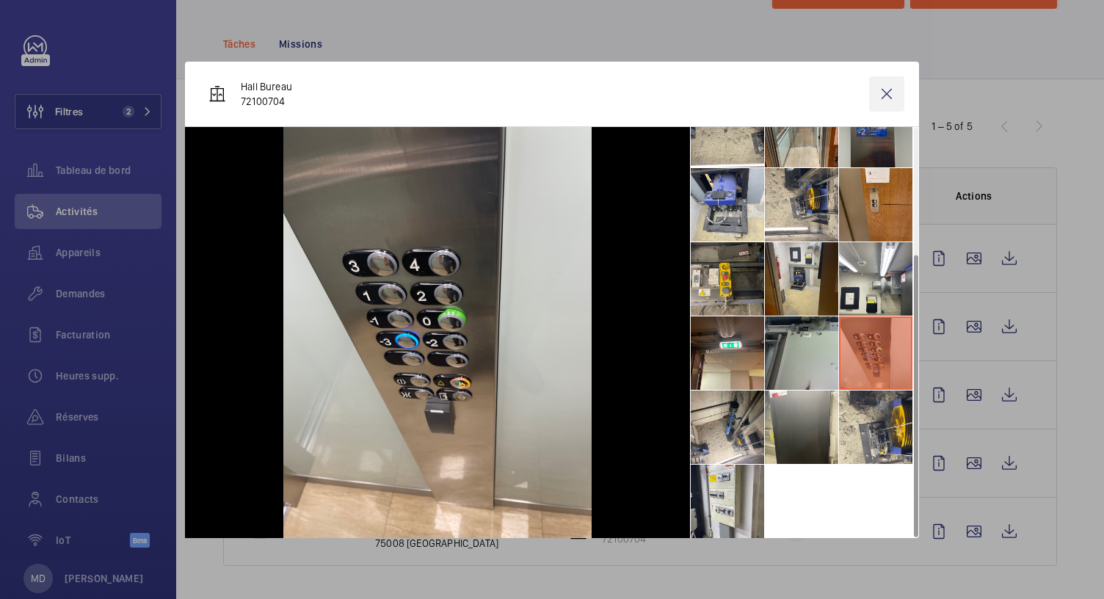
click at [891, 89] on wm-front-icon-button at bounding box center [886, 93] width 35 height 35
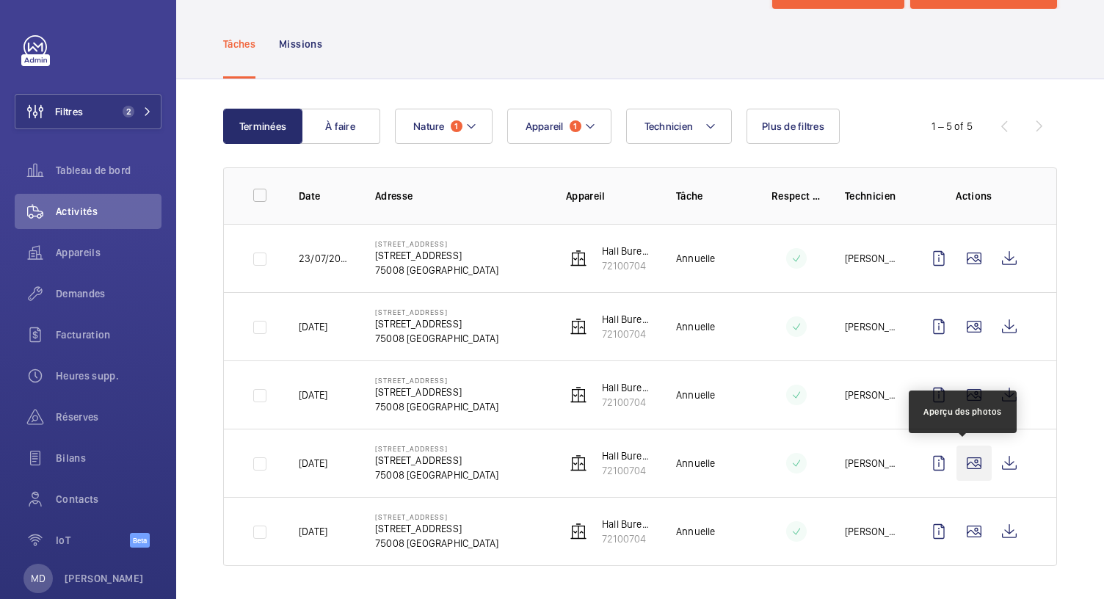
click at [966, 467] on wm-front-icon-button at bounding box center [974, 463] width 35 height 35
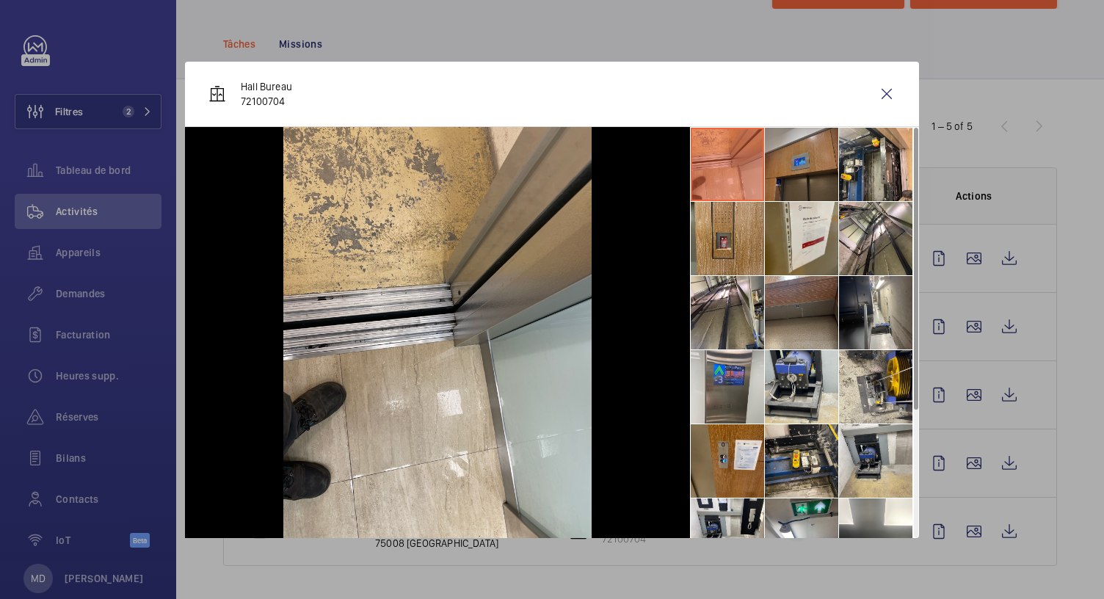
click at [800, 168] on li at bounding box center [801, 164] width 73 height 73
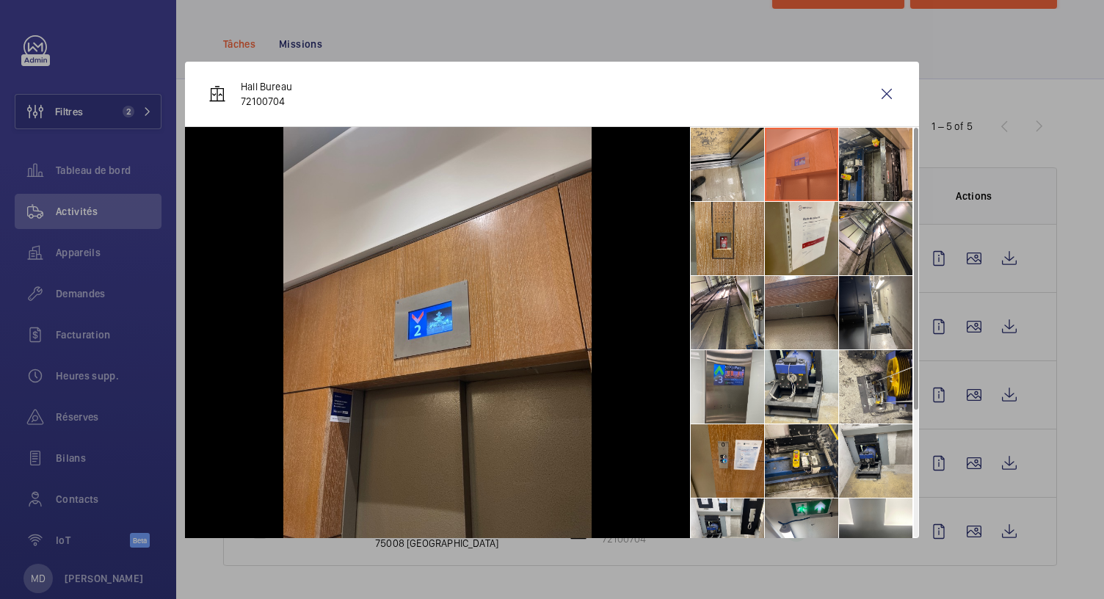
click at [891, 177] on li at bounding box center [875, 164] width 73 height 73
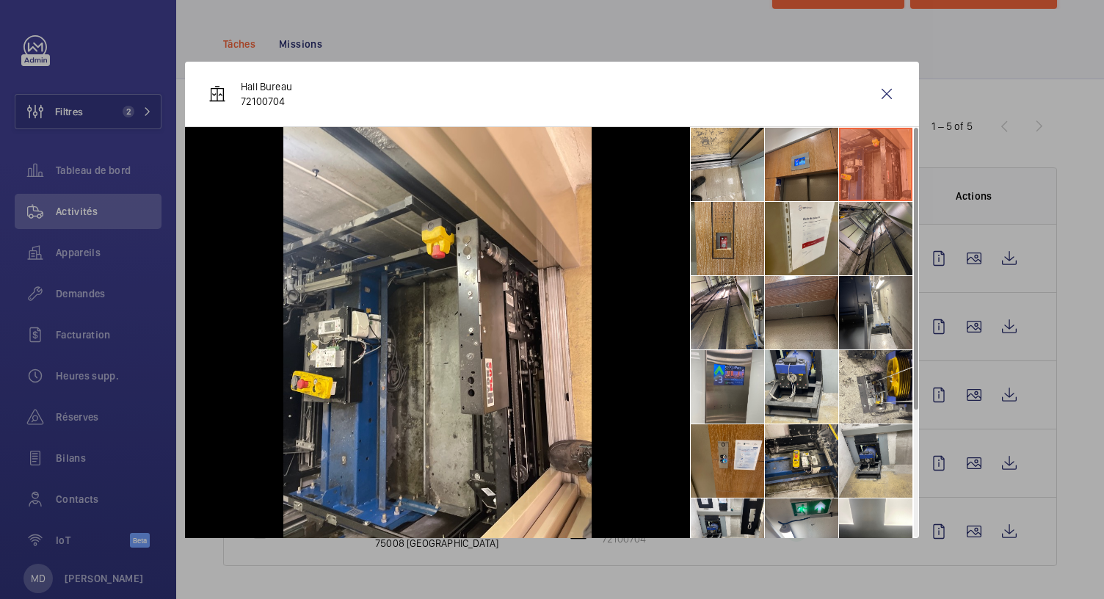
click at [890, 227] on li at bounding box center [875, 238] width 73 height 73
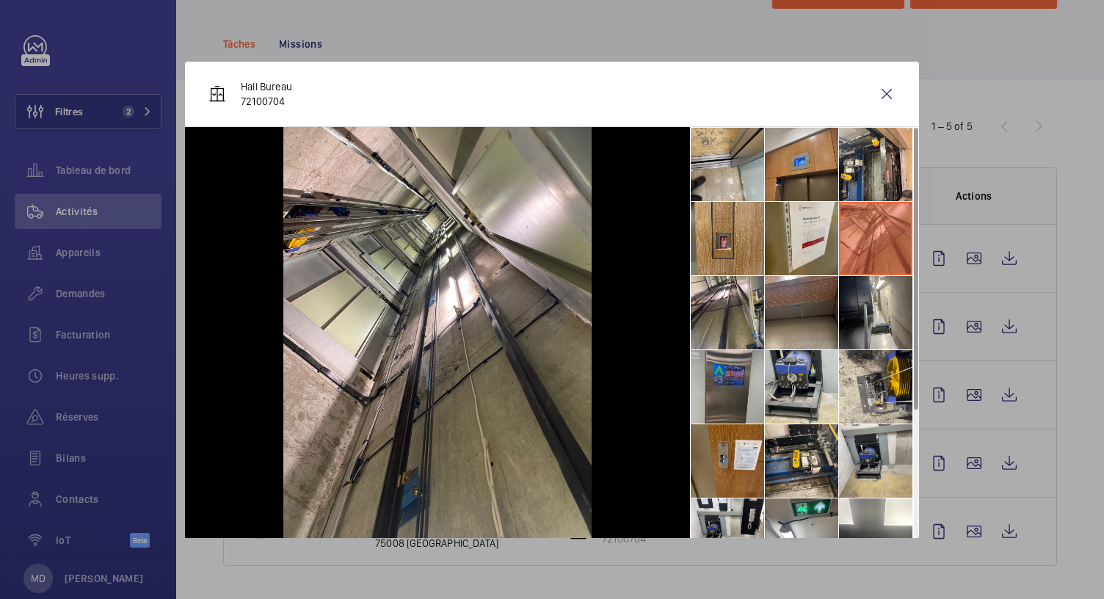
click at [747, 376] on li at bounding box center [727, 386] width 73 height 73
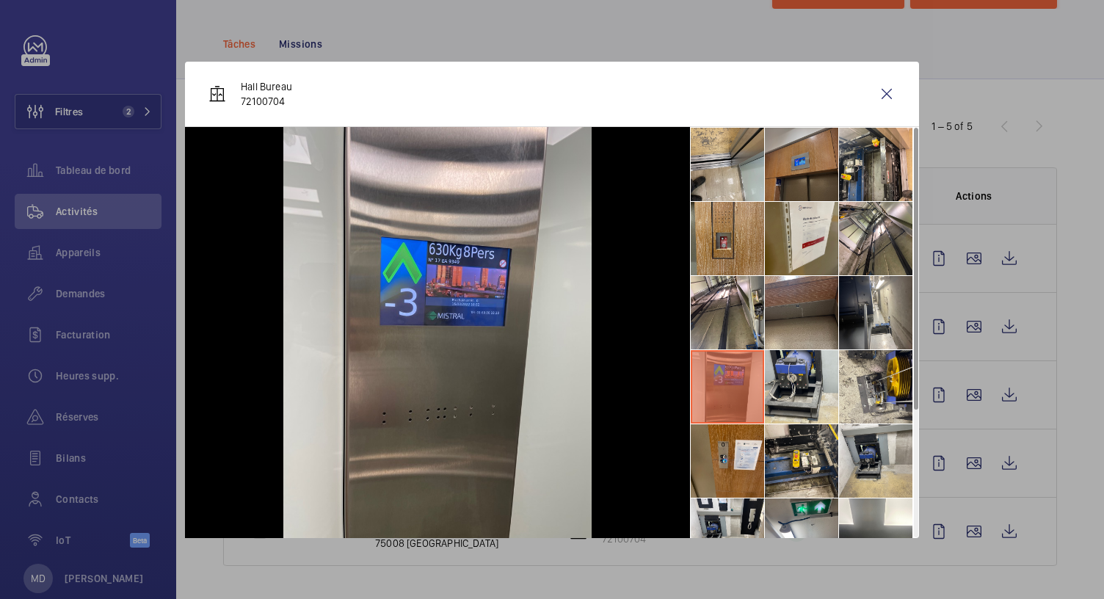
click at [802, 173] on li at bounding box center [801, 164] width 73 height 73
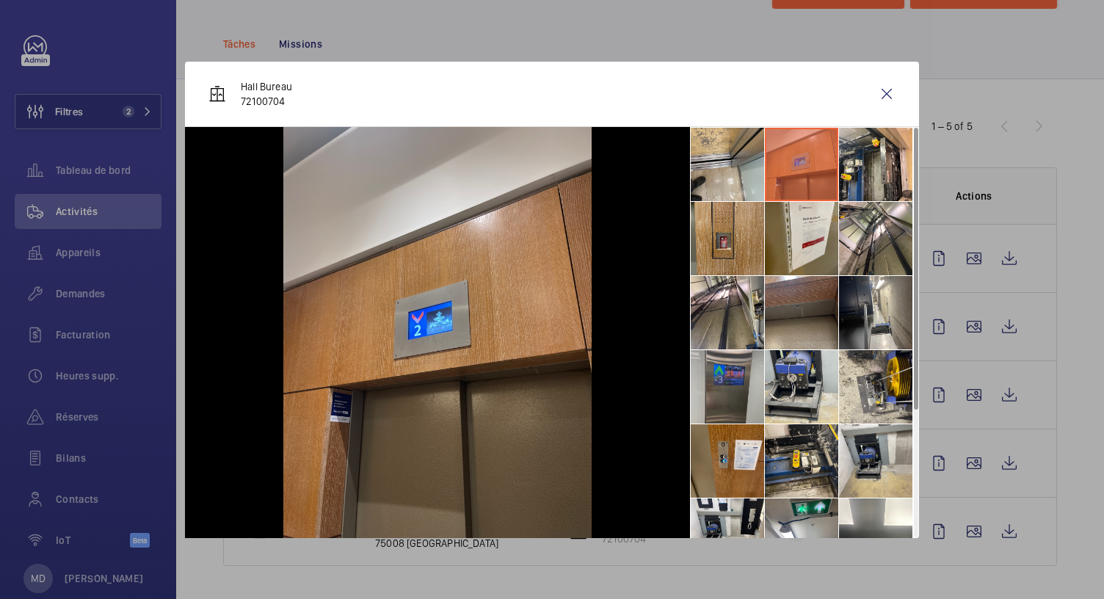
click at [739, 384] on li at bounding box center [727, 386] width 73 height 73
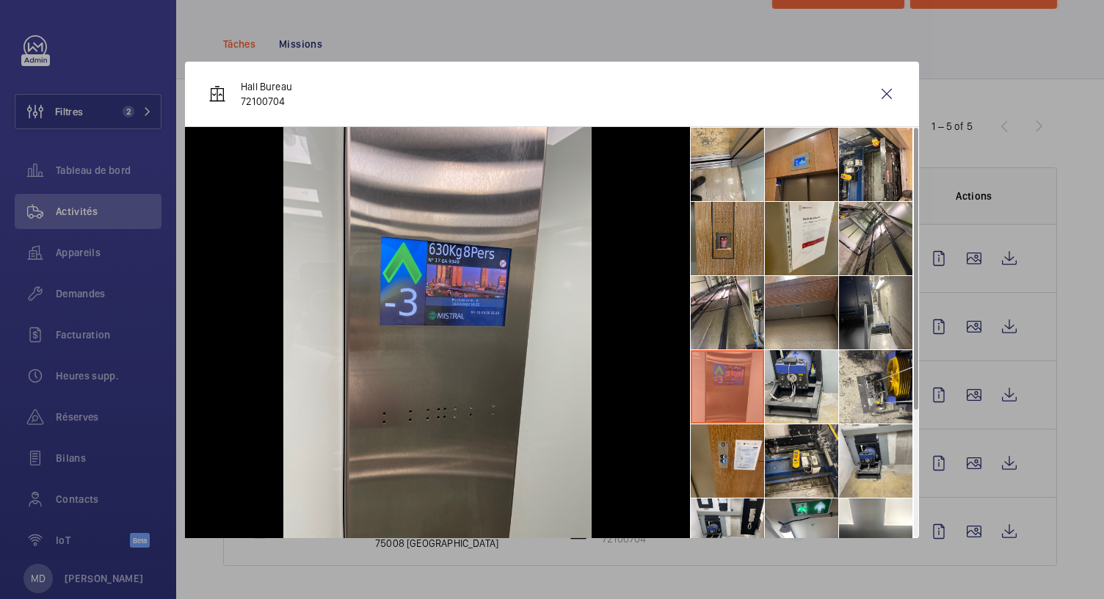
click at [726, 253] on li at bounding box center [727, 238] width 73 height 73
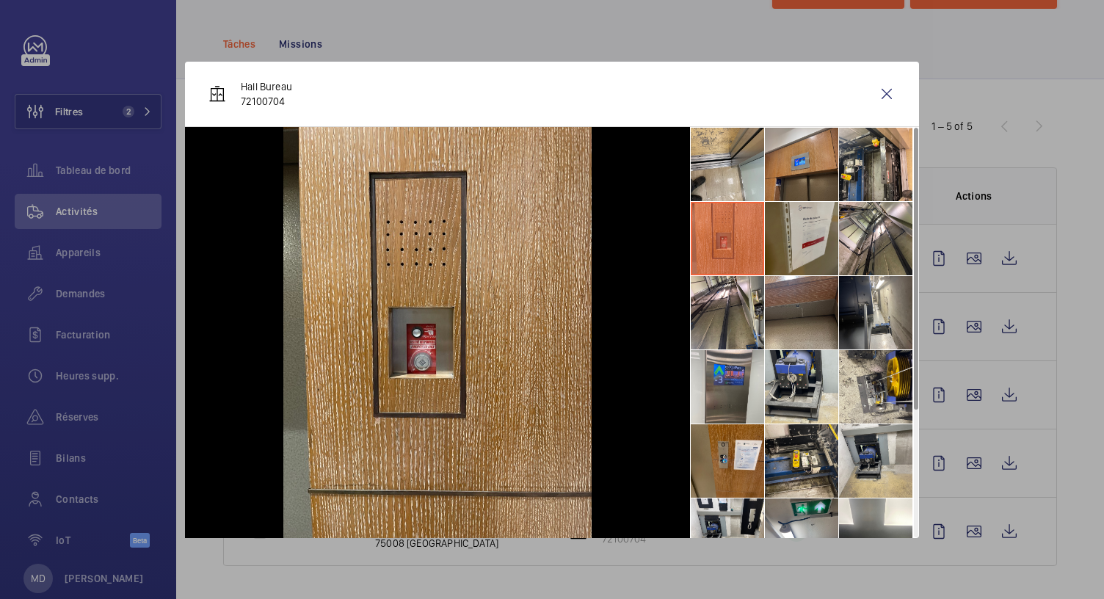
click at [798, 249] on li at bounding box center [801, 238] width 73 height 73
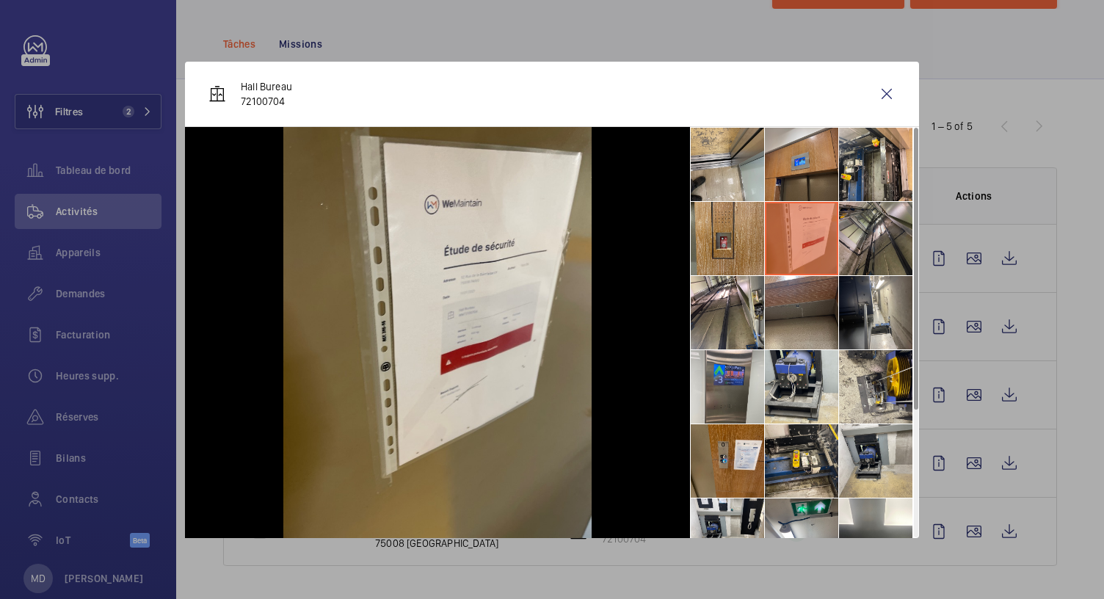
click at [880, 253] on li at bounding box center [875, 238] width 73 height 73
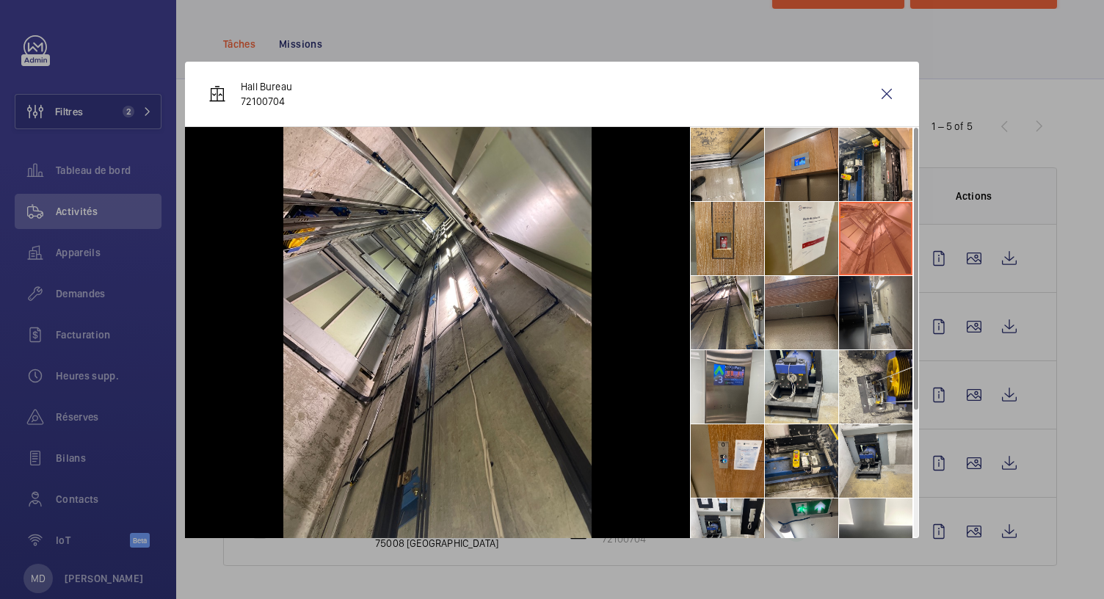
click at [867, 336] on li at bounding box center [875, 312] width 73 height 73
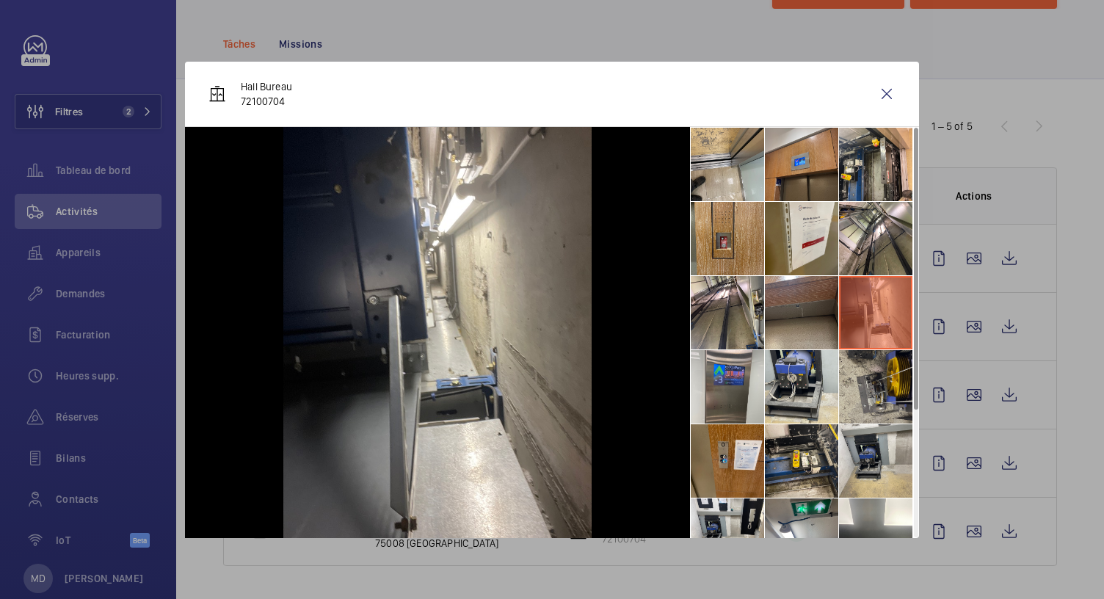
click at [863, 395] on li at bounding box center [875, 386] width 73 height 73
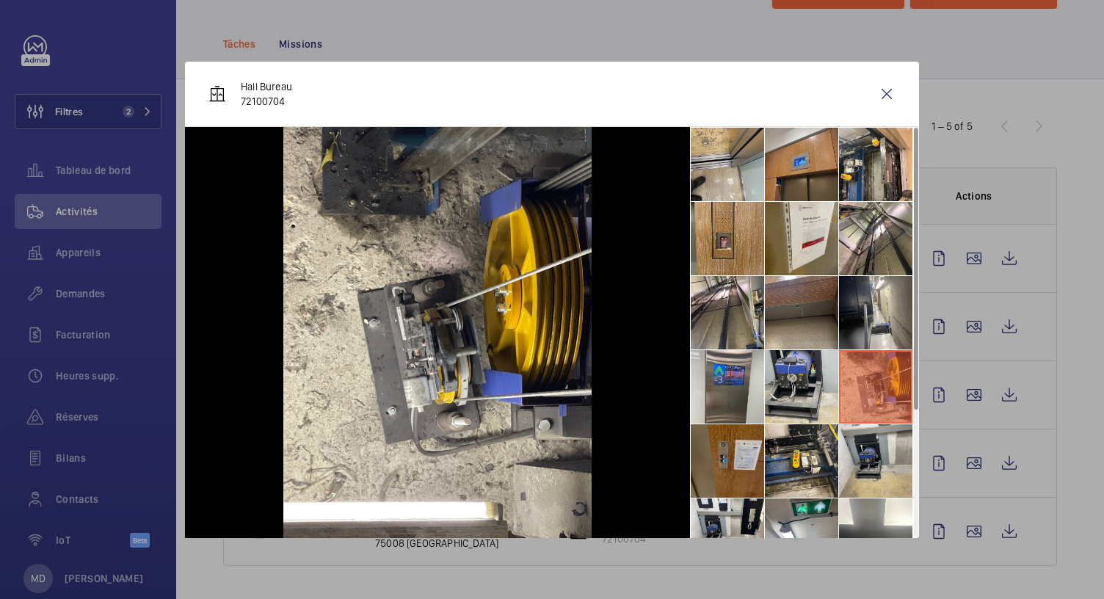
click at [758, 452] on li at bounding box center [727, 460] width 73 height 73
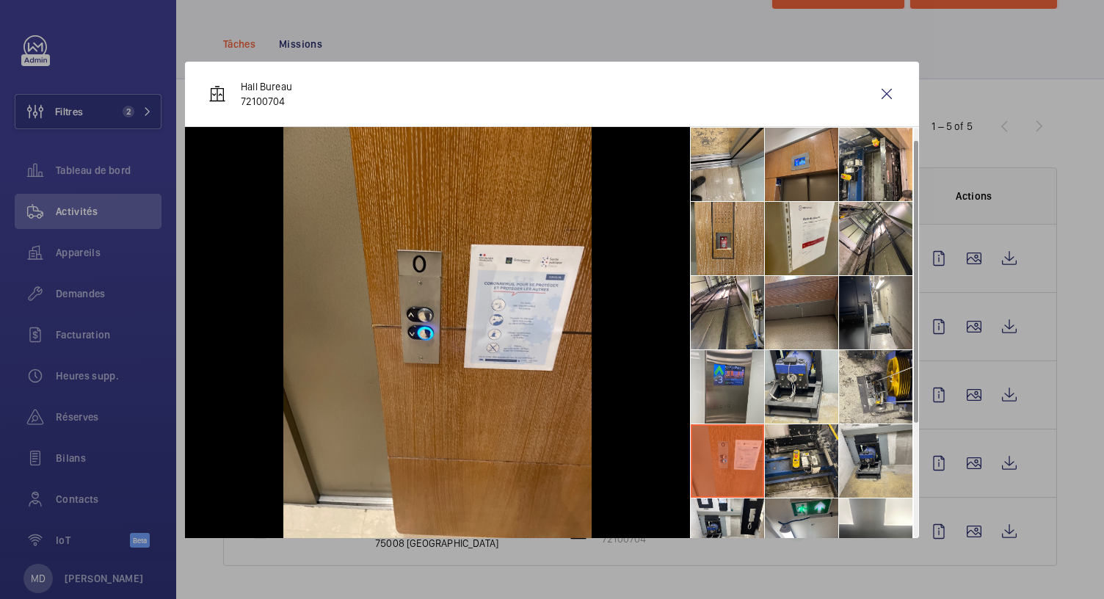
scroll to position [106, 0]
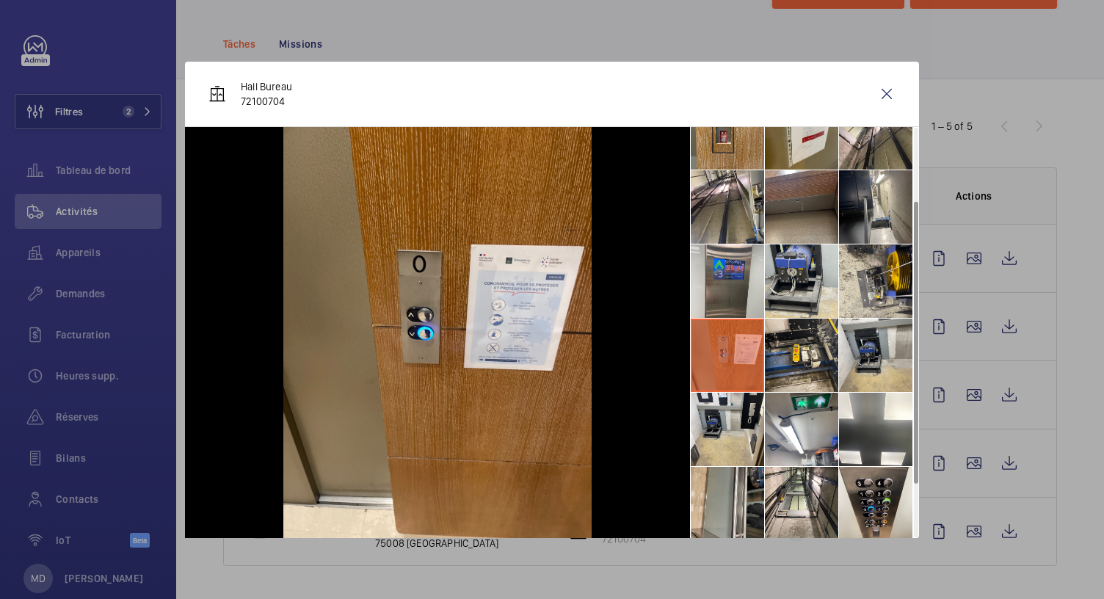
click at [722, 450] on li at bounding box center [727, 429] width 73 height 73
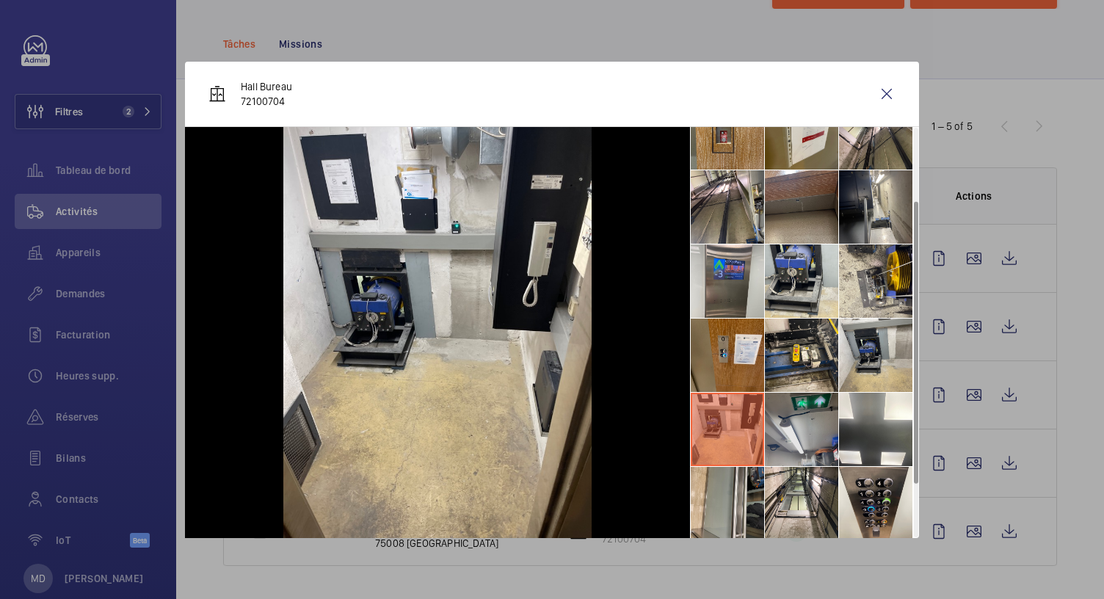
click at [819, 421] on li at bounding box center [801, 429] width 73 height 73
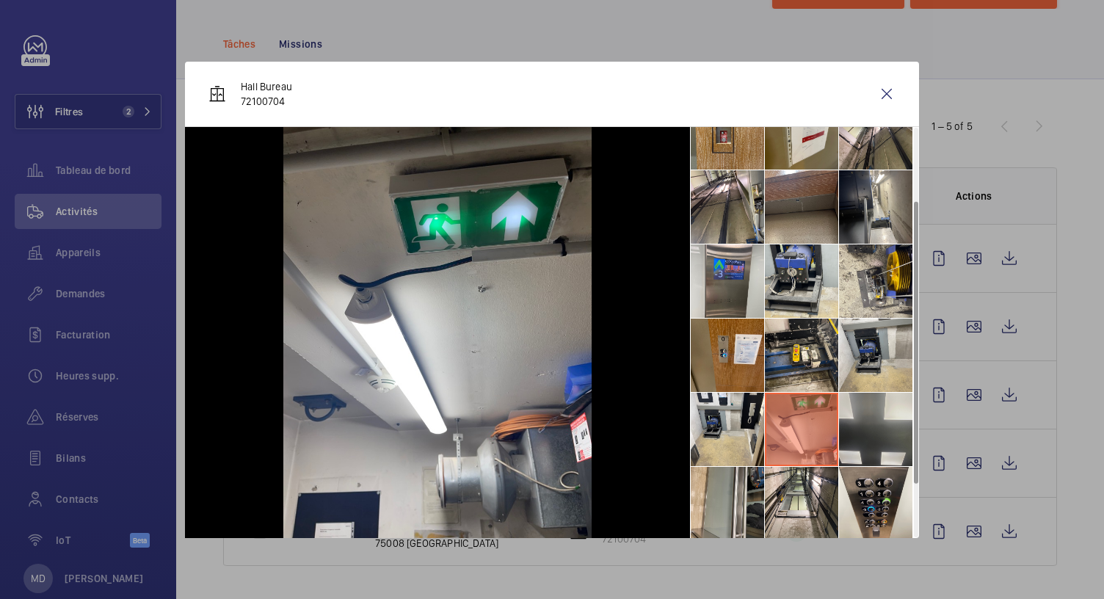
click at [859, 421] on li at bounding box center [875, 429] width 73 height 73
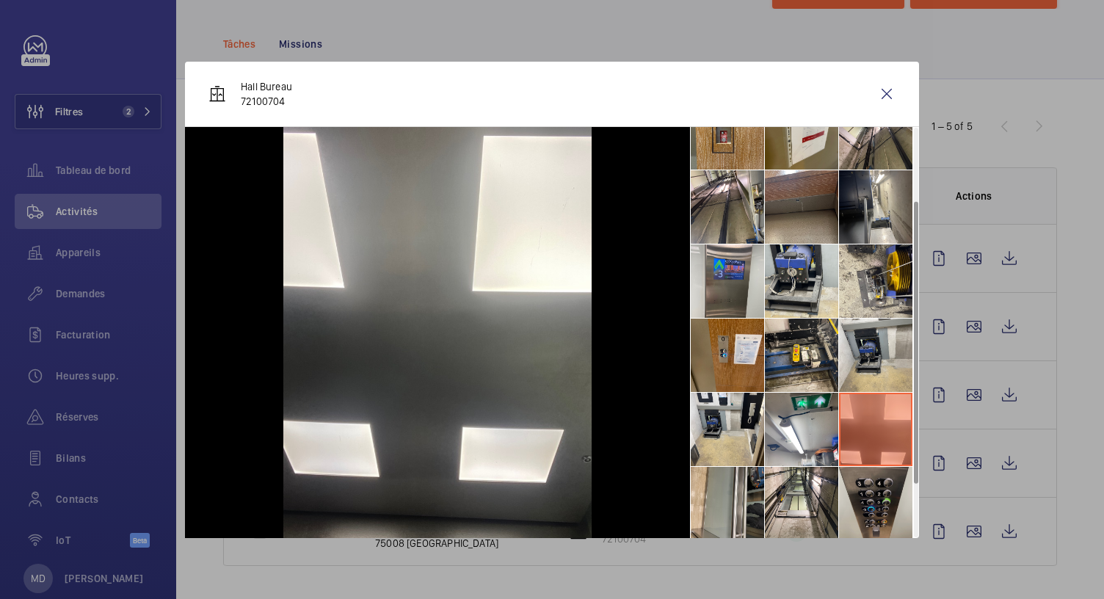
click at [862, 484] on li at bounding box center [875, 503] width 73 height 73
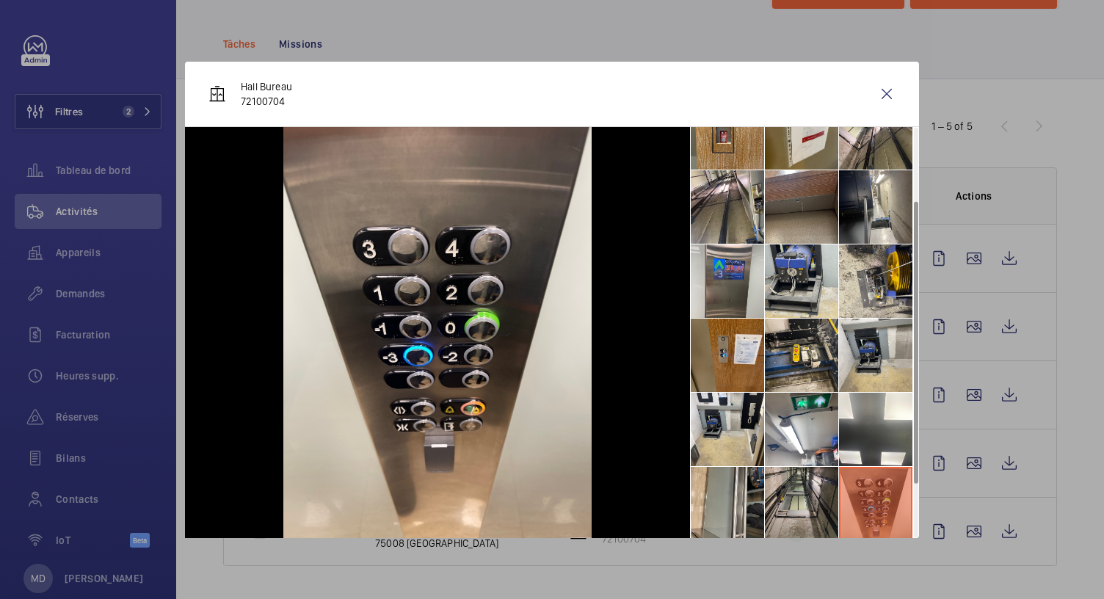
click at [789, 483] on li at bounding box center [801, 503] width 73 height 73
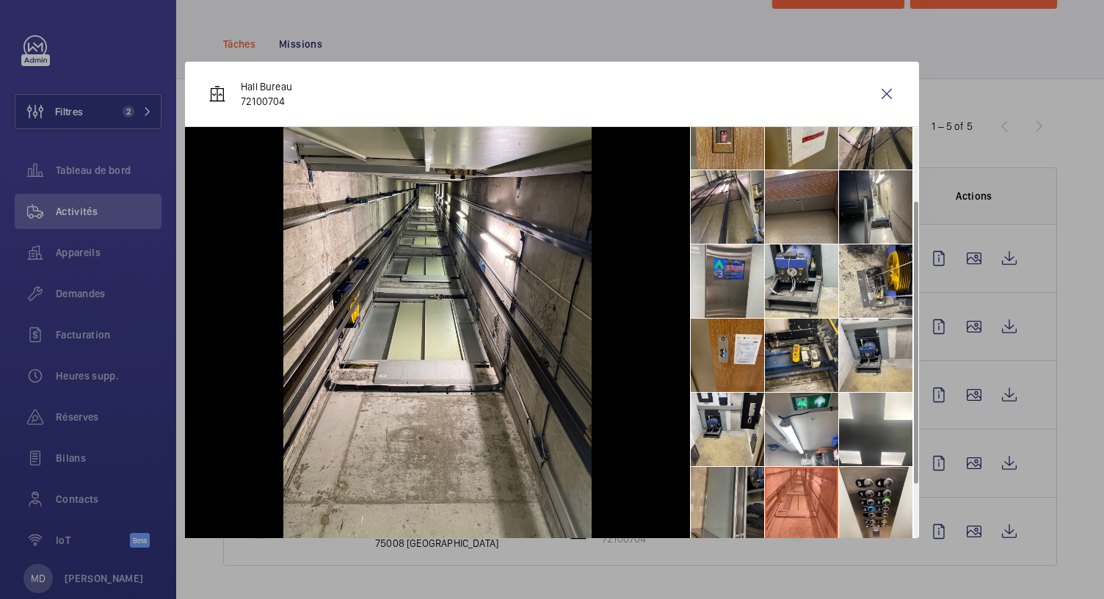
click at [697, 481] on li at bounding box center [727, 503] width 73 height 73
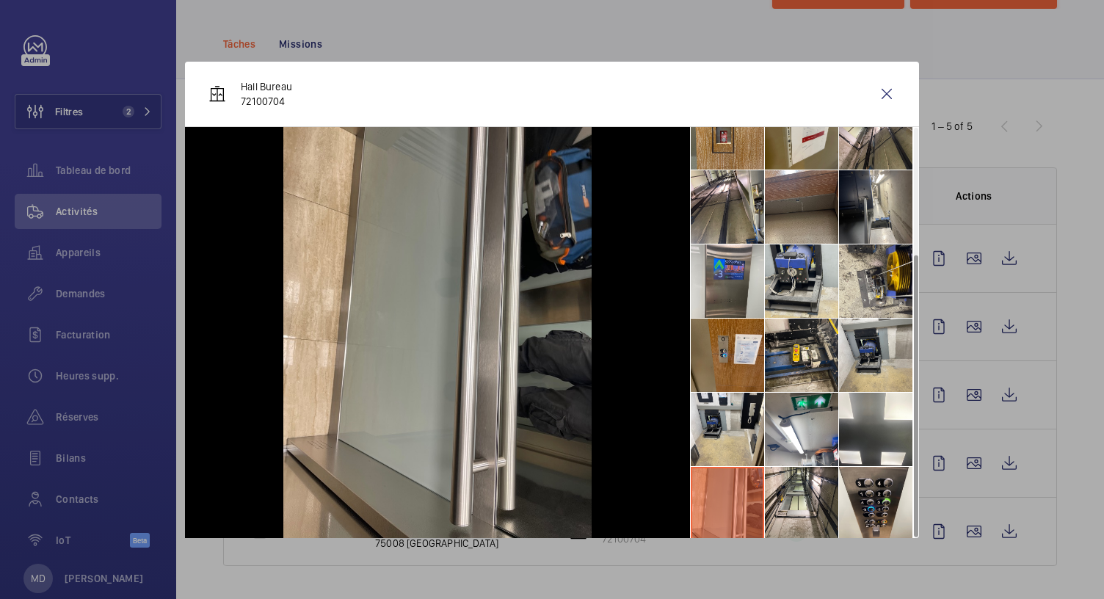
scroll to position [182, 0]
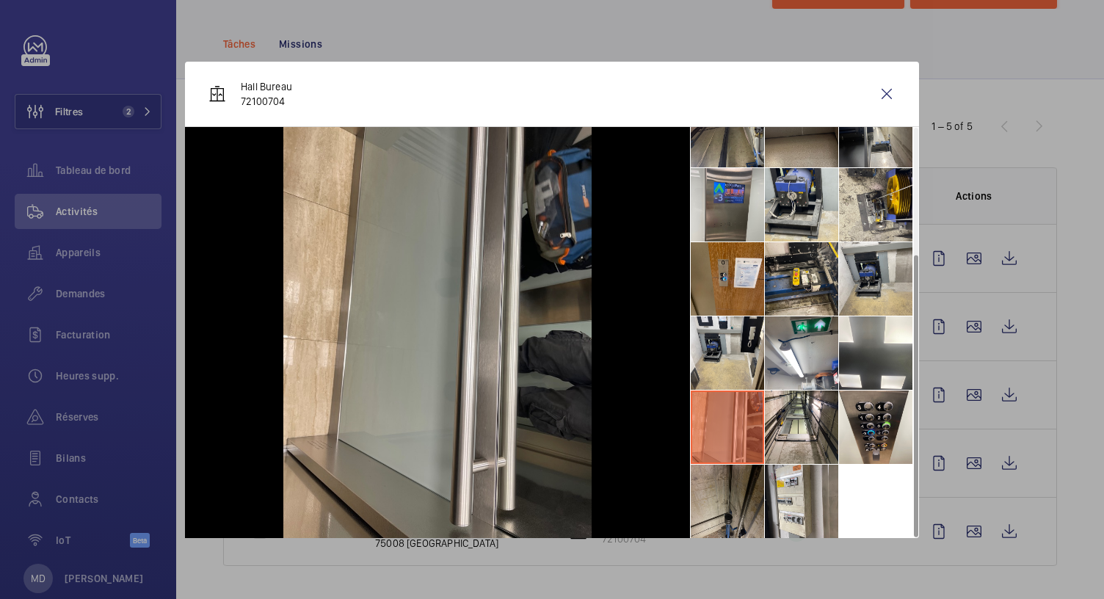
click at [723, 483] on li at bounding box center [727, 501] width 73 height 73
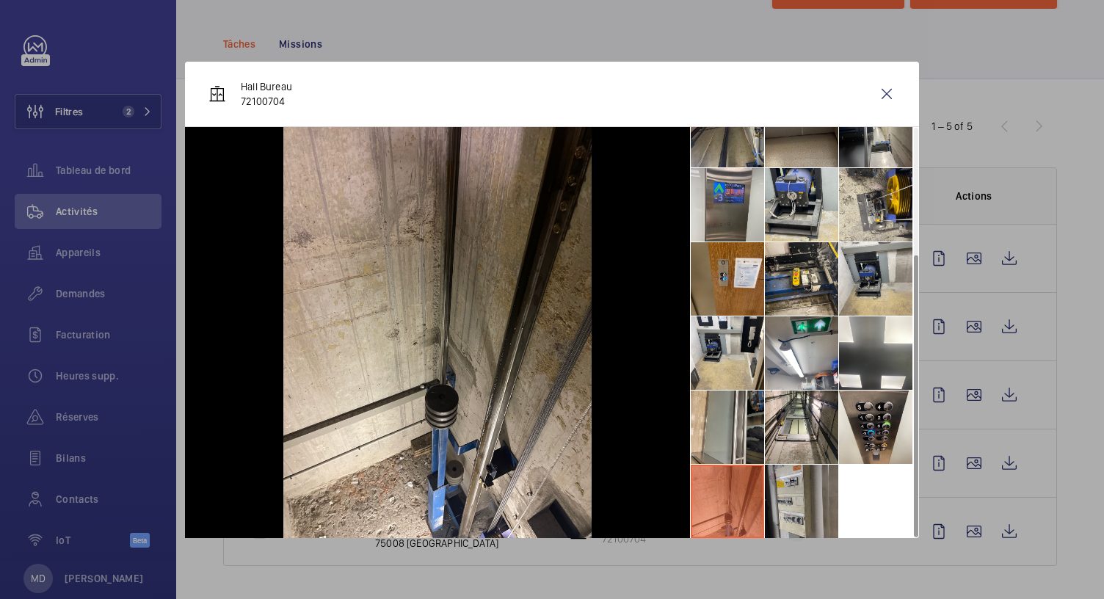
click at [775, 493] on li at bounding box center [801, 501] width 73 height 73
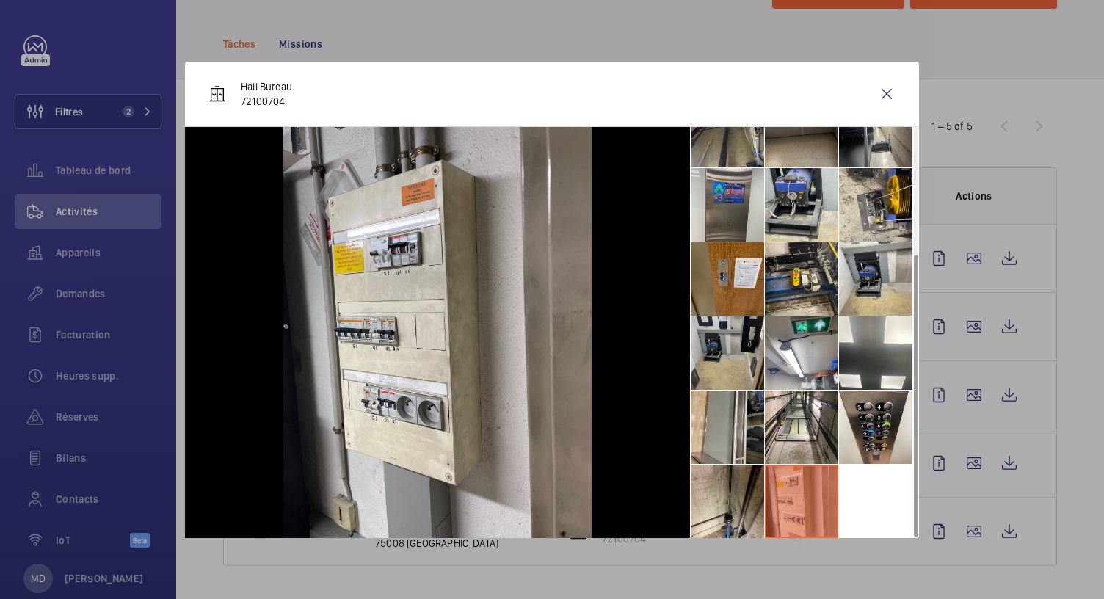
scroll to position [0, 0]
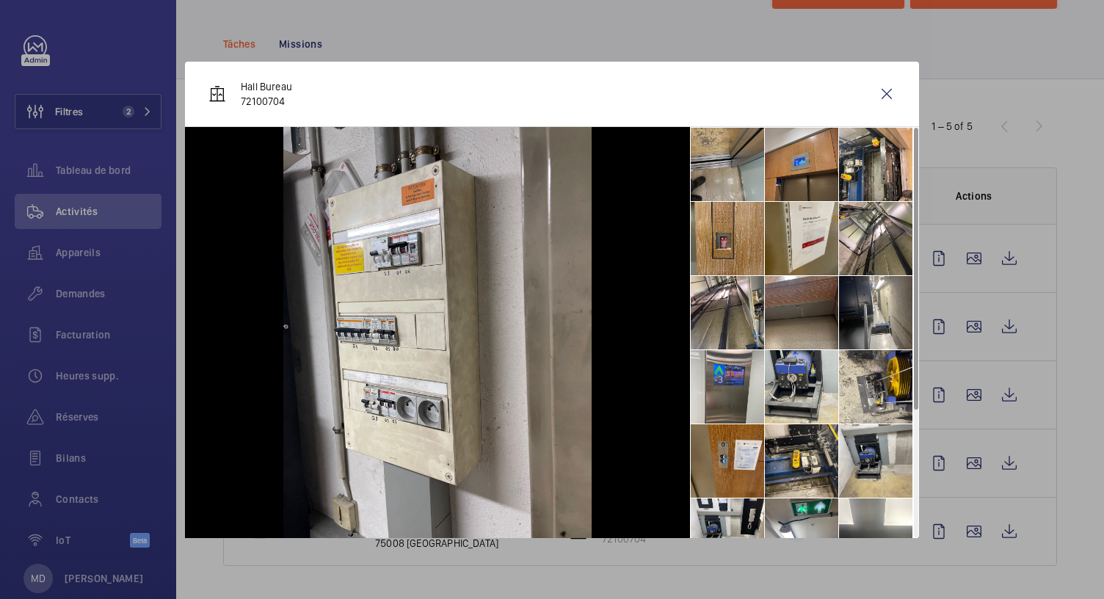
click at [751, 196] on li at bounding box center [727, 164] width 73 height 73
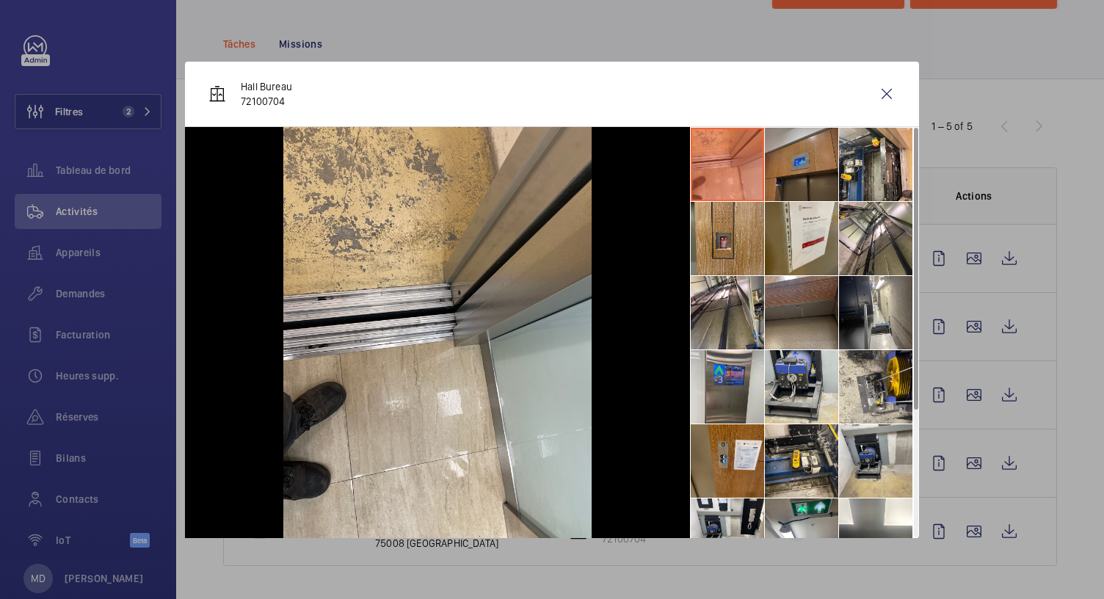
click at [817, 177] on li at bounding box center [801, 164] width 73 height 73
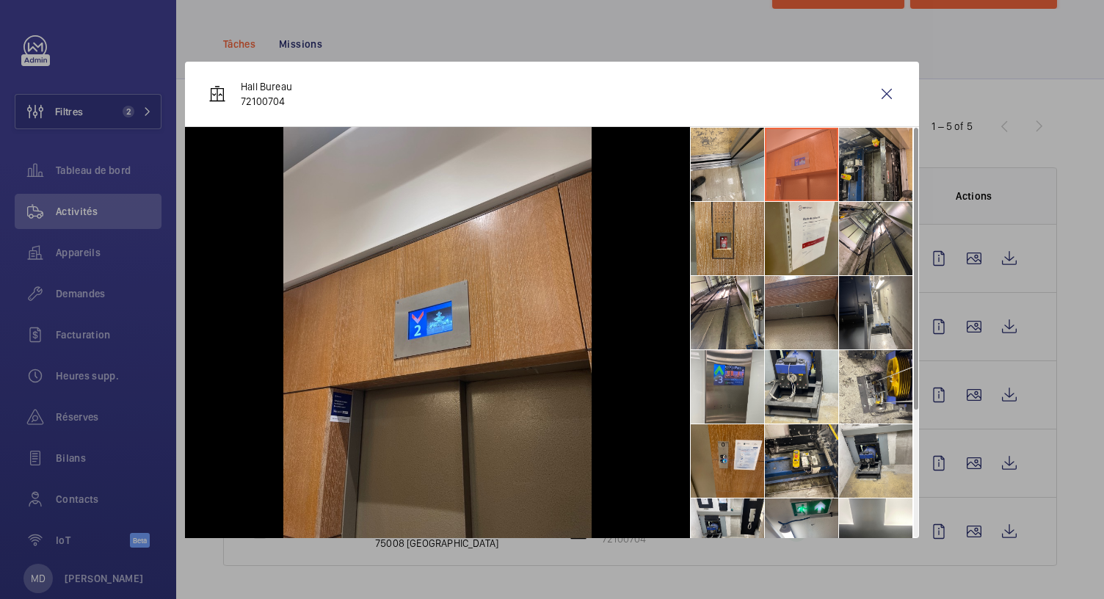
click at [885, 161] on li at bounding box center [875, 164] width 73 height 73
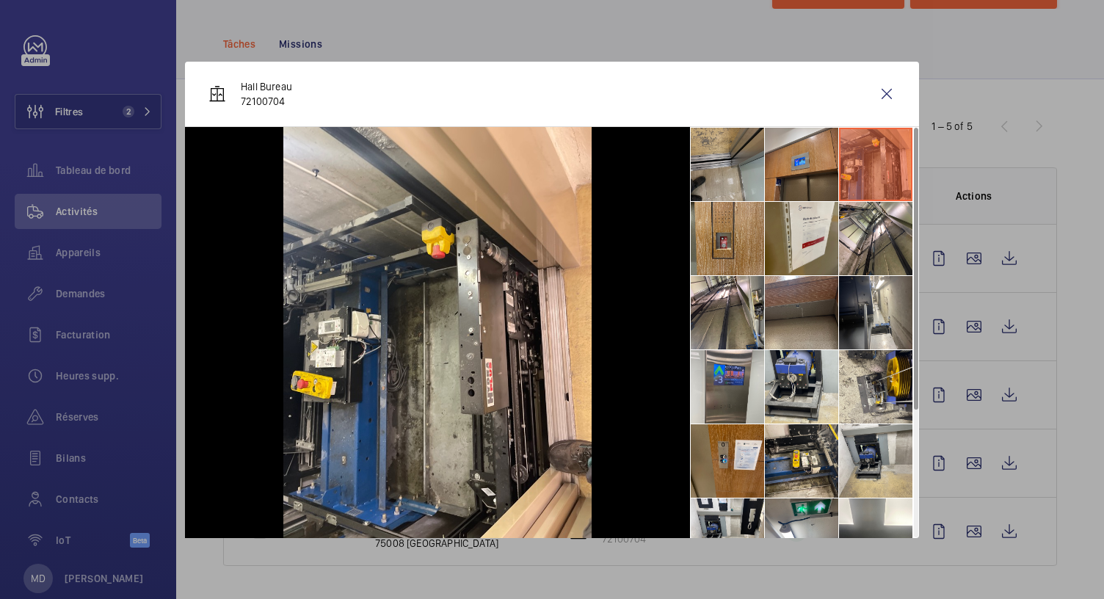
click at [722, 167] on li at bounding box center [727, 164] width 73 height 73
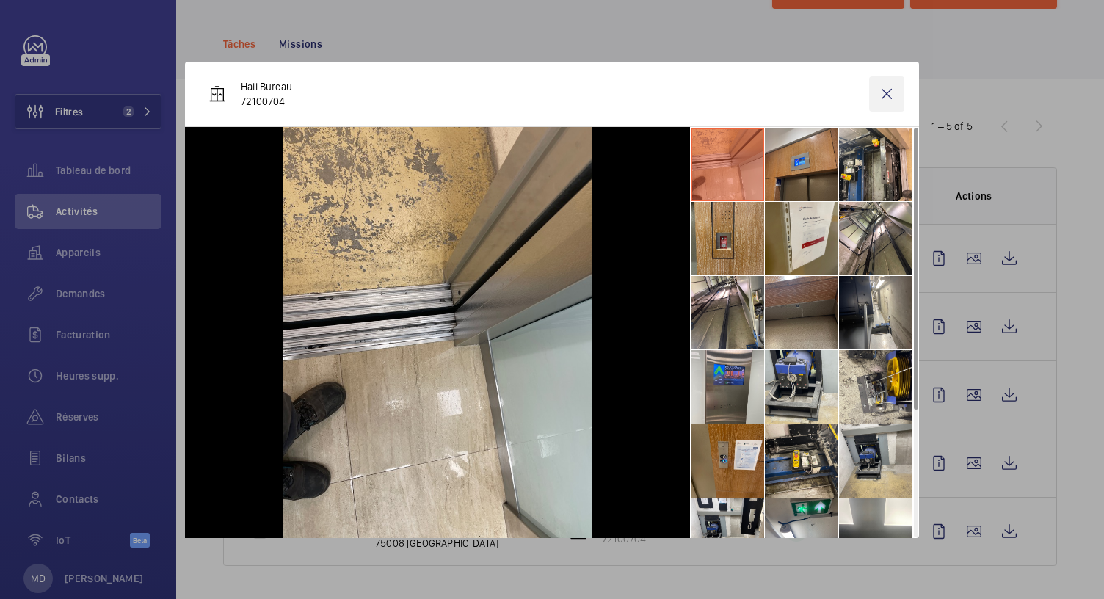
click at [888, 92] on wm-front-icon-button at bounding box center [886, 93] width 35 height 35
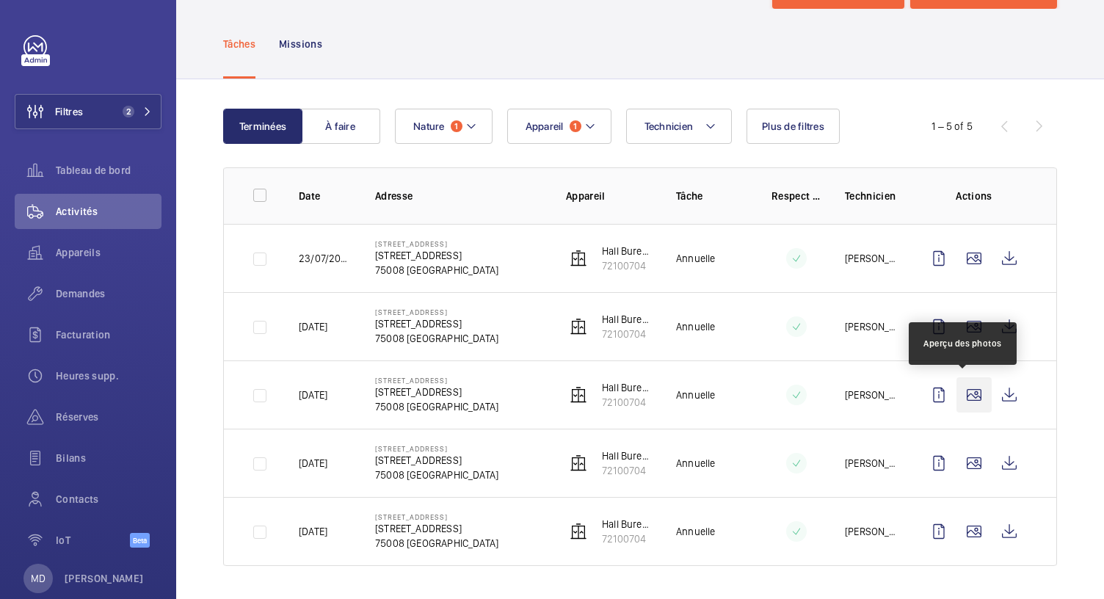
click at [969, 394] on wm-front-icon-button at bounding box center [974, 394] width 35 height 35
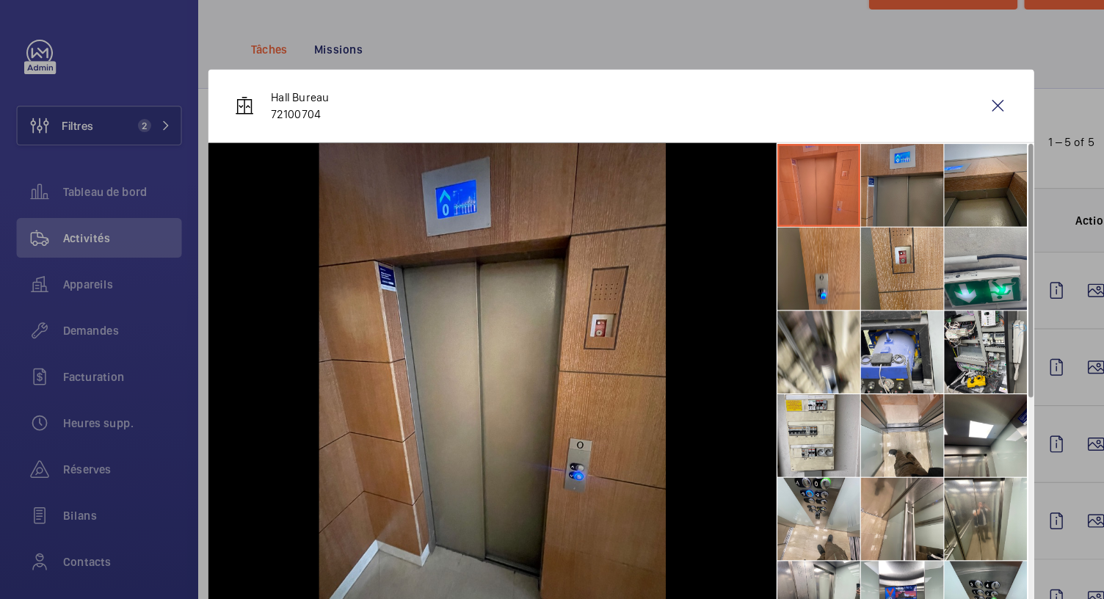
click at [827, 158] on li at bounding box center [801, 164] width 73 height 73
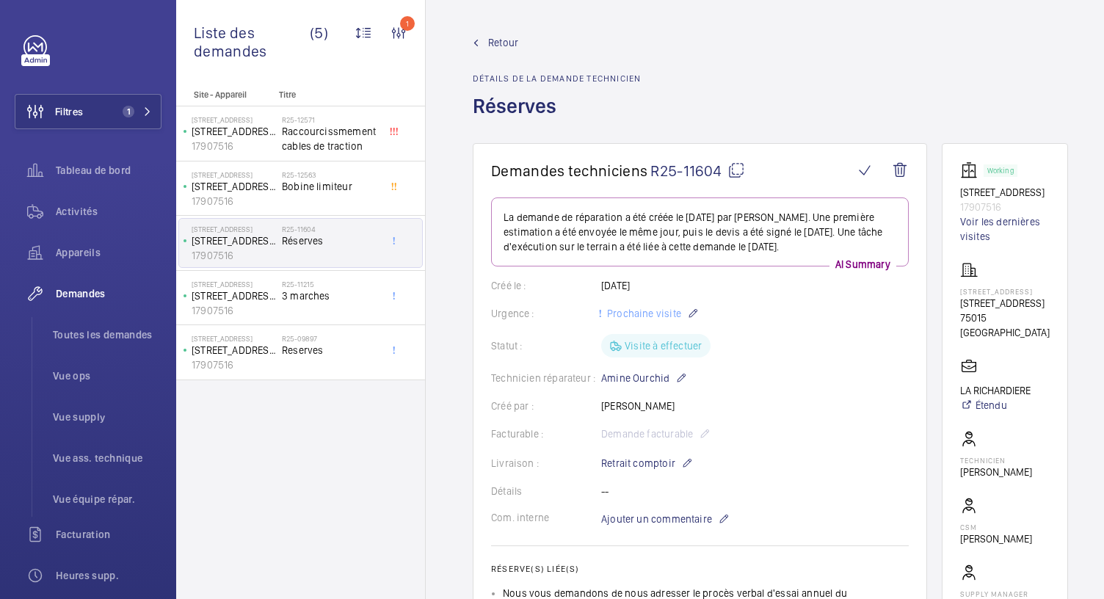
click at [832, 80] on div "Retour Détails de la demande technicien Réserves" at bounding box center [770, 89] width 595 height 108
